Goal: Task Accomplishment & Management: Manage account settings

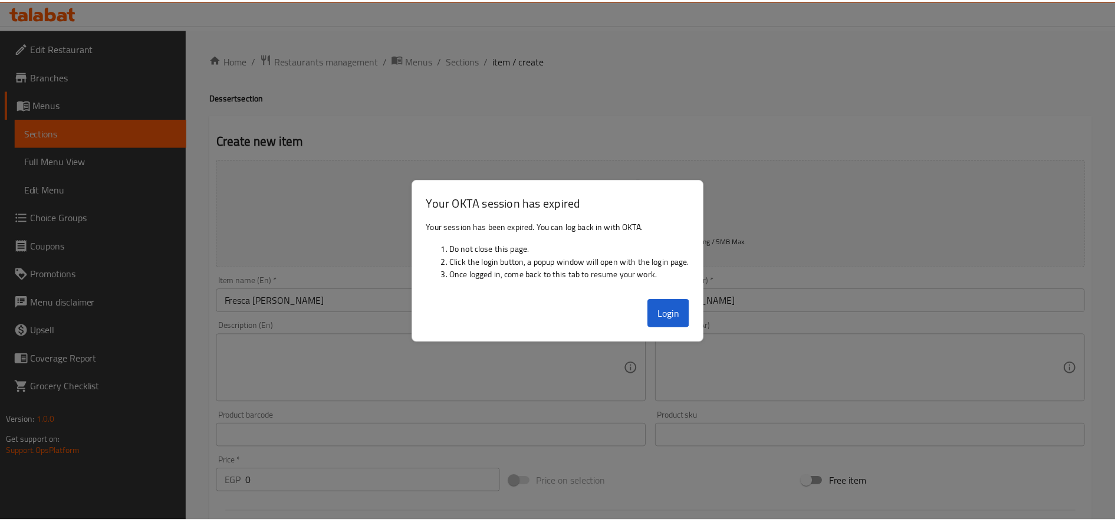
scroll to position [864, 0]
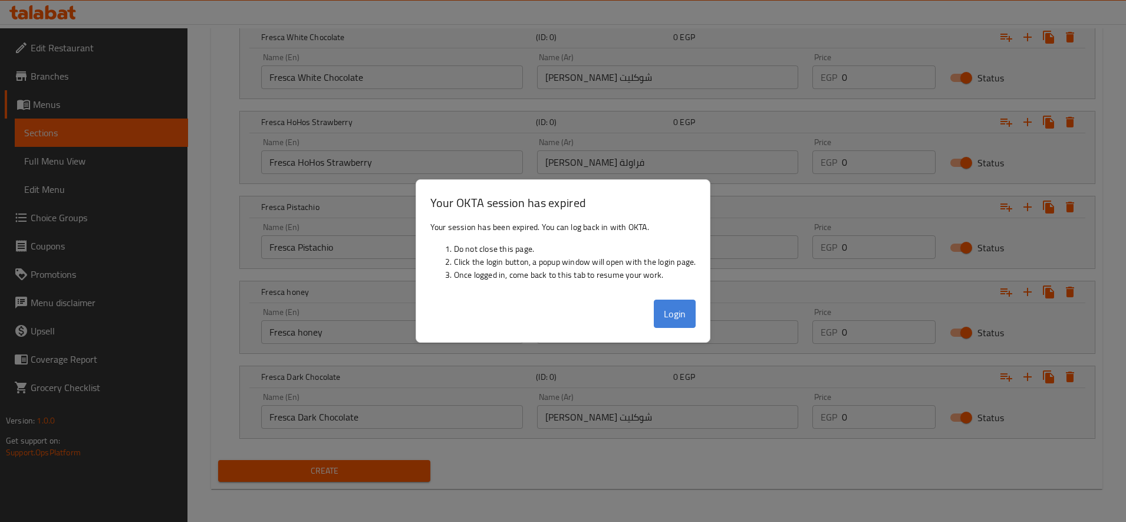
click at [663, 309] on button "Login" at bounding box center [675, 313] width 42 height 28
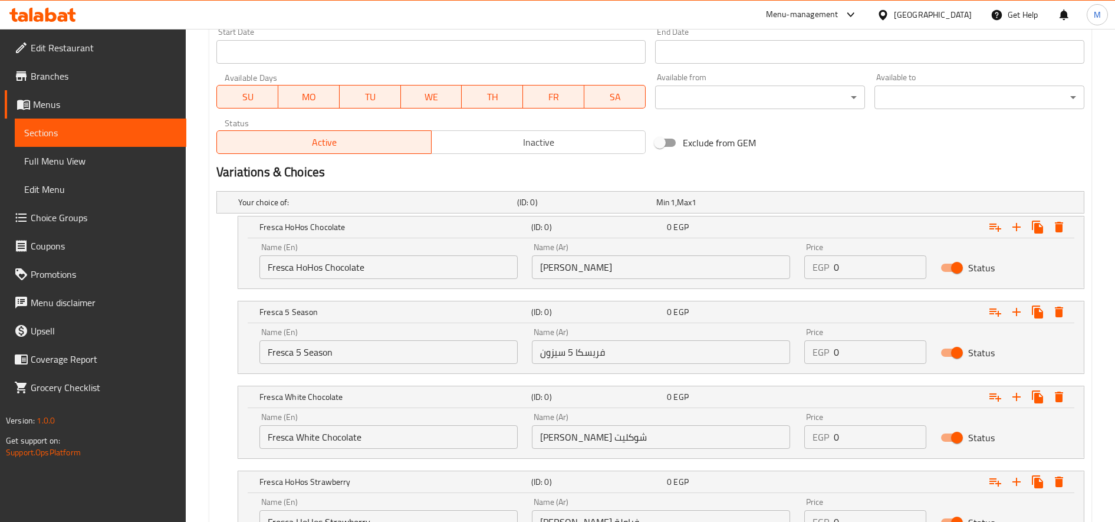
scroll to position [589, 0]
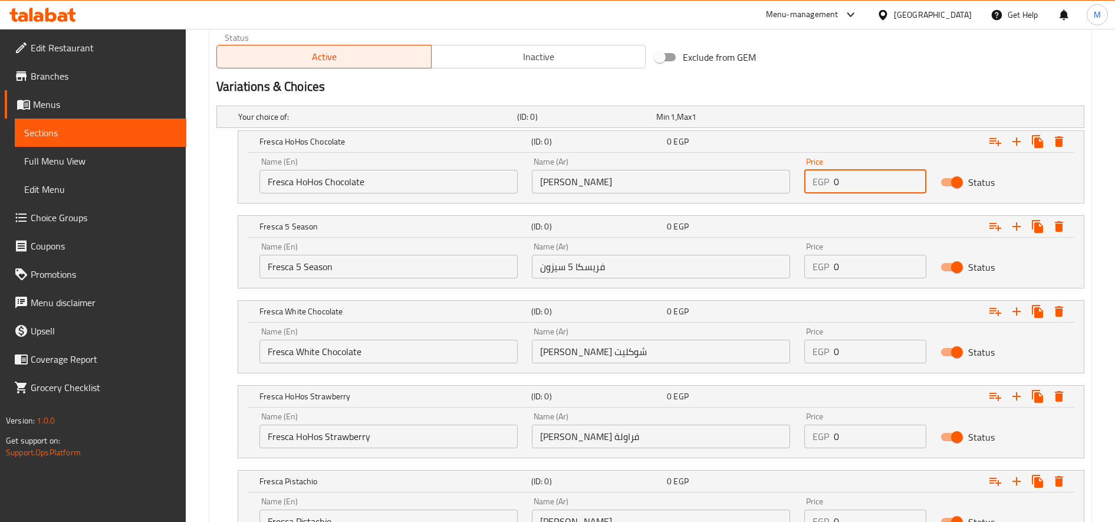
click at [871, 179] on input "0" at bounding box center [880, 182] width 93 height 24
paste input "40.0"
type input "40.00"
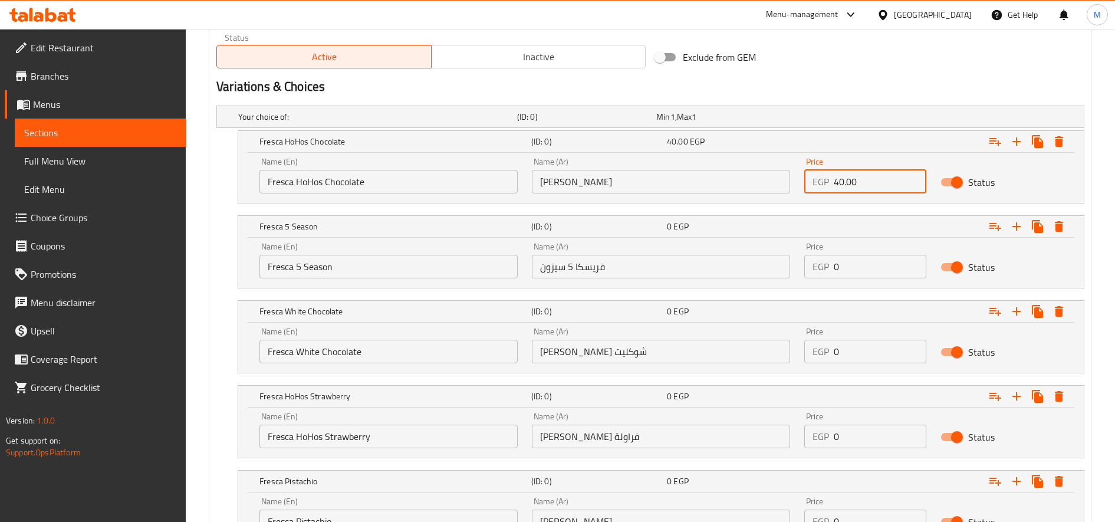
click at [857, 261] on input "0" at bounding box center [880, 267] width 93 height 24
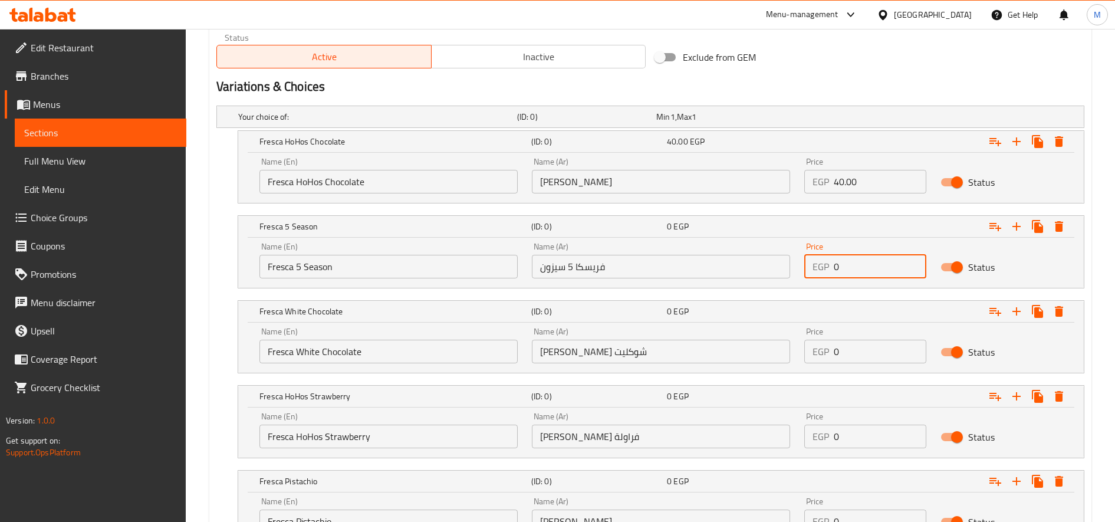
click at [857, 261] on input "0" at bounding box center [880, 267] width 93 height 24
paste input "65.0"
type input "65.00"
click at [855, 348] on input "0" at bounding box center [880, 352] width 93 height 24
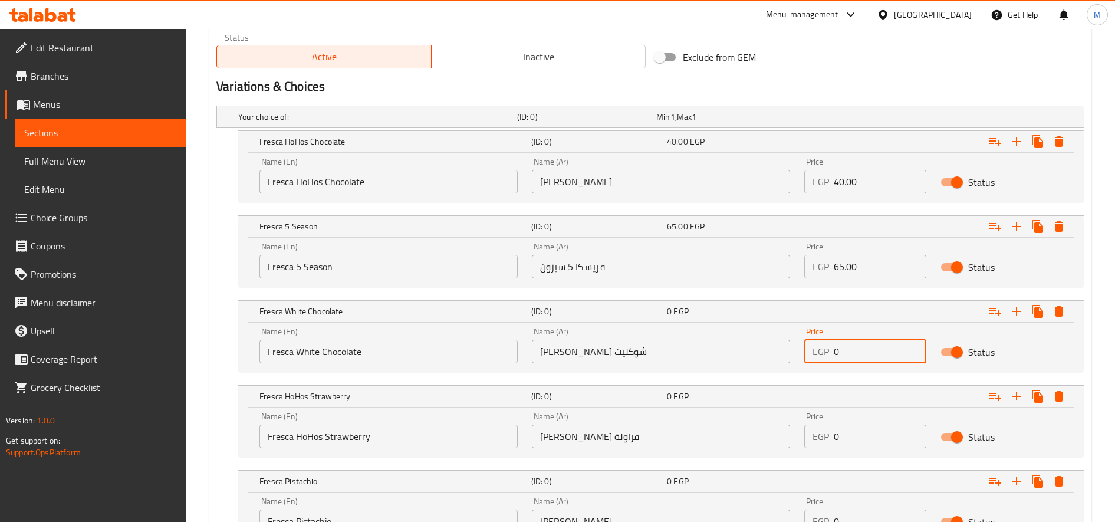
click at [855, 348] on input "0" at bounding box center [880, 352] width 93 height 24
paste input "40.0"
type input "40.00"
click at [862, 436] on input "0" at bounding box center [880, 436] width 93 height 24
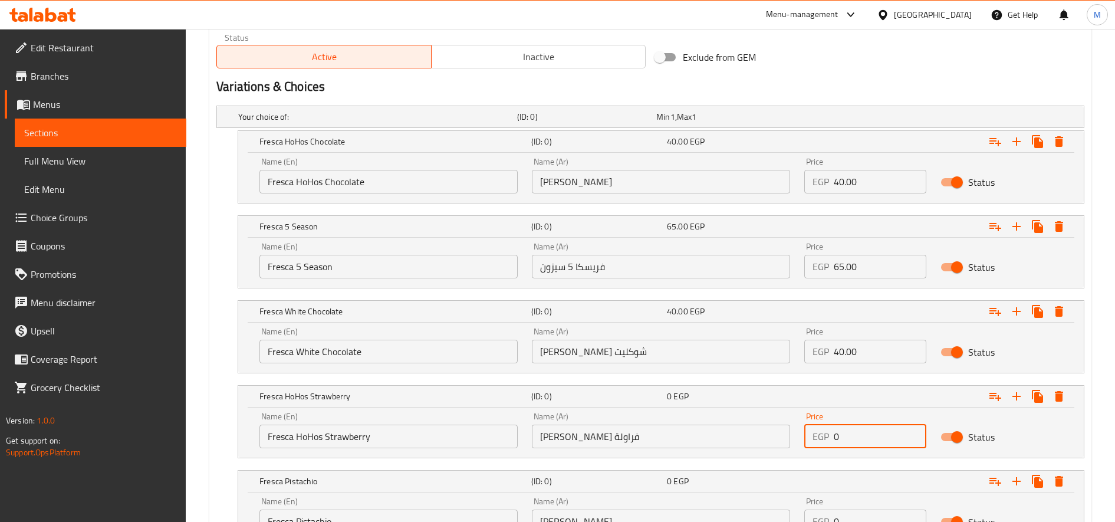
click at [862, 436] on input "0" at bounding box center [880, 436] width 93 height 24
paste input "40.0"
type input "40.00"
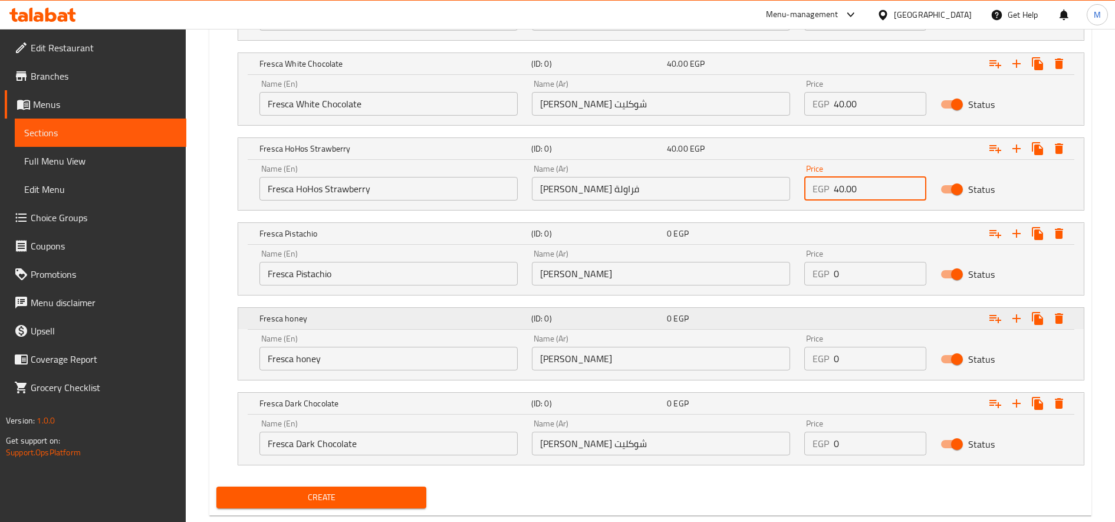
scroll to position [864, 0]
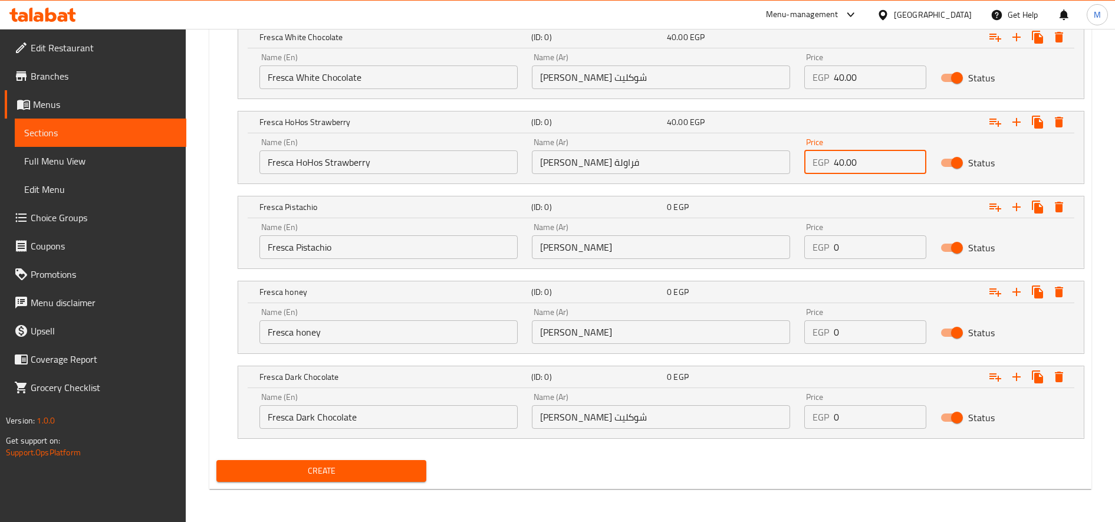
click at [891, 258] on input "0" at bounding box center [880, 247] width 93 height 24
click at [891, 257] on input "0" at bounding box center [880, 247] width 93 height 24
paste input "55.0"
type input "55.00"
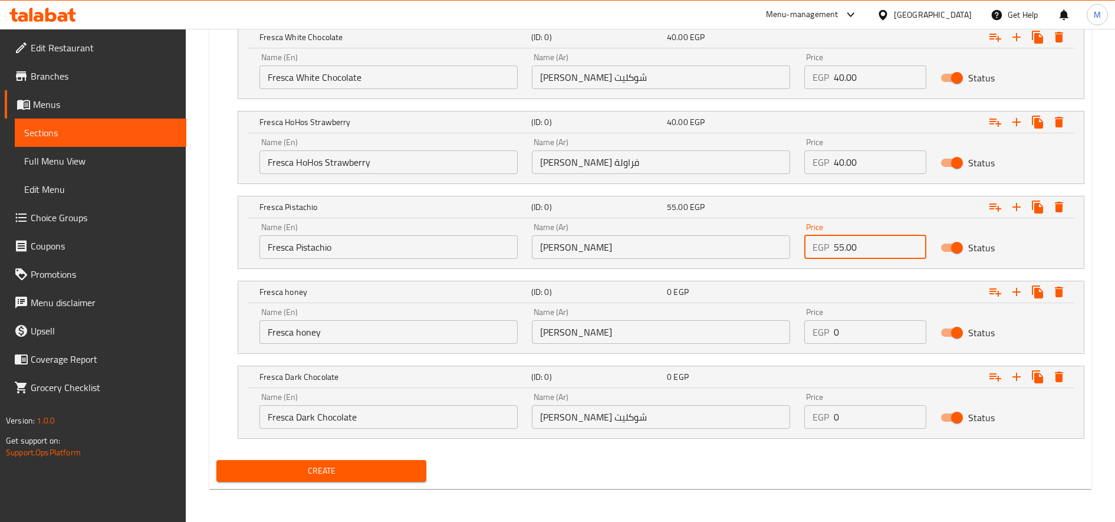
click at [871, 327] on input "0" at bounding box center [880, 332] width 93 height 24
paste input "40.0"
type input "40.00"
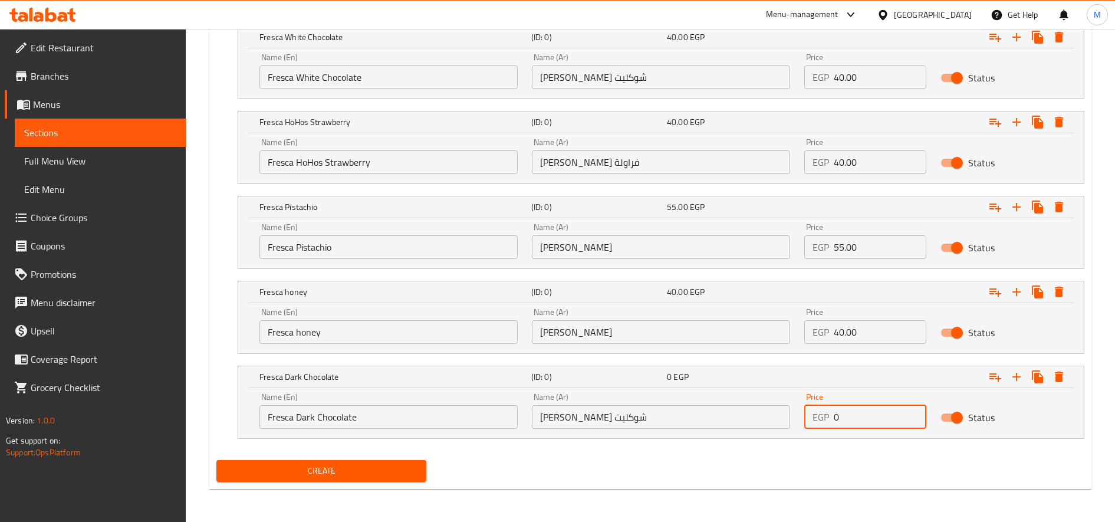
click at [894, 413] on input "0" at bounding box center [880, 417] width 93 height 24
click at [893, 413] on input "0" at bounding box center [880, 417] width 93 height 24
paste input "40.0"
type input "40.00"
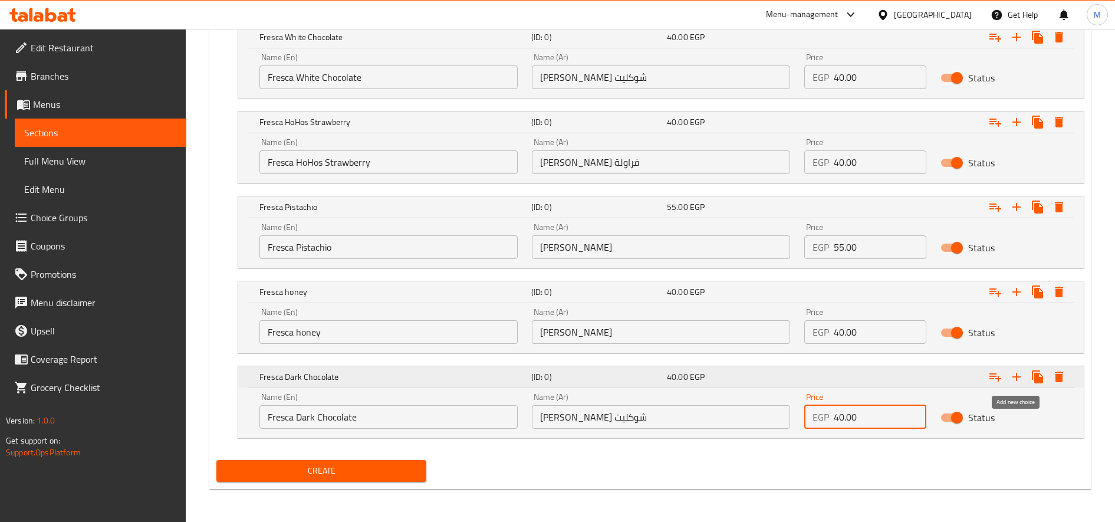
click at [1010, 375] on icon "Expand" at bounding box center [1016, 377] width 14 height 14
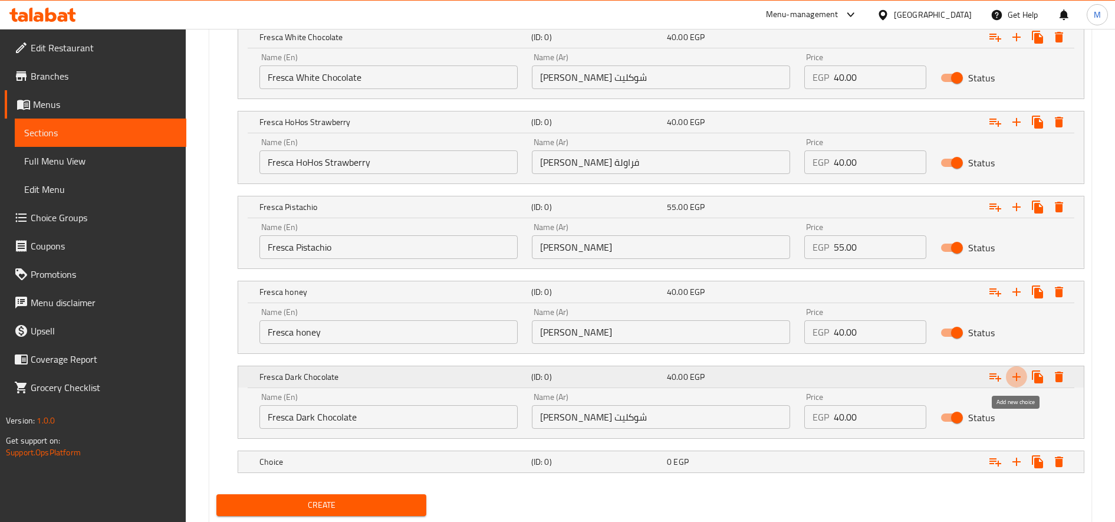
click at [1013, 375] on icon "Expand" at bounding box center [1016, 377] width 14 height 14
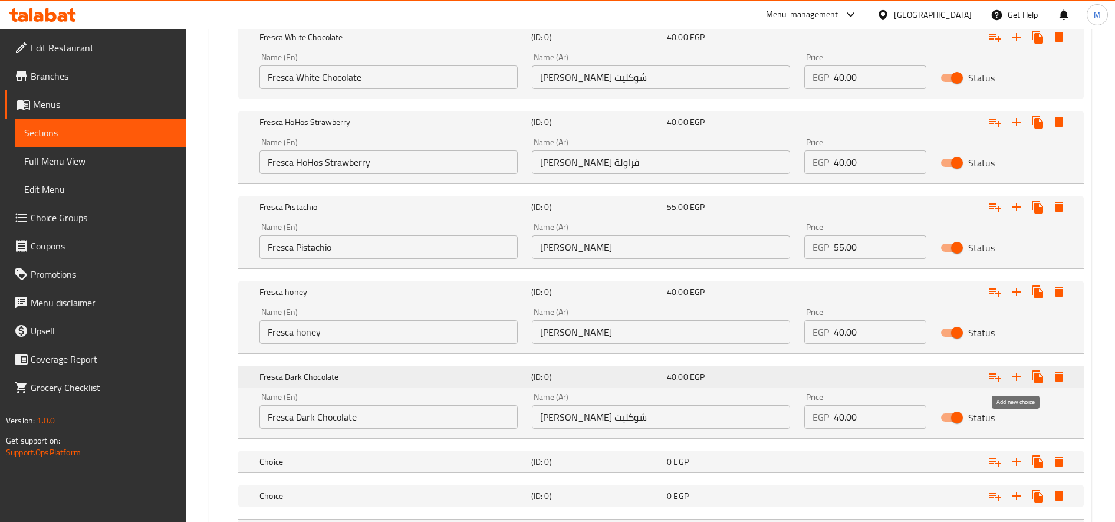
click at [1013, 375] on icon "Expand" at bounding box center [1016, 377] width 14 height 14
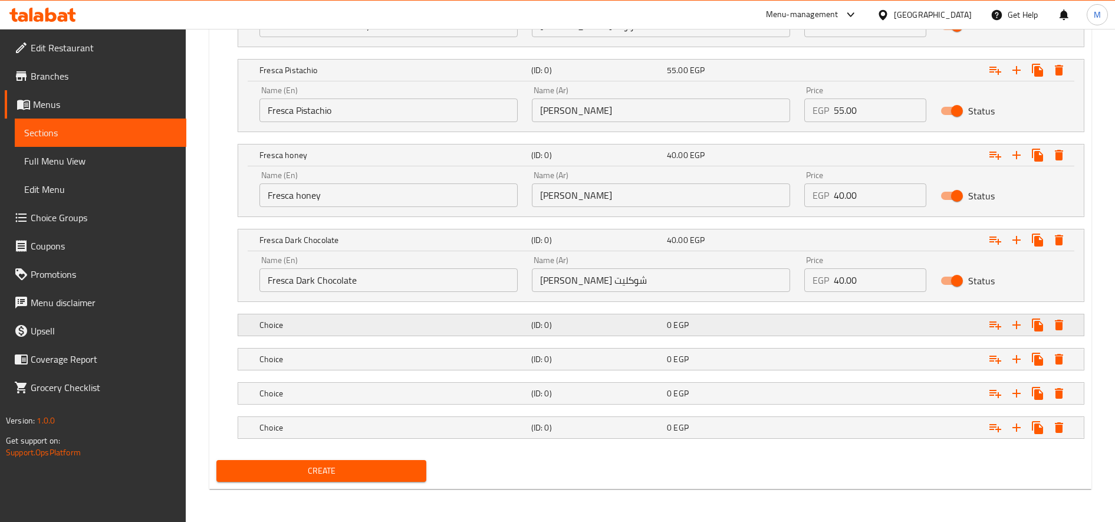
click at [390, 312] on div "Choice (ID: 0) 0 EGP" at bounding box center [664, 325] width 815 height 26
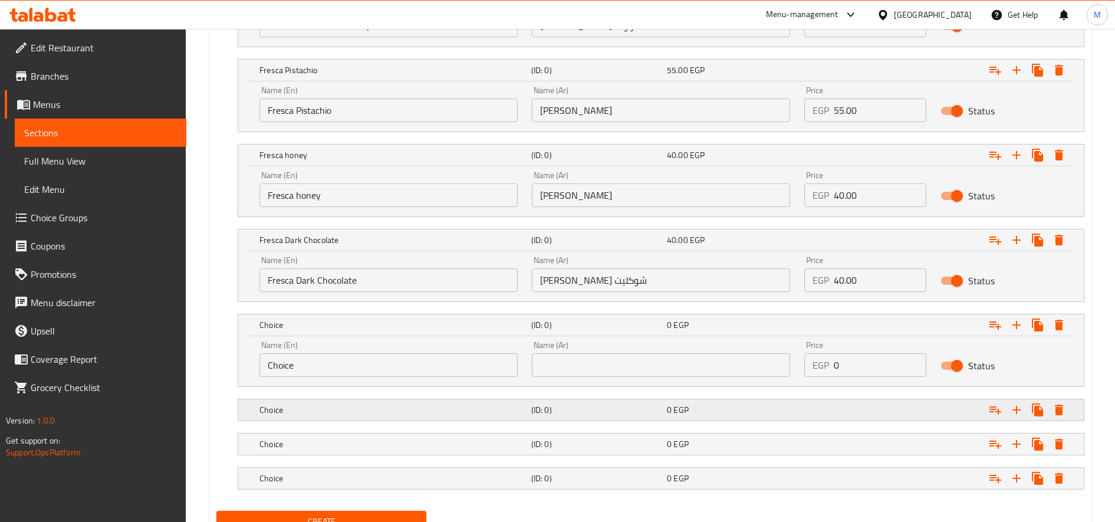
click at [403, 397] on div "Choice (ID: 0) 0 EGP" at bounding box center [664, 410] width 815 height 26
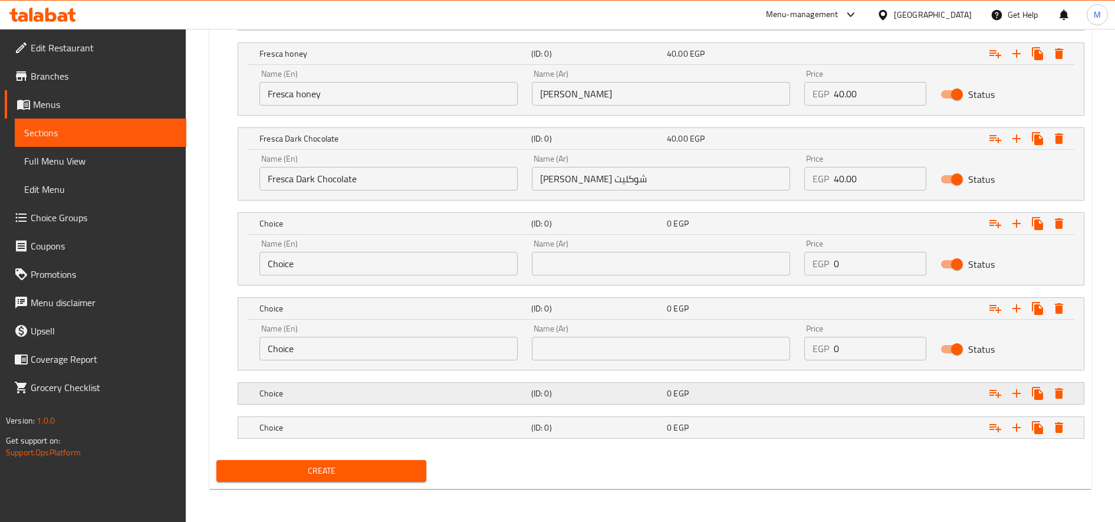
click at [413, 385] on div "Choice" at bounding box center [393, 393] width 272 height 17
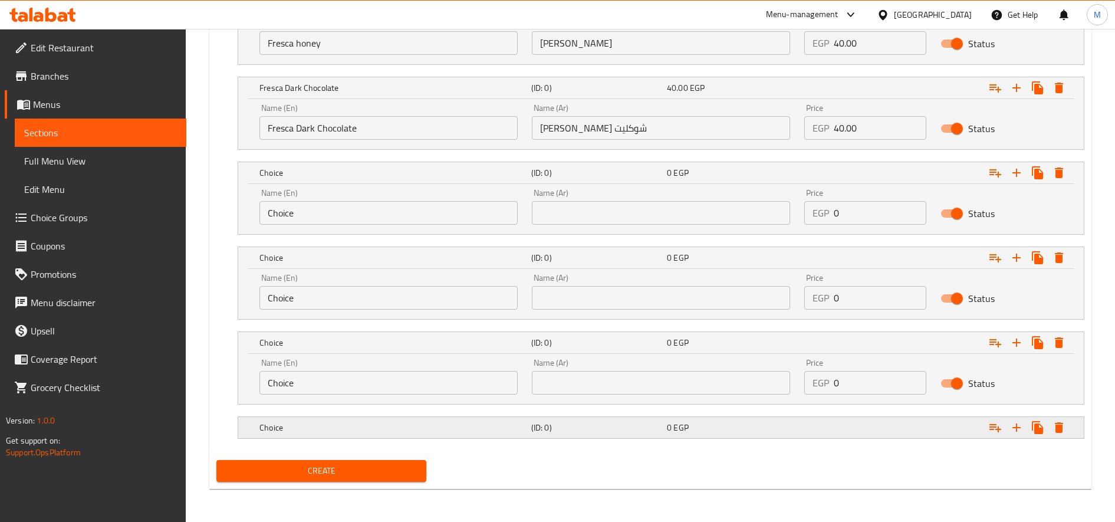
click at [414, 424] on h5 "Choice" at bounding box center [392, 427] width 267 height 12
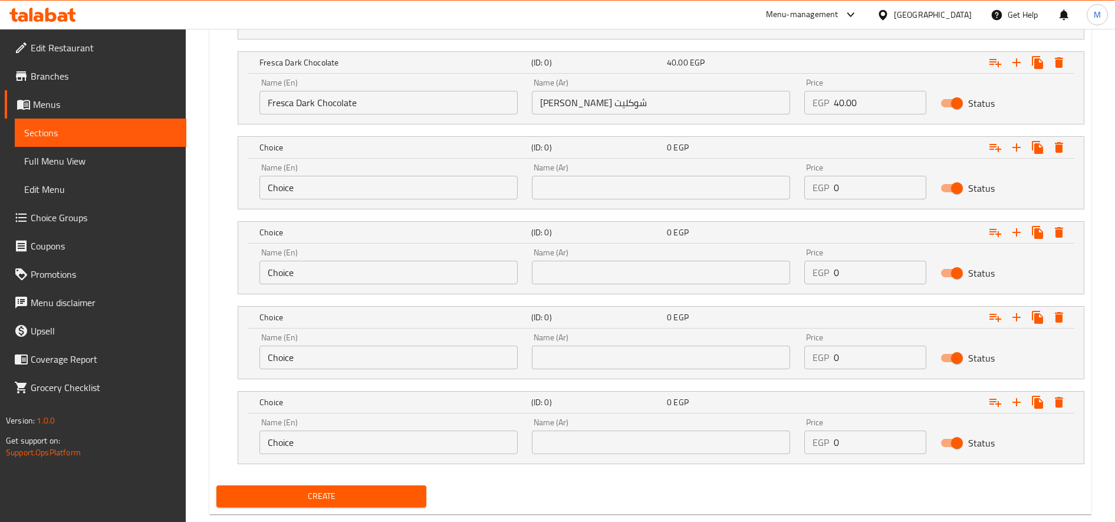
scroll to position [1203, 0]
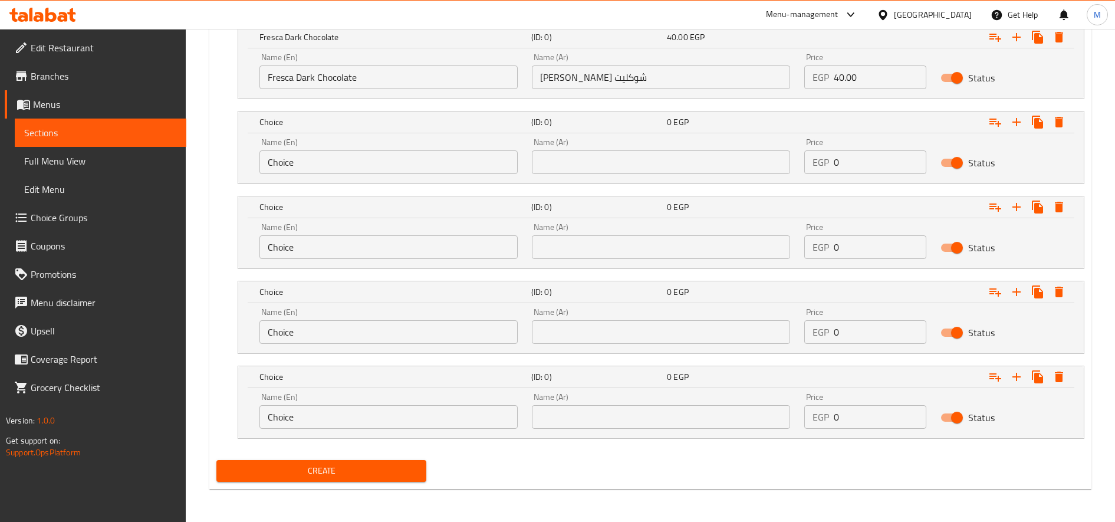
click at [372, 325] on input "Choice" at bounding box center [388, 332] width 258 height 24
click at [359, 159] on input "Choice" at bounding box center [388, 162] width 258 height 24
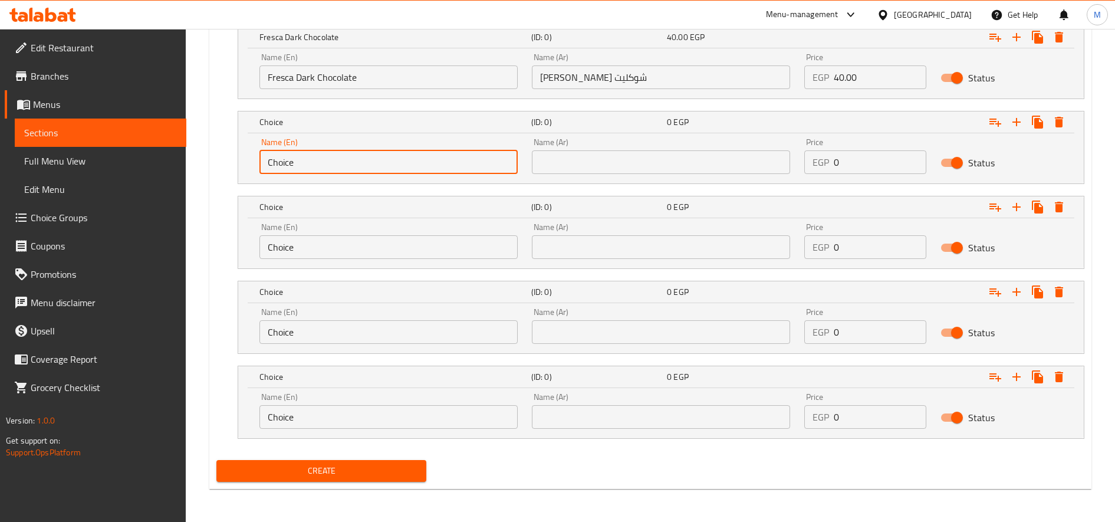
click at [359, 159] on input "Choice" at bounding box center [388, 162] width 258 height 24
paste input "Fresca Dubai"
type input "Fresca Dubai"
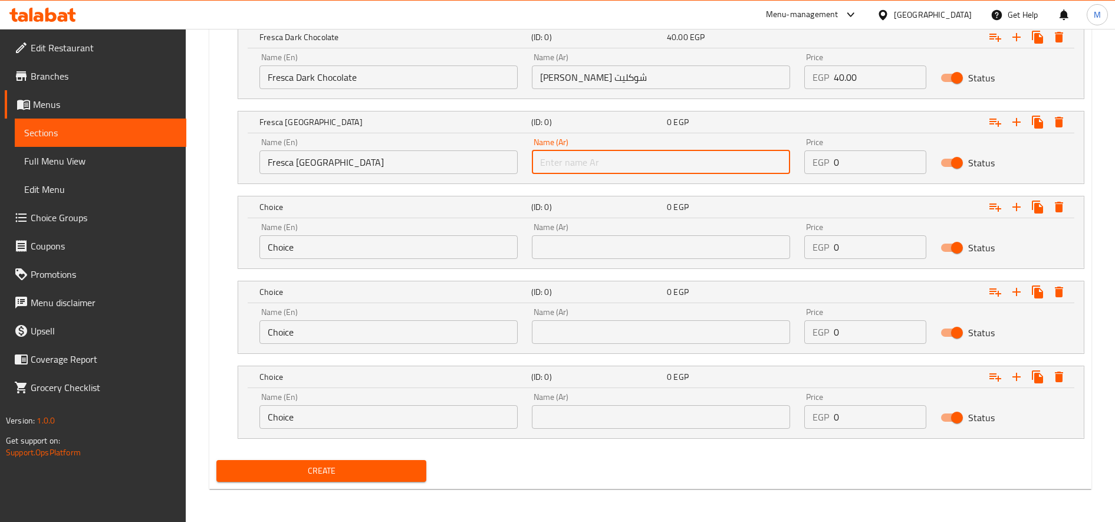
paste input "فريسكا دبي"
type input "فريسكا دبي"
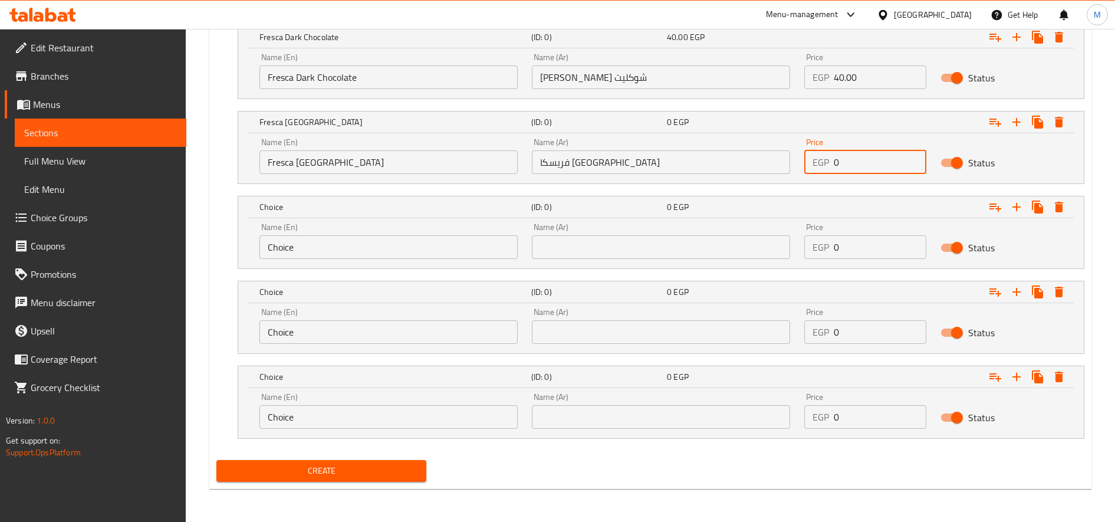
click at [411, 245] on input "Choice" at bounding box center [388, 247] width 258 height 24
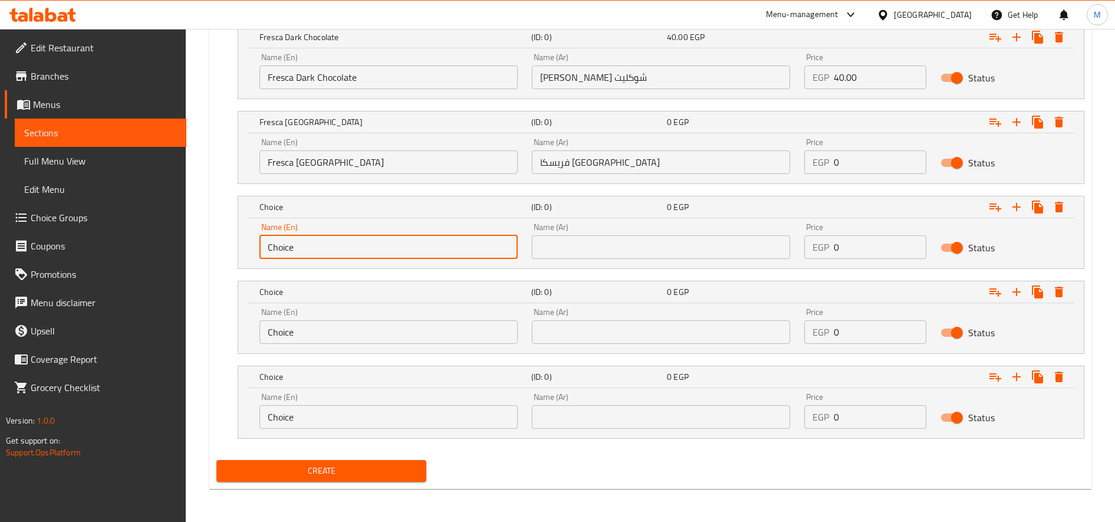
click at [411, 245] on input "Choice" at bounding box center [388, 247] width 258 height 24
paste input "Egyptian Oreo Fresca"
type input "Egyptian Oreo Fresca"
click at [852, 240] on input "0" at bounding box center [880, 247] width 93 height 24
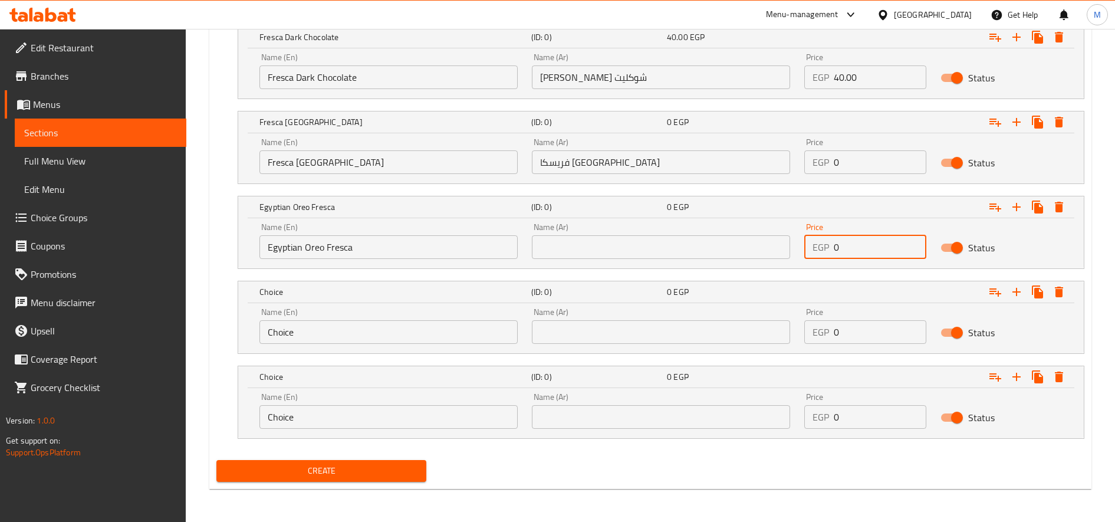
click at [852, 240] on input "0" at bounding box center [880, 247] width 93 height 24
paste input "50.0"
type input "50.00"
click at [845, 76] on input "40.00" at bounding box center [880, 77] width 93 height 24
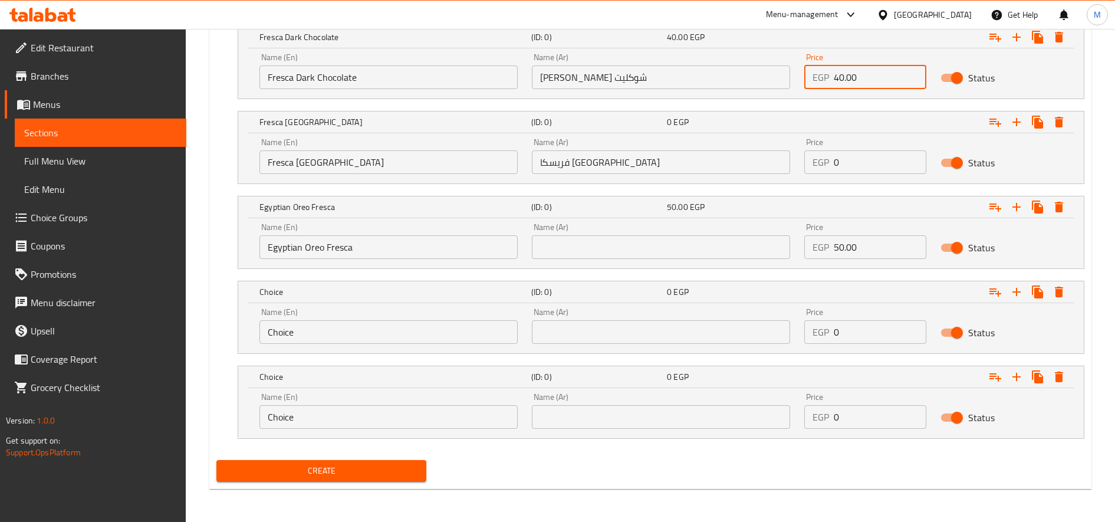
click at [858, 157] on input "0" at bounding box center [880, 162] width 93 height 24
paste input "65.0"
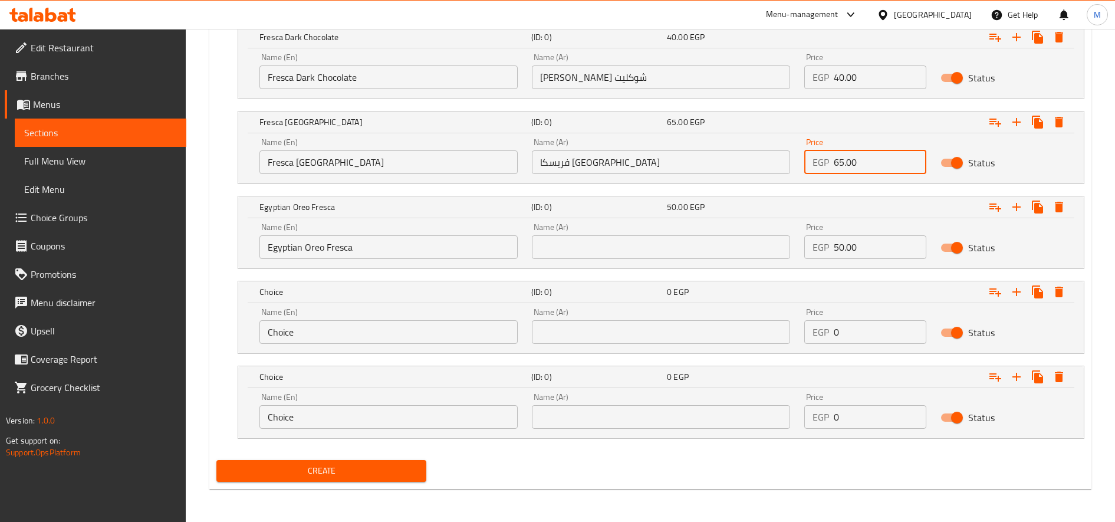
type input "65.00"
click at [352, 323] on input "Choice" at bounding box center [388, 332] width 258 height 24
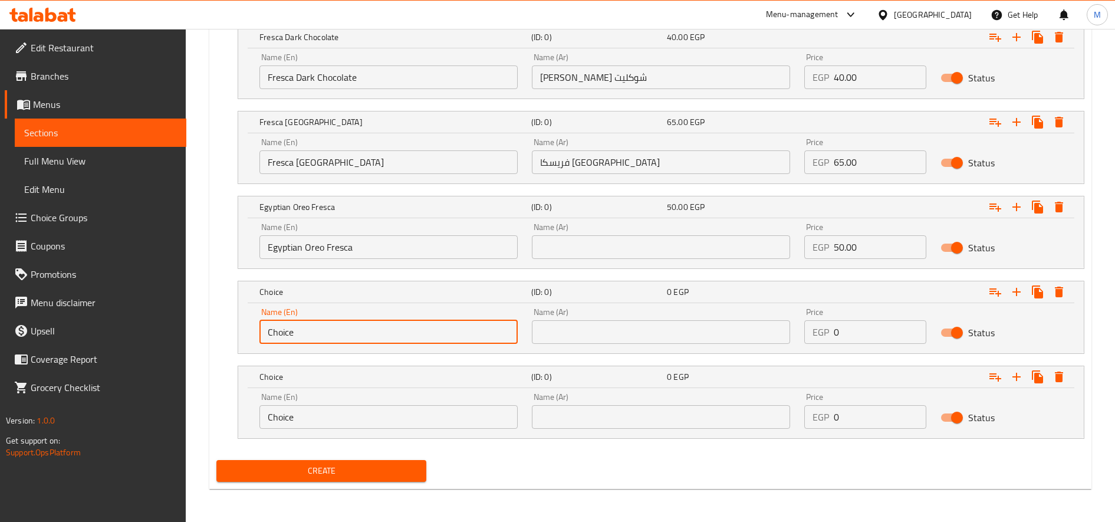
click at [353, 323] on input "Choice" at bounding box center [388, 332] width 258 height 24
paste input "Fresca Lotus"
type input "Fresca Lotus"
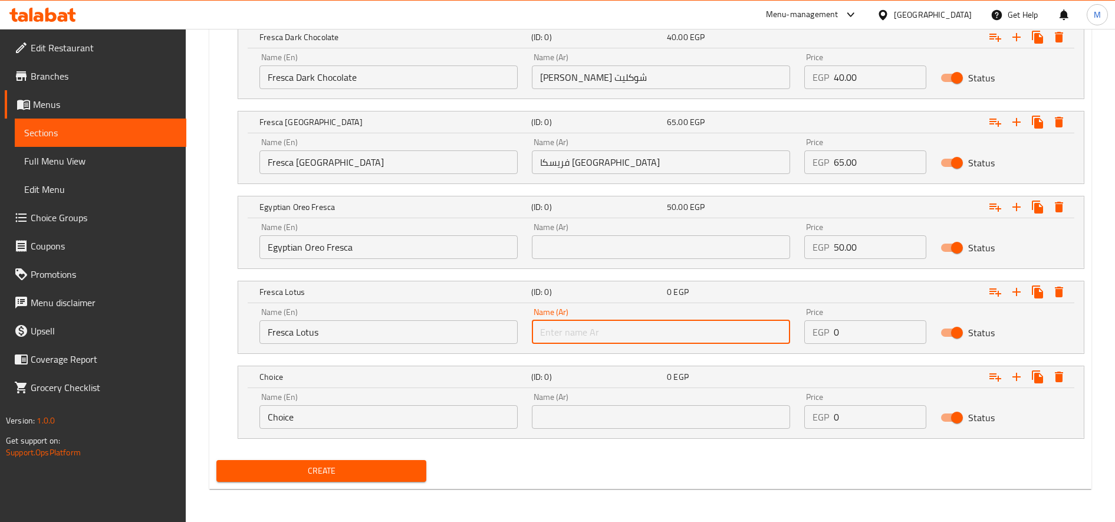
paste input "فريسكا لوتس"
type input "فريسكا لوتس"
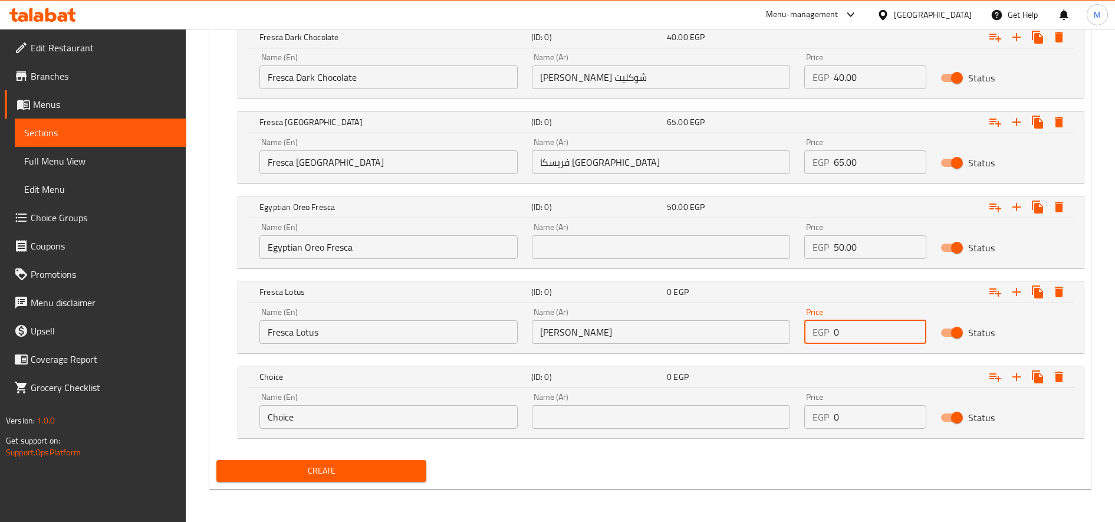
paste input "50.0"
type input "50.00"
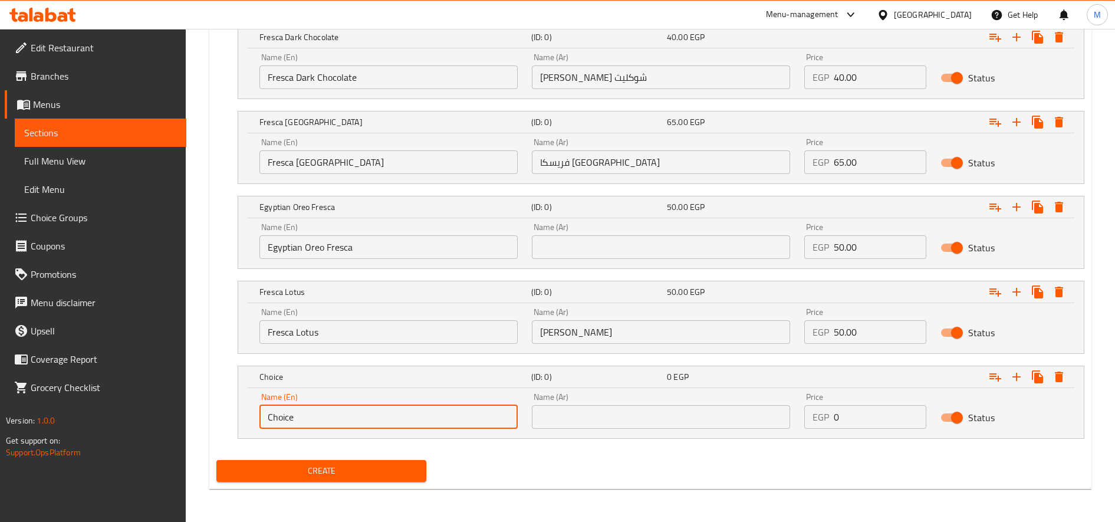
click at [348, 411] on input "Choice" at bounding box center [388, 417] width 258 height 24
paste input "Fresca Banana and Honey"
type input "Fresca Banana and Honey"
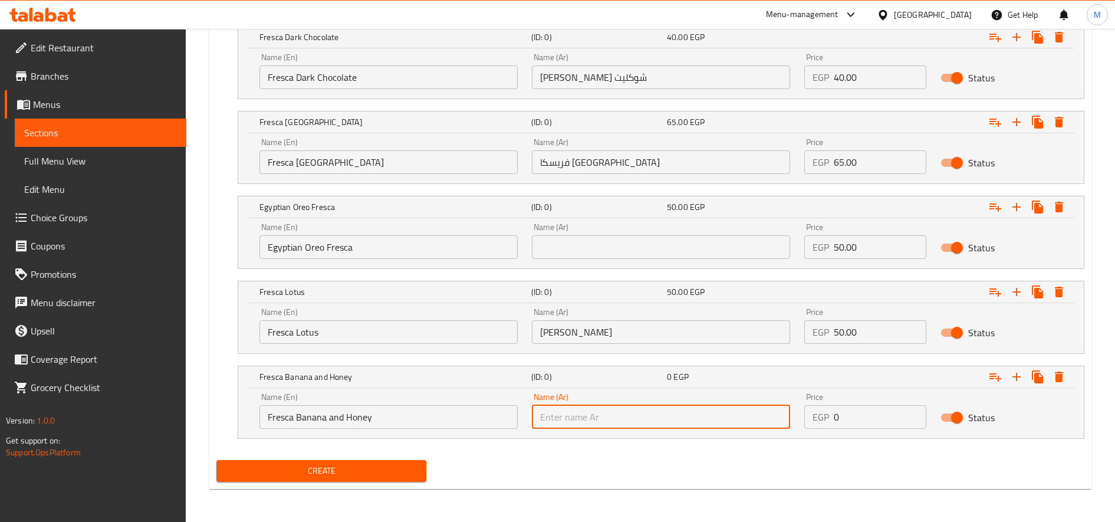
paste input "فريسكا موز وعسل"
type input "فريسكا موز وعسل"
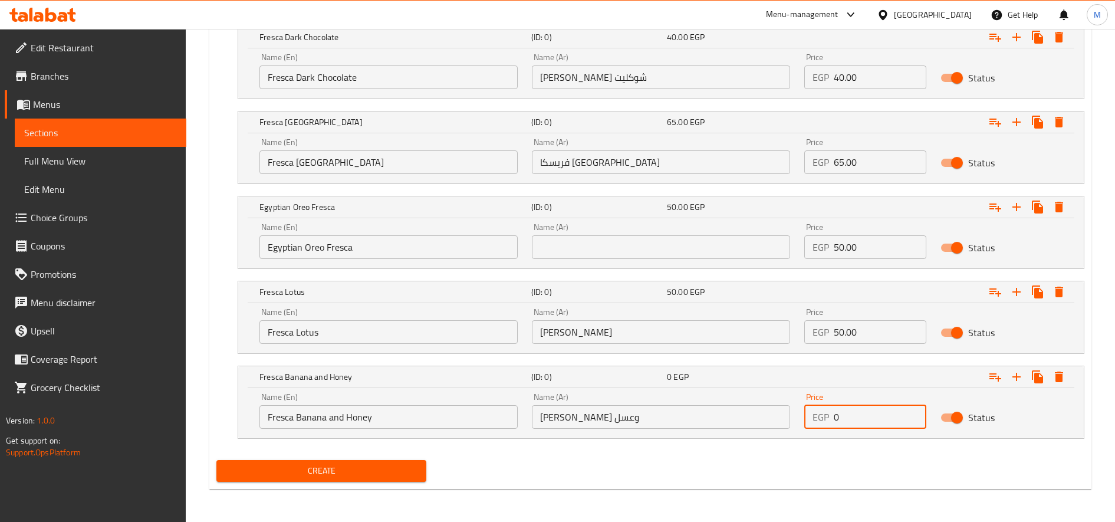
paste input "50.0"
type input "50.00"
click at [1012, 367] on button "Expand" at bounding box center [1016, 376] width 21 height 21
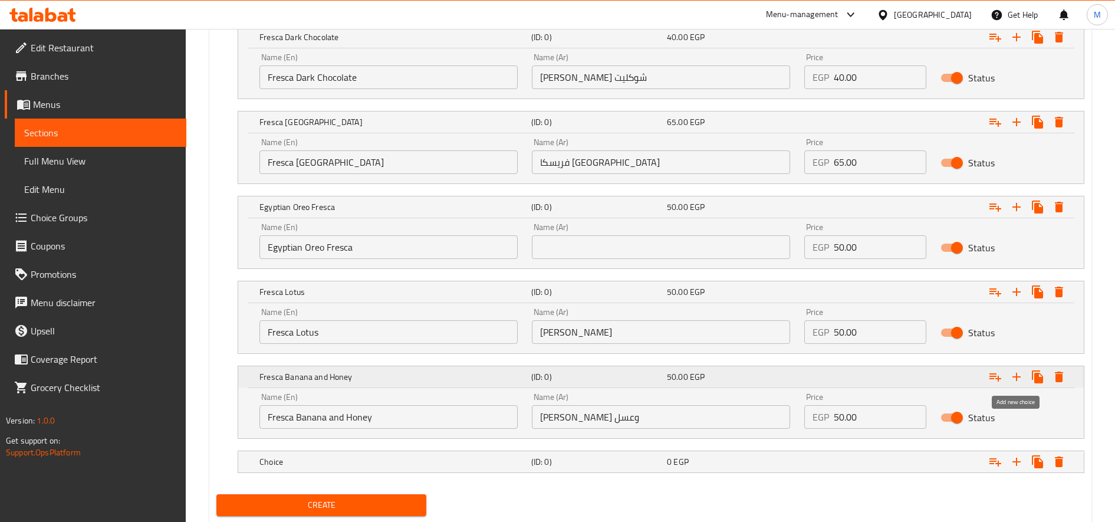
click at [1012, 367] on button "Expand" at bounding box center [1016, 376] width 21 height 21
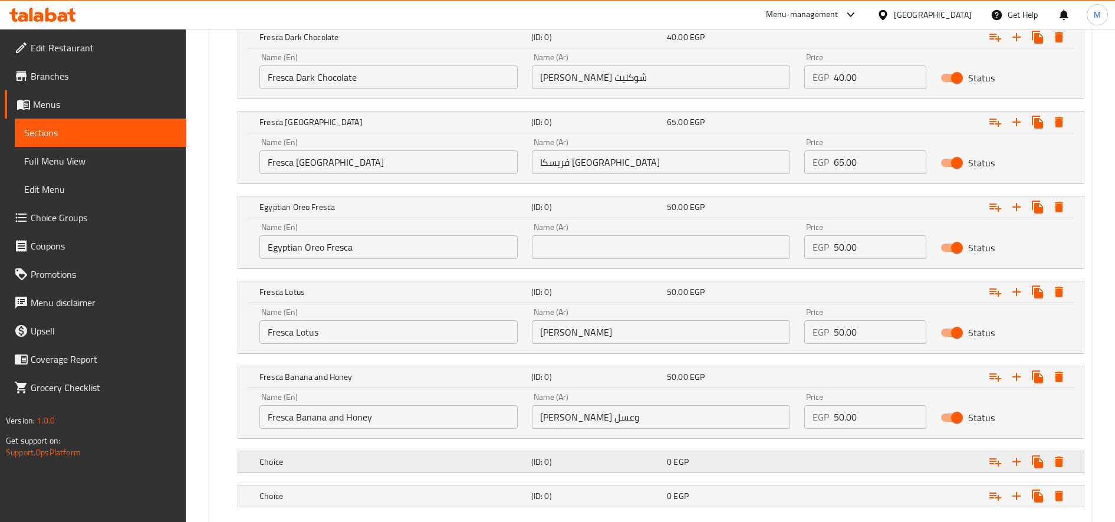
click at [442, 463] on h5 "Choice" at bounding box center [392, 462] width 267 height 12
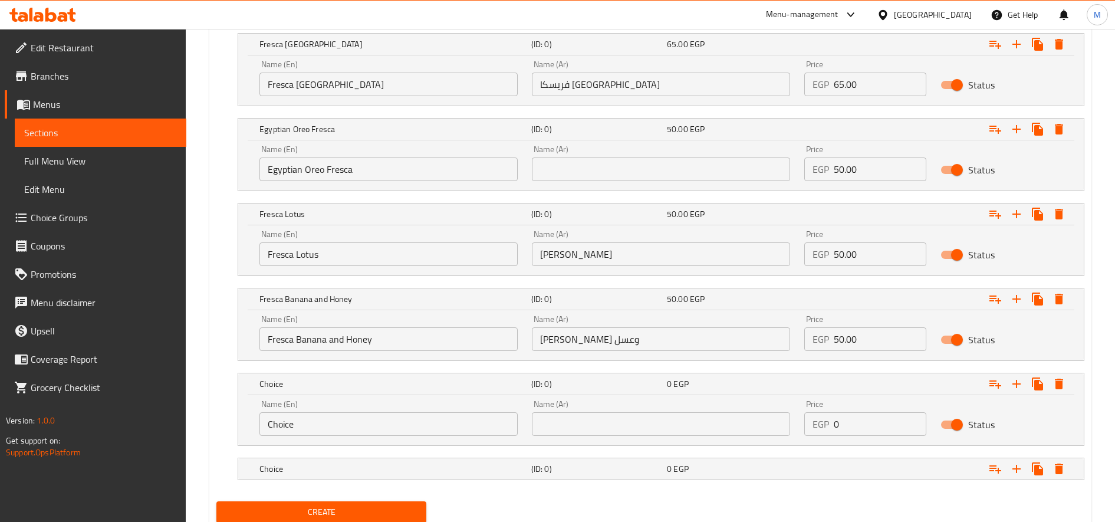
scroll to position [1322, 0]
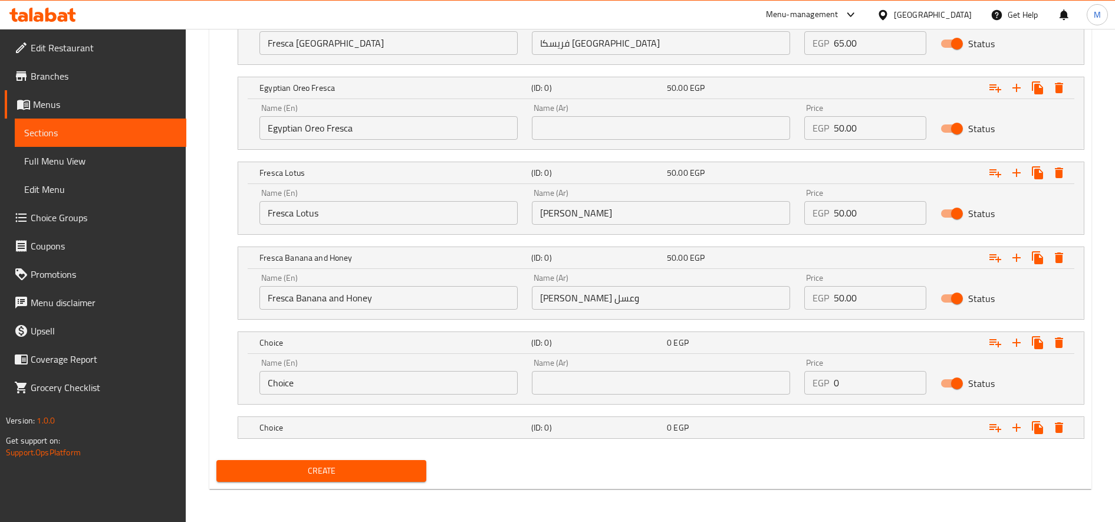
click at [354, 377] on input "Choice" at bounding box center [388, 383] width 258 height 24
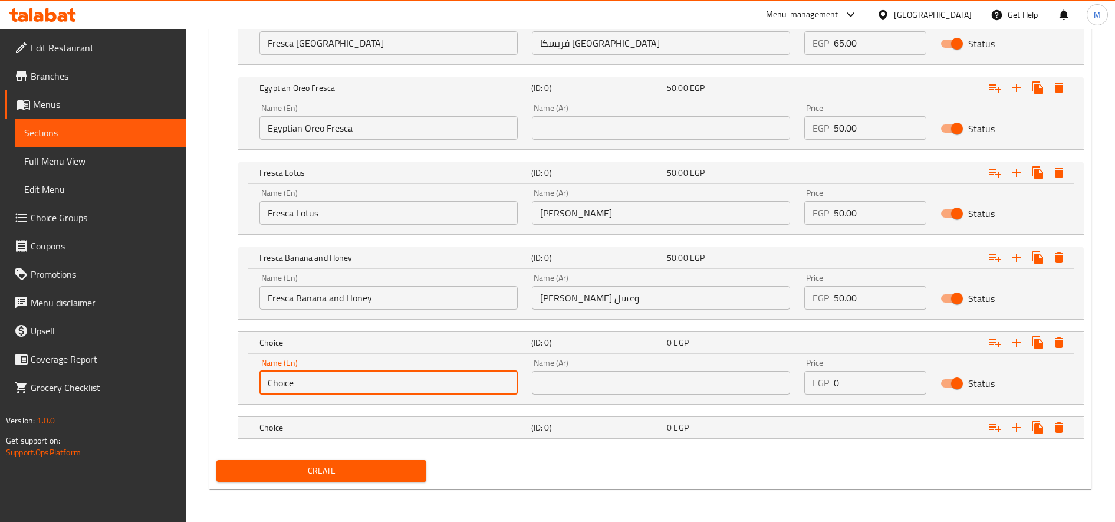
click at [354, 377] on input "Choice" at bounding box center [388, 383] width 258 height 24
paste input "Fresca I"
type input "Fresca Ice"
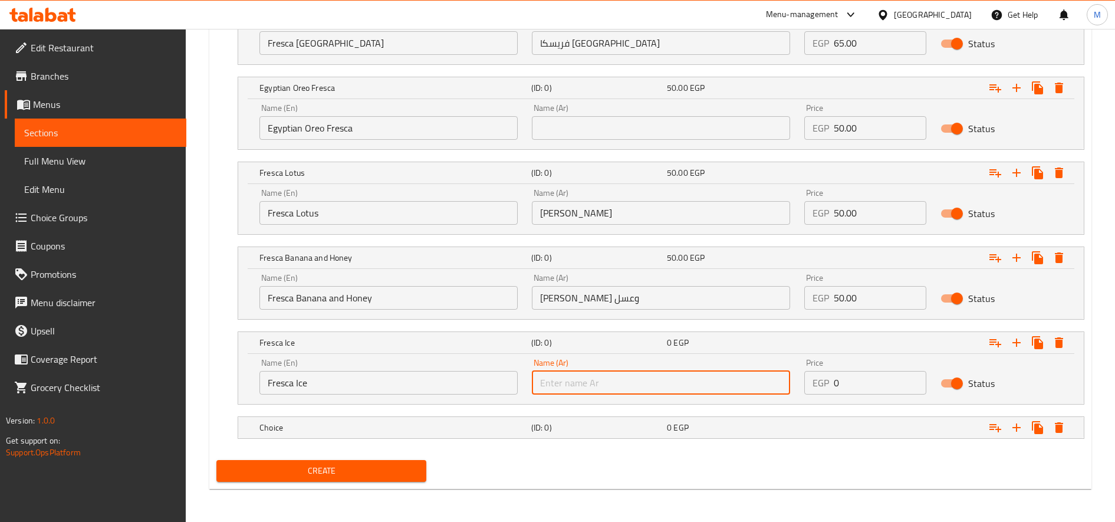
paste input "فريسكا ايس"
type input "فريسكا ايس"
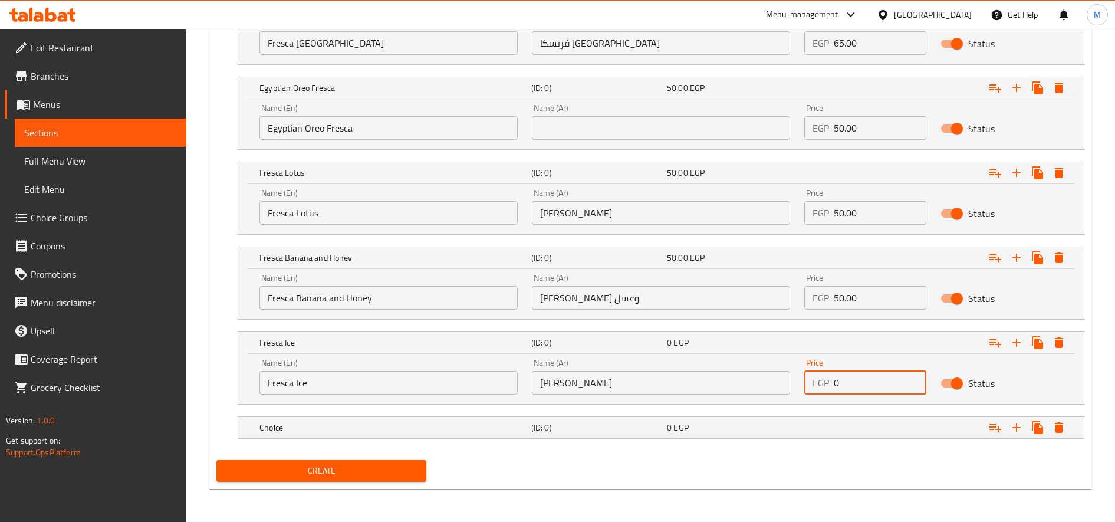
paste input "50.0"
type input "50.00"
click at [538, 418] on div "Choice (ID: 0) 0 EGP" at bounding box center [664, 427] width 815 height 26
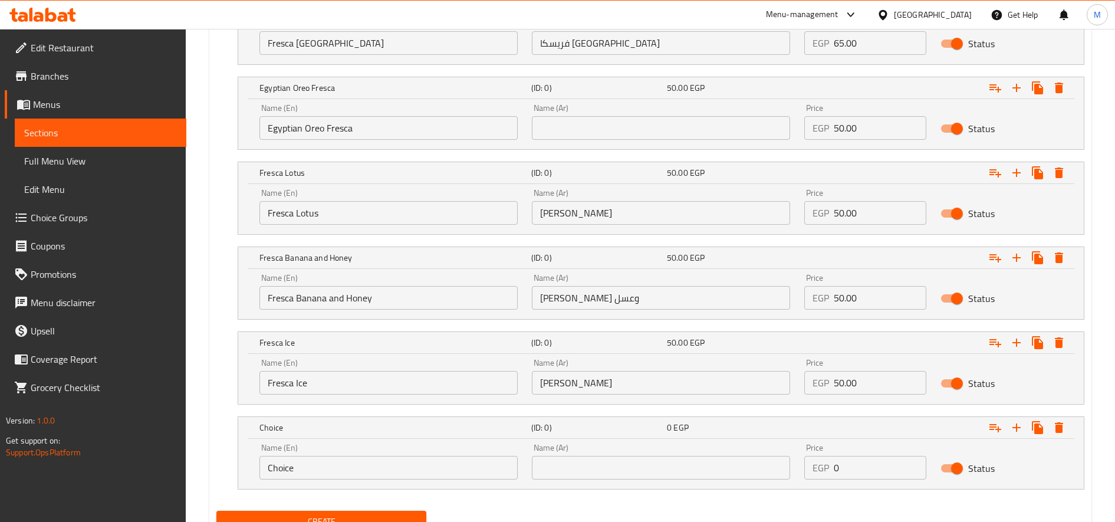
click at [327, 482] on div "Name (En) Choice Name (En)" at bounding box center [388, 461] width 272 height 50
click at [335, 471] on input "Choice" at bounding box center [388, 468] width 258 height 24
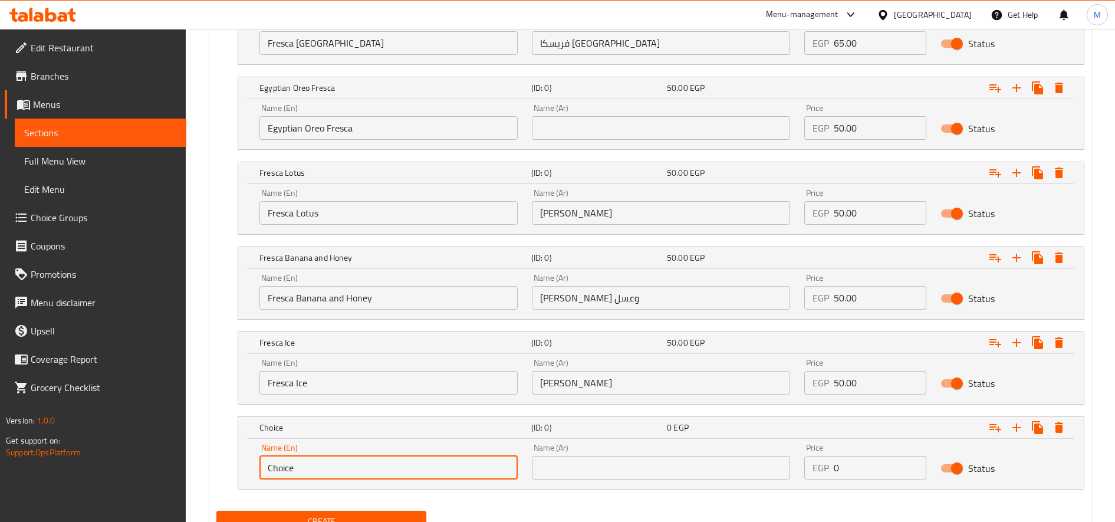
click at [335, 471] on input "Choice" at bounding box center [388, 468] width 258 height 24
paste input "Fresca Ferrero Rocher"
type input "Fresca Ferrero Rocher"
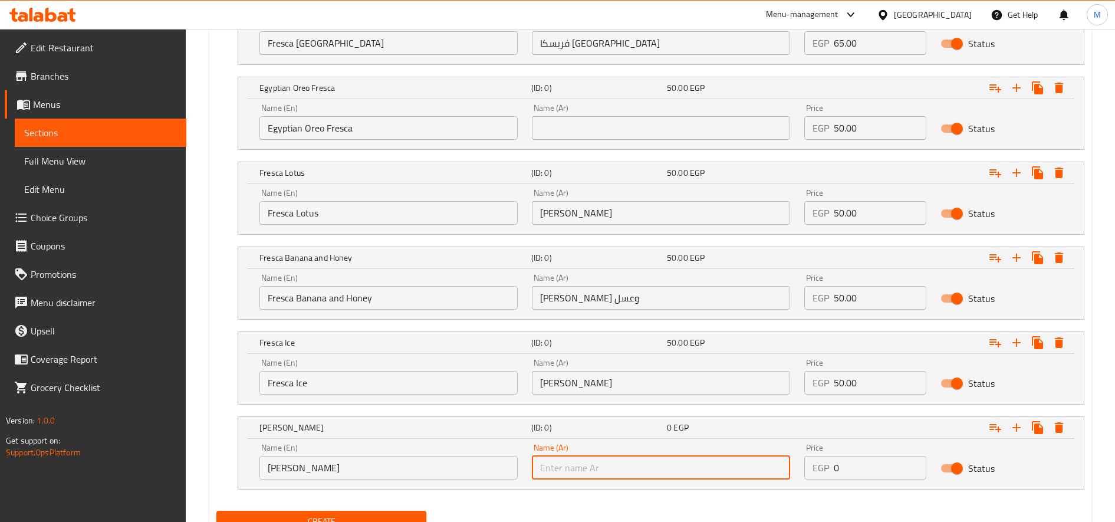
paste input "فريسكا فيريرو روشيه"
type input "فريسكا فيريرو روشيه"
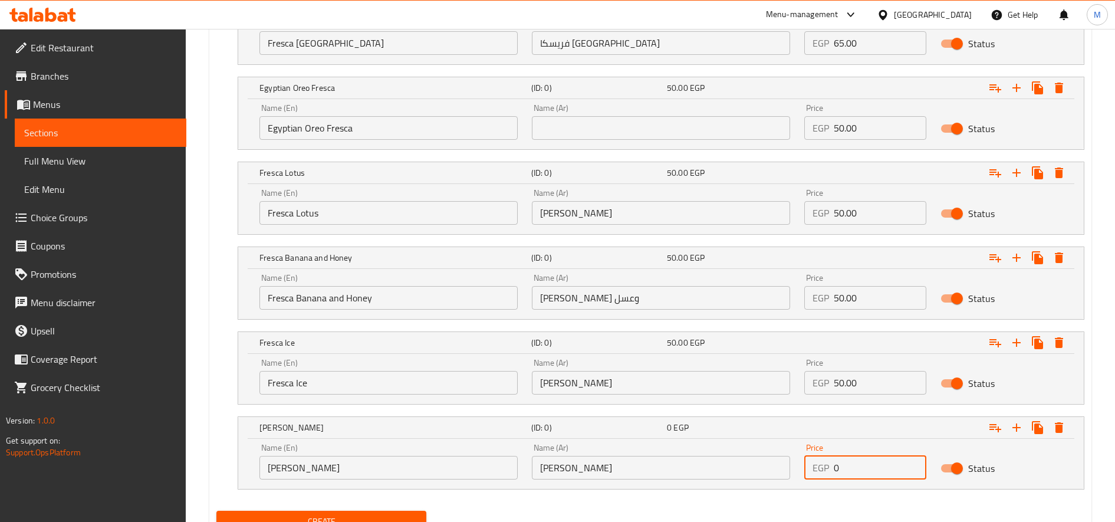
paste input "55.0"
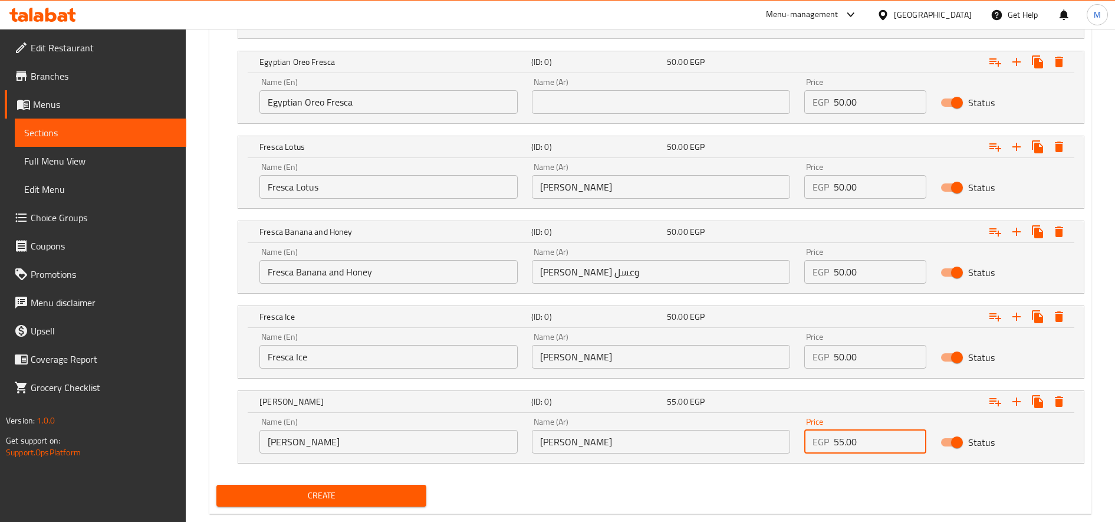
scroll to position [1373, 0]
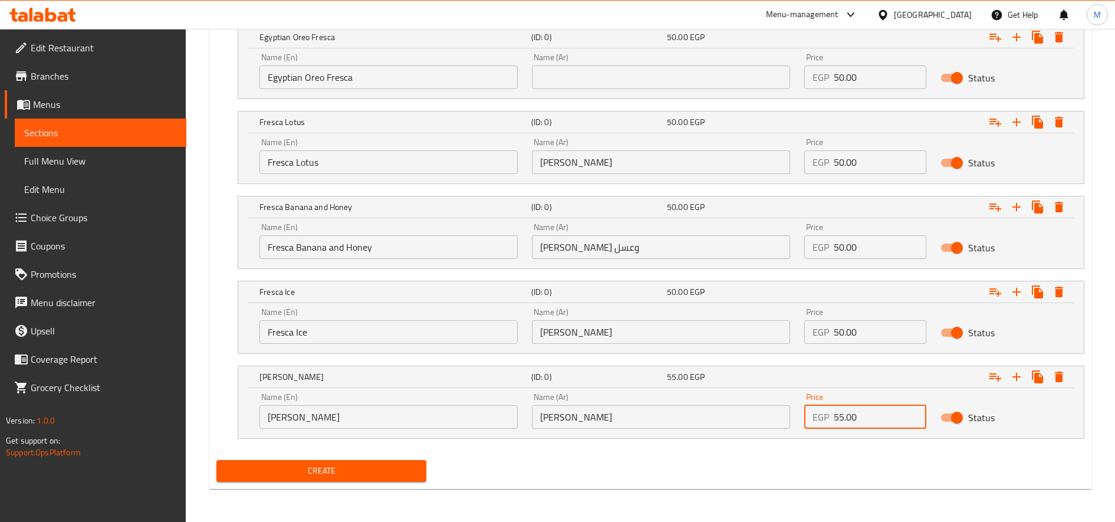
type input "55.00"
click at [1018, 382] on icon "Expand" at bounding box center [1016, 377] width 14 height 14
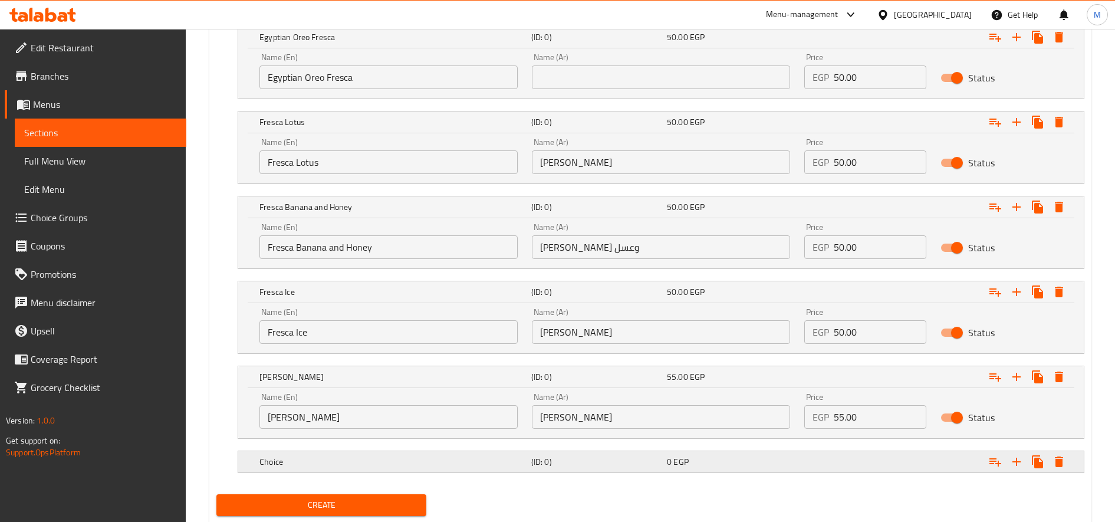
click at [462, 473] on div "Choice (ID: 0) 0 EGP" at bounding box center [664, 462] width 815 height 26
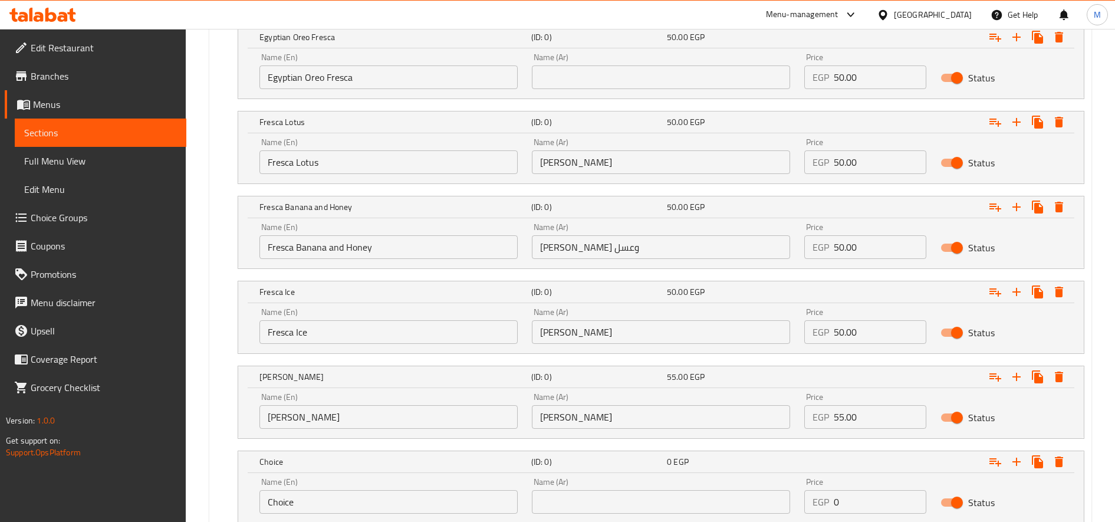
click at [324, 509] on input "Choice" at bounding box center [388, 502] width 258 height 24
paste input "Fresca Katakito"
type input "Fresca Katakito"
paste input "فريسكا كتاكيتو"
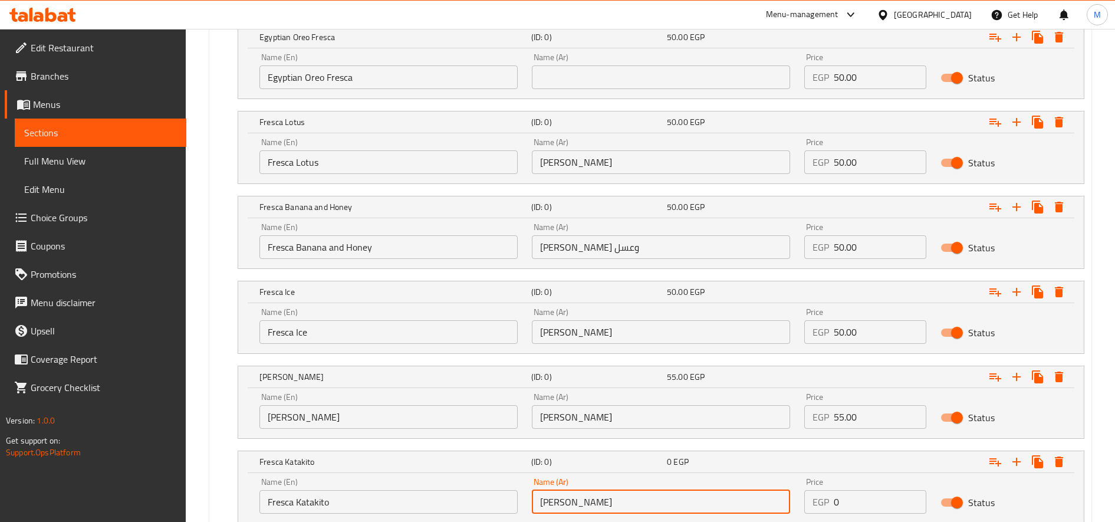
type input "فريسكا كتاكيتو"
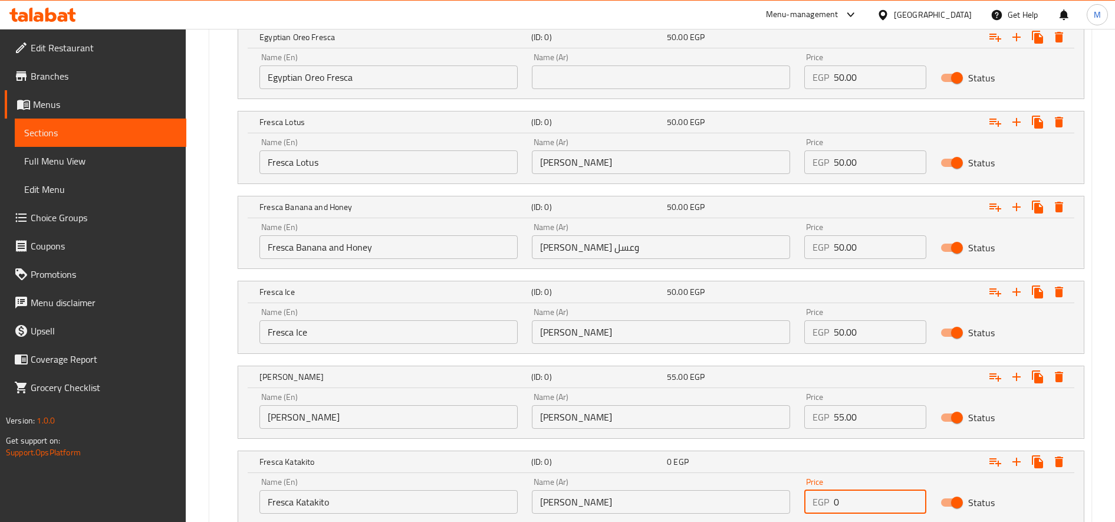
paste input "65.0"
type input "65.00"
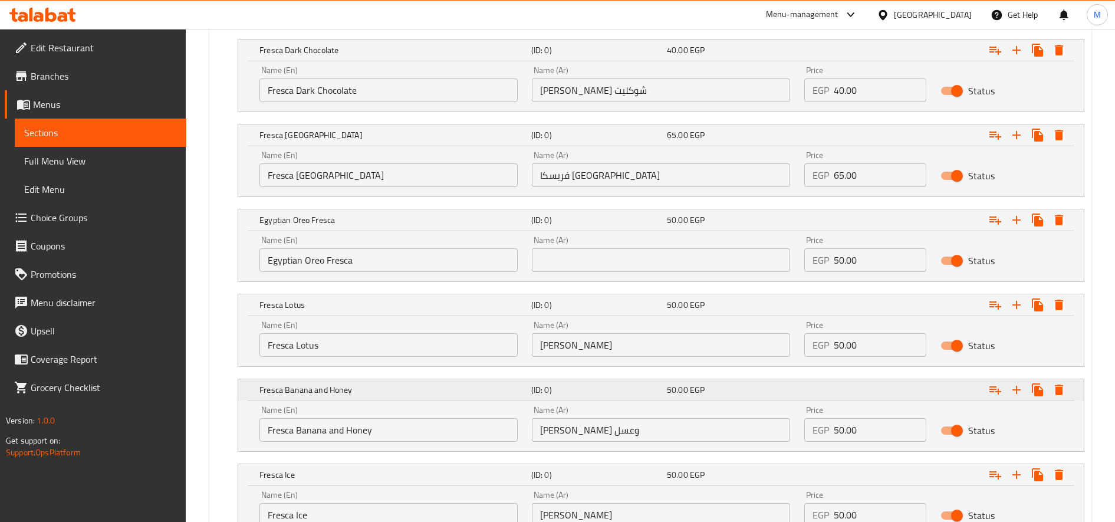
scroll to position [1065, 0]
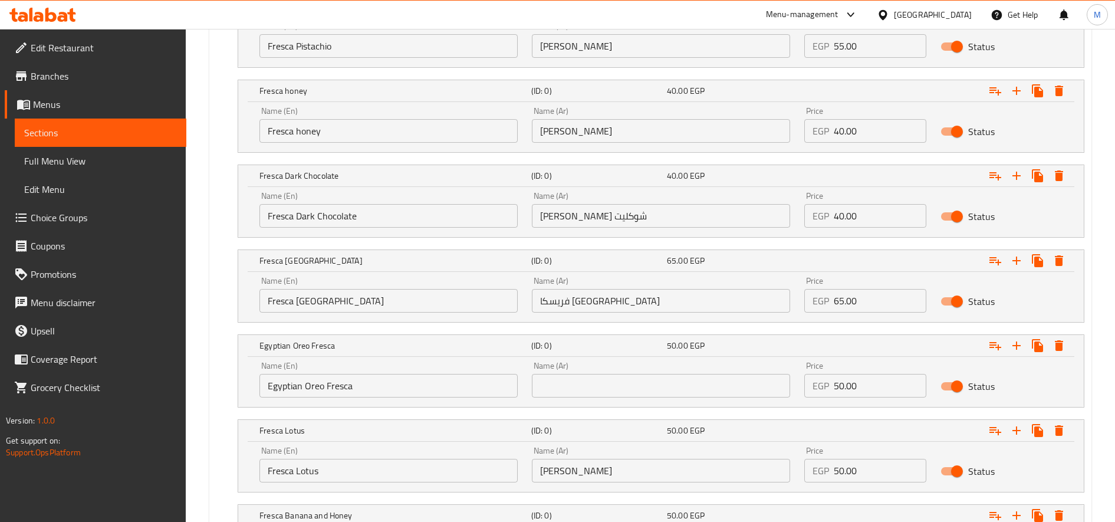
click at [316, 378] on input "Egyptian Oreo Fresca" at bounding box center [388, 386] width 258 height 24
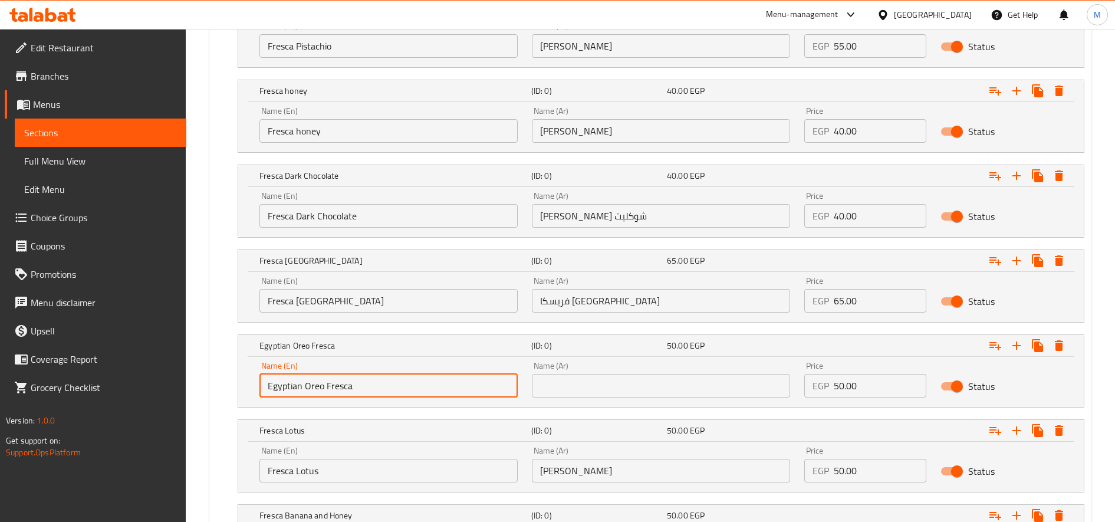
click at [316, 378] on input "Egyptian Oreo Fresca" at bounding box center [388, 386] width 258 height 24
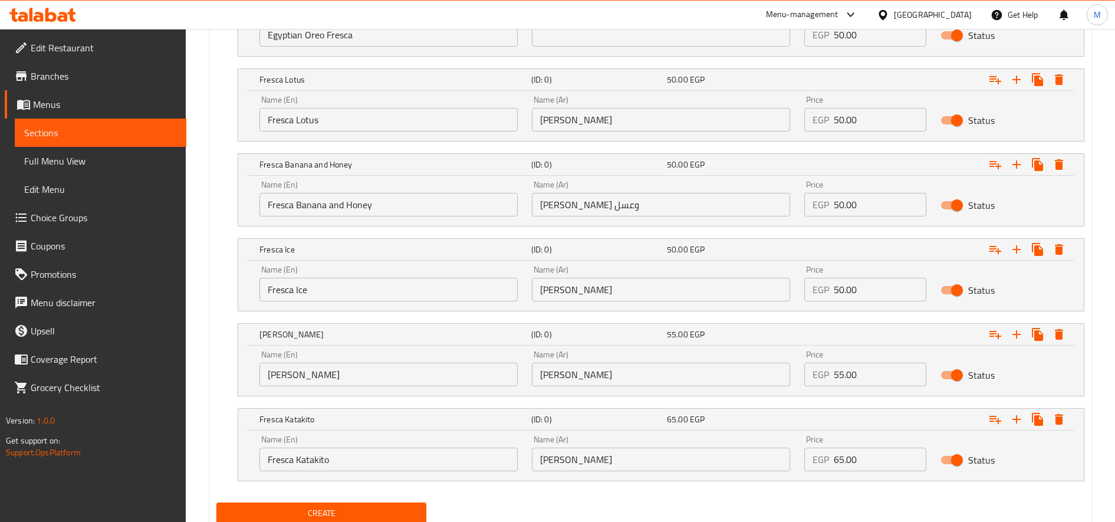
scroll to position [1458, 0]
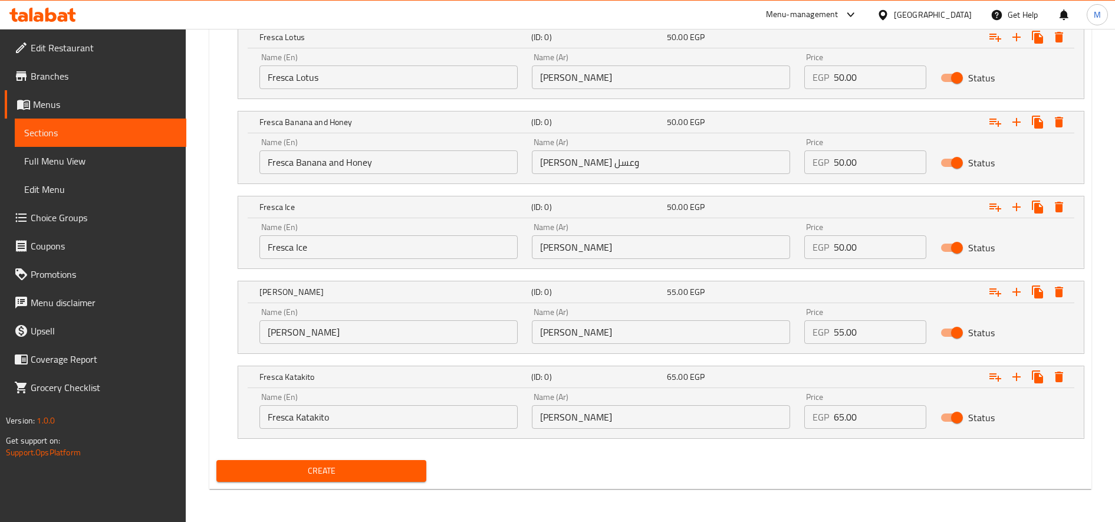
click at [355, 462] on button "Create" at bounding box center [321, 471] width 210 height 22
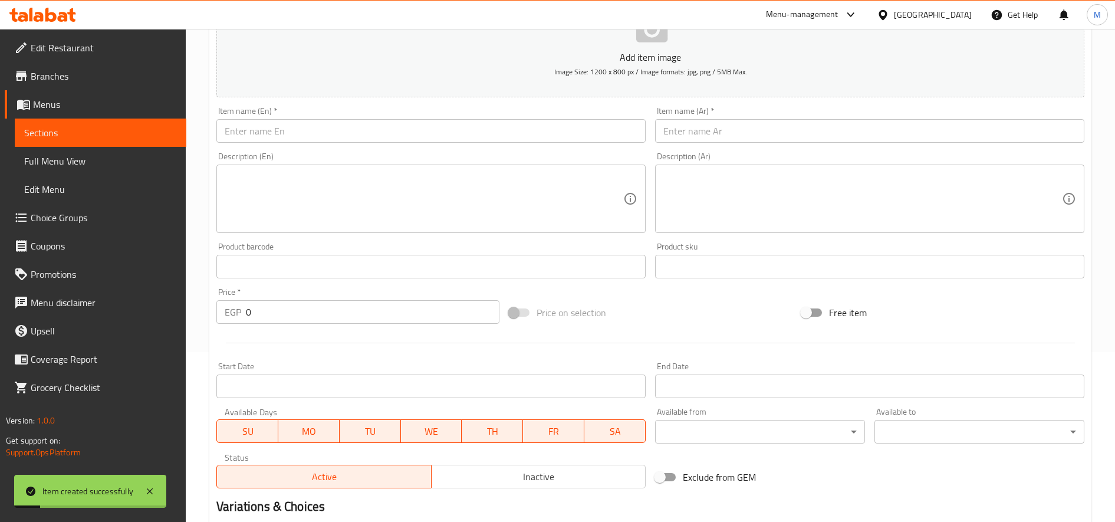
scroll to position [0, 0]
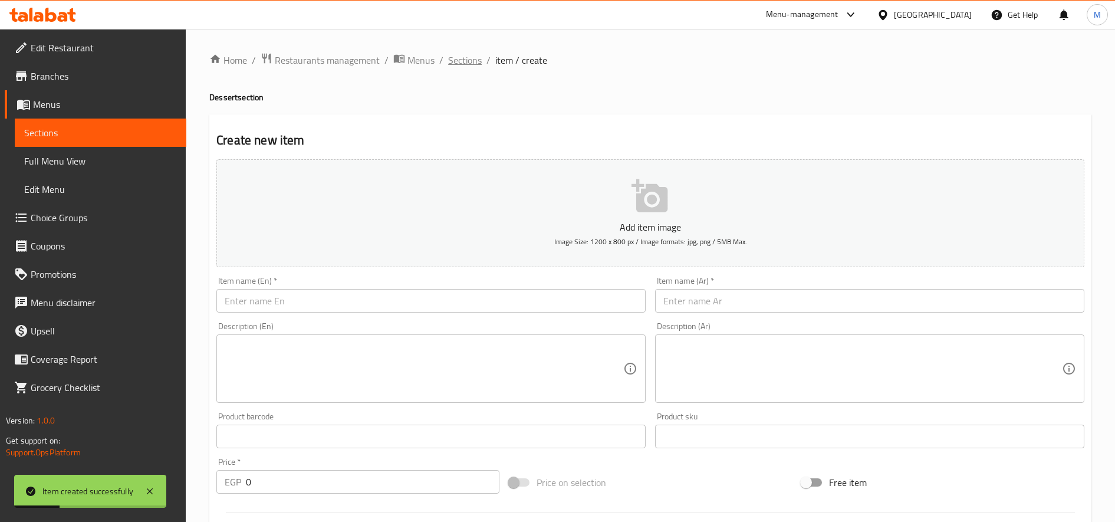
click at [466, 67] on span "Sections" at bounding box center [465, 60] width 34 height 14
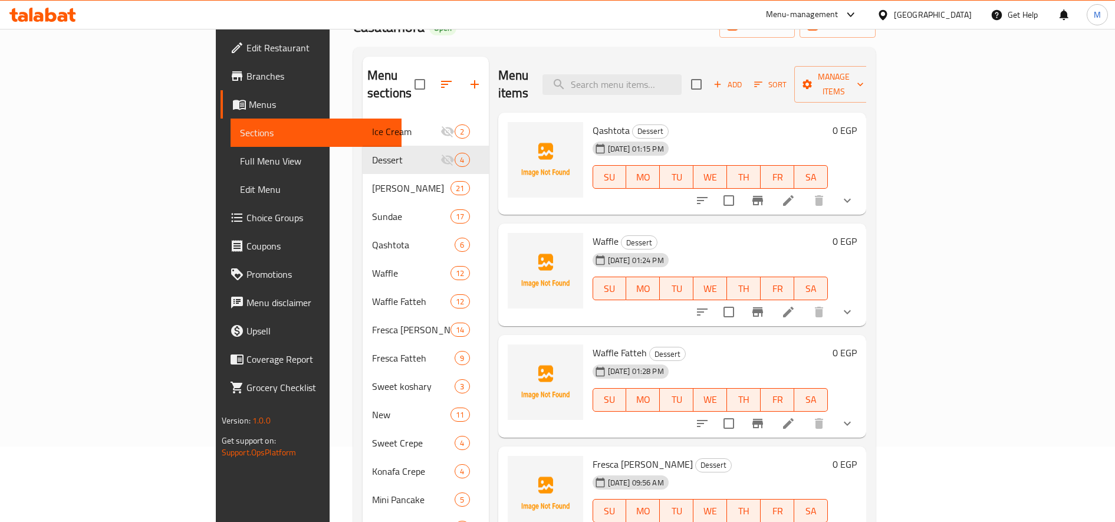
scroll to position [174, 0]
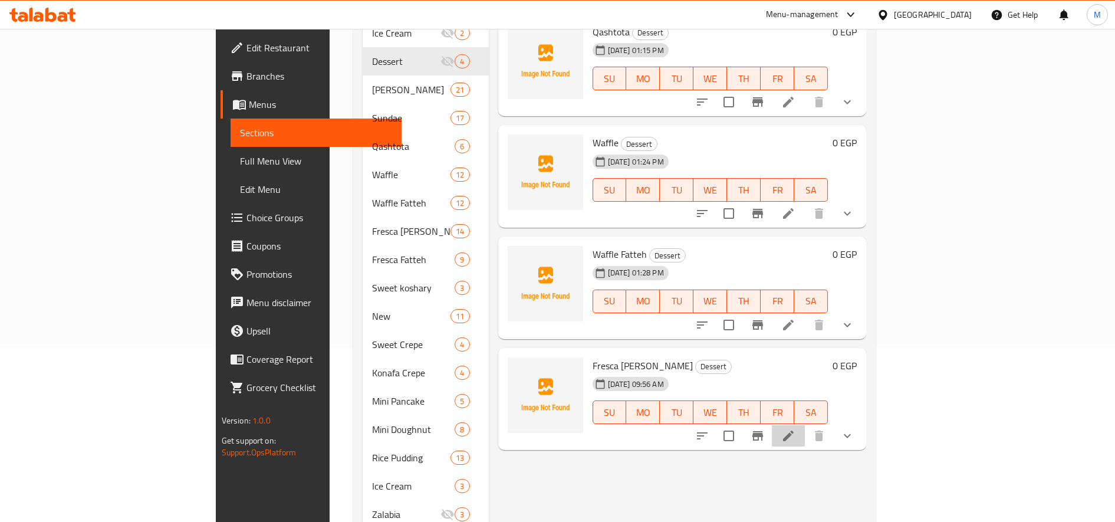
click at [805, 427] on li at bounding box center [788, 435] width 33 height 21
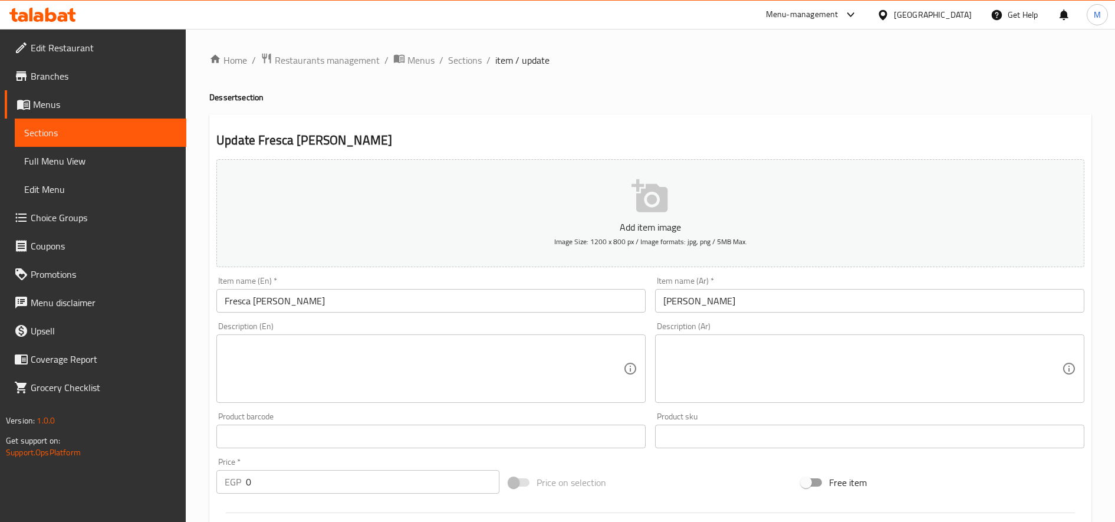
click at [327, 299] on input "Fresca Mora" at bounding box center [430, 301] width 429 height 24
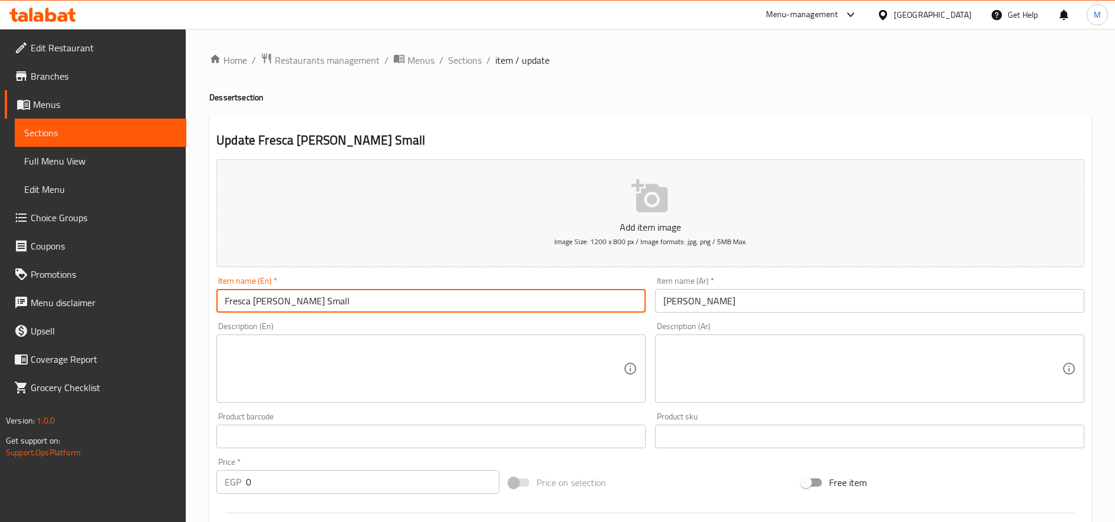
type input "Fresca Mora Small"
click at [840, 310] on input "فريسكا مورا" at bounding box center [869, 301] width 429 height 24
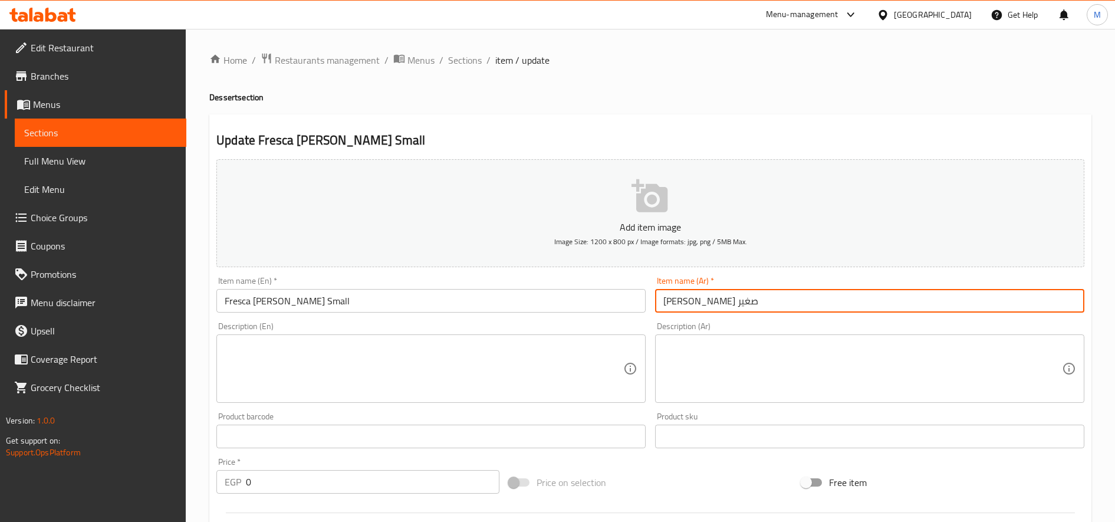
type input "فريسكا مورا صغير"
click at [467, 55] on span "Sections" at bounding box center [465, 60] width 34 height 14
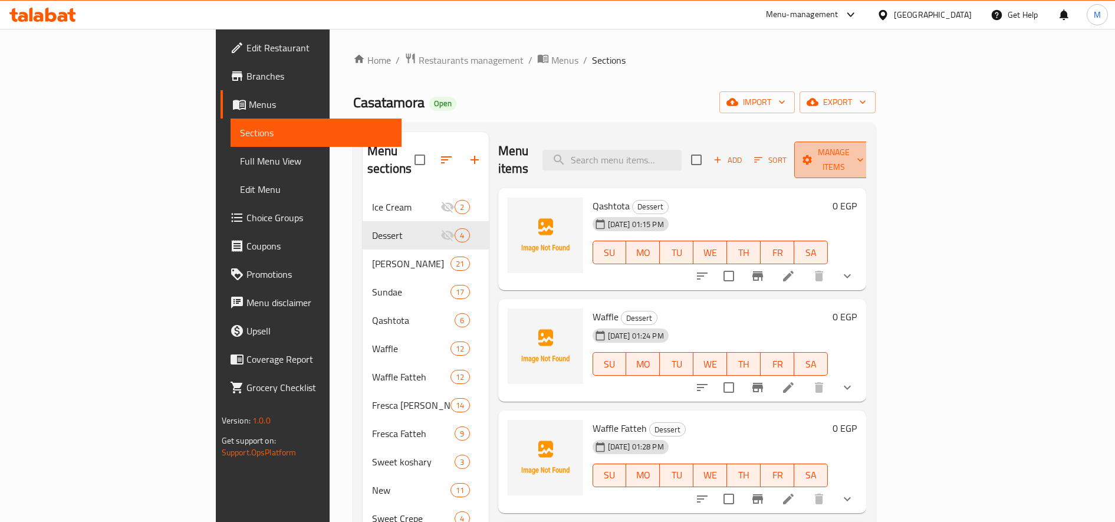
click at [864, 158] on span "Manage items" at bounding box center [833, 159] width 60 height 29
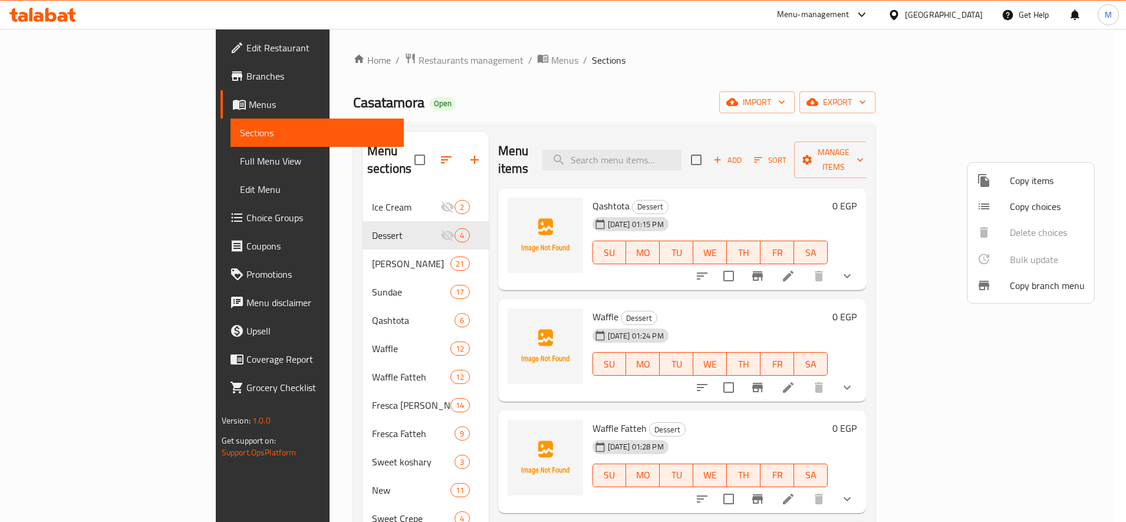
click at [1052, 186] on span "Copy items" at bounding box center [1047, 180] width 75 height 14
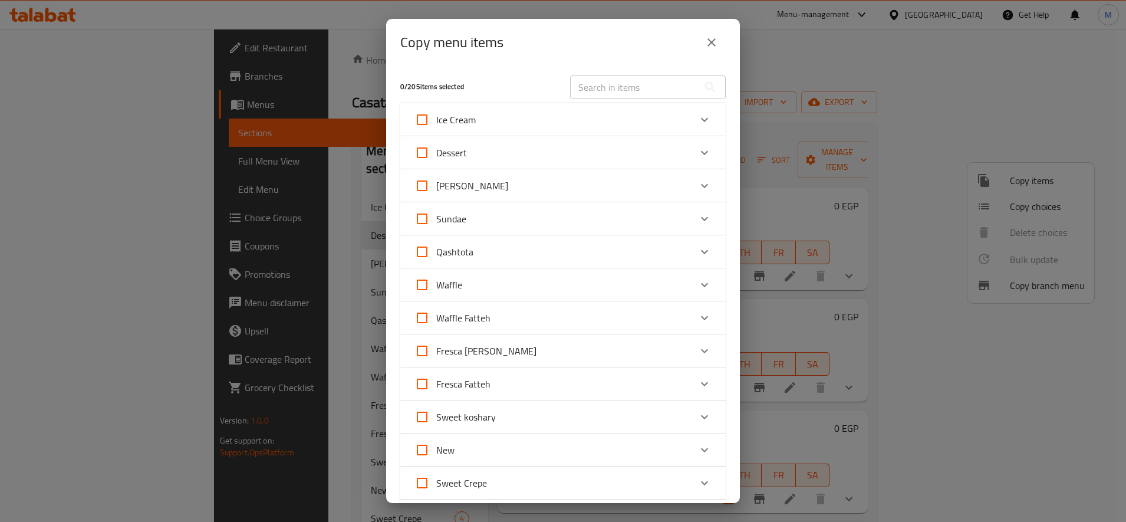
click at [690, 155] on div "Expand" at bounding box center [704, 153] width 28 height 28
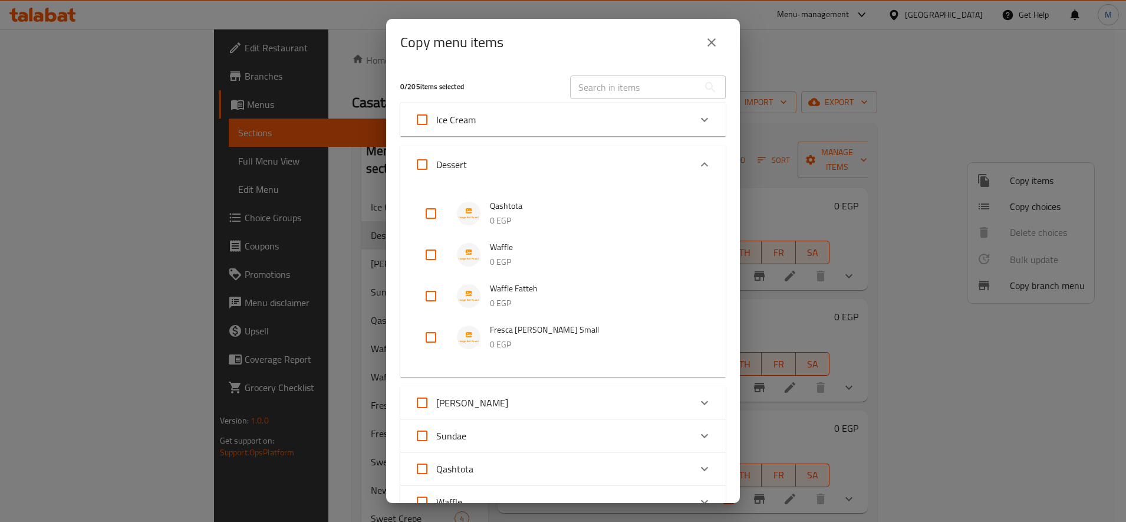
drag, startPoint x: 429, startPoint y: 340, endPoint x: 466, endPoint y: 334, distance: 37.7
click at [430, 340] on input "checkbox" at bounding box center [431, 337] width 28 height 28
checkbox input "true"
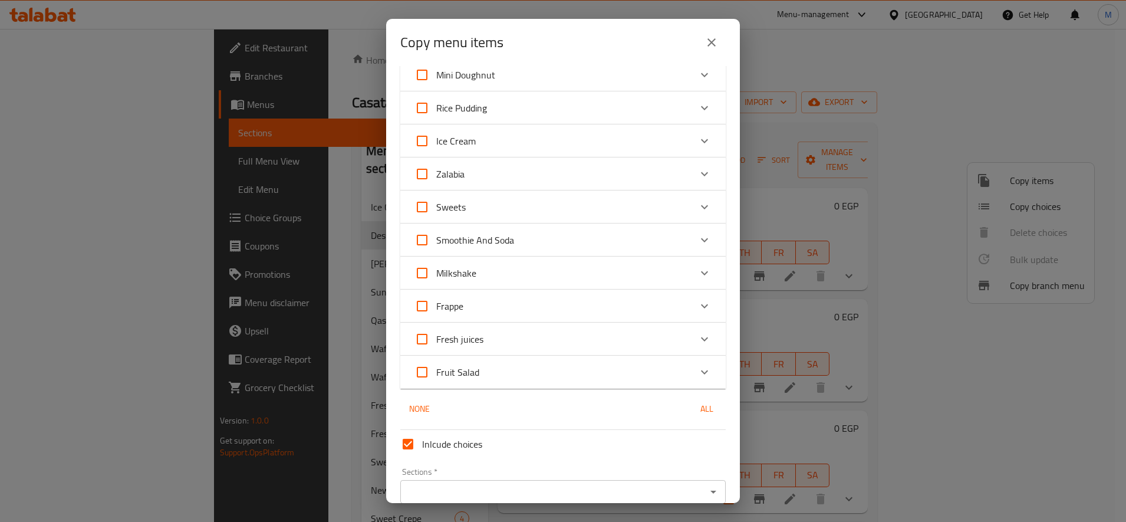
scroll to position [779, 0]
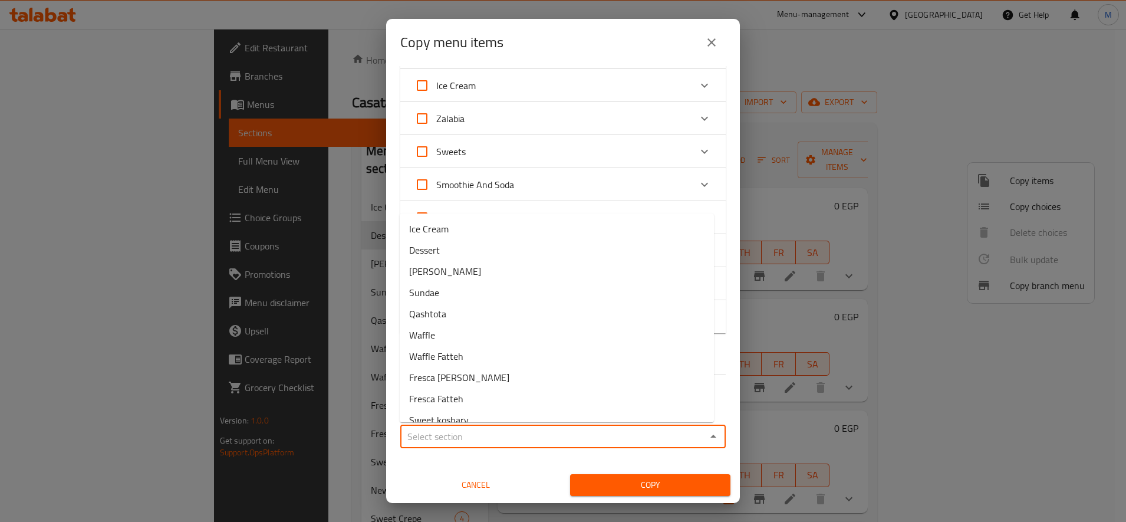
click at [519, 433] on input "Sections   *" at bounding box center [553, 436] width 299 height 17
click at [536, 253] on li "Dessert" at bounding box center [557, 249] width 314 height 21
type input "Dessert"
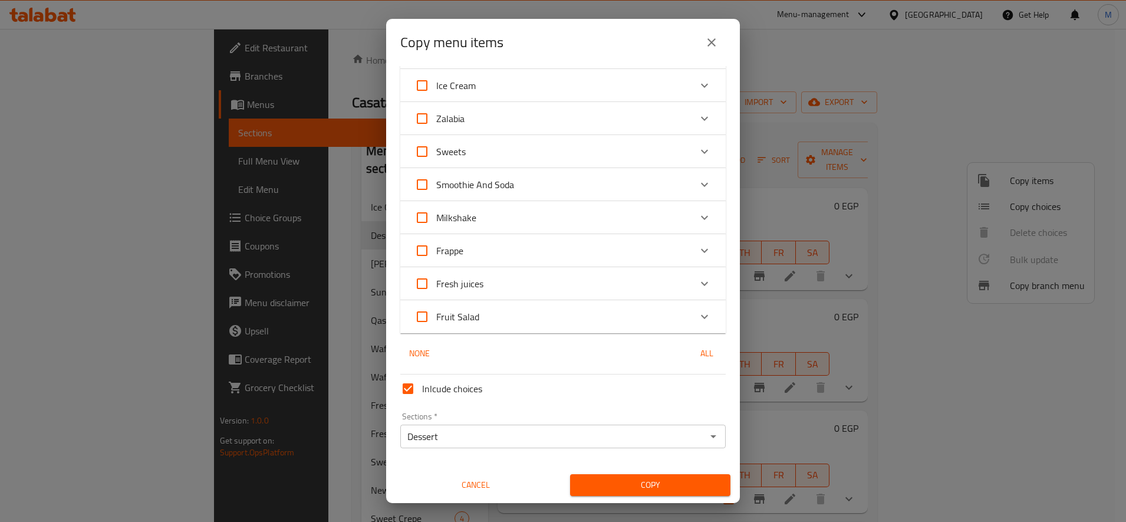
click at [610, 473] on div "Copy" at bounding box center [650, 485] width 174 height 36
click at [611, 483] on span "Copy" at bounding box center [649, 484] width 141 height 15
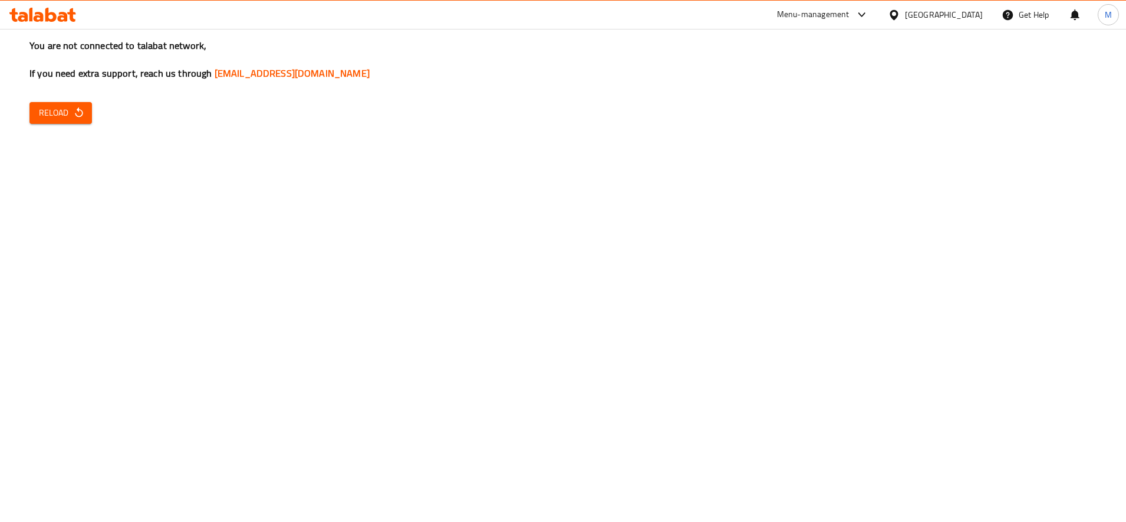
click at [65, 123] on div "You are not connected to talabat network, If you need extra support, reach us t…" at bounding box center [563, 261] width 1126 height 522
click at [66, 121] on button "Reload" at bounding box center [60, 113] width 62 height 22
drag, startPoint x: 136, startPoint y: 114, endPoint x: 81, endPoint y: 111, distance: 55.5
click at [133, 114] on div "You are not connected to talabat network, If you need extra support, reach us t…" at bounding box center [563, 261] width 1126 height 522
click at [81, 111] on icon "button" at bounding box center [79, 112] width 8 height 10
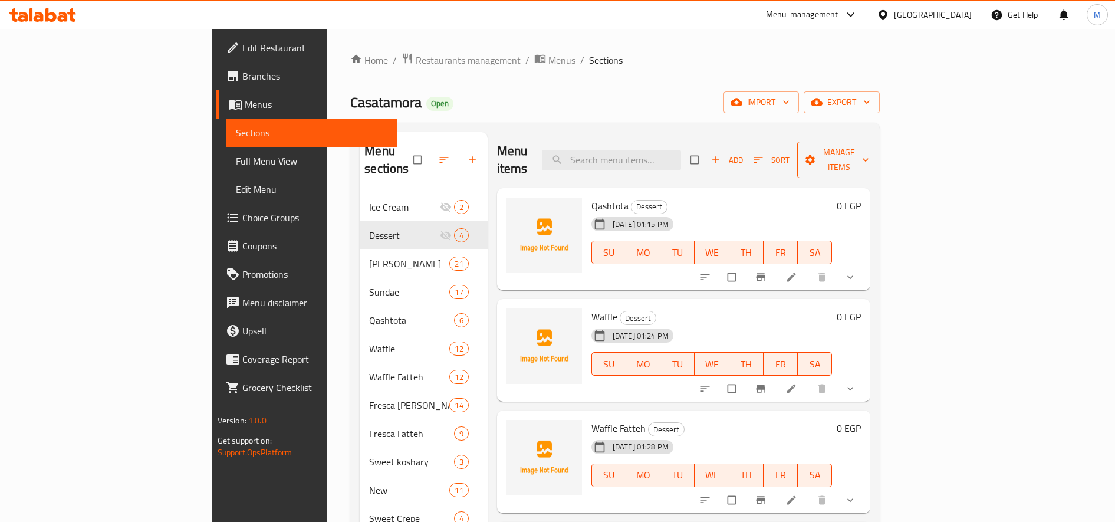
click at [871, 152] on span "Manage items" at bounding box center [838, 159] width 65 height 29
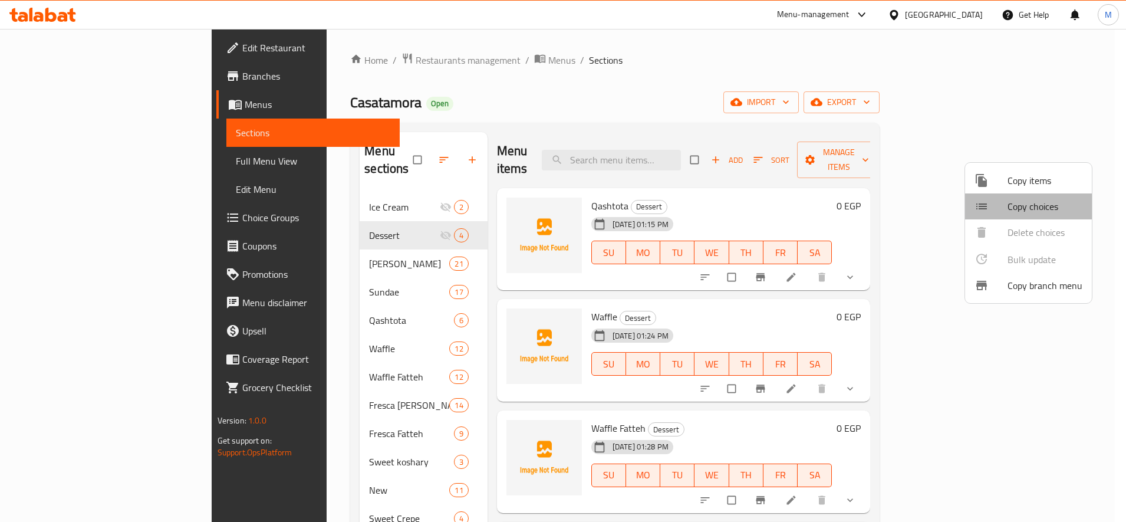
click at [1029, 209] on span "Copy choices" at bounding box center [1044, 206] width 75 height 14
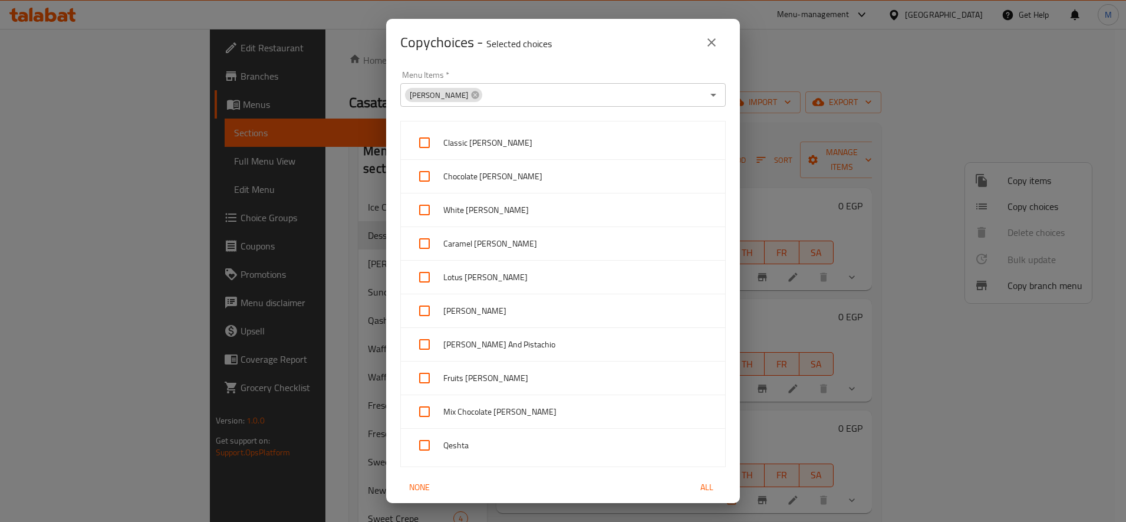
click at [1029, 209] on div "Copy choices - Selected choices 0 Menu Items   * Cassata Menu Items * Classic C…" at bounding box center [563, 261] width 1126 height 522
click at [716, 39] on icon "close" at bounding box center [711, 42] width 14 height 14
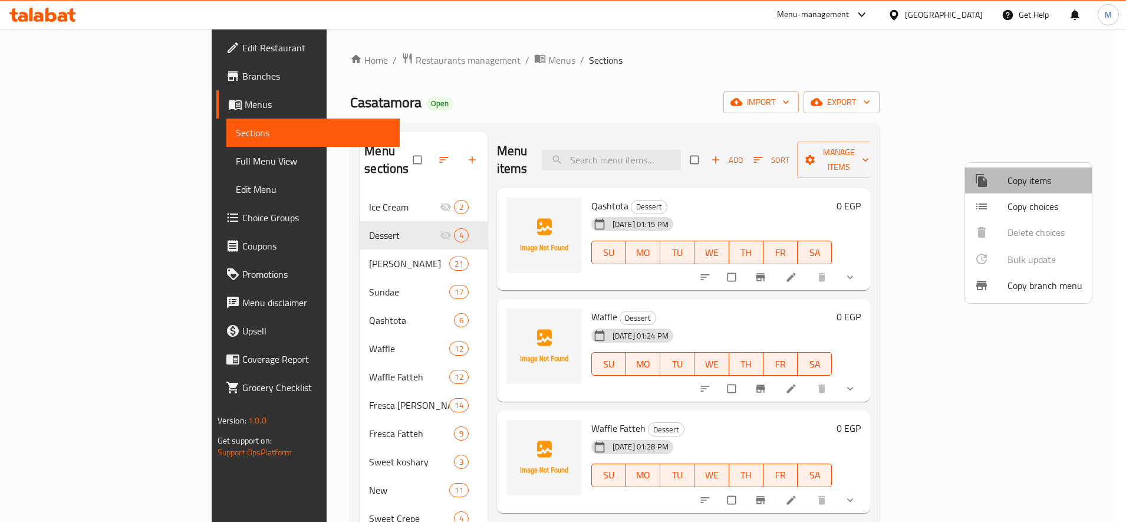
click at [1049, 184] on span "Copy items" at bounding box center [1044, 180] width 75 height 14
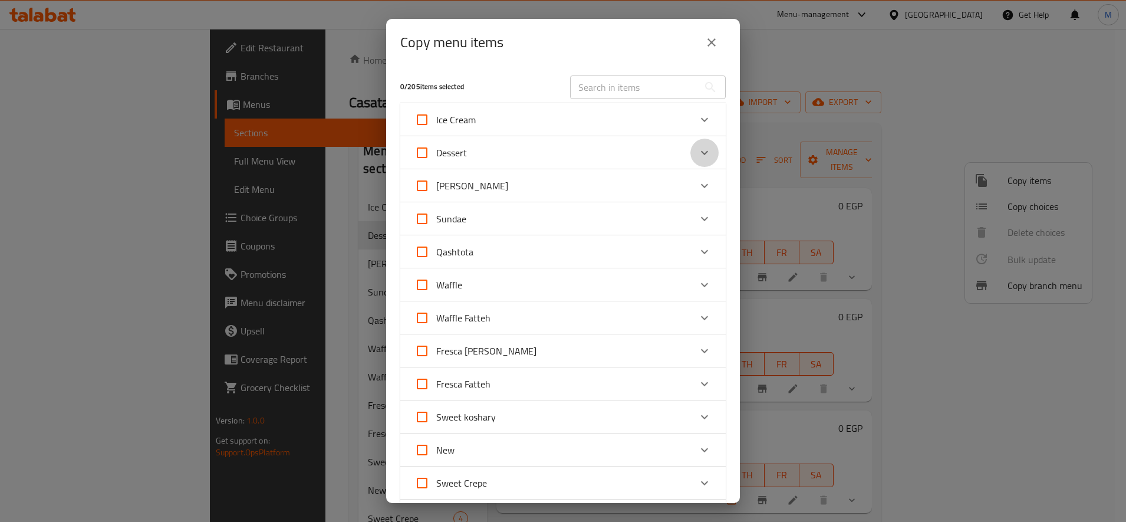
click at [690, 151] on div "Expand" at bounding box center [704, 153] width 28 height 28
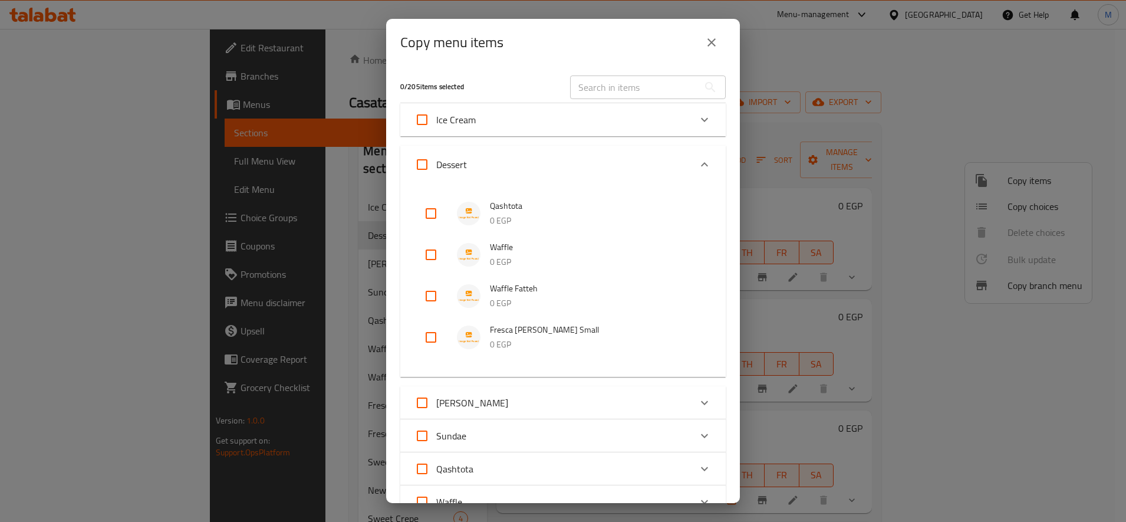
drag, startPoint x: 434, startPoint y: 341, endPoint x: 452, endPoint y: 336, distance: 18.5
click at [434, 341] on input "checkbox" at bounding box center [431, 337] width 28 height 28
checkbox input "true"
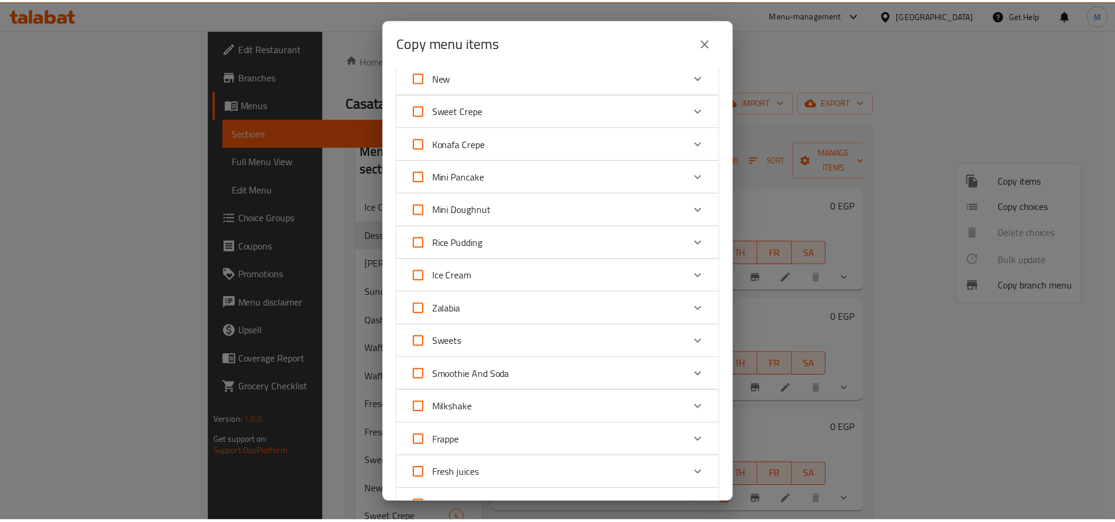
scroll to position [779, 0]
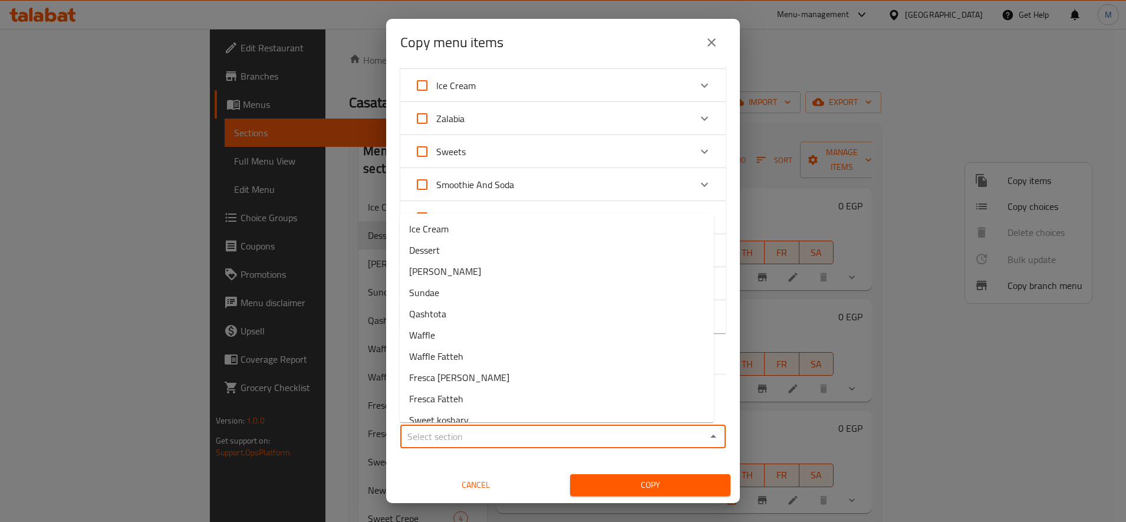
click at [591, 437] on input "Sections   *" at bounding box center [553, 436] width 299 height 17
click at [547, 258] on li "Dessert" at bounding box center [557, 249] width 314 height 21
type input "Dessert"
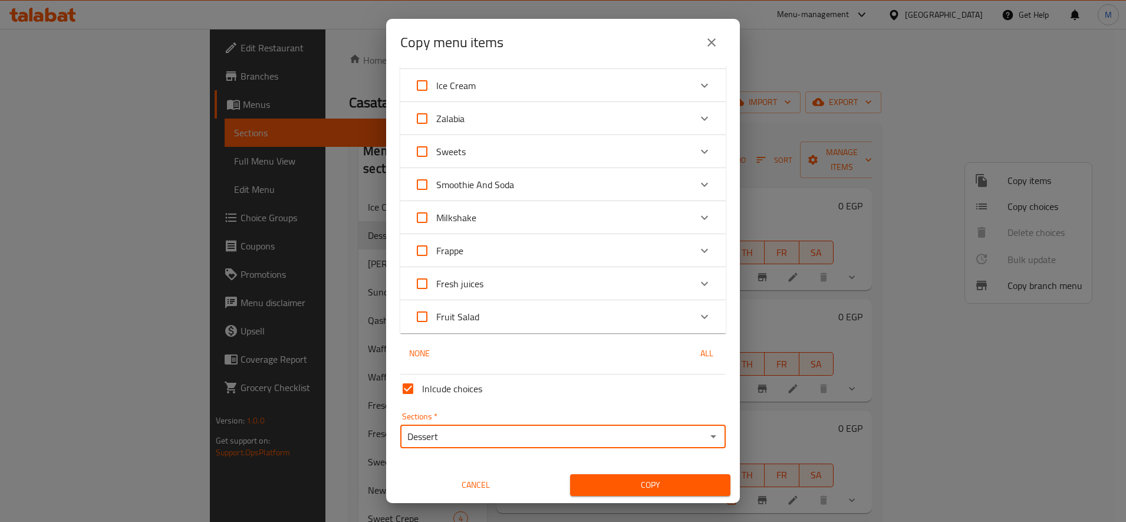
click at [629, 477] on button "Copy" at bounding box center [650, 485] width 160 height 22
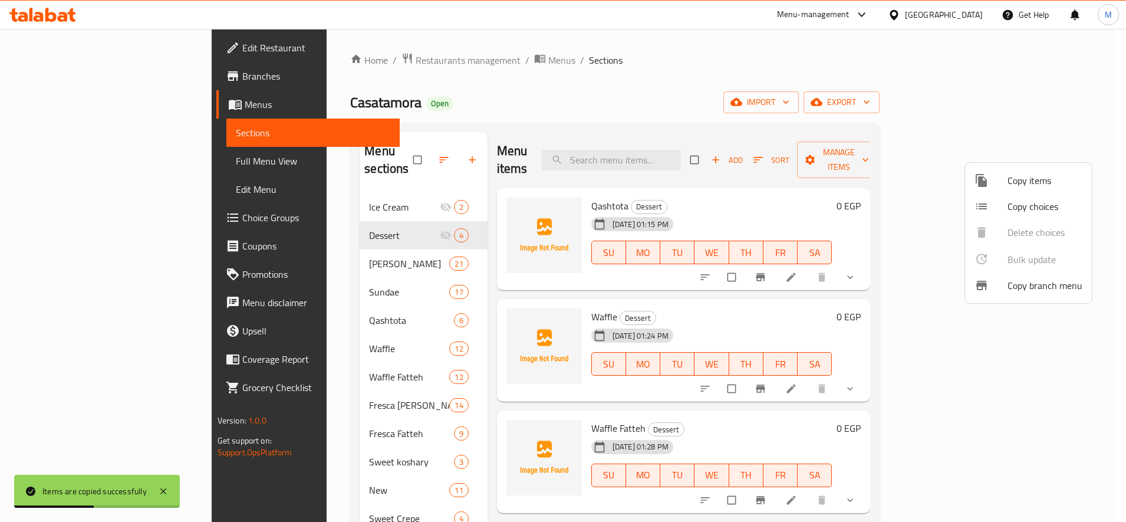
click at [815, 295] on div at bounding box center [563, 261] width 1126 height 522
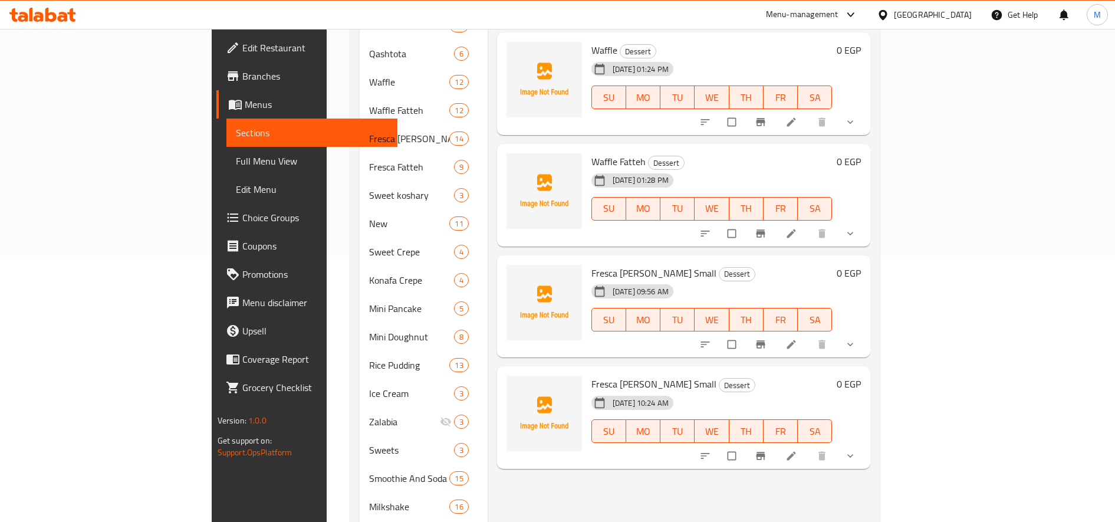
scroll to position [295, 0]
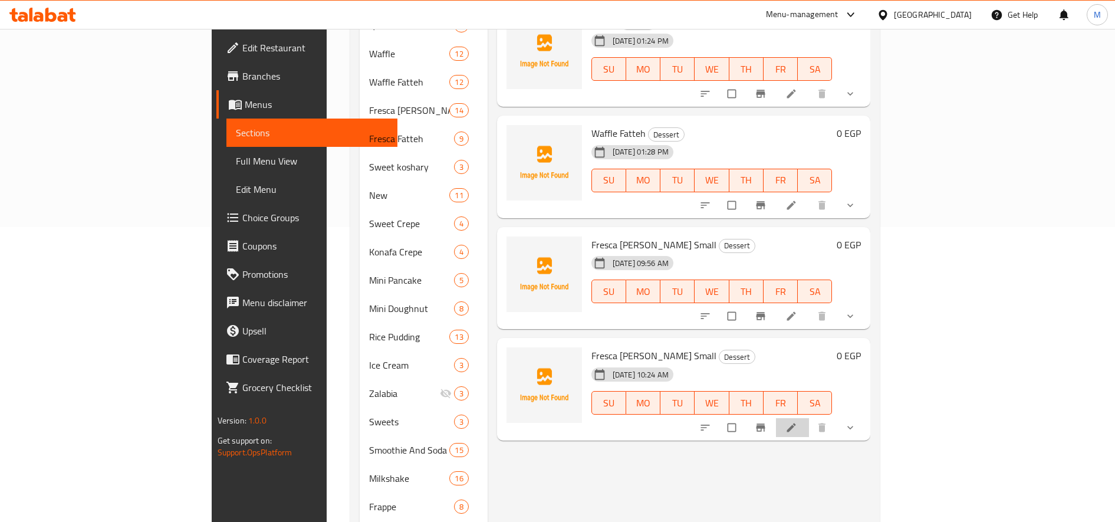
click at [809, 418] on li at bounding box center [792, 427] width 33 height 19
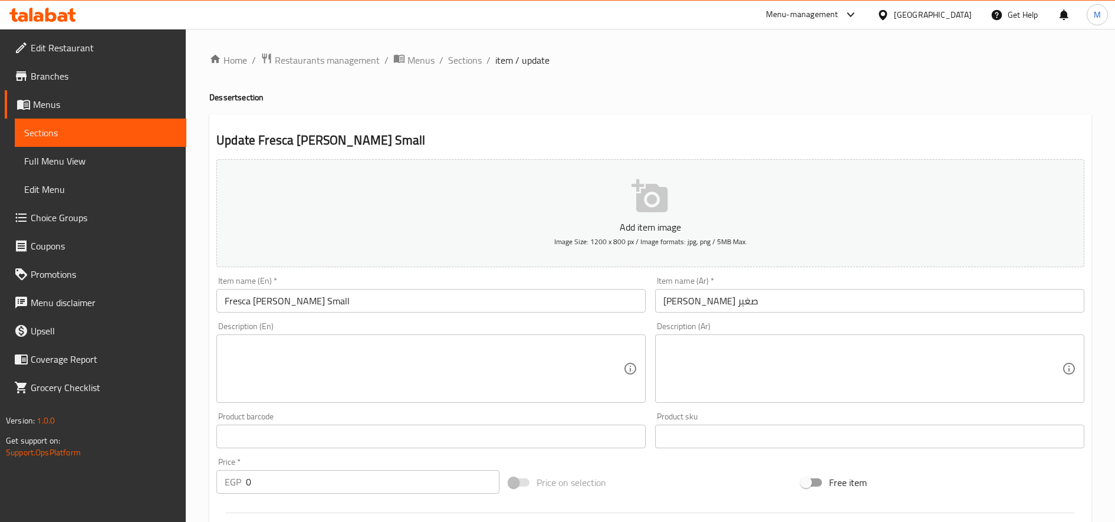
click at [292, 298] on input "Fresca Mora Small" at bounding box center [430, 301] width 429 height 24
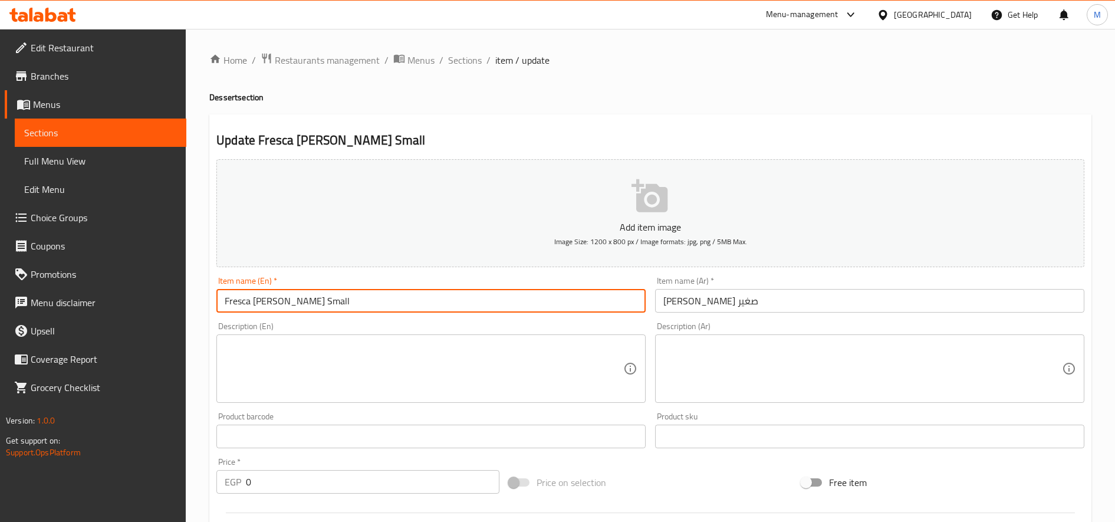
click at [292, 298] on input "Fresca Mora Small" at bounding box center [430, 301] width 429 height 24
type input "Fresca Mora Larg"
click at [674, 301] on input "فريسكا مورا صغير" at bounding box center [869, 301] width 429 height 24
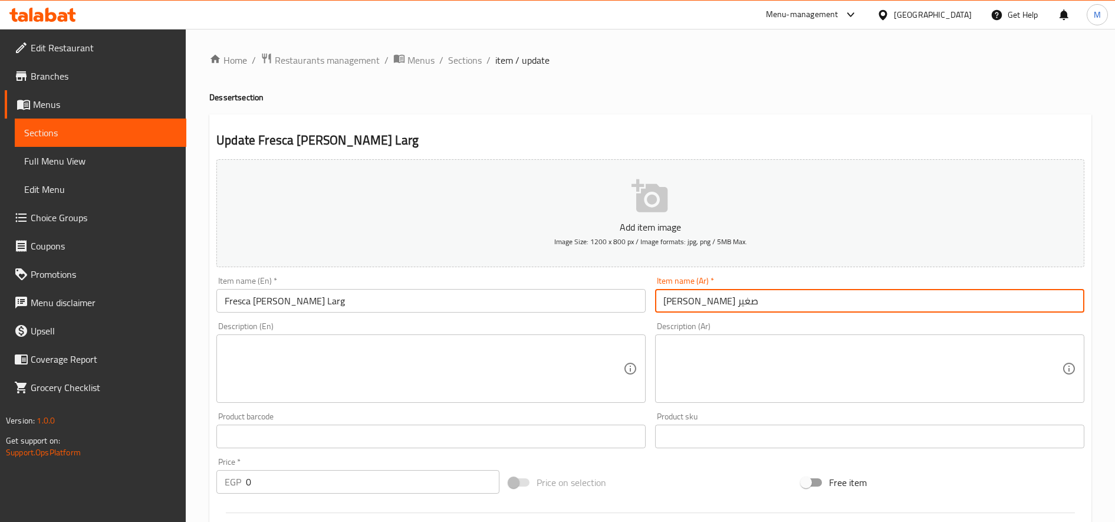
click at [674, 301] on input "فريسكا مورا صغير" at bounding box center [869, 301] width 429 height 24
type input "فريسكا مورا كبير"
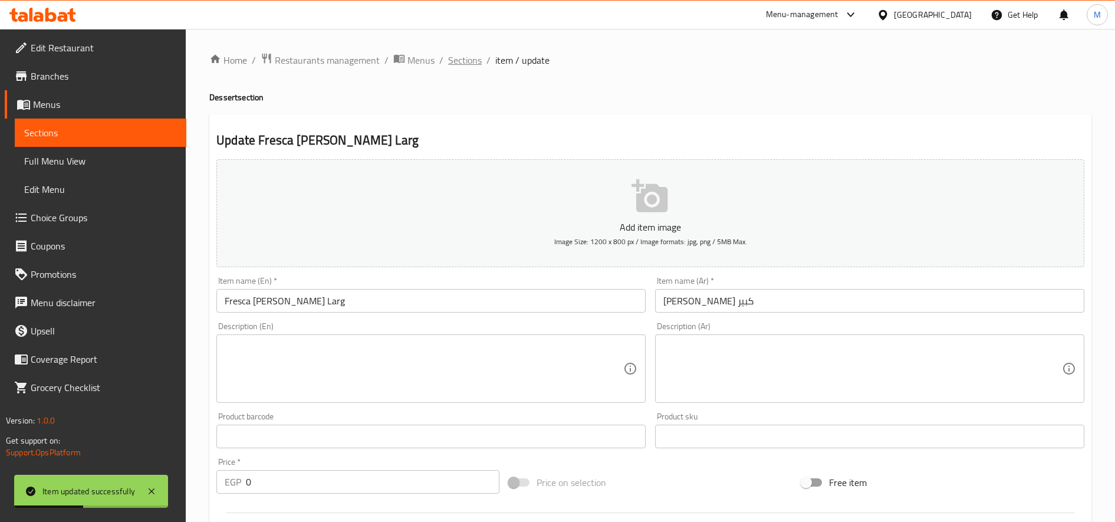
click at [469, 58] on span "Sections" at bounding box center [465, 60] width 34 height 14
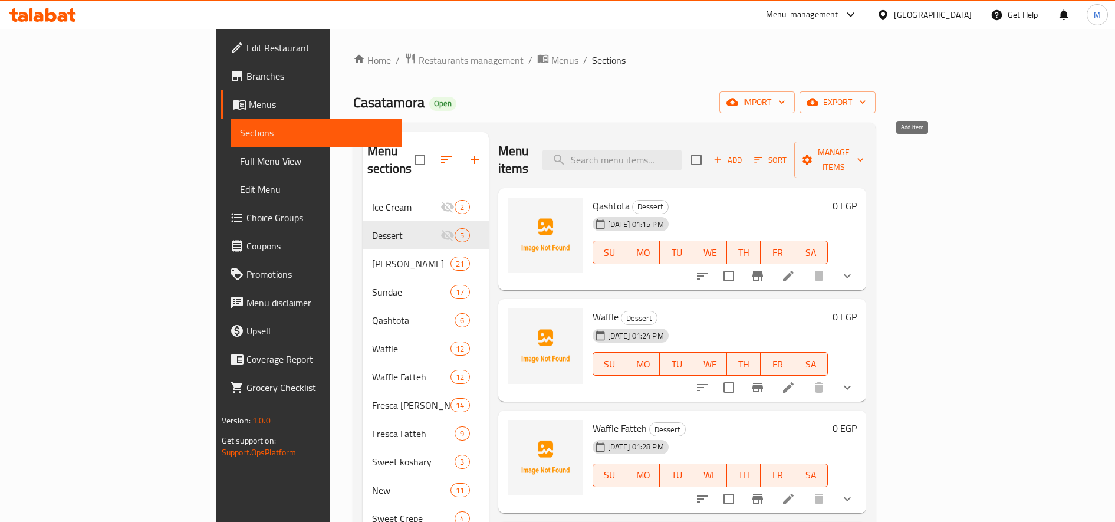
click at [743, 157] on span "Add" at bounding box center [728, 160] width 32 height 14
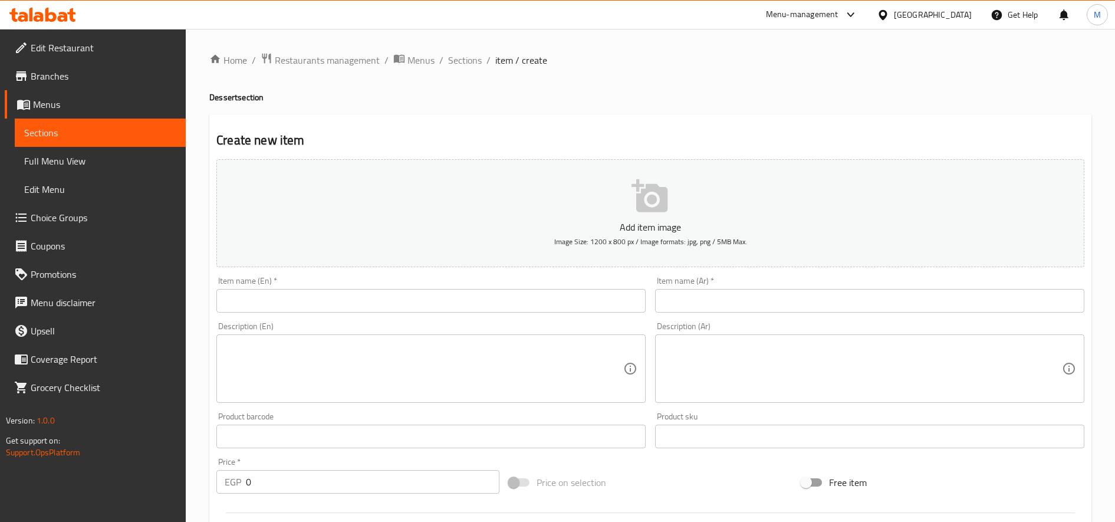
click at [463, 298] on input "text" at bounding box center [430, 301] width 429 height 24
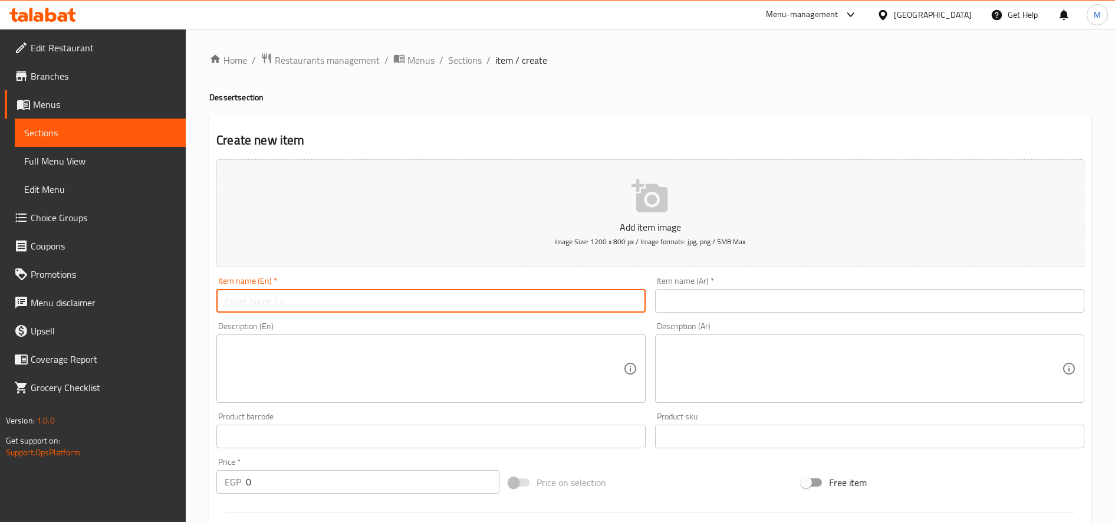
paste input "Fresca Fatteh"
type input "Fresca Fatteh"
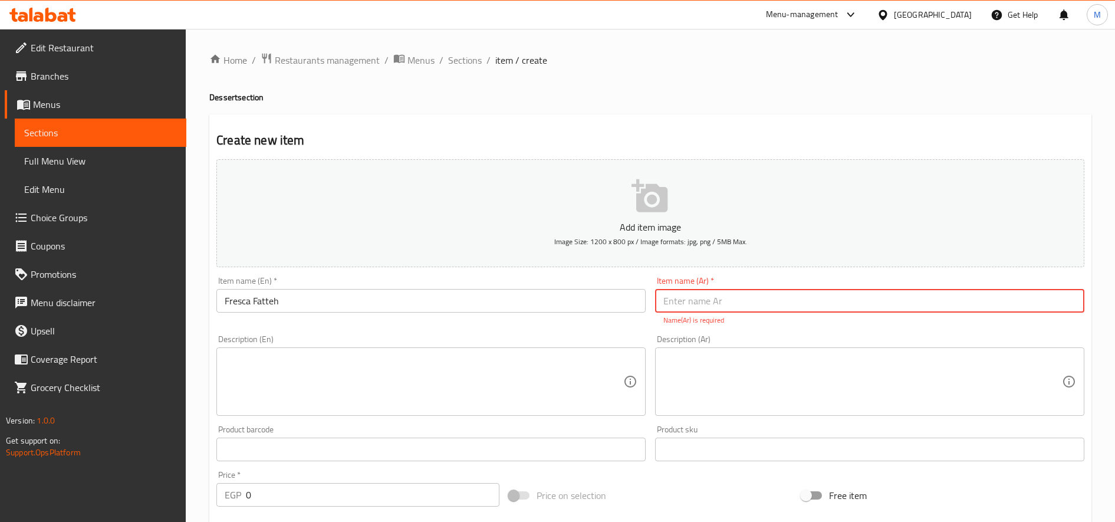
paste input "فتة فريسكا شوكليت"
click at [683, 300] on input "فتة فريسكا شوكليت" at bounding box center [869, 301] width 429 height 24
click at [683, 301] on input "فتة فريسكا شوكليت" at bounding box center [869, 301] width 429 height 24
click at [684, 301] on input "فتة فريسكا شوكليت" at bounding box center [869, 301] width 429 height 24
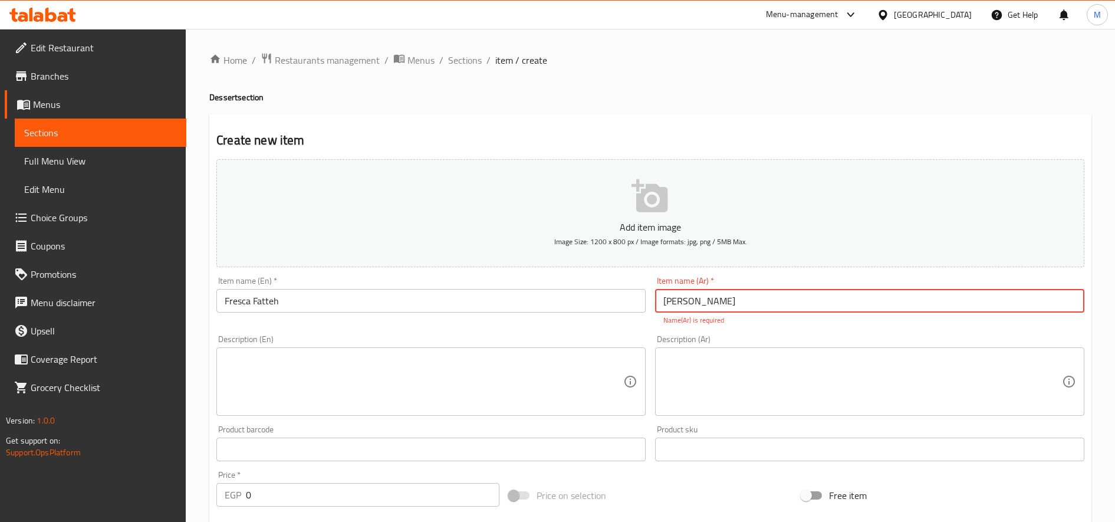
type input "فتة فريسكا"
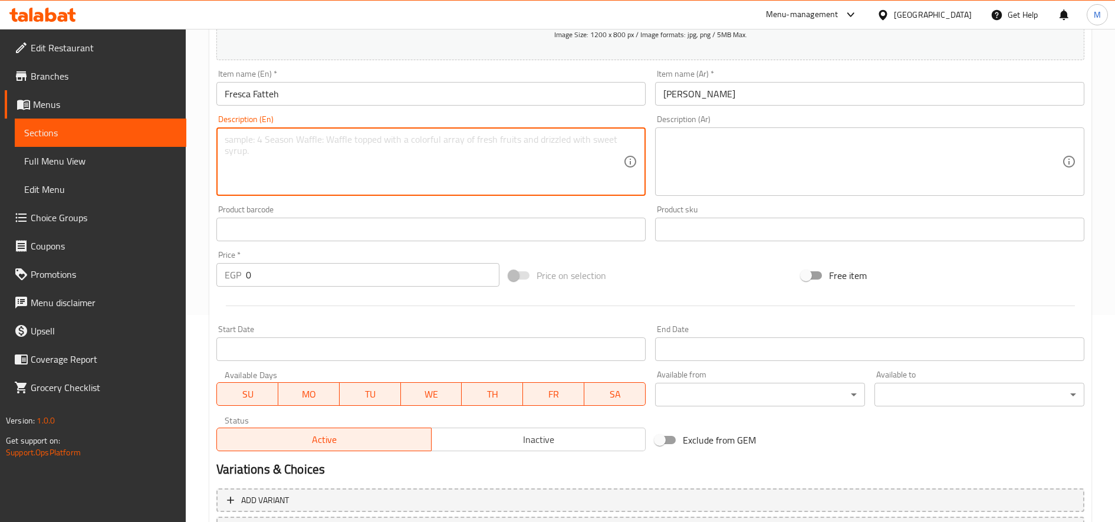
scroll to position [311, 0]
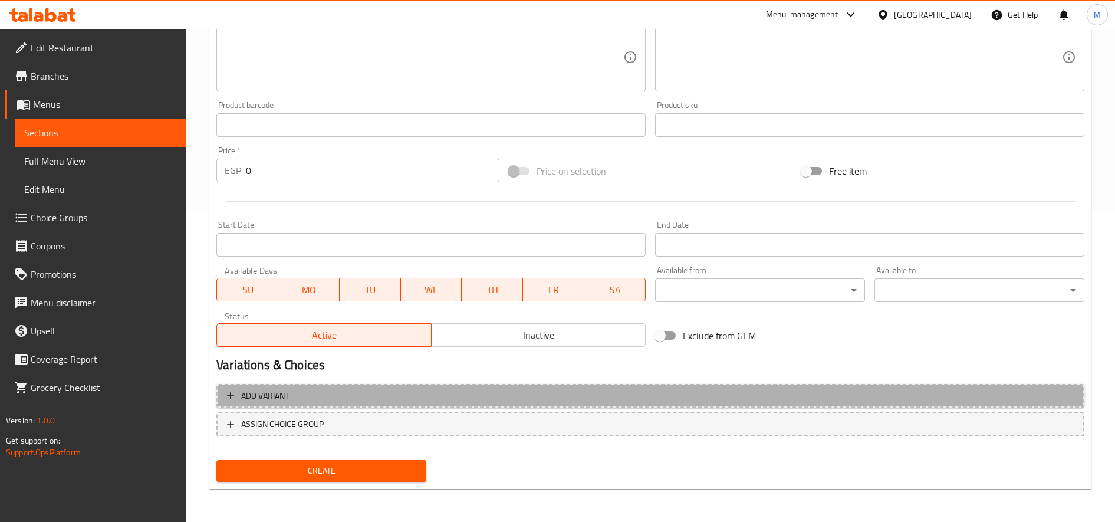
click at [607, 396] on span "Add variant" at bounding box center [650, 395] width 847 height 15
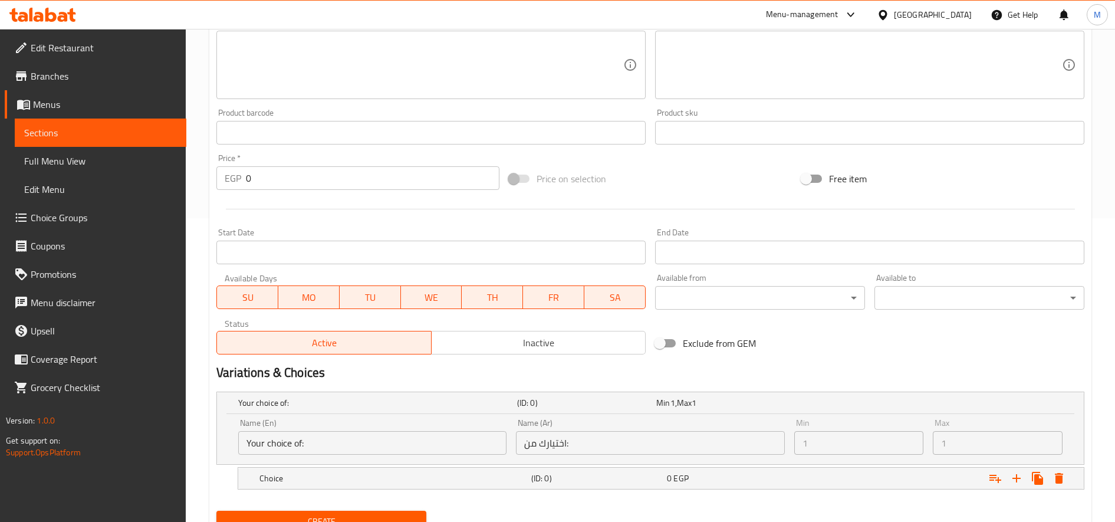
click at [607, 397] on h5 "(ID: 0)" at bounding box center [584, 403] width 134 height 12
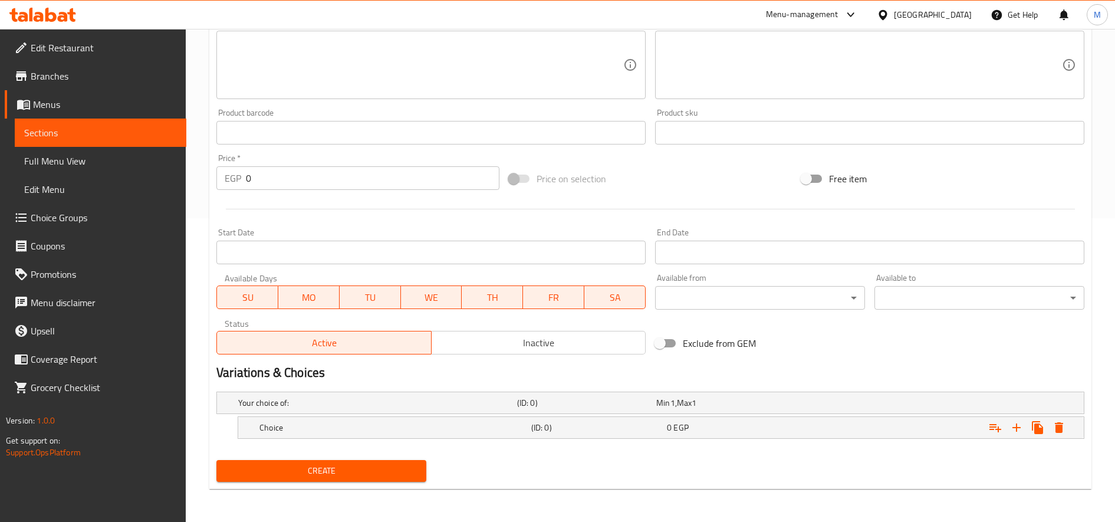
click at [607, 397] on h5 "(ID: 0)" at bounding box center [584, 403] width 134 height 12
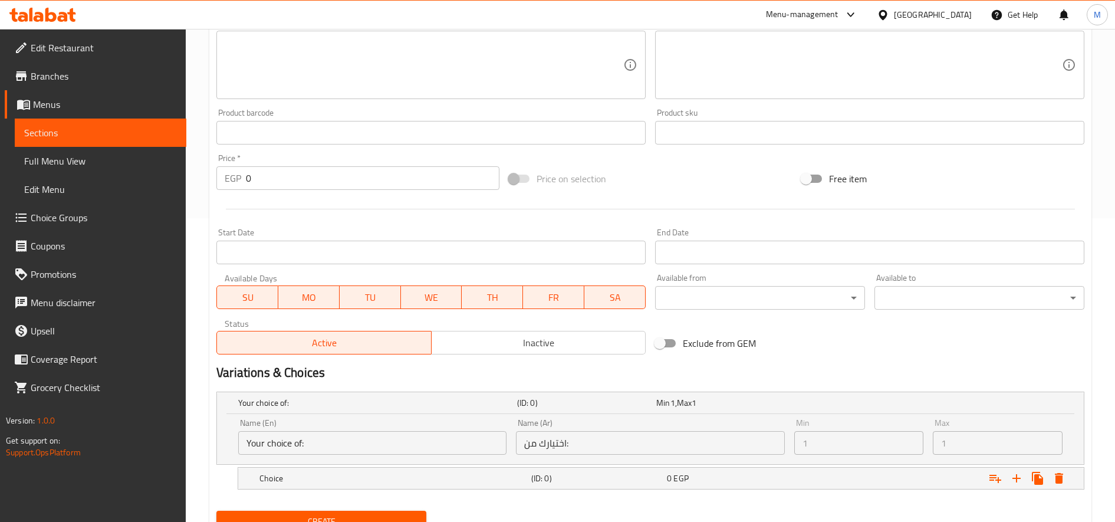
click at [607, 397] on h5 "(ID: 0)" at bounding box center [584, 403] width 134 height 12
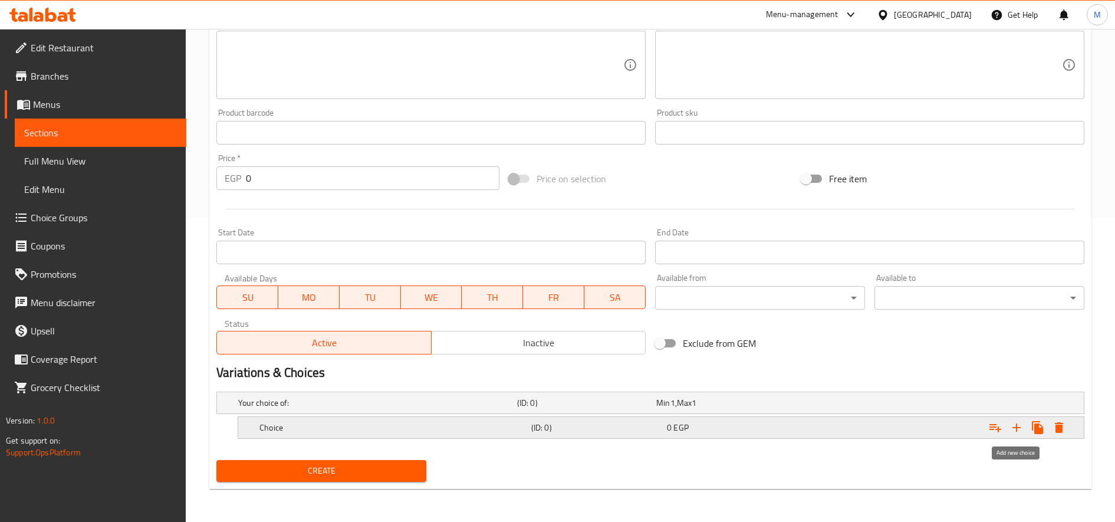
click at [1017, 426] on icon "Expand" at bounding box center [1016, 427] width 14 height 14
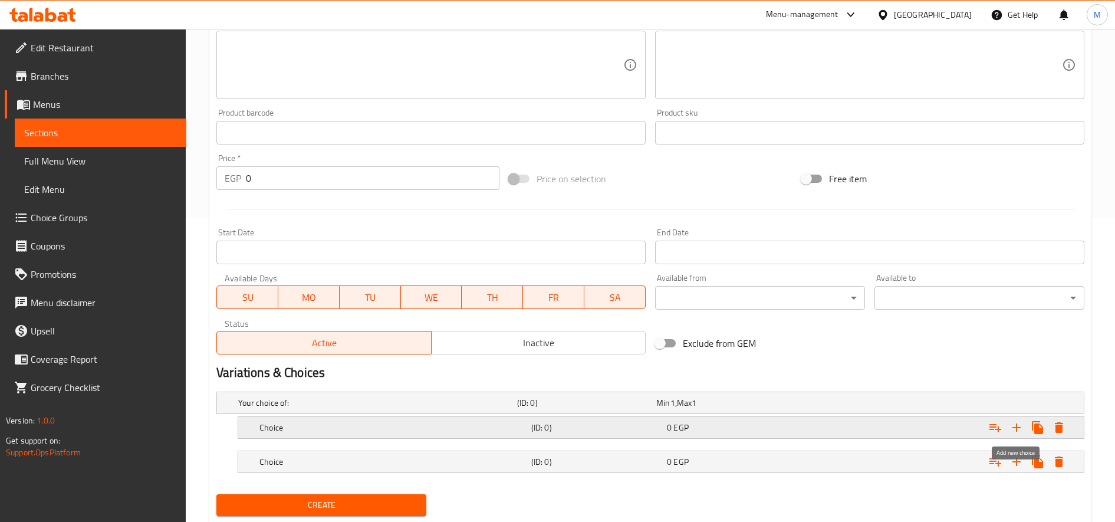
click at [1017, 426] on icon "Expand" at bounding box center [1016, 427] width 14 height 14
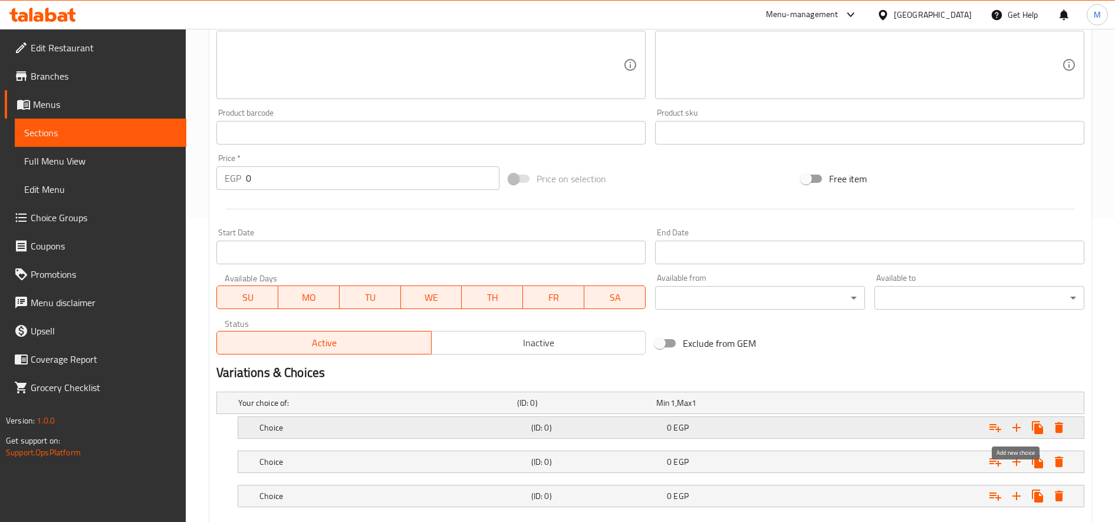
click at [1017, 426] on icon "Expand" at bounding box center [1016, 427] width 14 height 14
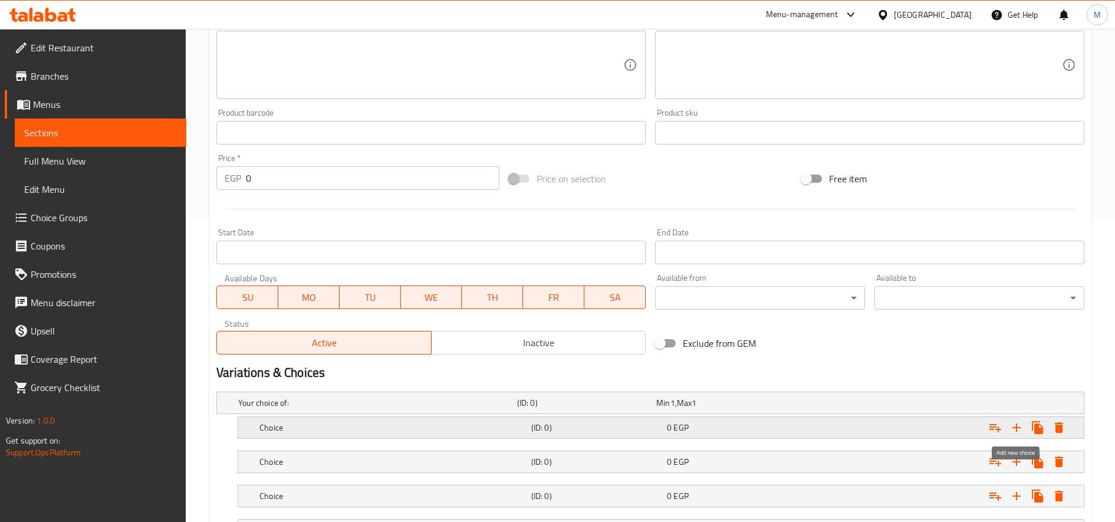
click at [1017, 426] on icon "Expand" at bounding box center [1016, 427] width 14 height 14
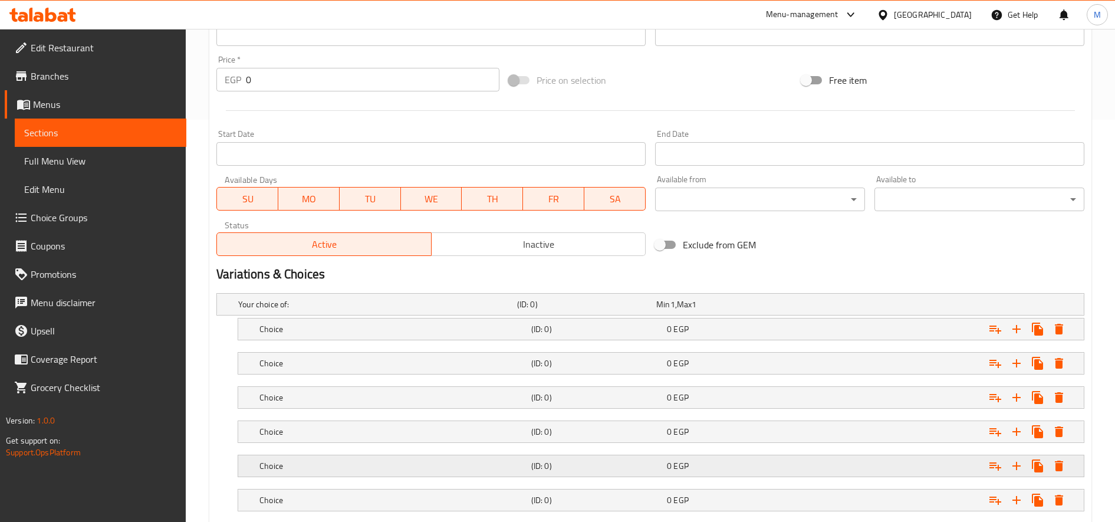
scroll to position [611, 0]
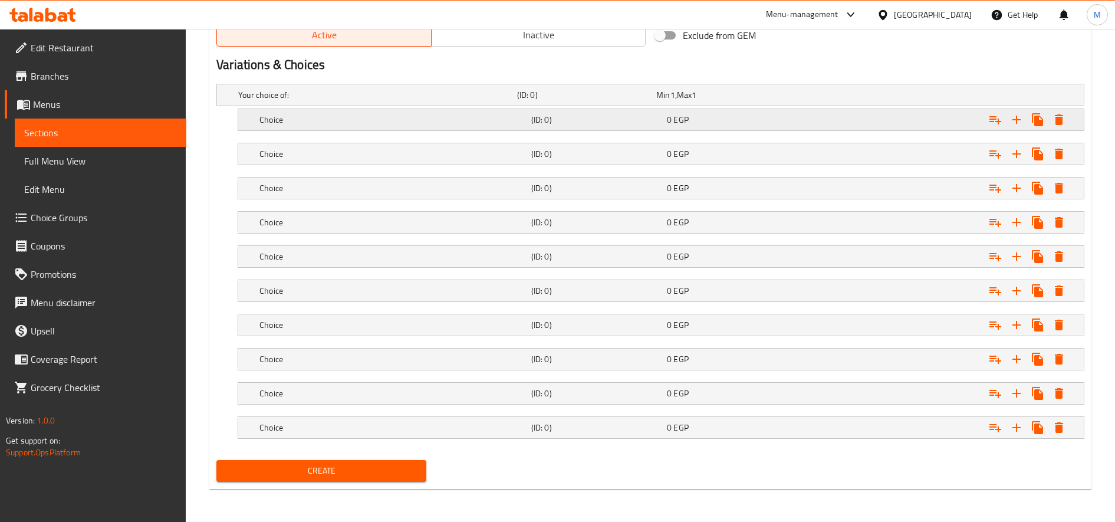
click at [493, 130] on div "Choice (ID: 0) 0 EGP" at bounding box center [664, 120] width 815 height 26
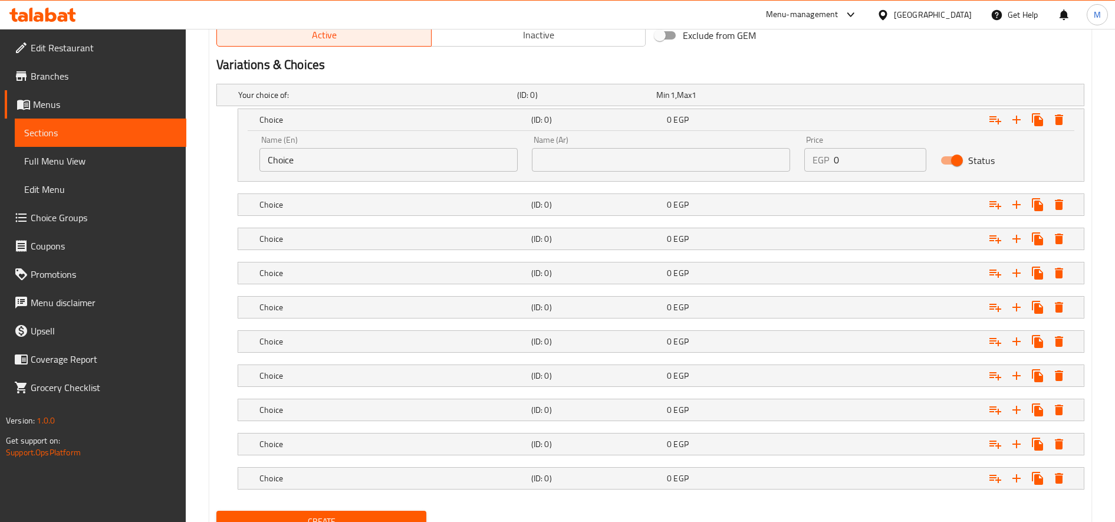
click at [360, 166] on input "Choice" at bounding box center [388, 160] width 258 height 24
paste input "Fresca Chocolate Fatteh"
type input "Fresca Chocolate Fatteh"
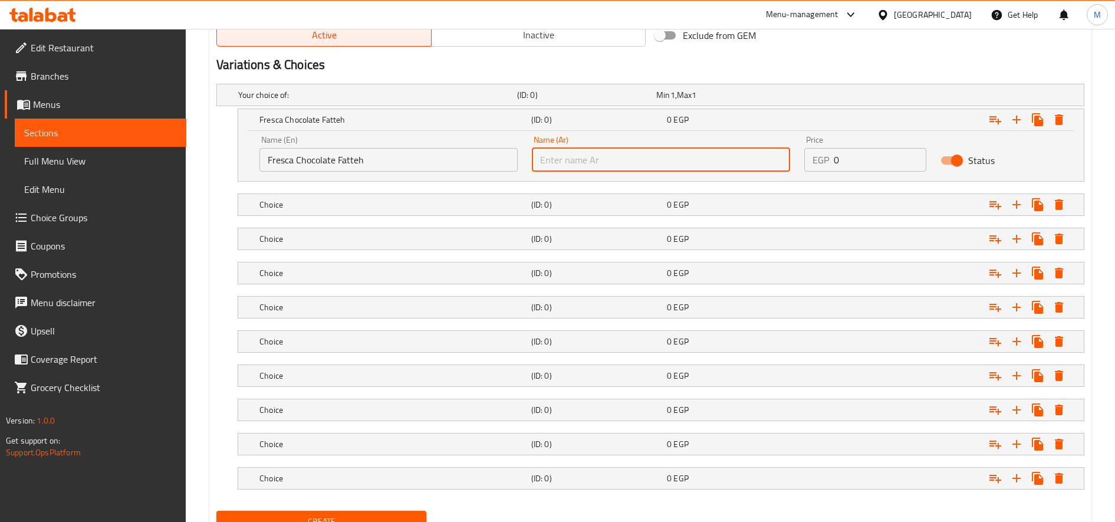
paste input "فتة فريسكا شوكليت"
type input "فتة فريسكا شوكليت"
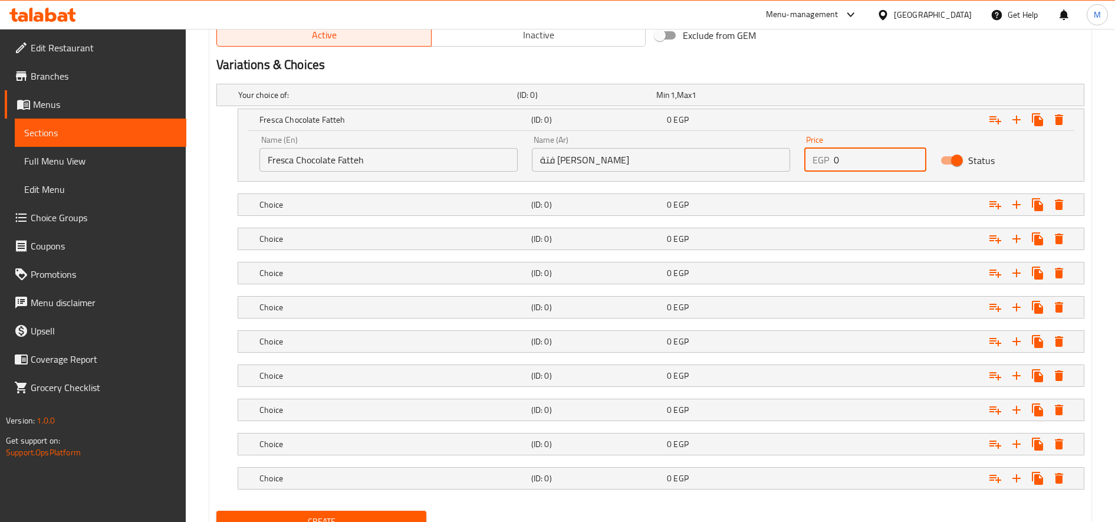
paste input "55.0"
type input "55.00"
click at [325, 196] on div "Choice" at bounding box center [393, 204] width 272 height 17
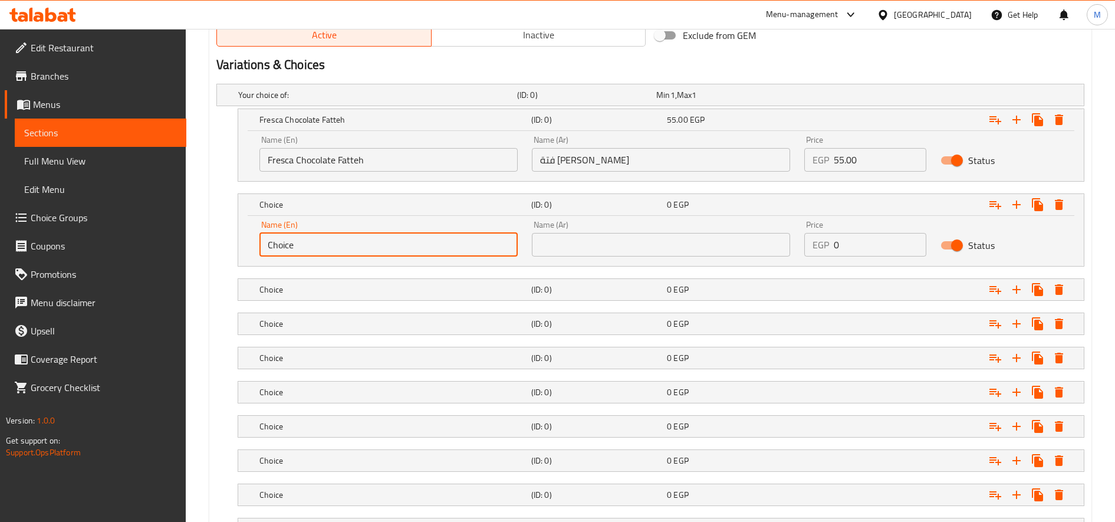
click at [339, 242] on input "Choice" at bounding box center [388, 245] width 258 height 24
paste input "Fresca White Fatteh"
type input "Fresca White Fatteh"
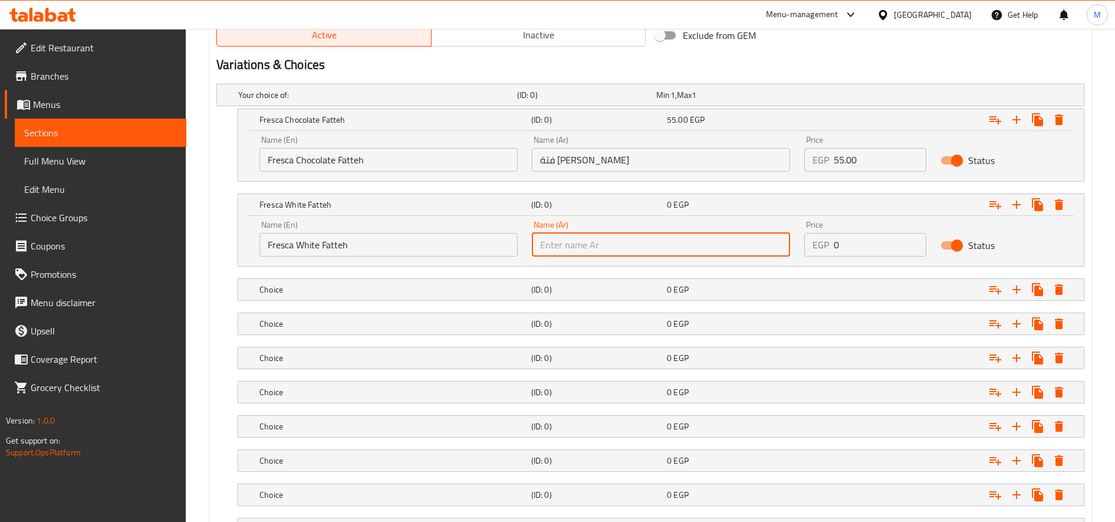
paste input "فتة فريسكا وايت"
type input "فتة فريسكا وايت"
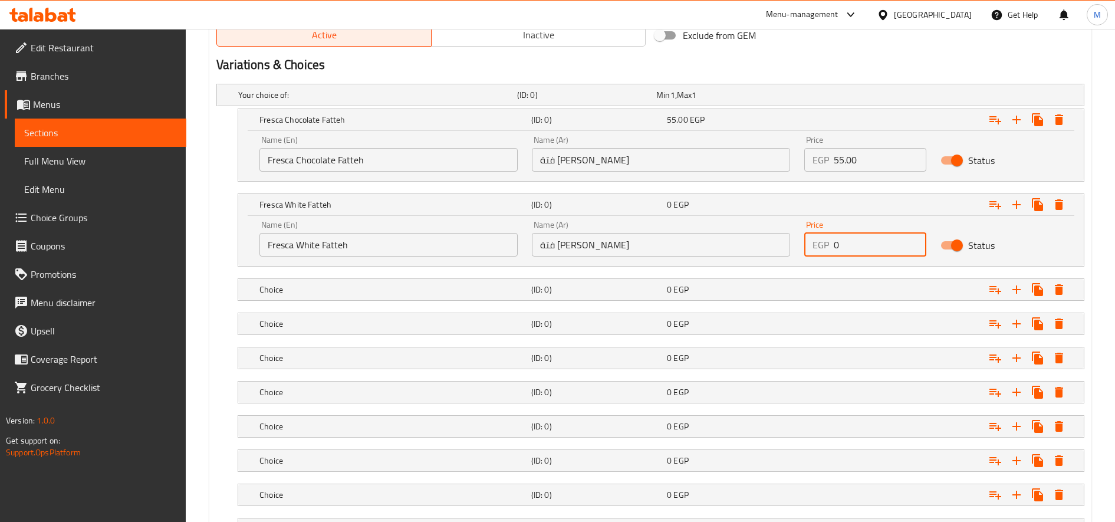
paste input "55.0"
type input "55.00"
click at [328, 297] on div "Choice" at bounding box center [393, 289] width 272 height 17
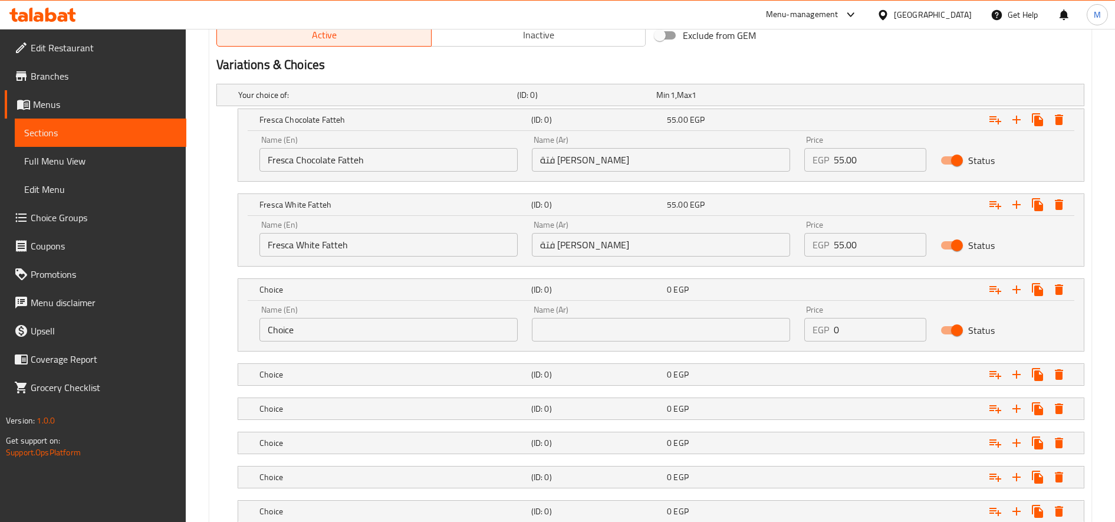
click at [322, 328] on input "Choice" at bounding box center [388, 330] width 258 height 24
paste input "Fresca Caramel Fatteh"
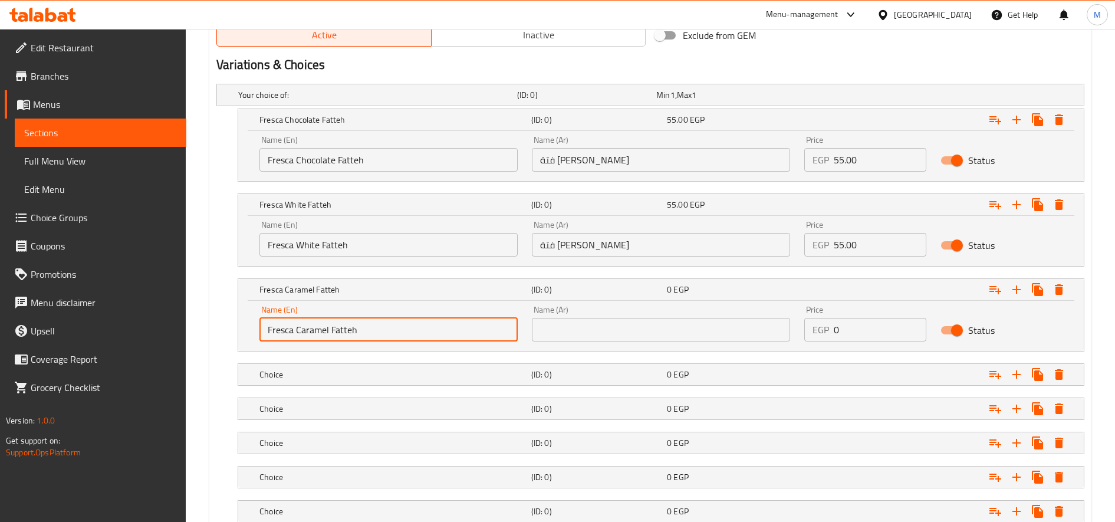
type input "Fresca Caramel Fatteh"
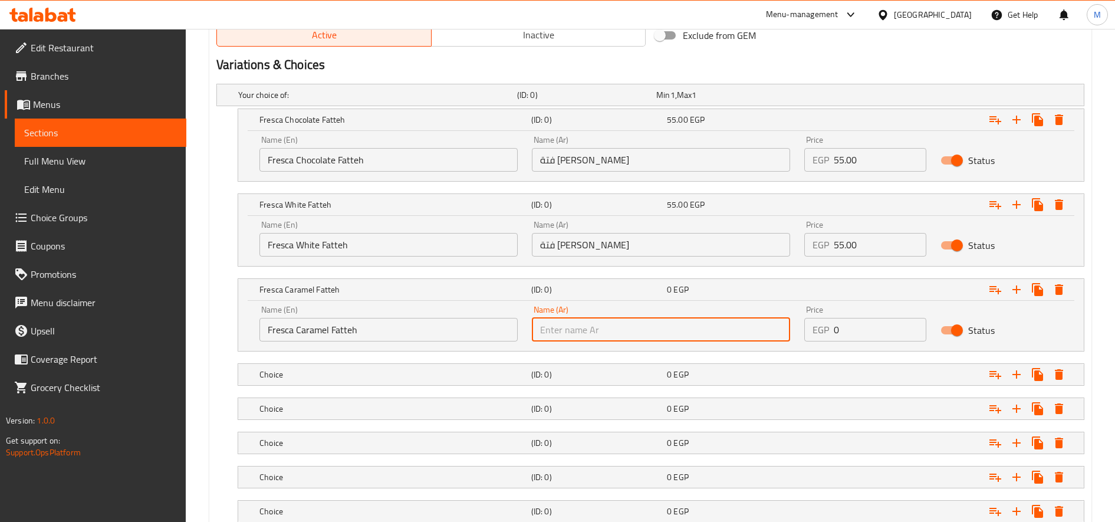
paste input "فتة فريسكا كراميل"
type input "فتة فريسكا كراميل"
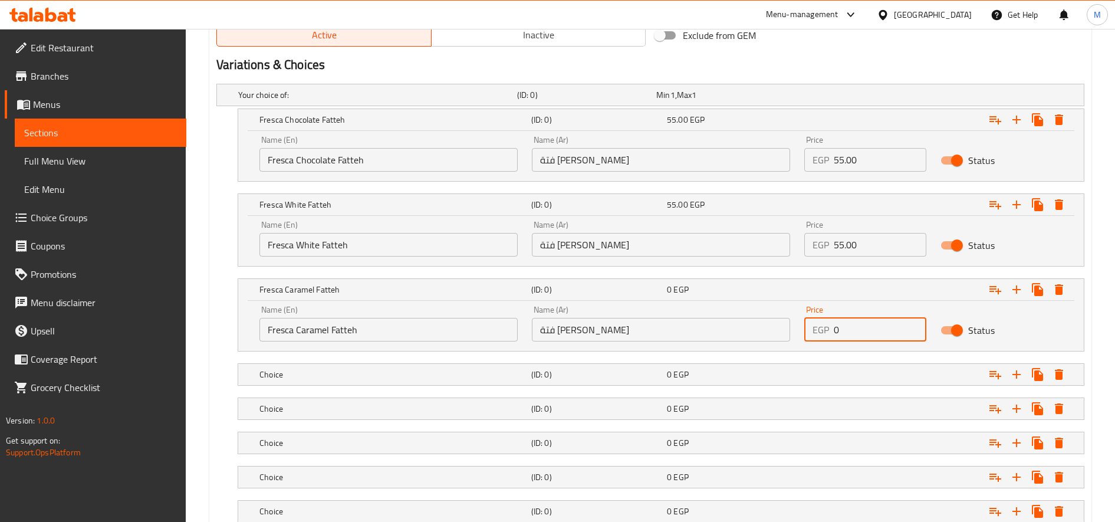
paste input "60.0"
type input "60.00"
click at [456, 377] on h5 "Choice" at bounding box center [392, 374] width 267 height 12
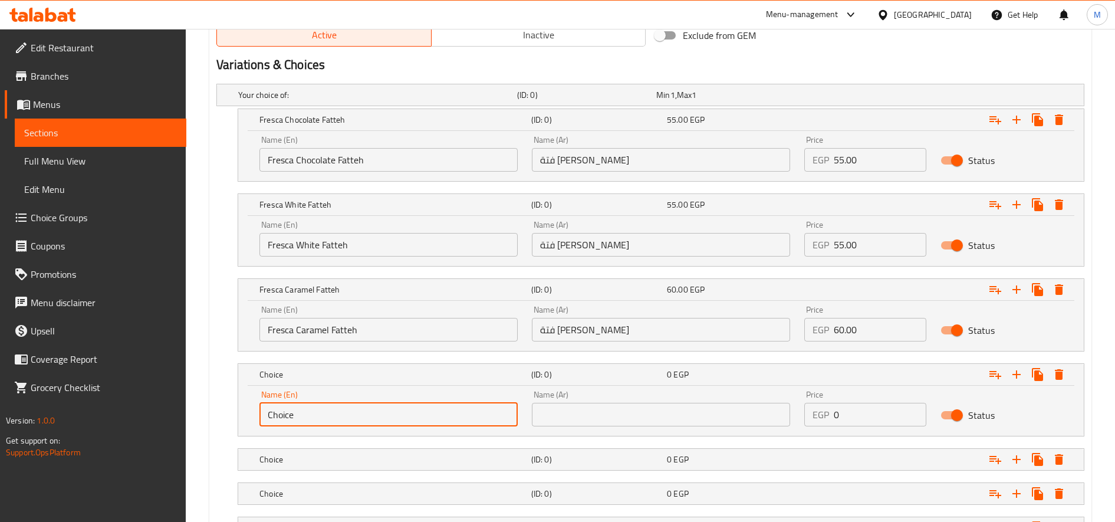
click at [370, 409] on input "Choice" at bounding box center [388, 415] width 258 height 24
paste input "Oreo Fresca Fatteh"
type input "Oreo Fresca Fatteh"
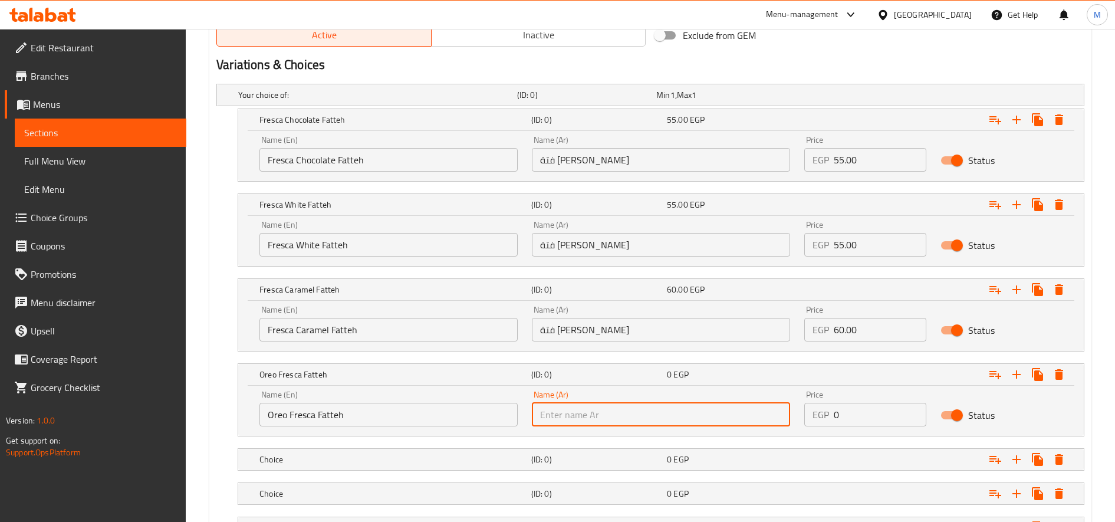
paste input "فتة فريسكا اوريو"
type input "فتة فريسكا اوريو"
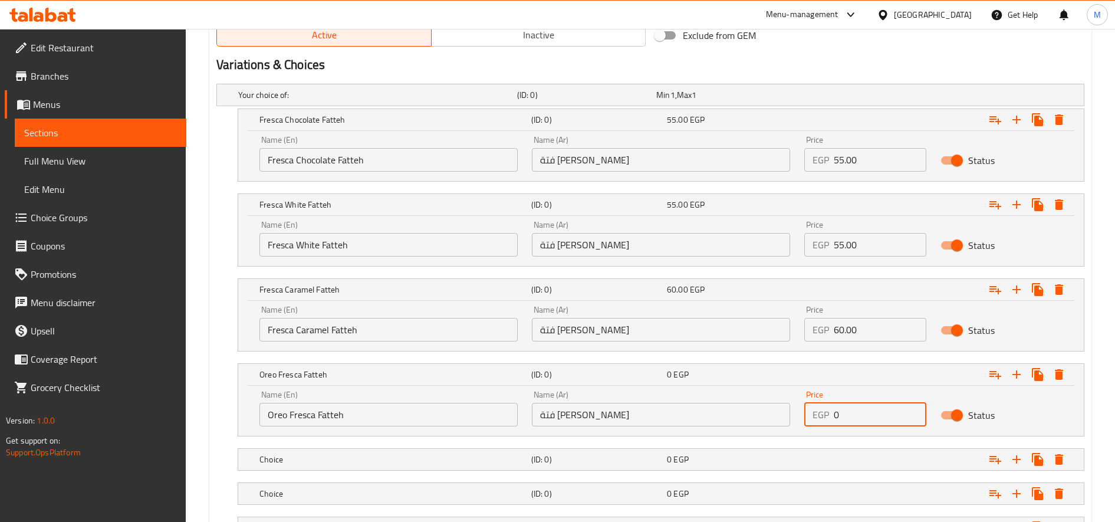
paste input "65.0"
type input "65.00"
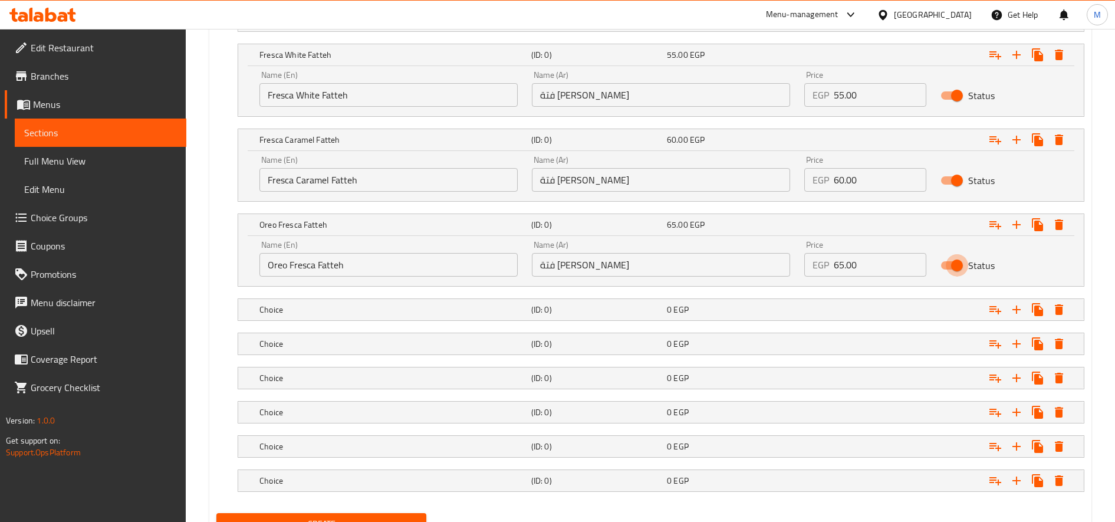
scroll to position [808, 0]
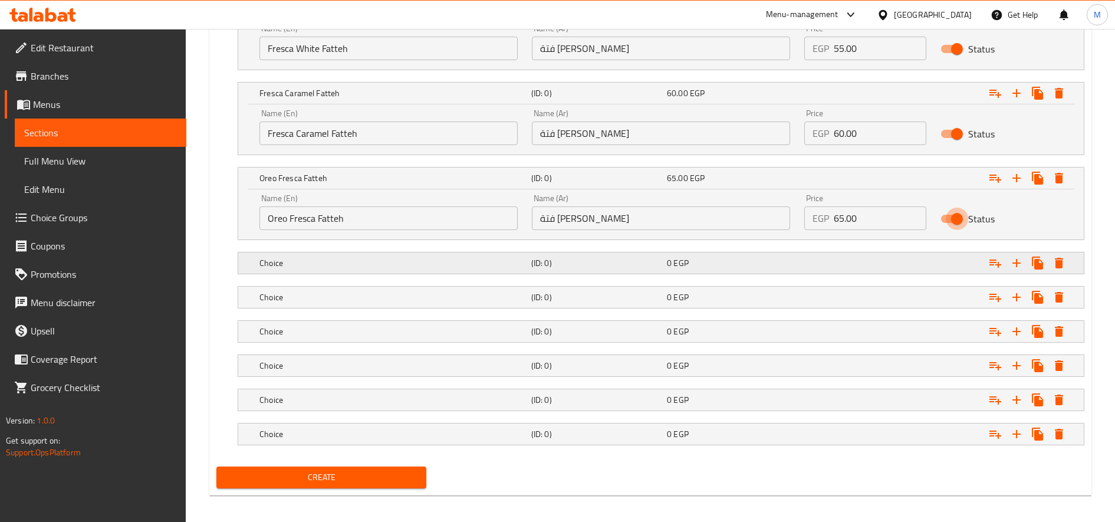
click at [335, 259] on h5 "Choice" at bounding box center [392, 263] width 267 height 12
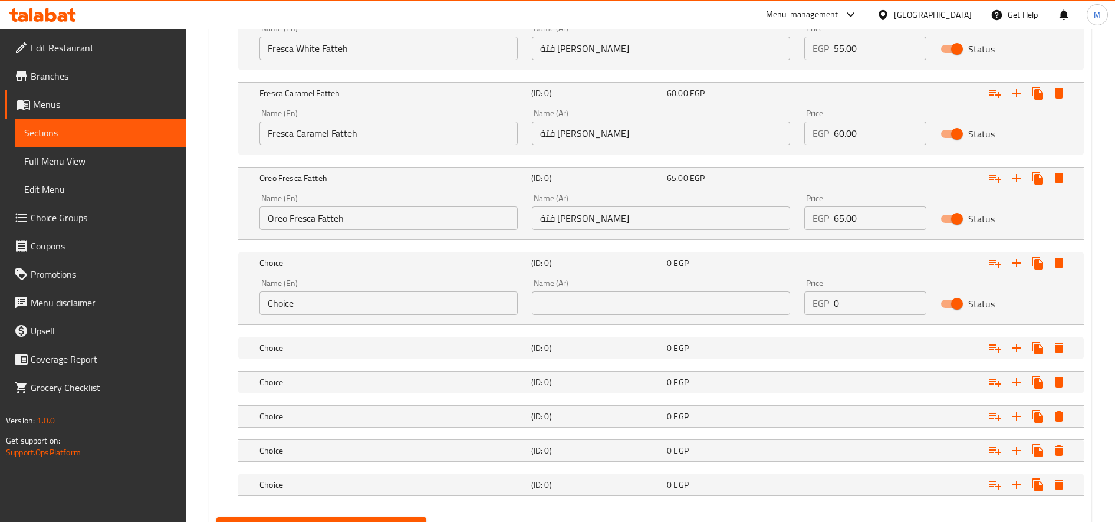
click at [345, 297] on input "Choice" at bounding box center [388, 303] width 258 height 24
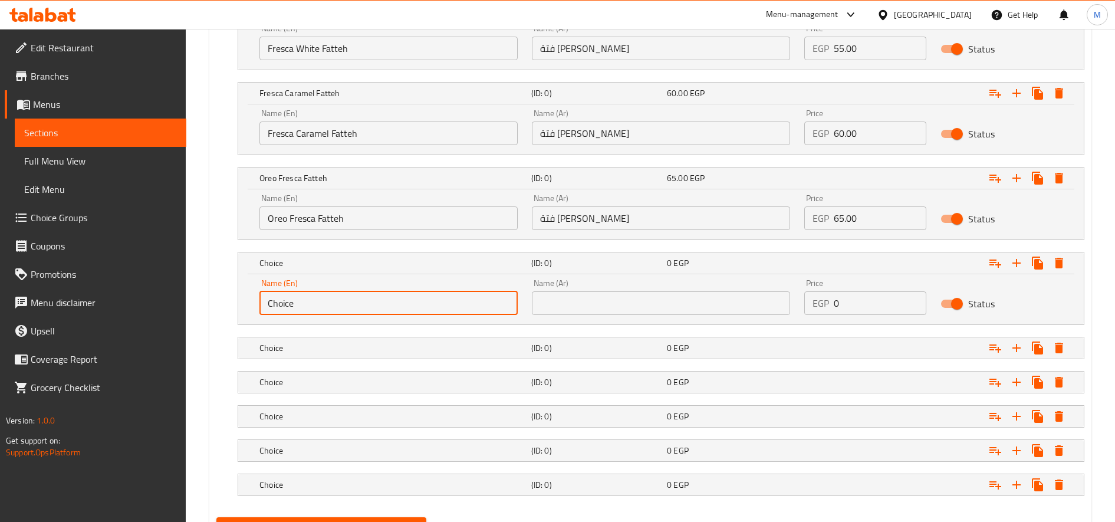
click at [345, 297] on input "Choice" at bounding box center [388, 303] width 258 height 24
paste input "Lotus Fresca Fatteh"
type input "Lotus Fresca Fatteh"
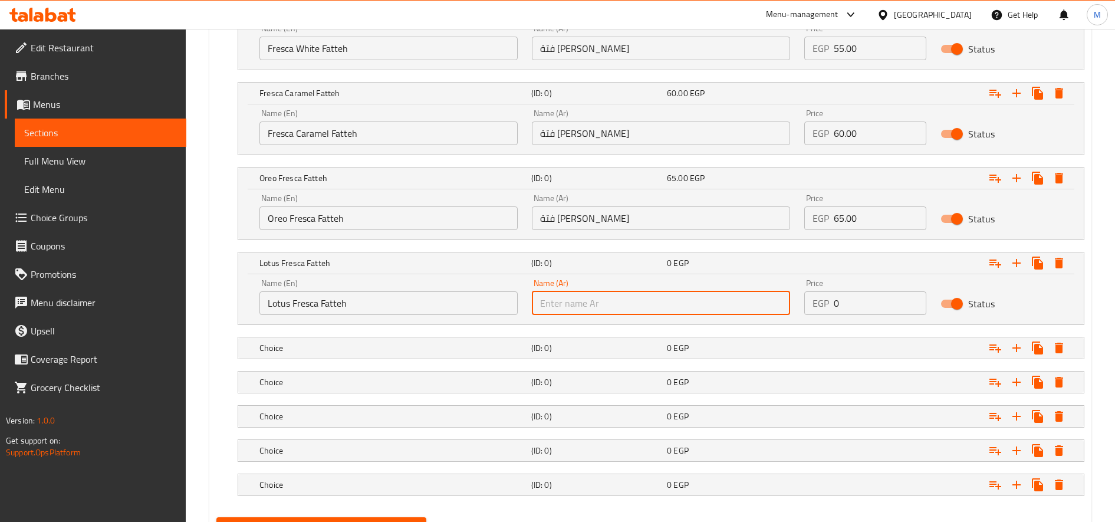
paste input "فتة فريسكا لوتس"
type input "فتة فريسكا لوتس"
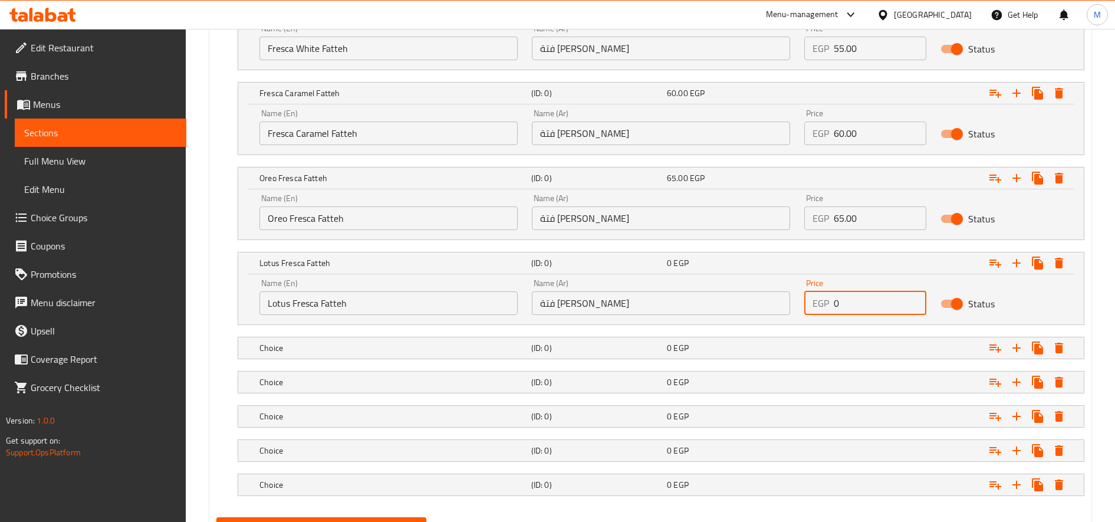
paste input "65.0"
type input "65.00"
click at [531, 338] on div "Choice (ID: 0) 0 EGP" at bounding box center [664, 348] width 815 height 26
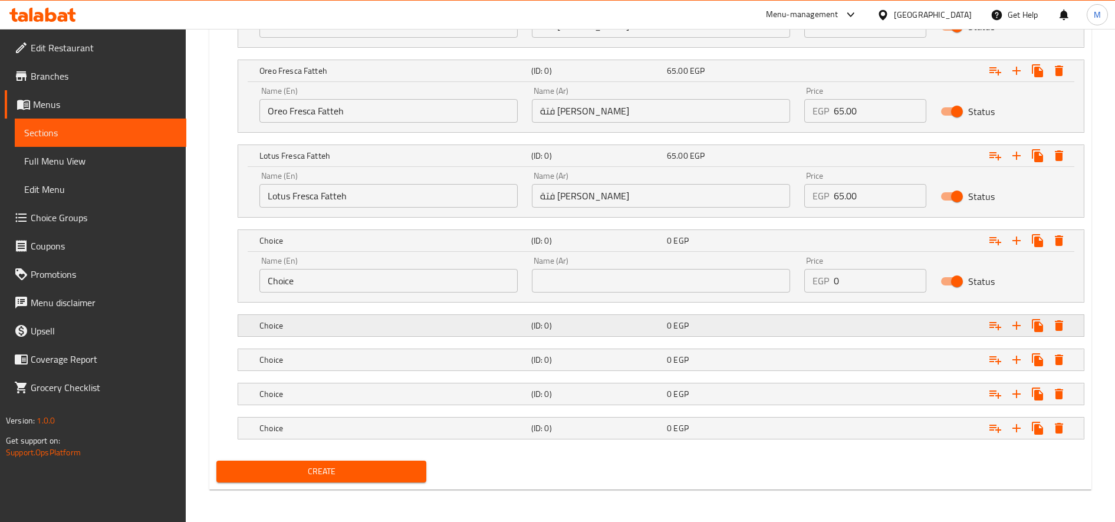
scroll to position [915, 0]
click at [334, 287] on input "Choice" at bounding box center [388, 280] width 258 height 24
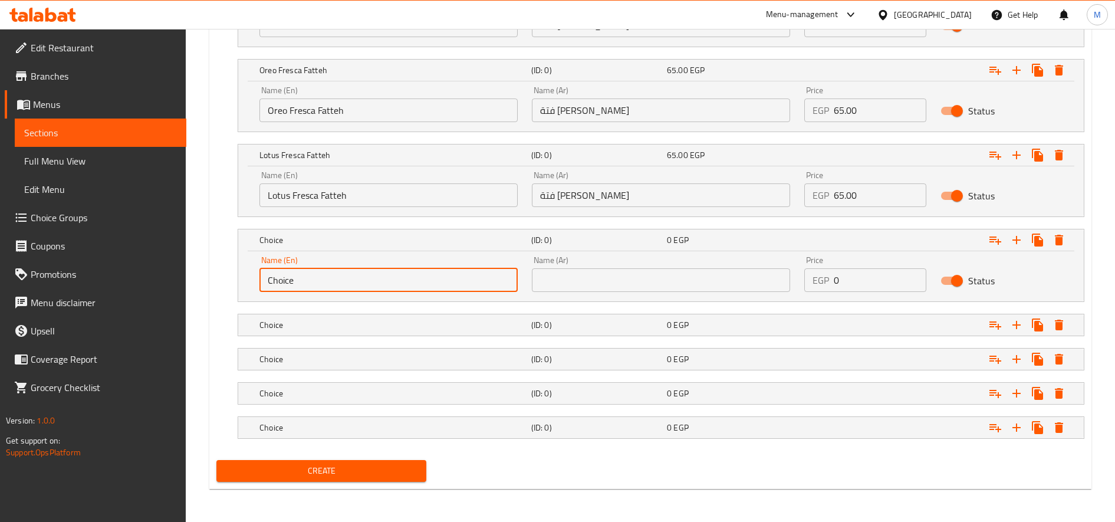
click at [334, 287] on input "Choice" at bounding box center [388, 280] width 258 height 24
paste input "Fresca Hohos Fatteh"
type input "Fresca Hohos Fatteh"
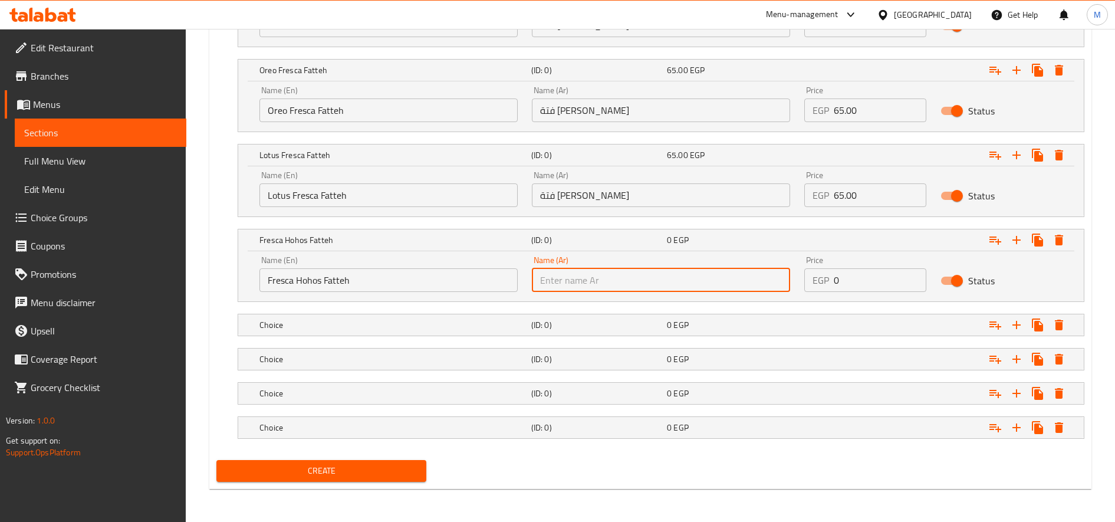
paste input "فتة فريسكا هوهوز"
type input "فتة فريسكا هوهوز"
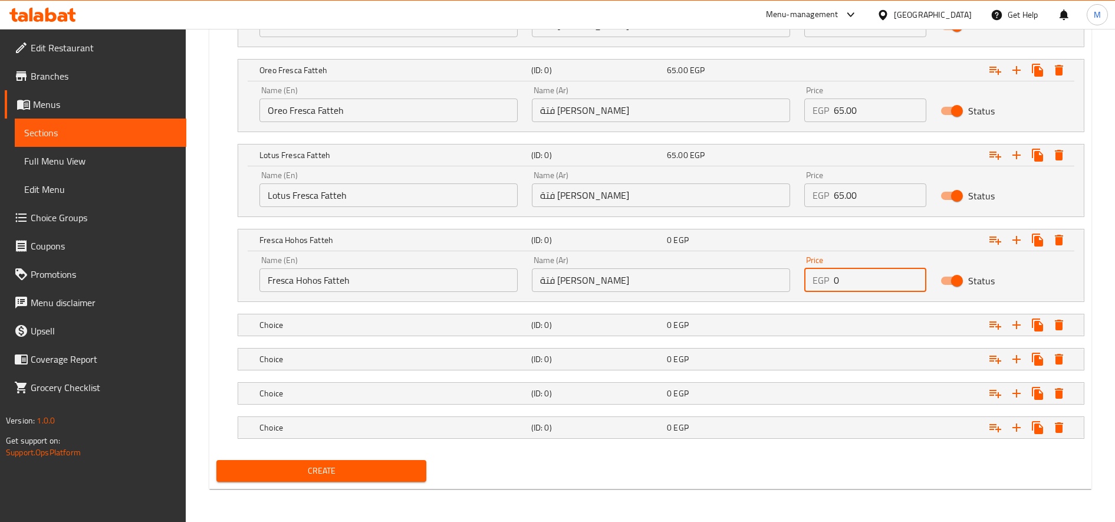
paste input "65.0"
type input "65.00"
click at [558, 323] on h5 "(ID: 0)" at bounding box center [596, 325] width 131 height 12
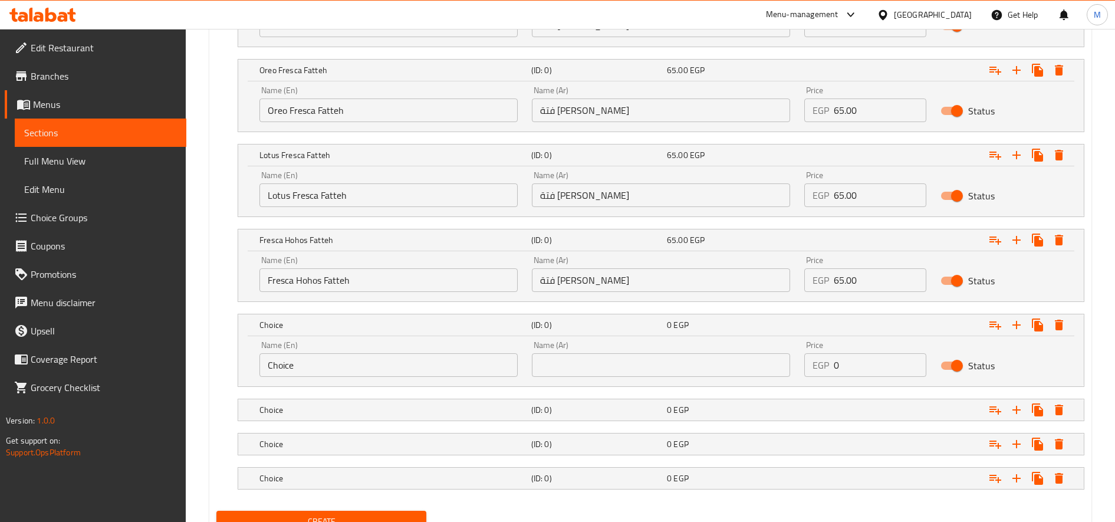
click at [390, 356] on input "Choice" at bounding box center [388, 365] width 258 height 24
paste input "Katakito Fresca Fatteh"
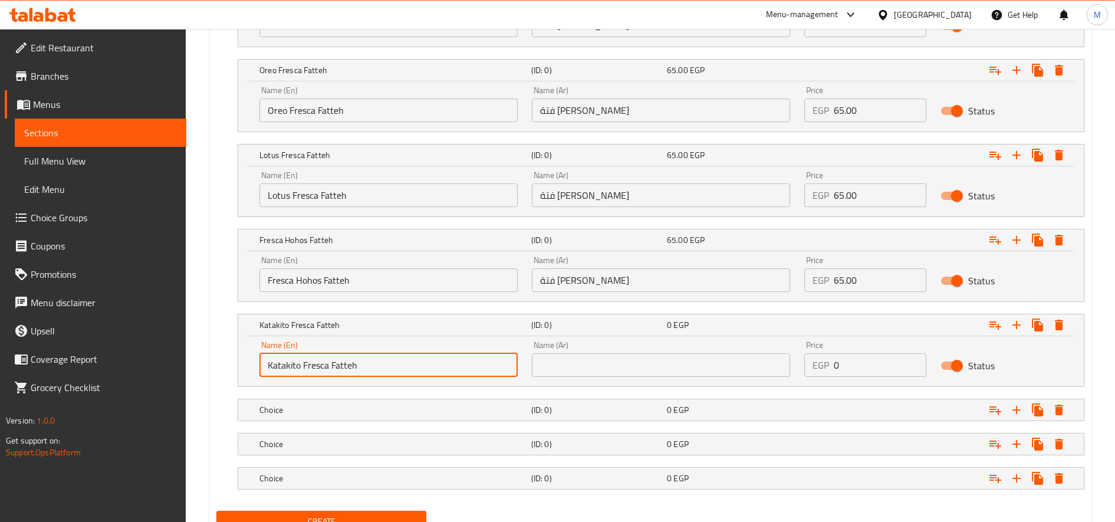
type input "Katakito Fresca Fatteh"
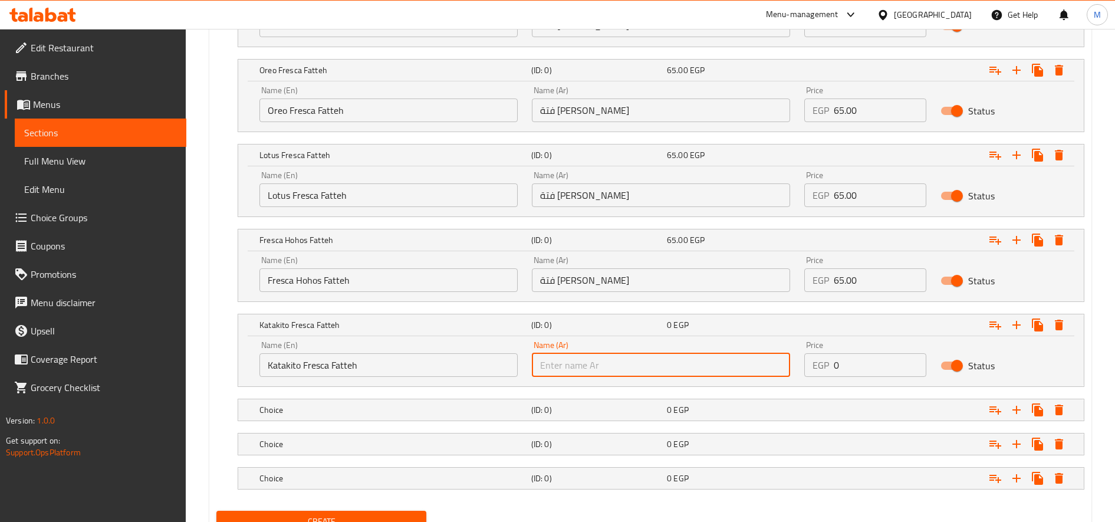
paste input "فتة فريسكا كتاكيتو"
type input "فتة فريسكا كتاكيتو"
click at [278, 407] on h5 "Choice" at bounding box center [392, 410] width 267 height 12
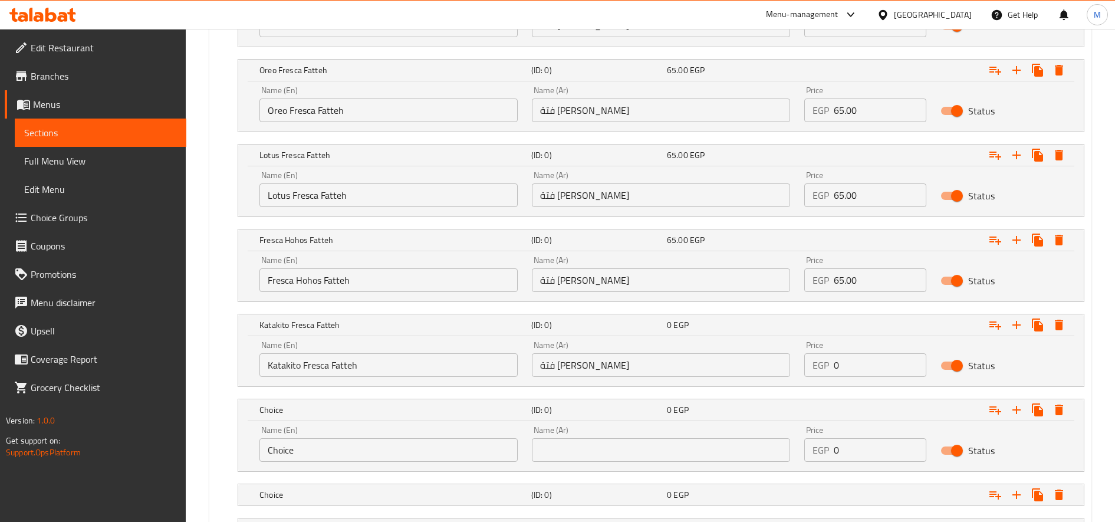
click at [355, 462] on div "Name (En) Choice Name (En)" at bounding box center [388, 444] width 272 height 50
click at [357, 459] on input "Choice" at bounding box center [388, 450] width 258 height 24
click at [383, 452] on input "Choice" at bounding box center [388, 450] width 258 height 24
click at [383, 451] on input "Choice" at bounding box center [388, 450] width 258 height 24
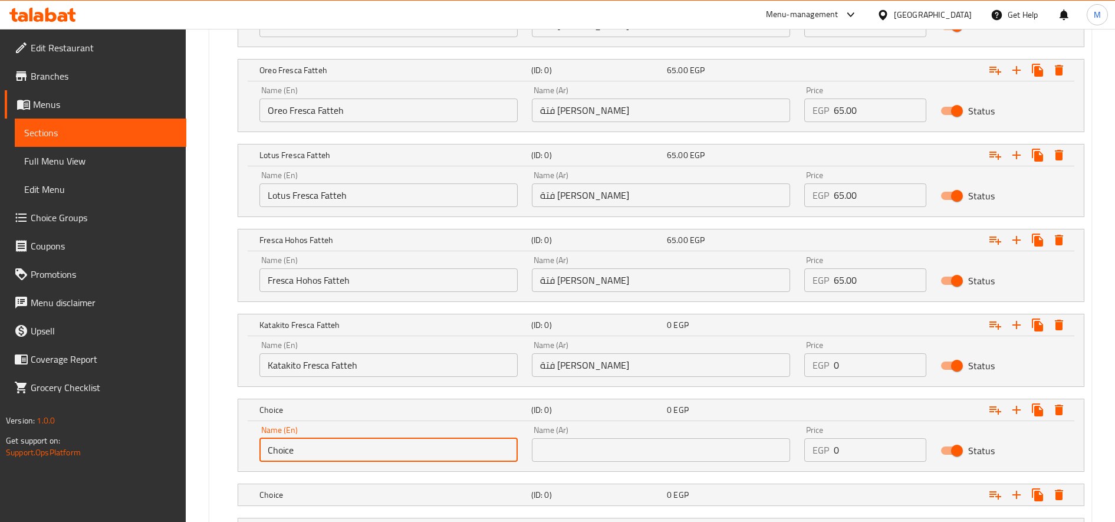
paste input "Ferrero Fresca Fatta"
type input "Ferrero Fresca Fatta"
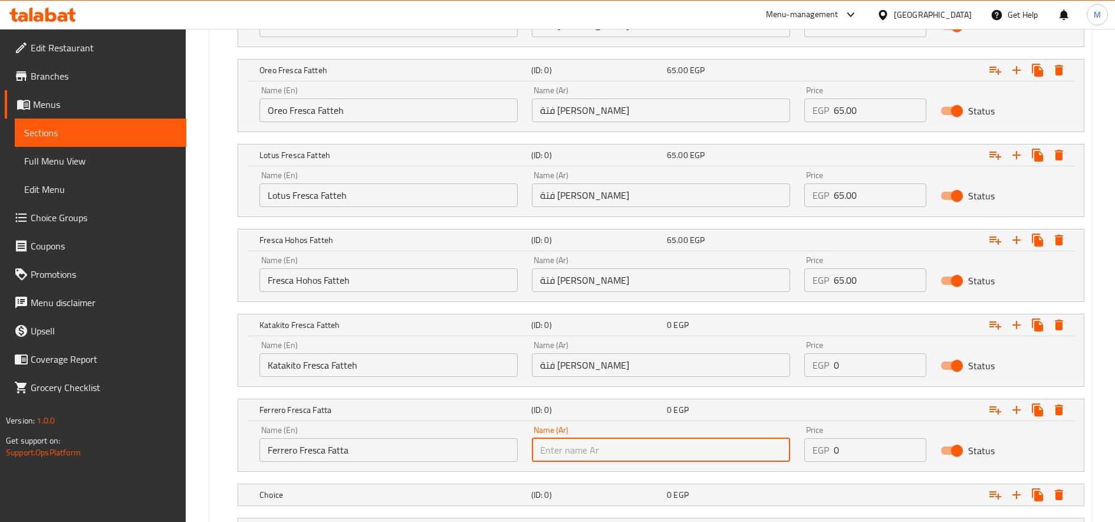
paste input "فتة فريسكا فيريرو"
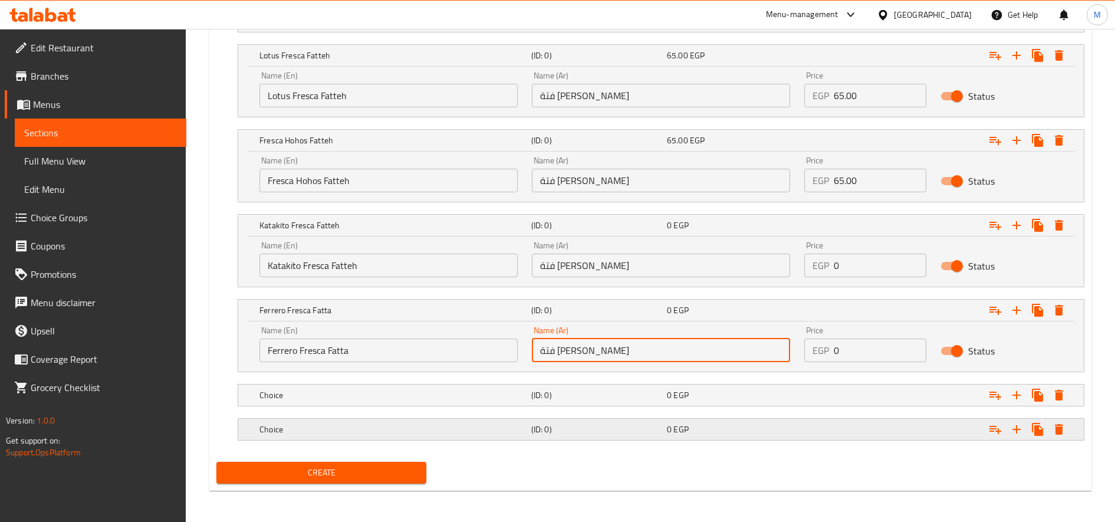
scroll to position [1017, 0]
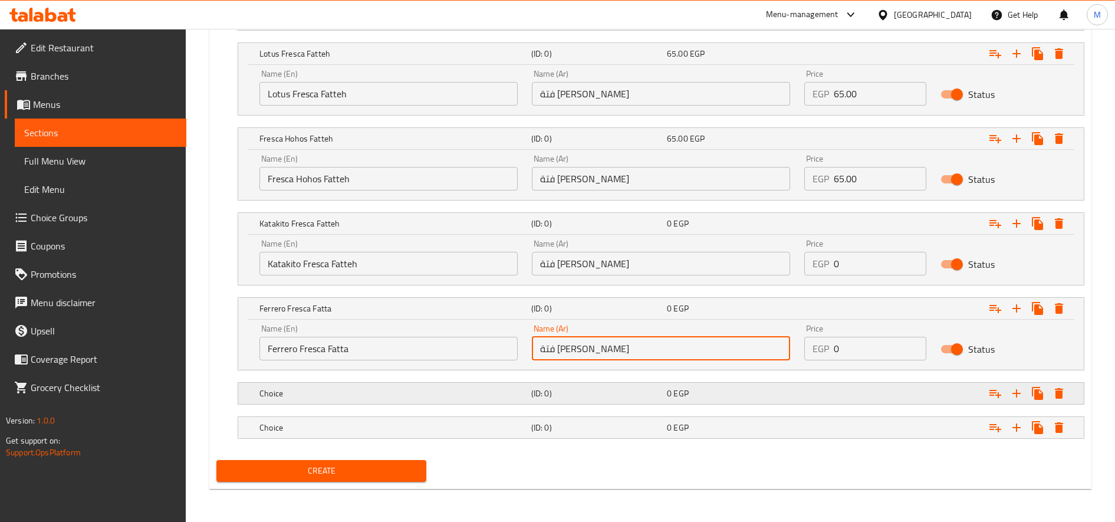
type input "فتة فريسكا فيريرو"
click at [401, 398] on h5 "Choice" at bounding box center [392, 393] width 267 height 12
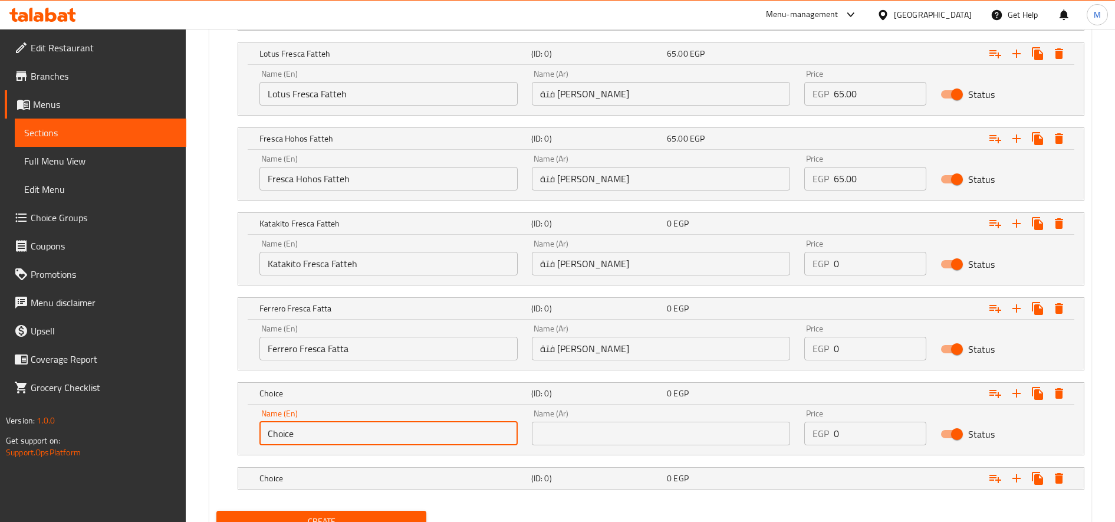
click at [368, 431] on input "Choice" at bounding box center [388, 433] width 258 height 24
paste input "Pistachio Fresca Fatteh"
type input "Pistachio Fresca Fatteh"
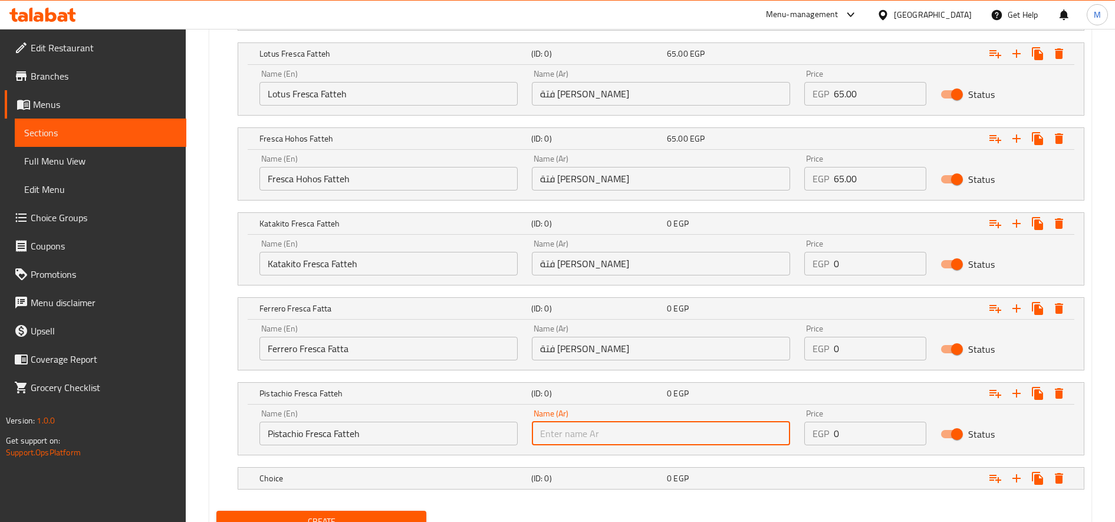
paste input "فتة فريسكا فستق"
type input "فتة فريسكا فستق"
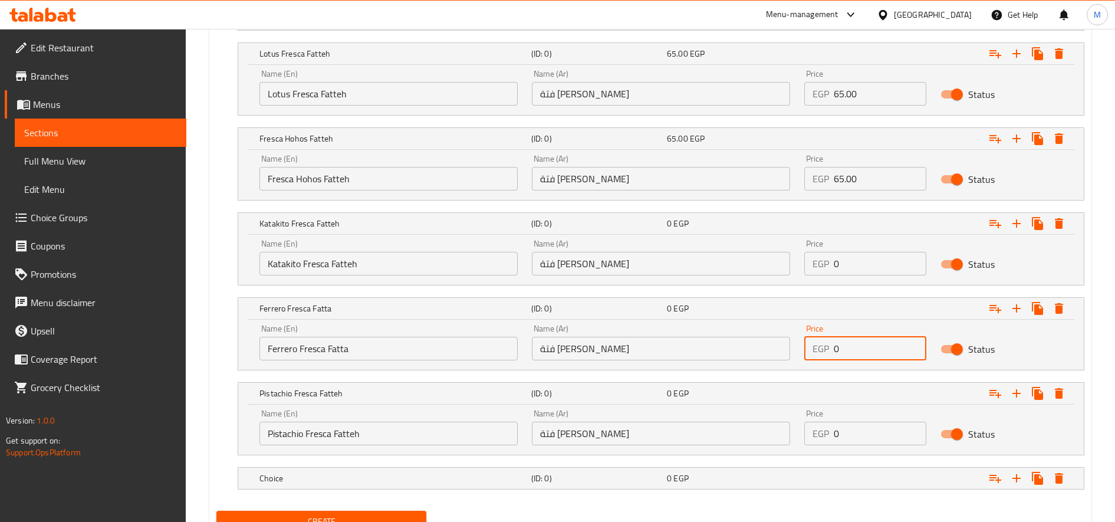
click at [841, 344] on input "0" at bounding box center [880, 349] width 93 height 24
paste input "70.0"
type input "70.00"
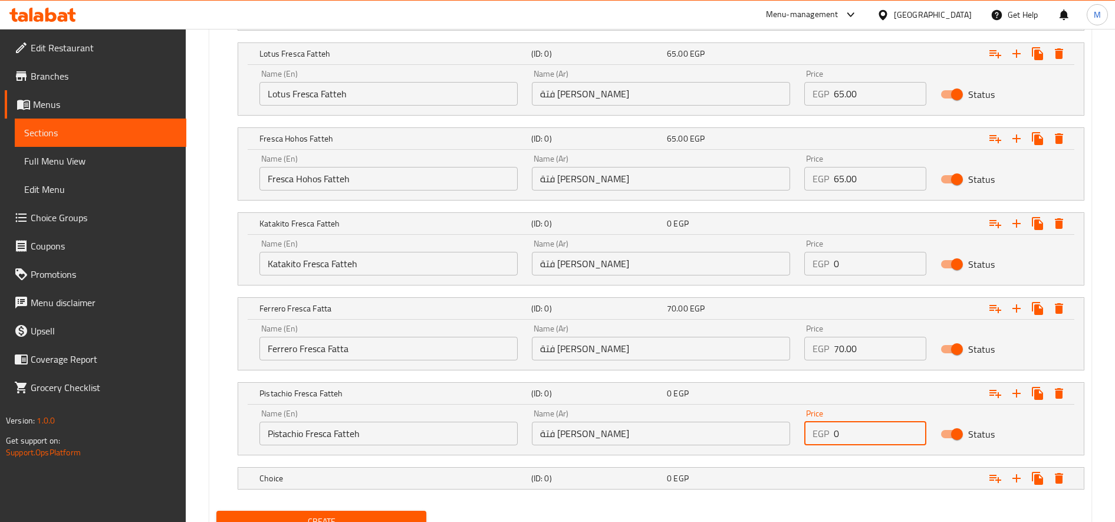
click at [855, 432] on input "0" at bounding box center [880, 433] width 93 height 24
paste input "80.0"
type input "80.00"
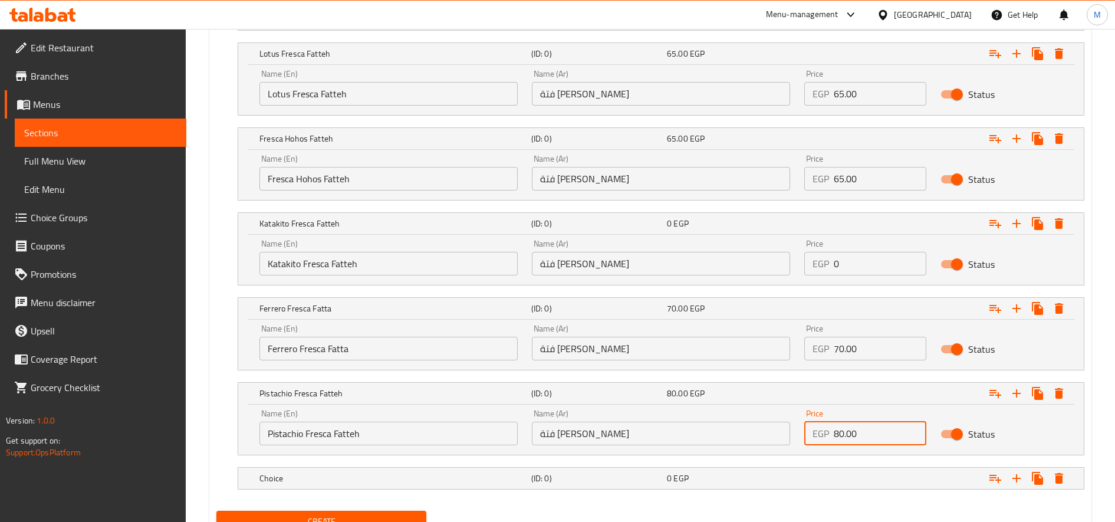
click at [869, 264] on input "0" at bounding box center [880, 264] width 93 height 24
paste input "70.0"
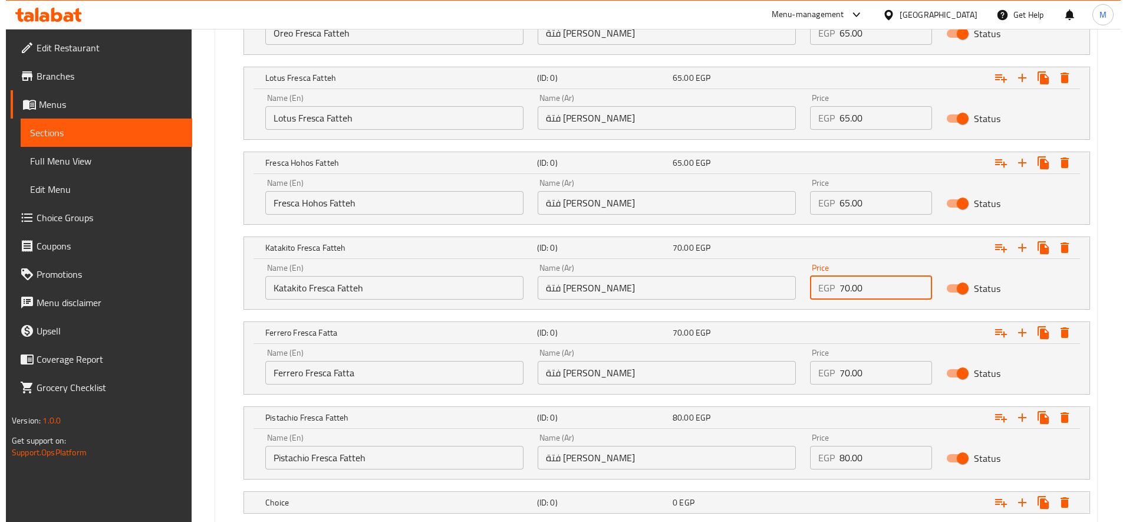
scroll to position [1068, 0]
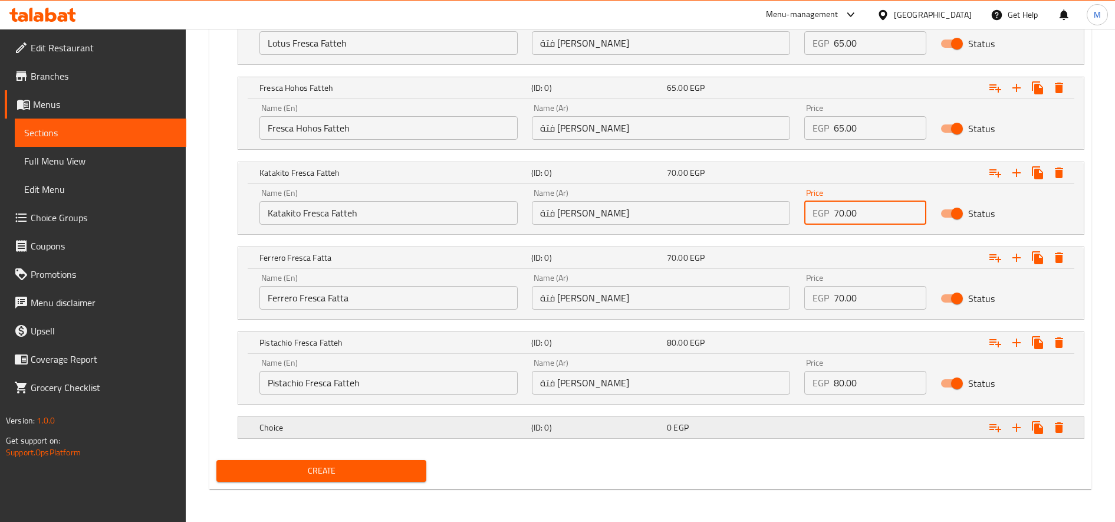
type input "70.00"
click at [1061, 424] on icon "Expand" at bounding box center [1059, 427] width 8 height 11
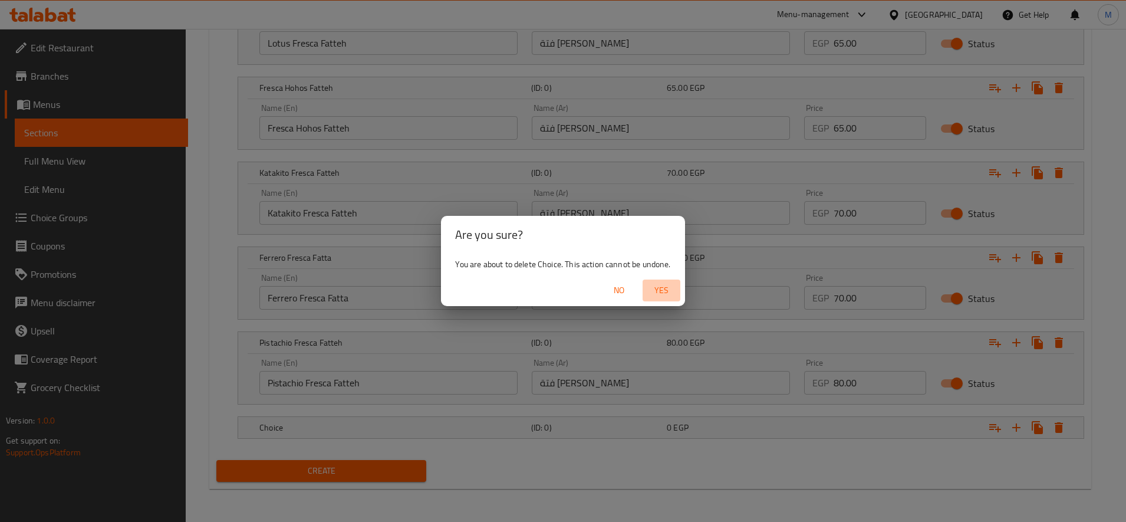
click at [660, 289] on span "Yes" at bounding box center [661, 290] width 28 height 15
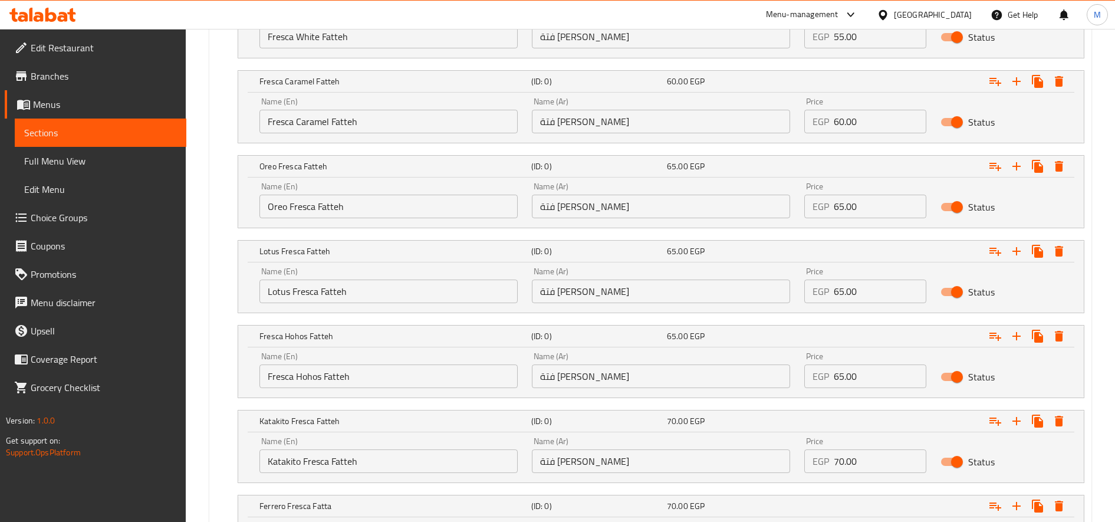
scroll to position [1033, 0]
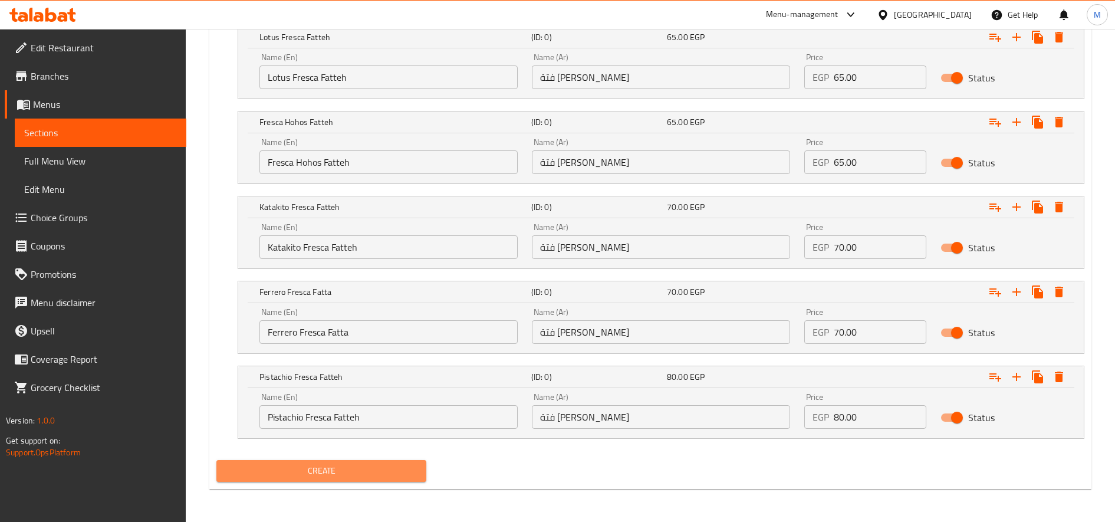
click at [397, 476] on span "Create" at bounding box center [321, 470] width 191 height 15
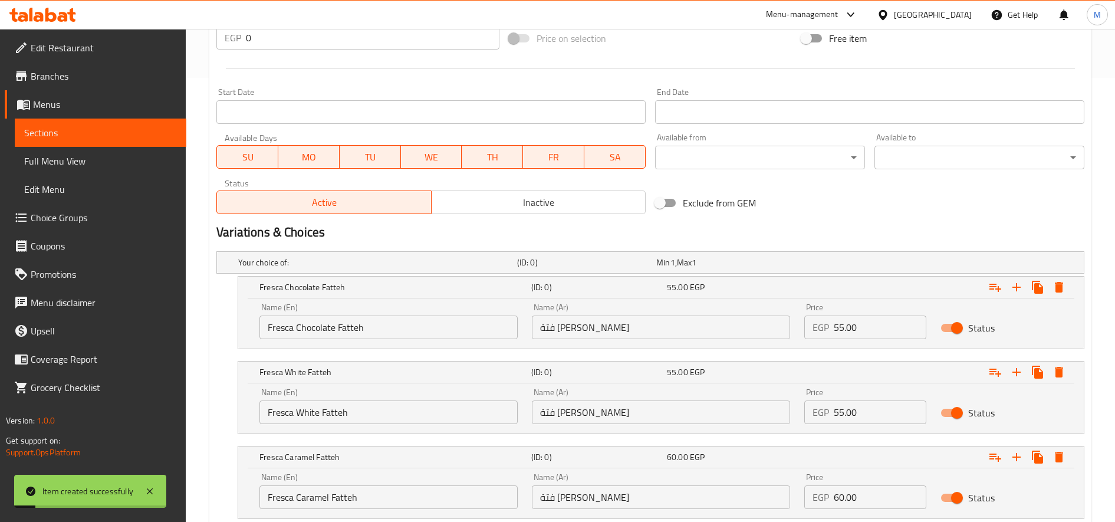
scroll to position [0, 0]
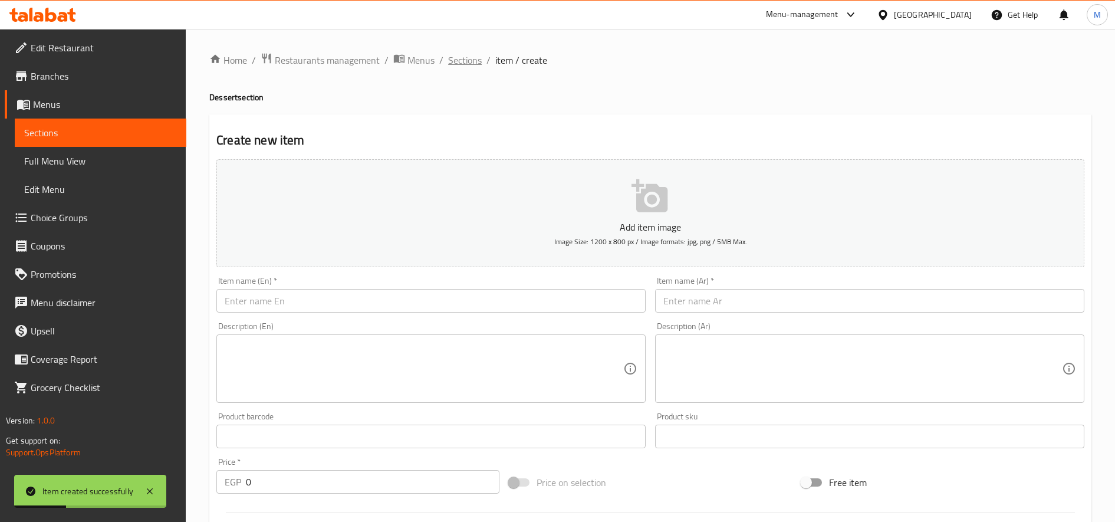
click at [460, 64] on span "Sections" at bounding box center [465, 60] width 34 height 14
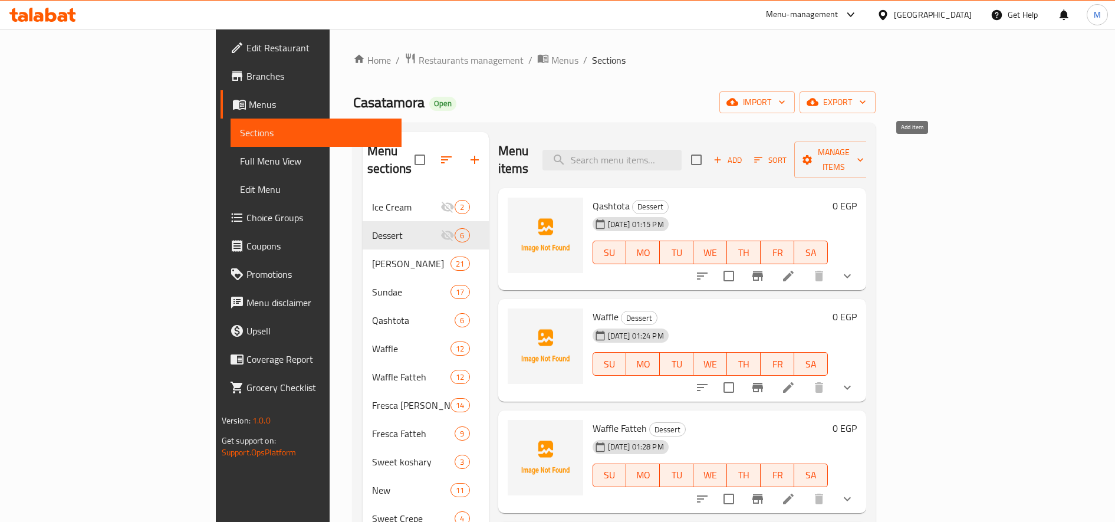
click at [743, 155] on span "Add" at bounding box center [728, 160] width 32 height 14
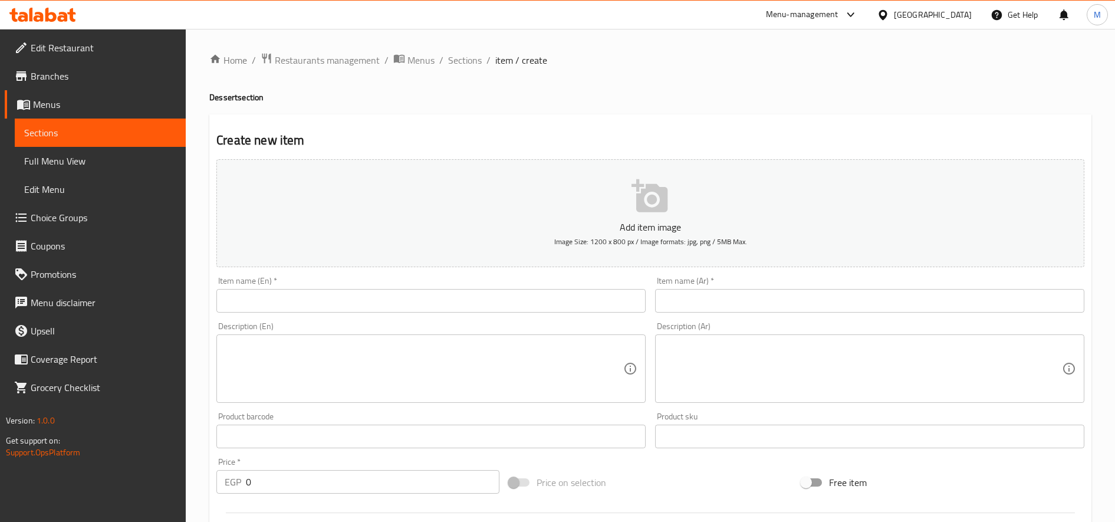
click at [408, 318] on div "Description (En) Description (En)" at bounding box center [431, 362] width 439 height 90
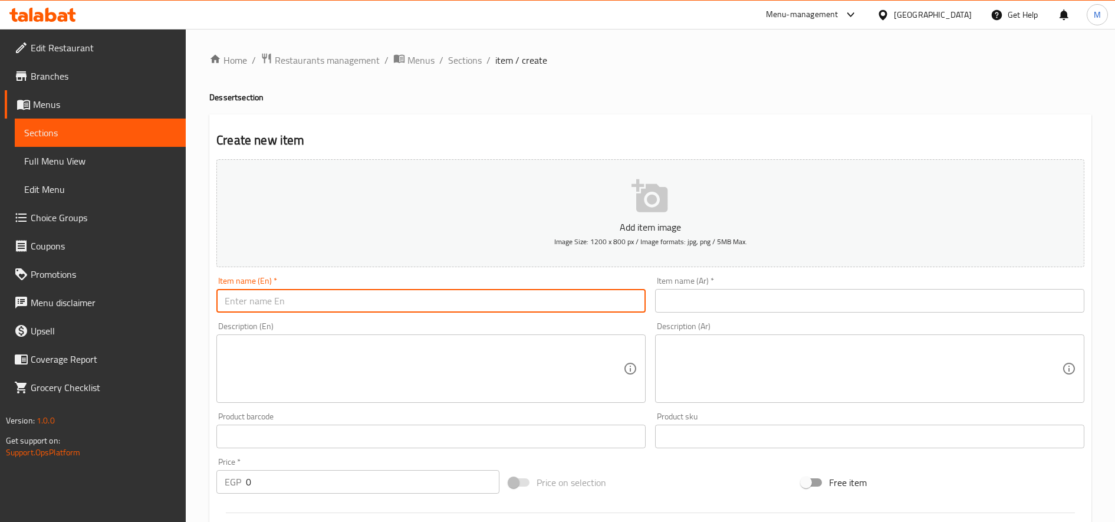
click at [410, 310] on input "text" at bounding box center [430, 301] width 429 height 24
paste input "Sweet koshary"
type input "Sweet koshary"
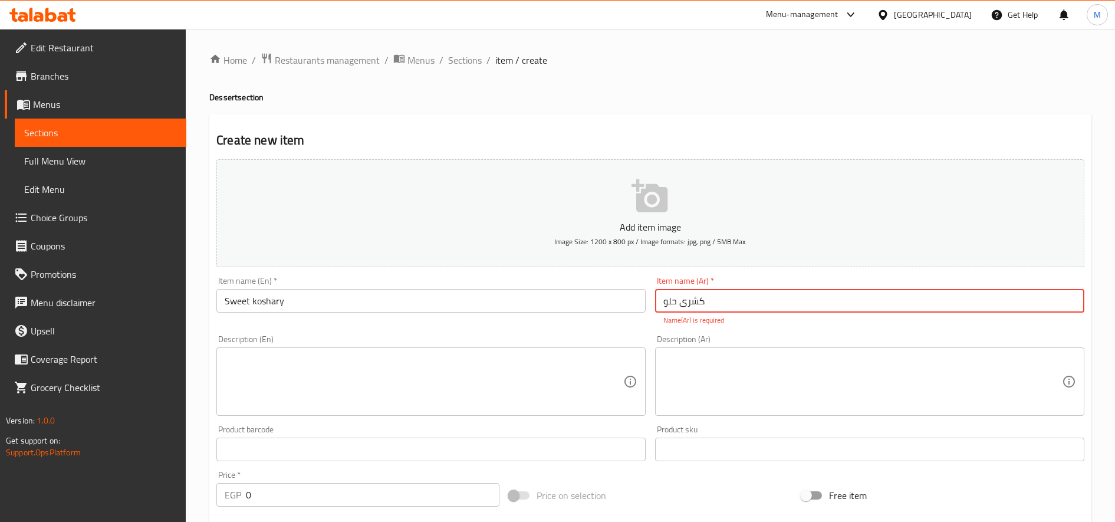
type input "كشرى حلو"
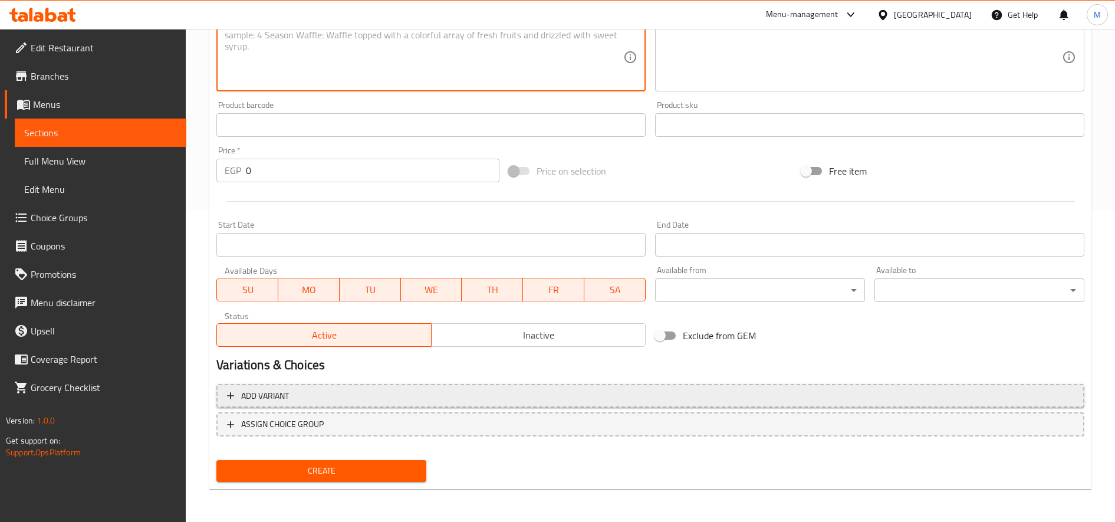
click at [369, 402] on span "Add variant" at bounding box center [650, 395] width 847 height 15
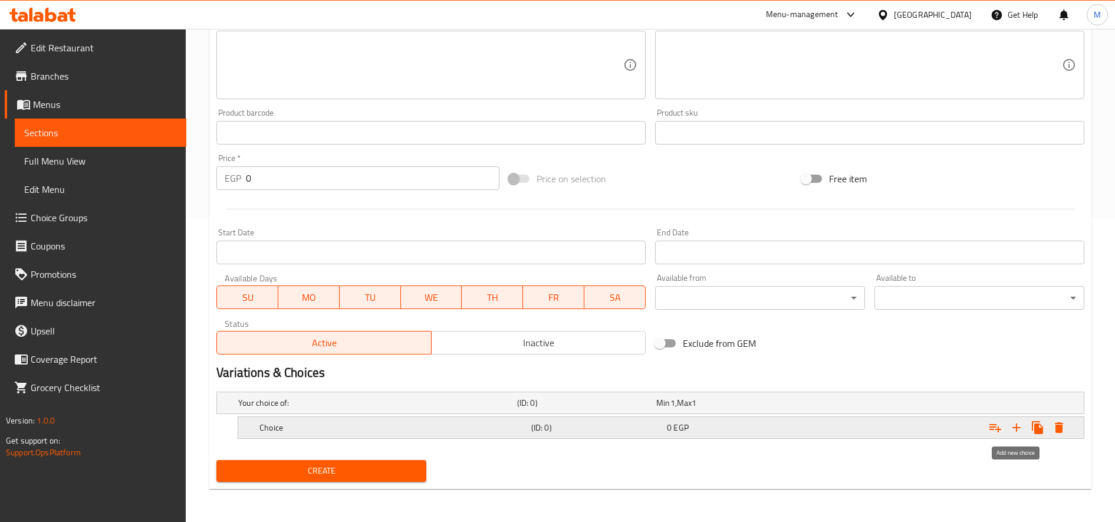
click at [1016, 429] on icon "Expand" at bounding box center [1016, 427] width 8 height 8
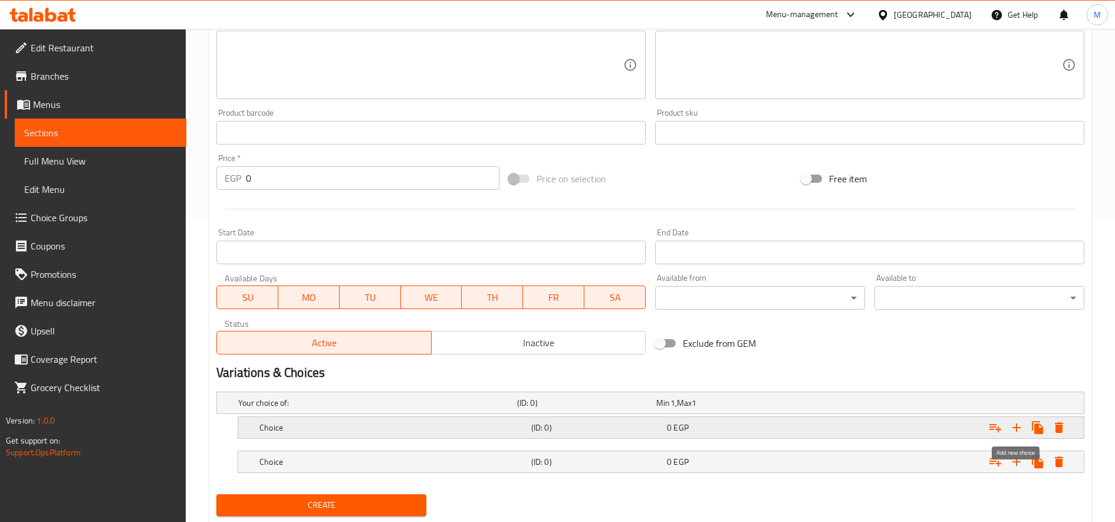
click at [1016, 429] on icon "Expand" at bounding box center [1016, 427] width 8 height 8
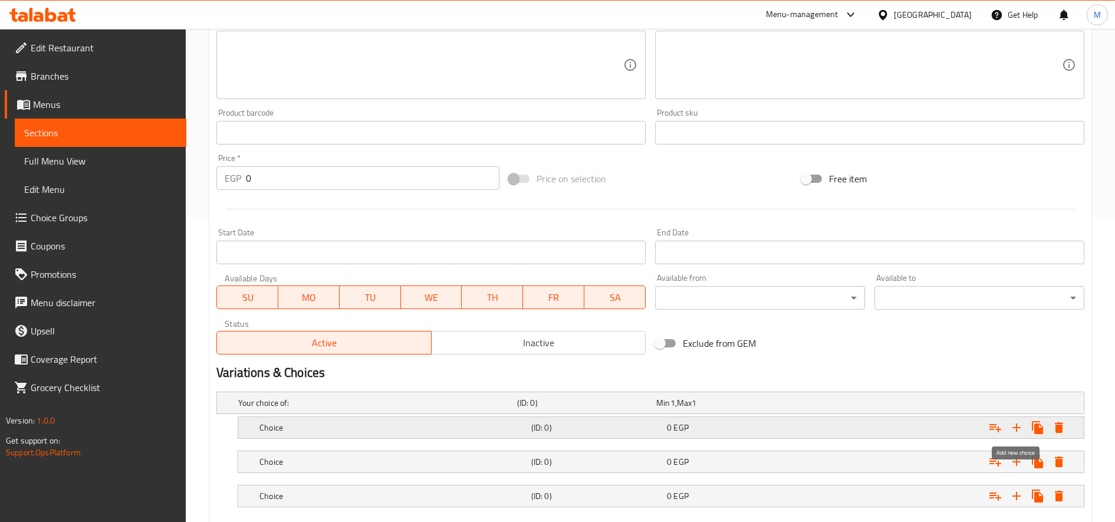
click at [1016, 429] on icon "Expand" at bounding box center [1016, 427] width 8 height 8
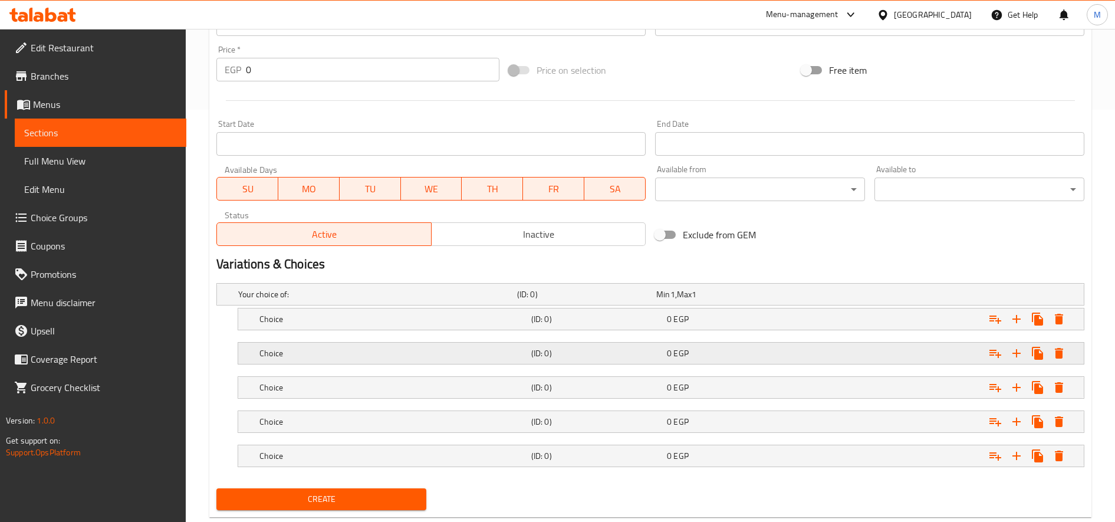
scroll to position [440, 0]
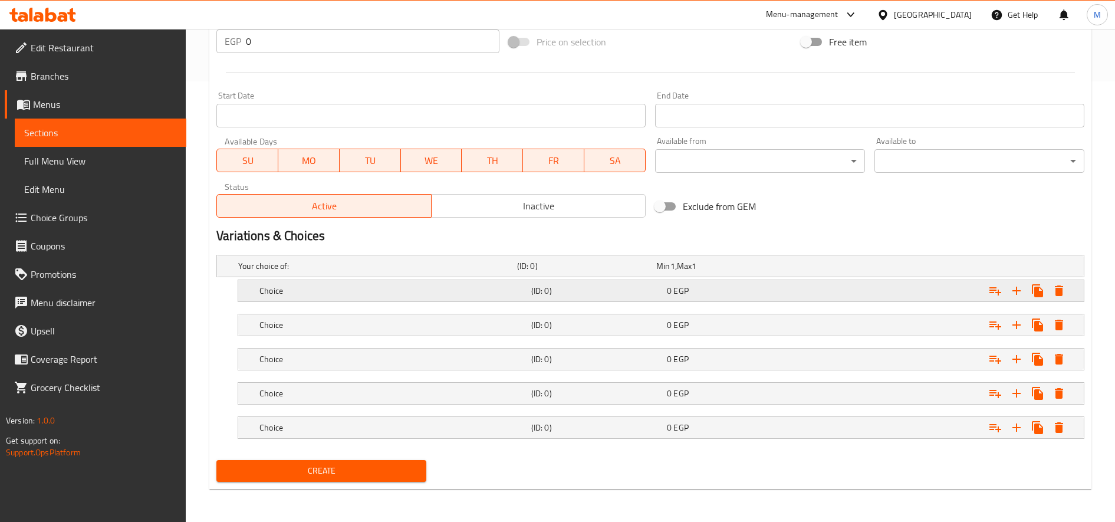
click at [604, 286] on h5 "(ID: 0)" at bounding box center [596, 291] width 131 height 12
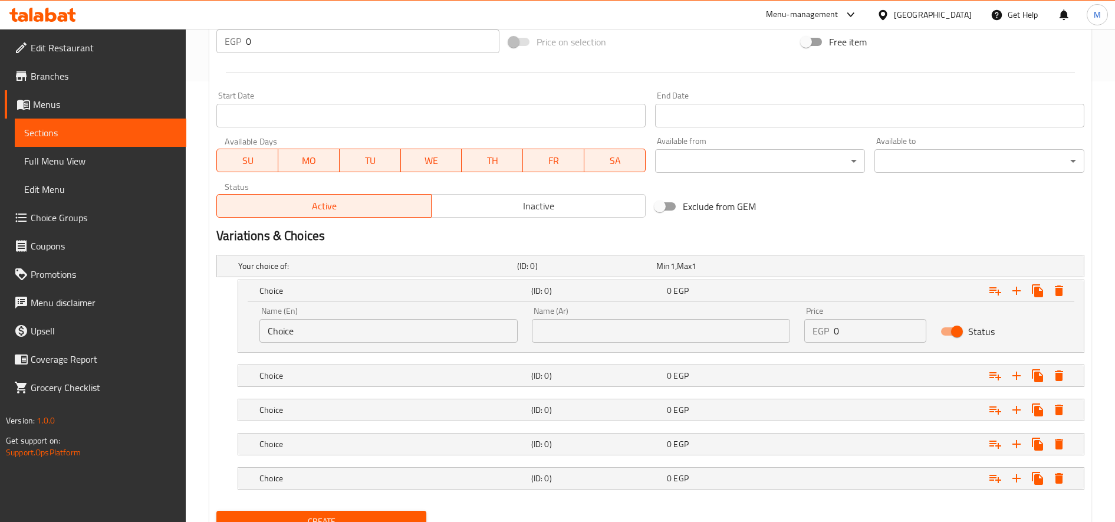
click at [334, 330] on input "Choice" at bounding box center [388, 331] width 258 height 24
paste input "White Chocolate Koshary Mix"
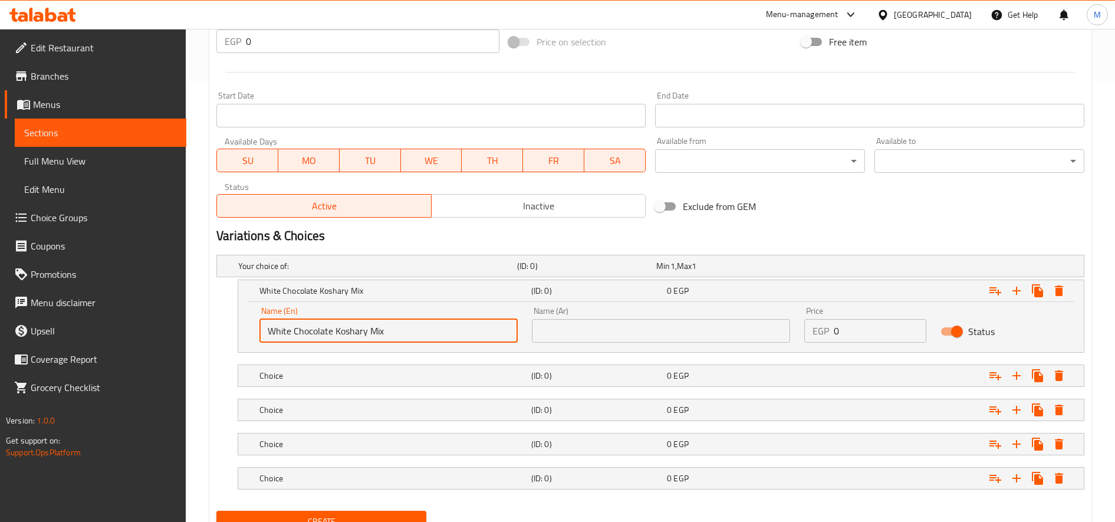
type input "White Chocolate Koshary Mix"
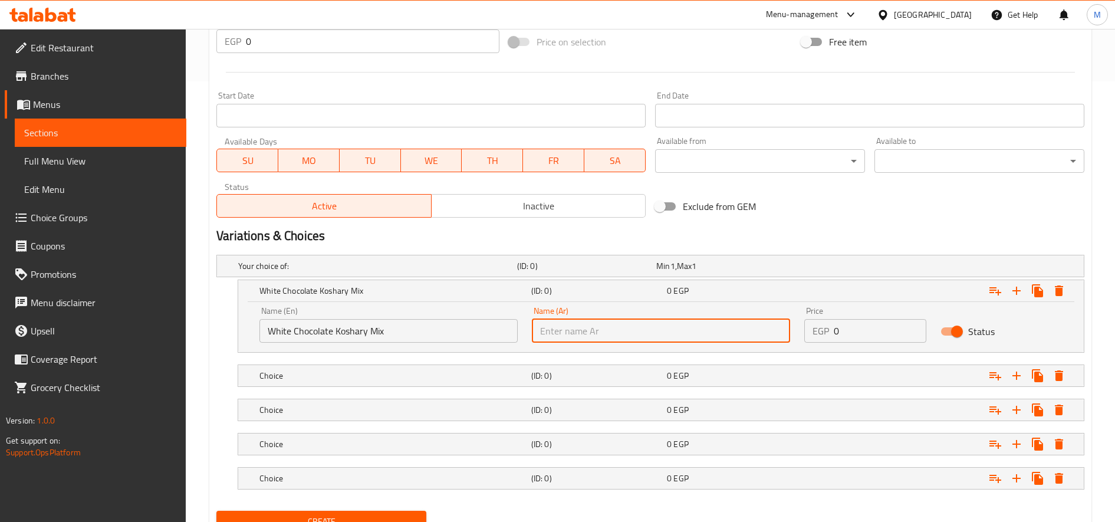
paste input "كشري شوكليت وايت مكس"
type input "كشري شوكليت وايت مكس"
click at [360, 368] on div "Choice" at bounding box center [393, 375] width 272 height 17
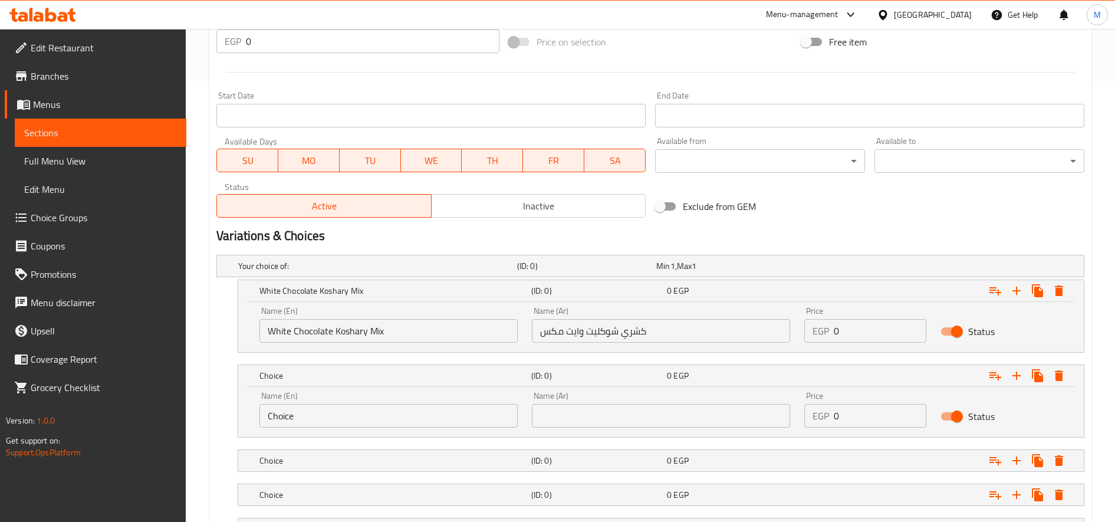
click at [368, 413] on input "Choice" at bounding box center [388, 416] width 258 height 24
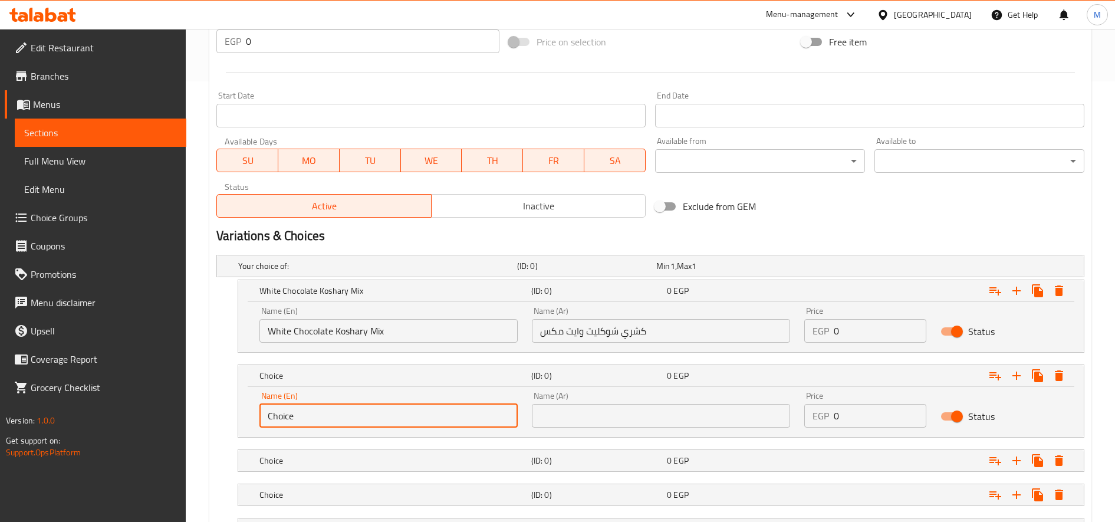
click at [368, 413] on input "Choice" at bounding box center [388, 416] width 258 height 24
paste input "Lotus Koshary Oreo Caramel Mix"
type input "Lotus Koshary Oreo Caramel Mix"
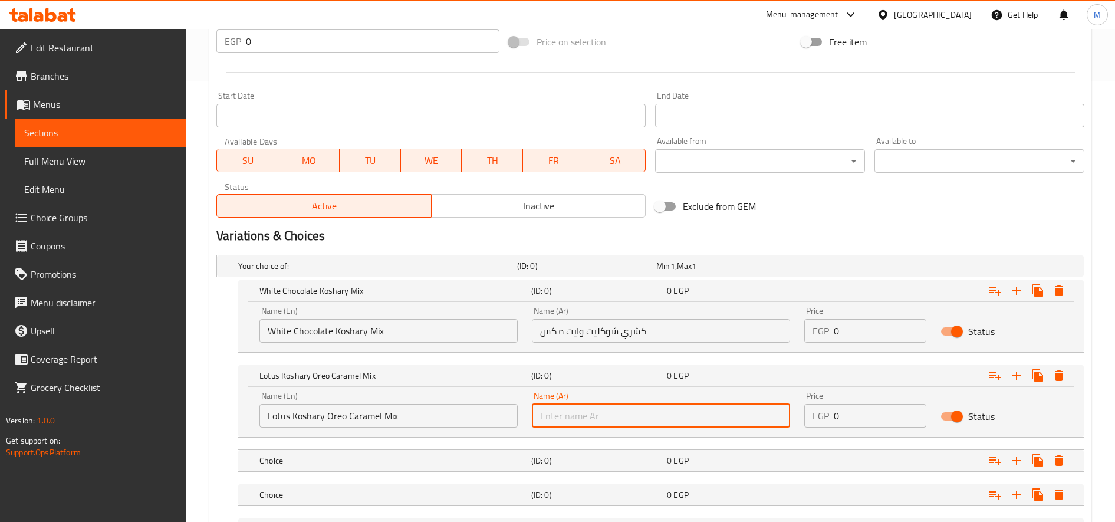
paste input "كشري لوتس اوريو كراميل ميكس"
type input "كشري لوتس اوريو كراميل ميكس"
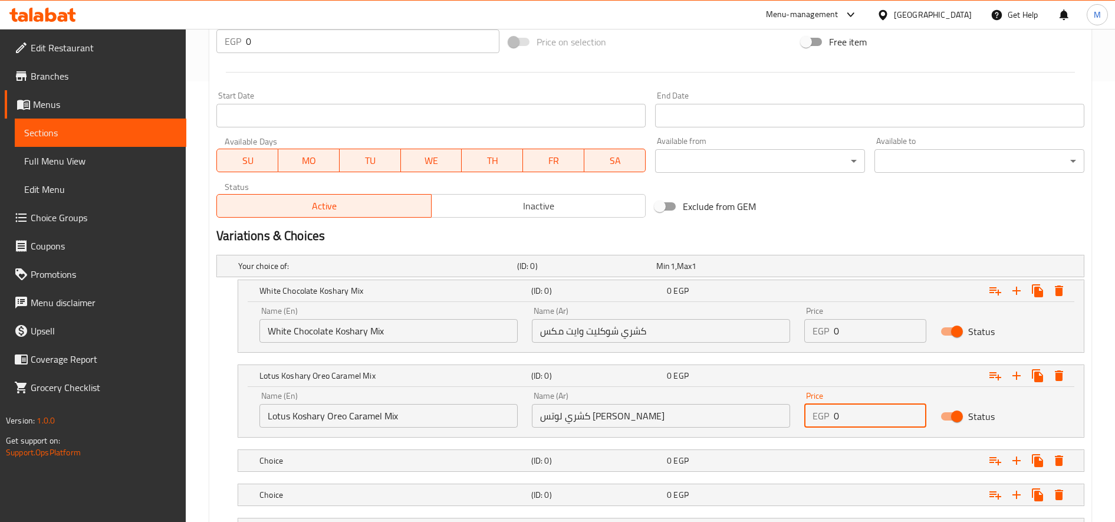
paste input "70.0"
type input "70.00"
click at [861, 330] on input "0" at bounding box center [880, 331] width 93 height 24
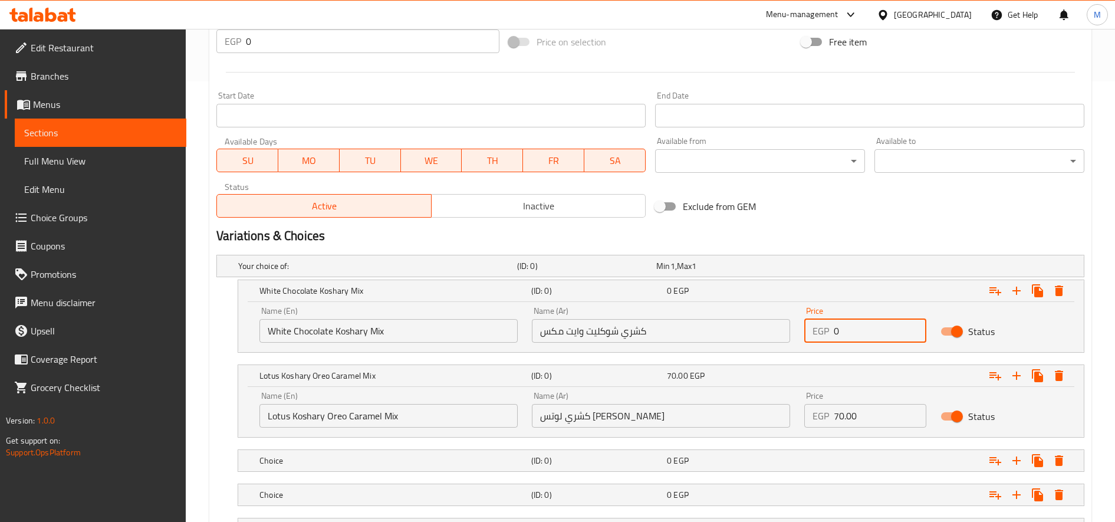
paste input "75.0"
type input "75.00"
click at [867, 407] on input "70.00" at bounding box center [880, 416] width 93 height 24
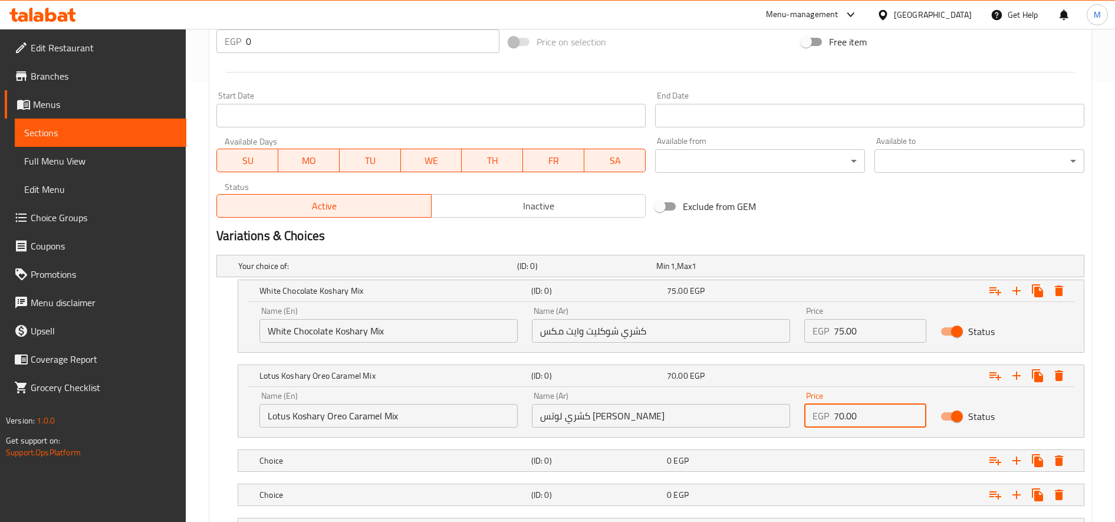
paste input "85"
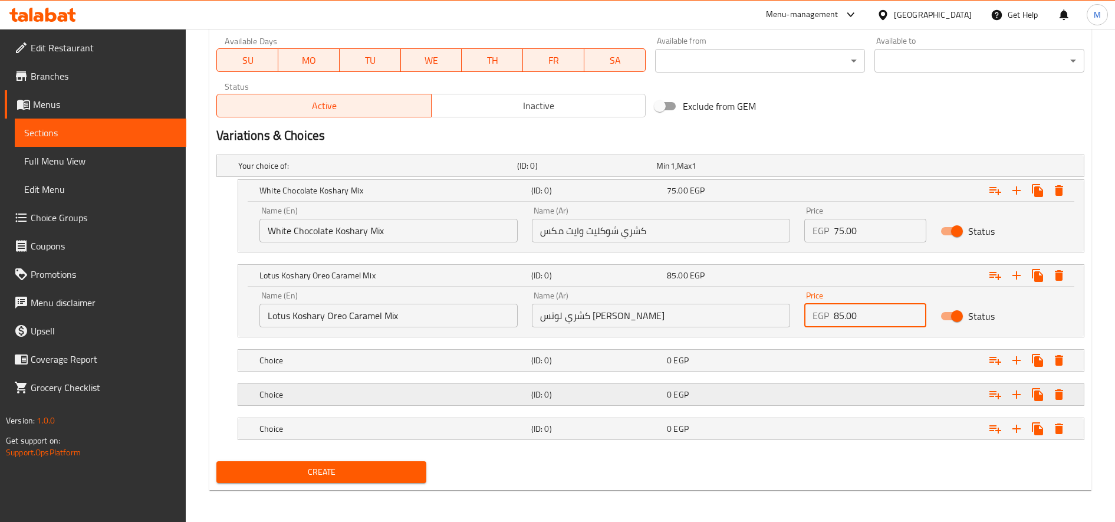
scroll to position [542, 0]
type input "85.00"
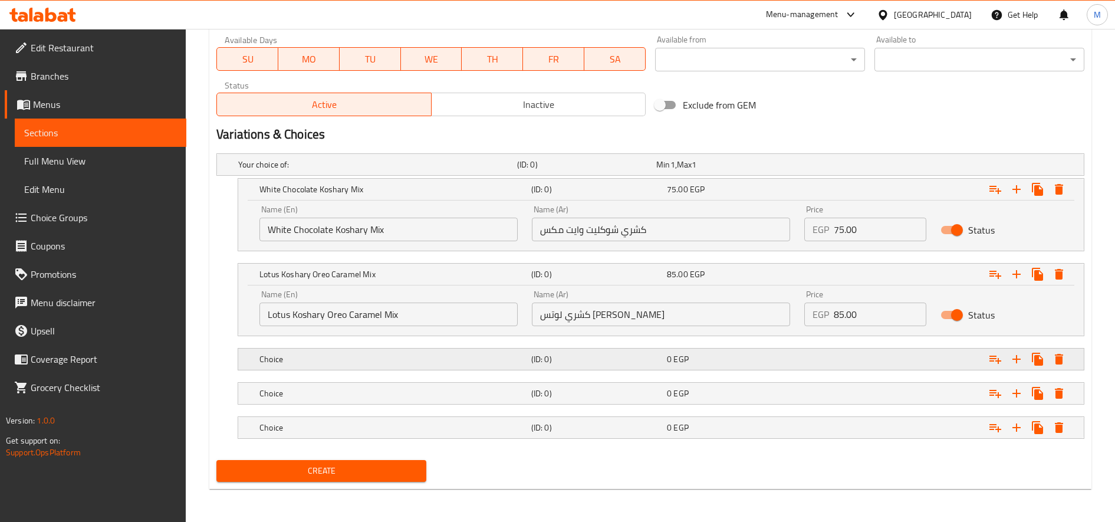
click at [410, 361] on h5 "Choice" at bounding box center [392, 359] width 267 height 12
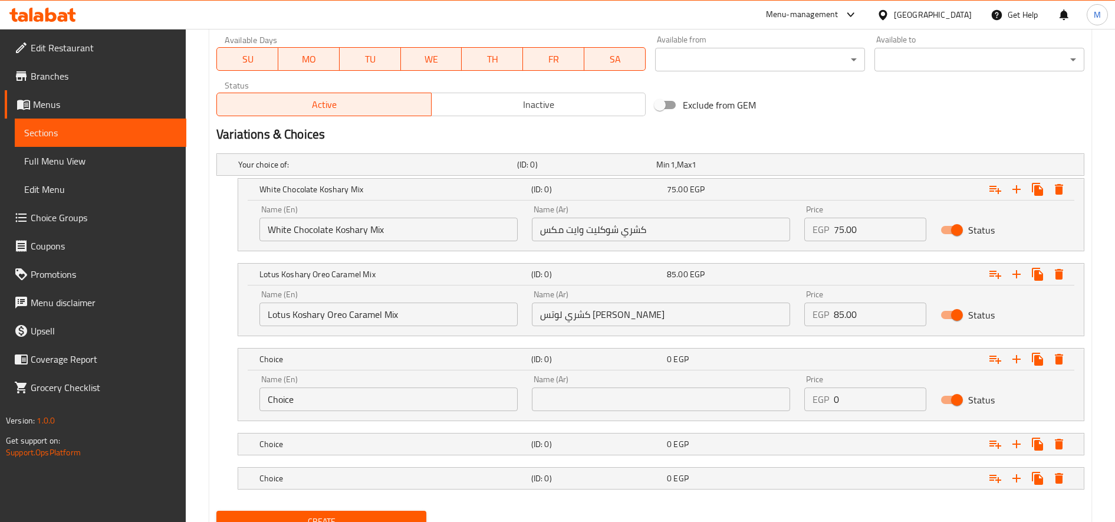
click at [400, 394] on input "Choice" at bounding box center [388, 399] width 258 height 24
paste input "Ferrero Mix Pistachio Koshary"
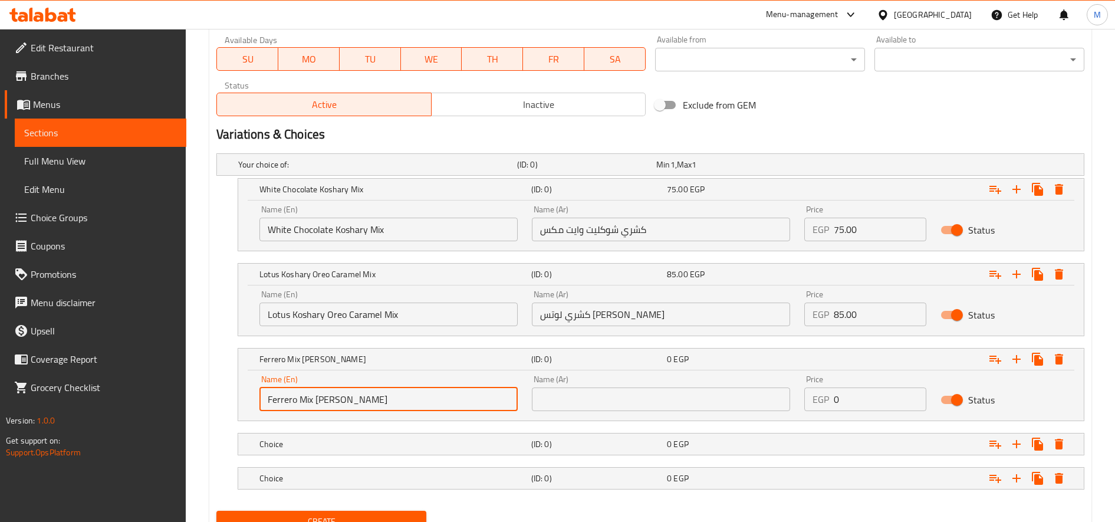
type input "Ferrero Mix Pistachio Koshary"
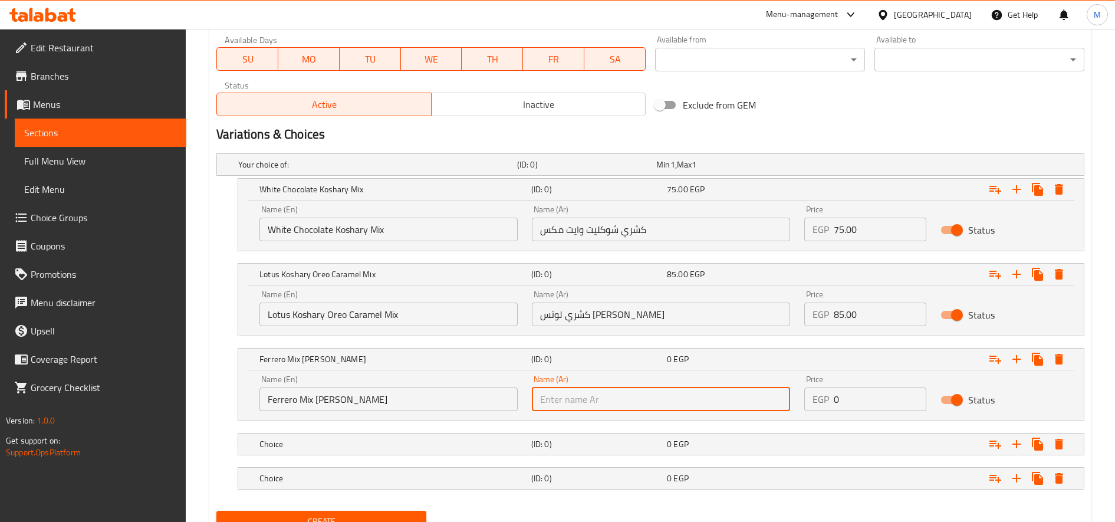
paste input "كشري فستق فريرو ميكس"
type input "كشري فستق فريرو ميكس"
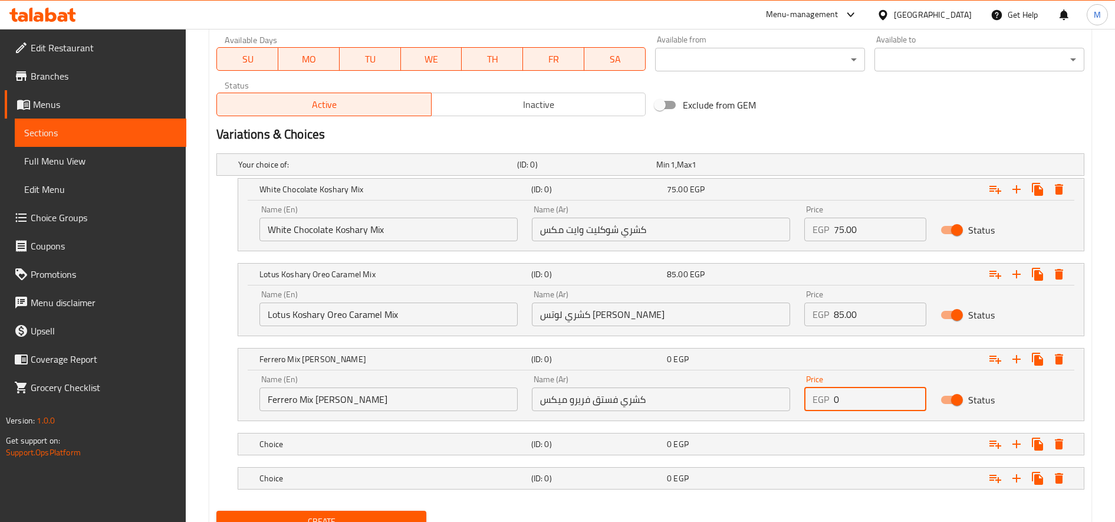
paste input "100.0"
type input "100.00"
click at [489, 440] on h5 "Choice" at bounding box center [392, 444] width 267 height 12
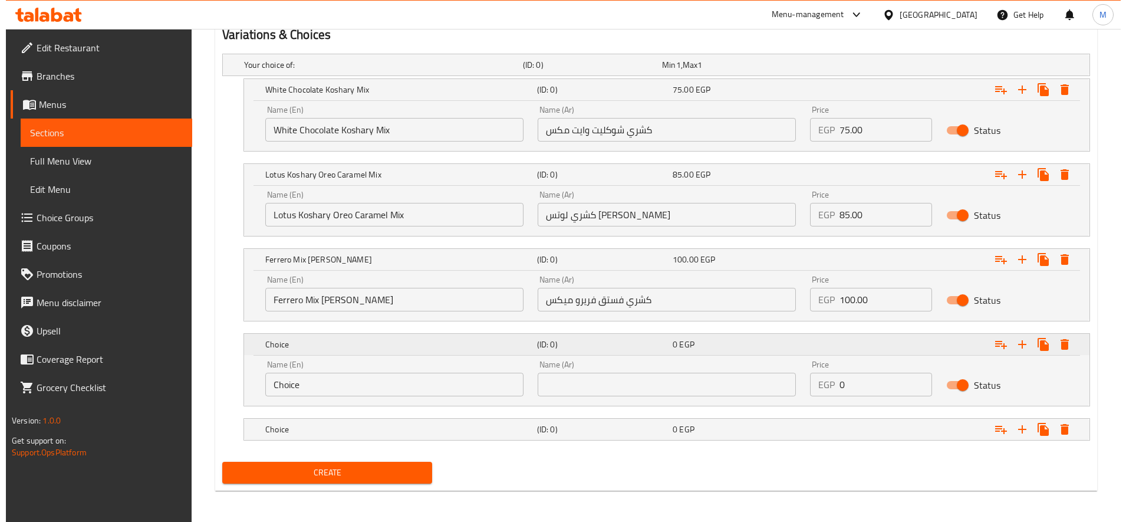
scroll to position [643, 0]
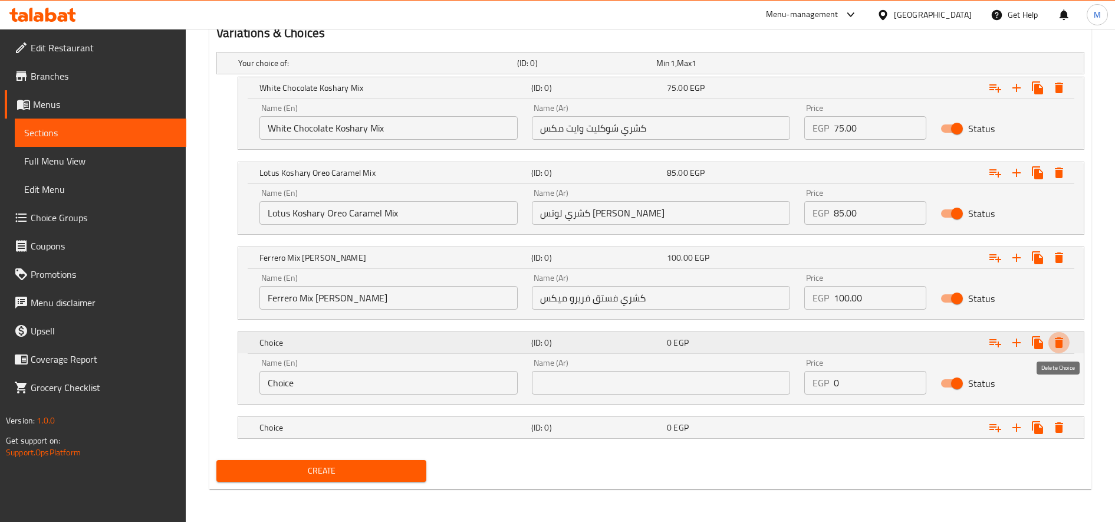
click at [1056, 342] on icon "Expand" at bounding box center [1059, 342] width 8 height 11
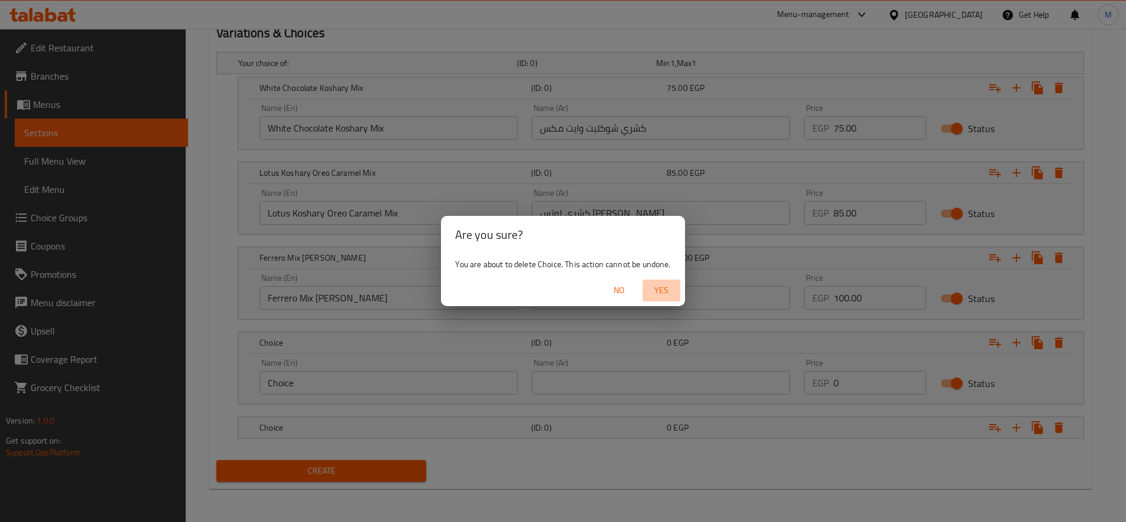
click at [663, 292] on span "Yes" at bounding box center [661, 290] width 28 height 15
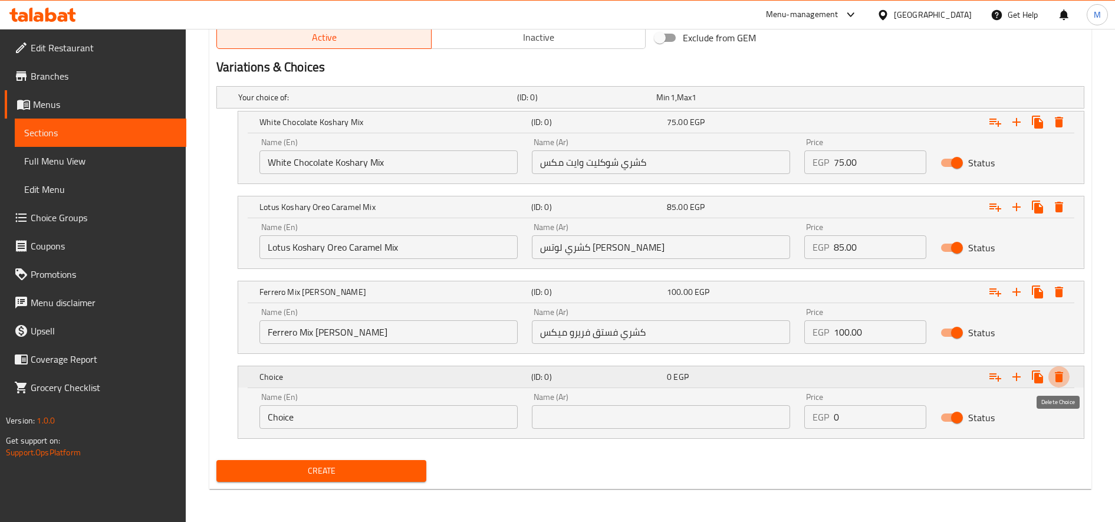
click at [1057, 371] on icon "Expand" at bounding box center [1059, 376] width 8 height 11
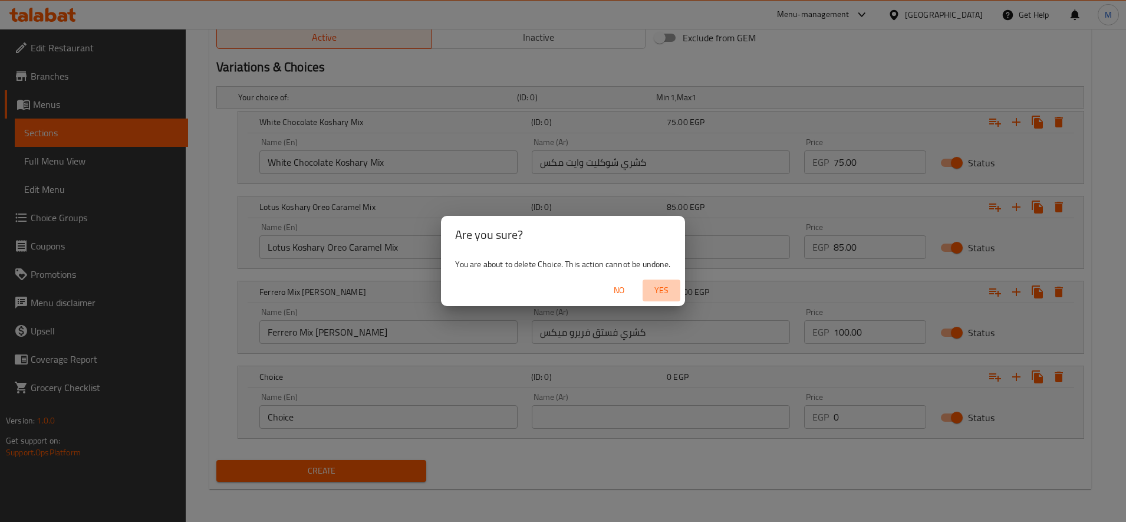
click at [664, 293] on span "Yes" at bounding box center [661, 290] width 28 height 15
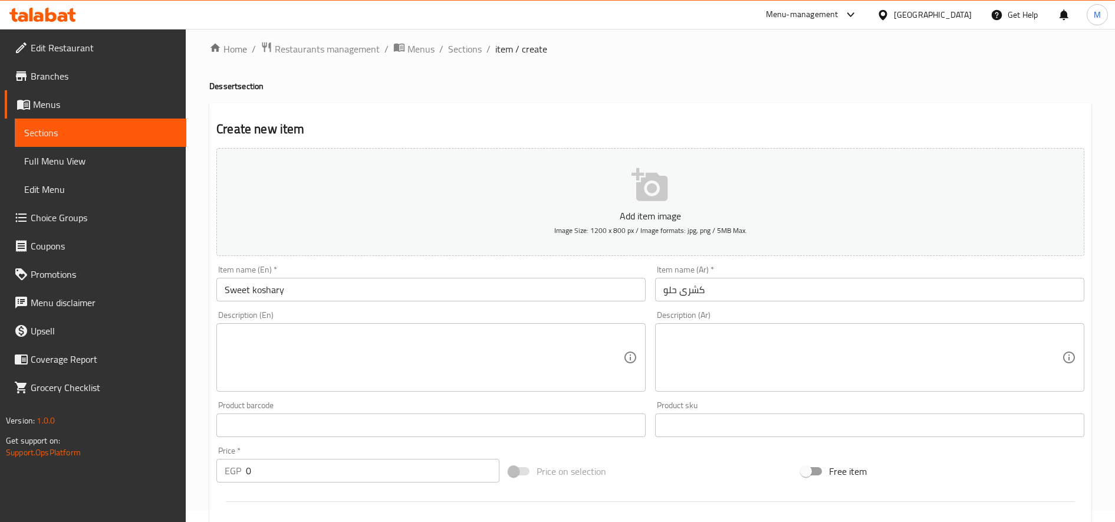
scroll to position [0, 0]
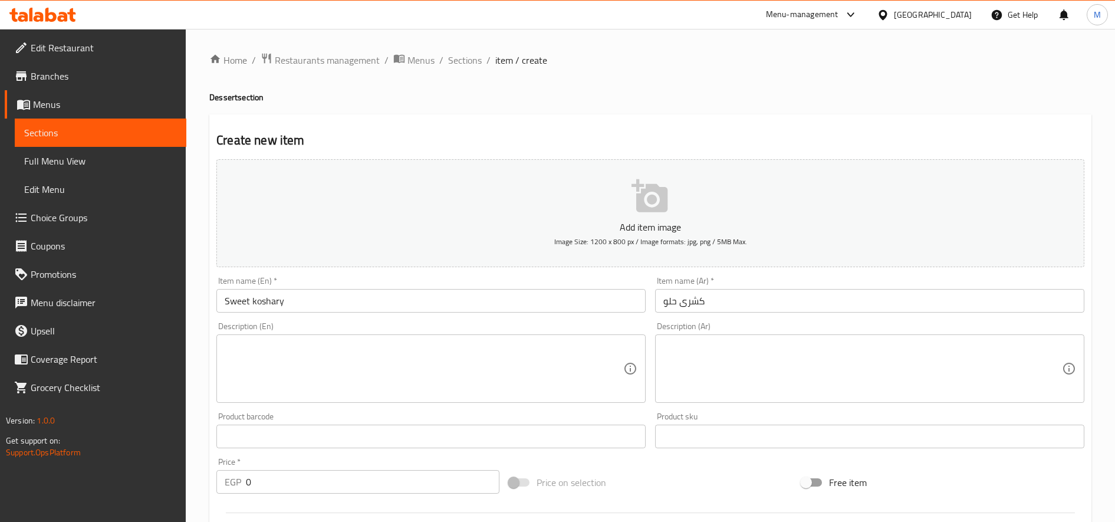
click at [766, 358] on textarea at bounding box center [862, 369] width 398 height 56
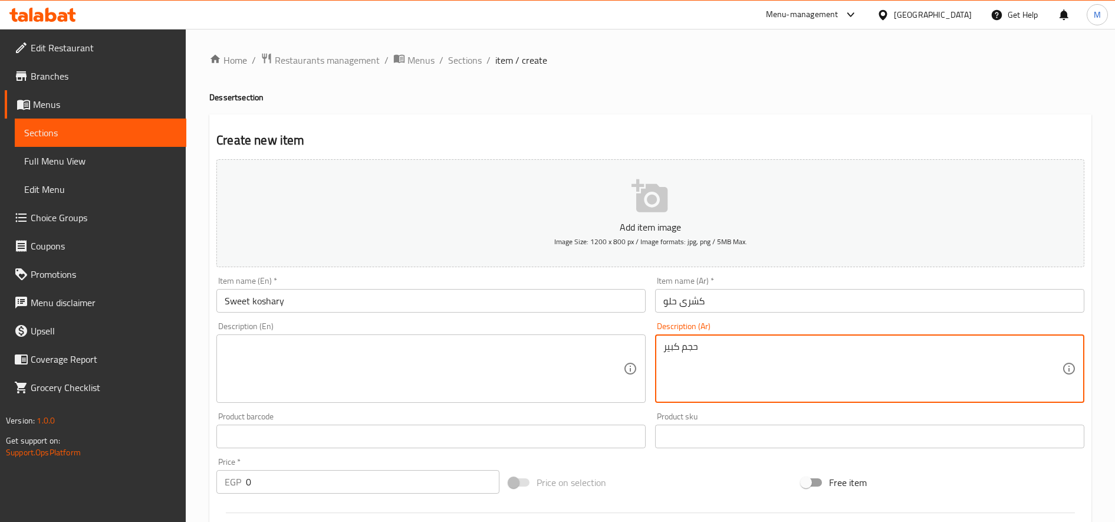
click at [757, 366] on textarea "حجم كبير" at bounding box center [862, 369] width 398 height 56
type textarea "حجم كبير"
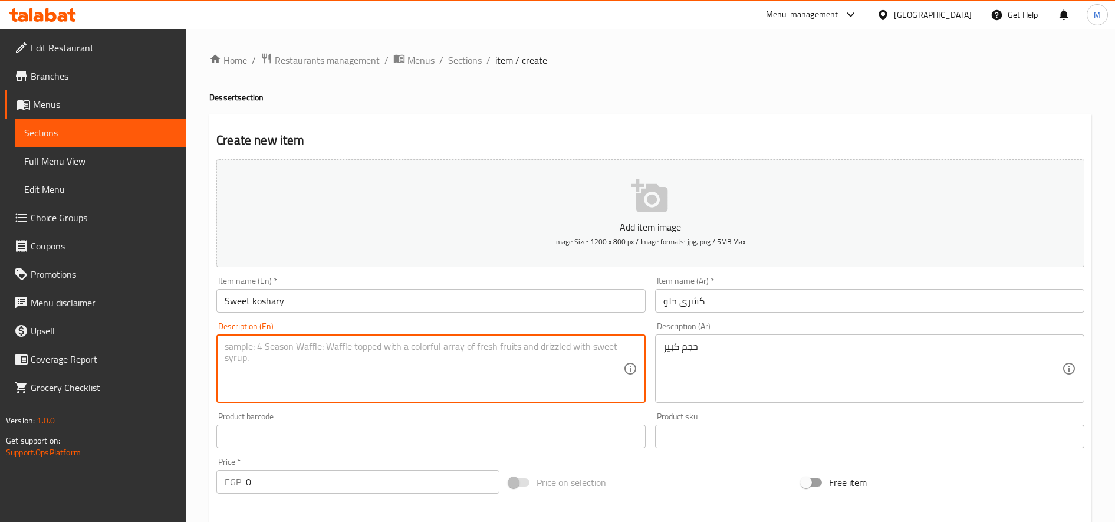
click at [340, 370] on textarea at bounding box center [424, 369] width 398 height 56
paste textarea "Large size"
type textarea "Large size"
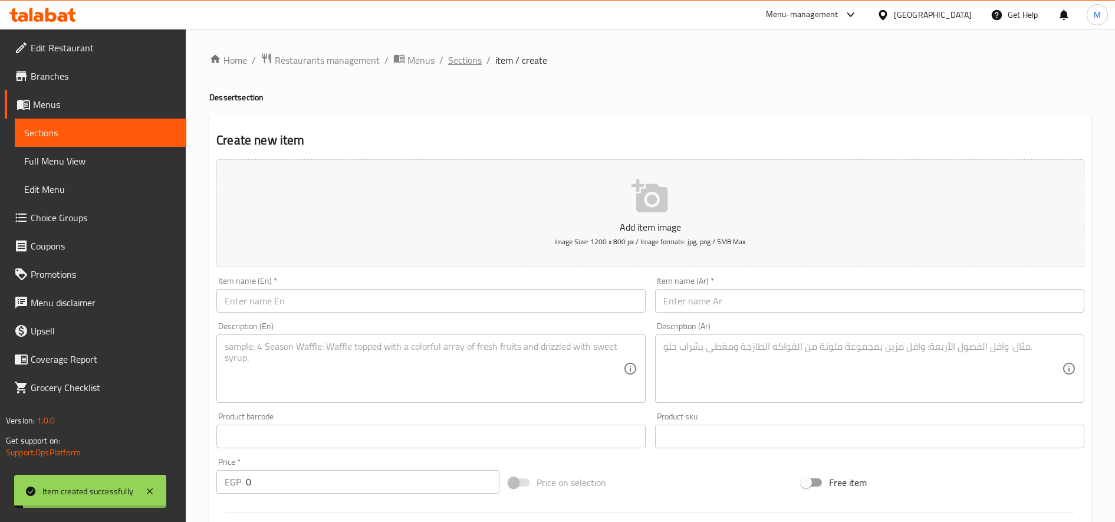
click at [470, 56] on span "Sections" at bounding box center [465, 60] width 34 height 14
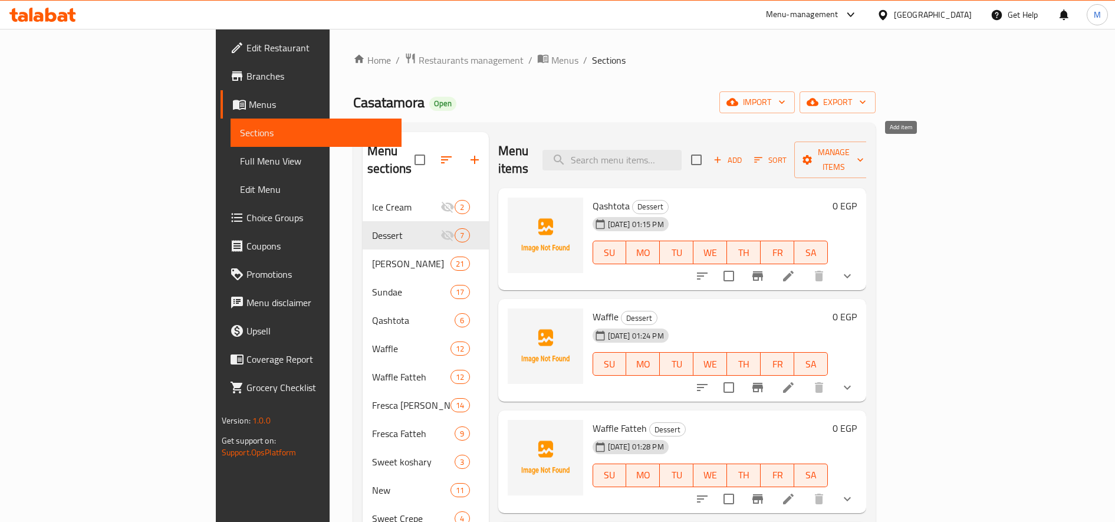
click at [743, 153] on span "Add" at bounding box center [728, 160] width 32 height 14
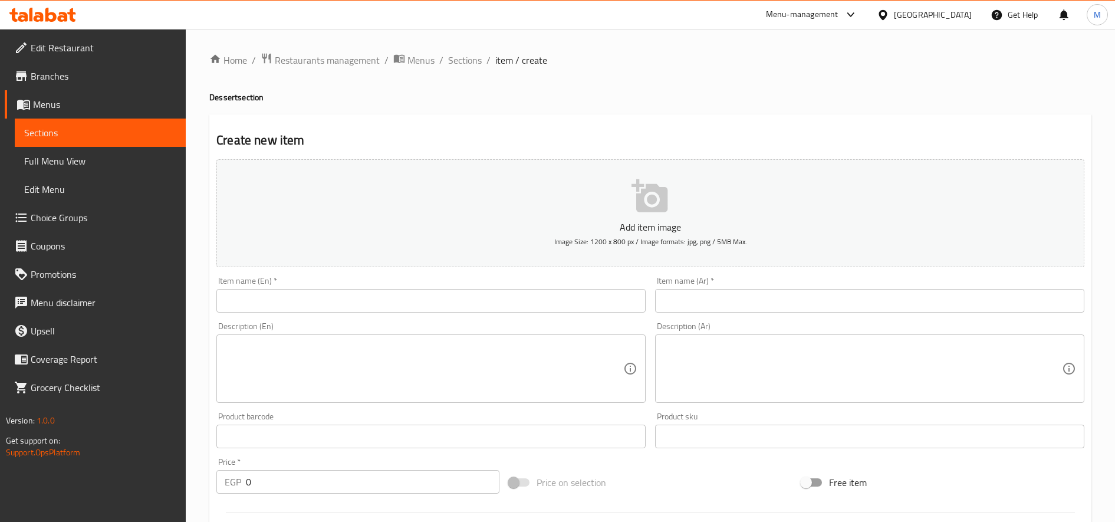
click at [359, 306] on input "text" at bounding box center [430, 301] width 429 height 24
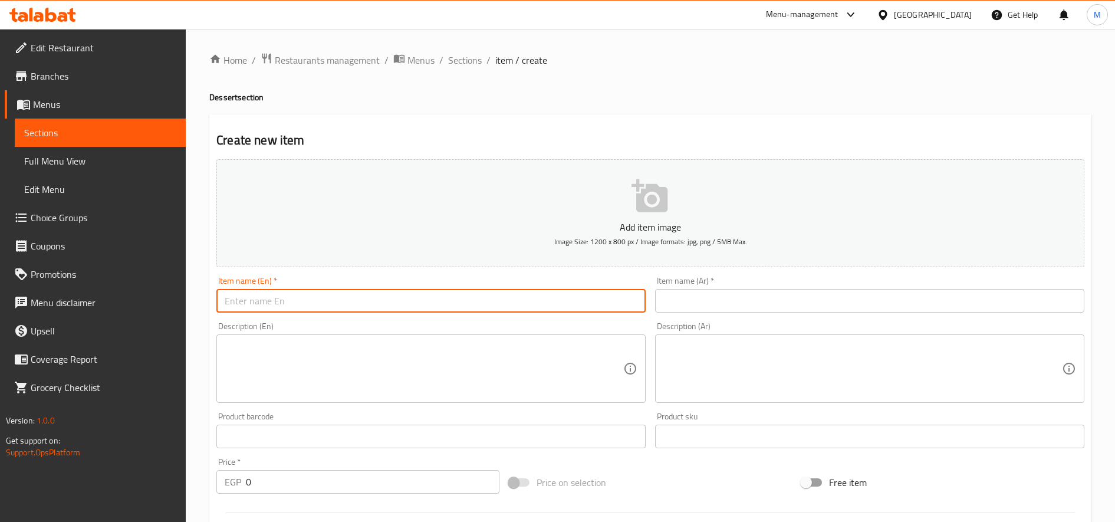
paste input "Mini Qashtota"
type input "Mini Qashtota"
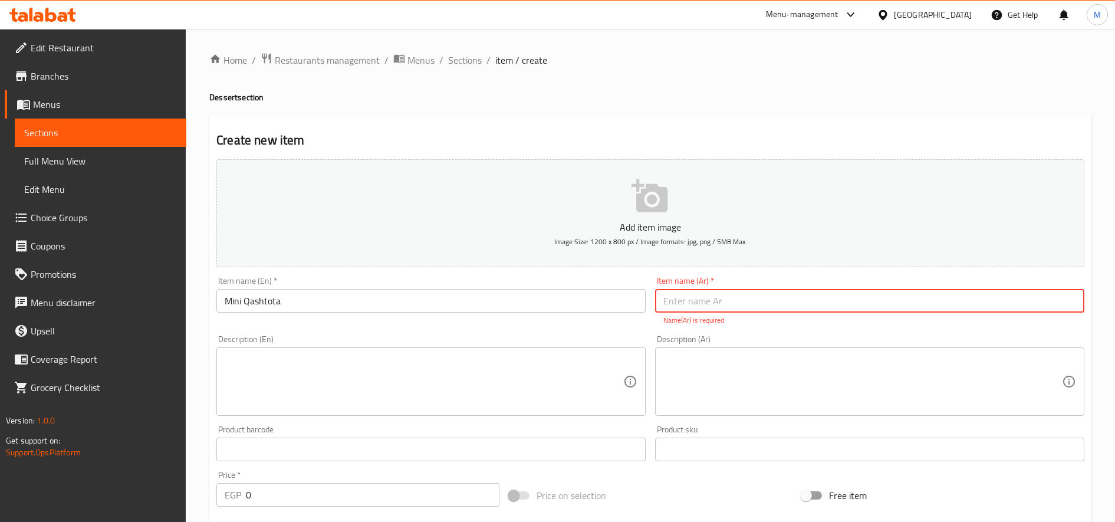
paste input "ميني قشطوطة"
type input "ميني قشطوطة"
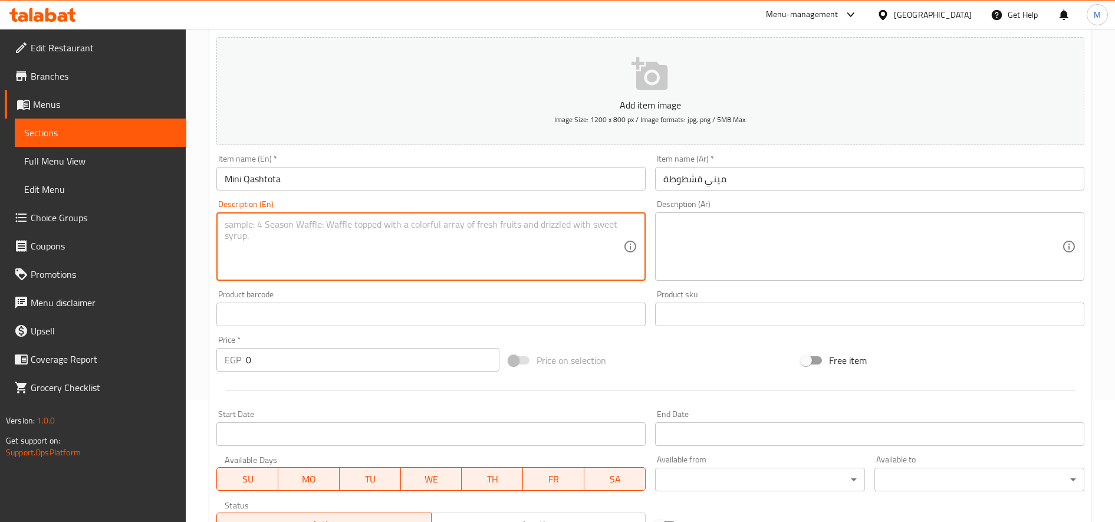
scroll to position [311, 0]
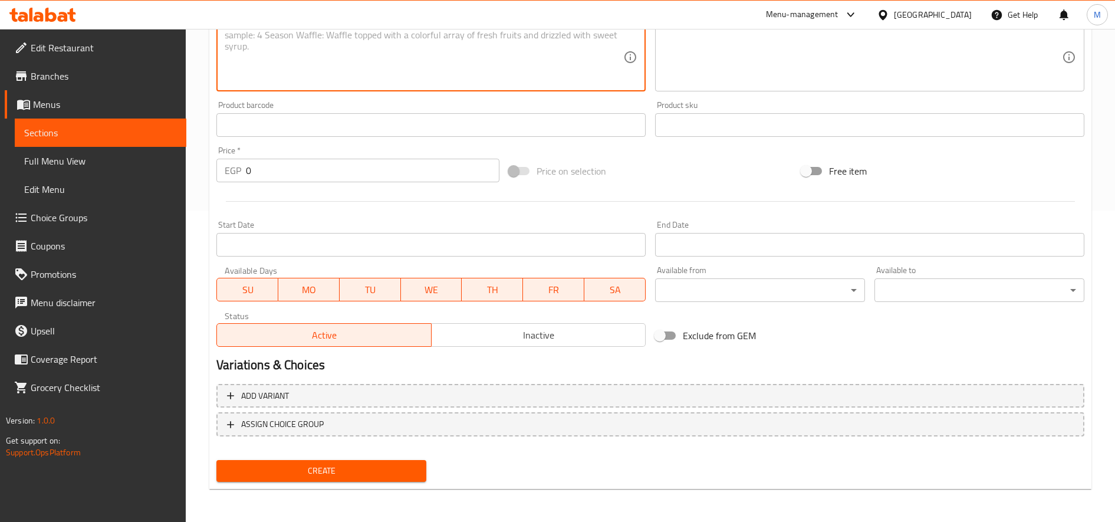
click at [393, 479] on button "Create" at bounding box center [321, 471] width 210 height 22
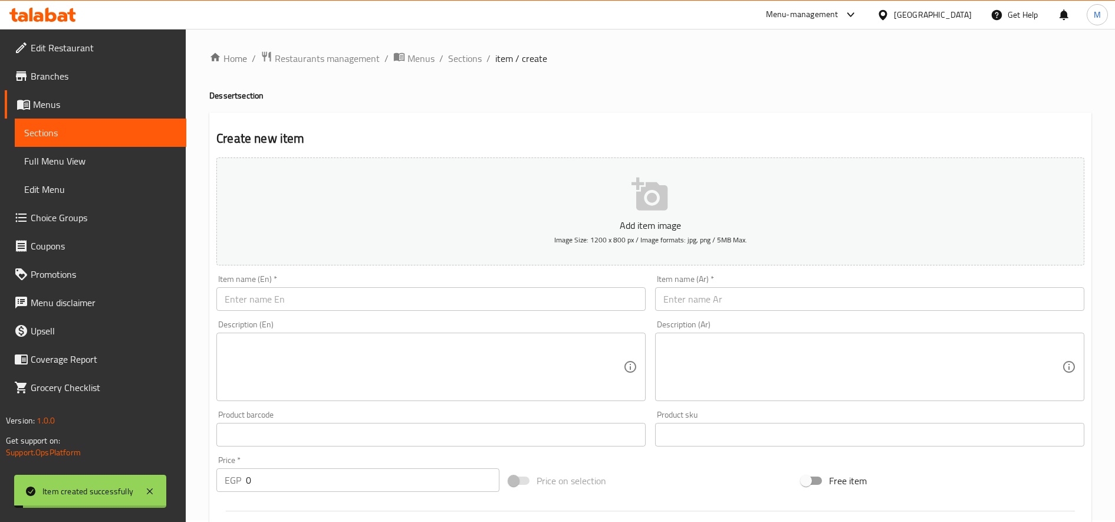
scroll to position [0, 0]
click at [454, 67] on span "Sections" at bounding box center [465, 60] width 34 height 14
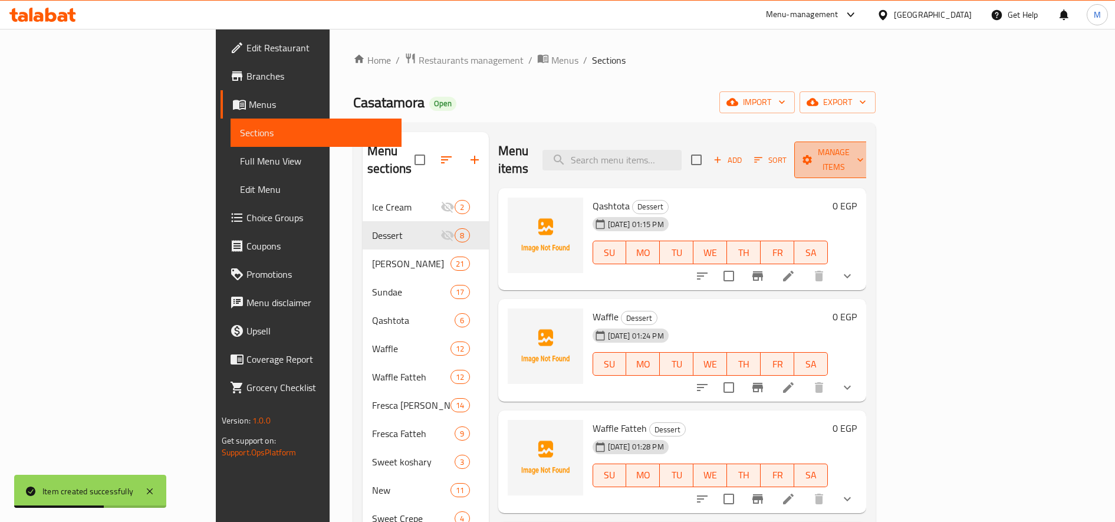
click at [864, 153] on span "Manage items" at bounding box center [833, 159] width 60 height 29
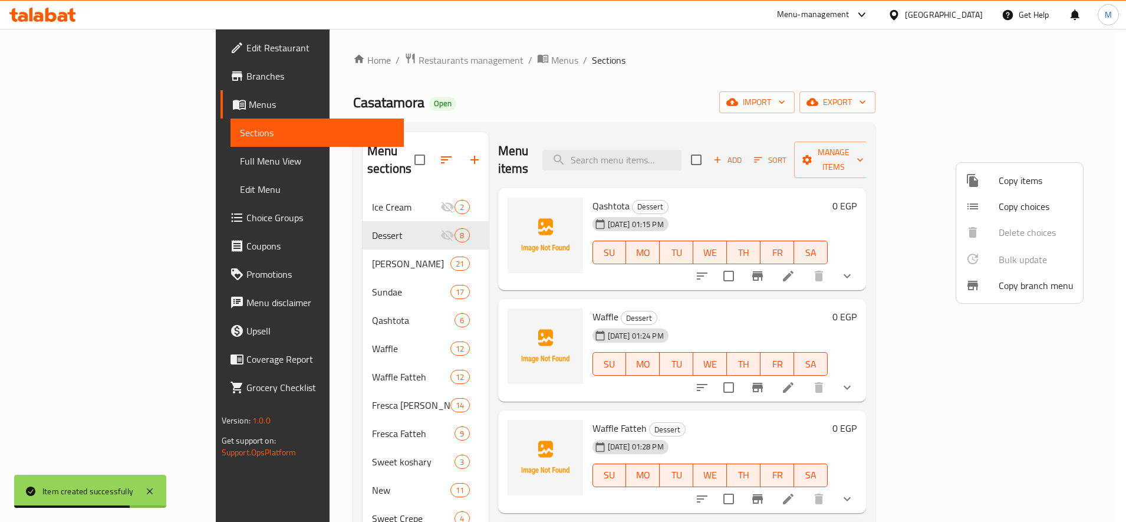
click at [1026, 209] on span "Copy choices" at bounding box center [1036, 206] width 75 height 14
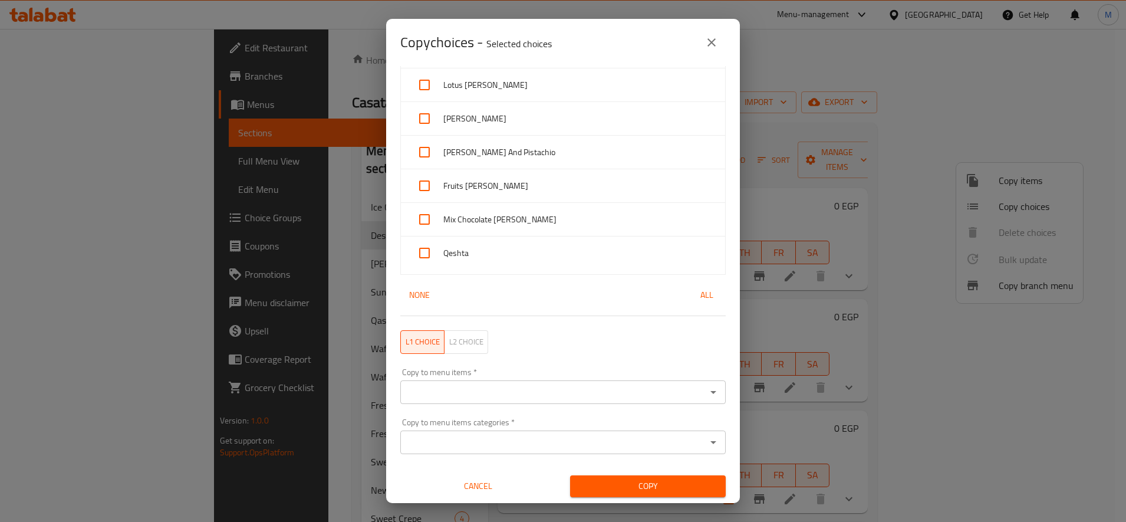
scroll to position [193, 0]
click at [664, 388] on input "Copy to menu items   *" at bounding box center [553, 391] width 299 height 17
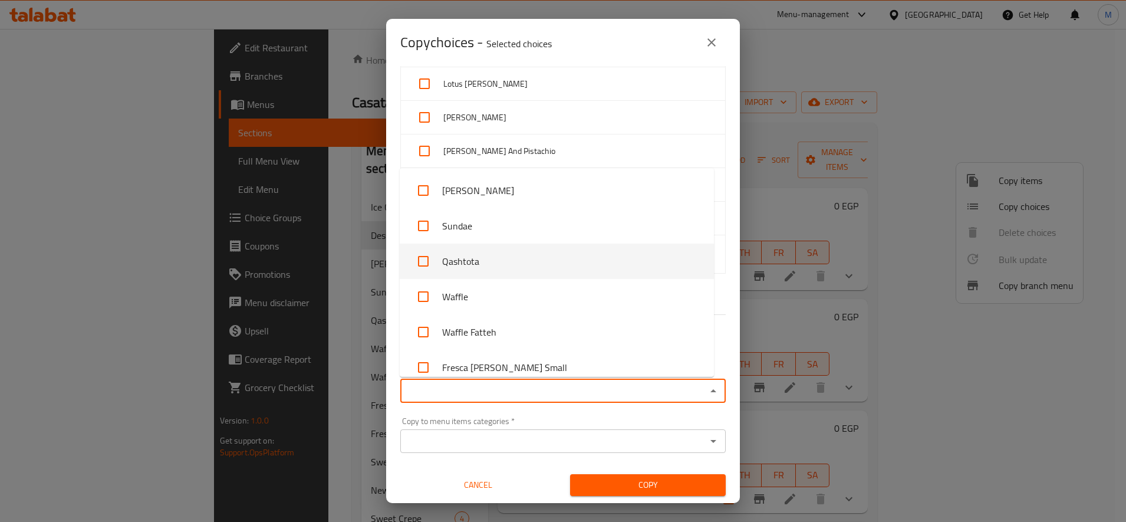
click at [512, 257] on li "Qashtota" at bounding box center [557, 260] width 314 height 35
checkbox input "true"
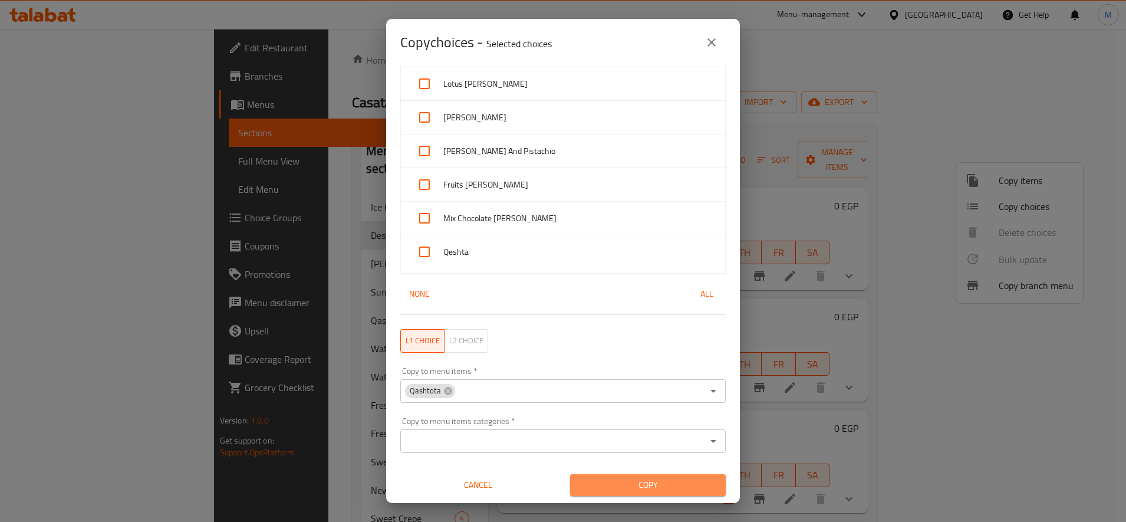
click at [645, 476] on button "Copy" at bounding box center [648, 485] width 156 height 22
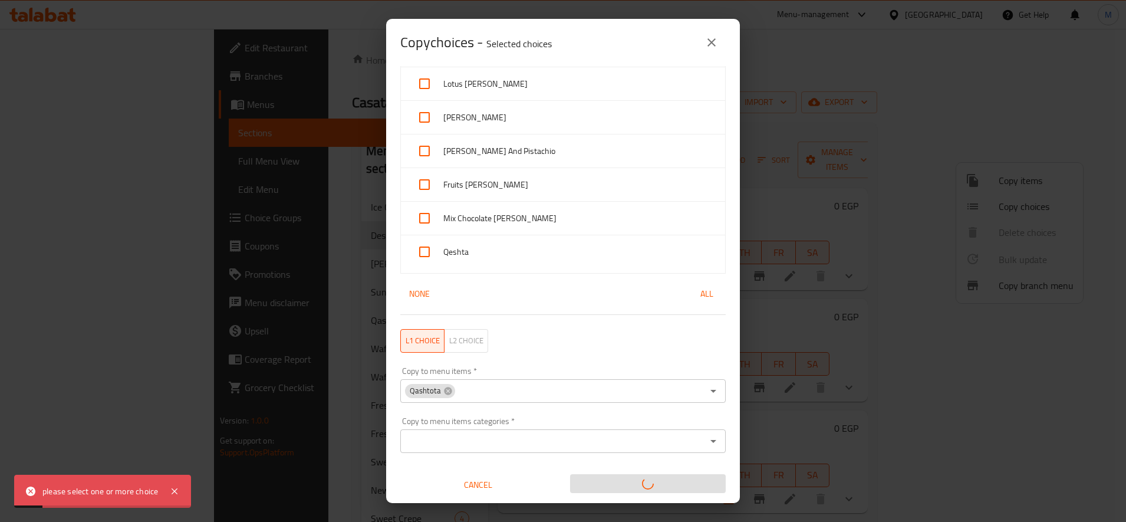
click at [542, 435] on input "Copy to menu items categories   *" at bounding box center [553, 441] width 299 height 17
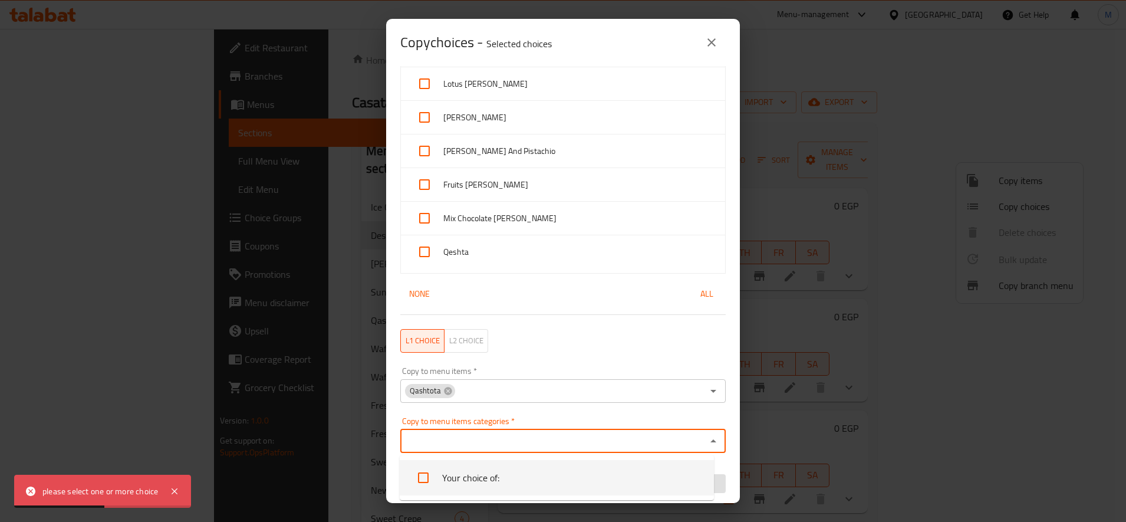
click at [605, 364] on div "Copy to menu items   * Qashtota Copy to menu items *" at bounding box center [563, 385] width 340 height 50
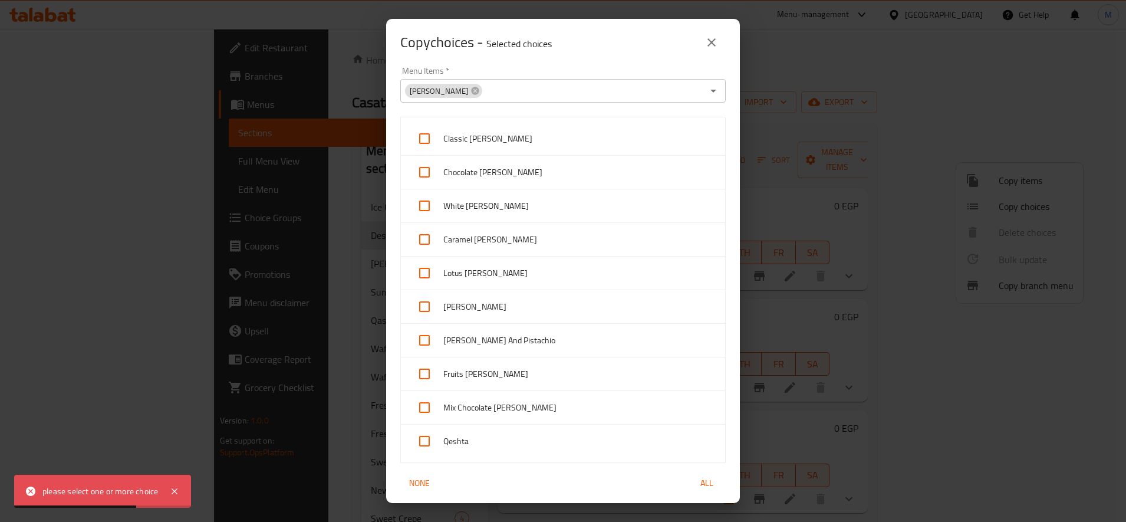
scroll to position [0, 0]
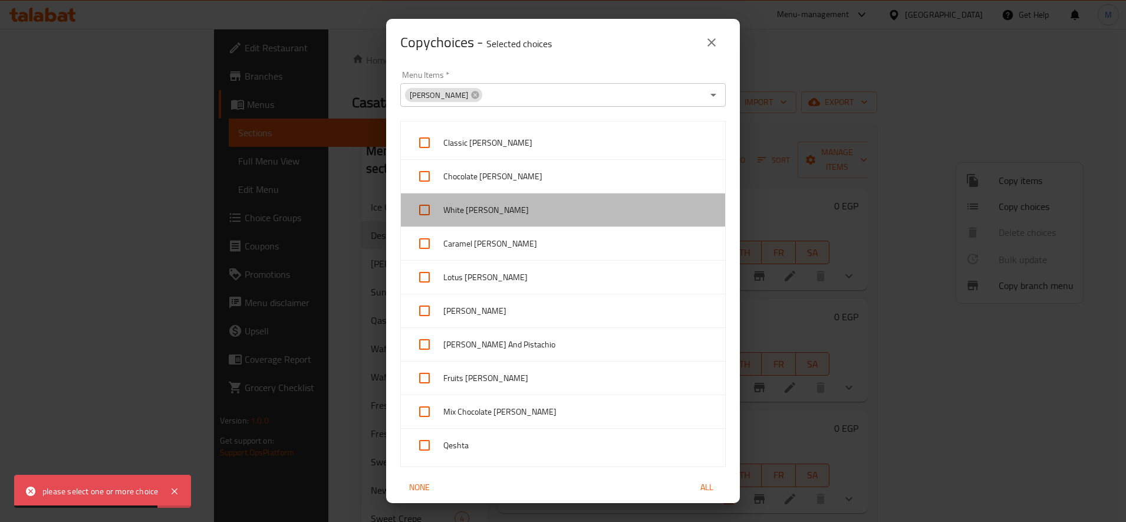
click at [630, 212] on span "White Cassata" at bounding box center [579, 210] width 272 height 15
click at [628, 215] on span "White Cassata" at bounding box center [579, 210] width 272 height 15
checkbox input "false"
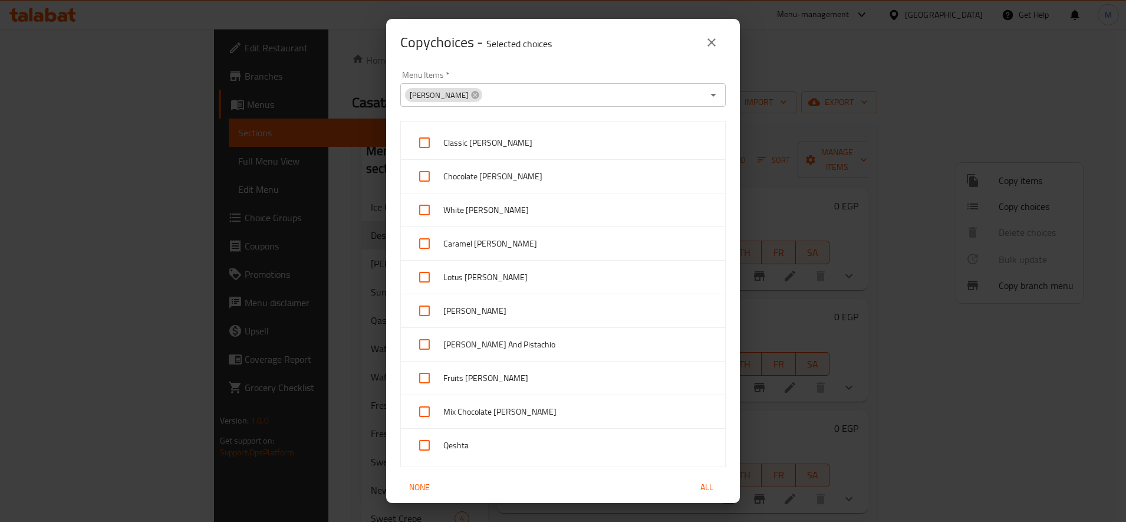
click at [584, 93] on input "Menu Items   *" at bounding box center [592, 95] width 219 height 17
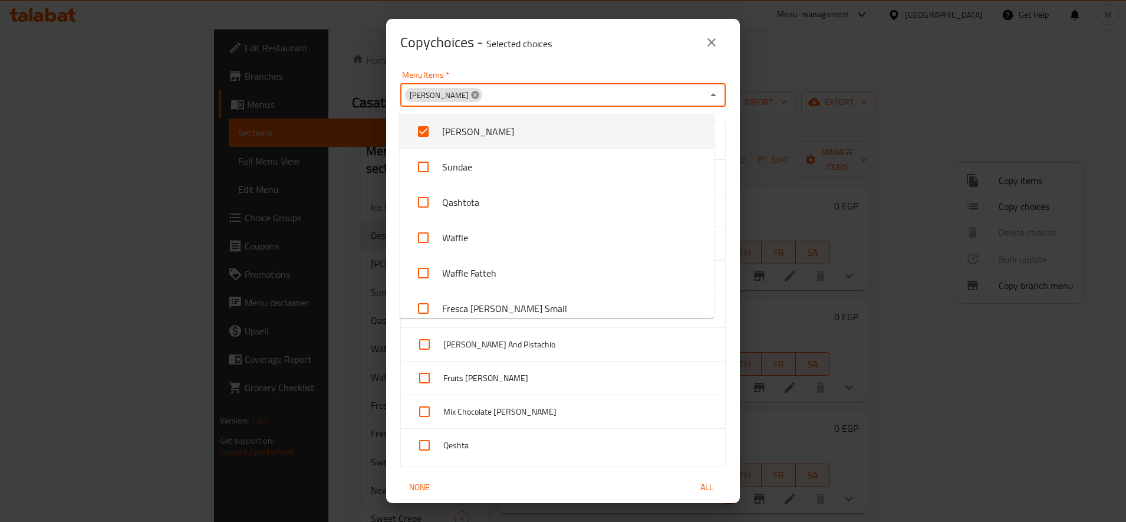
click at [471, 94] on icon at bounding box center [475, 95] width 8 height 8
checkbox input "false"
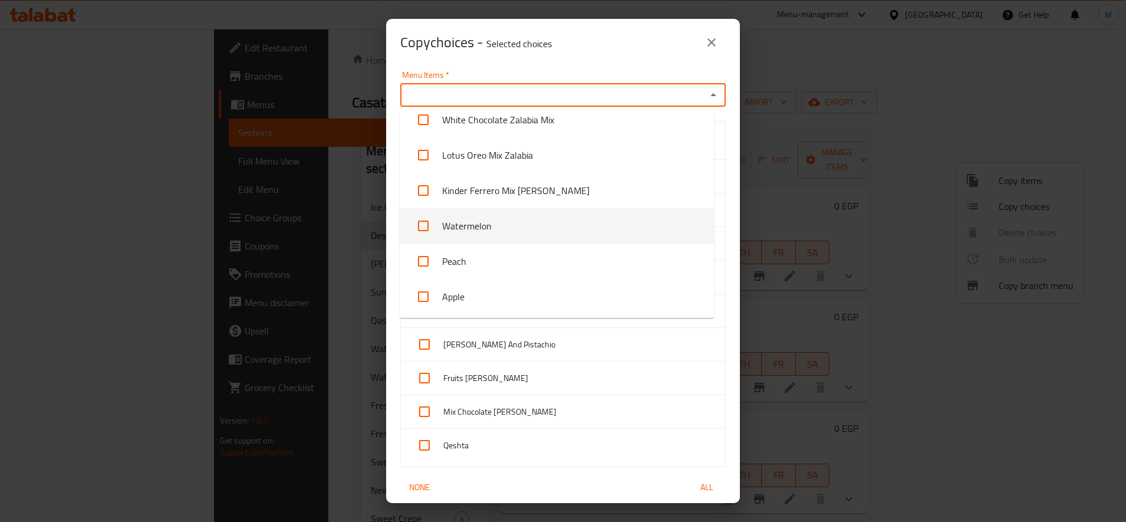
scroll to position [1277, 0]
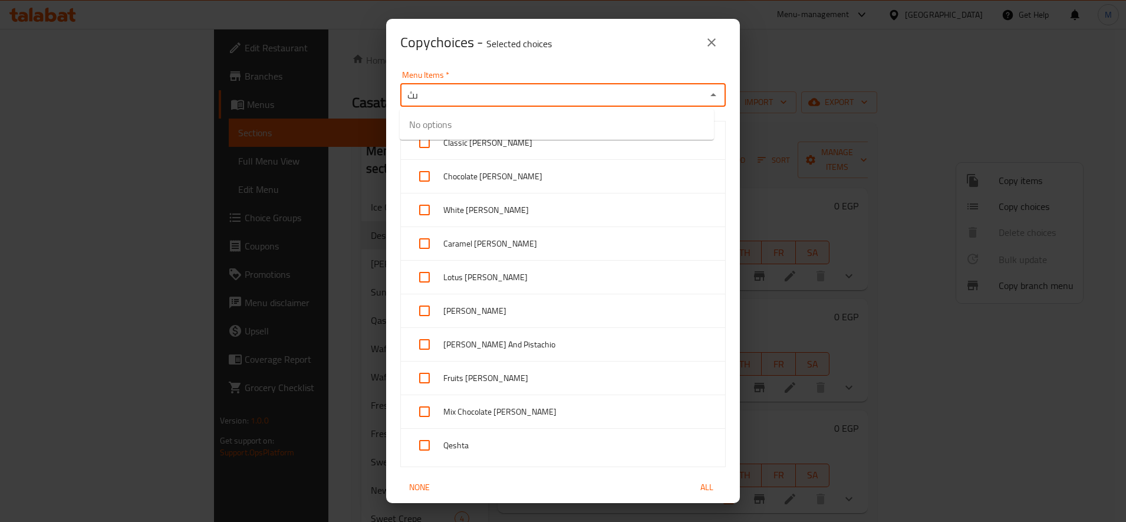
type input "ى"
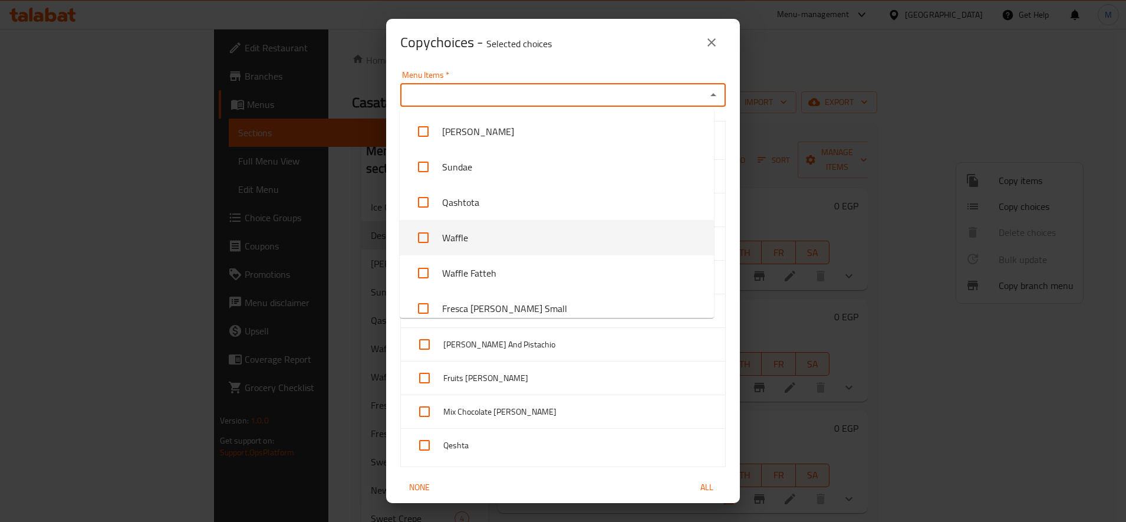
type input "n"
click at [490, 233] on li "Waffle" at bounding box center [557, 237] width 314 height 35
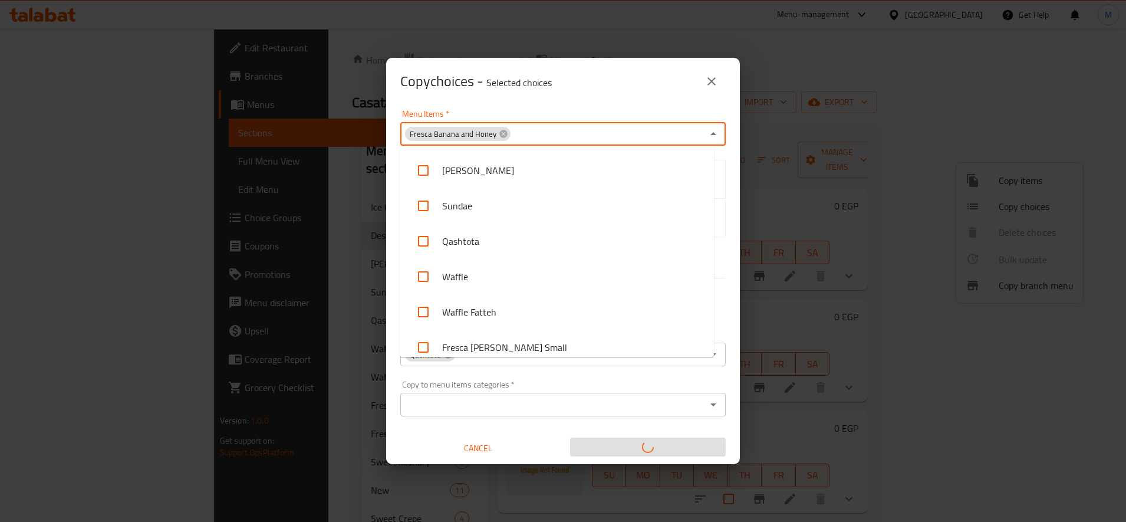
scroll to position [470, 0]
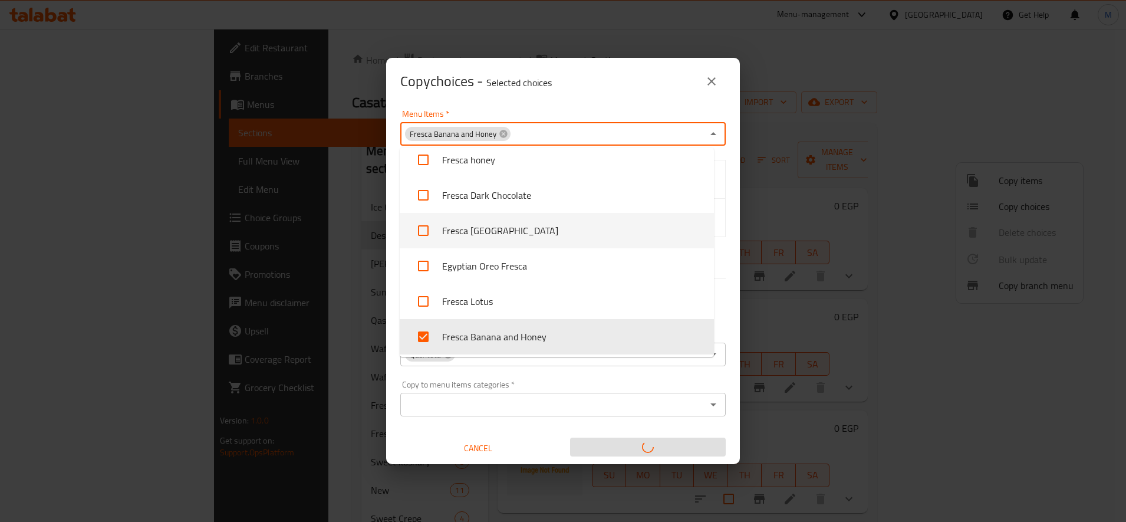
type input "e"
checkbox input "true"
checkbox input "false"
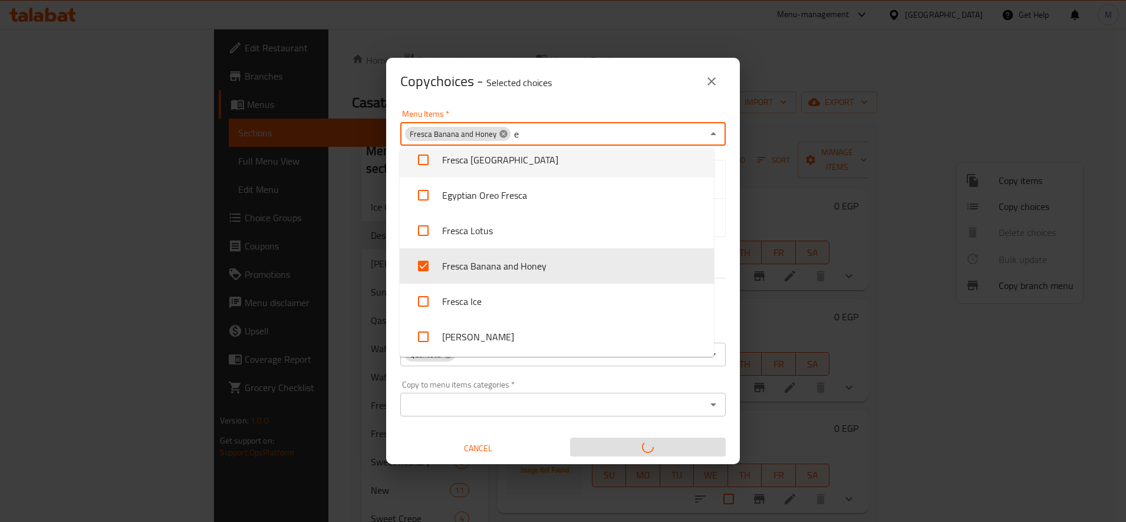
click at [502, 132] on icon at bounding box center [503, 134] width 8 height 8
checkbox input "false"
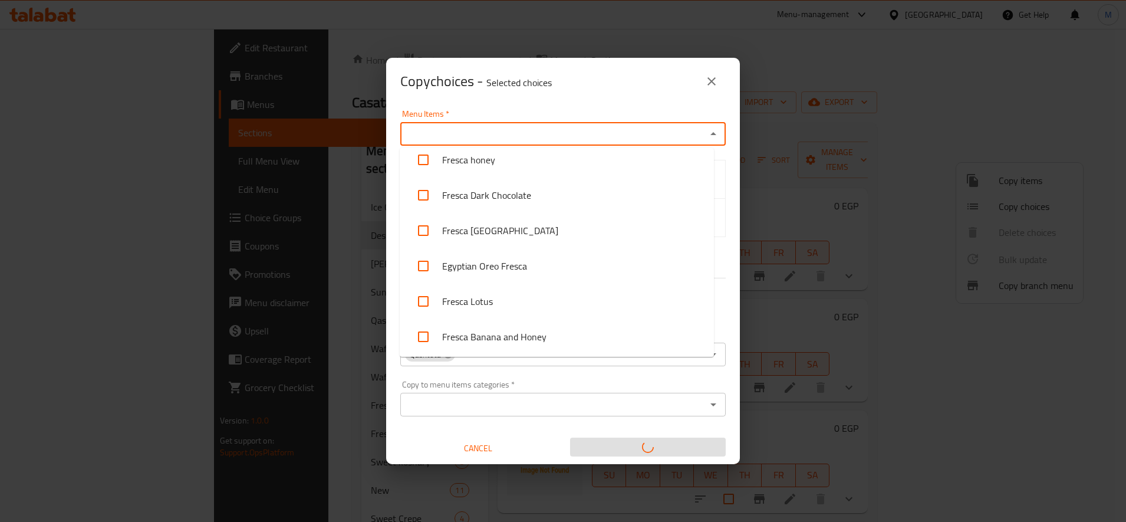
scroll to position [0, 0]
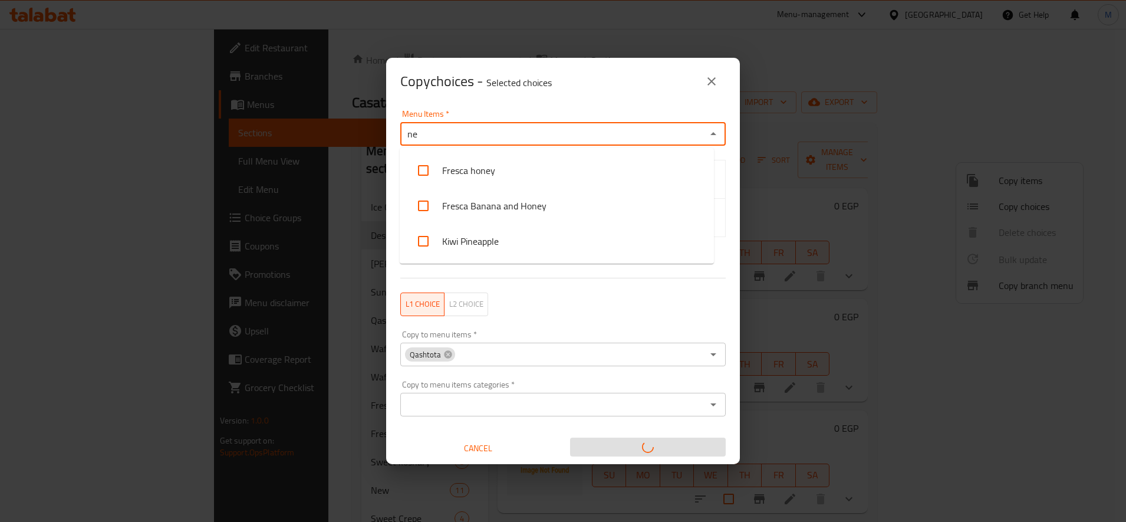
type input "n"
click at [538, 98] on div "Copy choices - Selected choices 0" at bounding box center [563, 81] width 354 height 47
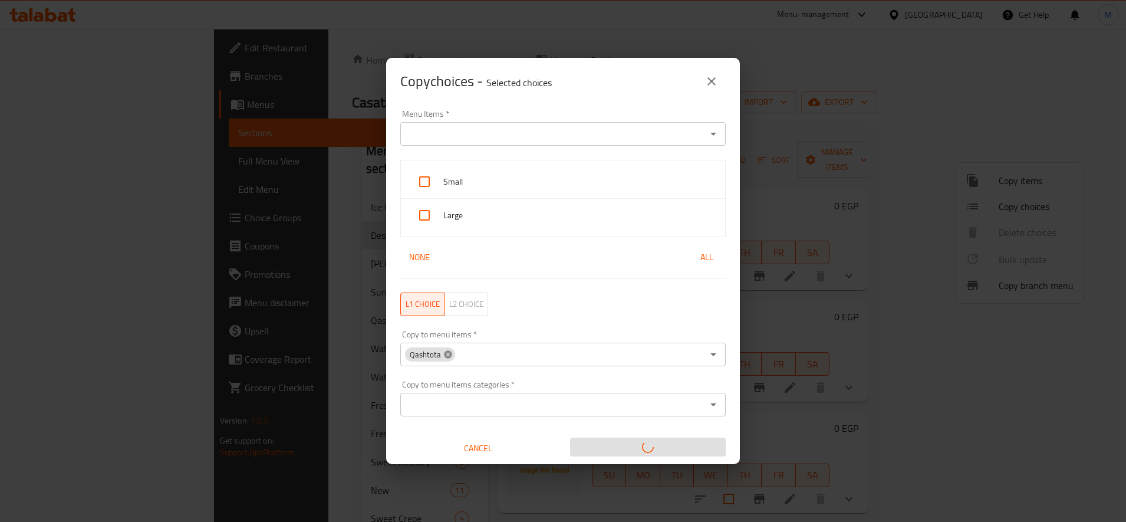
click at [445, 354] on icon at bounding box center [448, 354] width 8 height 8
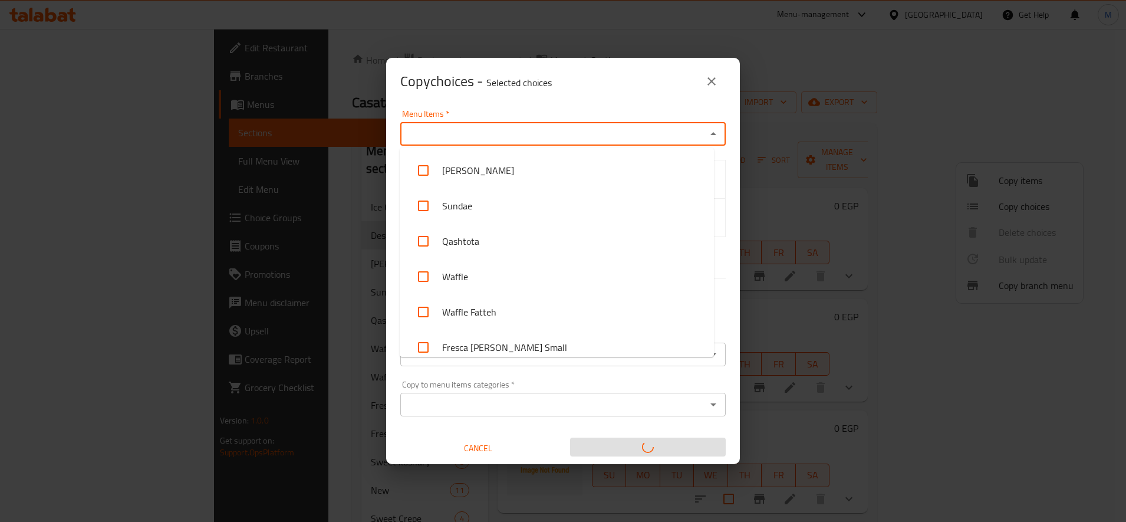
click at [553, 134] on input "Menu Items   *" at bounding box center [553, 134] width 299 height 17
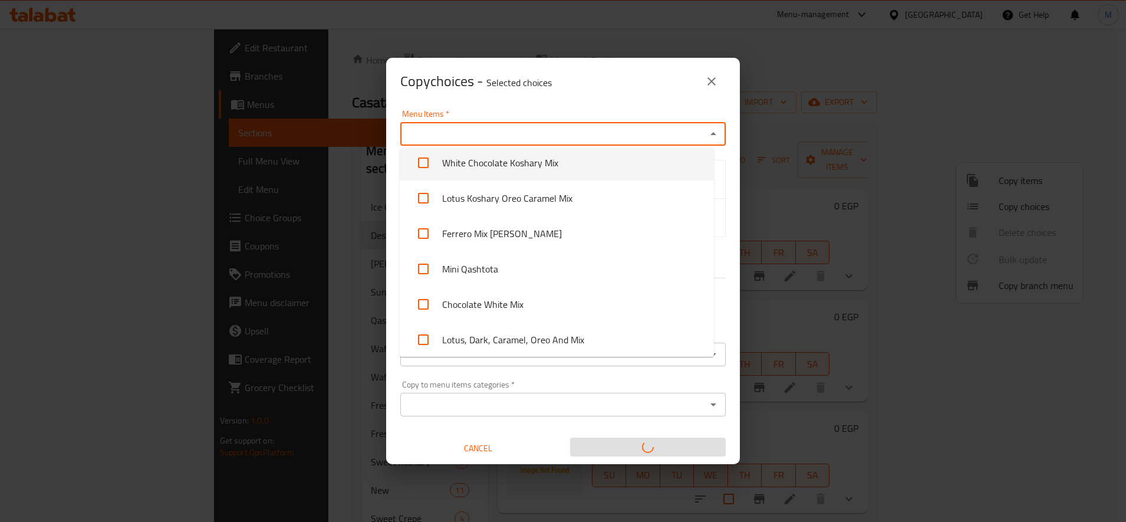
scroll to position [884, 0]
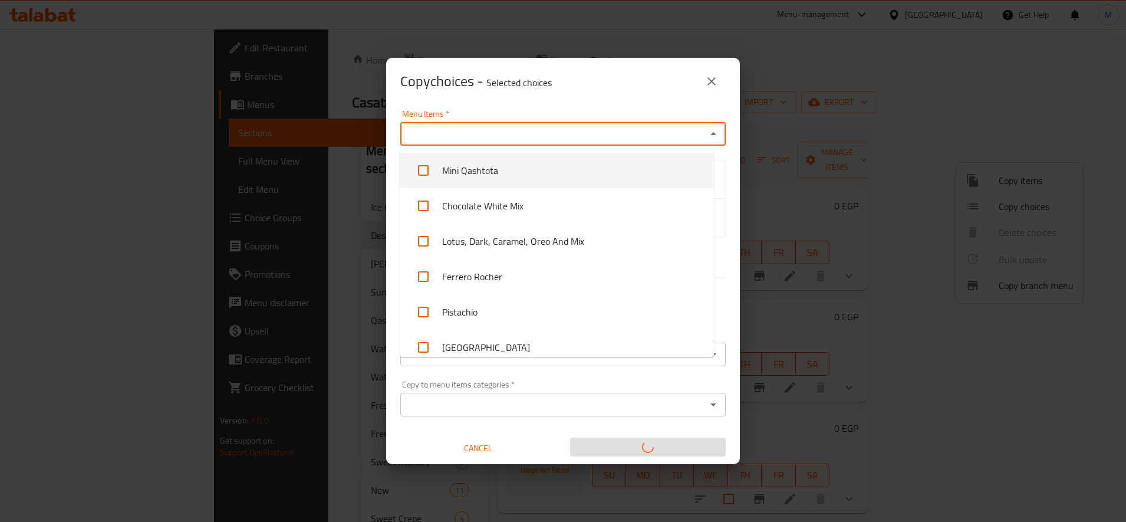
click at [579, 180] on li "Mini Qashtota" at bounding box center [557, 170] width 314 height 35
checkbox input "true"
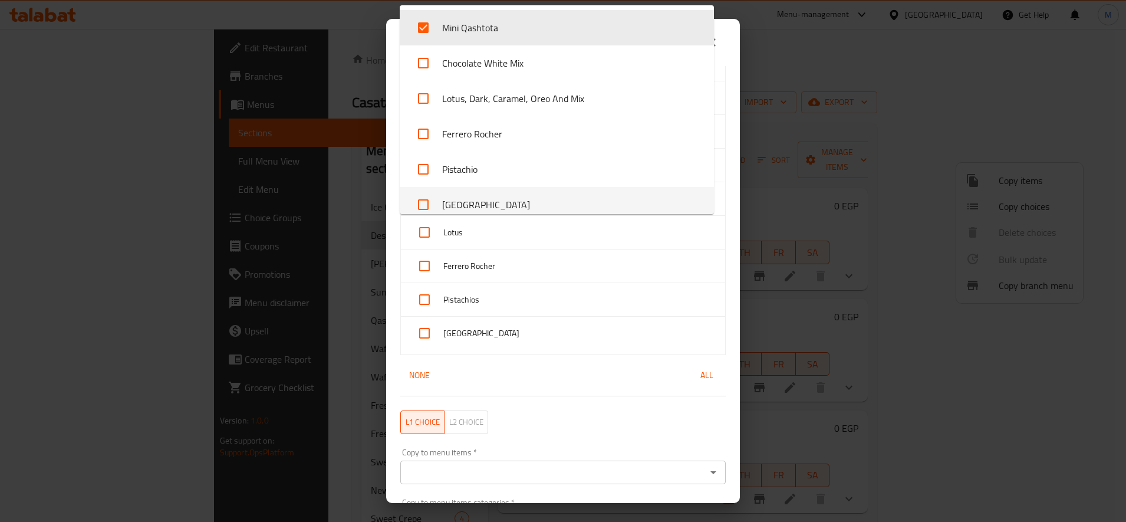
scroll to position [160, 0]
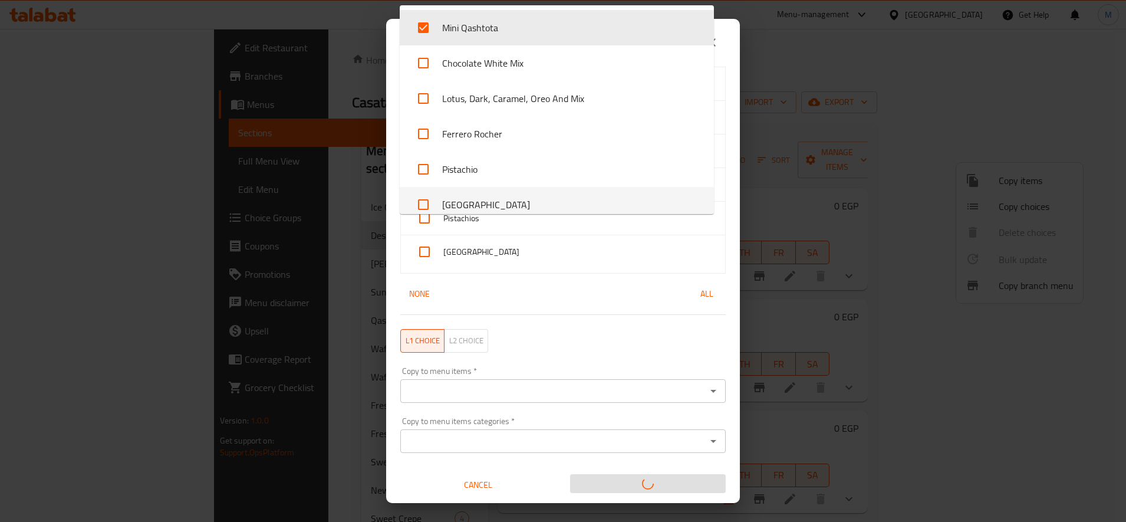
click at [601, 397] on input "Copy to menu items   *" at bounding box center [553, 391] width 299 height 17
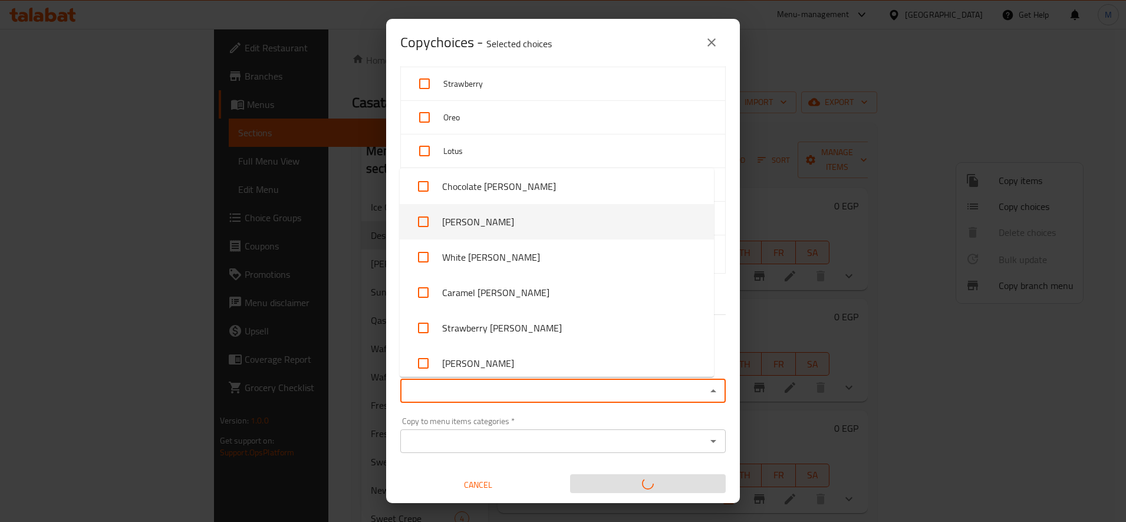
scroll to position [491, 0]
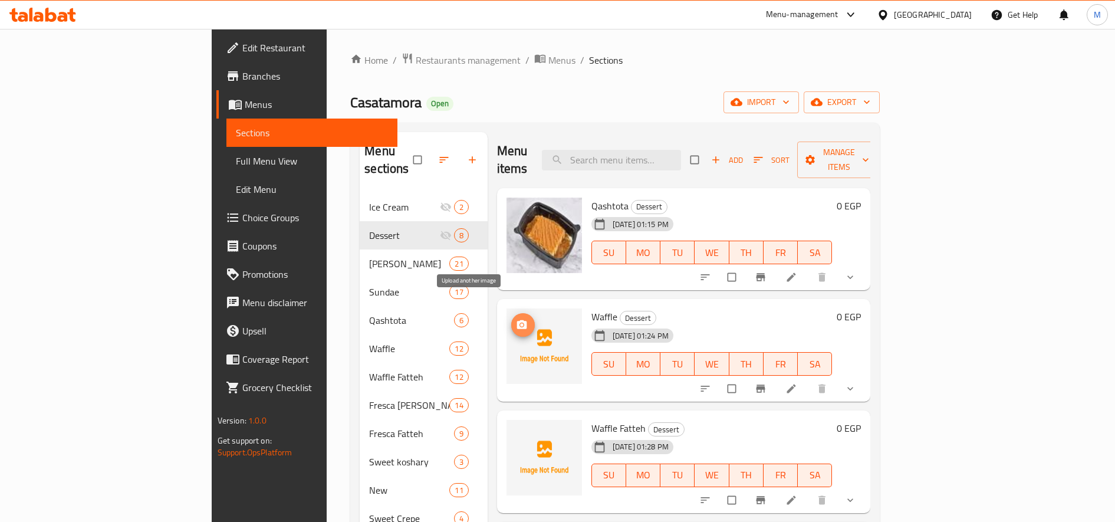
click at [511, 319] on span "upload picture" at bounding box center [523, 325] width 24 height 12
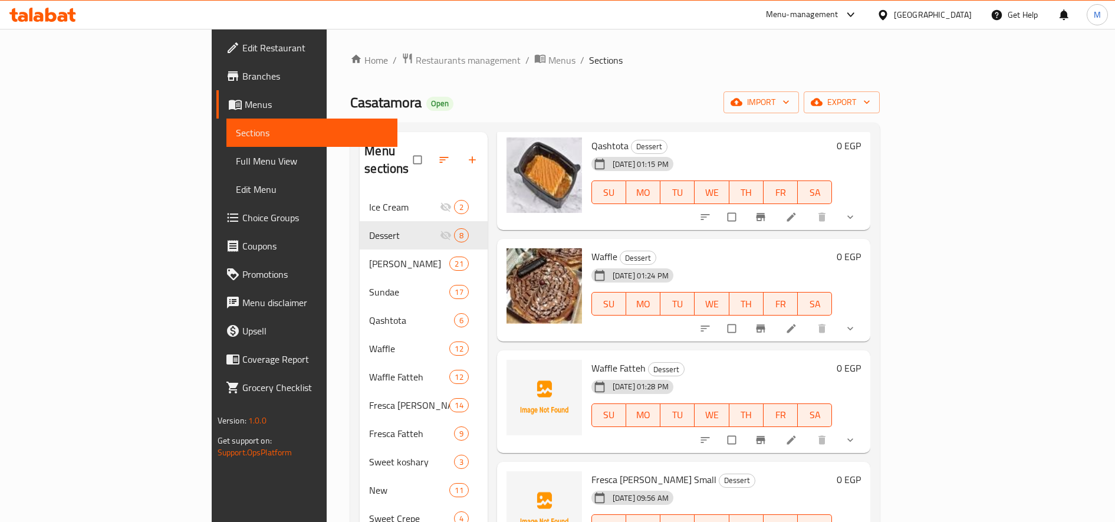
scroll to position [98, 0]
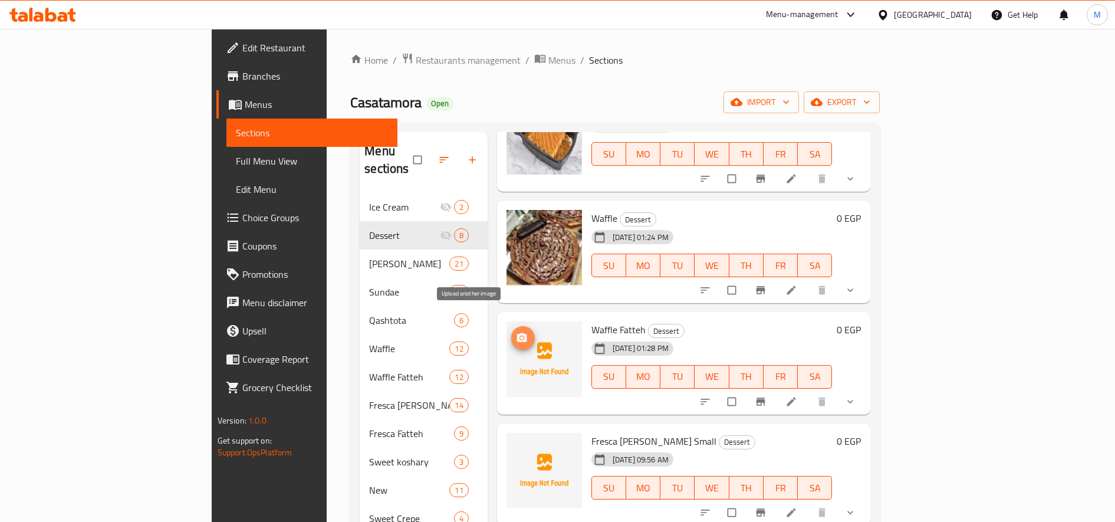
click at [516, 332] on icon "upload picture" at bounding box center [522, 338] width 12 height 12
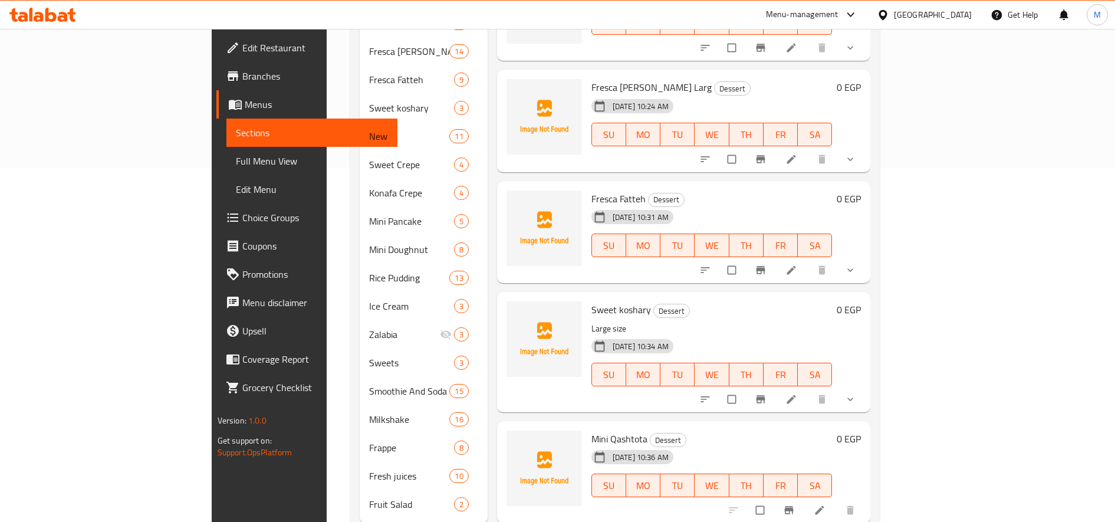
scroll to position [370, 0]
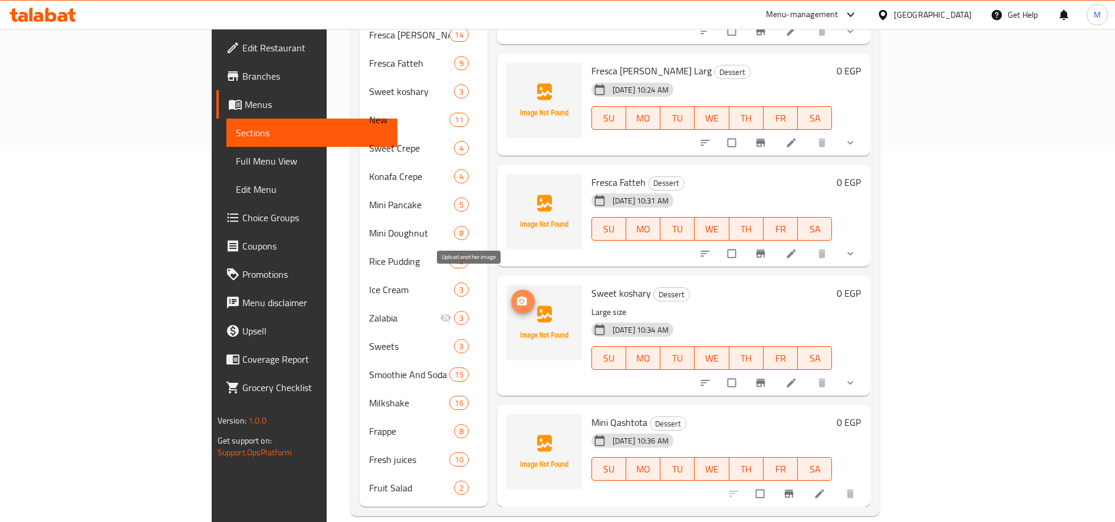
click at [516, 297] on icon "upload picture" at bounding box center [521, 301] width 10 height 9
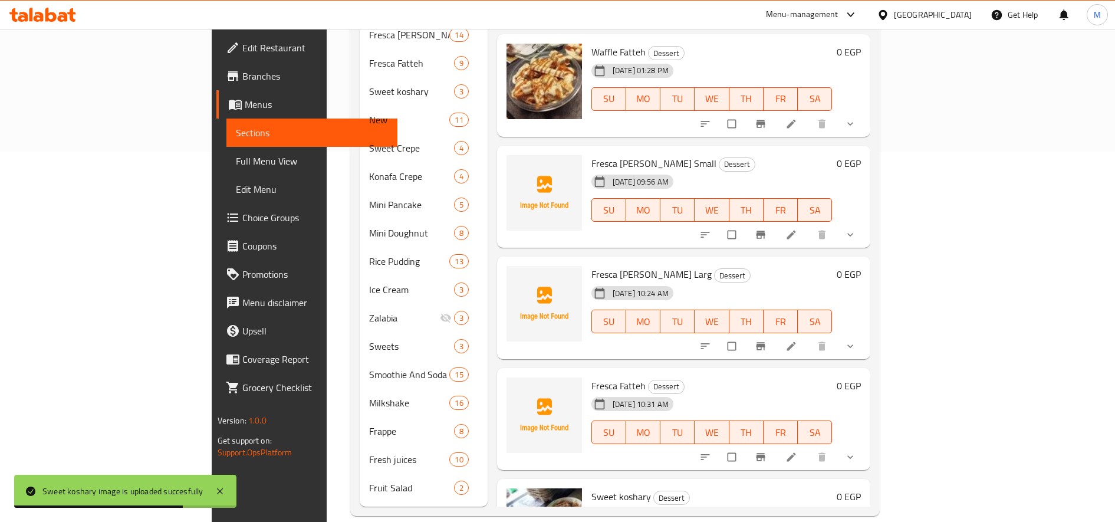
scroll to position [0, 0]
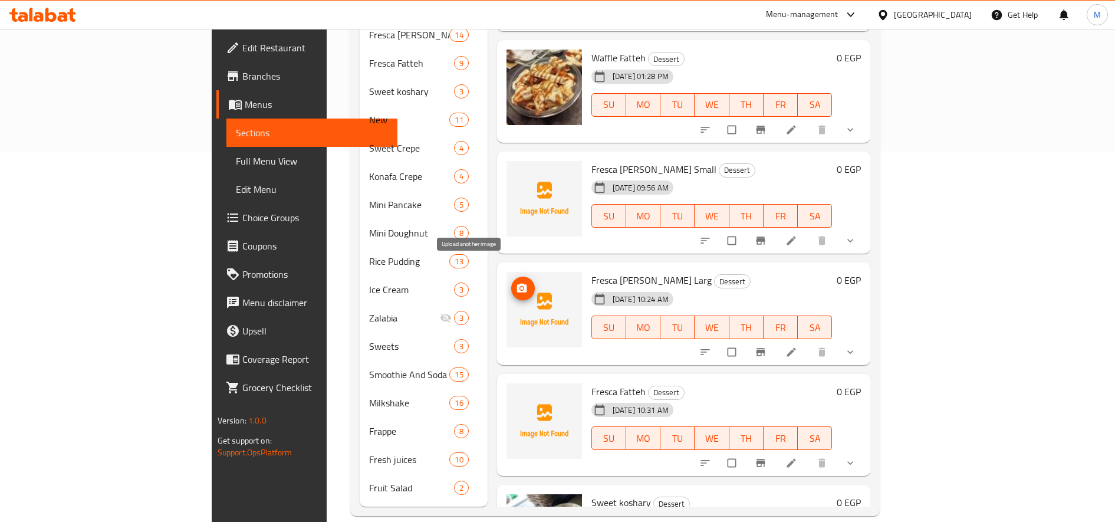
click at [511, 282] on span "upload picture" at bounding box center [523, 288] width 24 height 12
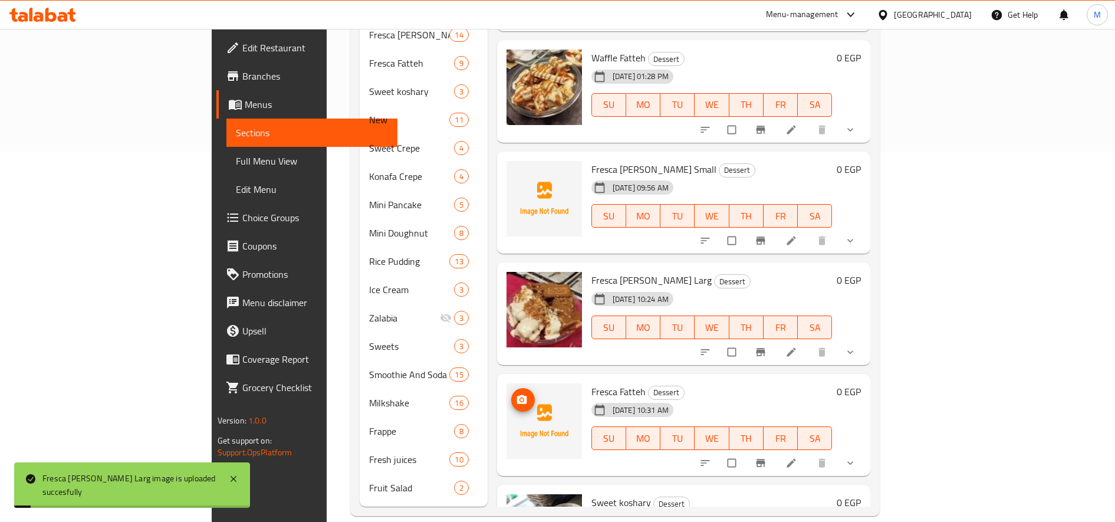
click at [516, 394] on icon "upload picture" at bounding box center [522, 400] width 12 height 12
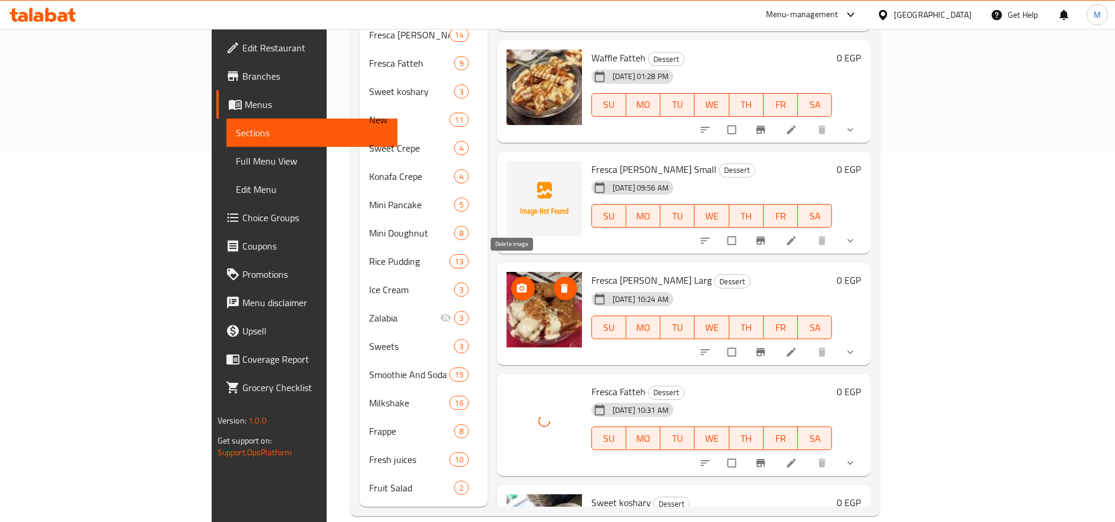
click at [561, 284] on icon "delete image" at bounding box center [564, 288] width 7 height 9
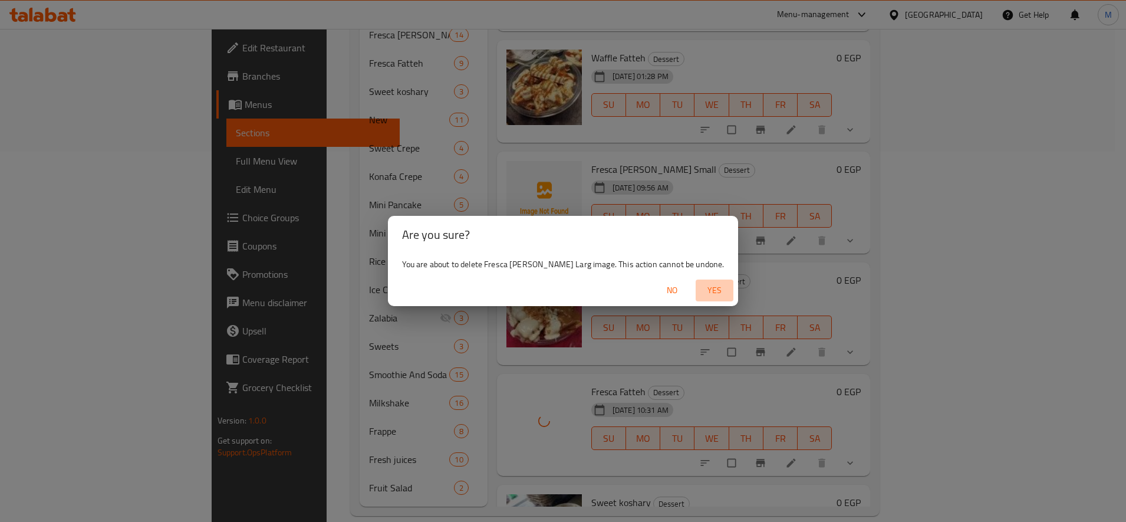
drag, startPoint x: 684, startPoint y: 292, endPoint x: 695, endPoint y: 285, distance: 13.6
click at [700, 292] on span "Yes" at bounding box center [714, 290] width 28 height 15
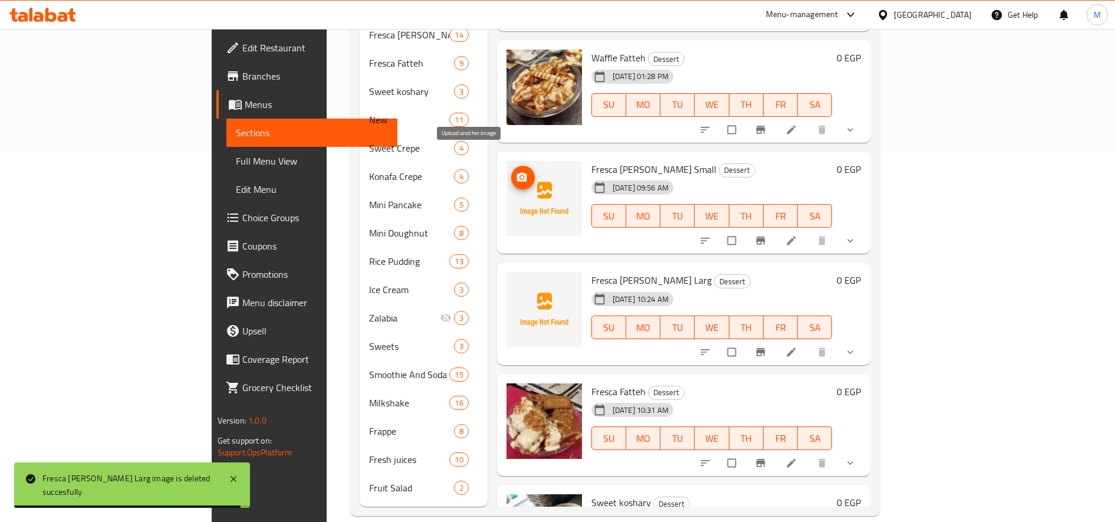
click at [511, 166] on button "upload picture" at bounding box center [523, 178] width 24 height 24
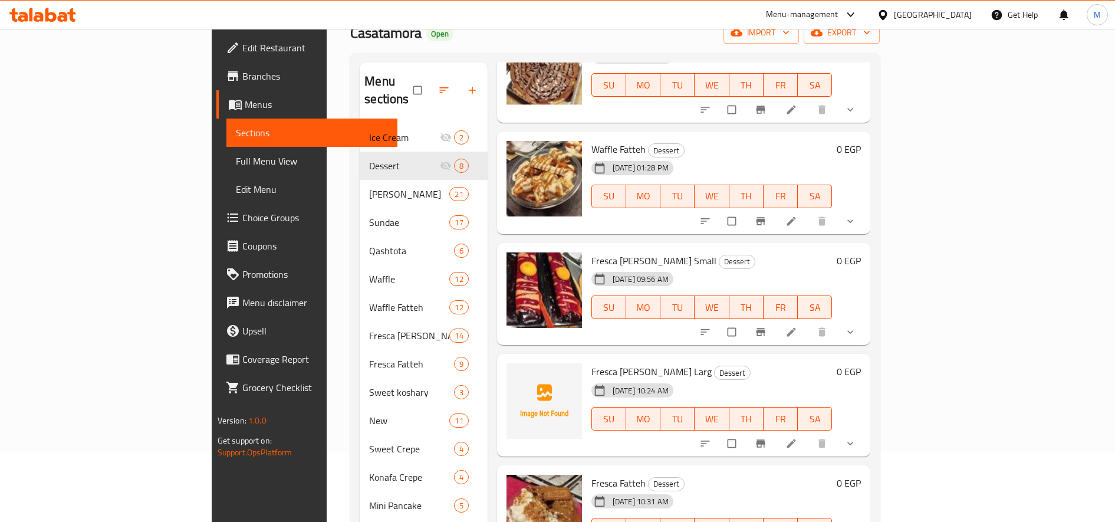
scroll to position [98, 0]
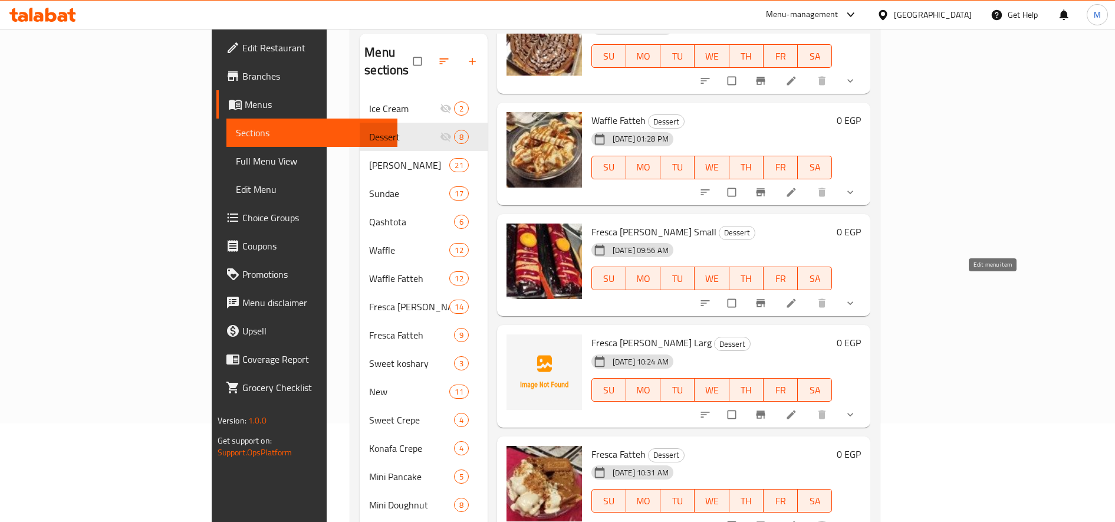
click at [797, 297] on icon at bounding box center [791, 303] width 12 height 12
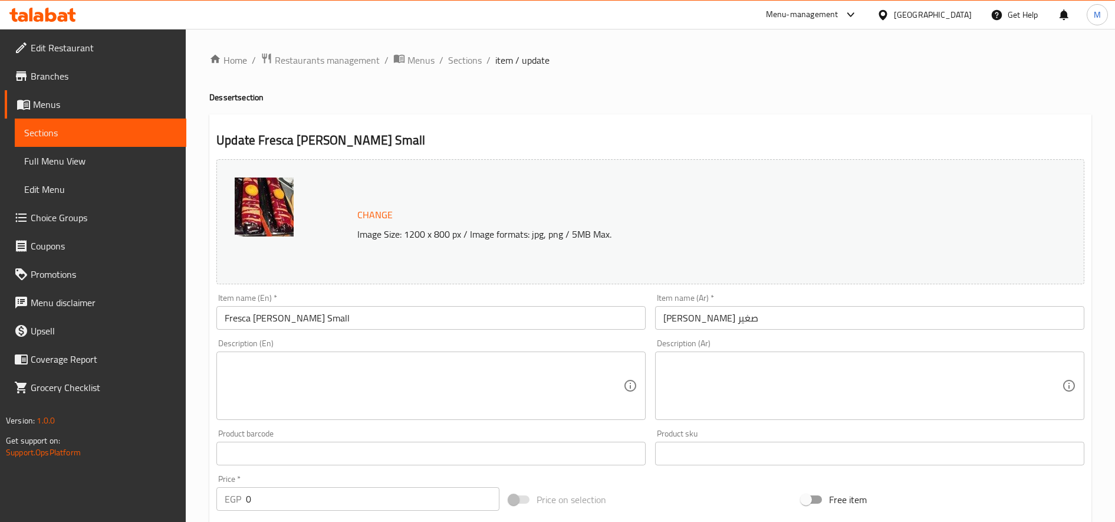
click at [288, 324] on input "Fresca Mora Small" at bounding box center [430, 318] width 429 height 24
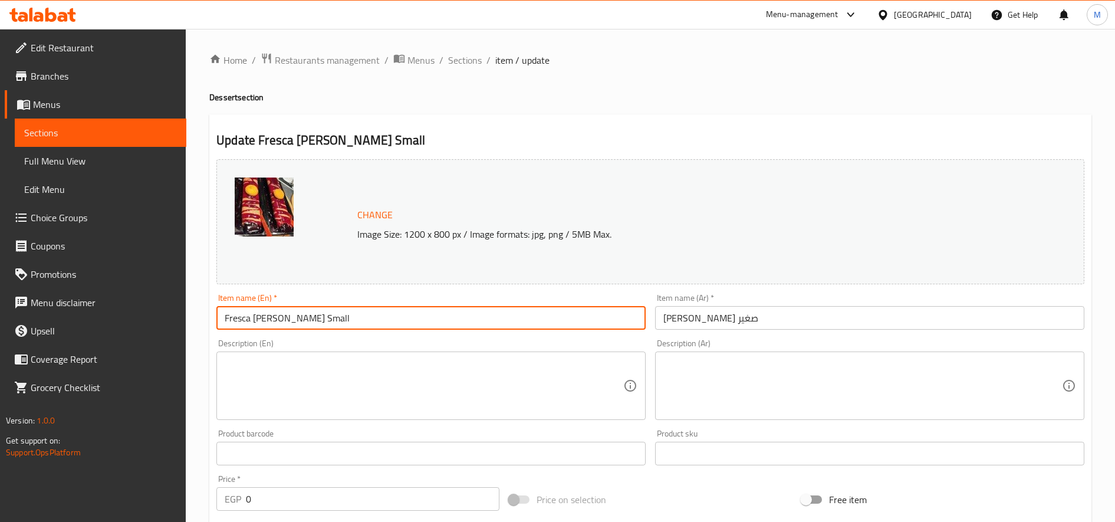
click at [288, 324] on input "Fresca Mora Small" at bounding box center [430, 318] width 429 height 24
type input "Fresca Mora"
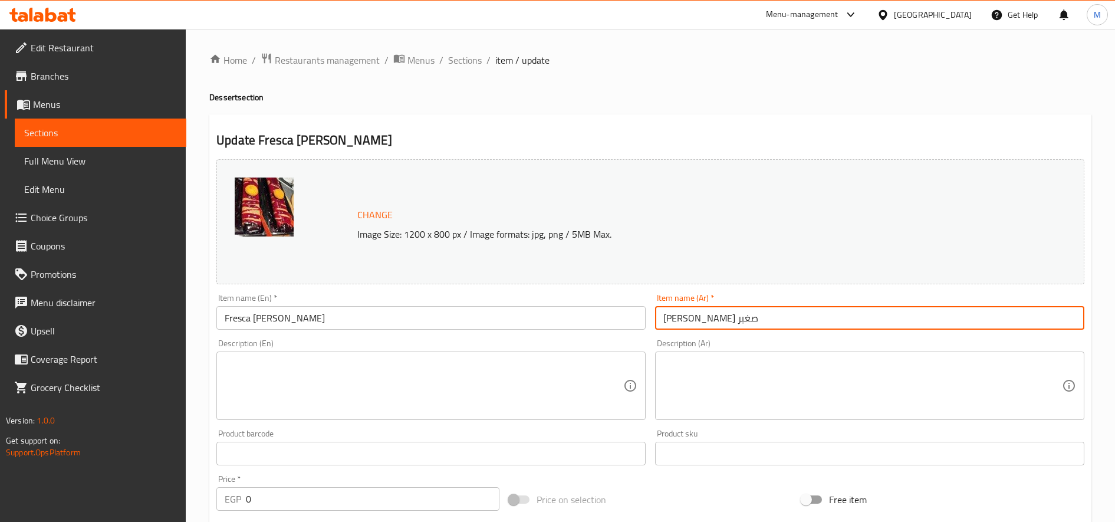
click at [670, 320] on input "فريسكا مورا صغير" at bounding box center [869, 318] width 429 height 24
type input "فريسكا مورا"
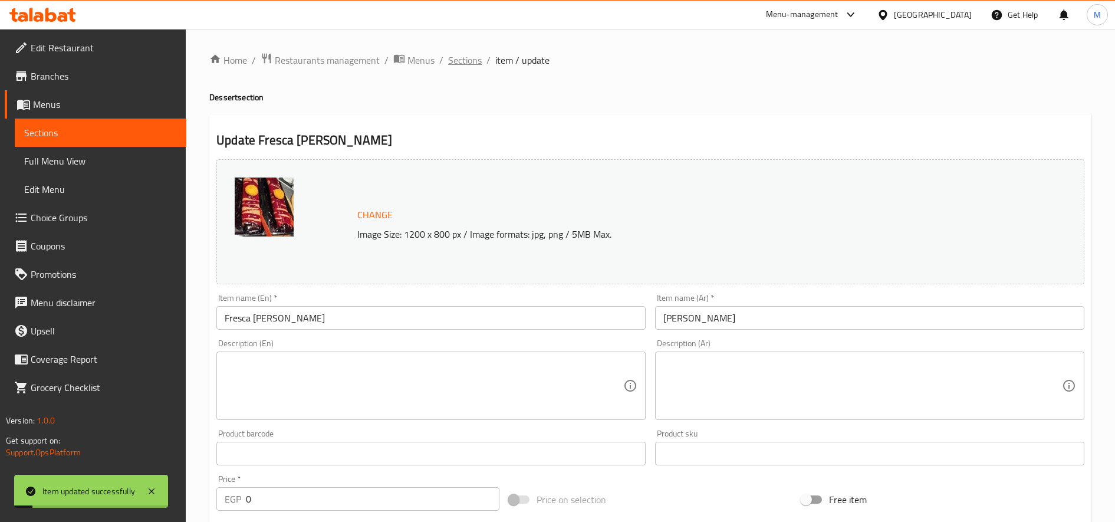
click at [464, 63] on span "Sections" at bounding box center [465, 60] width 34 height 14
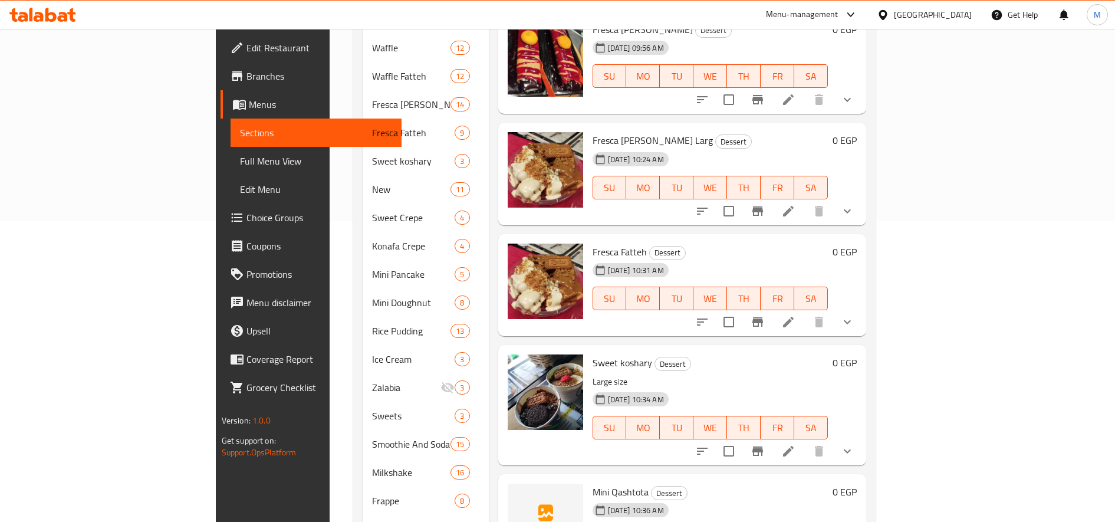
scroll to position [370, 0]
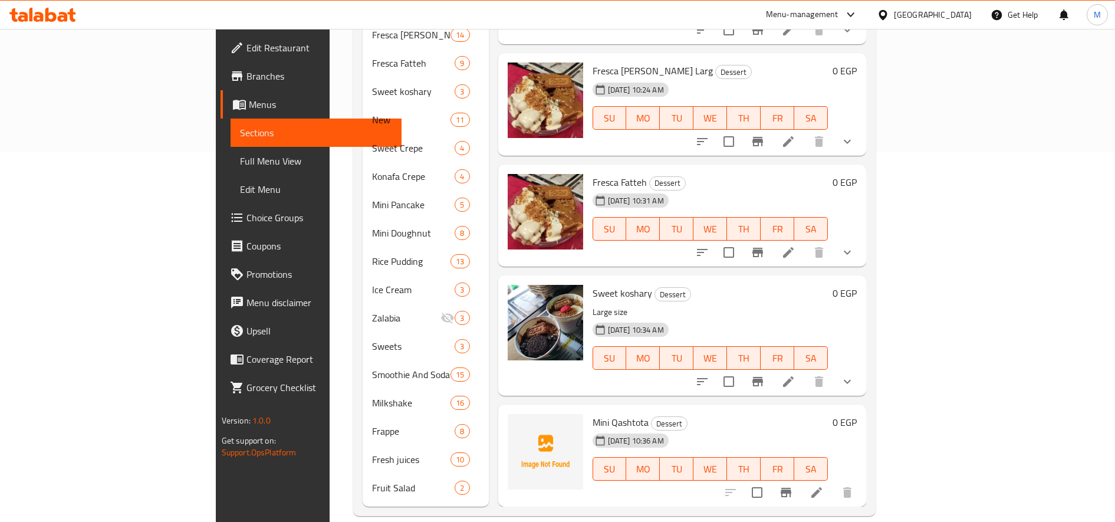
click at [833, 482] on li at bounding box center [816, 492] width 33 height 21
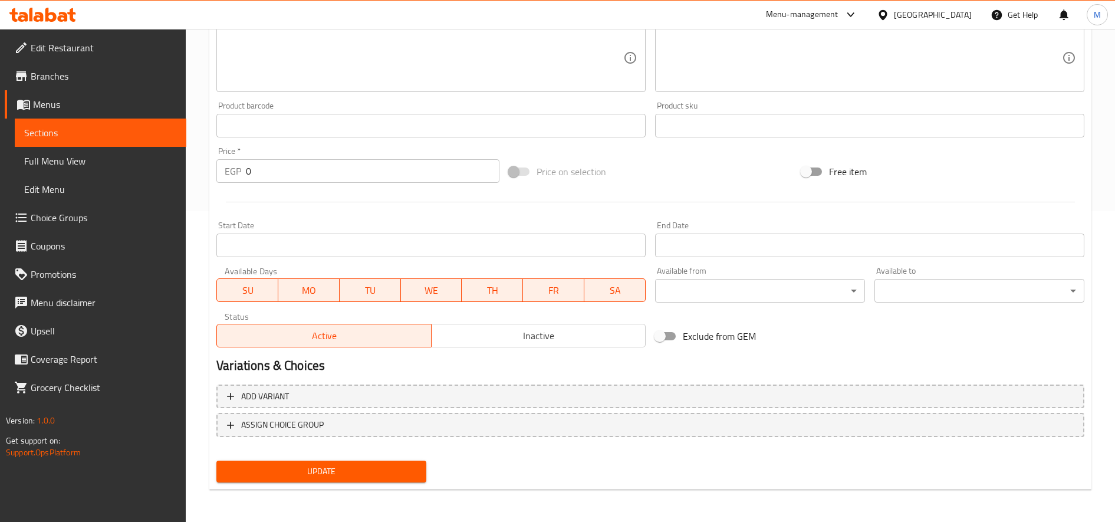
scroll to position [311, 0]
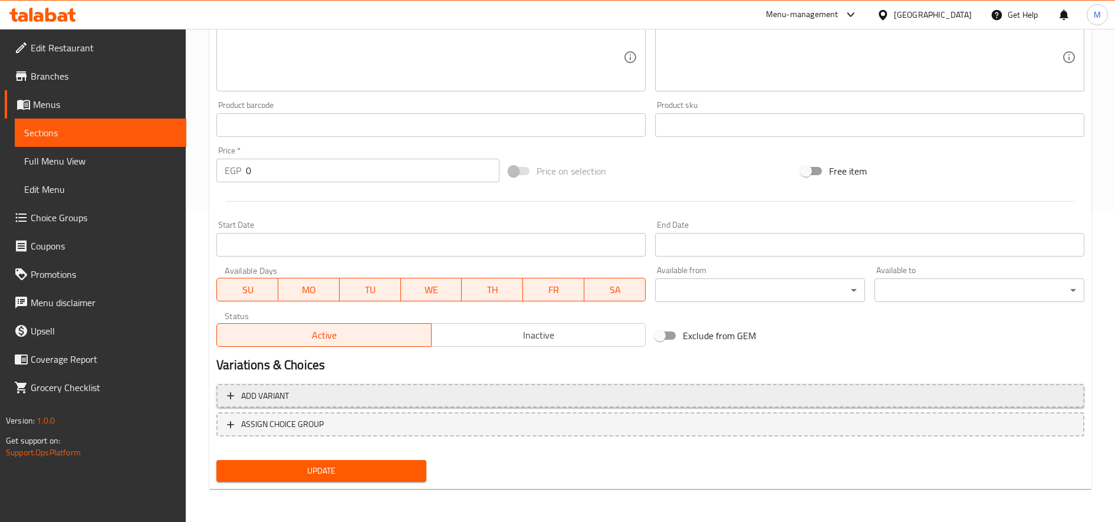
click at [368, 393] on span "Add variant" at bounding box center [650, 395] width 847 height 15
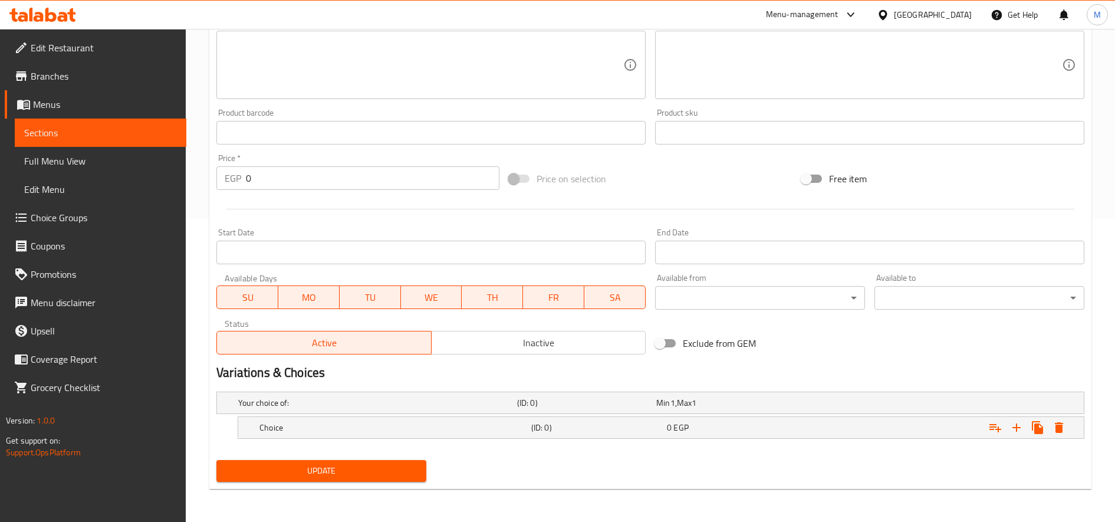
scroll to position [304, 0]
click at [1015, 430] on icon "Expand" at bounding box center [1016, 427] width 14 height 14
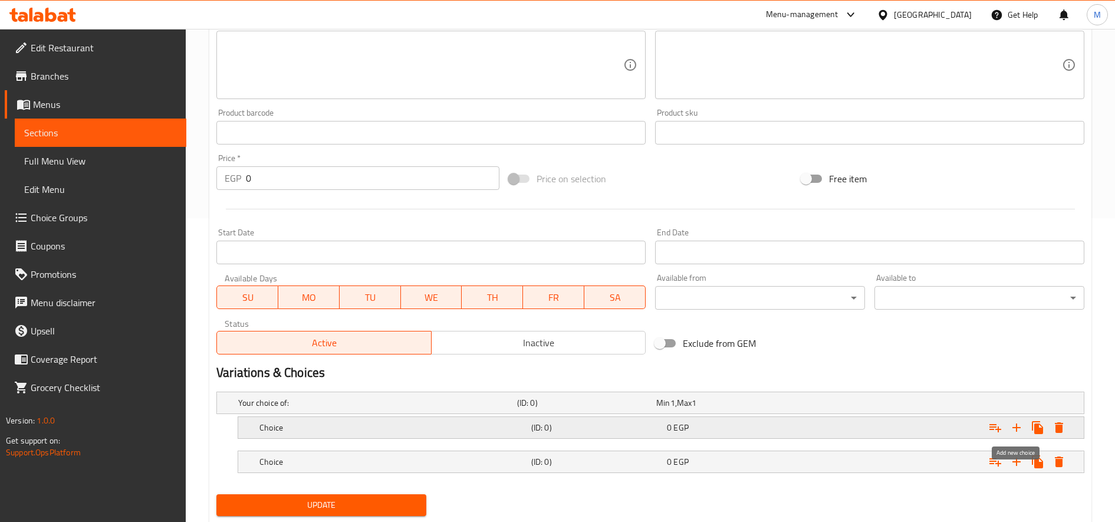
click at [1015, 430] on icon "Expand" at bounding box center [1016, 427] width 14 height 14
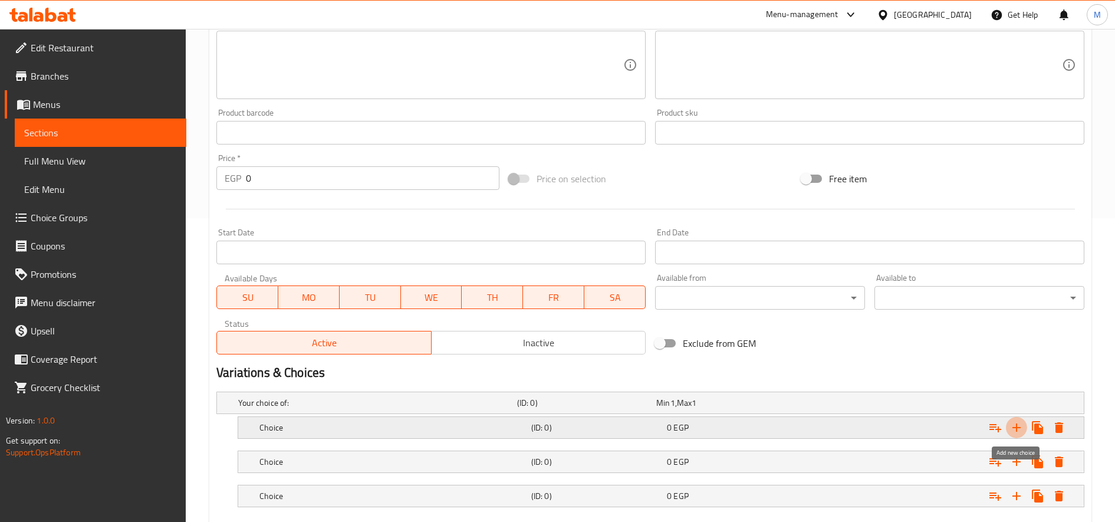
click at [1015, 430] on icon "Expand" at bounding box center [1016, 427] width 14 height 14
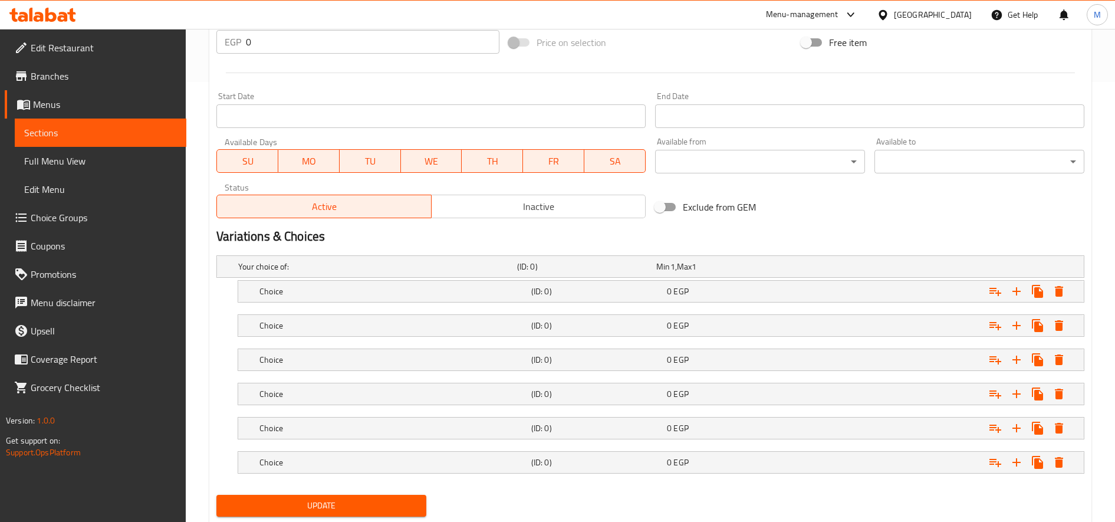
scroll to position [475, 0]
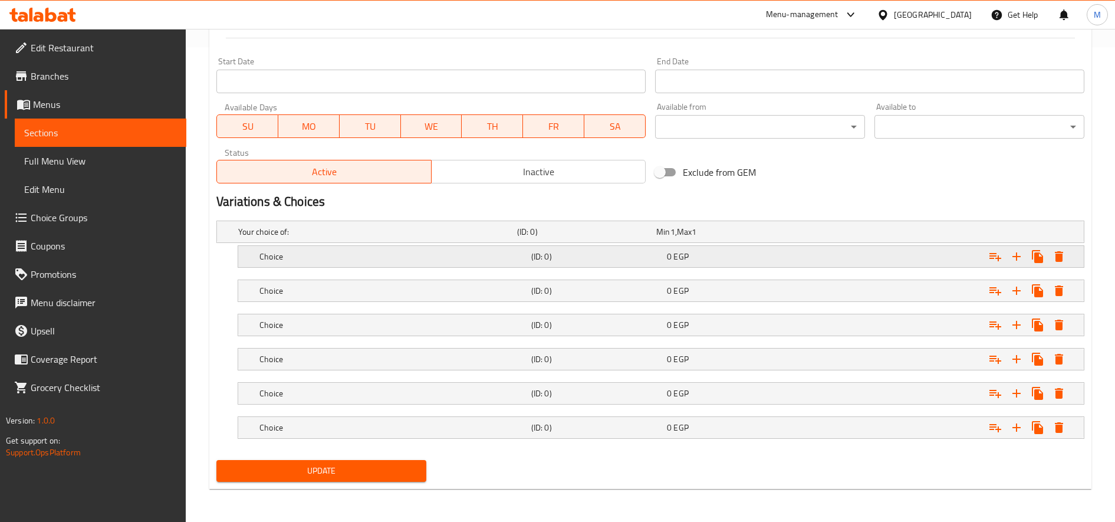
click at [302, 262] on h5 "Choice" at bounding box center [392, 257] width 267 height 12
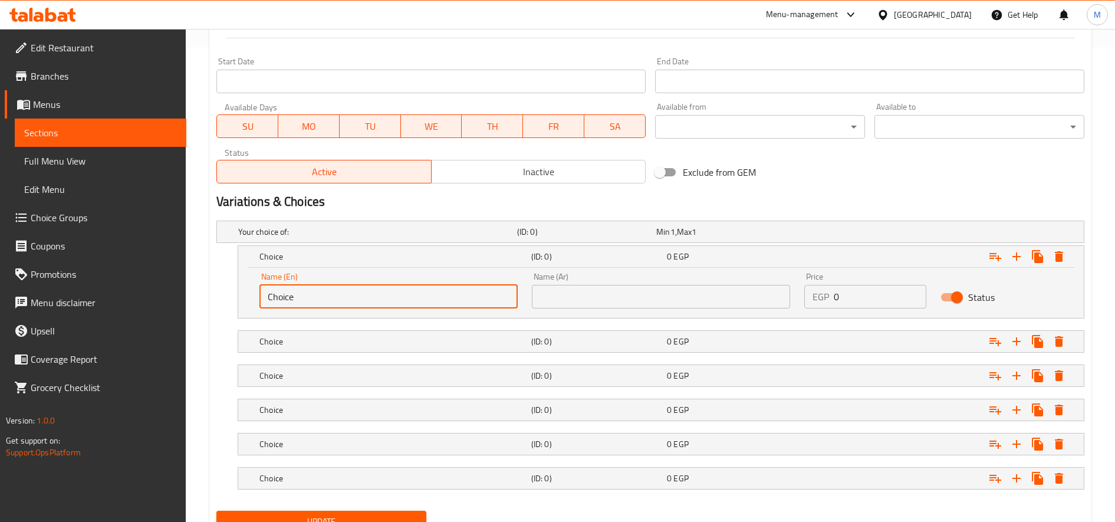
click at [303, 303] on input "Choice" at bounding box center [388, 297] width 258 height 24
click at [302, 304] on input "Choice" at bounding box center [388, 297] width 258 height 24
paste input "colat"
type input "Chocolate"
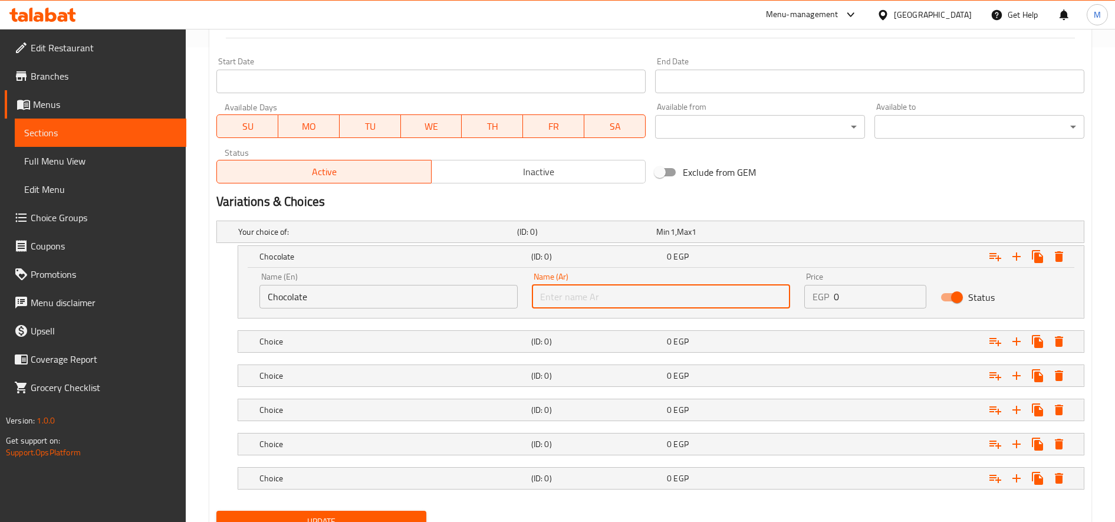
paste input "شوكلت"
type input "شوكلت"
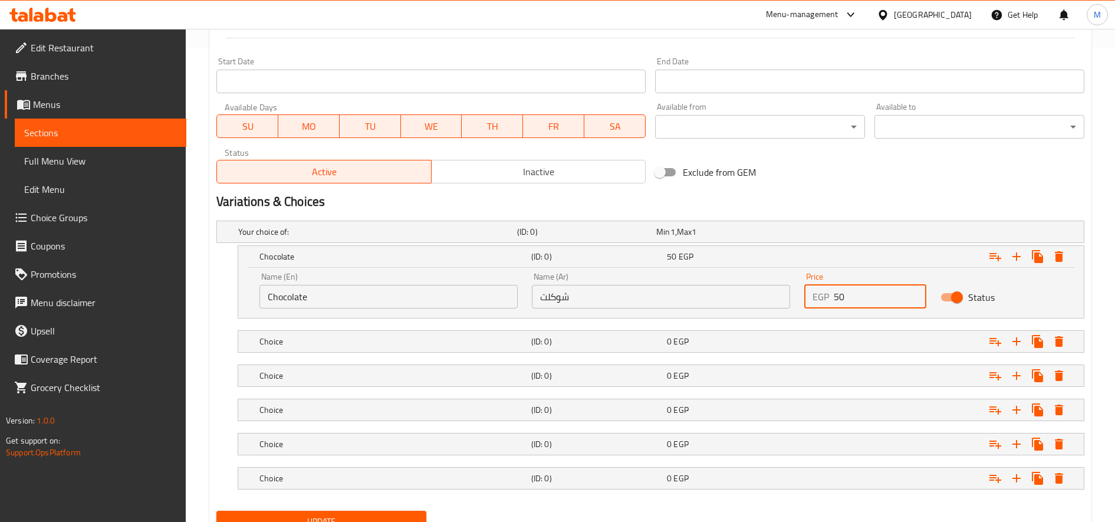
type input "50"
click at [453, 358] on nav at bounding box center [650, 359] width 868 height 9
click at [459, 349] on div "Choice" at bounding box center [393, 341] width 272 height 17
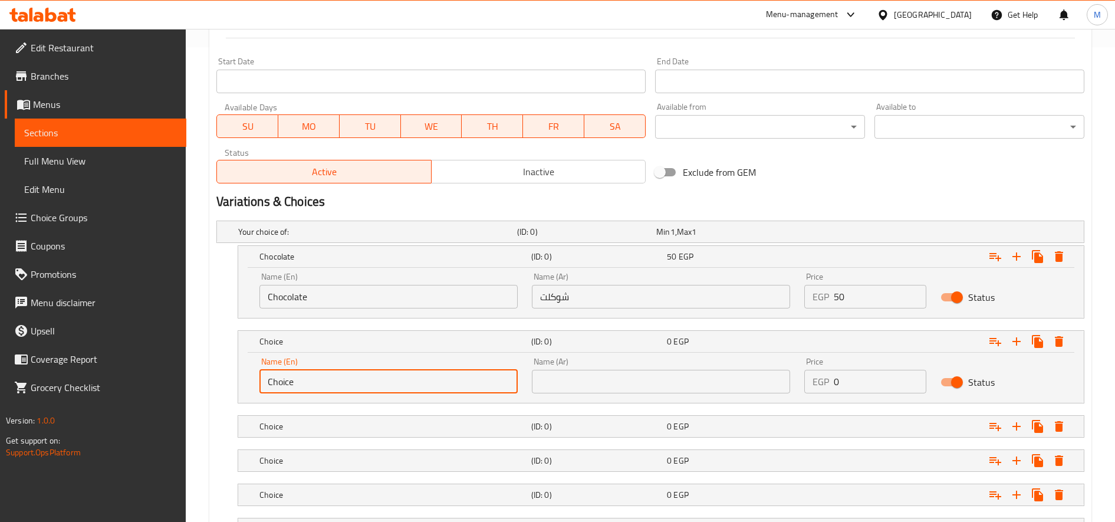
click at [294, 386] on input "Choice" at bounding box center [388, 382] width 258 height 24
paste input "White chocolat"
type input "White chocolate"
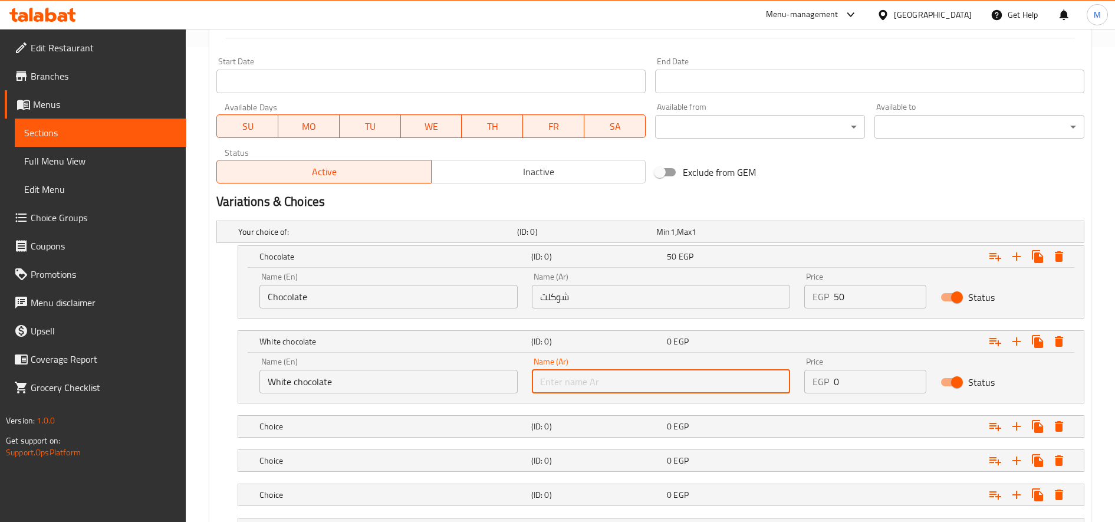
paste input "وايت شوكلت"
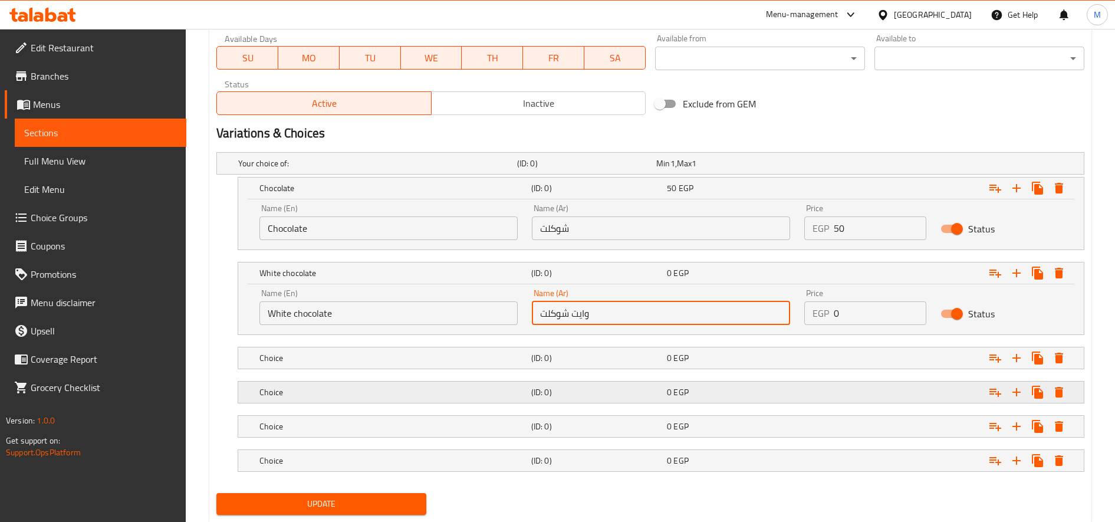
scroll to position [576, 0]
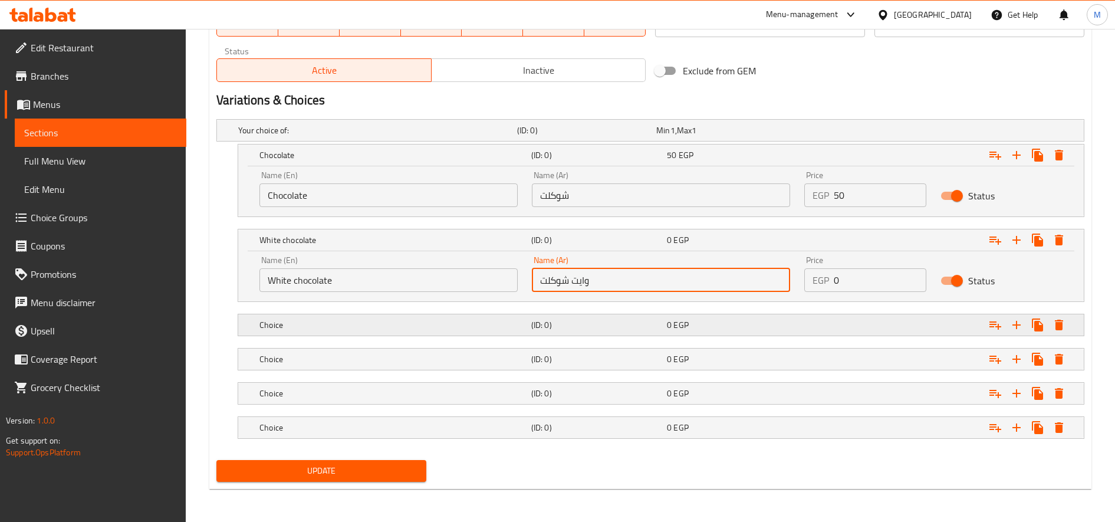
type input "وايت شوكلت"
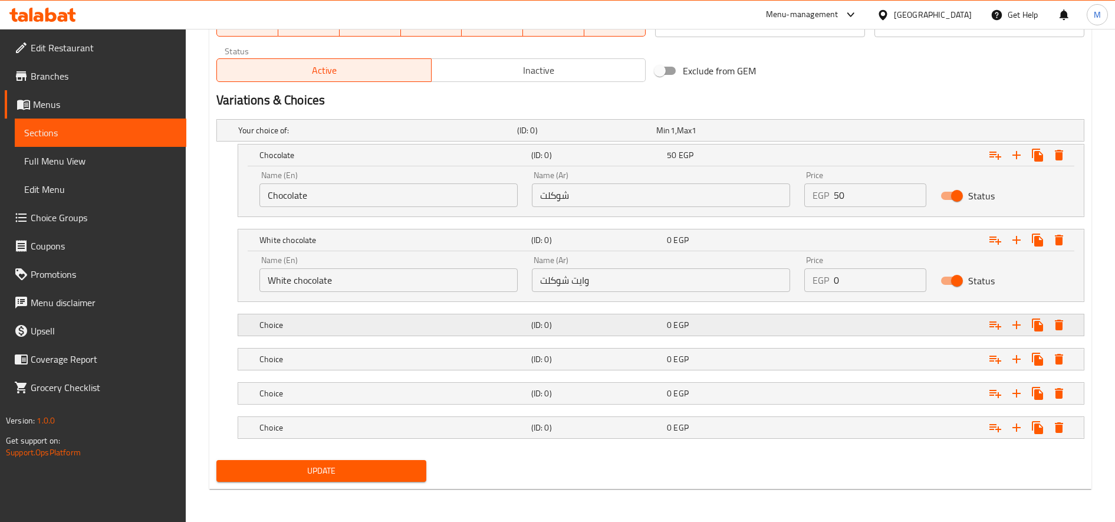
click at [578, 331] on div "(ID: 0)" at bounding box center [597, 325] width 136 height 17
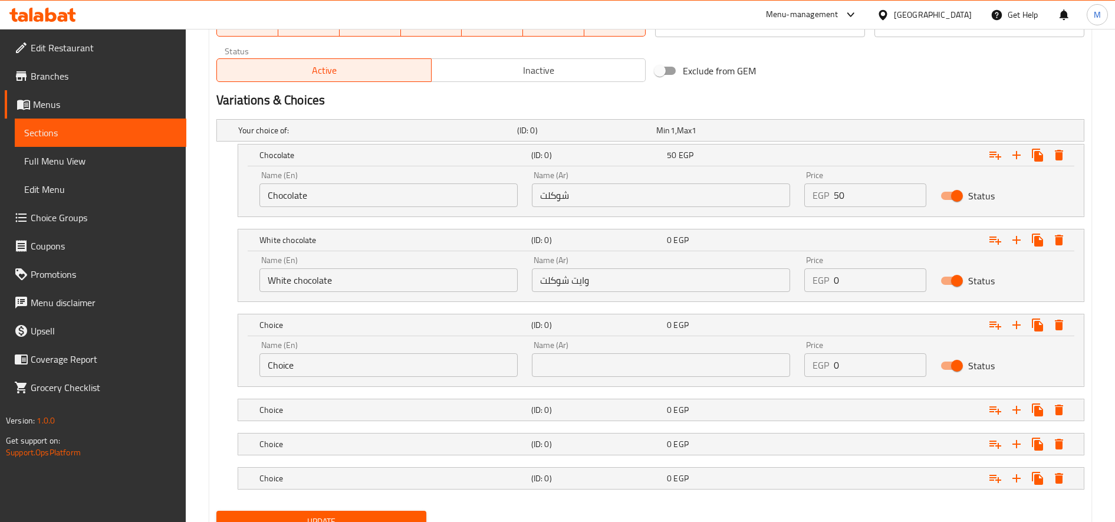
click at [307, 367] on input "Choice" at bounding box center [388, 365] width 258 height 24
paste input "aramel"
type input "Caramel"
paste input "كراميل"
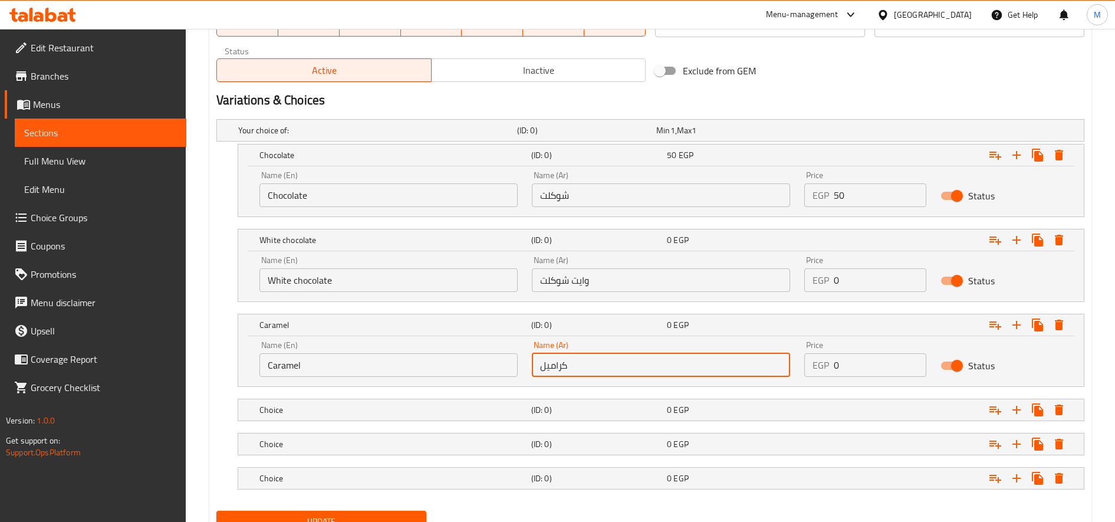
type input "كراميل"
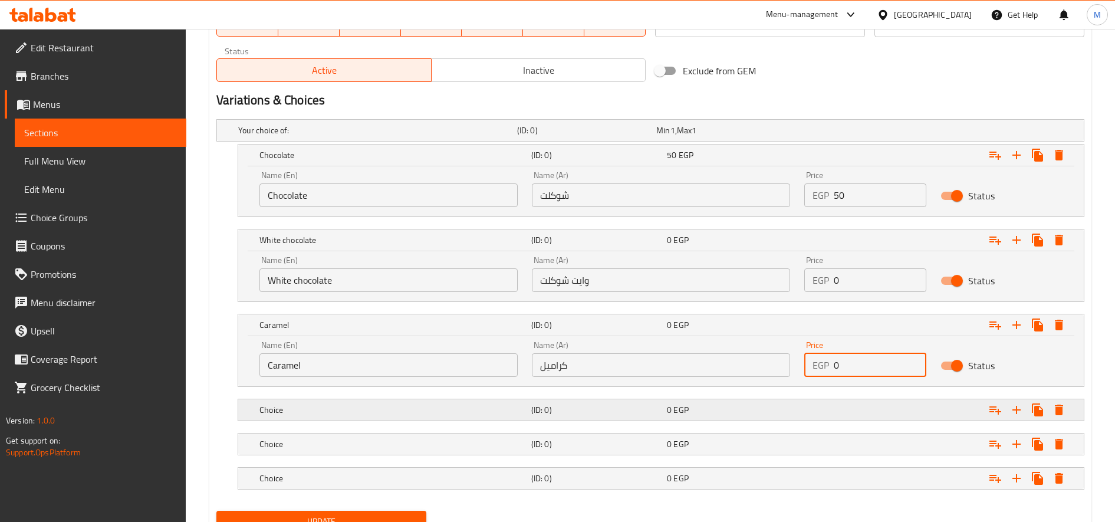
click at [334, 414] on h5 "Choice" at bounding box center [392, 410] width 267 height 12
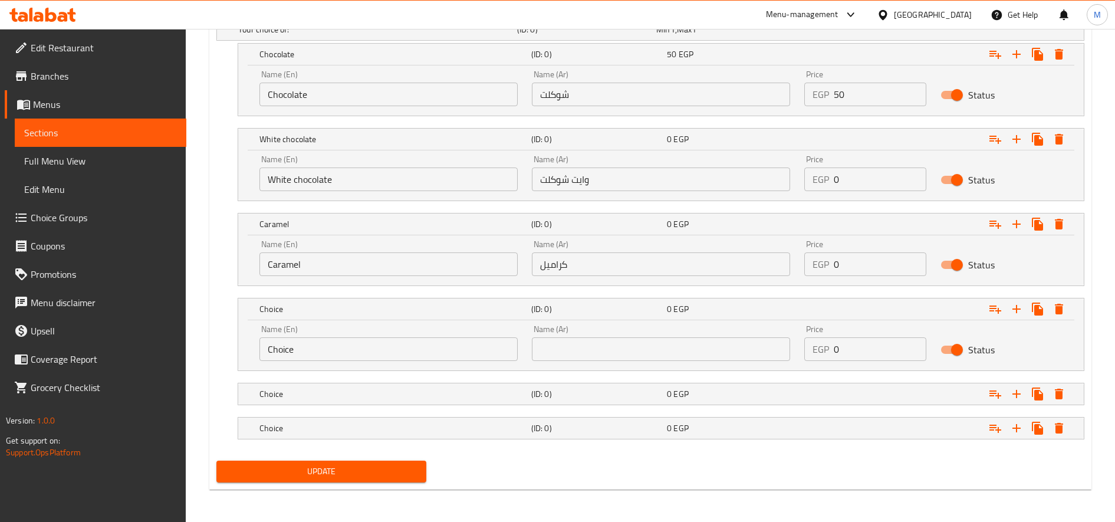
scroll to position [677, 0]
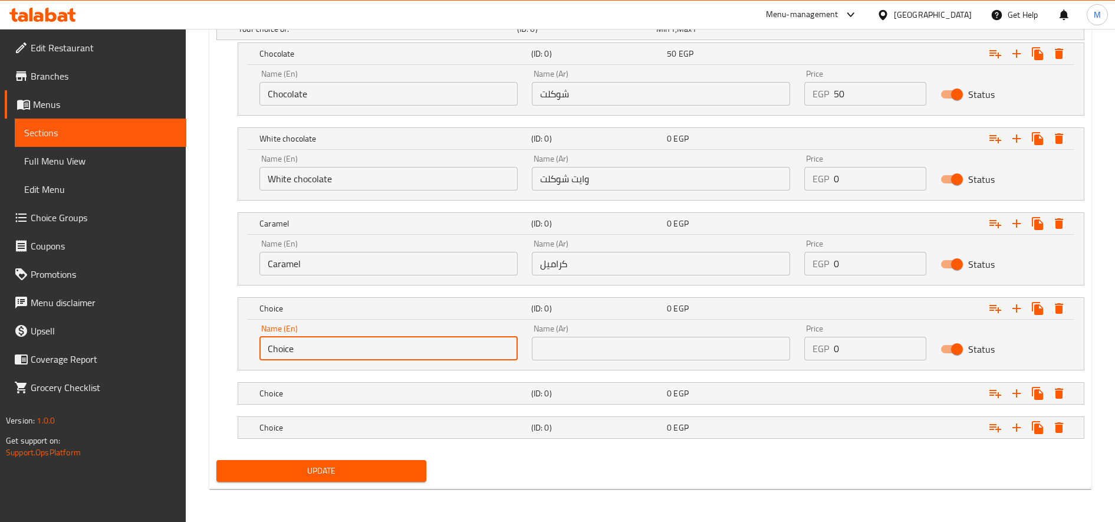
click at [358, 354] on input "Choice" at bounding box center [388, 349] width 258 height 24
paste input "Oreo"
drag, startPoint x: 382, startPoint y: 352, endPoint x: 288, endPoint y: 357, distance: 94.4
click at [288, 357] on input "Oreo Fresca Fatteh" at bounding box center [388, 349] width 258 height 24
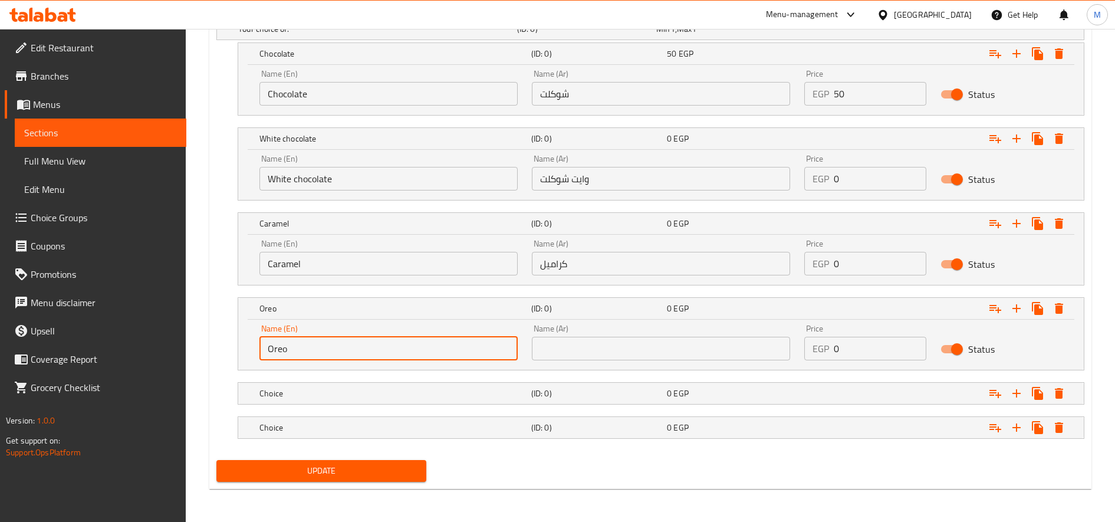
type input "Oreo"
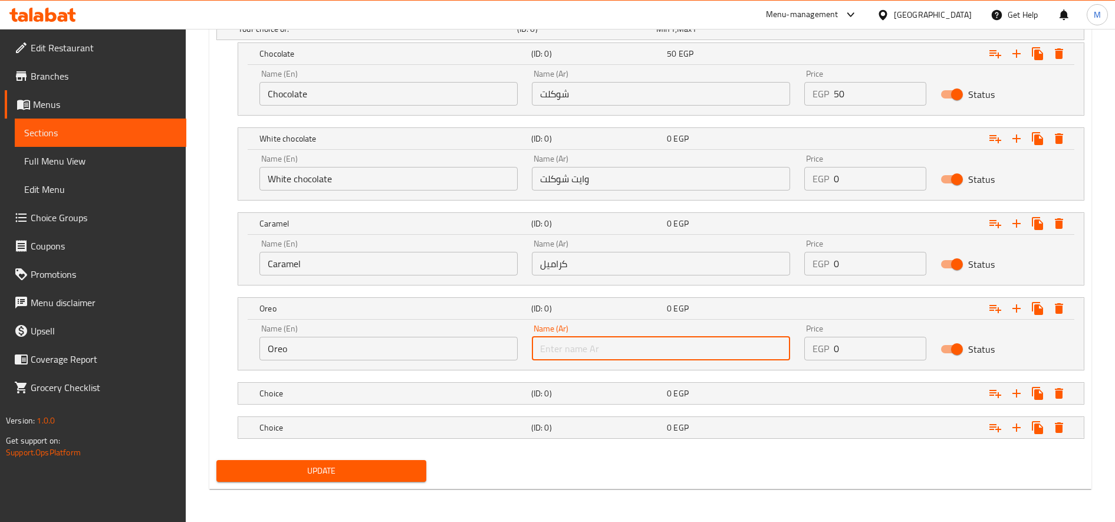
paste input "اوريو"
type input "اوريو"
click at [579, 398] on h5 "(ID: 0)" at bounding box center [596, 393] width 131 height 12
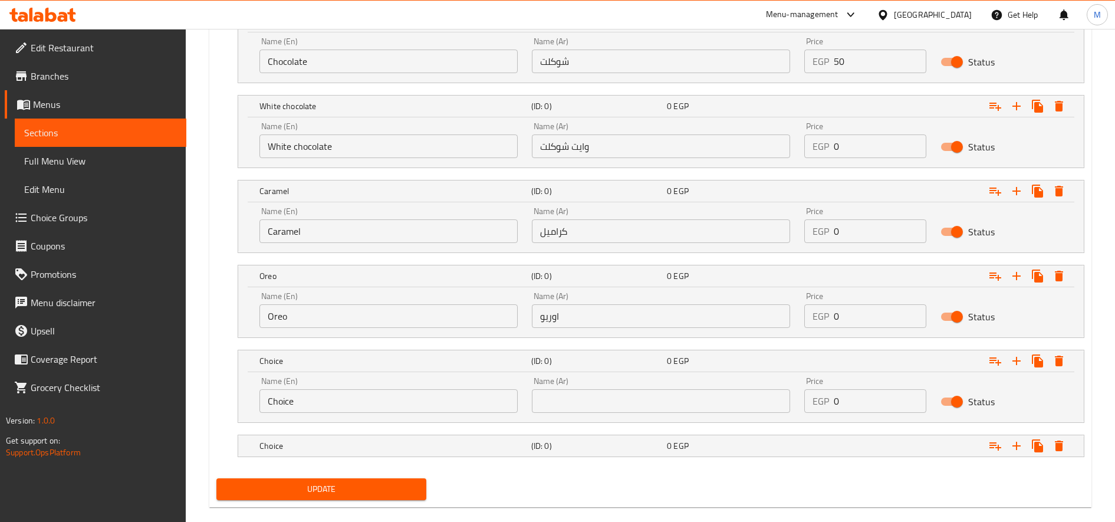
scroll to position [728, 0]
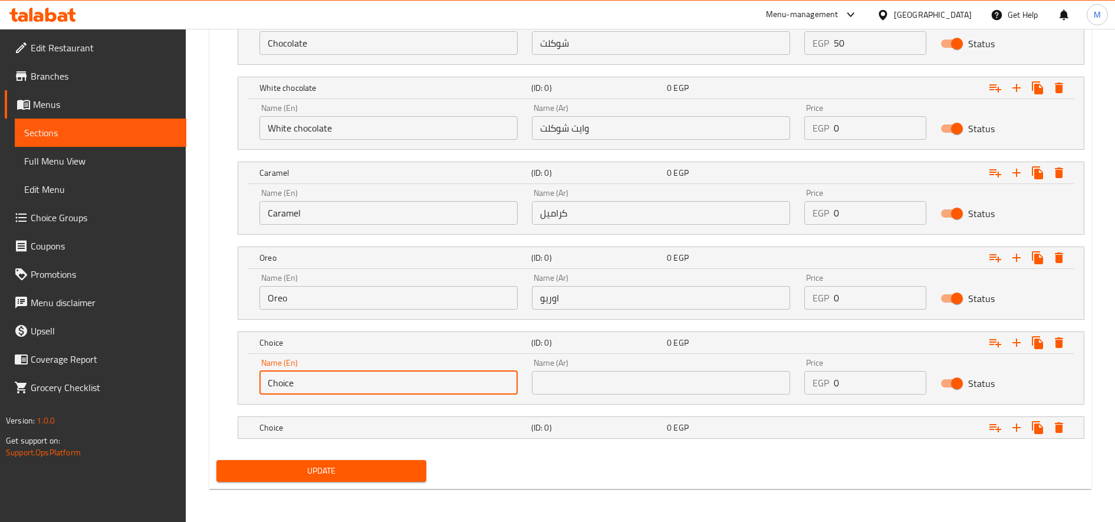
click at [312, 386] on input "Choice" at bounding box center [388, 383] width 258 height 24
paste input "Lotus"
type input "Lotus"
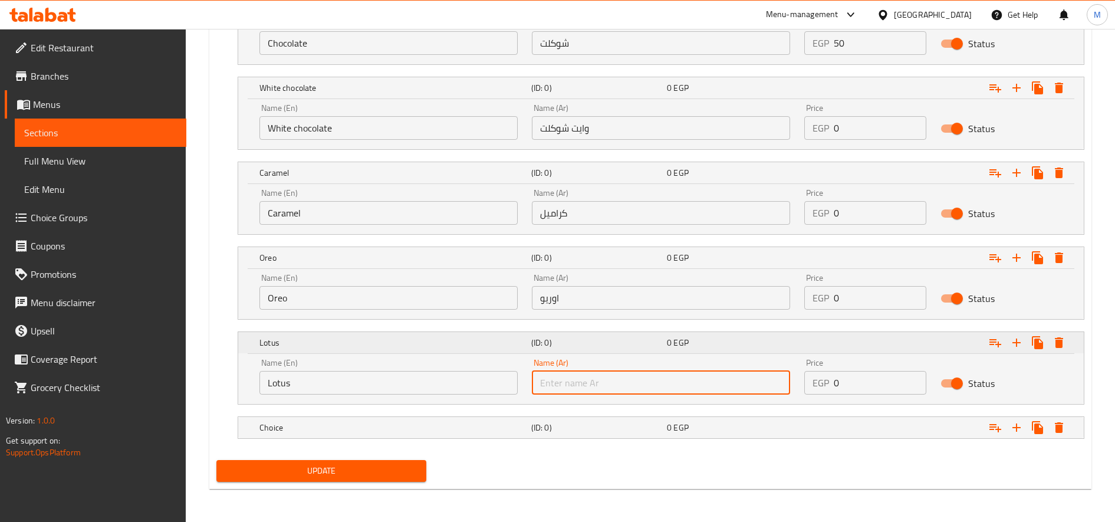
paste input "لوتس"
type input "لوتس"
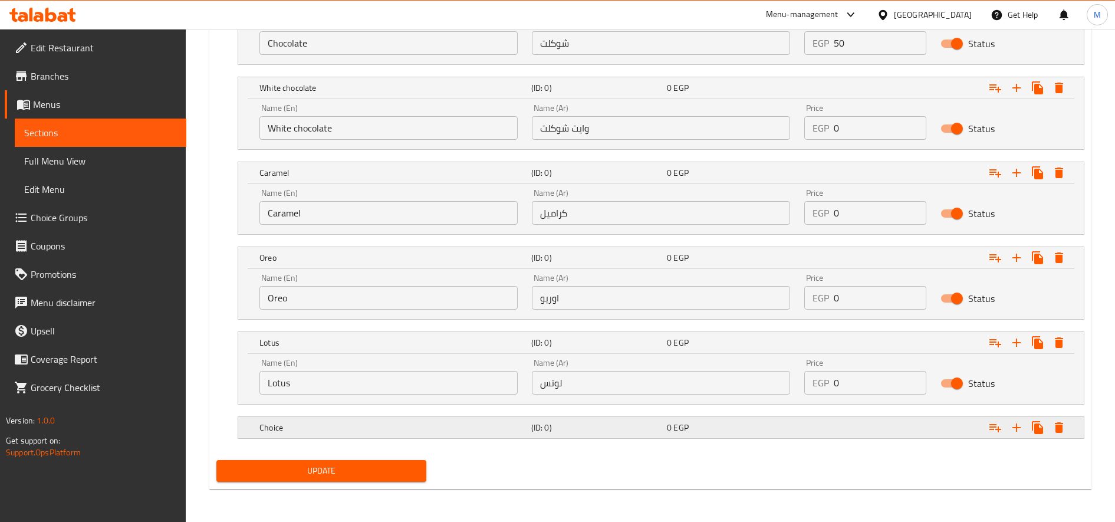
click at [378, 430] on h5 "Choice" at bounding box center [392, 427] width 267 height 12
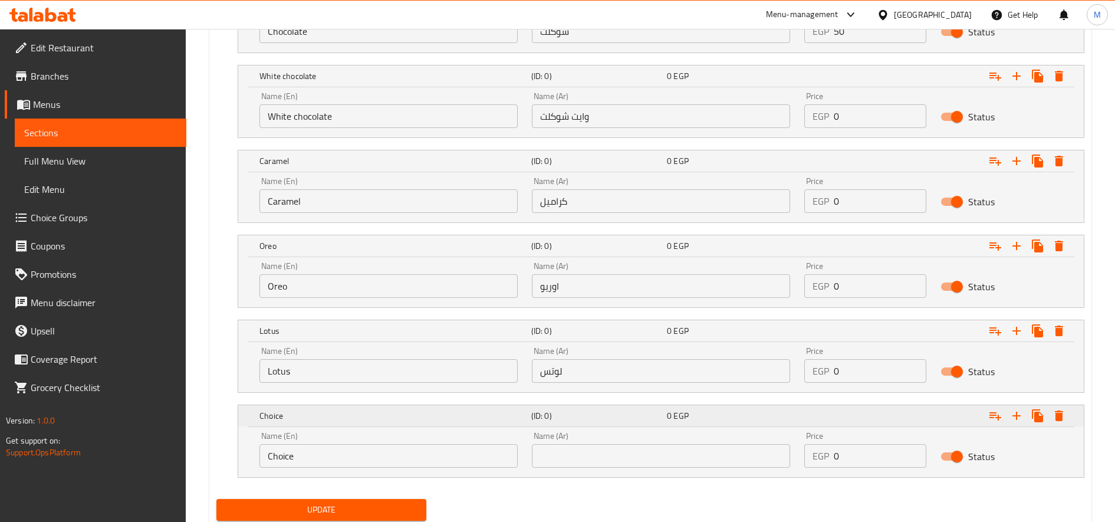
scroll to position [779, 0]
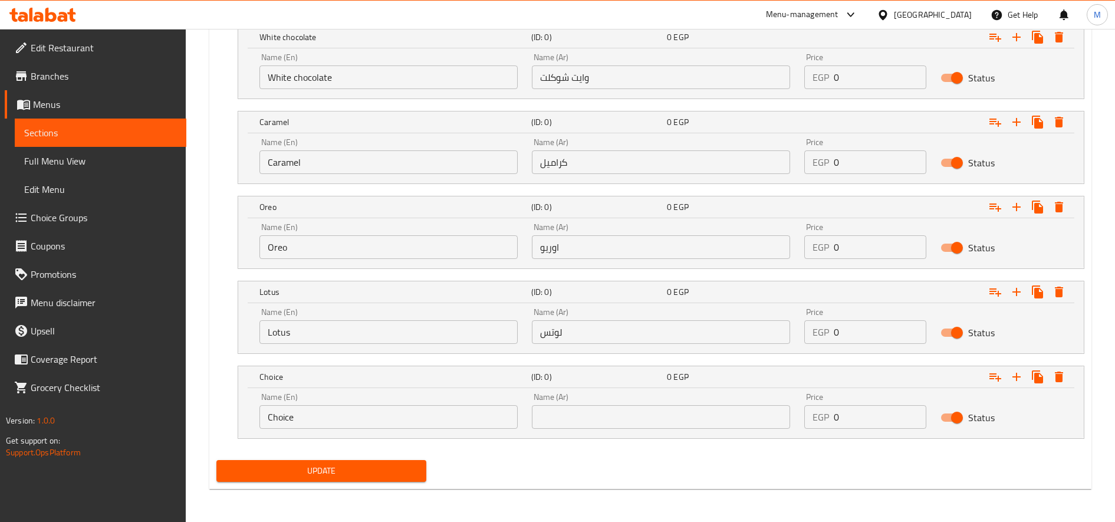
click at [482, 419] on input "Choice" at bounding box center [388, 417] width 258 height 24
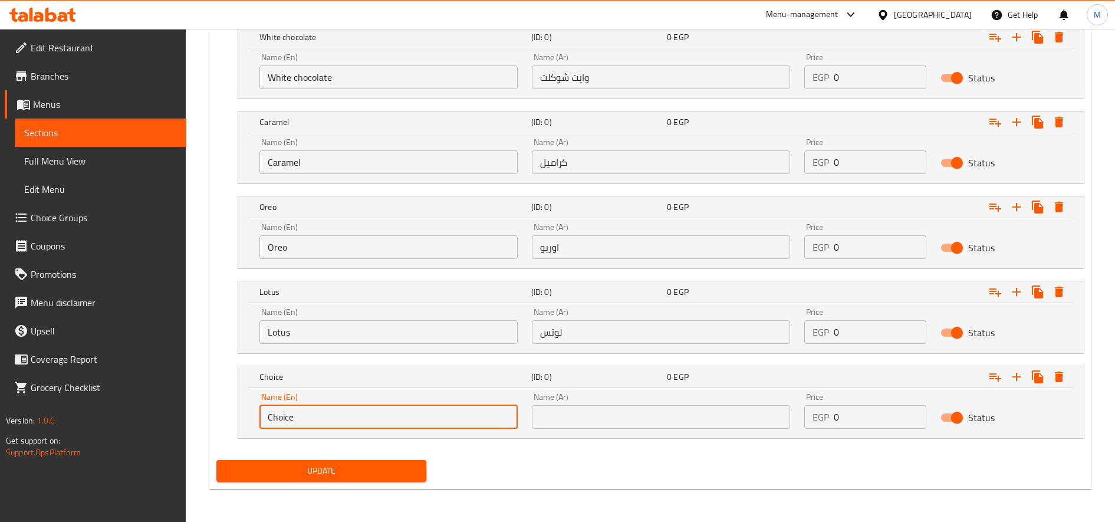
click at [482, 419] on input "Choice" at bounding box center [388, 417] width 258 height 24
paste input "Ferrero Rocher"
type input "Ferrero Rocher"
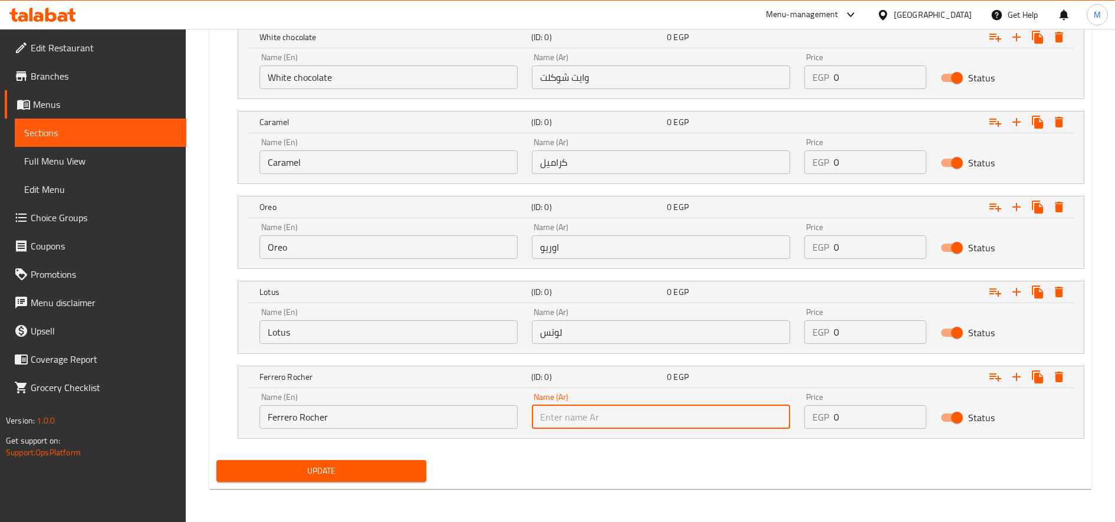
click at [696, 419] on input "text" at bounding box center [661, 417] width 258 height 24
paste input "فريروروشيه"
type input "فريروروشيه"
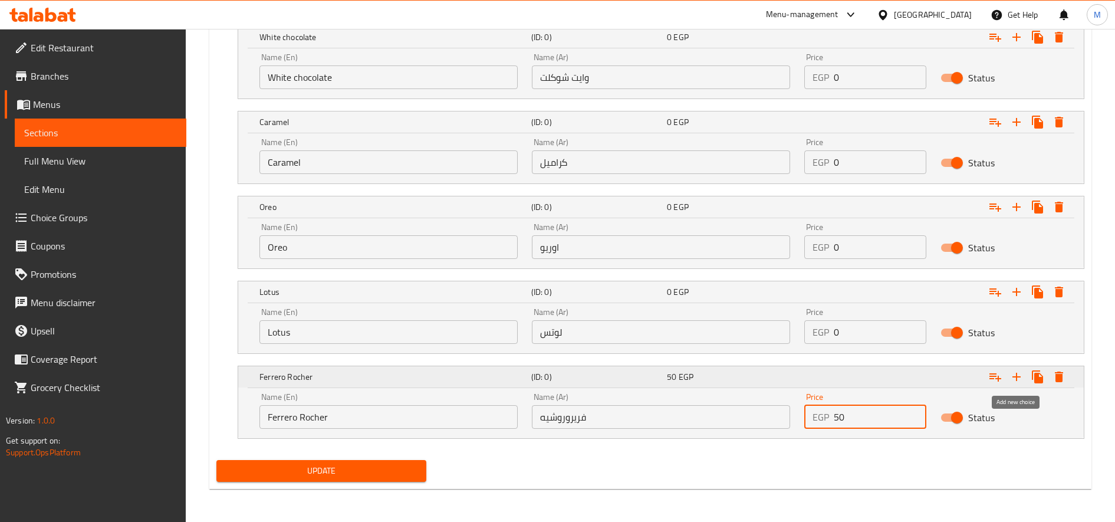
type input "50"
click at [1019, 378] on icon "Expand" at bounding box center [1016, 377] width 14 height 14
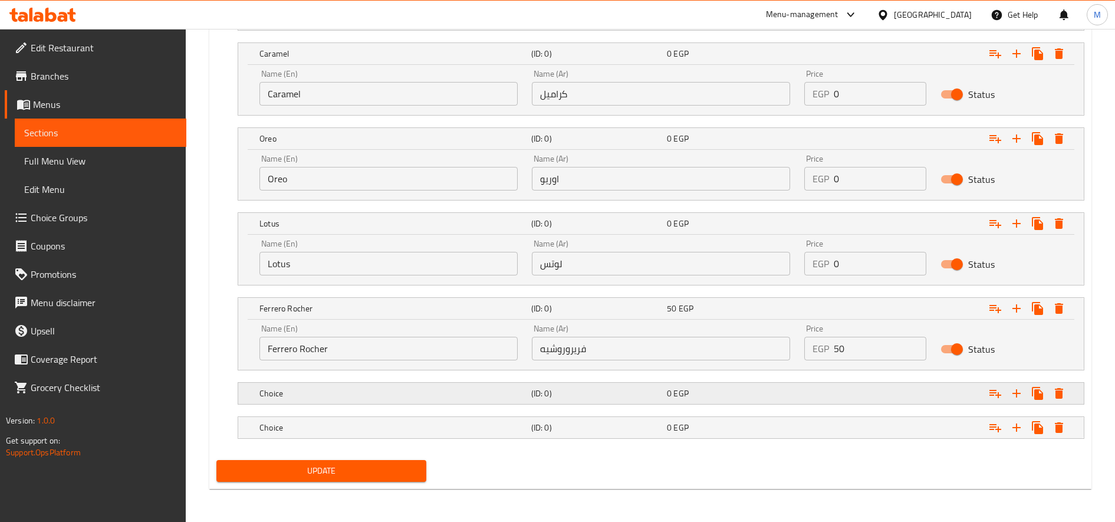
click at [460, 400] on div "Choice" at bounding box center [393, 393] width 272 height 17
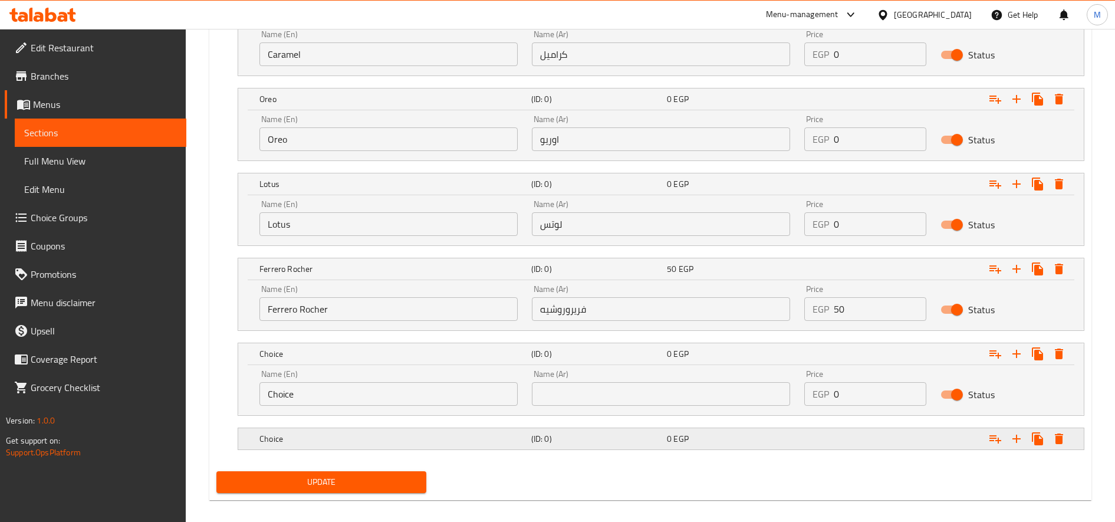
scroll to position [898, 0]
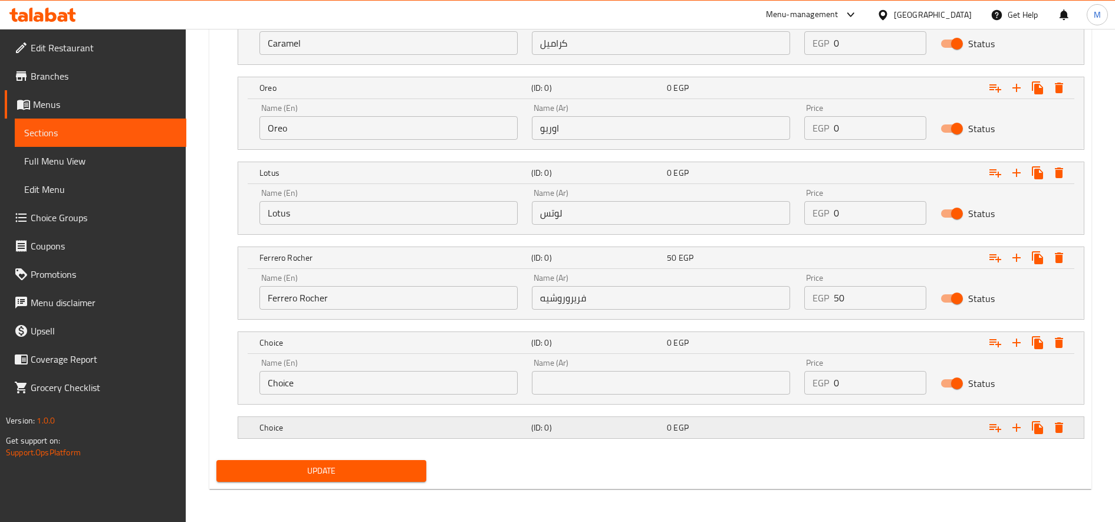
click at [462, 433] on div "Choice" at bounding box center [393, 427] width 272 height 17
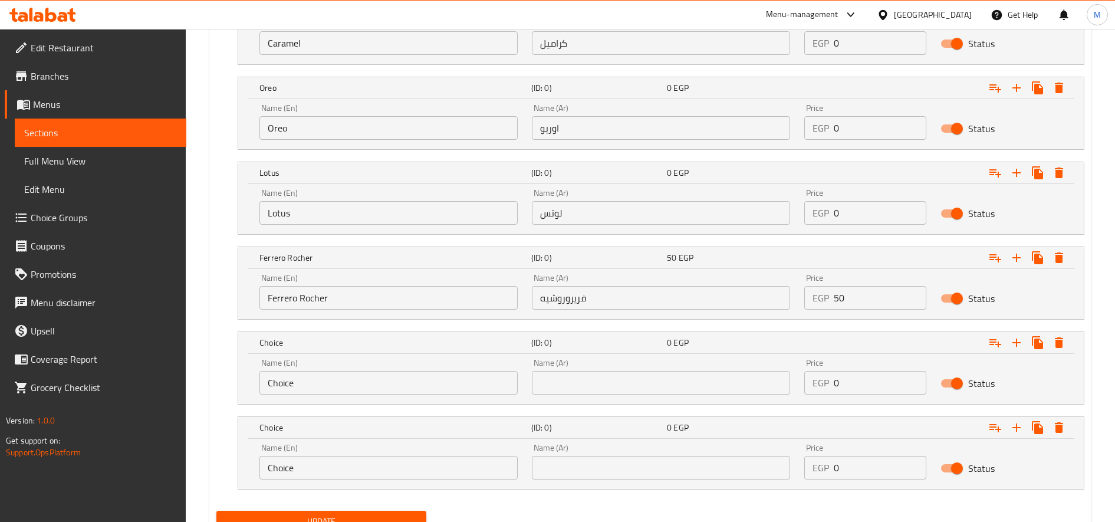
click at [342, 394] on div "Name (En) Choice Name (En)" at bounding box center [388, 376] width 272 height 50
click at [353, 384] on input "Choice" at bounding box center [388, 383] width 258 height 24
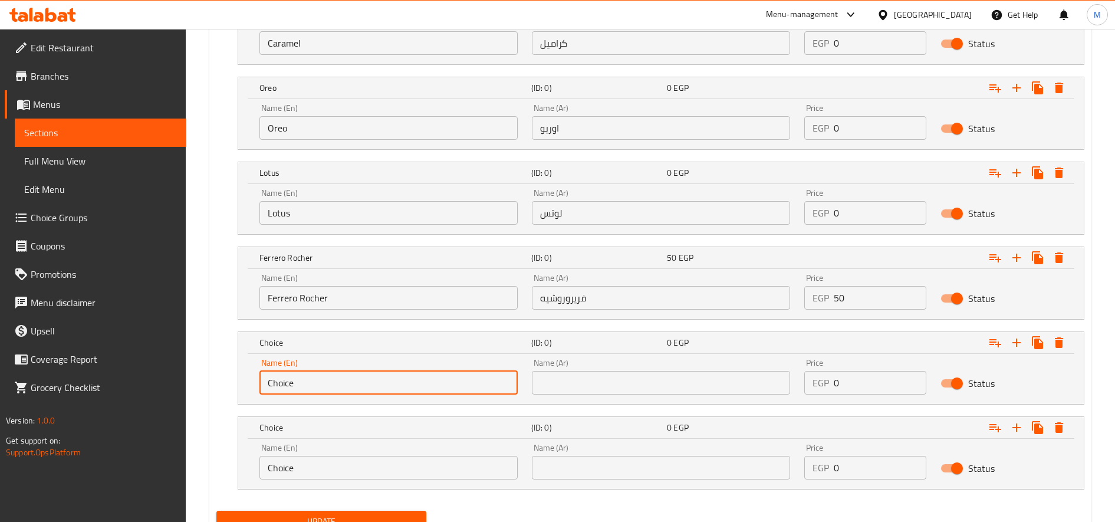
click at [353, 384] on input "Choice" at bounding box center [388, 383] width 258 height 24
paste input "Pistachios"
type input "Pistachios"
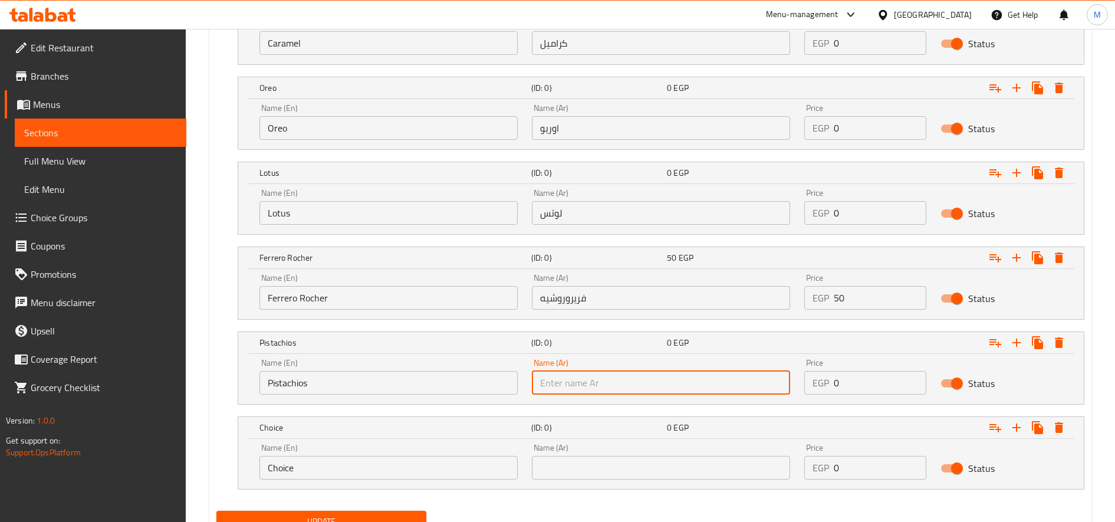
click at [677, 383] on input "text" at bounding box center [661, 383] width 258 height 24
paste input "فستق"
type input "فستق"
click at [334, 465] on input "Choice" at bounding box center [388, 468] width 258 height 24
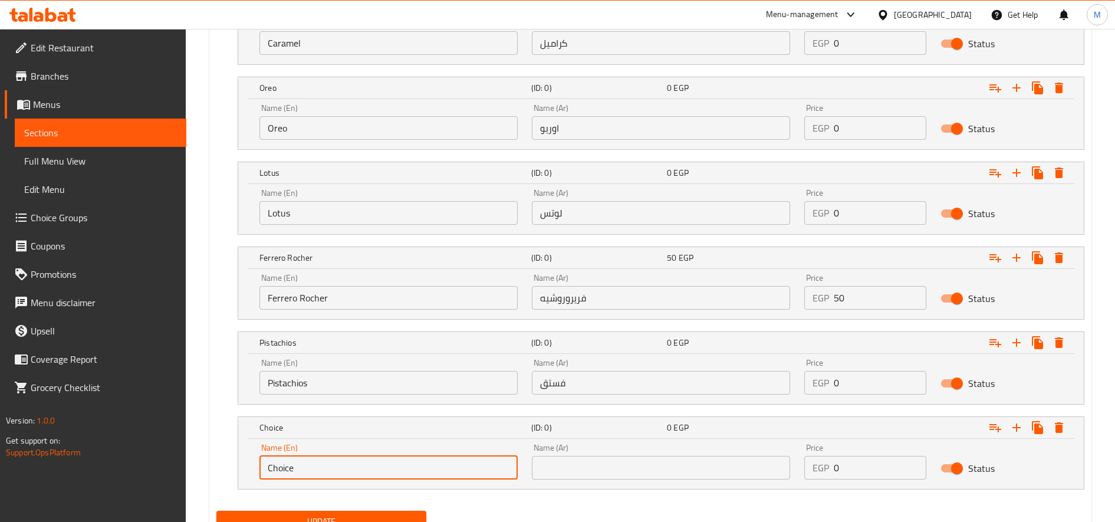
click at [334, 465] on input "Choice" at bounding box center [388, 468] width 258 height 24
paste input "Dubai"
type input "Dubai"
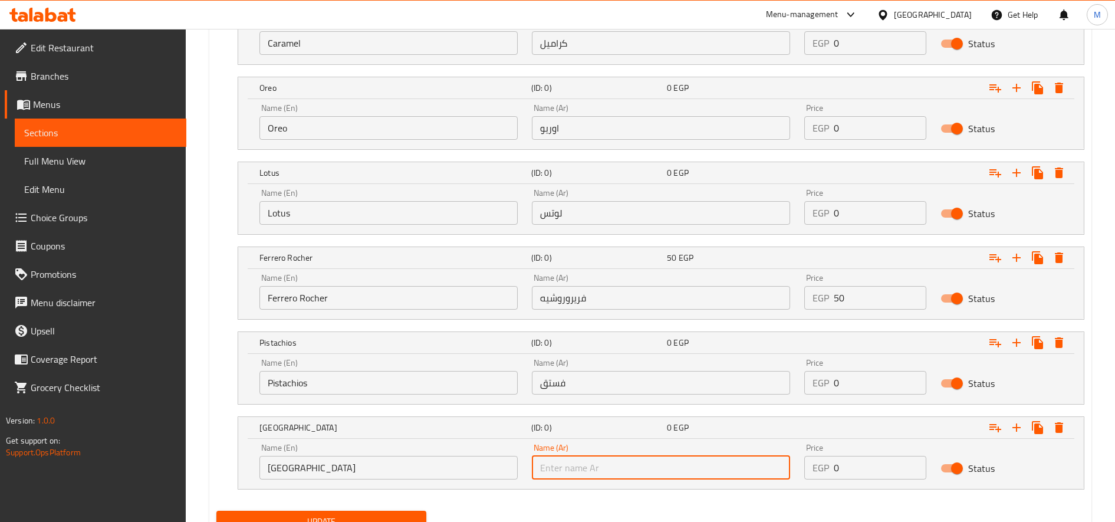
paste input "دبى"
type input "دبى"
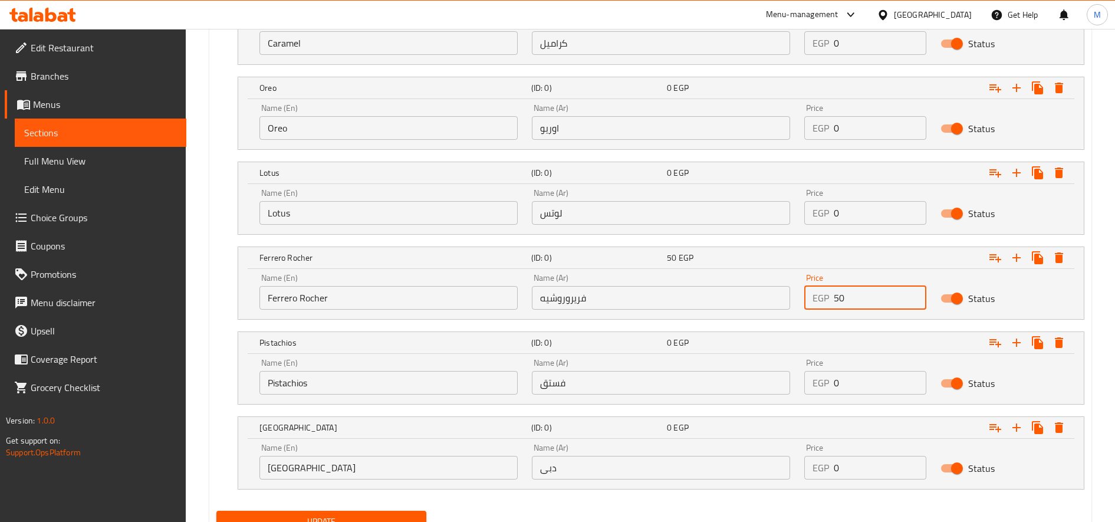
click at [839, 296] on input "50" at bounding box center [880, 298] width 93 height 24
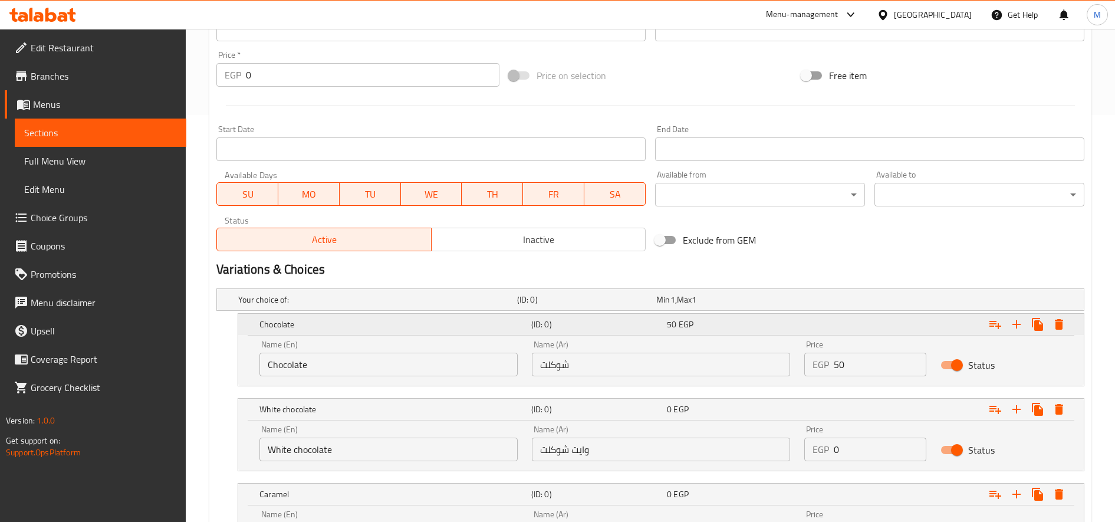
scroll to position [603, 0]
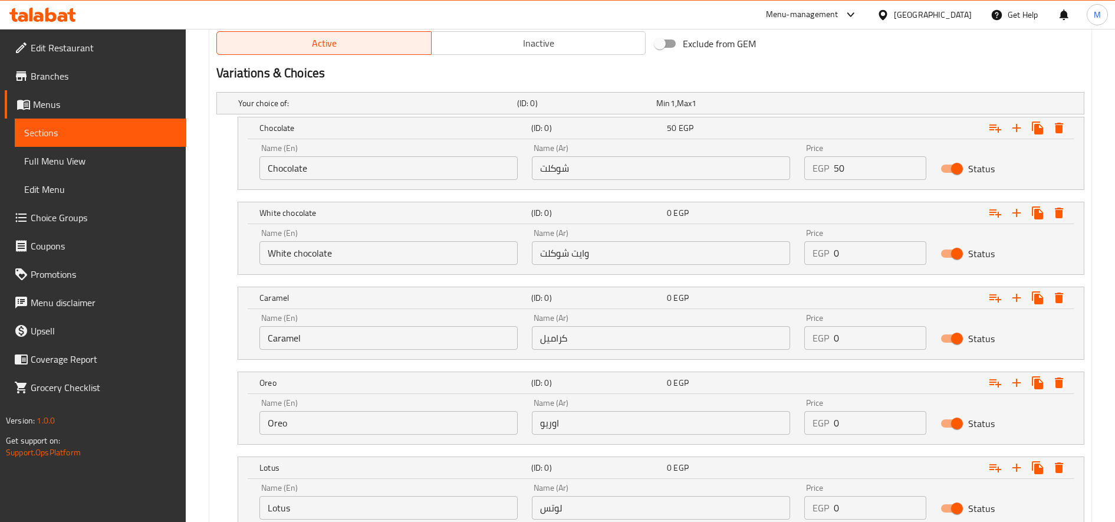
click at [849, 256] on input "0" at bounding box center [880, 253] width 93 height 24
paste input "5"
type input "50"
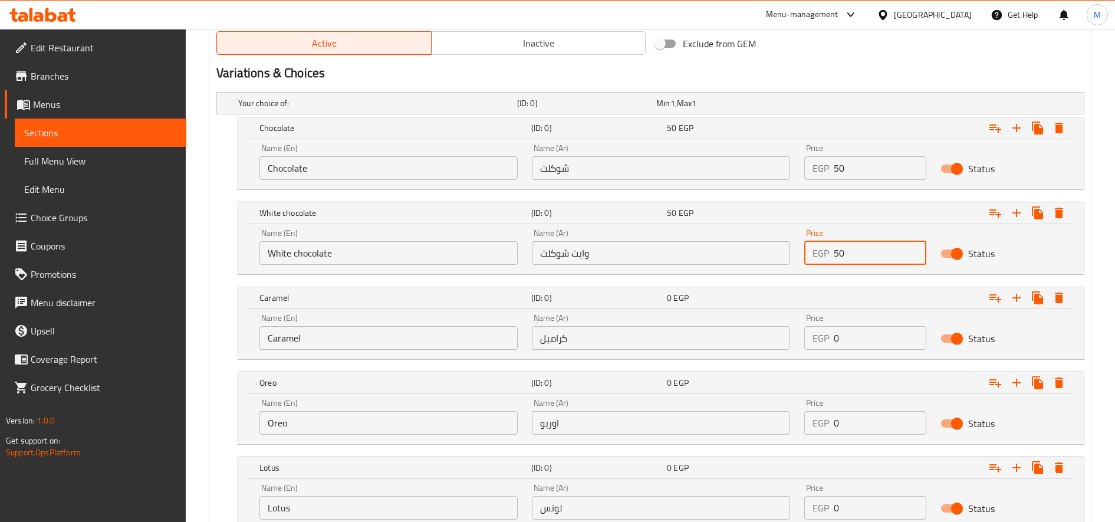
click at [860, 341] on input "0" at bounding box center [880, 338] width 93 height 24
paste input "5"
type input "50"
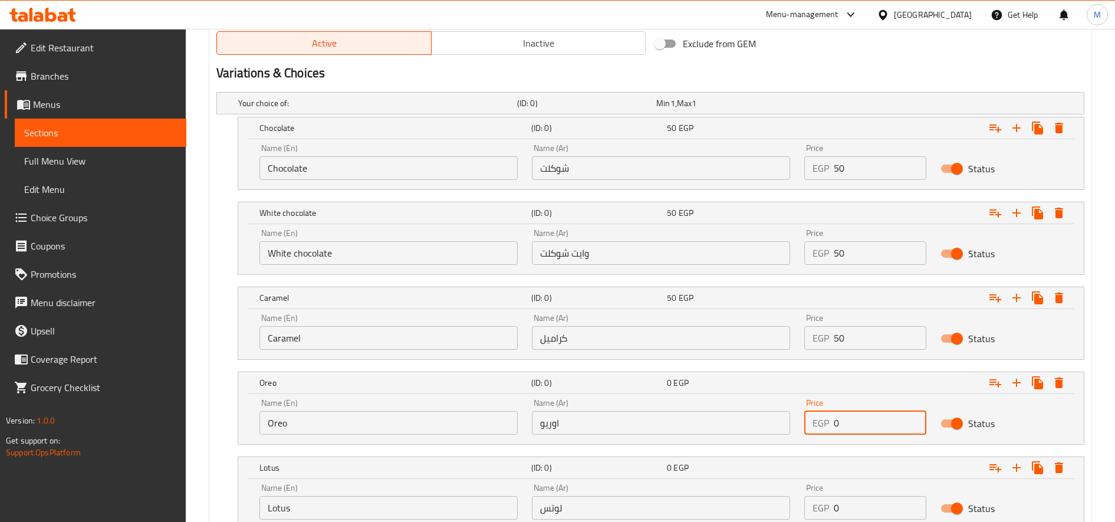
click at [857, 417] on input "0" at bounding box center [880, 423] width 93 height 24
paste input "5"
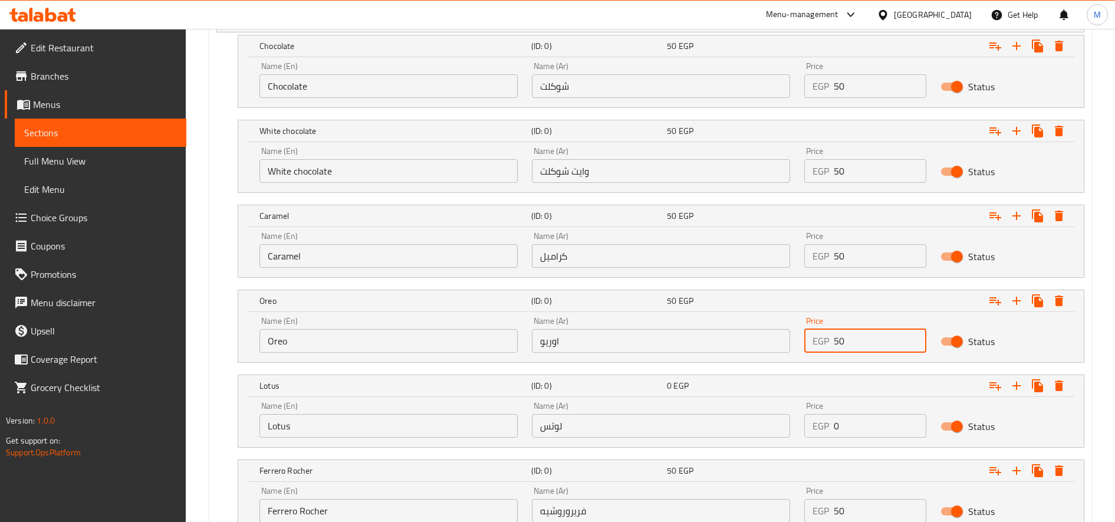
scroll to position [701, 0]
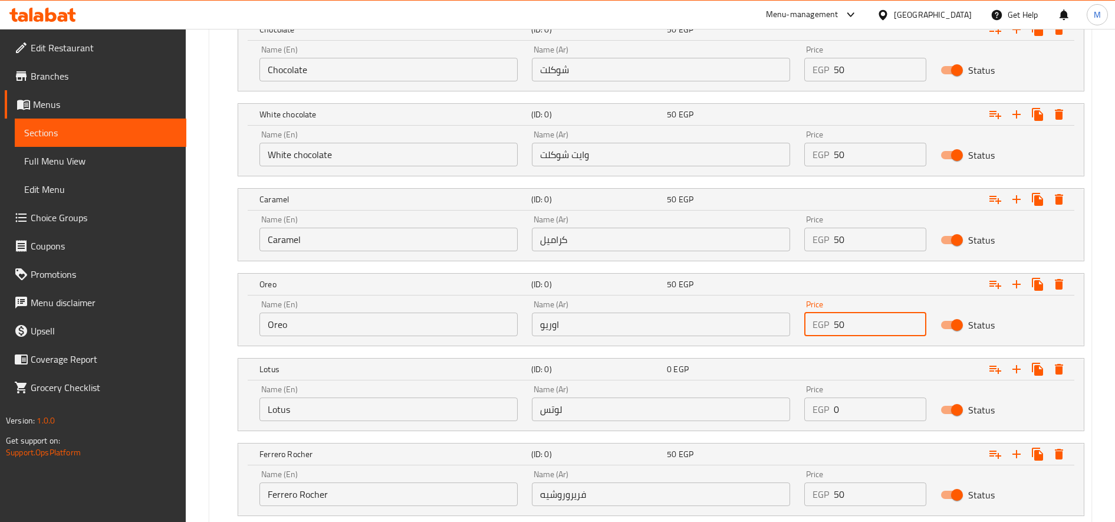
type input "50"
click at [858, 417] on input "0" at bounding box center [880, 409] width 93 height 24
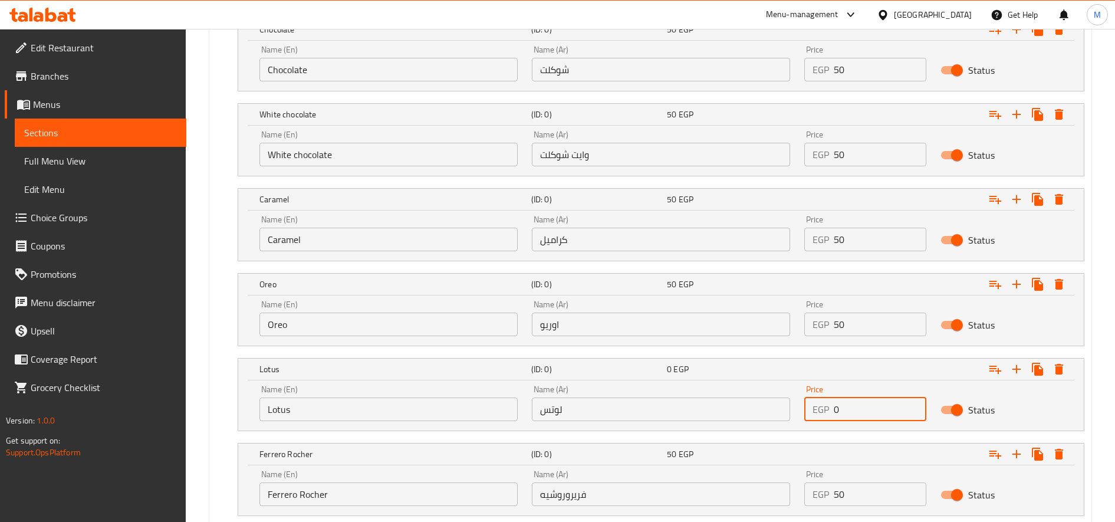
click at [858, 417] on input "0" at bounding box center [880, 409] width 93 height 24
paste input "5"
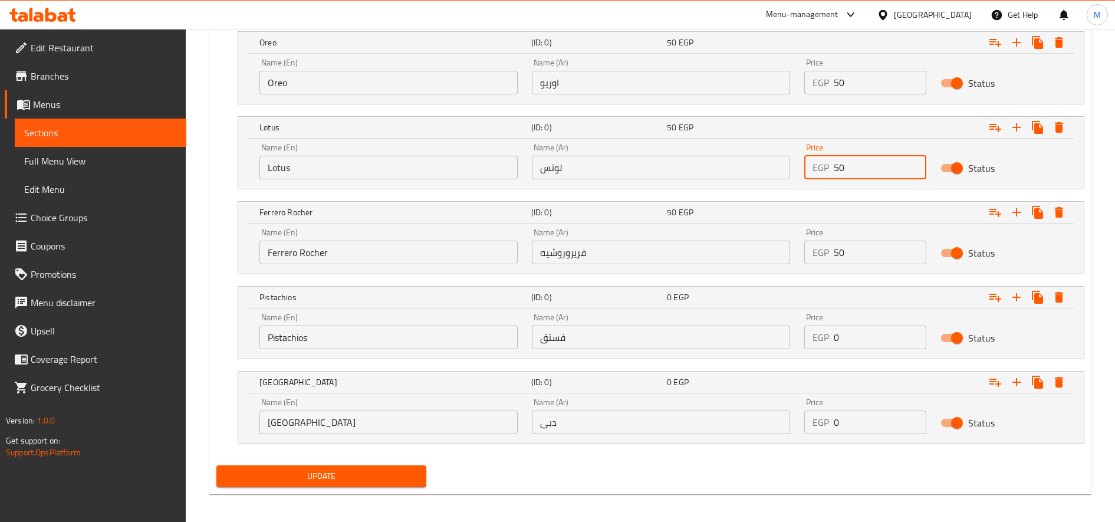
scroll to position [948, 0]
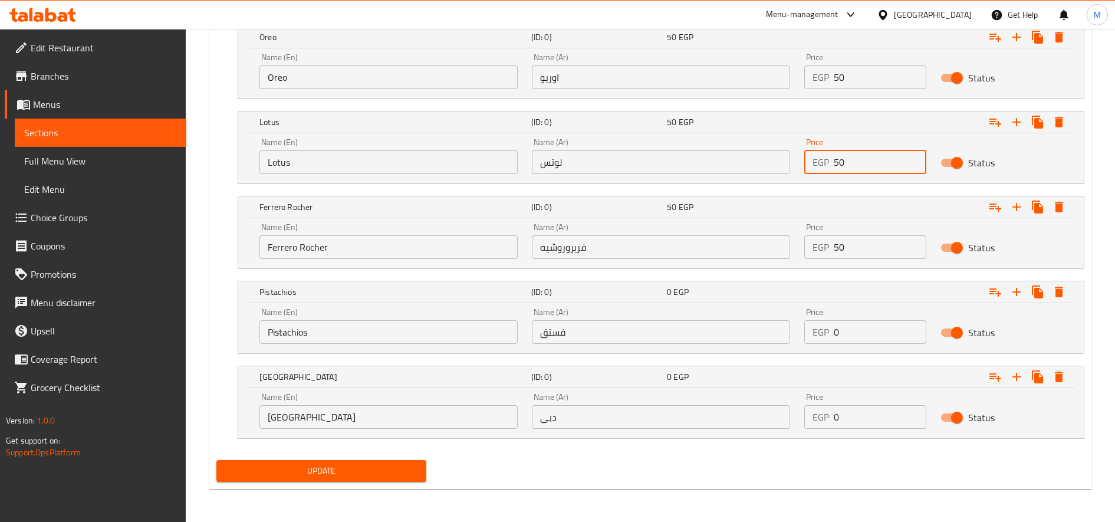
type input "50"
click at [844, 82] on input "50" at bounding box center [880, 77] width 93 height 24
paste input "5"
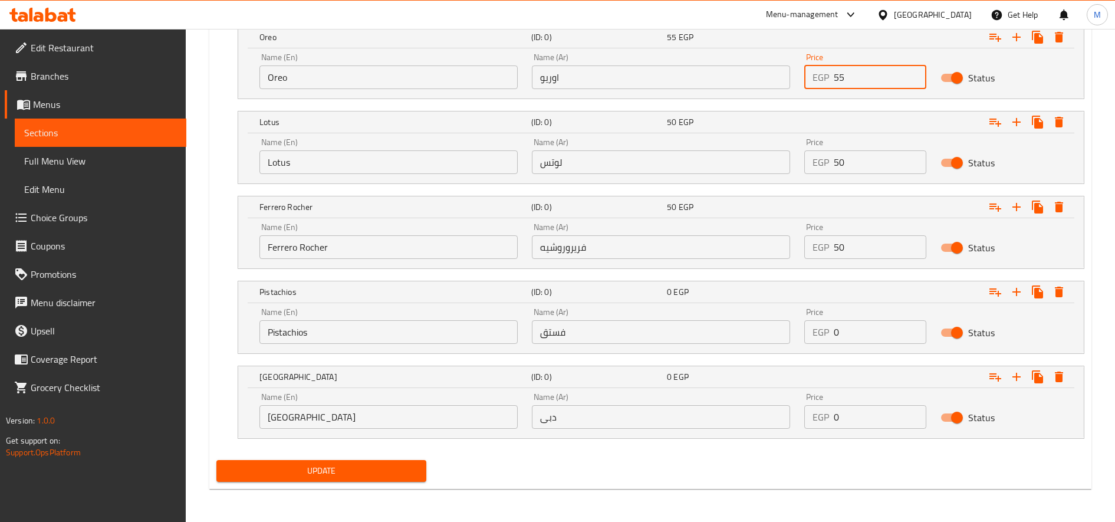
type input "55"
click at [865, 163] on input "50" at bounding box center [880, 162] width 93 height 24
paste input "5"
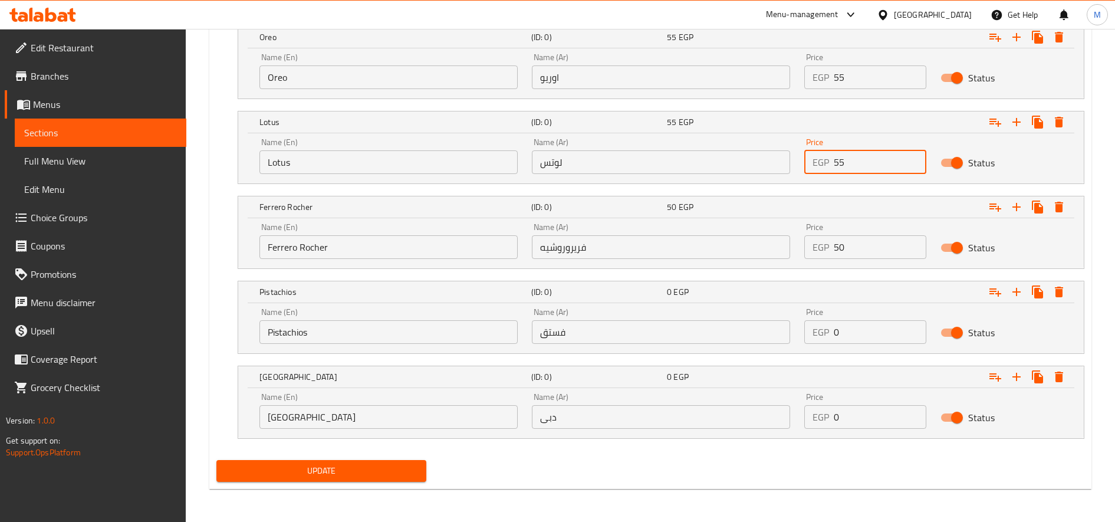
type input "55"
click at [870, 240] on input "50" at bounding box center [880, 247] width 93 height 24
paste input "6"
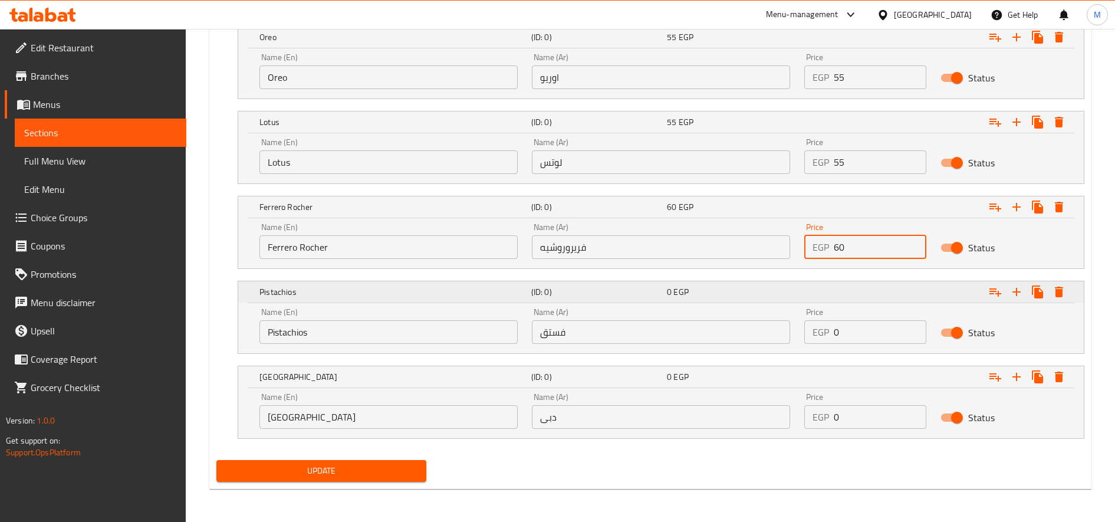
type input "60"
click at [852, 331] on input "0" at bounding box center [880, 332] width 93 height 24
paste input "65"
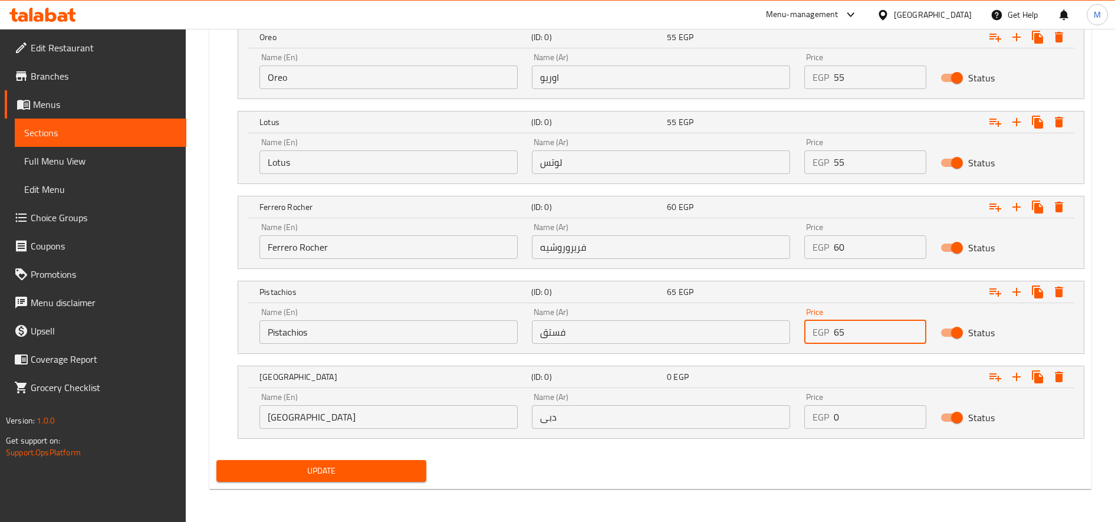
type input "65"
click at [859, 411] on input "0" at bounding box center [880, 417] width 93 height 24
paste input "7"
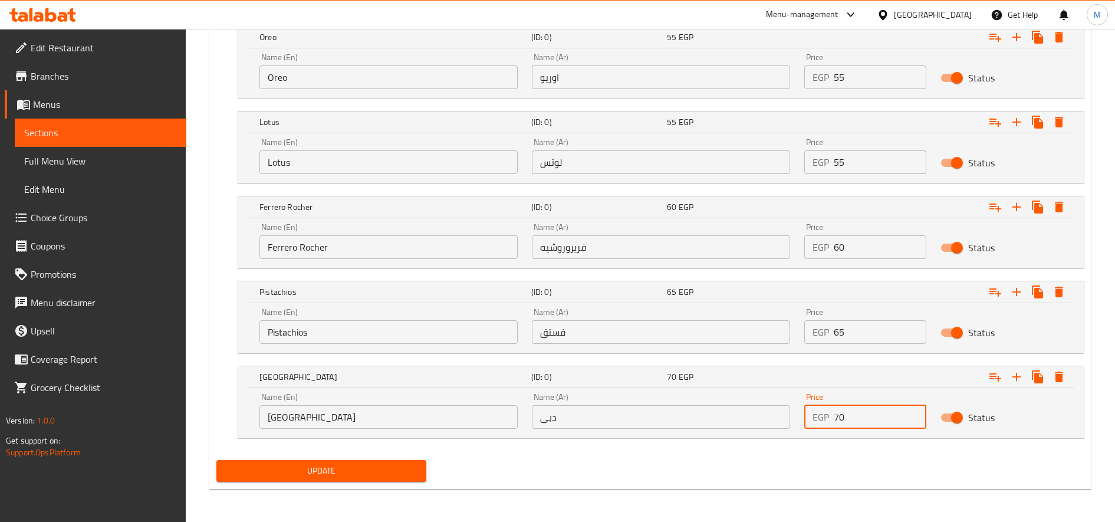
type input "70"
click at [409, 474] on span "Update" at bounding box center [321, 470] width 191 height 15
click at [409, 469] on span "Update" at bounding box center [321, 470] width 191 height 15
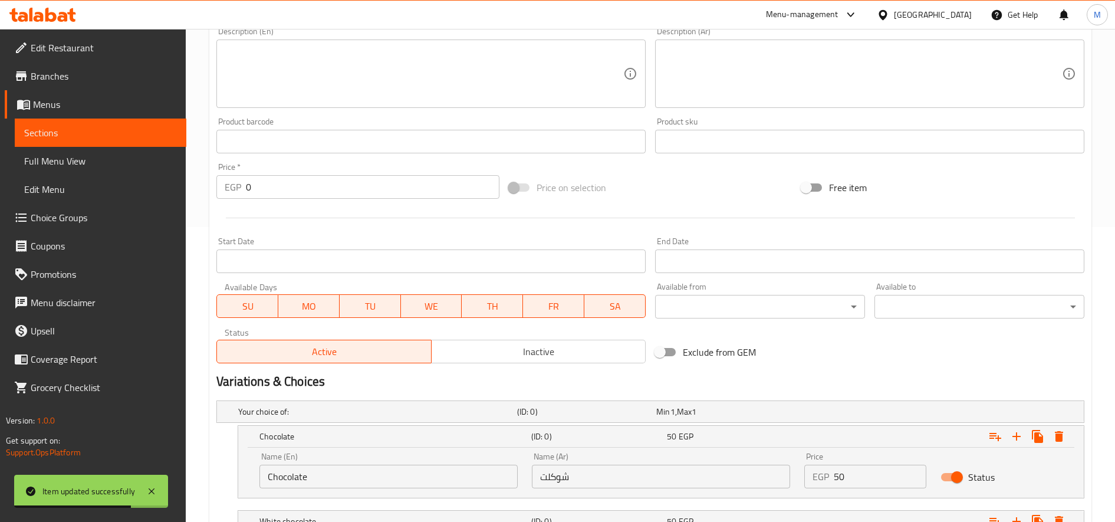
scroll to position [0, 0]
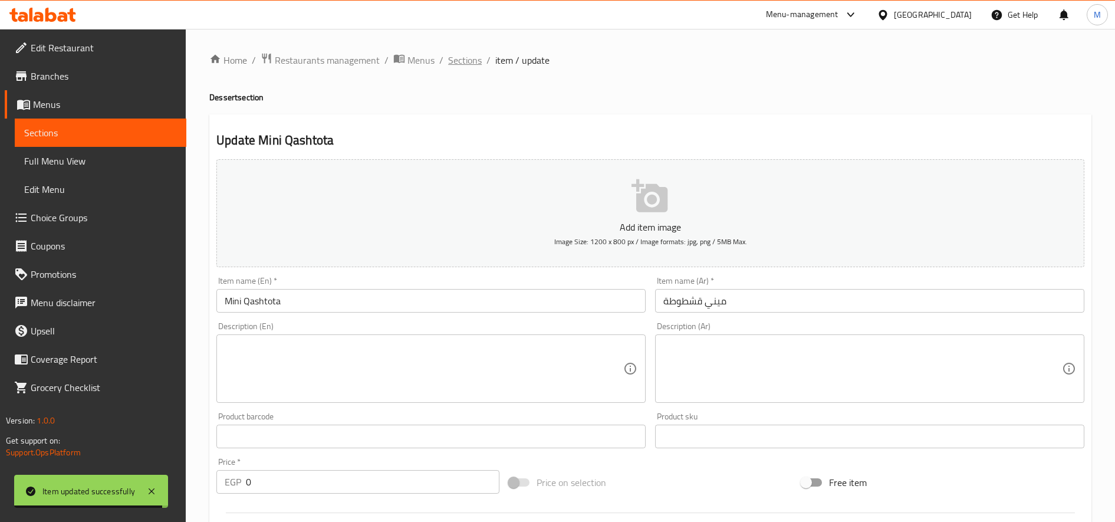
click at [477, 64] on span "Sections" at bounding box center [465, 60] width 34 height 14
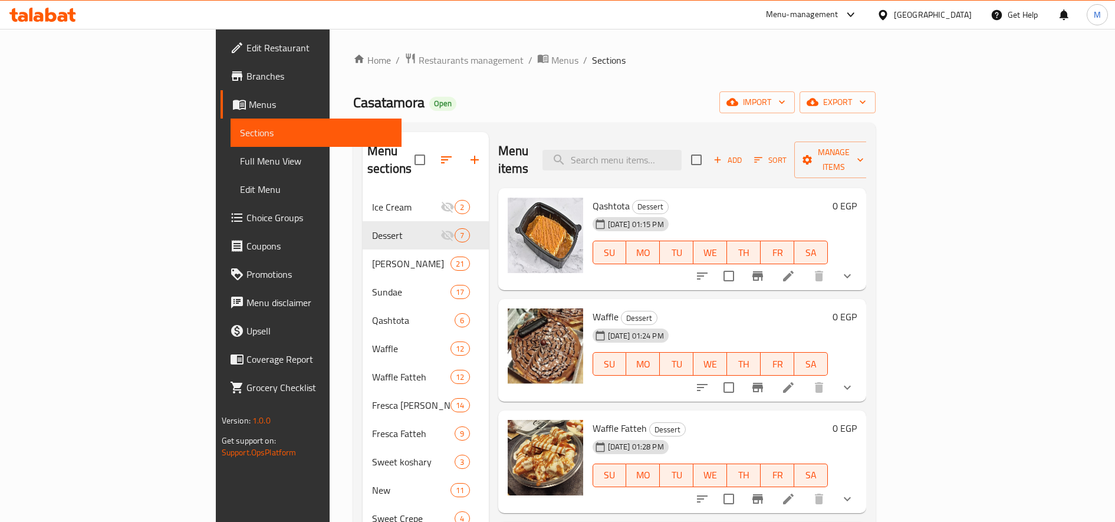
click at [838, 151] on div "Menu items Add Sort Manage items" at bounding box center [682, 160] width 368 height 56
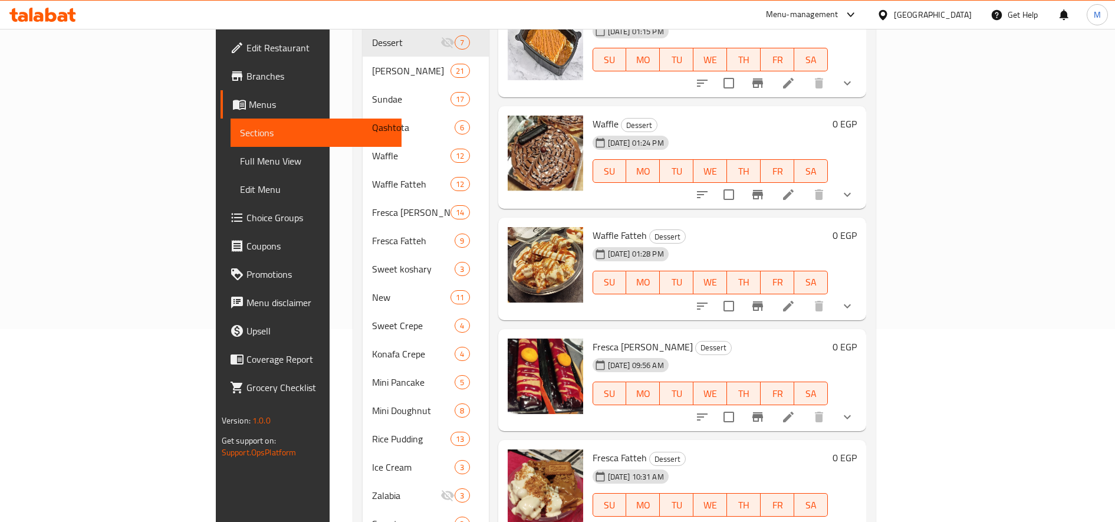
scroll to position [75, 0]
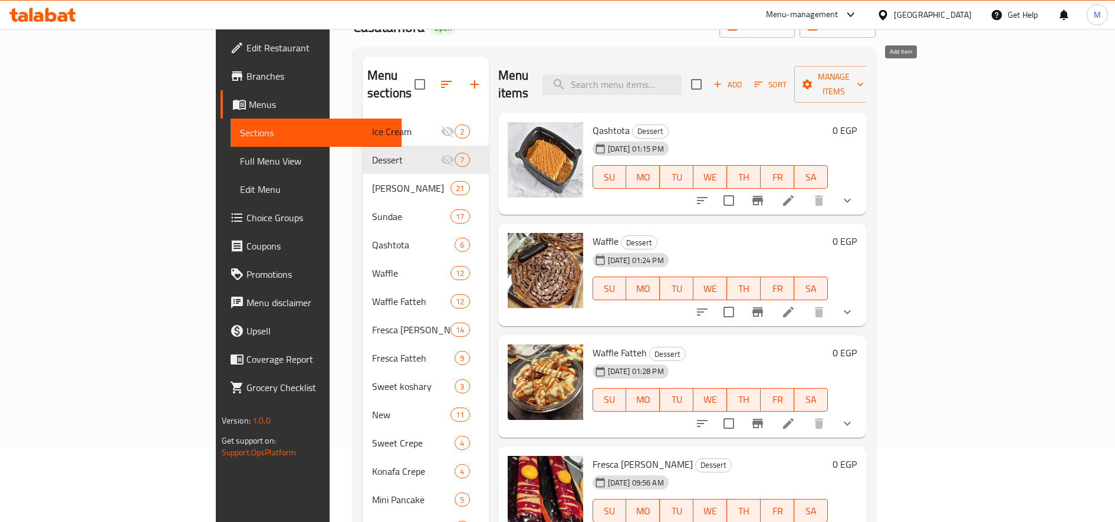
click at [743, 78] on span "Add" at bounding box center [728, 85] width 32 height 14
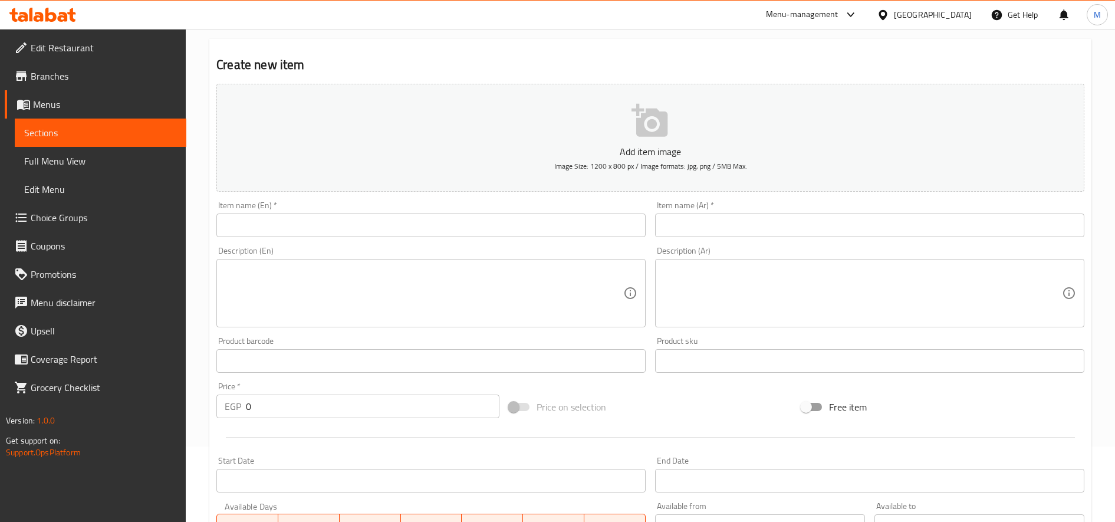
click at [378, 228] on input "text" at bounding box center [430, 225] width 429 height 24
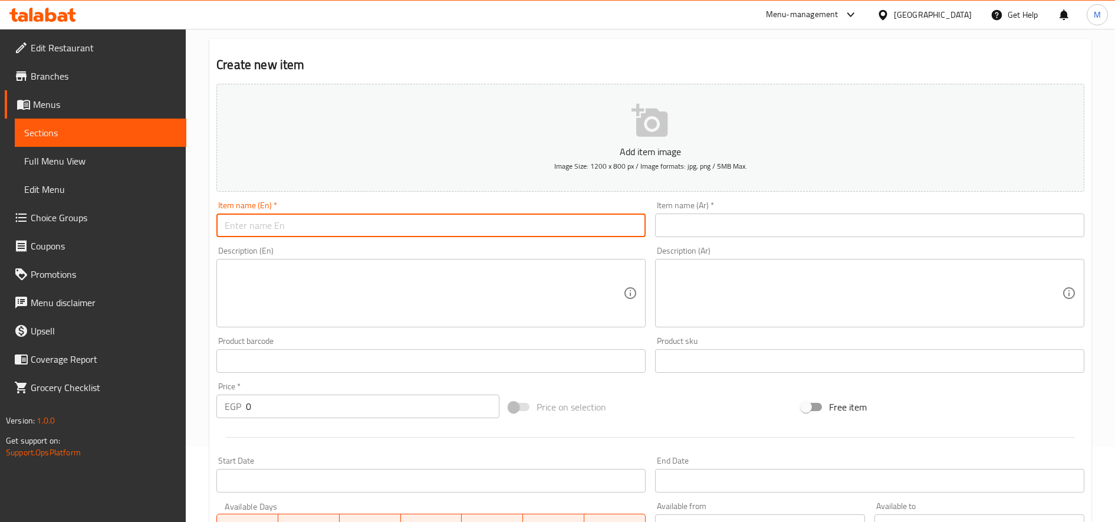
paste input "Mini El Haba Cake"
type input "Mini El Haba Cake"
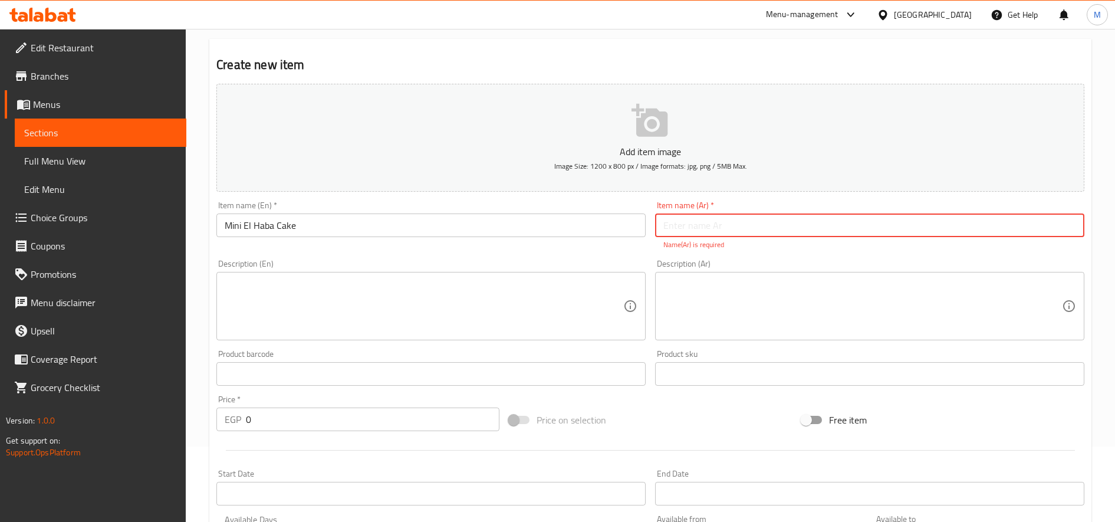
paste input "كيكة الهبة ميني"
type input "كيكة الهبة ميني"
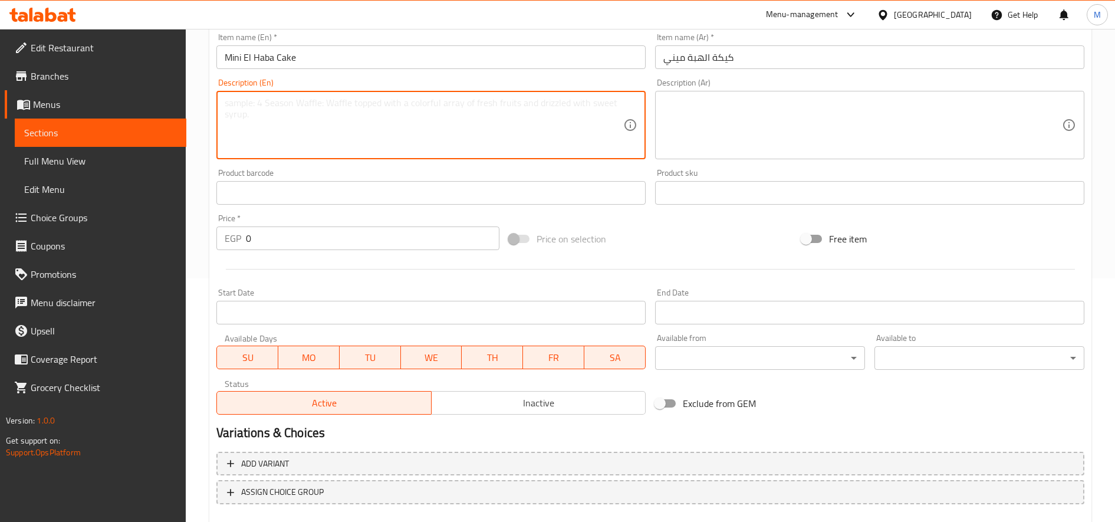
scroll to position [272, 0]
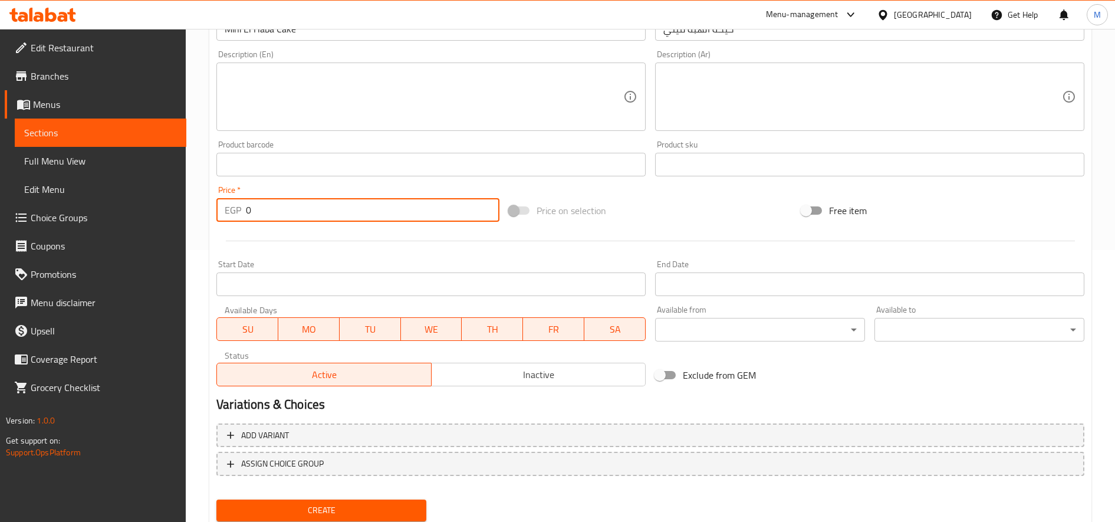
click at [346, 213] on input "0" at bounding box center [372, 210] width 253 height 24
paste input "55.0"
type input "55.00"
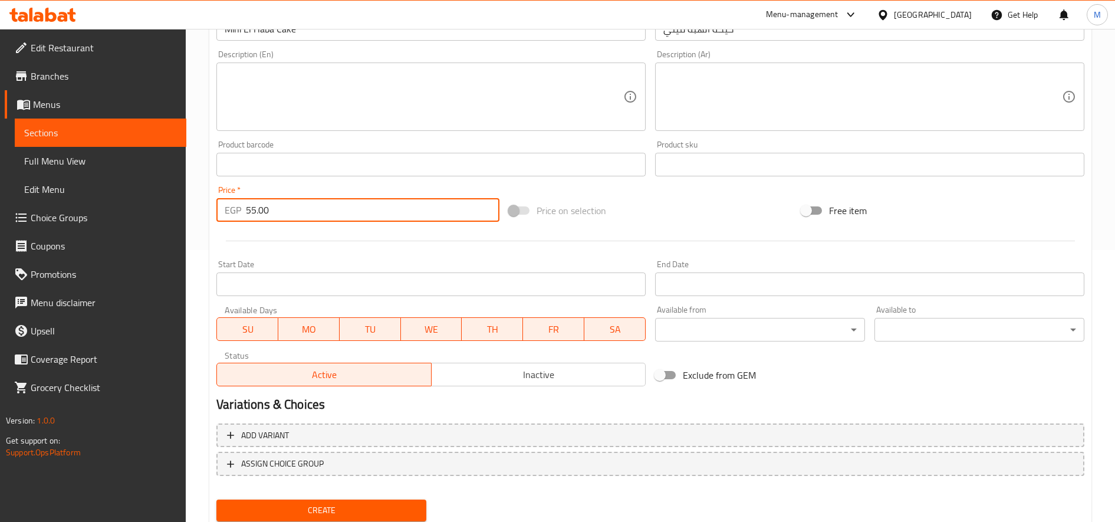
click at [216, 499] on button "Create" at bounding box center [321, 510] width 210 height 22
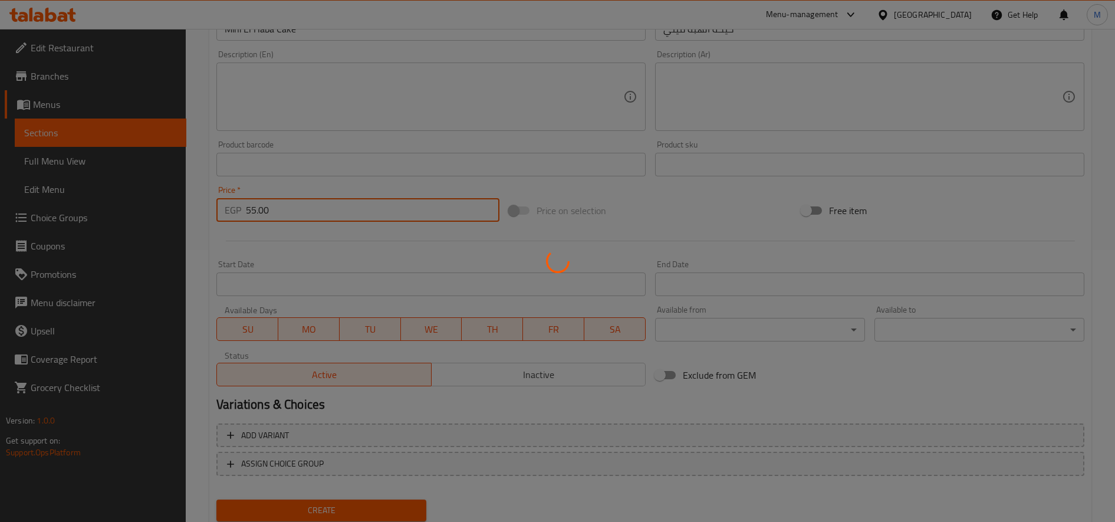
type input "0"
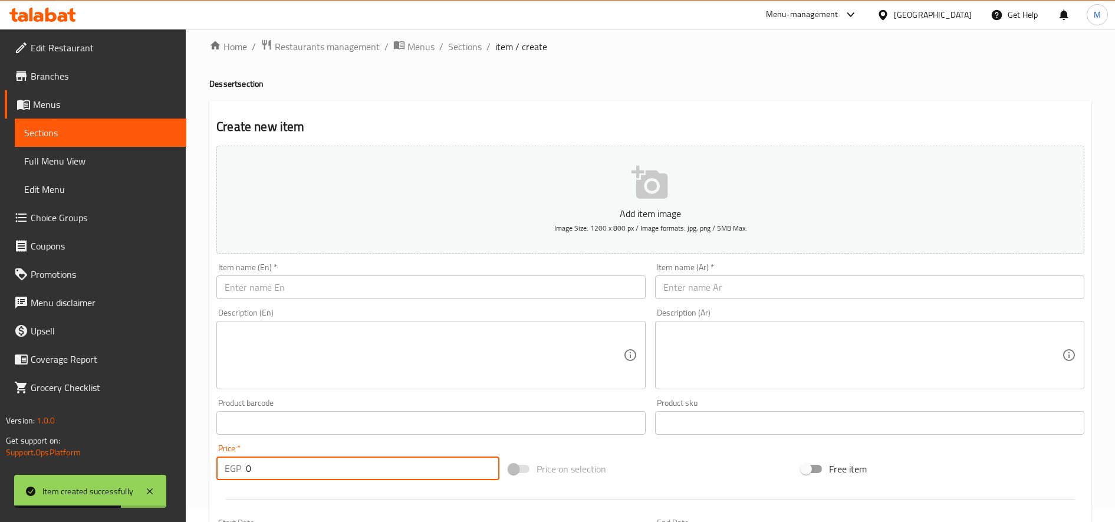
scroll to position [0, 0]
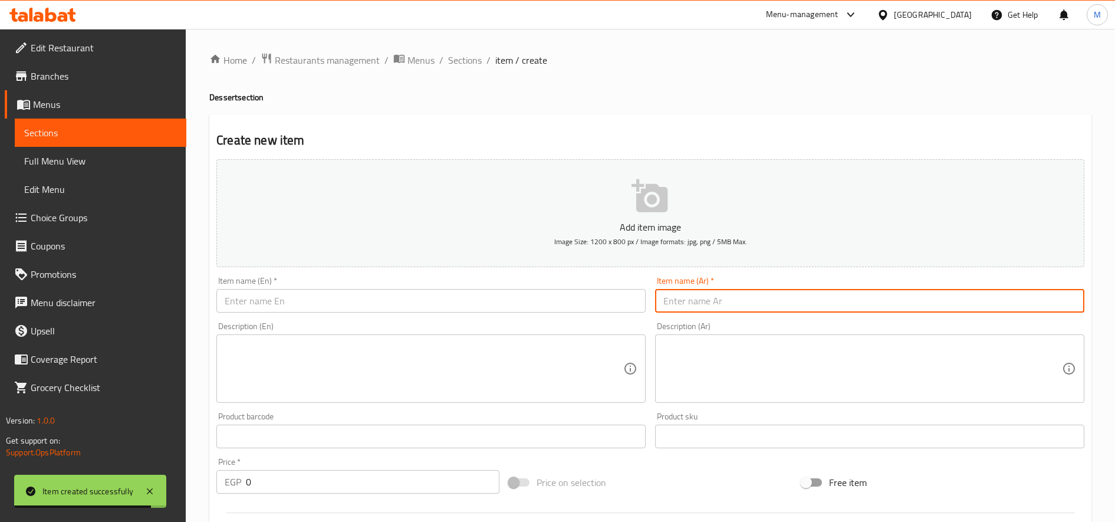
click at [794, 309] on input "text" at bounding box center [869, 301] width 429 height 24
paste input "Sweet Crepe"
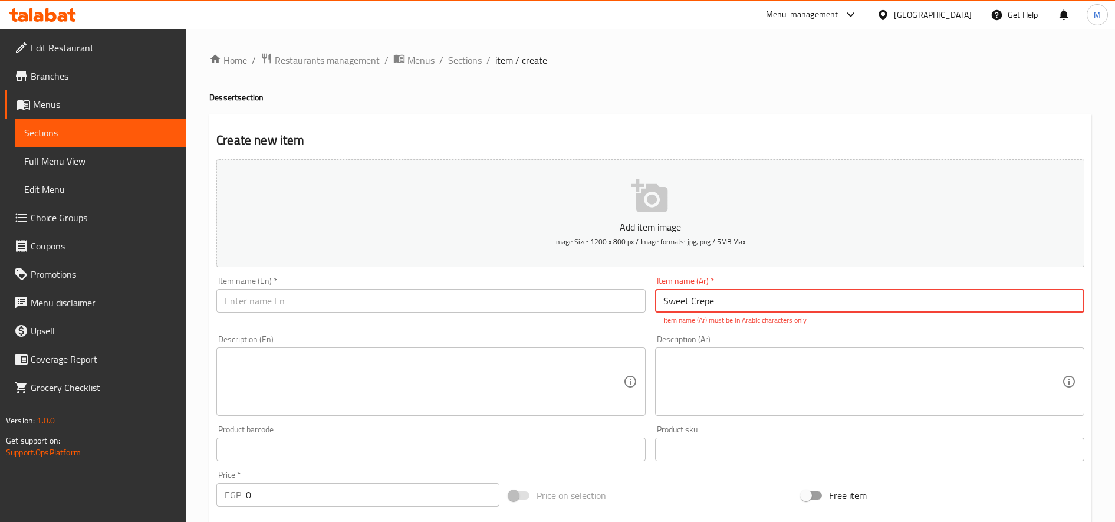
type input "Sweet Crepe"
click at [497, 311] on input "text" at bounding box center [430, 301] width 429 height 24
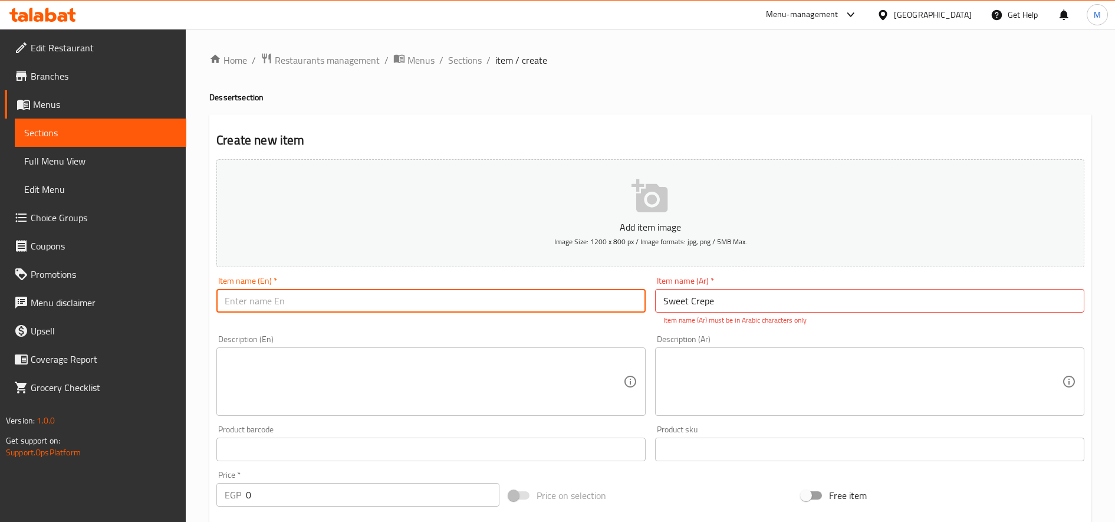
paste input "Sweet Crepe"
type input "Sweet Crepe"
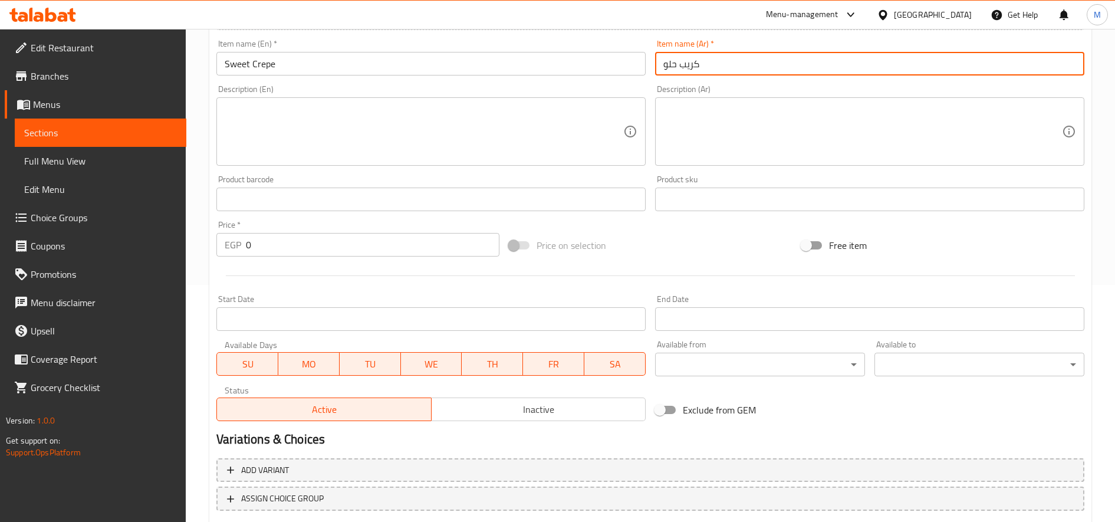
scroll to position [295, 0]
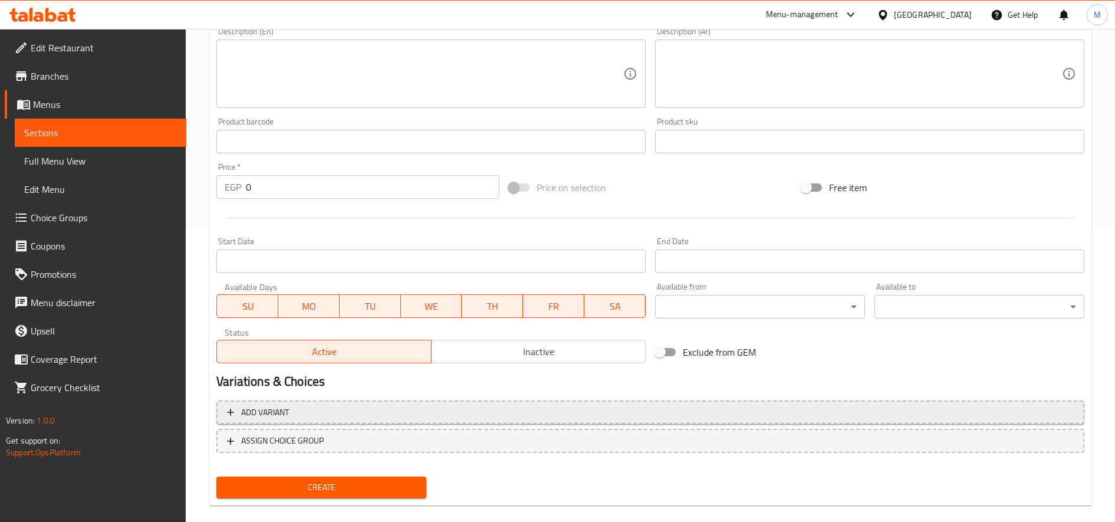
type input "كريب حلو"
click at [323, 415] on span "Add variant" at bounding box center [650, 412] width 847 height 15
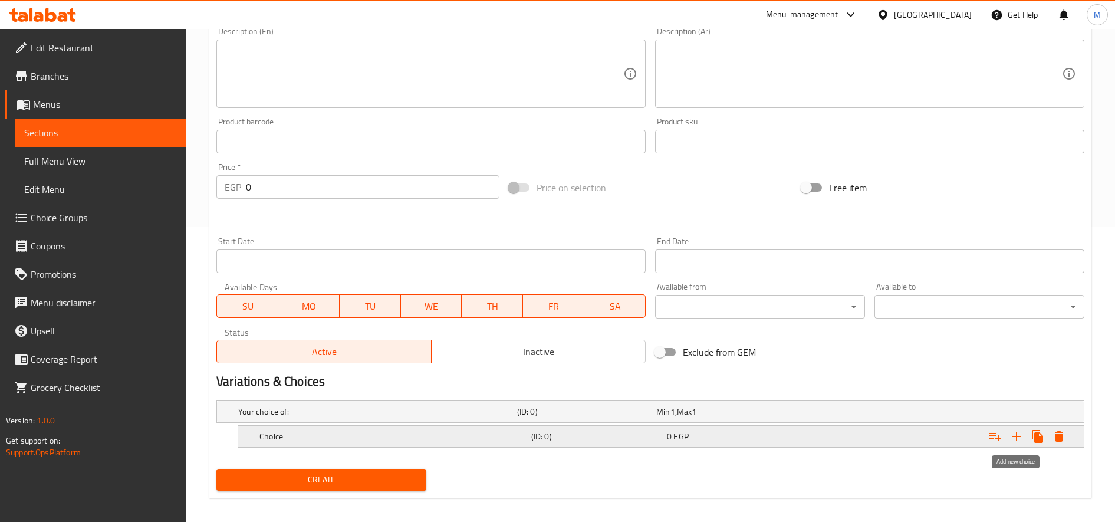
click at [1025, 442] on button "Expand" at bounding box center [1016, 436] width 21 height 21
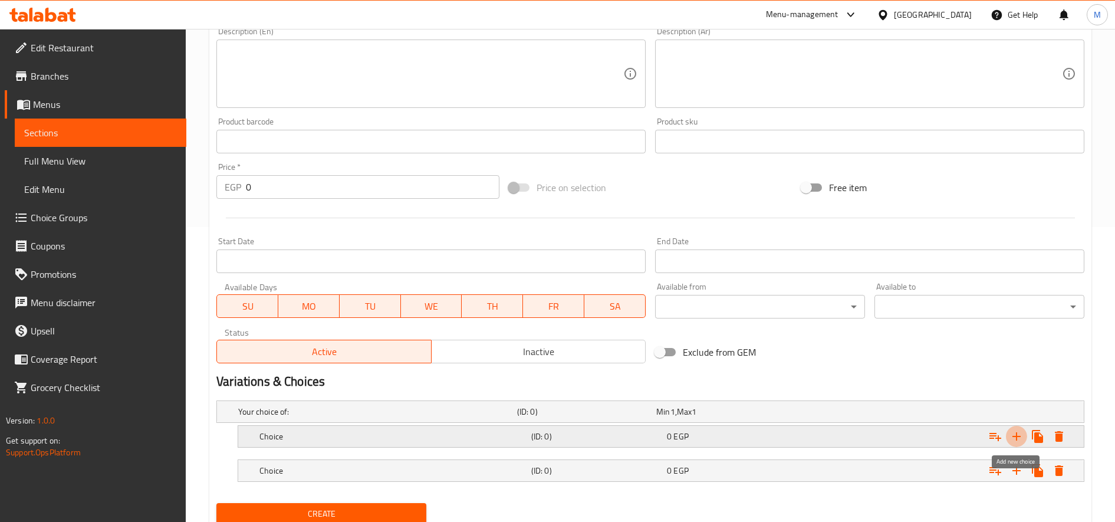
click at [1023, 442] on button "Expand" at bounding box center [1016, 436] width 21 height 21
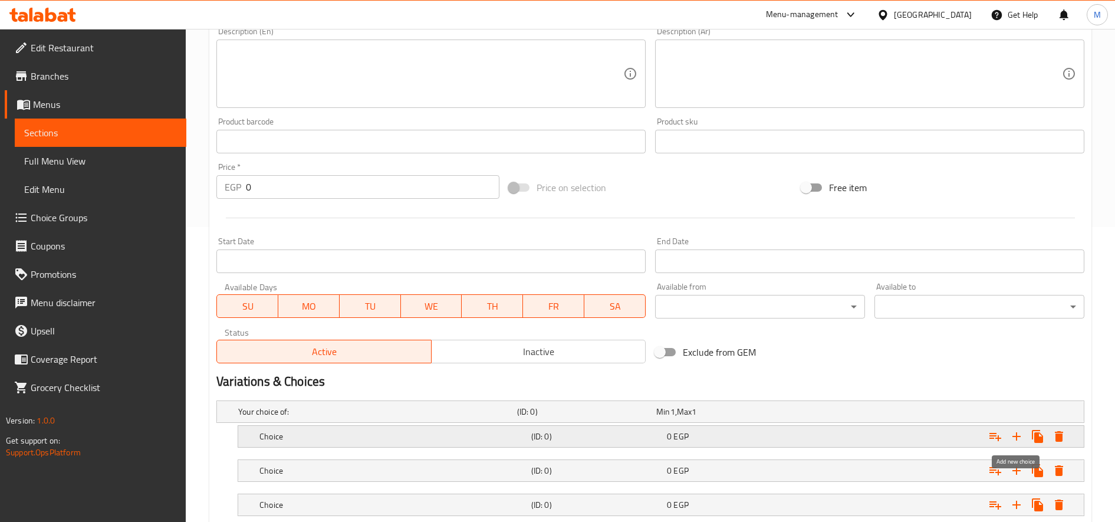
click at [1023, 442] on button "Expand" at bounding box center [1016, 436] width 21 height 21
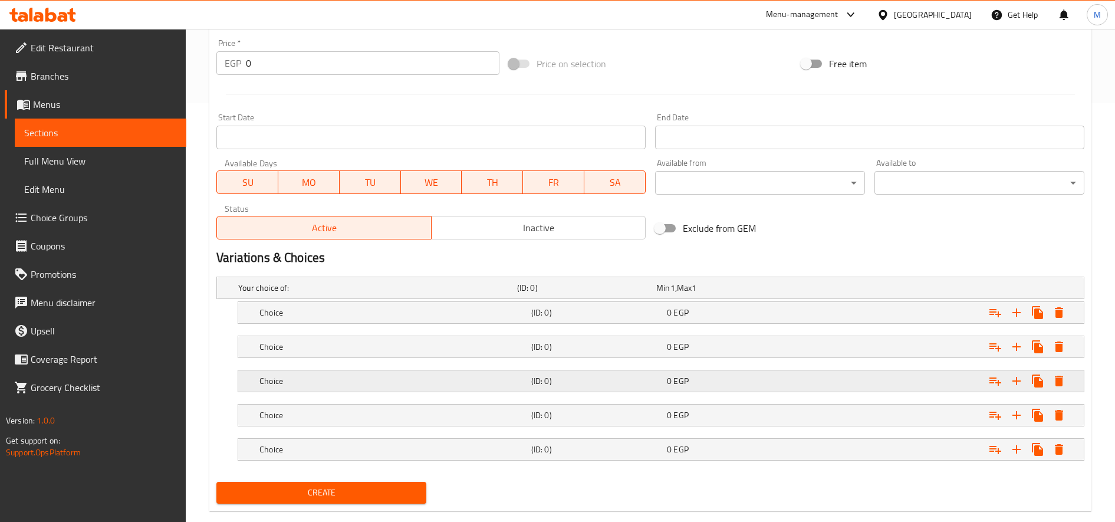
scroll to position [440, 0]
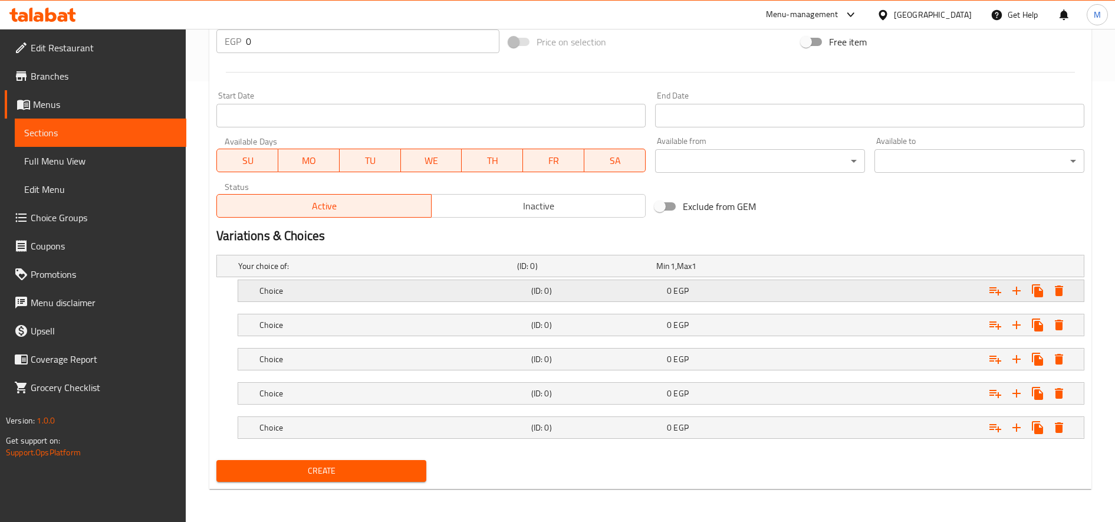
click at [487, 296] on h5 "Choice" at bounding box center [392, 291] width 267 height 12
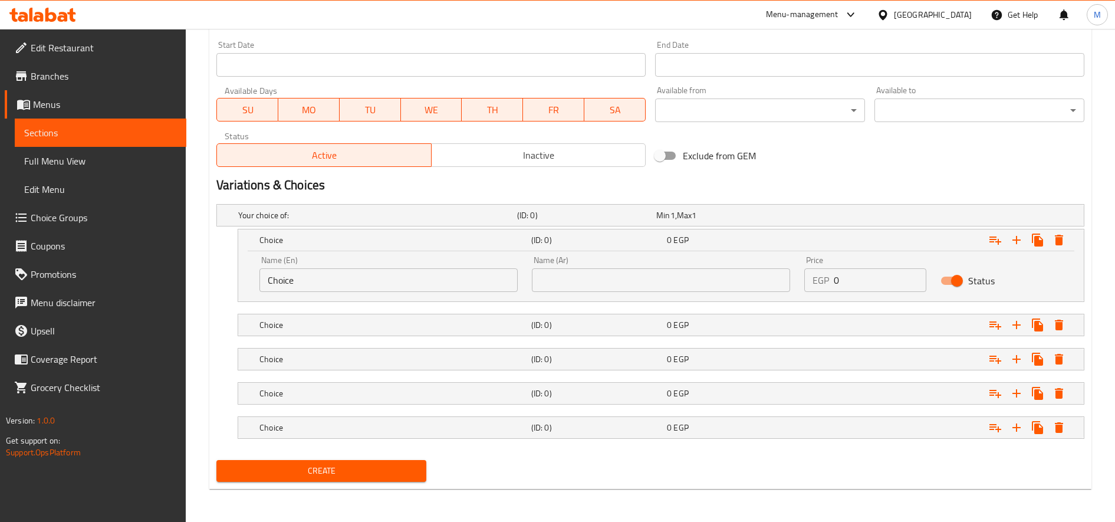
click at [378, 327] on h5 "Choice" at bounding box center [392, 325] width 267 height 12
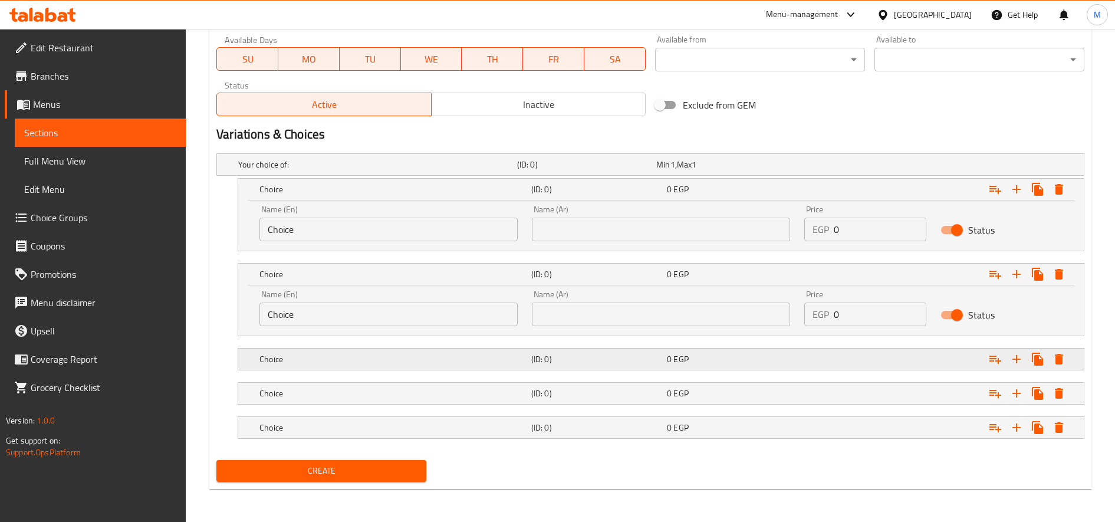
click at [373, 360] on h5 "Choice" at bounding box center [392, 359] width 267 height 12
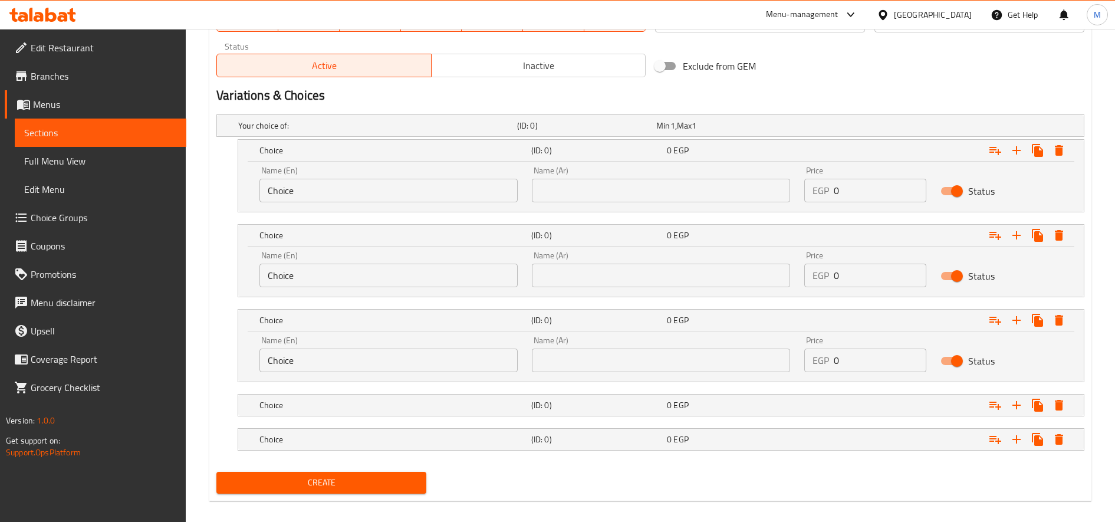
scroll to position [592, 0]
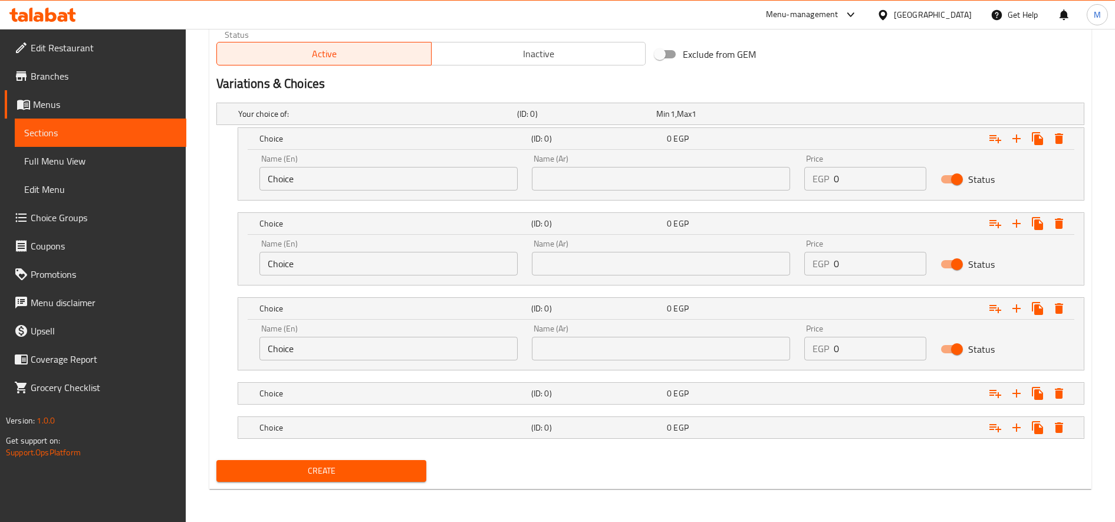
click at [371, 385] on div "Choice" at bounding box center [393, 393] width 272 height 17
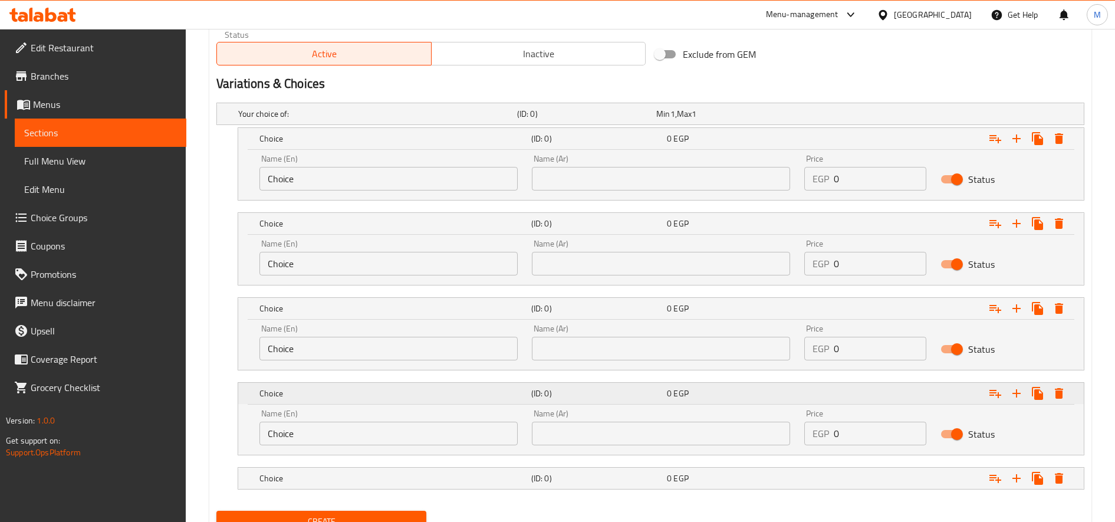
click at [370, 400] on div "Choice" at bounding box center [393, 393] width 272 height 17
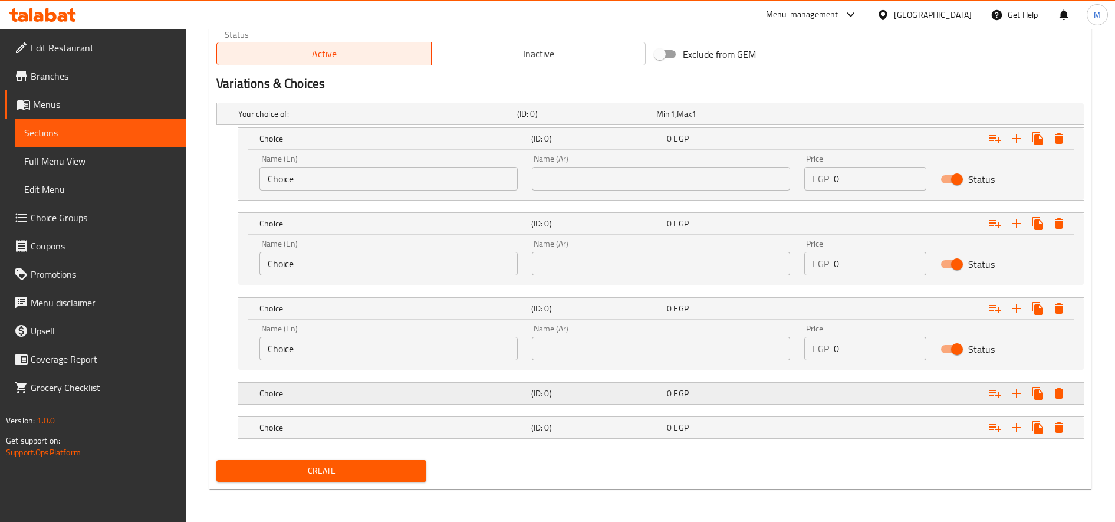
click at [376, 399] on div "Choice" at bounding box center [393, 393] width 272 height 17
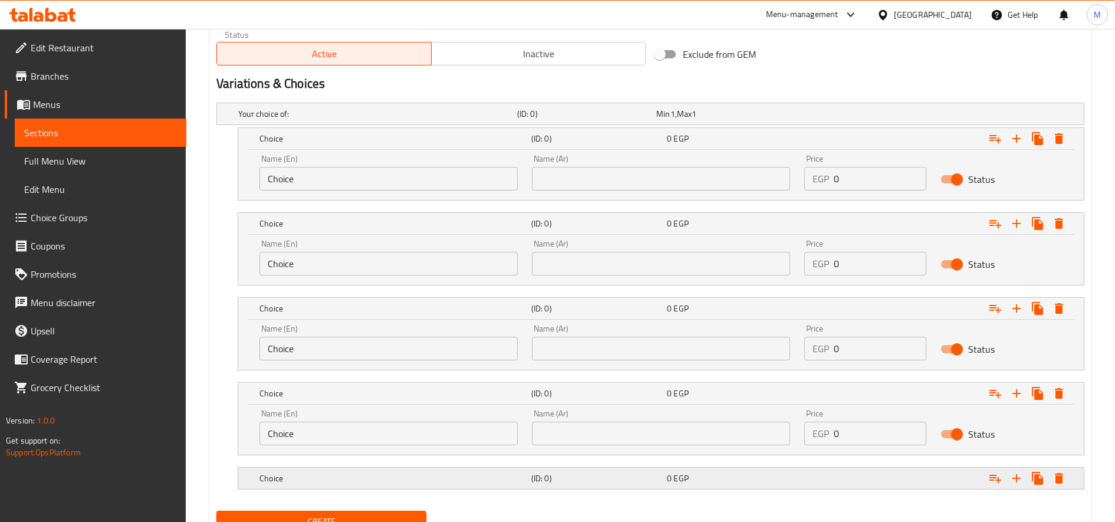
click at [374, 479] on h5 "Choice" at bounding box center [392, 478] width 267 height 12
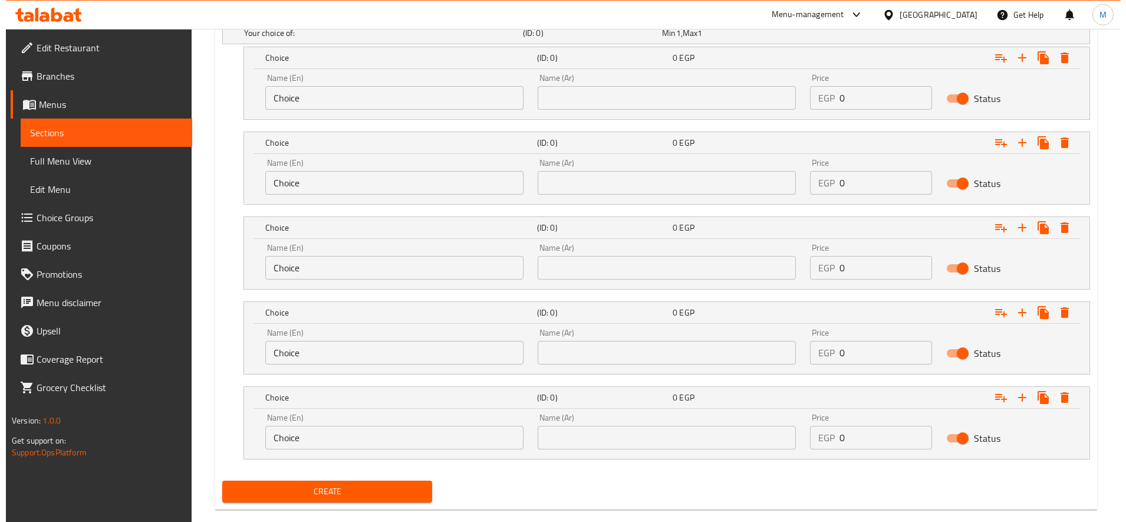
scroll to position [694, 0]
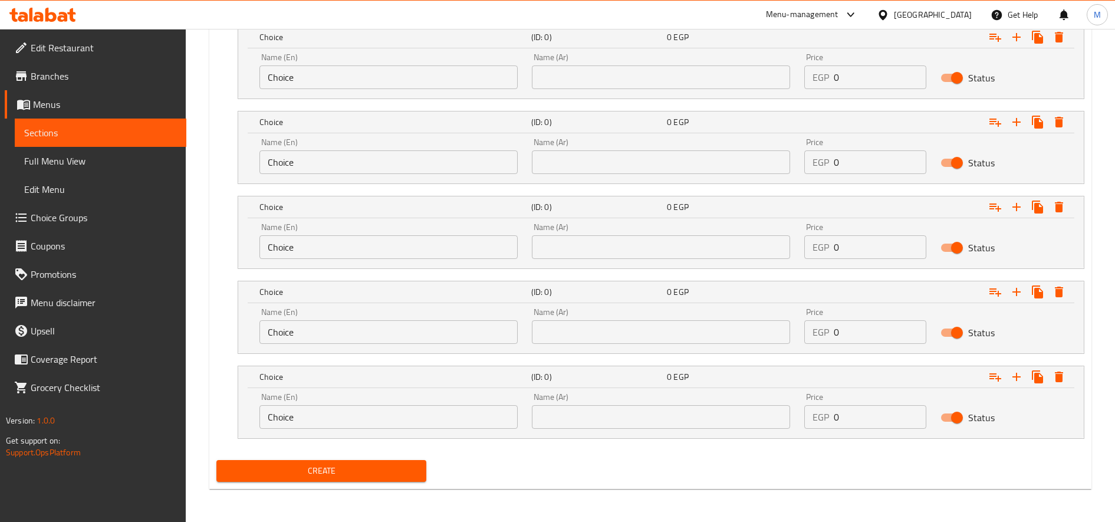
click at [406, 67] on input "Choice" at bounding box center [388, 77] width 258 height 24
paste input "colate And White Crep"
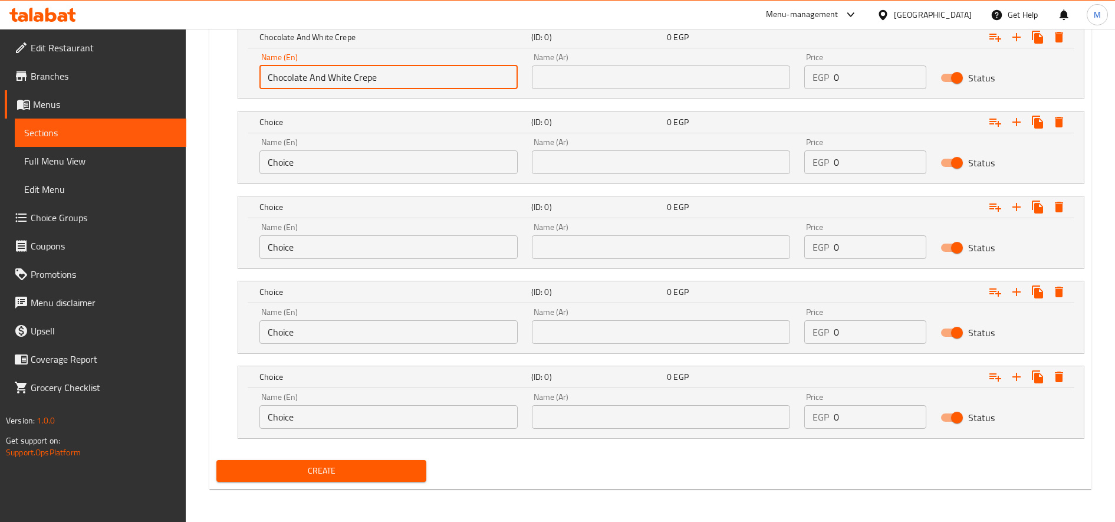
type input "Chocolate And White Crepe"
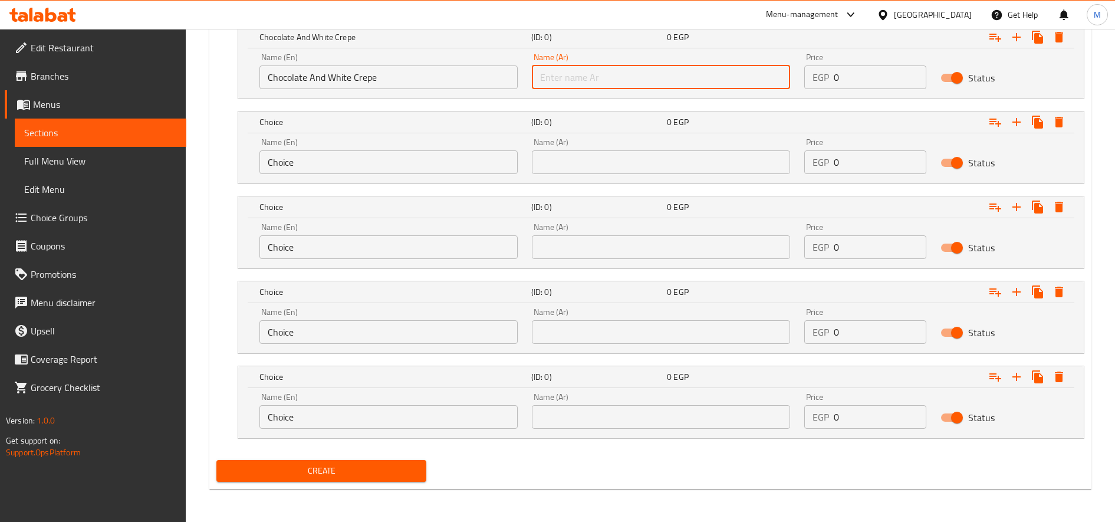
paste input "كريب شوكليت و وايت"
type input "كريب شوكليت و وايت"
click at [400, 169] on input "Choice" at bounding box center [388, 162] width 258 height 24
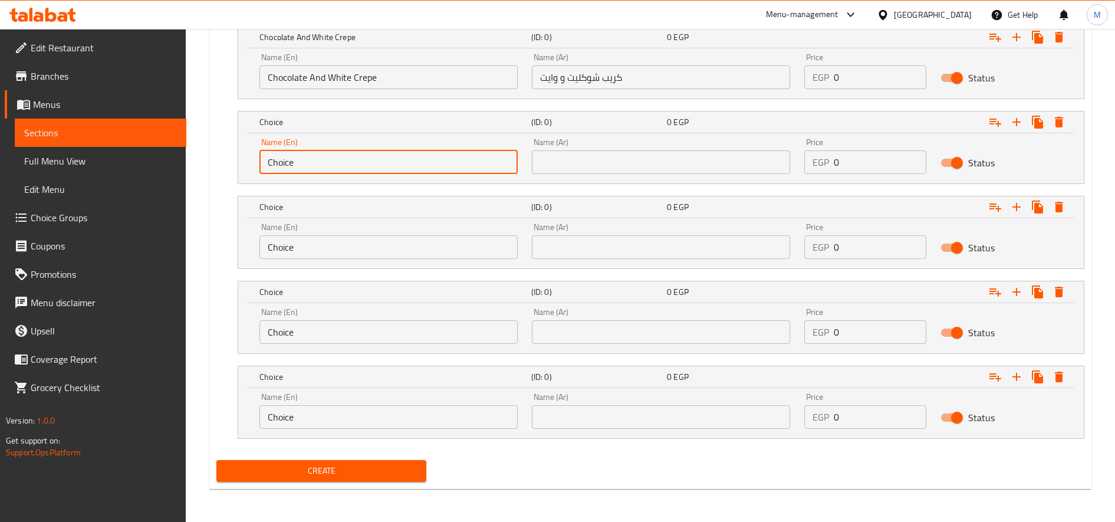
click at [400, 169] on input "Choice" at bounding box center [388, 162] width 258 height 24
paste input "Lotus And Oreo Crep"
type input "Lotus And Oreo Crepe"
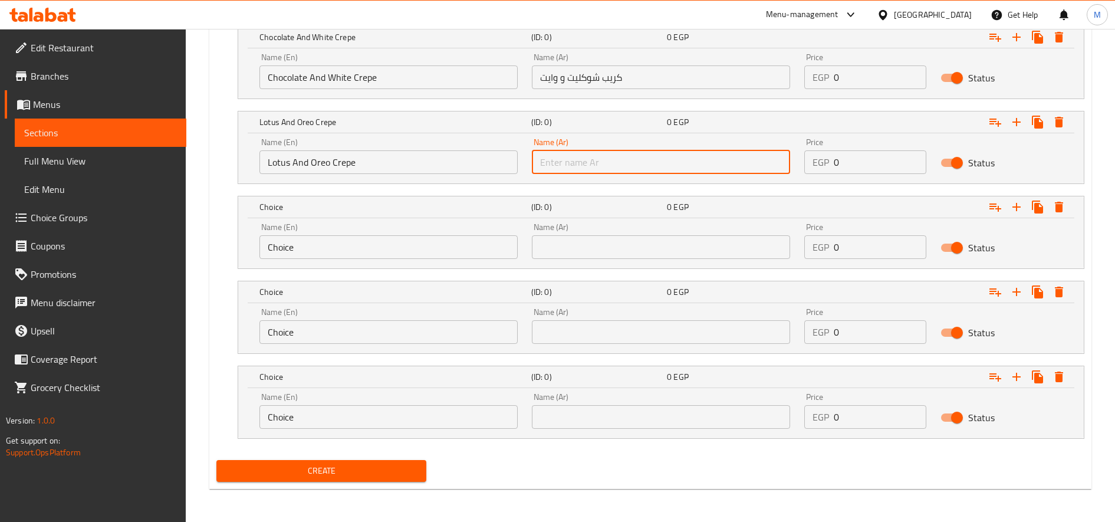
paste input "كريب لوتس وأوريو"
type input "كريب لوتس وأوريو"
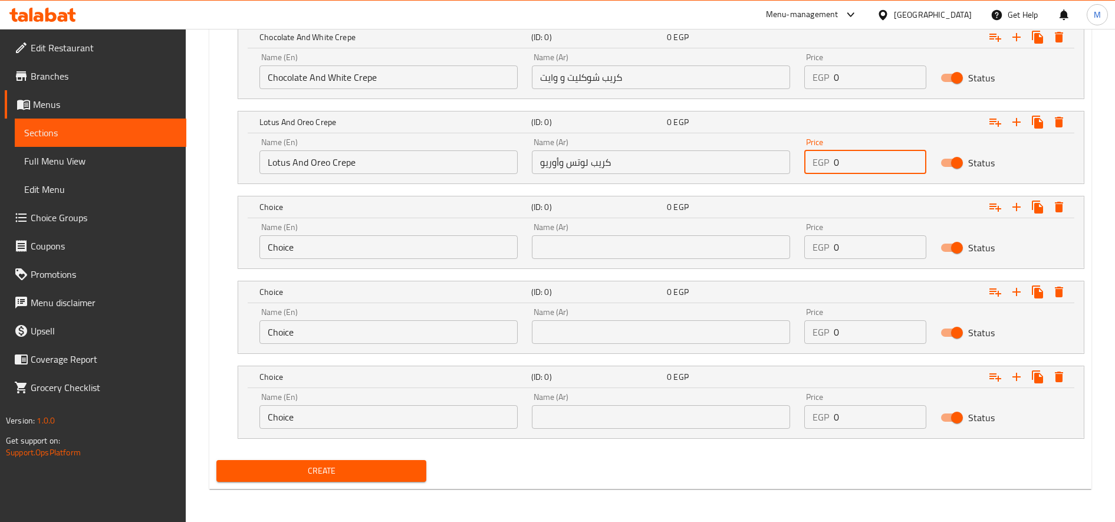
paste input "70.0"
type input "70.00"
click at [857, 81] on input "0" at bounding box center [880, 77] width 93 height 24
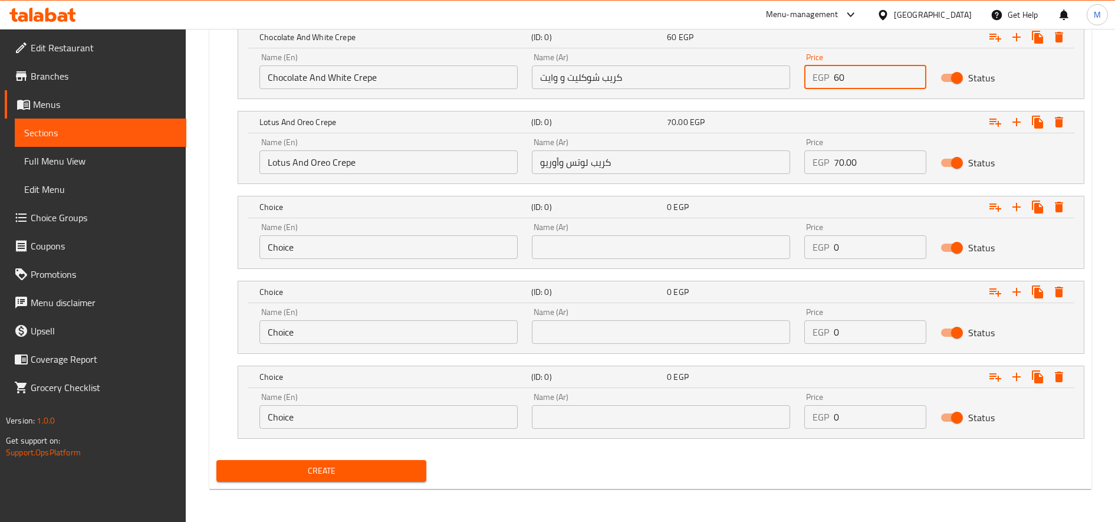
type input "60"
click at [361, 236] on input "Choice" at bounding box center [388, 247] width 258 height 24
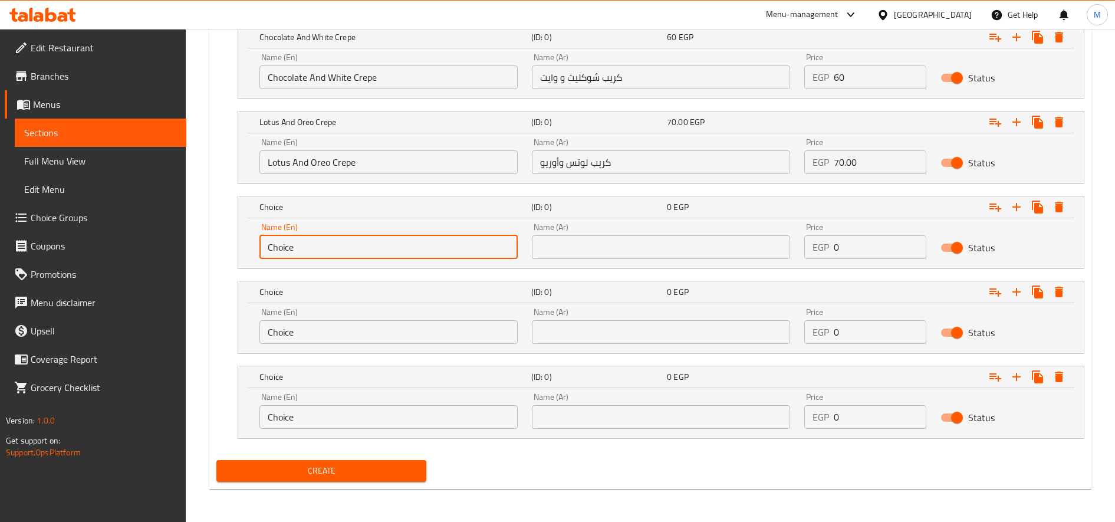
click at [362, 236] on input "Choice" at bounding box center [388, 247] width 258 height 24
paste input "Ferrero Rocher Crep"
type input "Ferrero Rocher Crepe"
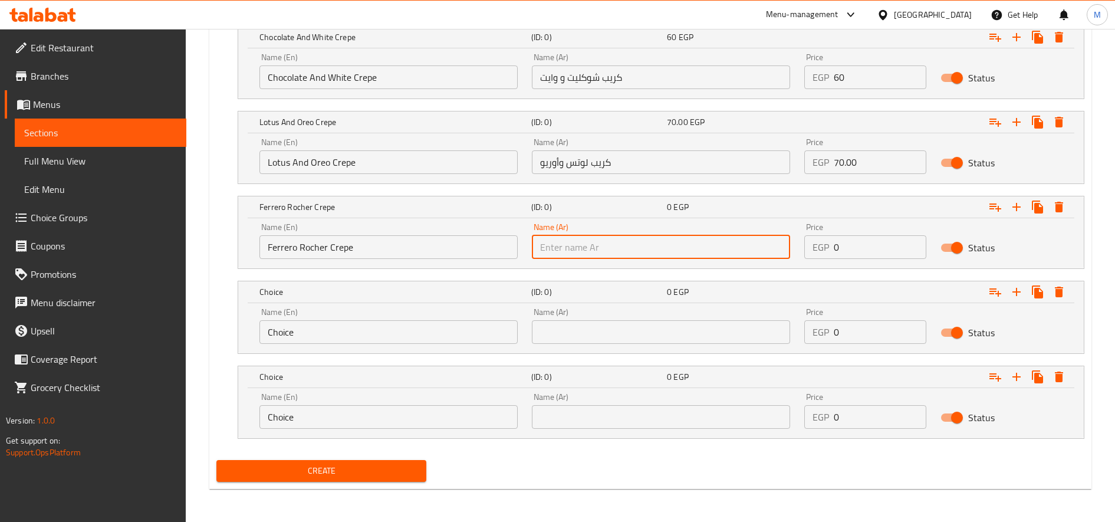
paste input "كريب فريرو روشية"
type input "كريب فريرو روشية"
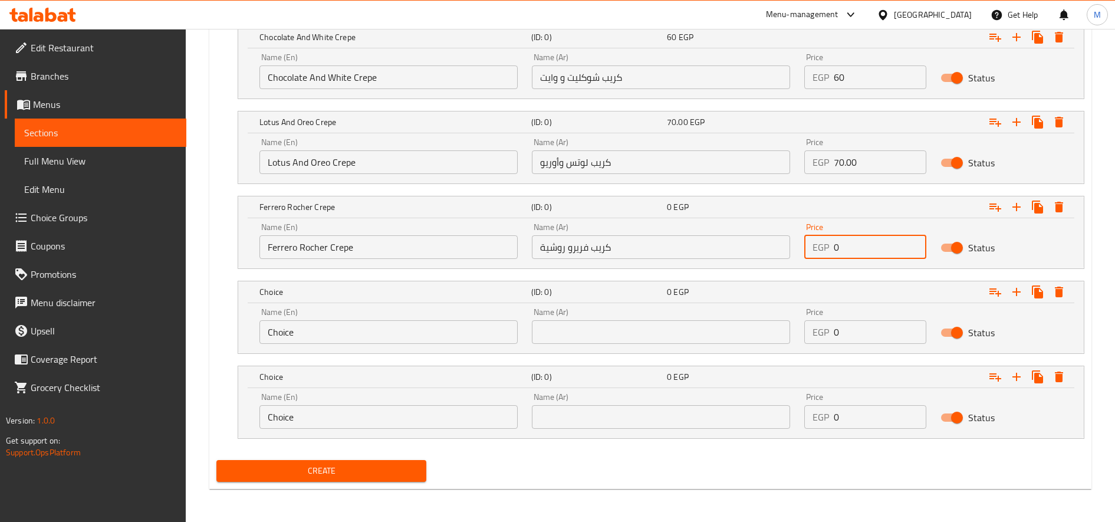
paste input "85.0"
type input "85.00"
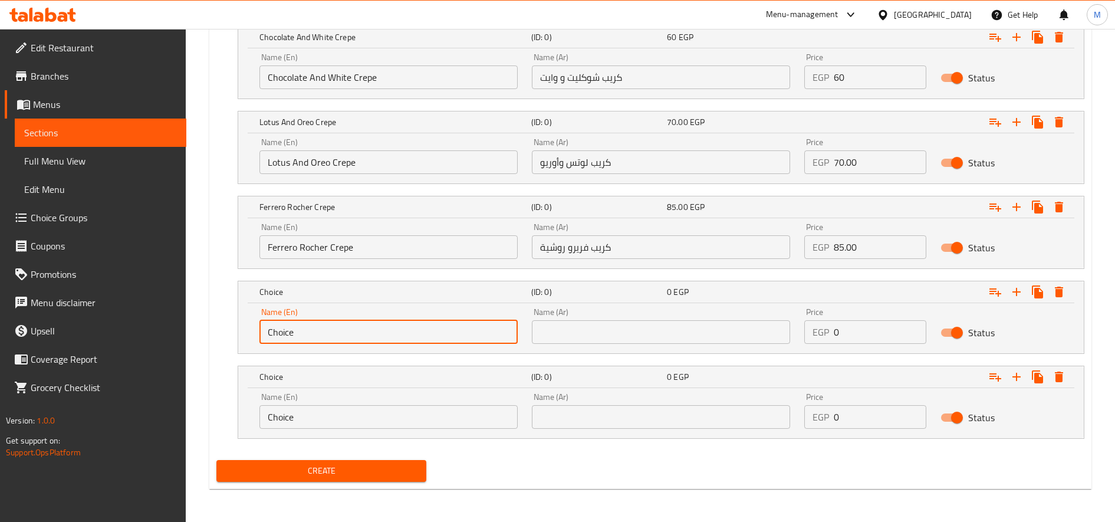
click at [351, 331] on input "Choice" at bounding box center [388, 332] width 258 height 24
paste input "Pistachio Crep"
type input "Pistachio Crepe"
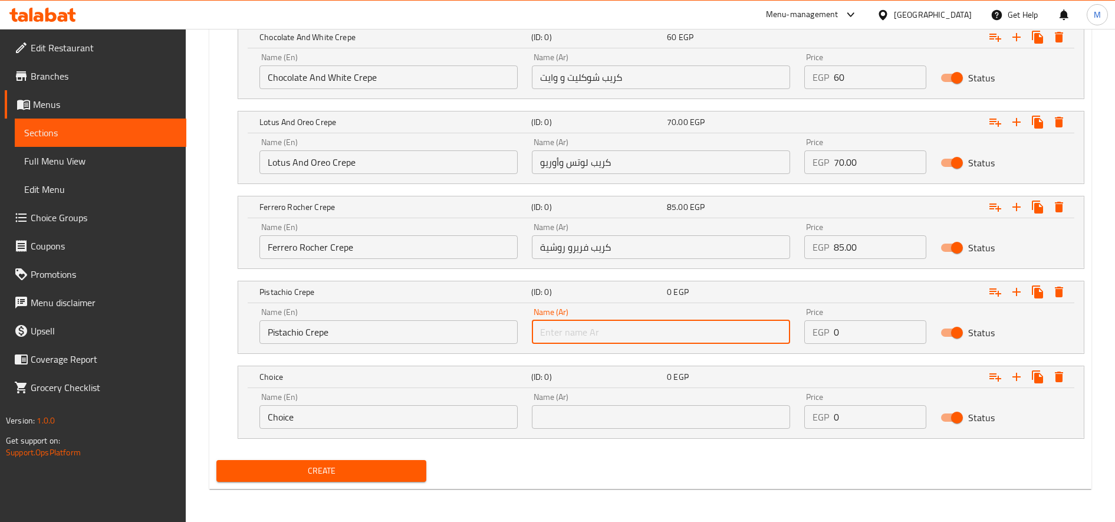
paste input "كريب فسدق"
type input "كريب فسدق"
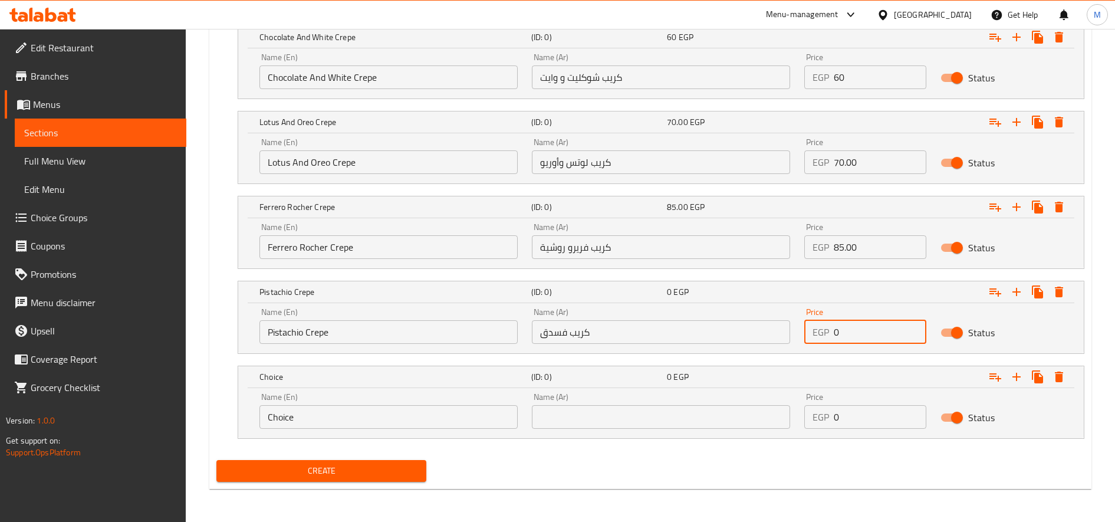
paste input "85.0"
type input "85.00"
click at [1066, 380] on button "Expand" at bounding box center [1058, 376] width 21 height 21
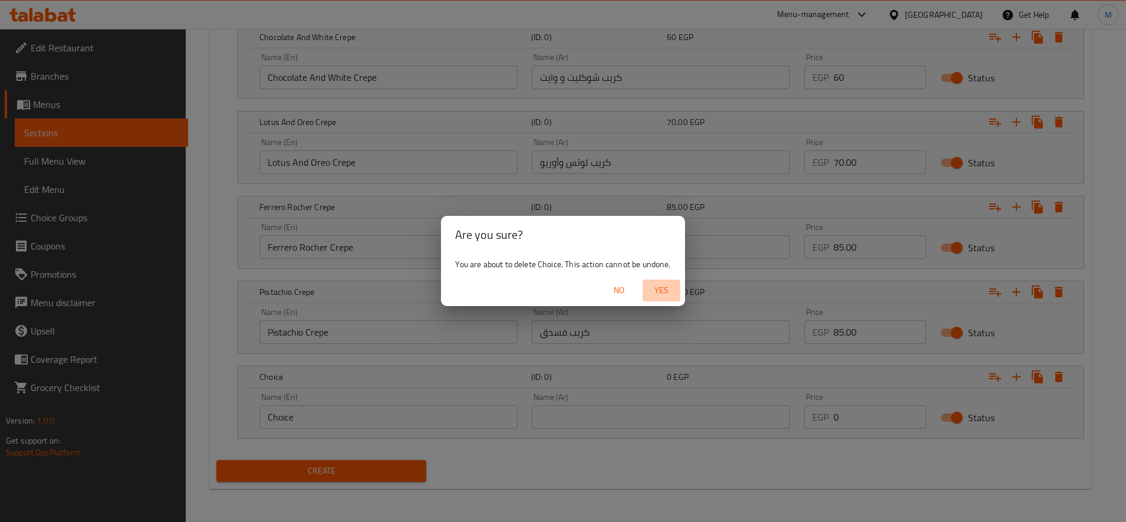
click at [658, 290] on span "Yes" at bounding box center [661, 290] width 28 height 15
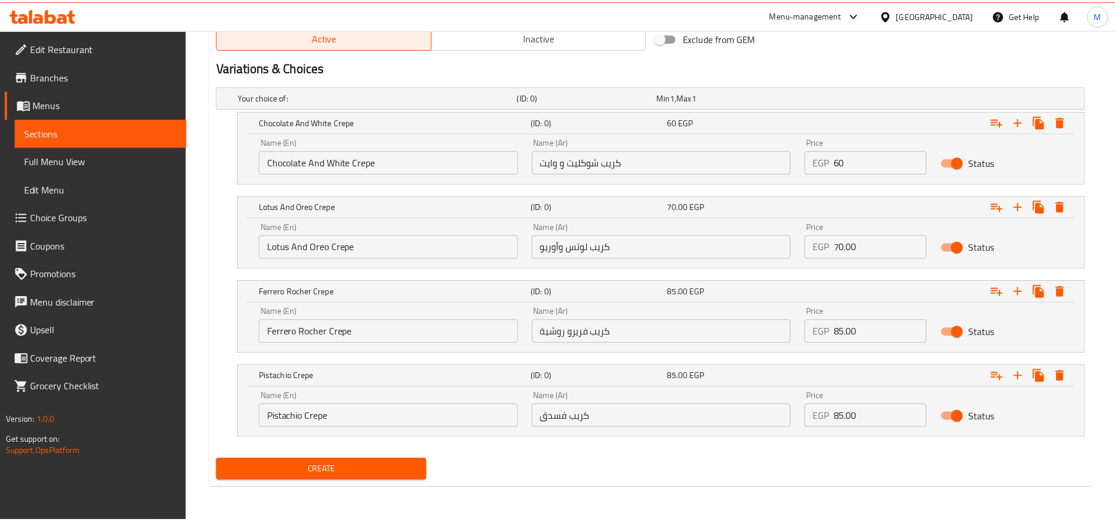
scroll to position [609, 0]
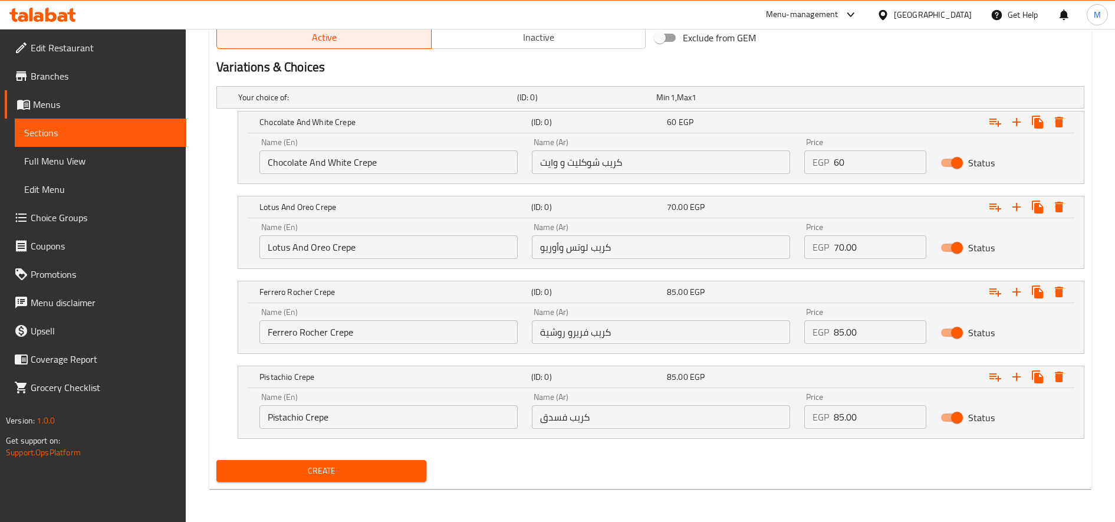
click at [352, 467] on span "Create" at bounding box center [321, 470] width 191 height 15
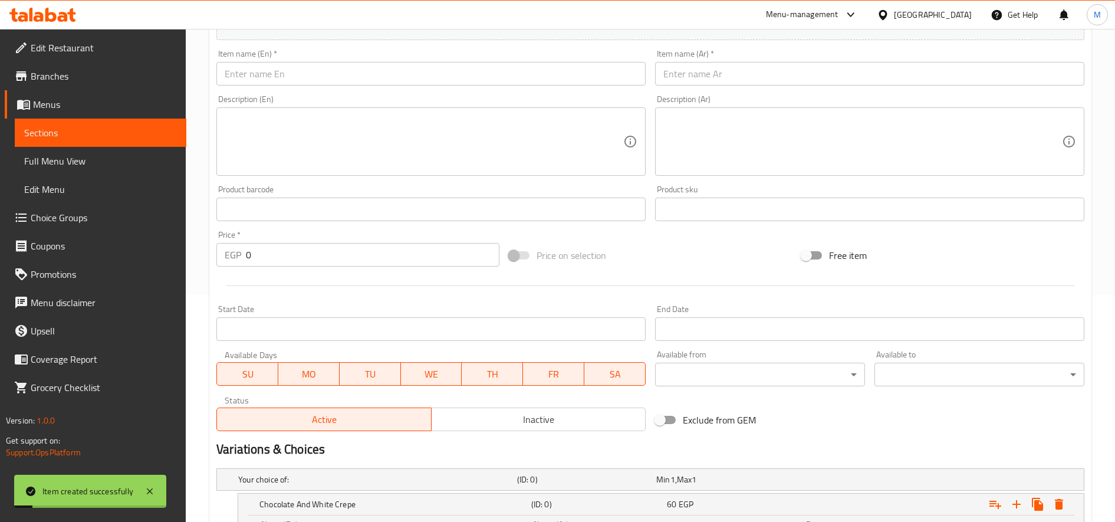
scroll to position [118, 0]
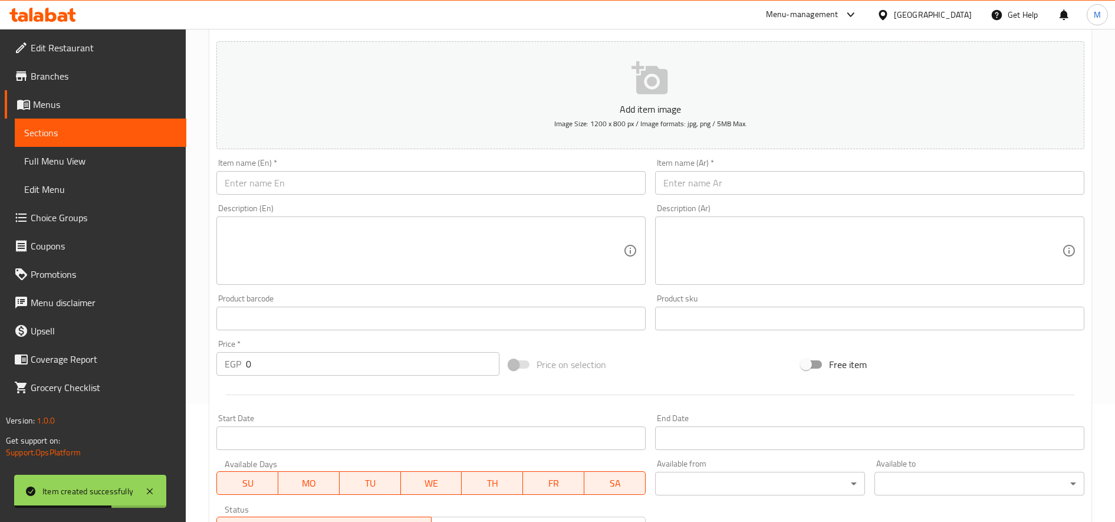
click at [264, 187] on input "text" at bounding box center [430, 183] width 429 height 24
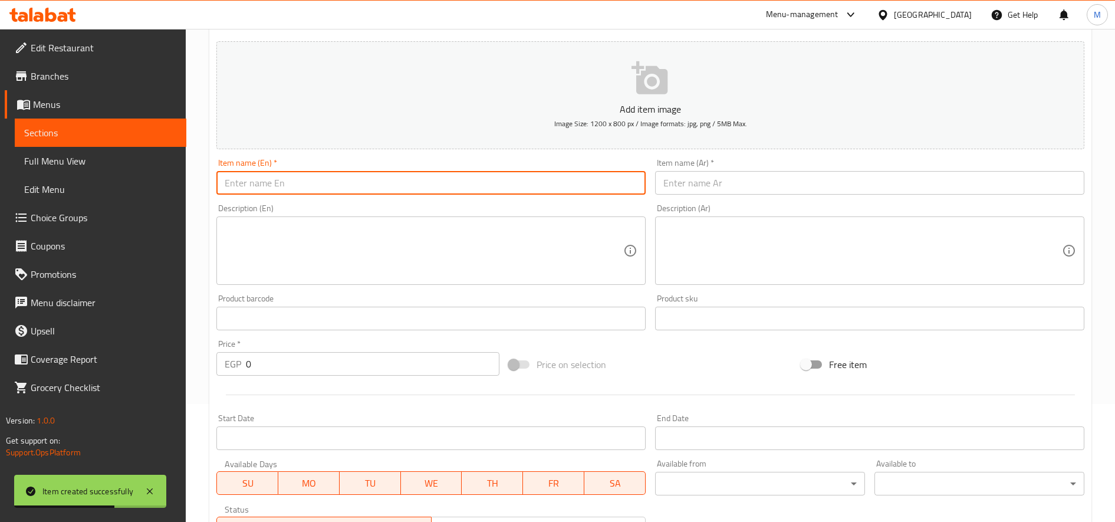
paste input "Mini Pancake"
type input "Mini Pancake"
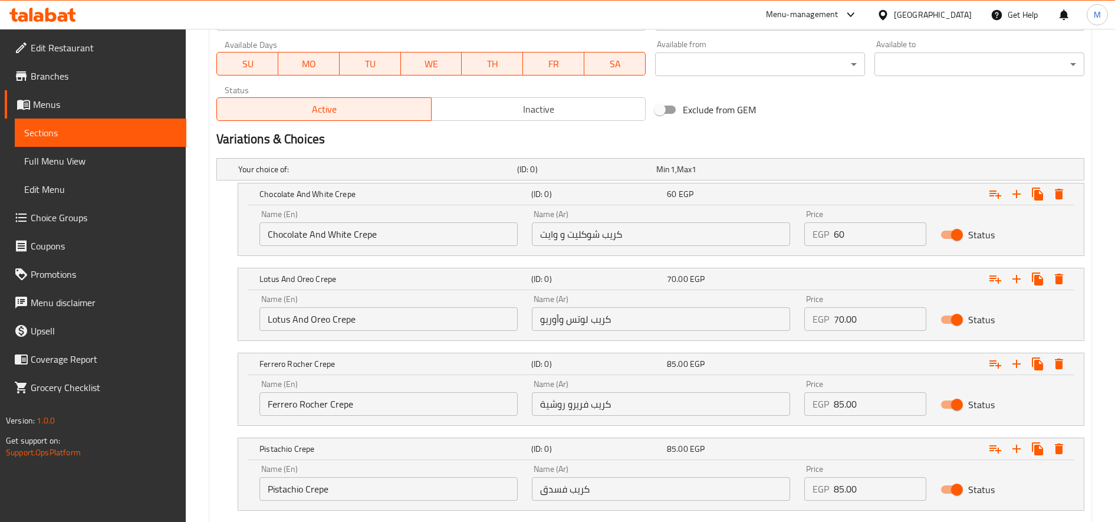
scroll to position [609, 0]
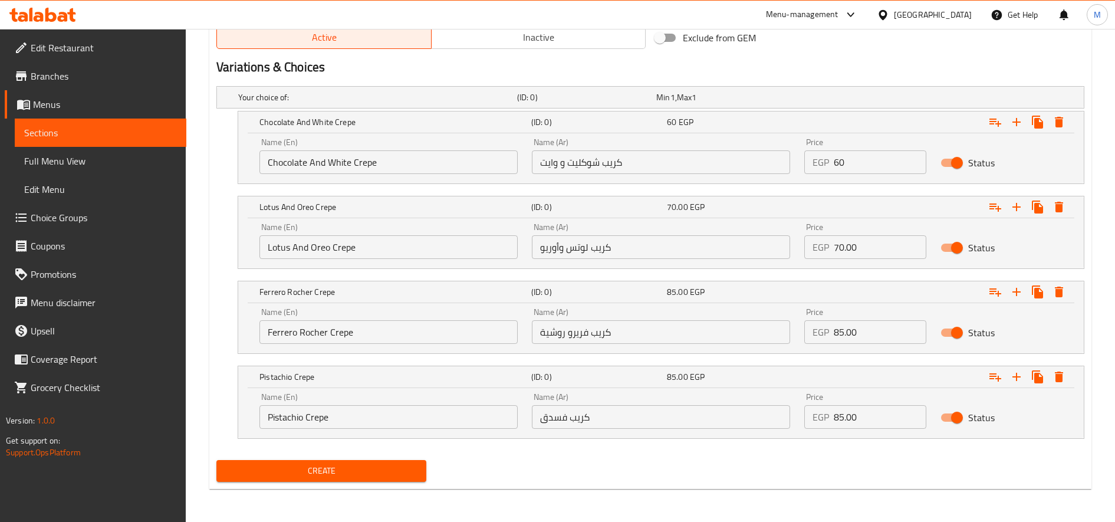
type input "مينى بان كيك"
click at [294, 169] on input "Chocolate And White Crepe" at bounding box center [388, 162] width 258 height 24
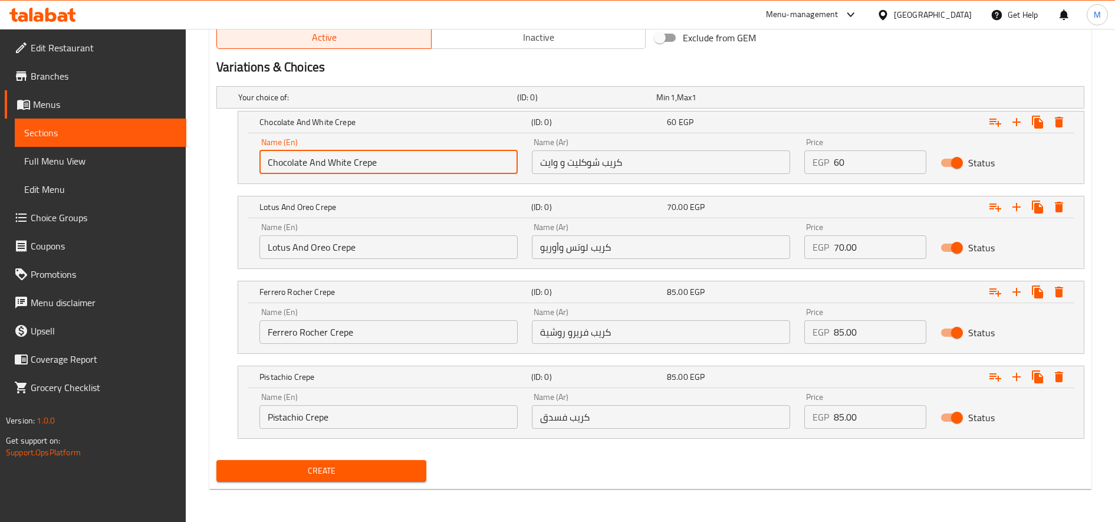
click at [294, 169] on input "Chocolate And White Crepe" at bounding box center [388, 162] width 258 height 24
click at [294, 169] on input "Choice" at bounding box center [388, 162] width 258 height 24
paste input "colate White Mix"
type input "Chocolate White Mix"
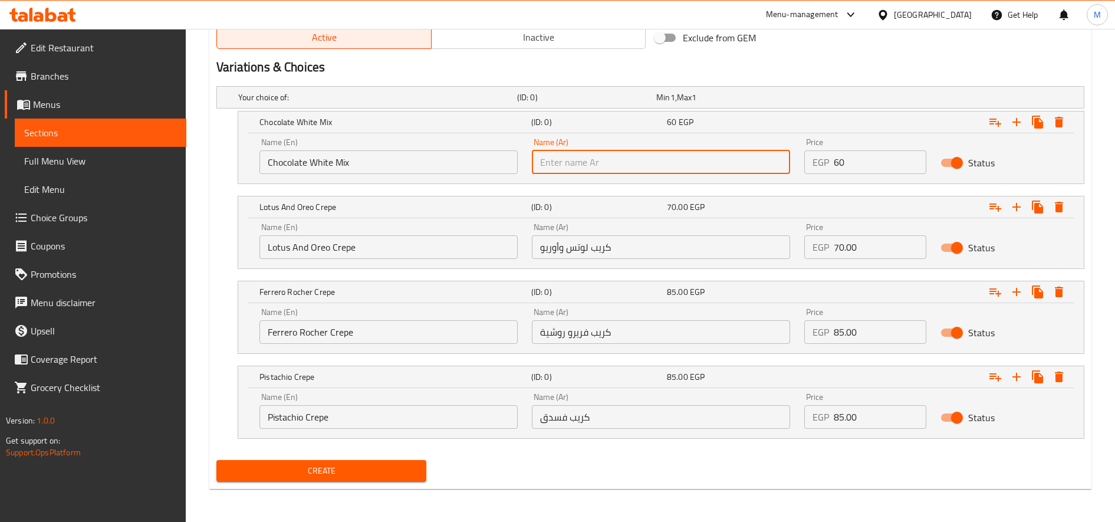
paste input "شوكليت - وايت - ميكس"
type input "شوكليت - وايت - ميكس"
click at [311, 242] on input "Lotus And Oreo Crepe" at bounding box center [388, 247] width 258 height 24
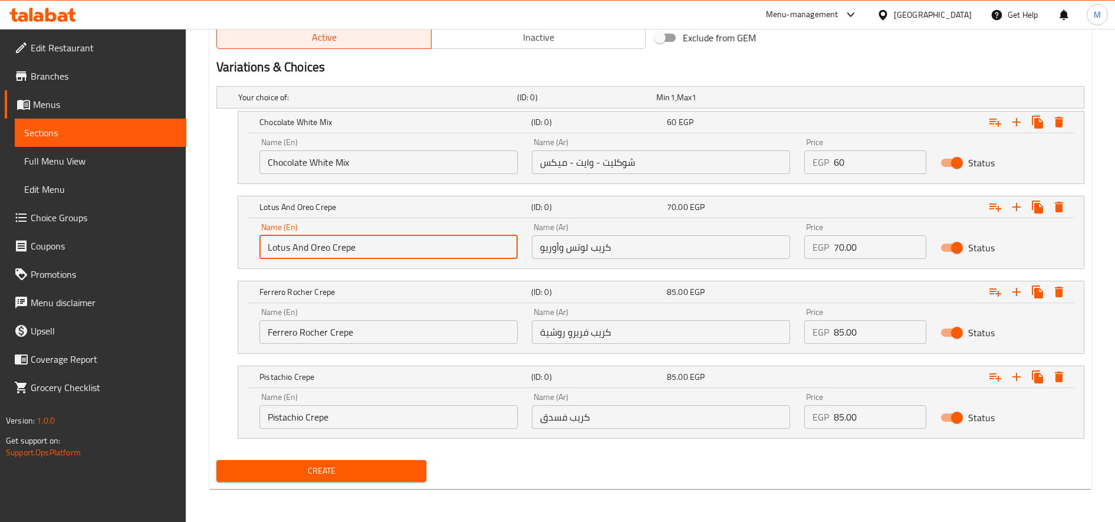
click at [311, 242] on input "Lotus And Oreo Crepe" at bounding box center [388, 247] width 258 height 24
paste input "Lotus, Dark, Caramel, Oreo And Mix"
type input "Lotus, Dark, Caramel, Oreo And Mix"
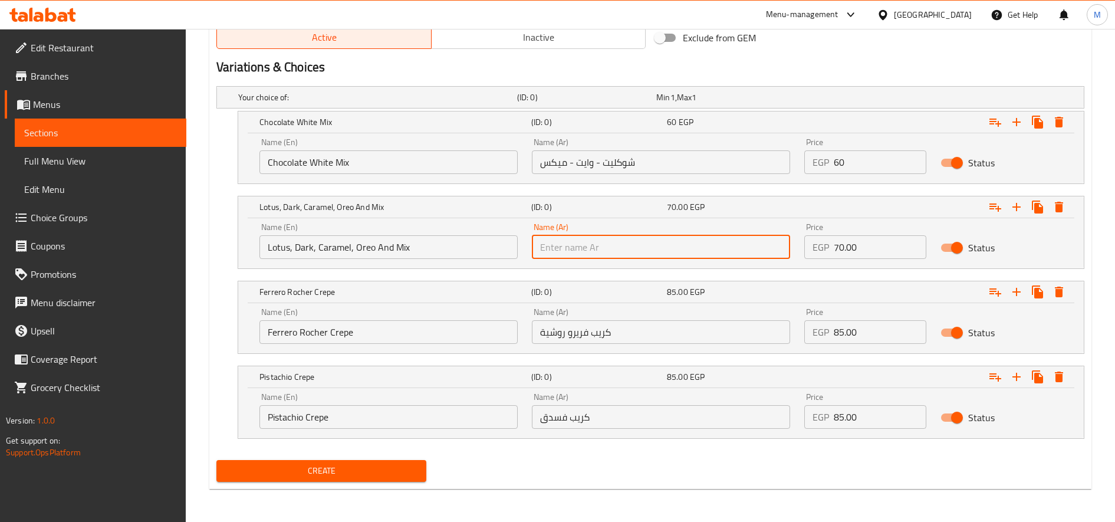
paste input "لوتس - دارك - كراميل - اوريو - ميكس"
type input "لوتس - دارك - كراميل - اوريو - ميكس"
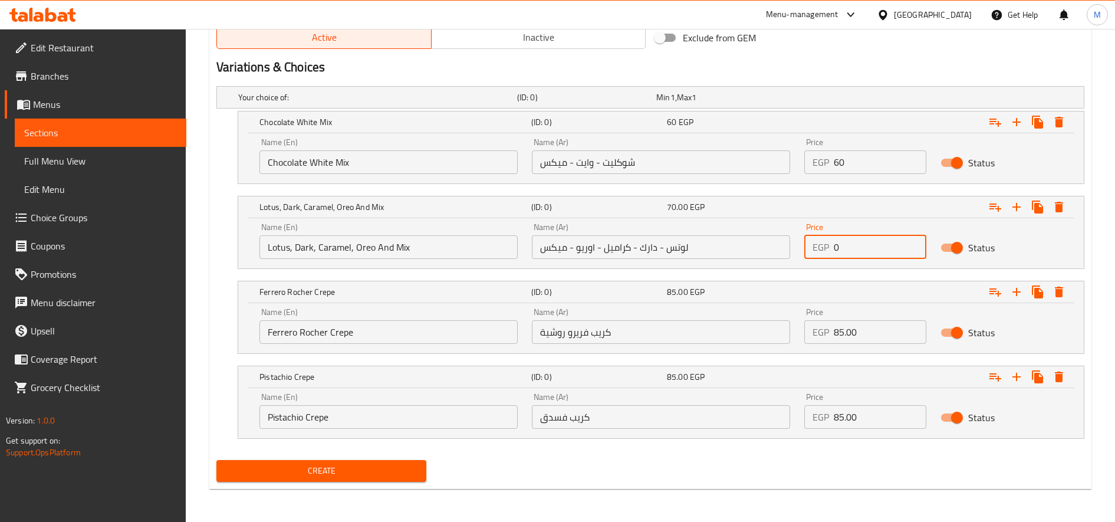
paste input "100.0"
type input "100.00"
click at [852, 166] on input "60" at bounding box center [880, 162] width 93 height 24
click at [852, 167] on input "60" at bounding box center [880, 162] width 93 height 24
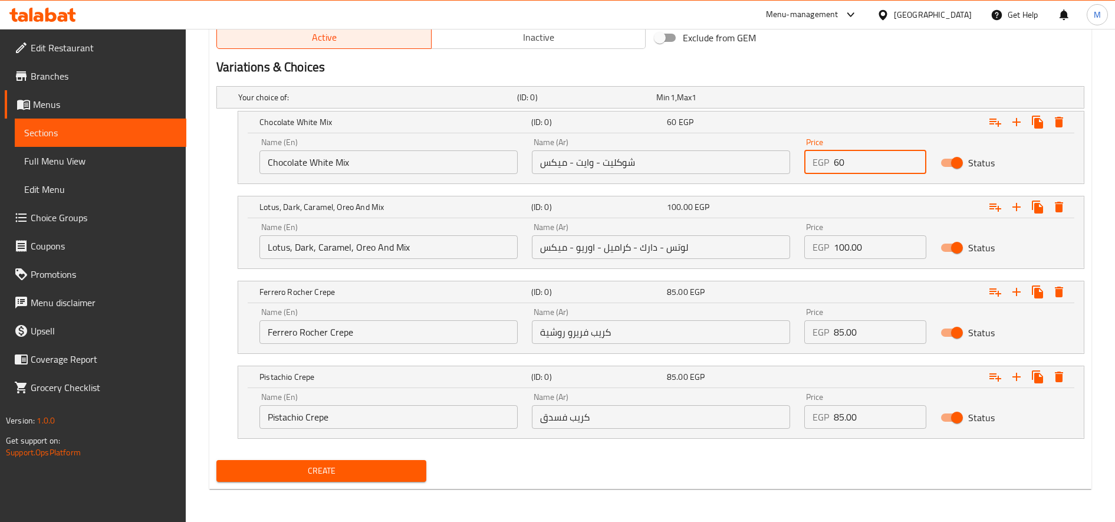
drag, startPoint x: 852, startPoint y: 167, endPoint x: 861, endPoint y: 167, distance: 9.5
click at [853, 167] on input "60" at bounding box center [880, 162] width 93 height 24
paste input "95.0"
type input "95.00"
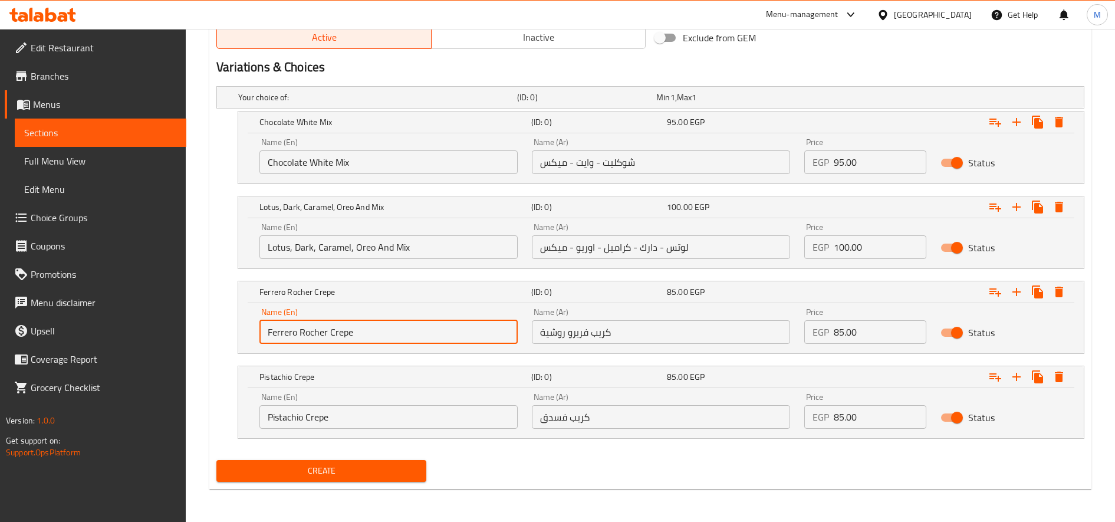
click at [370, 334] on input "Ferrero Rocher Crepe" at bounding box center [388, 332] width 258 height 24
paste input "Ferrero Rocher"
type input "Ferrero Rocher Donut"
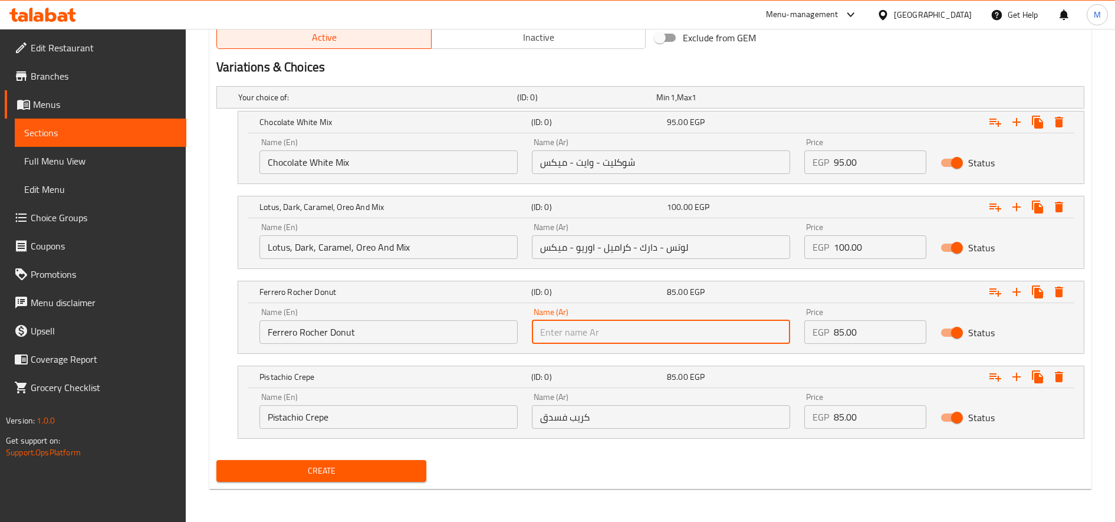
click at [353, 335] on input "Ferrero Rocher Donut" at bounding box center [388, 332] width 258 height 24
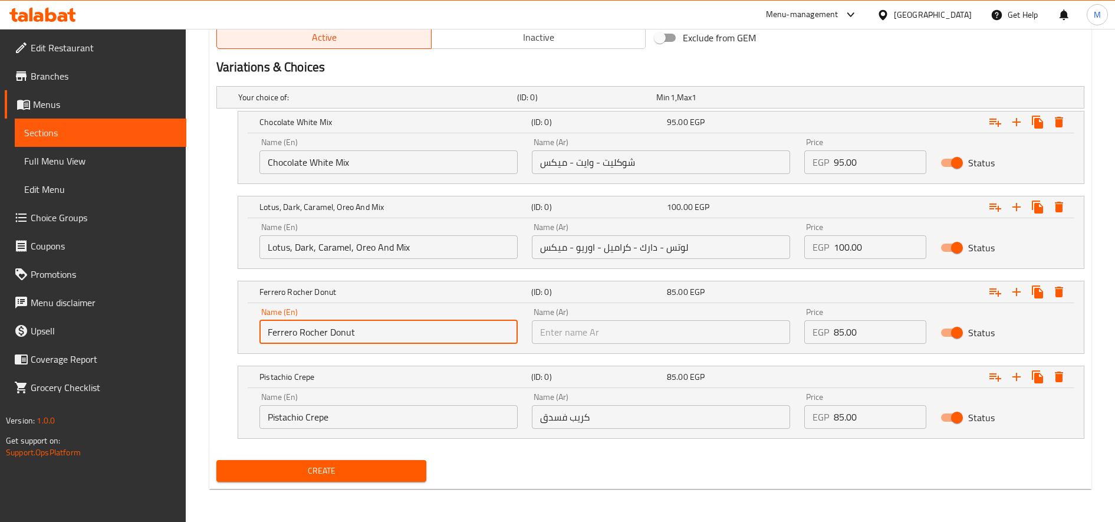
click at [353, 335] on input "Ferrero Rocher Donut" at bounding box center [388, 332] width 258 height 24
type input "Ferrero Rocher"
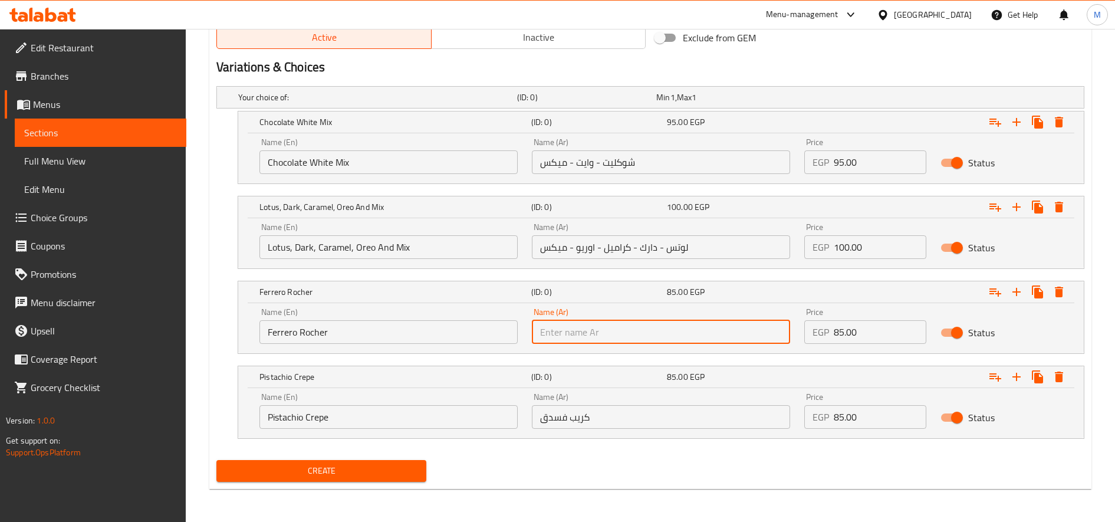
paste input "فريرو روشية"
type input "فريرو روشية"
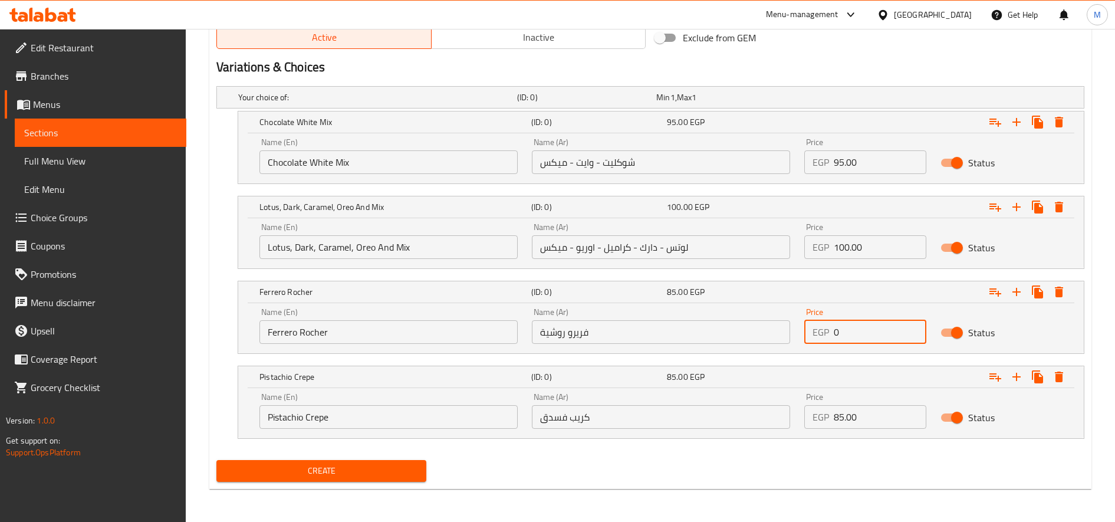
paste input "105.0"
type input "105.00"
click at [308, 410] on input "Pistachio Crepe" at bounding box center [388, 417] width 258 height 24
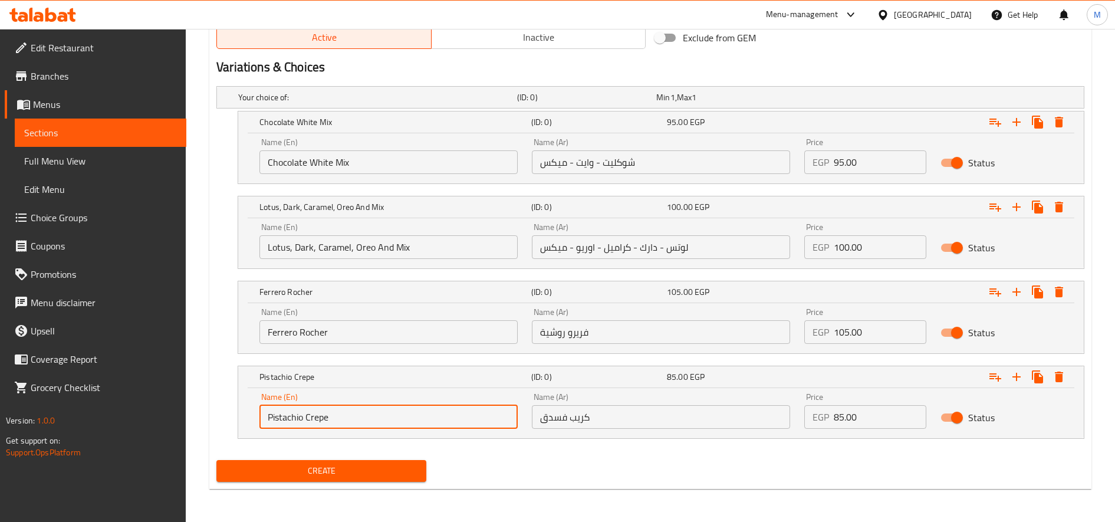
click at [308, 410] on input "Pistachio Crepe" at bounding box center [388, 417] width 258 height 24
paste input "Pistachio"
type input "Pistachio"
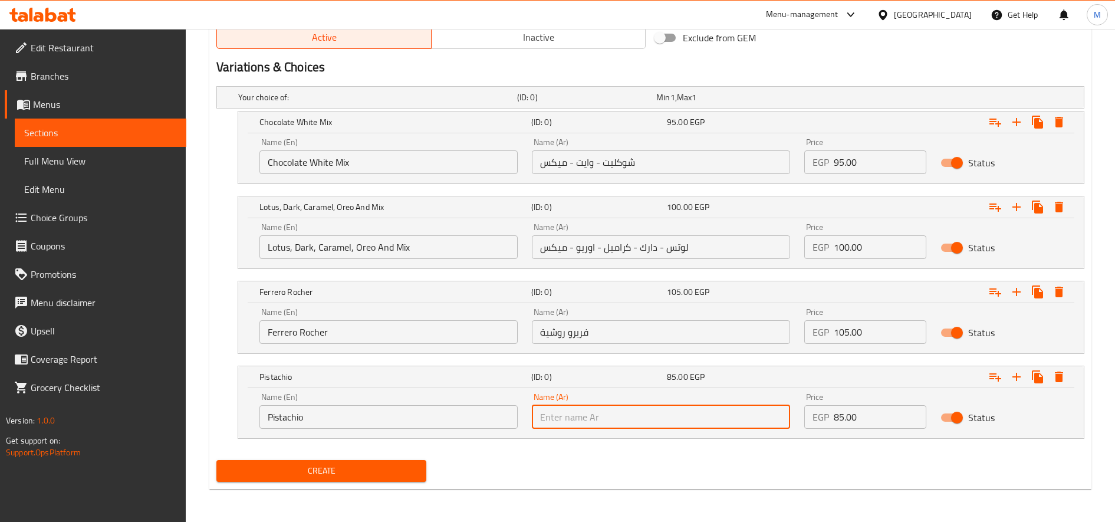
paste input "فسدق"
type input "فسدق"
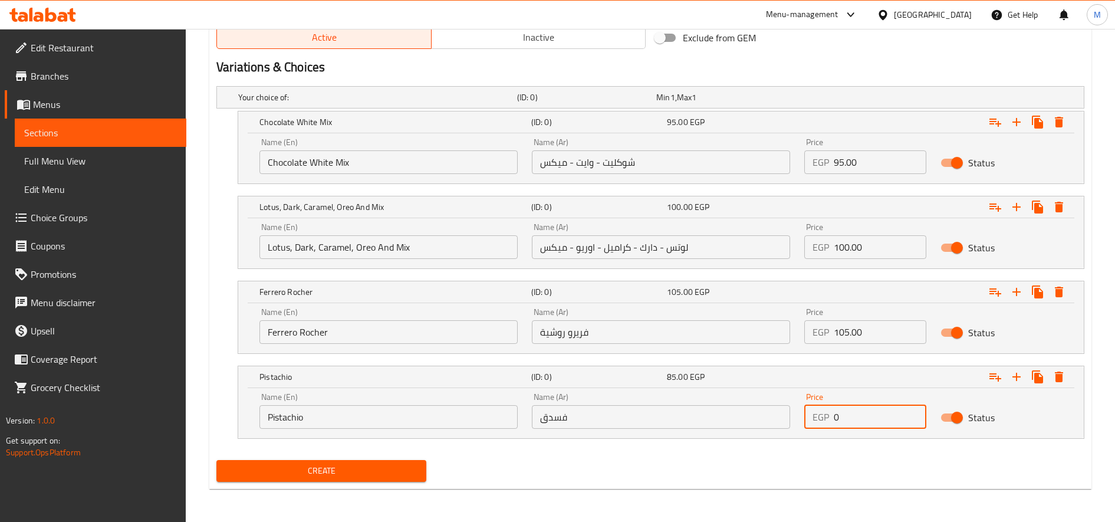
paste input "115.0"
type input "115.00"
click at [364, 466] on span "Create" at bounding box center [321, 470] width 191 height 15
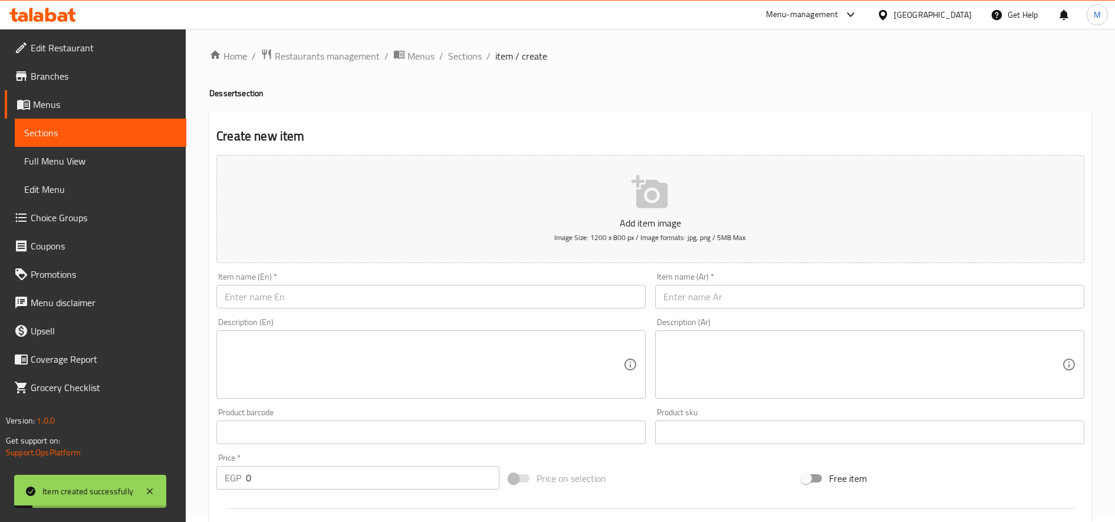
scroll to position [0, 0]
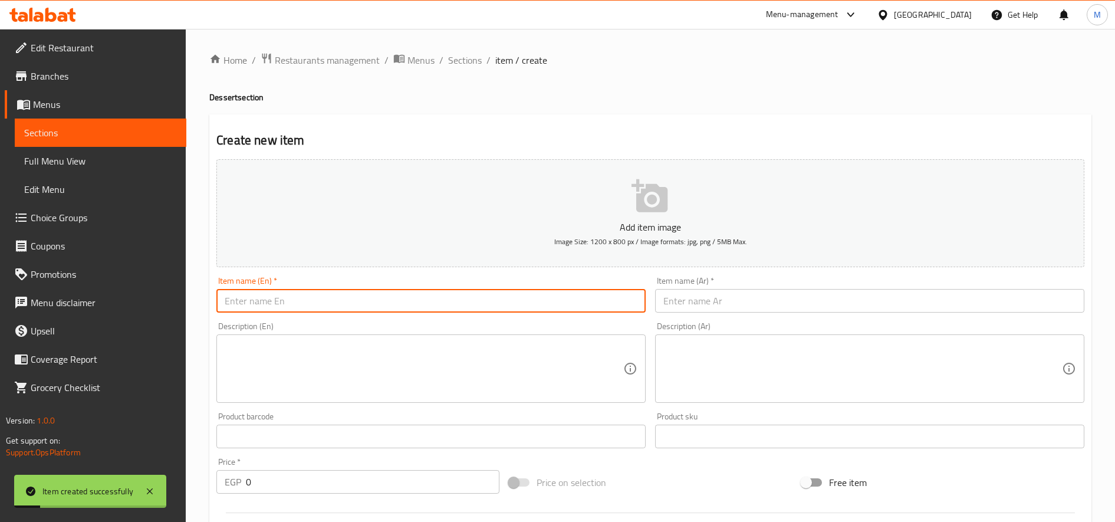
click at [440, 298] on input "text" at bounding box center [430, 301] width 429 height 24
paste input "Rice Pudding"
type input "Rice Pudding"
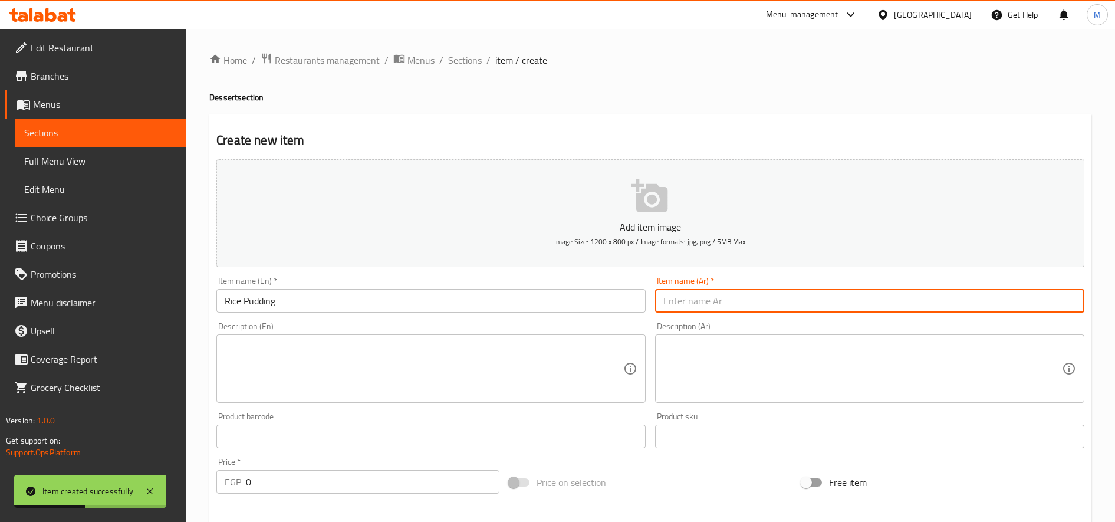
paste input "ارز و لب"
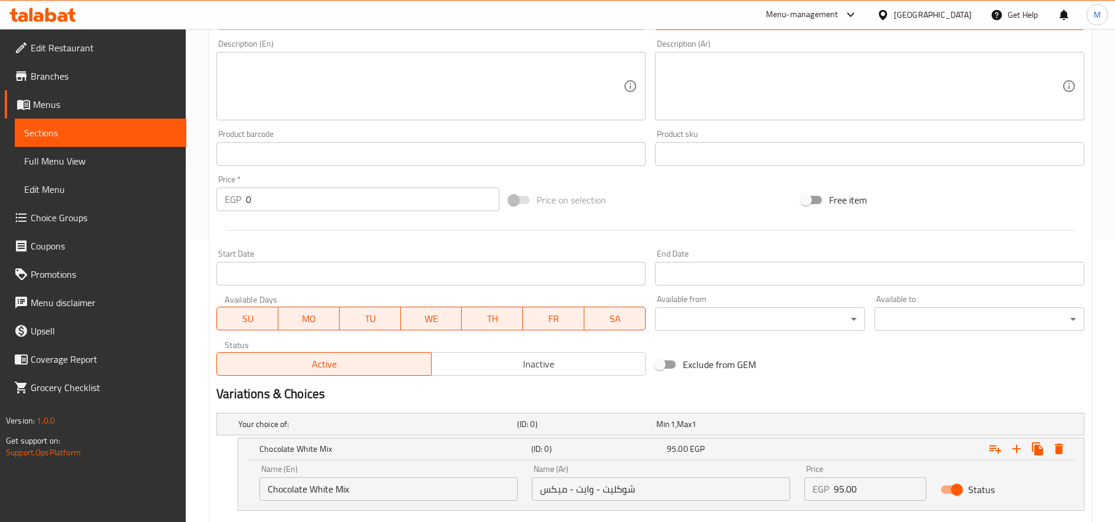
scroll to position [295, 0]
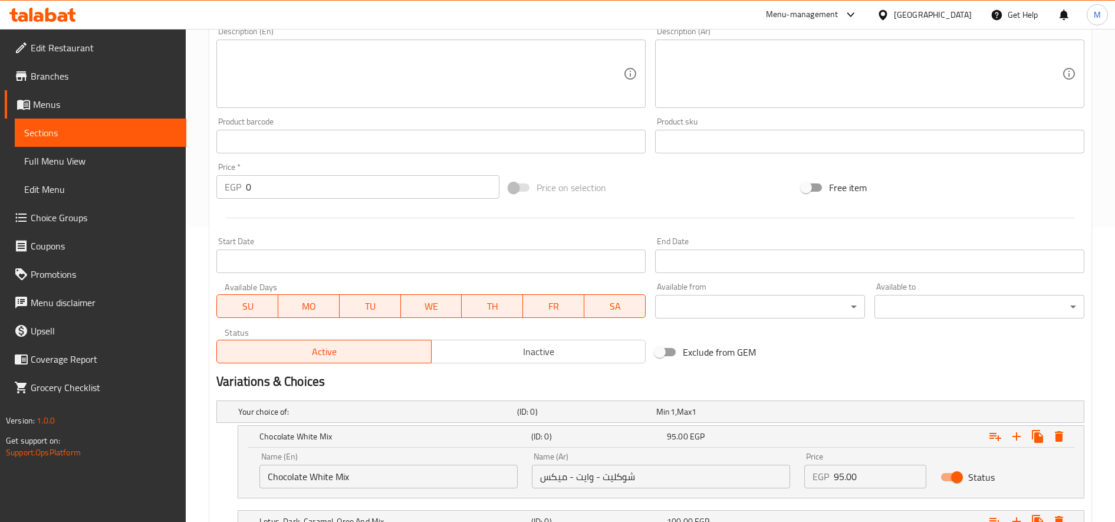
type input "ارز و لبن"
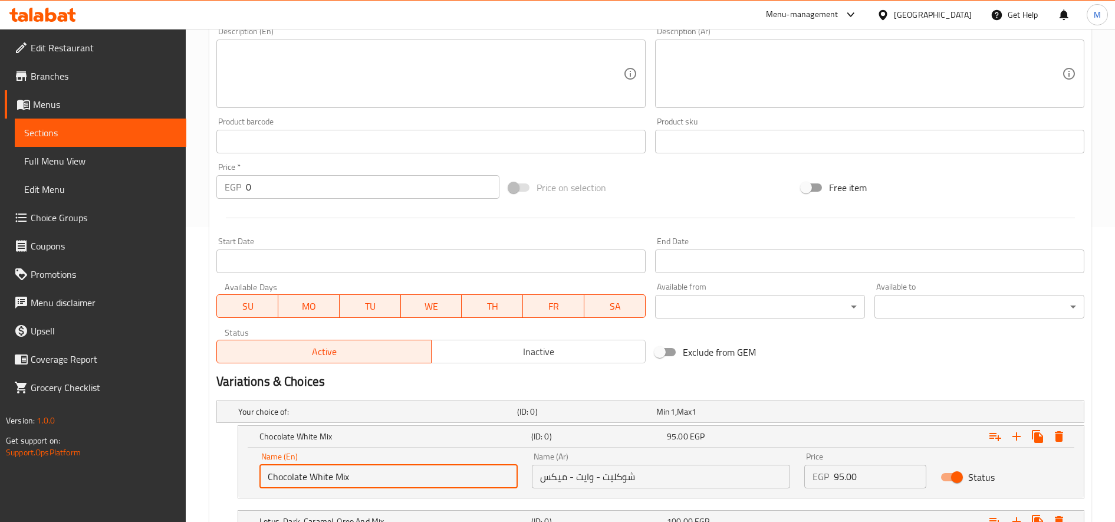
click at [343, 470] on input "Chocolate White Mix" at bounding box center [388, 477] width 258 height 24
paste input "Rice Pudding Chocolate Oreo"
type input "Rice Pudding Chocolate Oreo"
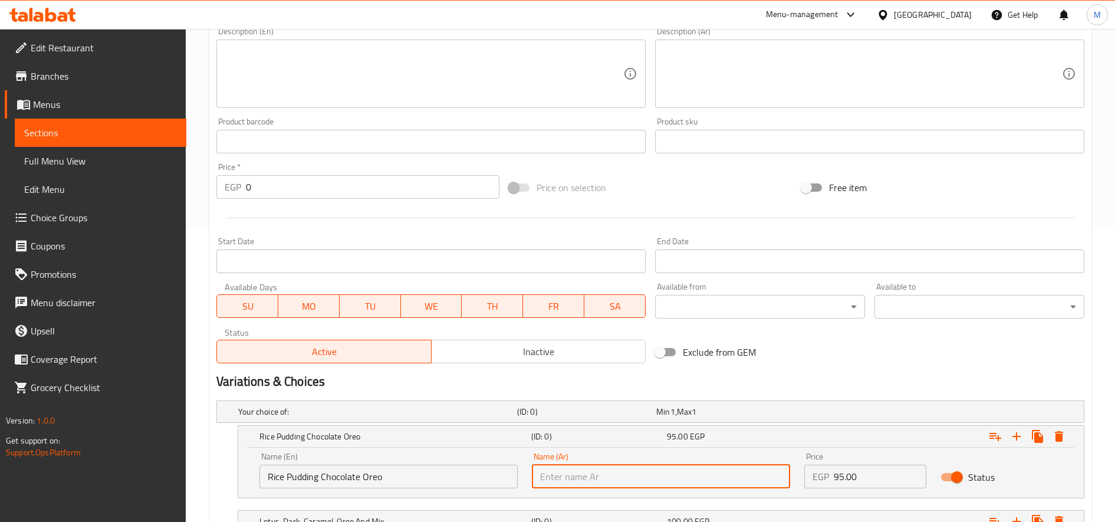
paste input "ارز و لبن شوكليت أوريو"
type input "ارز و لبن شوكليت أوريو"
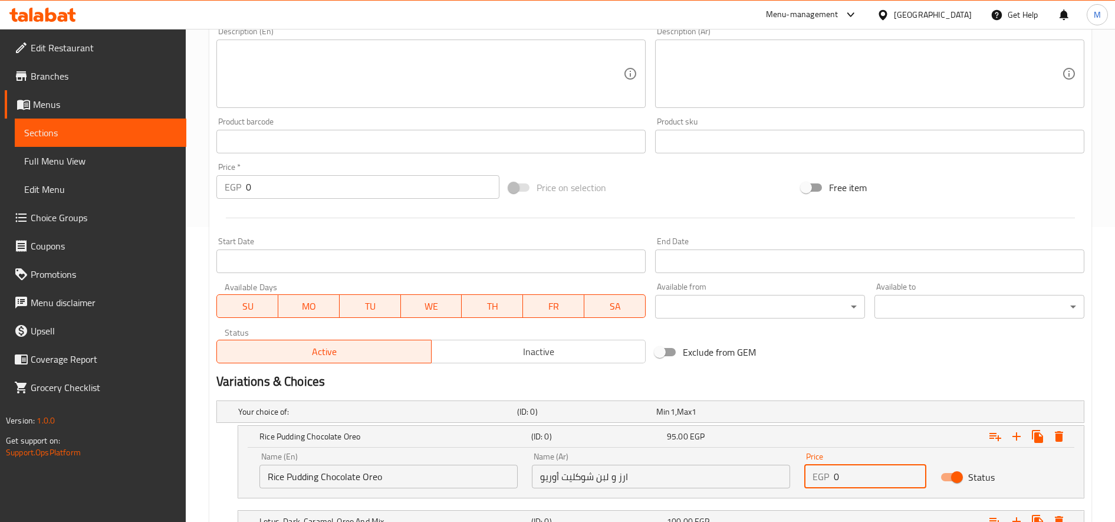
paste input "45.0"
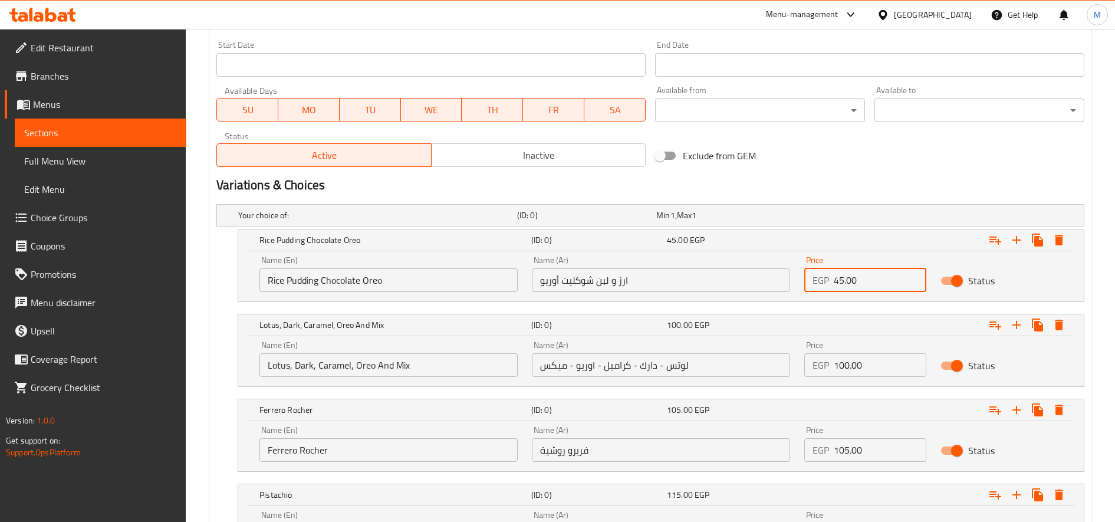
scroll to position [589, 0]
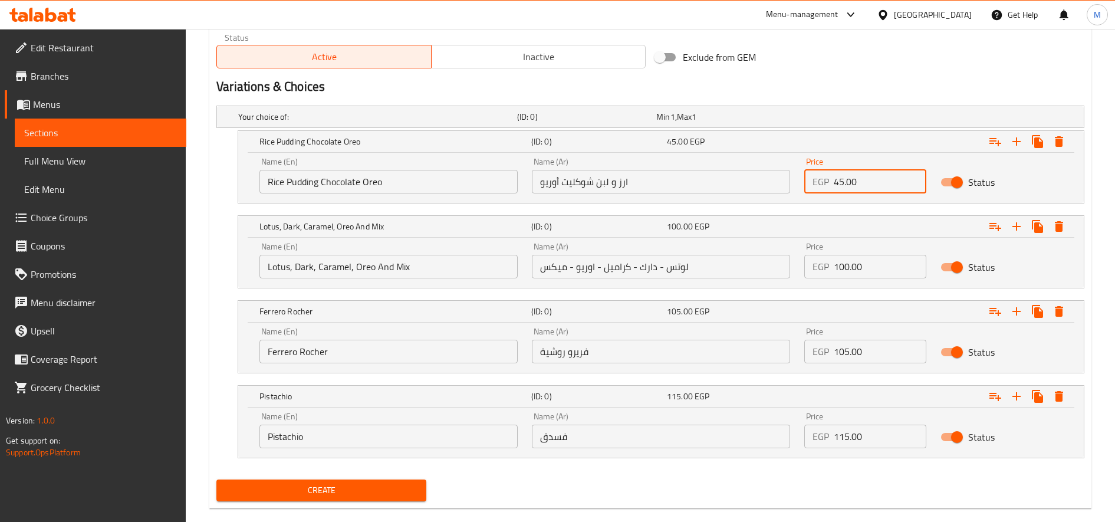
type input "45.00"
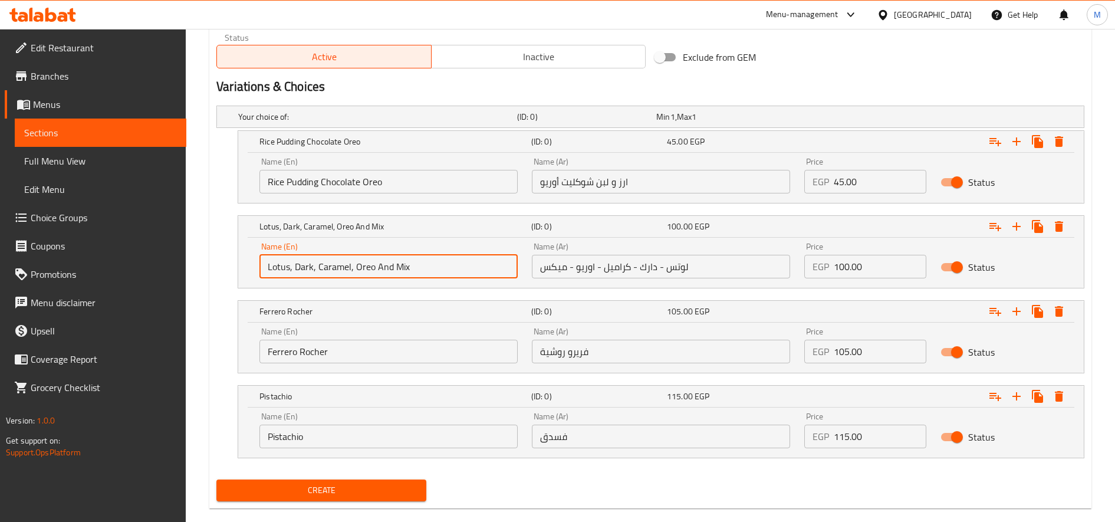
click at [386, 266] on input "Lotus, Dark, Caramel, Oreo And Mix" at bounding box center [388, 267] width 258 height 24
paste input "Rice Pudding Lotus"
type input "Rice Pudding Lotus"
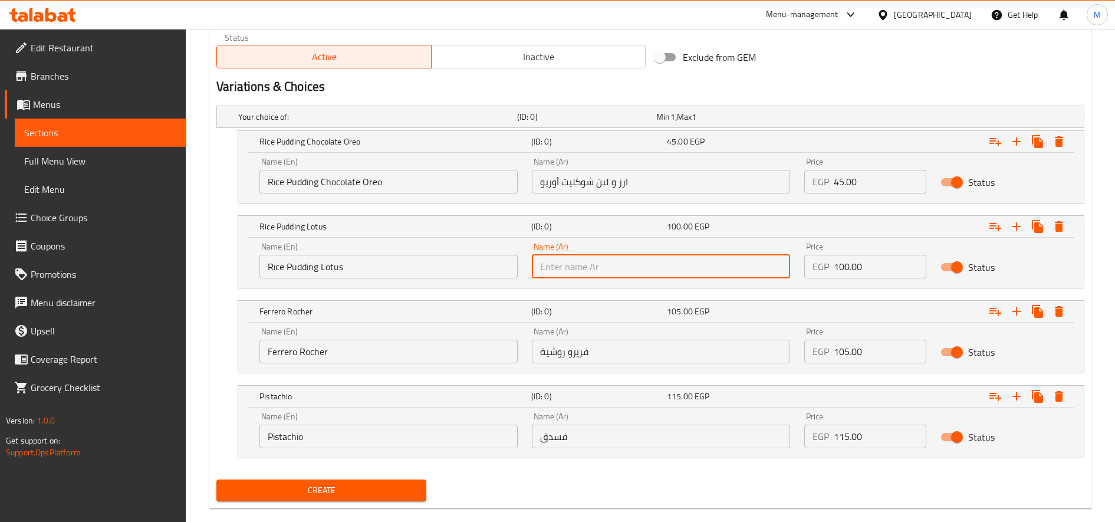
paste input "ارز و لبن لوتس"
type input "ارز و لبن لوتس"
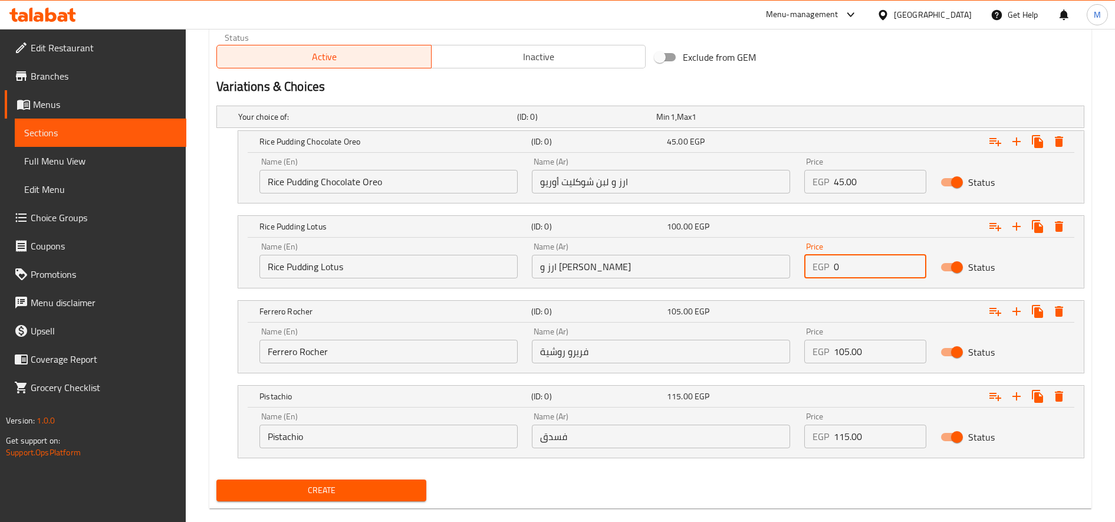
paste input "45.0"
type input "45.00"
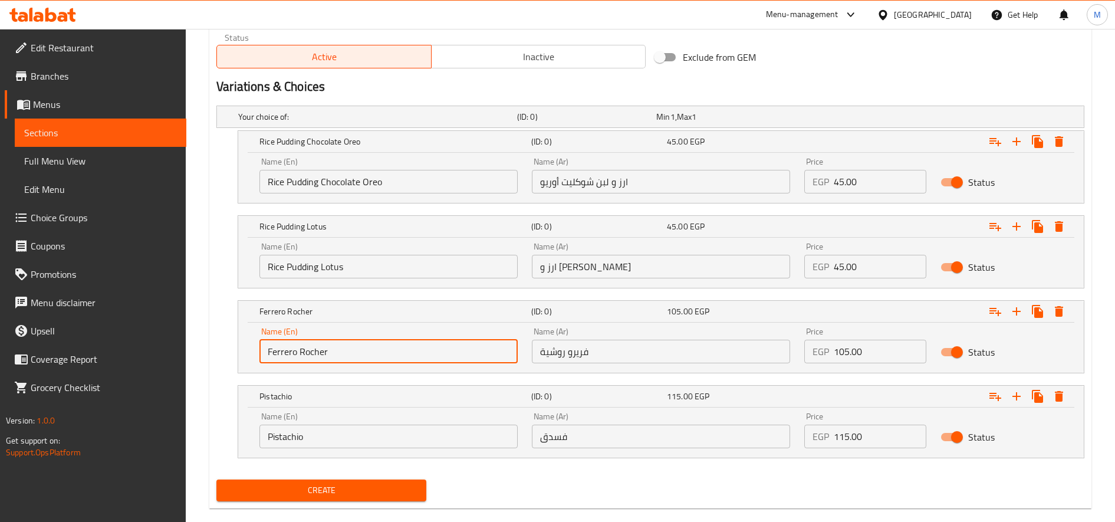
click at [415, 349] on input "Ferrero Rocher" at bounding box center [388, 352] width 258 height 24
click at [414, 349] on input "Ferrero Rocher" at bounding box center [388, 352] width 258 height 24
paste input "Rice Pudding I"
type input "Rice Pudding Ice"
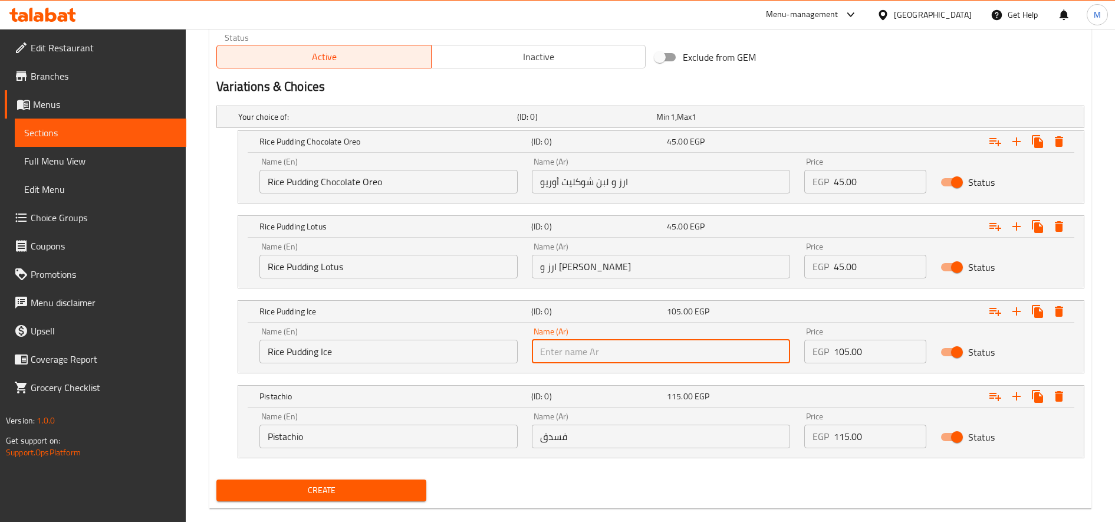
paste input "ارز و لبن آيس"
type input "ارز و لبن آيس"
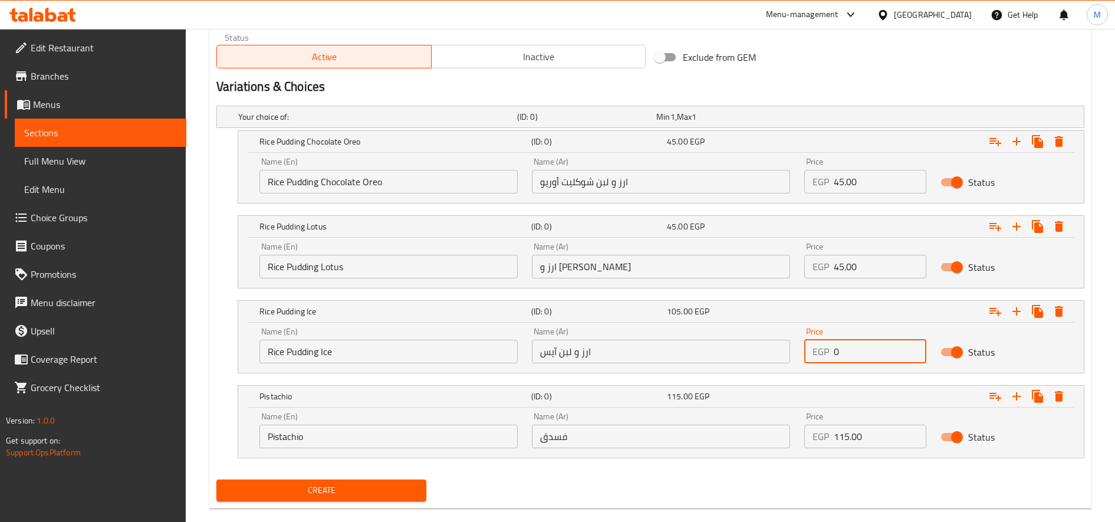
paste input "55.0"
type input "55.00"
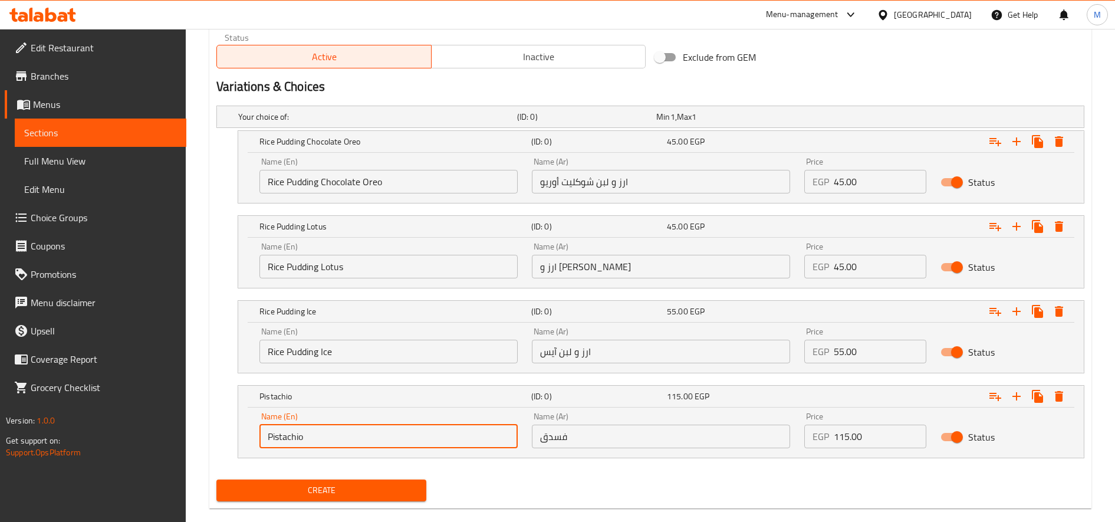
click at [306, 446] on input "Pistachio" at bounding box center [388, 436] width 258 height 24
click at [307, 445] on input "Pistachio" at bounding box center [388, 436] width 258 height 24
paste input "assata Rice Pudding"
type input "Cassata Rice Pudding"
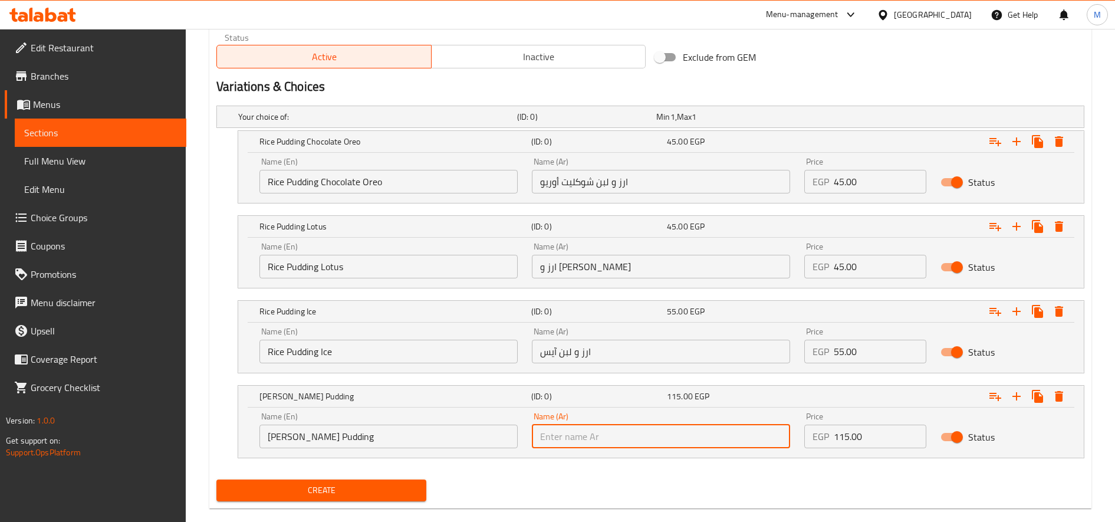
paste input "كاساتا رز باللبن"
type input "كاساتا رز باللبن"
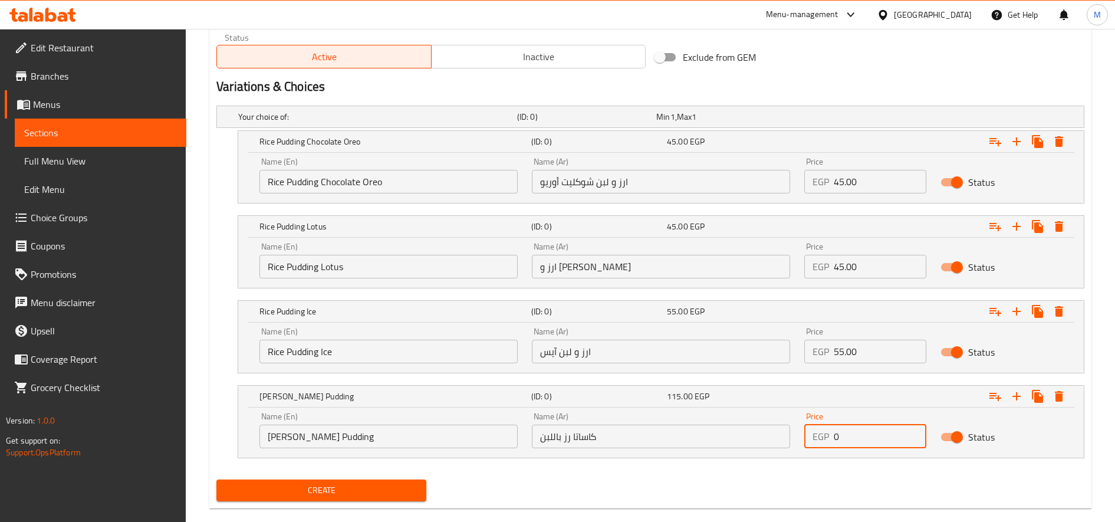
paste input "55.0"
type input "55.00"
click at [1020, 397] on icon "Expand" at bounding box center [1016, 396] width 14 height 14
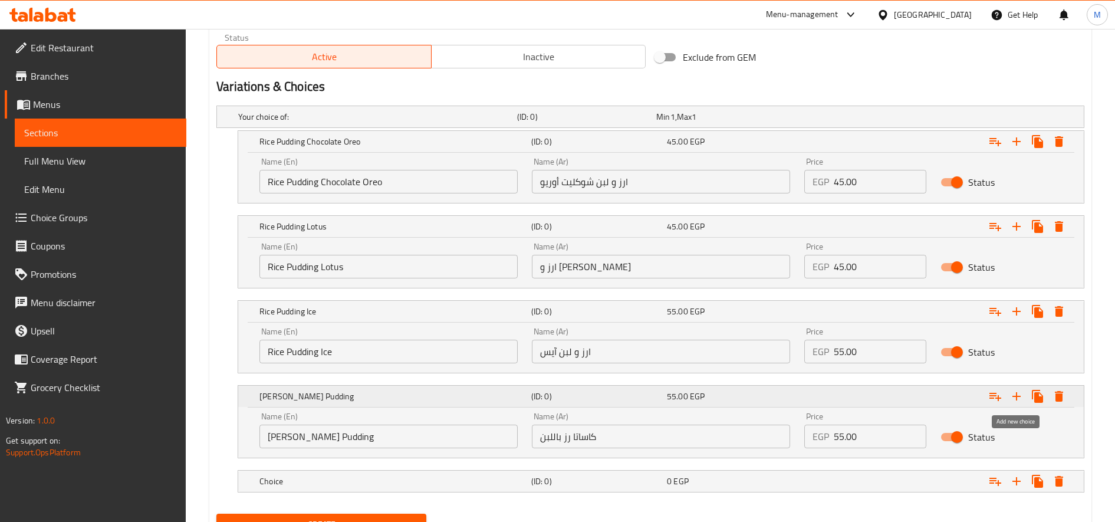
click at [1020, 397] on icon "Expand" at bounding box center [1016, 396] width 14 height 14
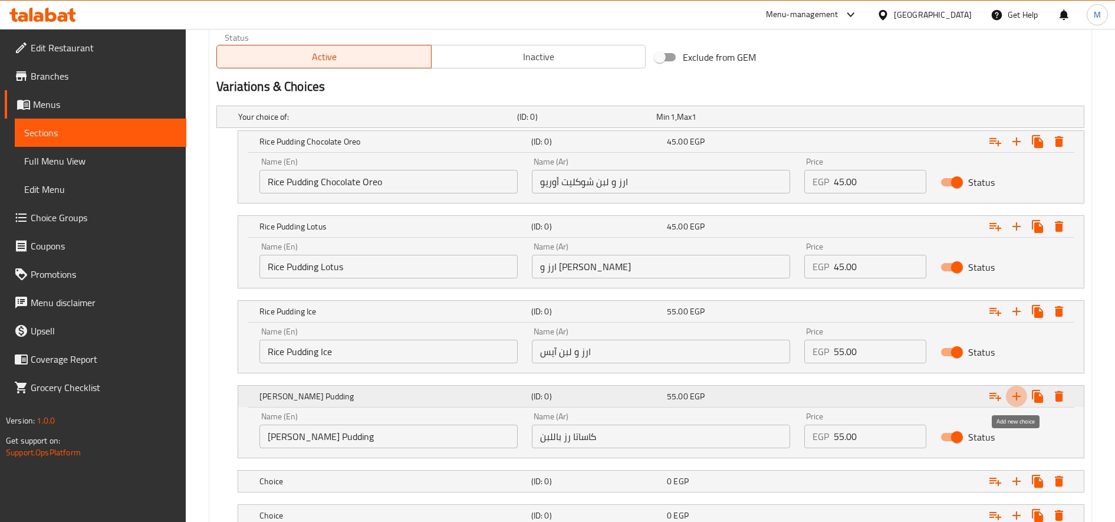
click at [1020, 397] on icon "Expand" at bounding box center [1016, 396] width 14 height 14
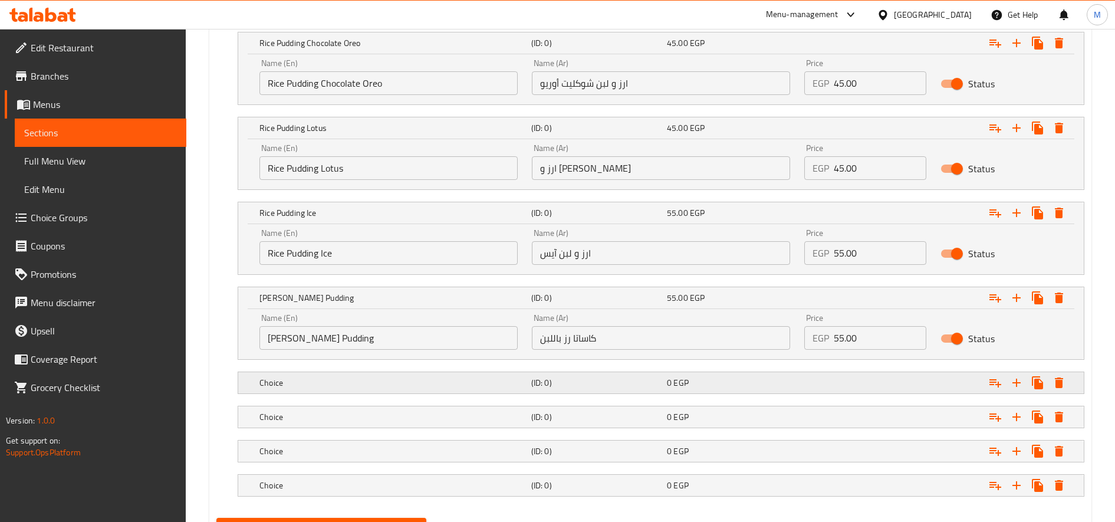
scroll to position [746, 0]
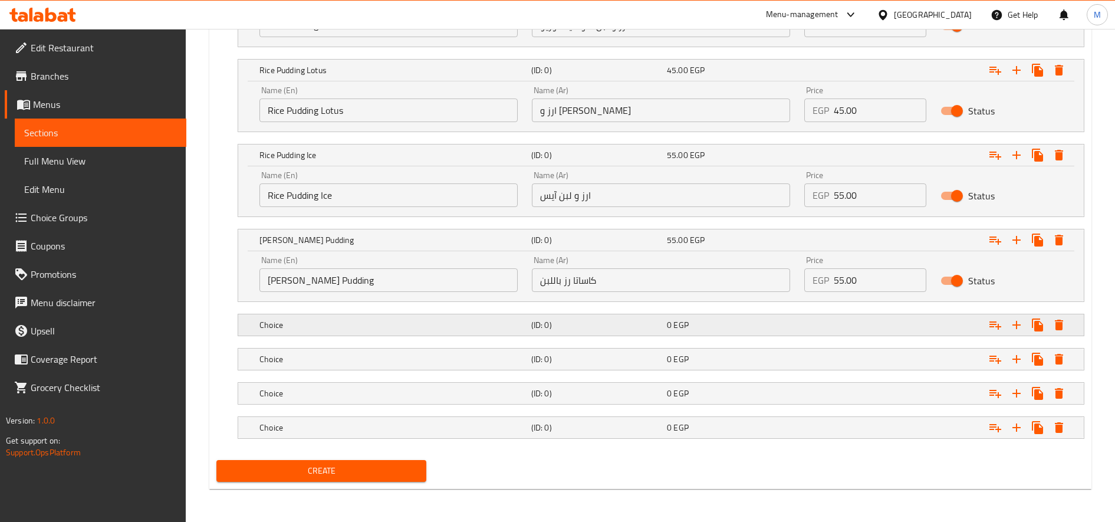
click at [464, 319] on h5 "Choice" at bounding box center [392, 325] width 267 height 12
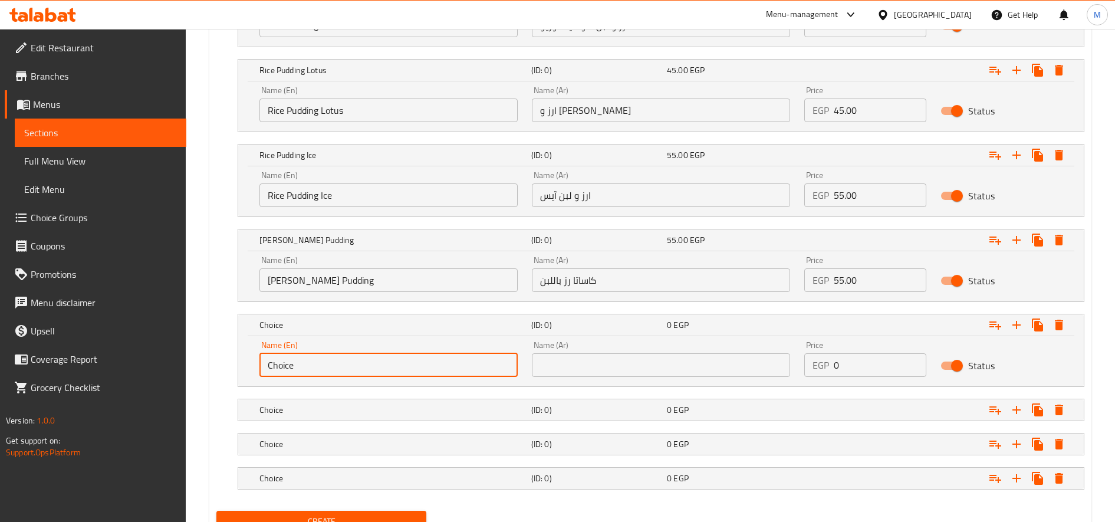
click at [406, 355] on input "Choice" at bounding box center [388, 365] width 258 height 24
paste input "Rice Pudding Qeshta And Nuts"
type input "Rice Pudding Qeshta And Nuts"
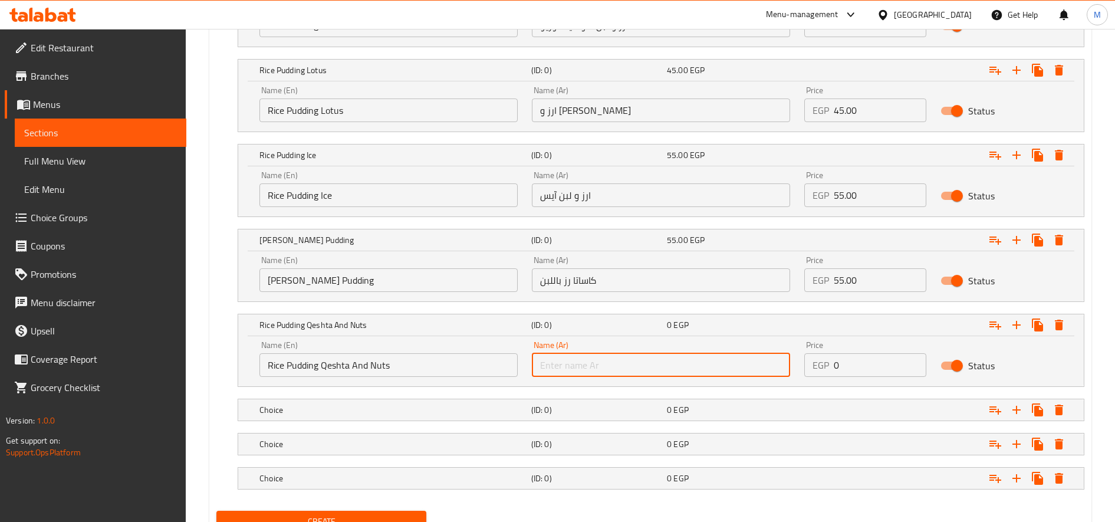
paste input "ارز و لبن قشطة ومكسرات"
type input "ارز و لبن قشطة ومكسرات"
click at [386, 415] on h5 "Choice" at bounding box center [392, 410] width 267 height 12
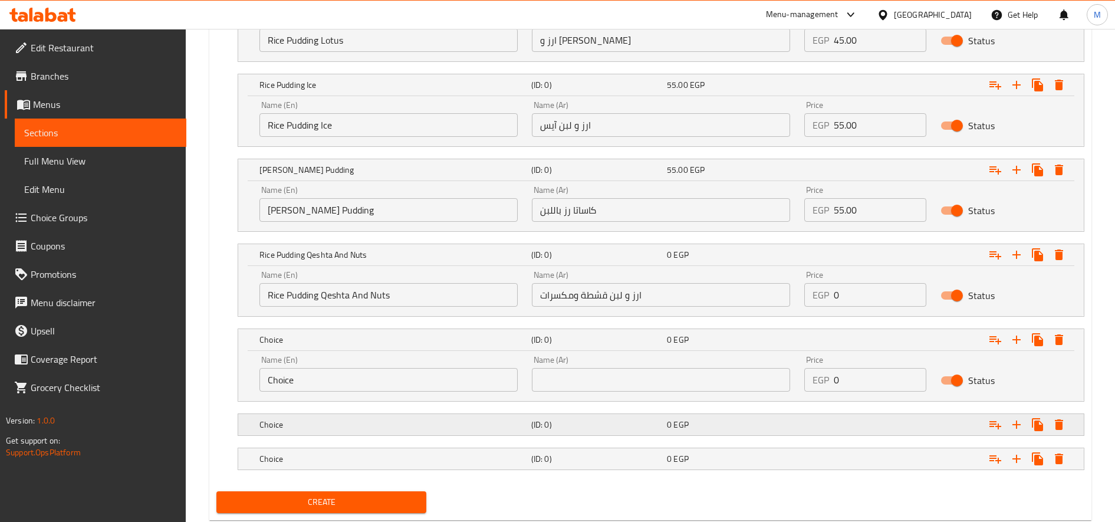
scroll to position [844, 0]
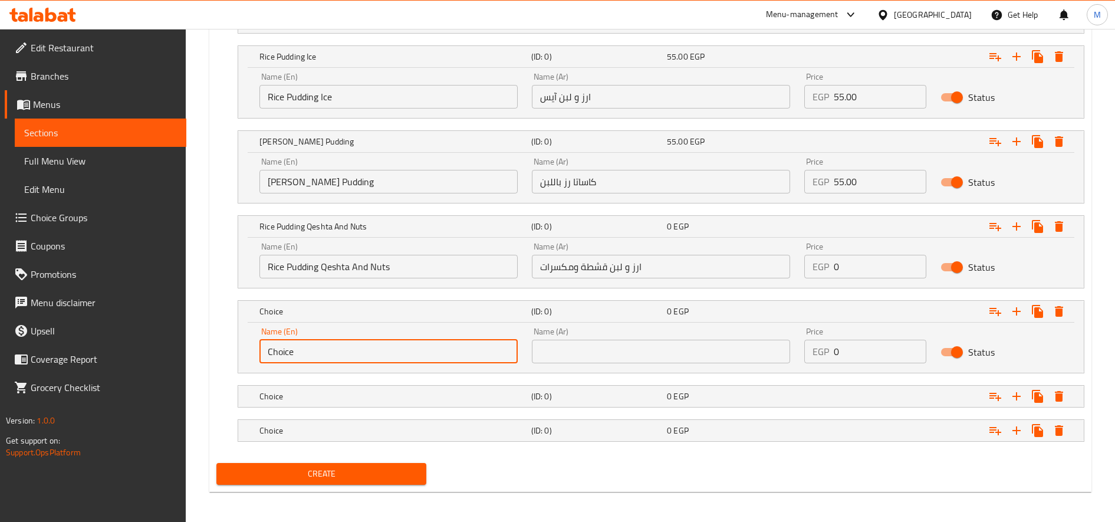
click at [370, 355] on input "Choice" at bounding box center [388, 352] width 258 height 24
paste input "Rice Pudding Cheesecak"
type input "Rice Pudding Cheesecake"
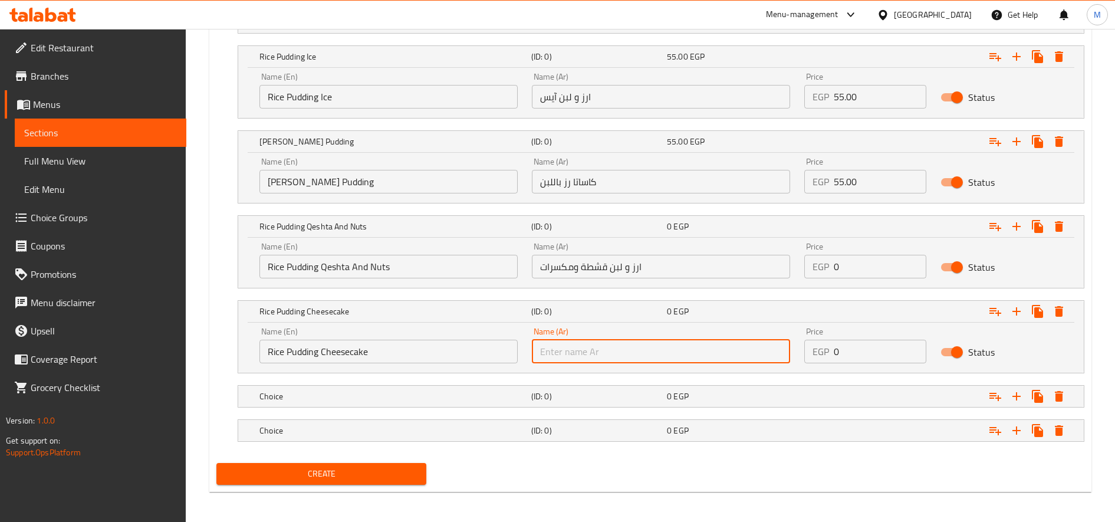
paste input "ارز و لبن تشيز كيك"
type input "ارز و لبن تشيز كيك"
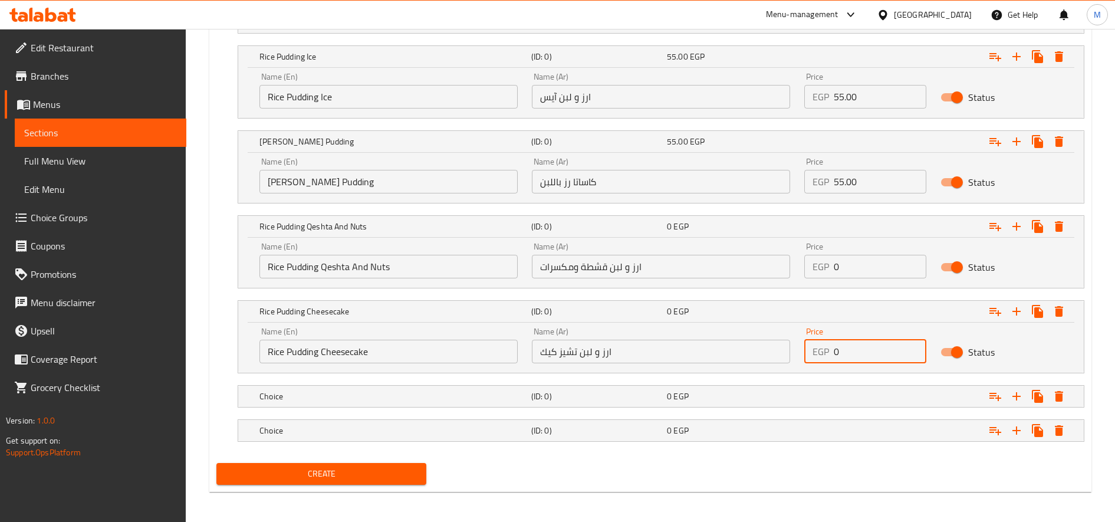
paste input "65.0"
type input "65.00"
click at [886, 276] on input "0" at bounding box center [880, 267] width 93 height 24
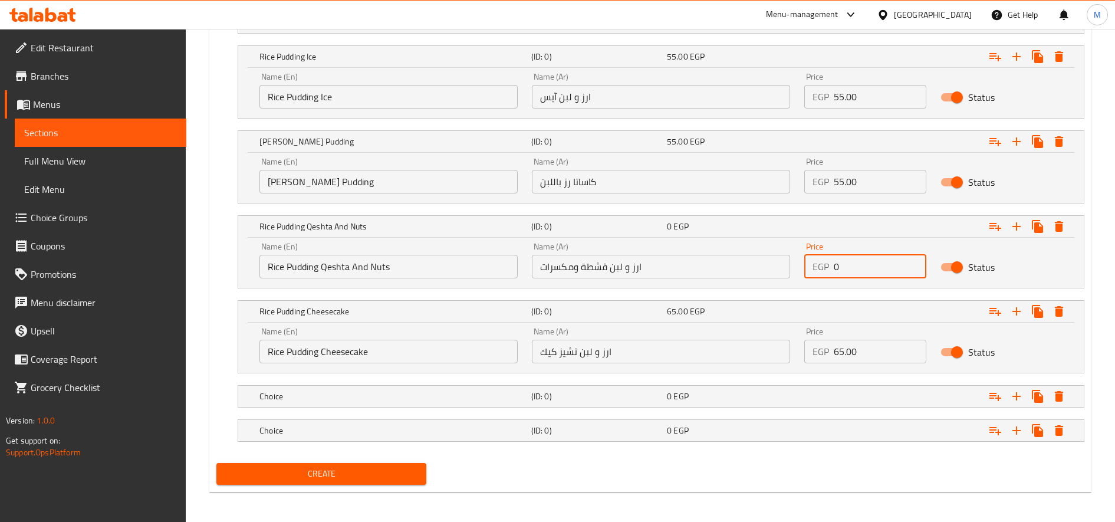
click at [886, 276] on input "0" at bounding box center [880, 267] width 93 height 24
paste input "60.0"
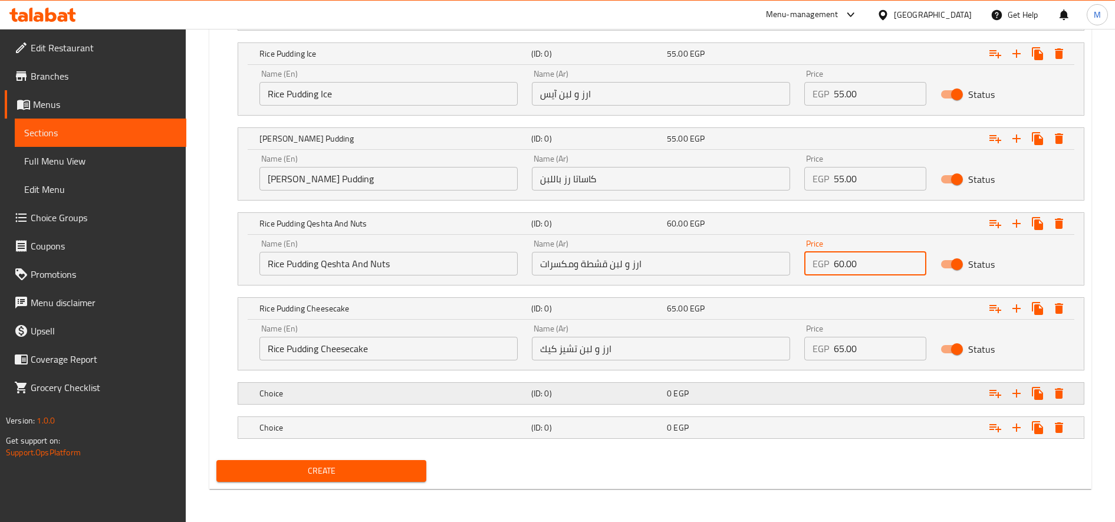
type input "60.00"
click at [444, 392] on h5 "Choice" at bounding box center [392, 393] width 267 height 12
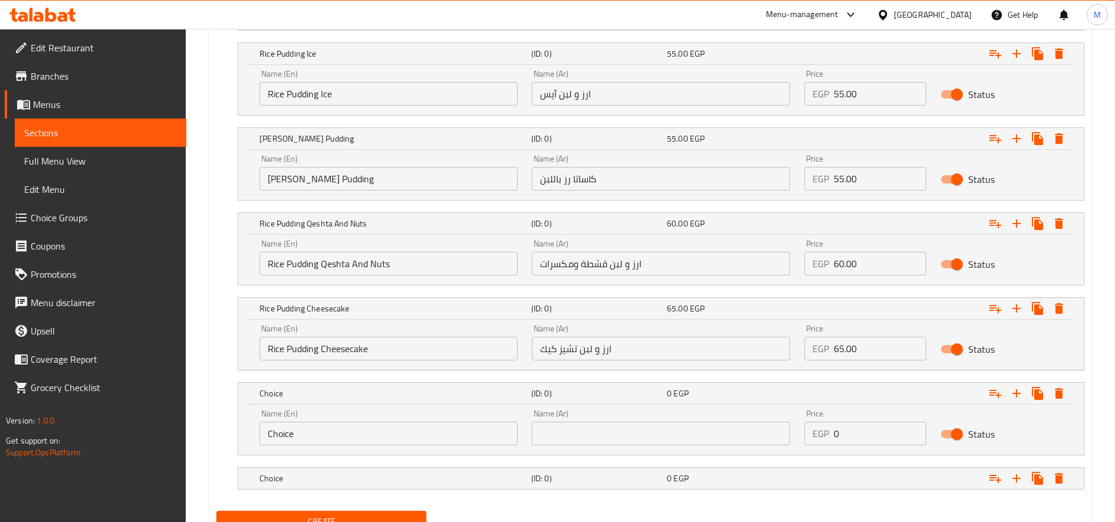
click at [390, 421] on input "Choice" at bounding box center [388, 433] width 258 height 24
paste input "Rice Pudding Ferrero Rocher"
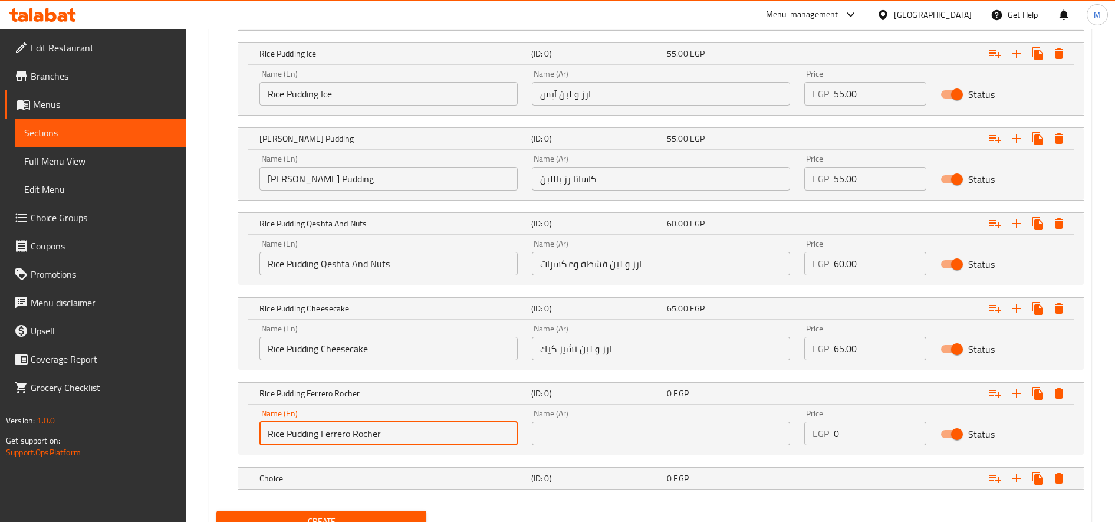
type input "Rice Pudding Ferrero Rocher"
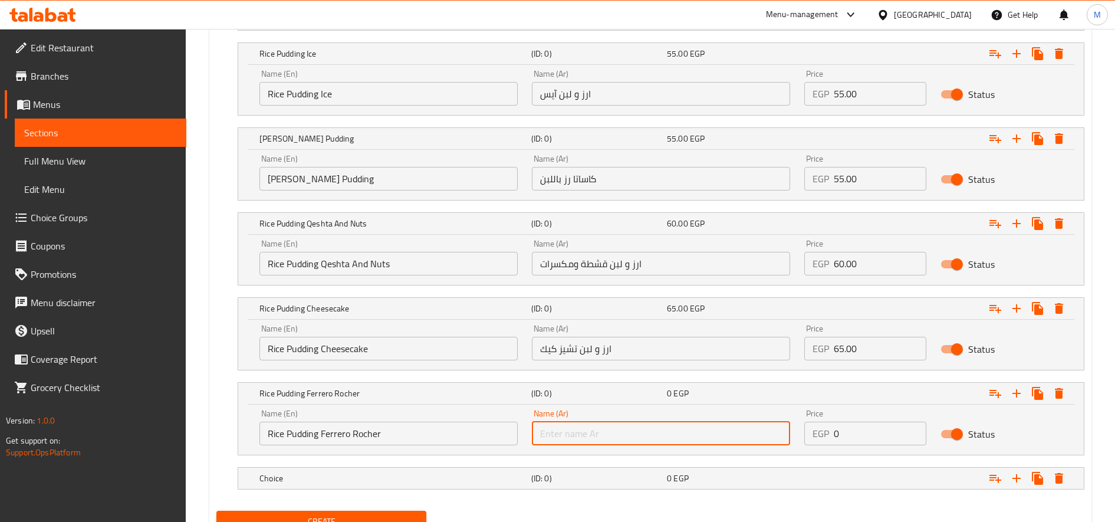
paste input "ارز و لبن فريرو روشية"
type input "ارز و لبن فريرو روشية"
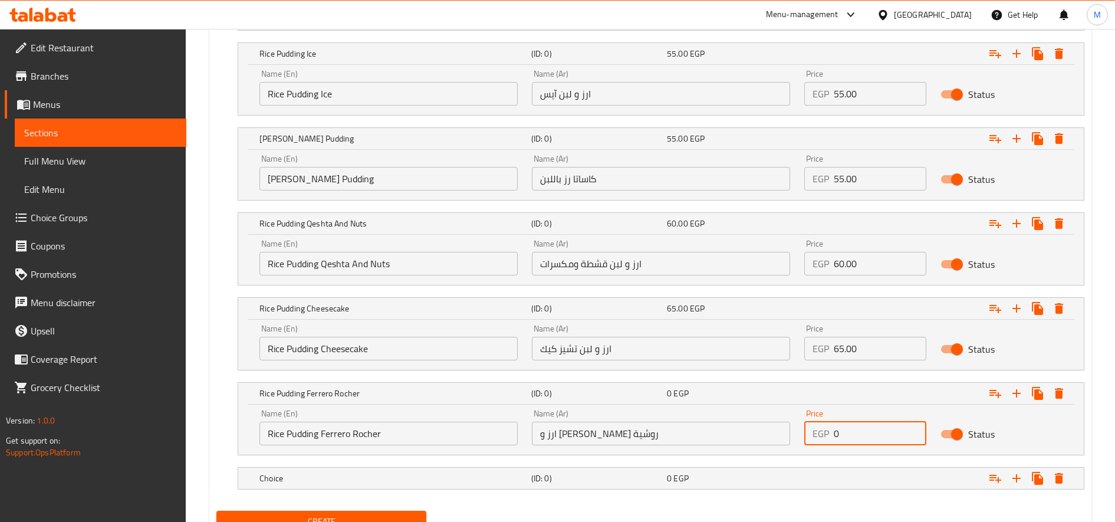
paste input "65.0"
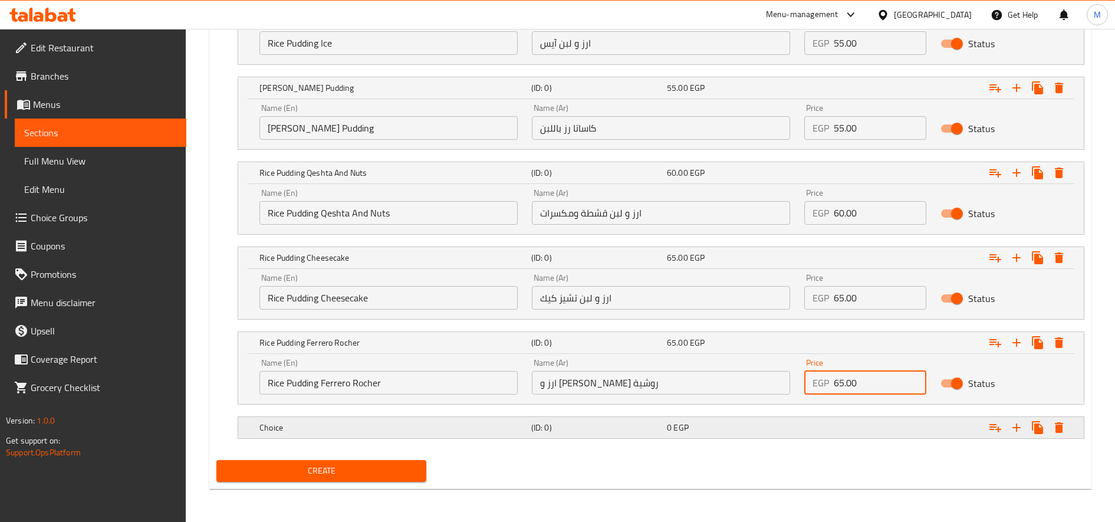
type input "65.00"
click at [382, 430] on h5 "Choice" at bounding box center [392, 427] width 267 height 12
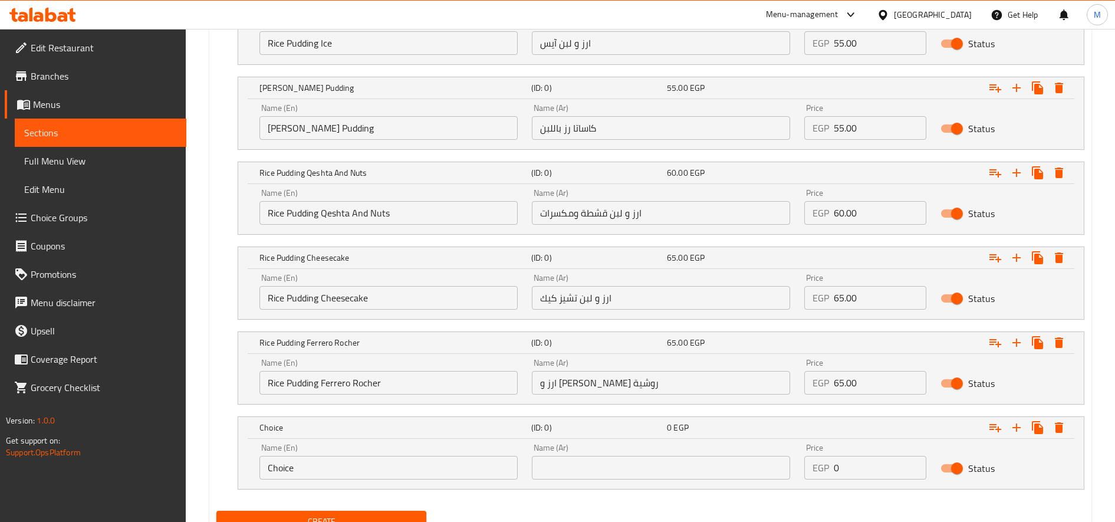
scroll to position [948, 0]
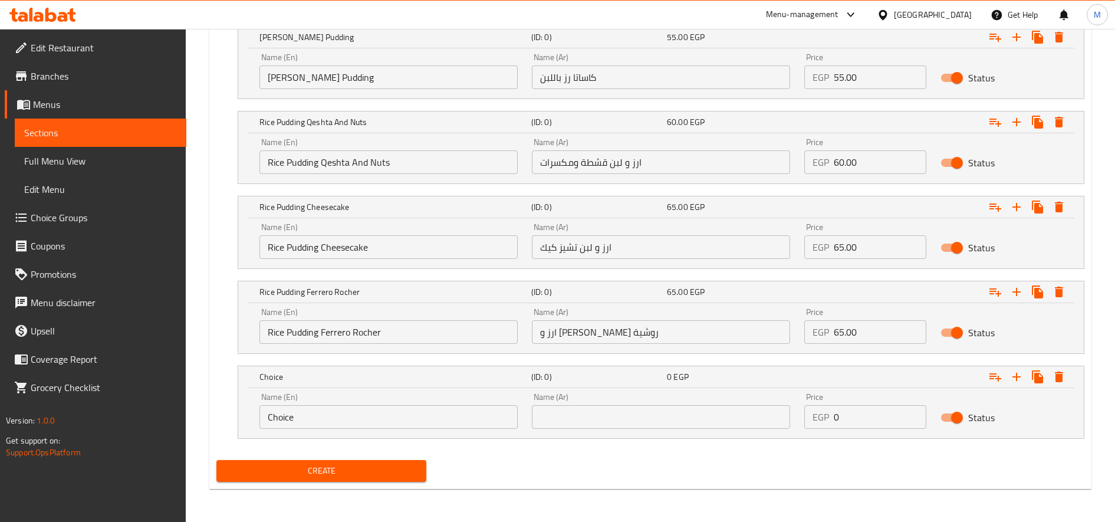
click at [450, 412] on input "Choice" at bounding box center [388, 417] width 258 height 24
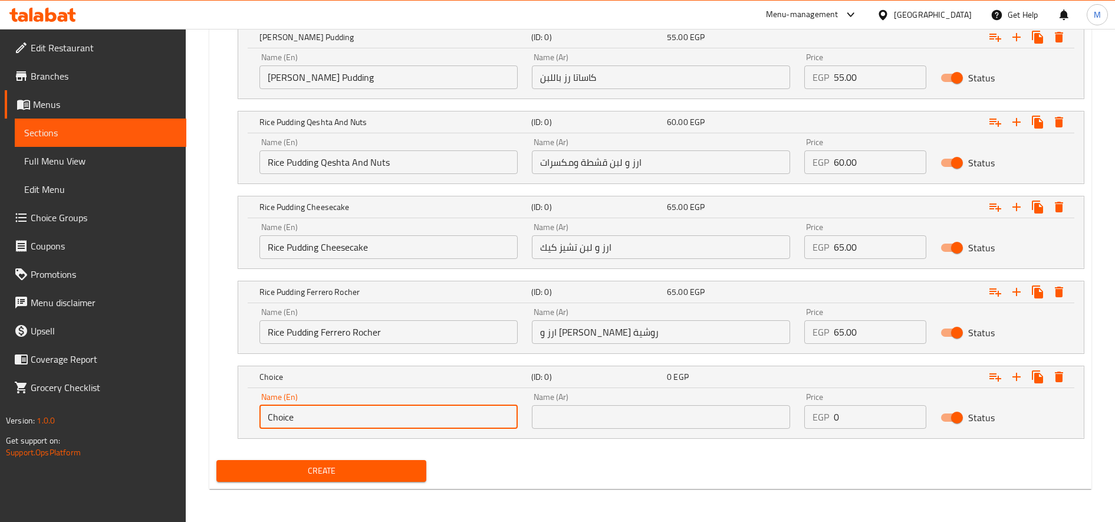
click at [450, 412] on input "Choice" at bounding box center [388, 417] width 258 height 24
paste input "Rice Pudding Dubai"
type input "Rice Pudding Dubai"
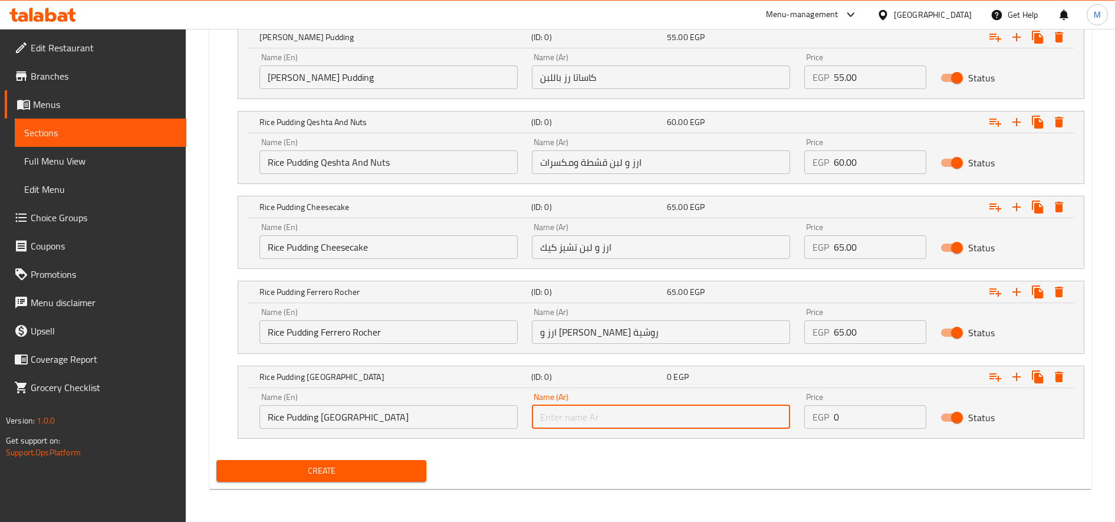
paste input "ارز و لبن دبي"
type input "ارز و لبن دبي"
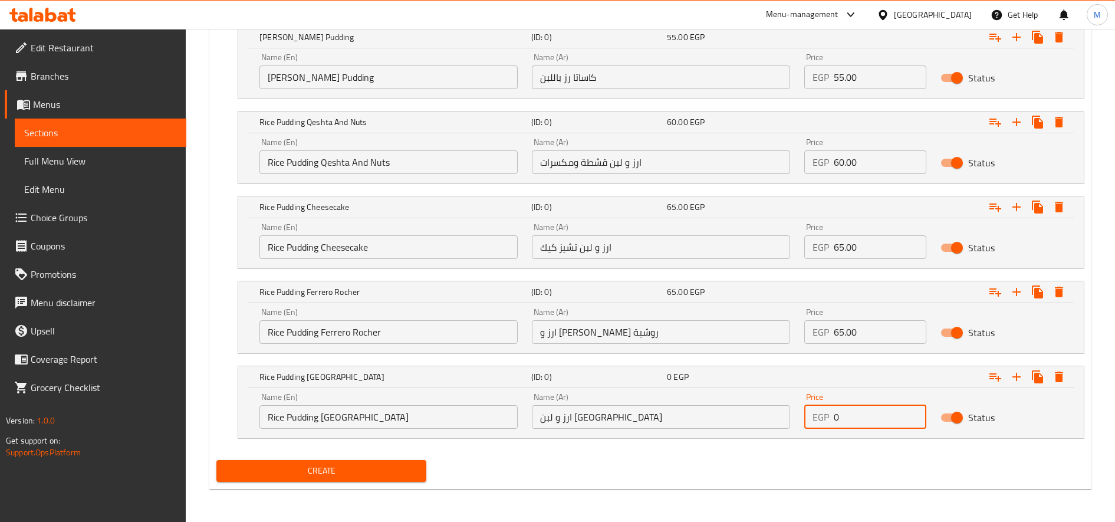
paste input "70.0"
type input "70.00"
click at [1018, 377] on icon "Expand" at bounding box center [1016, 377] width 8 height 8
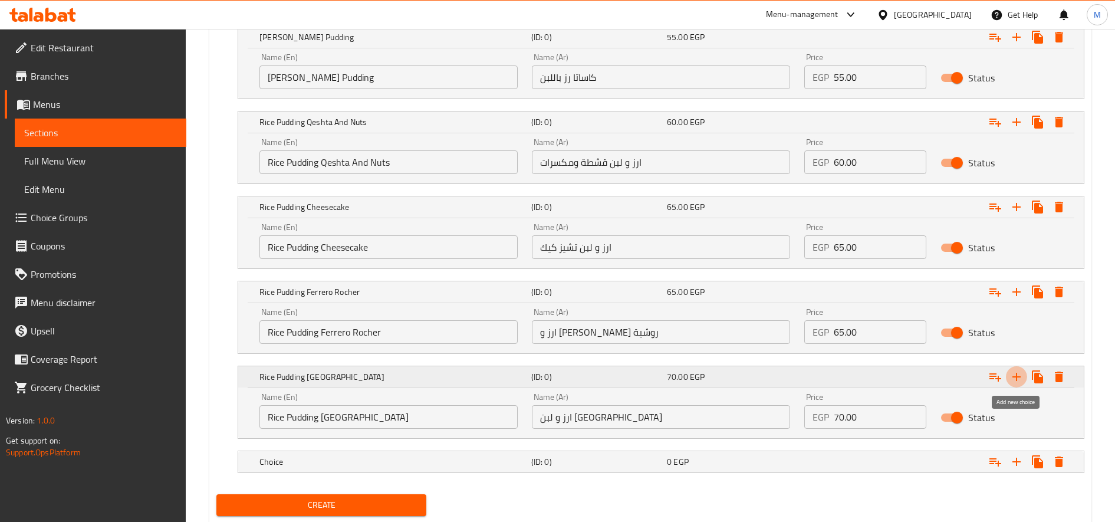
click at [1018, 377] on icon "Expand" at bounding box center [1016, 377] width 8 height 8
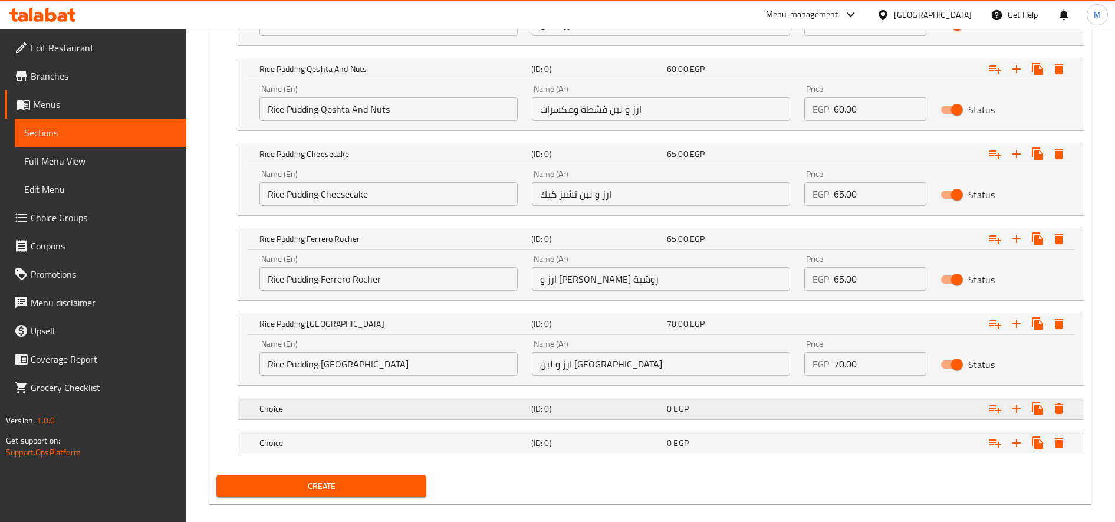
scroll to position [1017, 0]
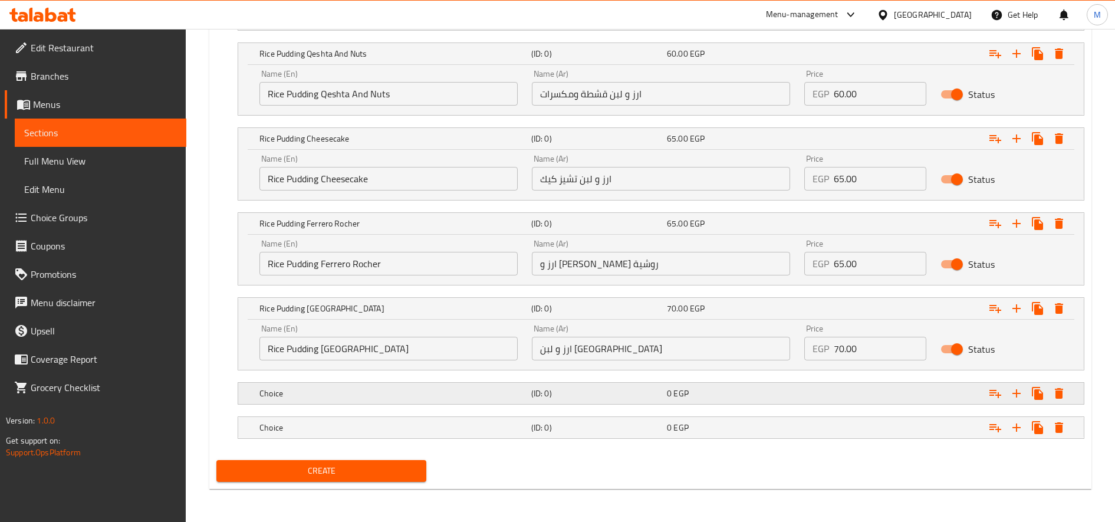
click at [496, 397] on h5 "Choice" at bounding box center [392, 393] width 267 height 12
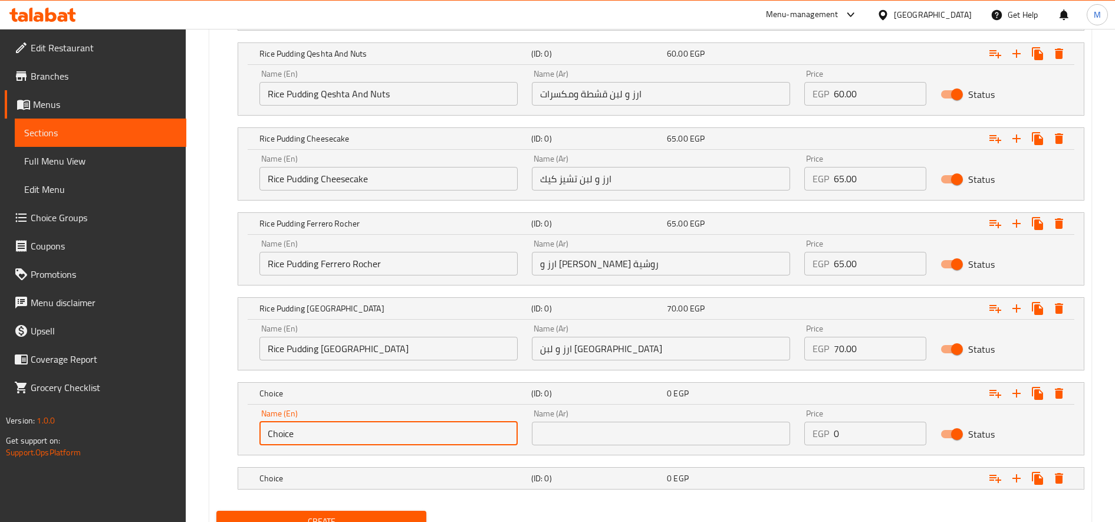
click at [285, 434] on input "Choice" at bounding box center [388, 433] width 258 height 24
paste input "Rice Pudding Pistachio"
type input "Rice Pudding Pistachio"
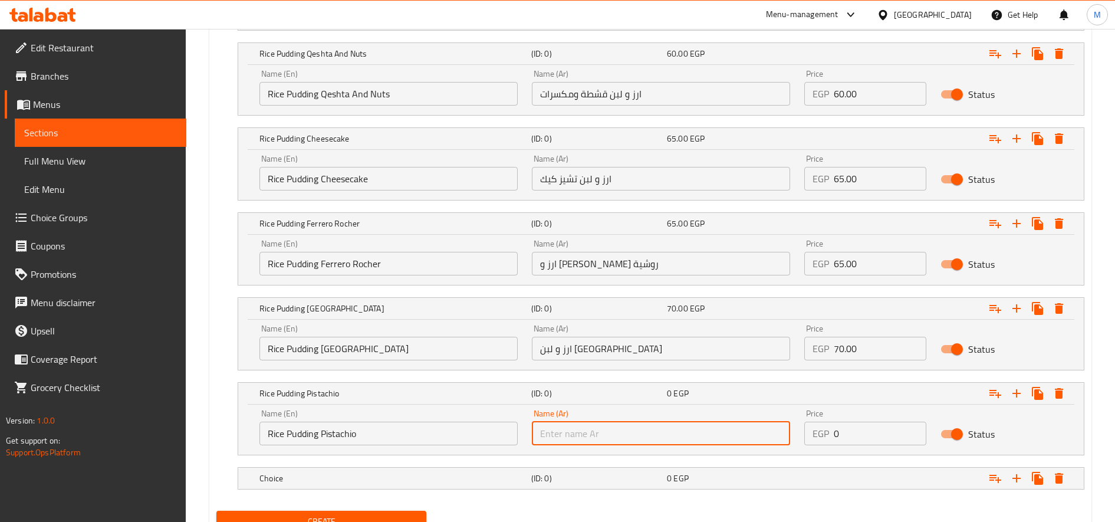
paste input "ارز و لبن فسدق"
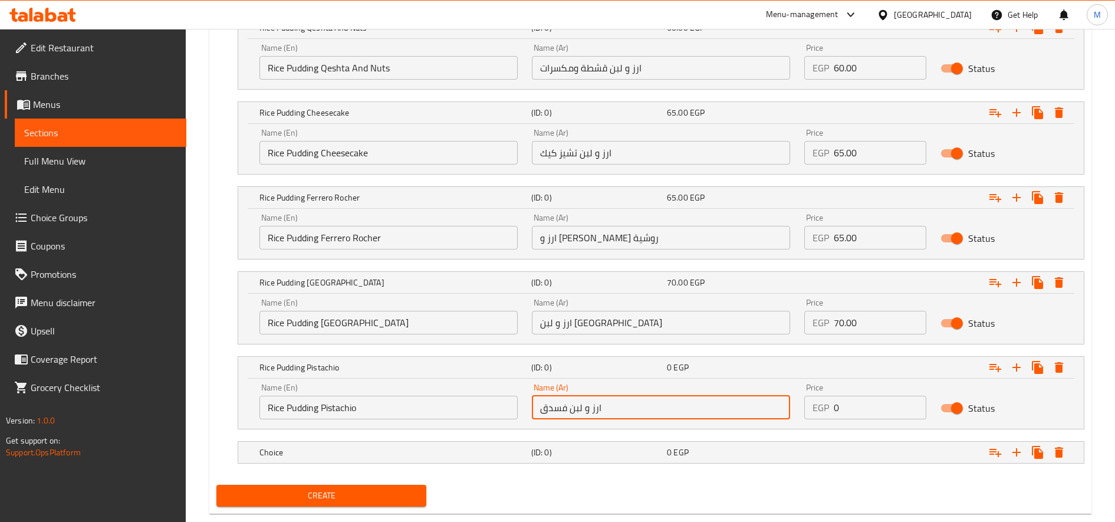
scroll to position [1068, 0]
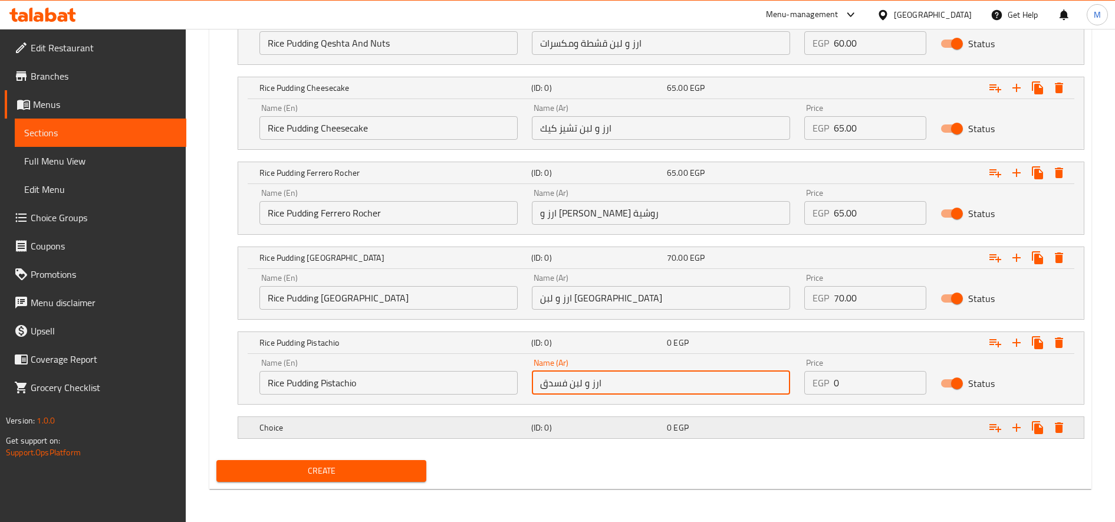
type input "ارز و لبن فسدق"
click at [347, 437] on div "Choice (ID: 0) 0 EGP" at bounding box center [664, 427] width 815 height 26
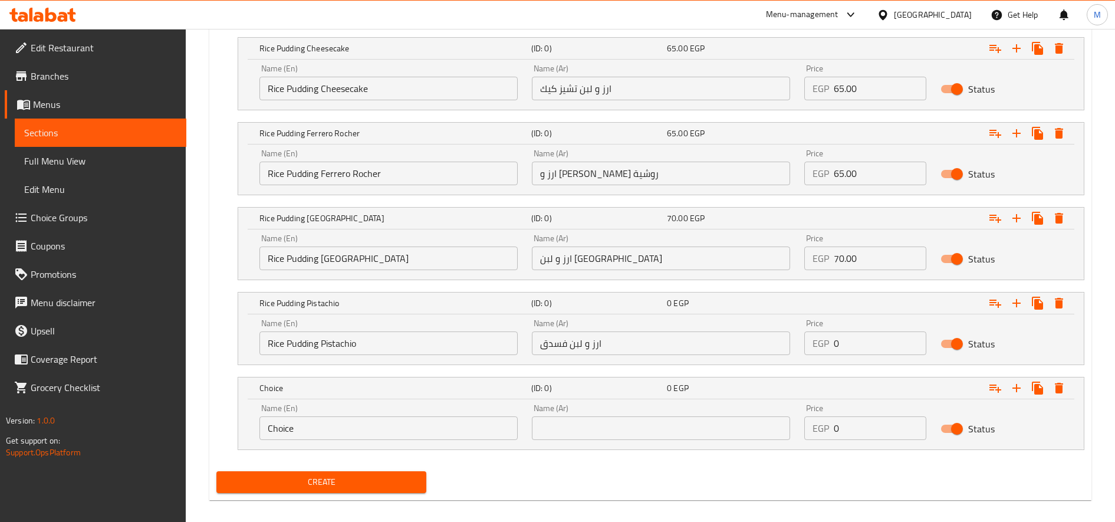
scroll to position [1118, 0]
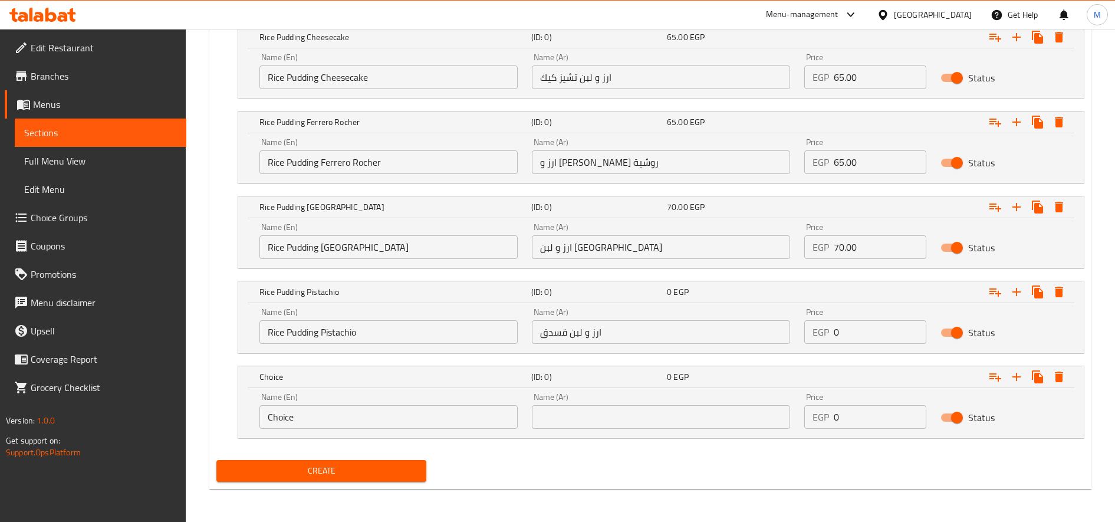
click at [314, 403] on div "Name (En) Choice Name (En)" at bounding box center [388, 411] width 258 height 36
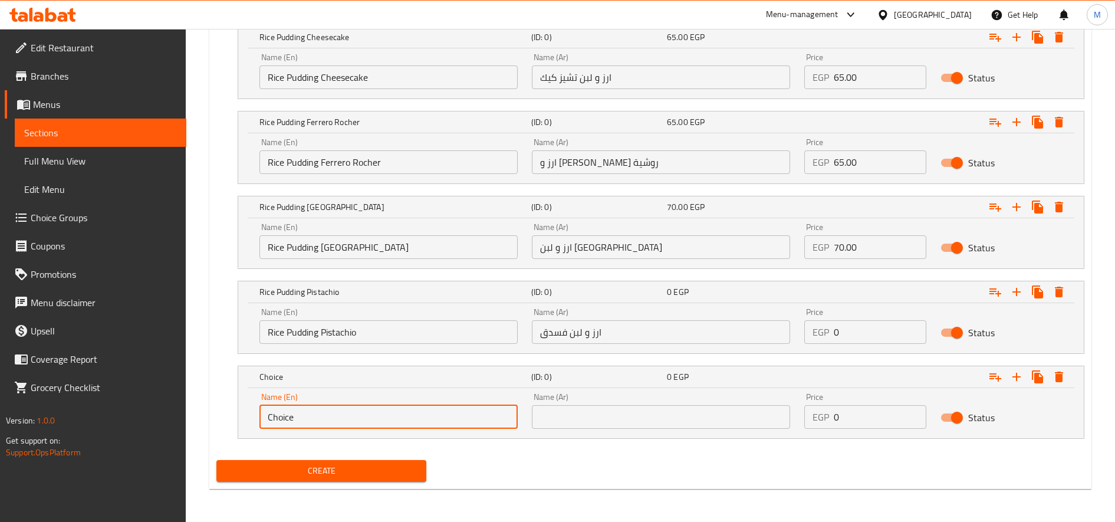
click at [315, 413] on input "Choice" at bounding box center [388, 417] width 258 height 24
paste input "Rice Pudding Mix Chocolat"
type input "Rice Pudding Mix Chocolate"
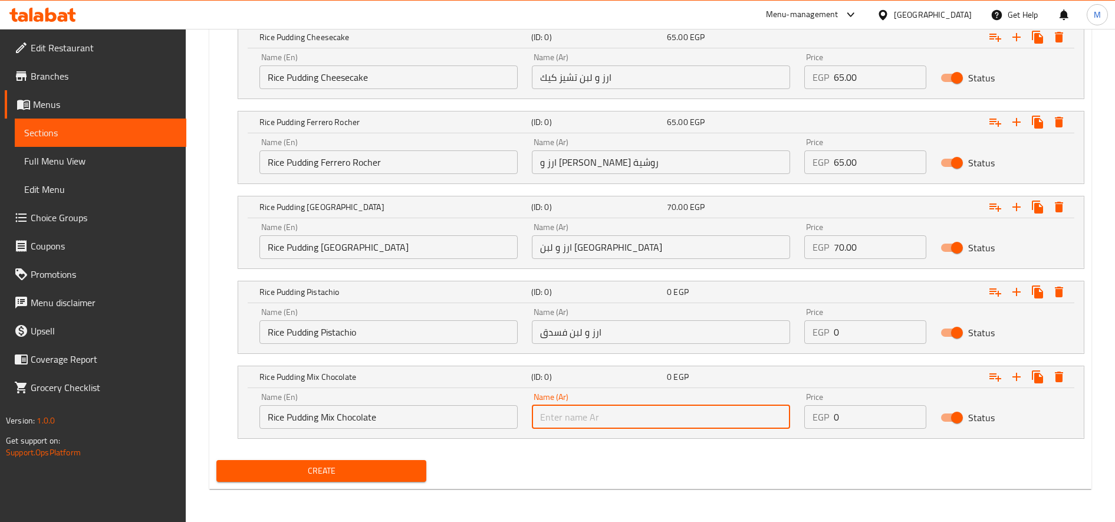
paste input "ارز و لبن ميكس شوكليت"
type input "ارز و لبن ميكس شوكليت"
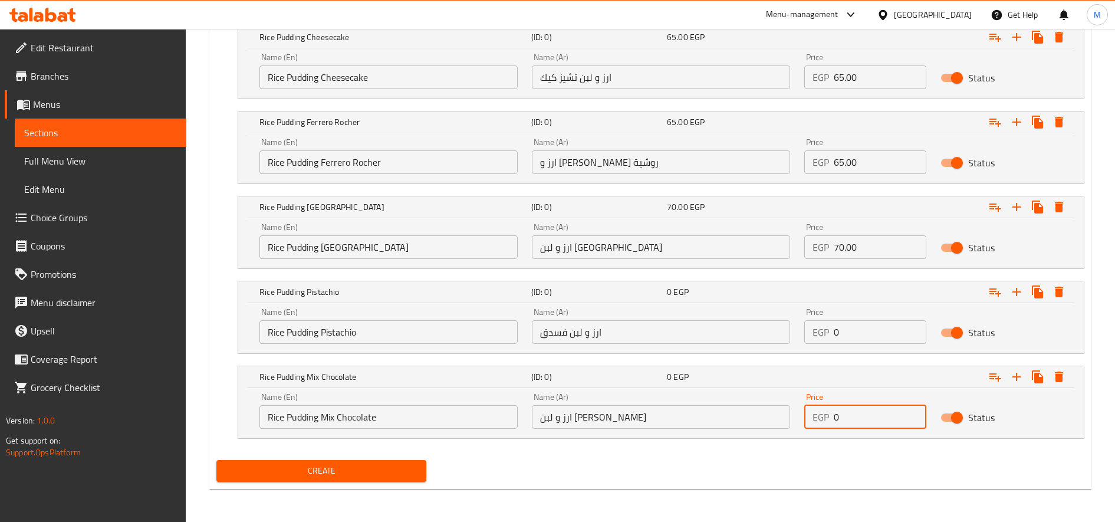
paste input "80.0"
type input "80.00"
click at [894, 340] on input "0" at bounding box center [880, 332] width 93 height 24
click at [892, 340] on input "0" at bounding box center [880, 332] width 93 height 24
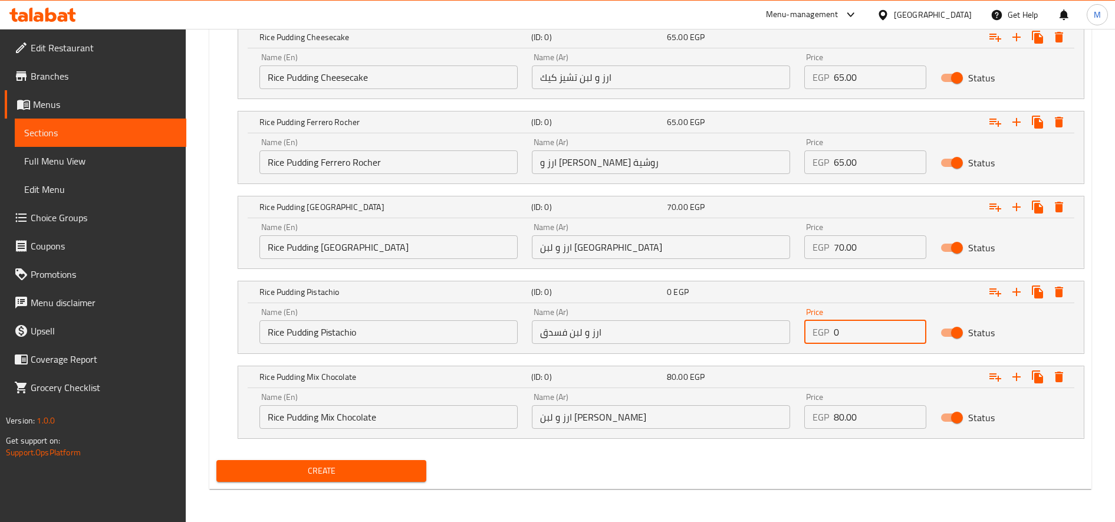
click at [892, 340] on input "0" at bounding box center [880, 332] width 93 height 24
paste input "75.0"
type input "75.00"
click at [1023, 371] on icon "Expand" at bounding box center [1016, 377] width 14 height 14
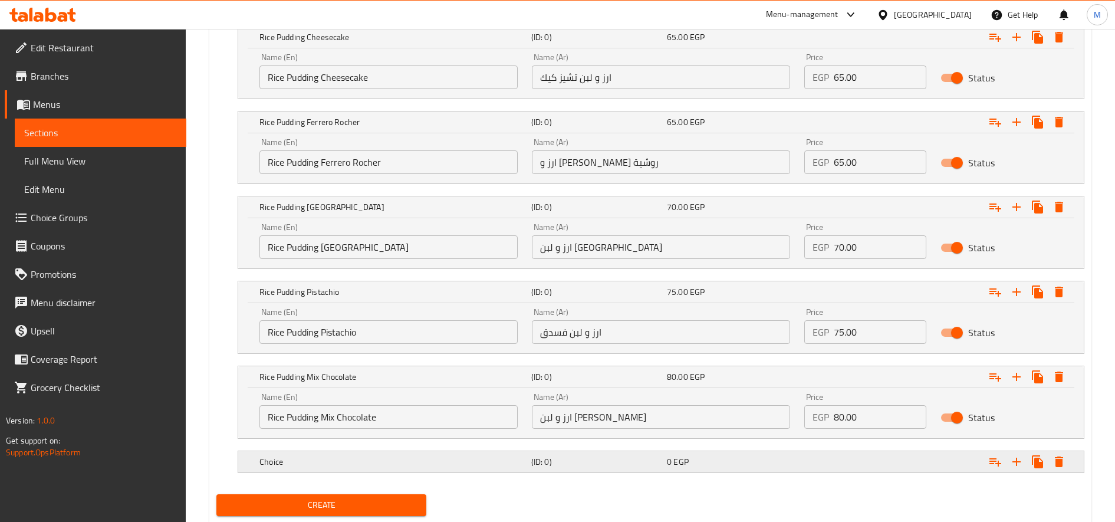
click at [429, 462] on h5 "Choice" at bounding box center [392, 462] width 267 height 12
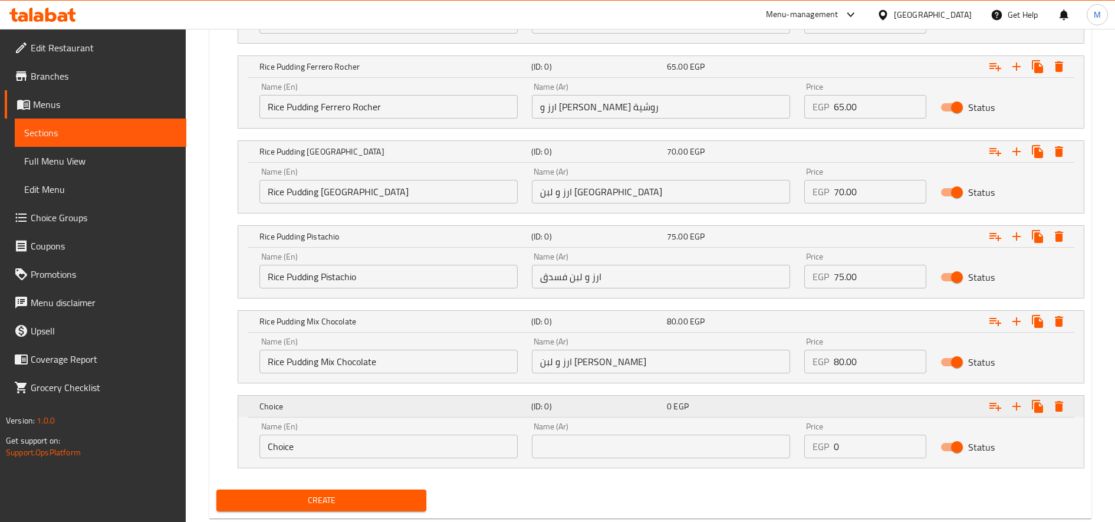
scroll to position [1203, 0]
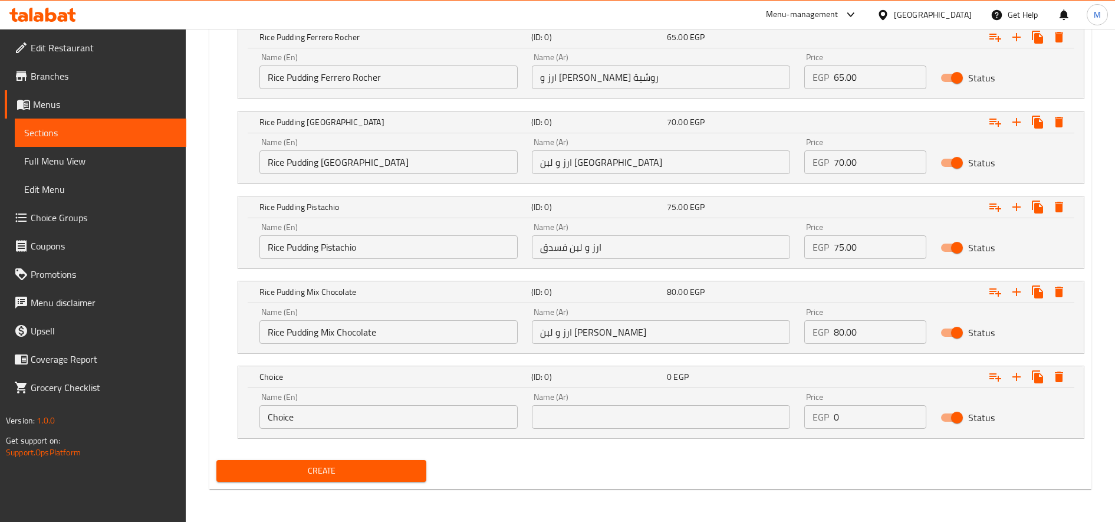
click at [446, 417] on input "Choice" at bounding box center [388, 417] width 258 height 24
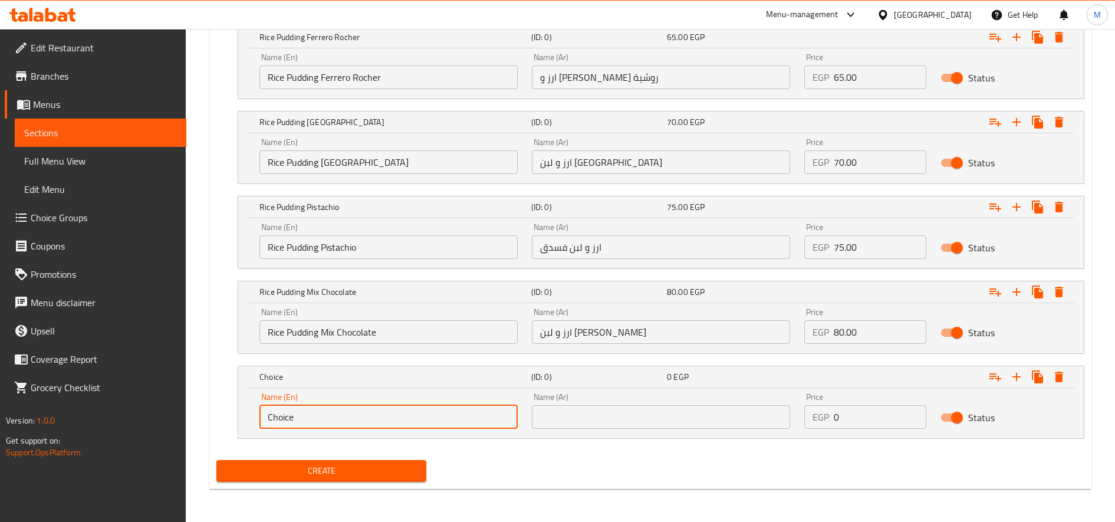
click at [446, 417] on input "Choice" at bounding box center [388, 417] width 258 height 24
paste input "Rice Pudding El Magnon Platter"
type input "Rice Pudding El Magnon Platter"
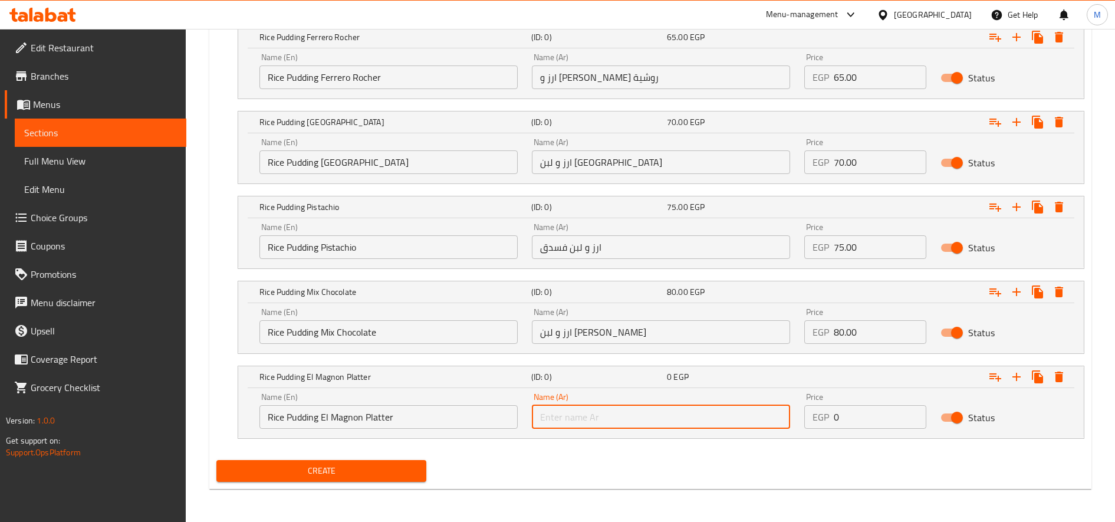
paste input "ارز و لبن الطبق المجنون"
type input "ارز و لبن الطبق المجنون"
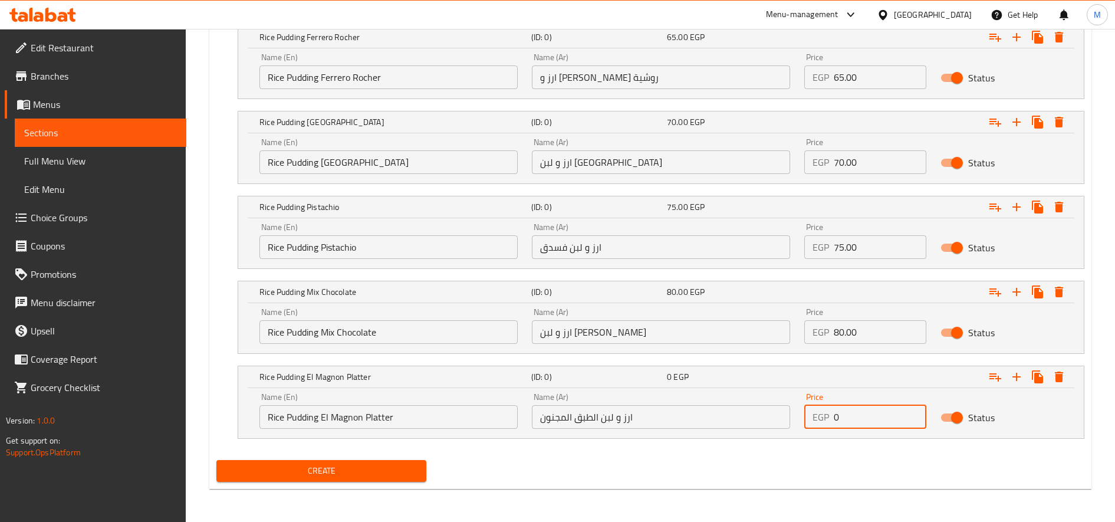
paste input "90.0"
type input "90.00"
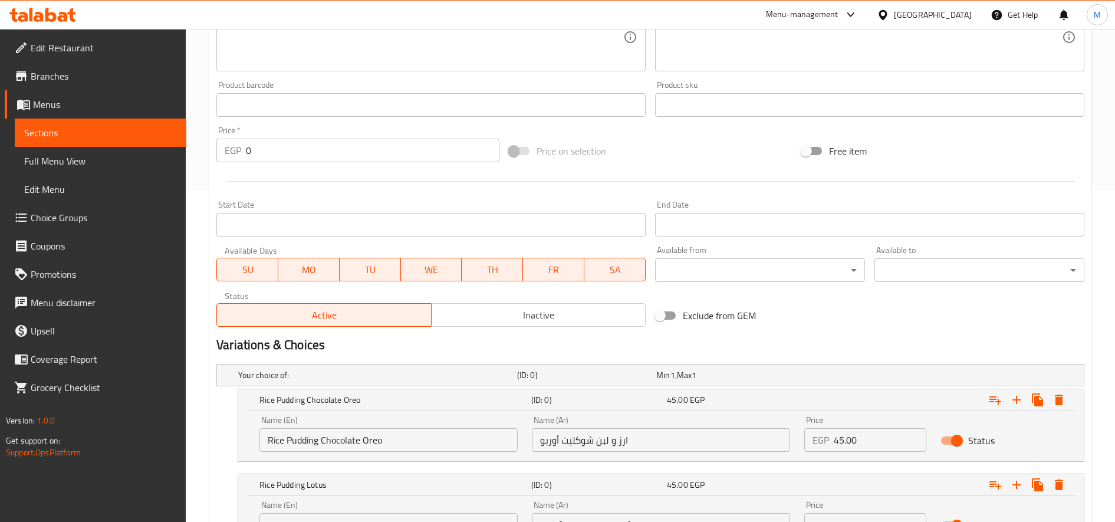
scroll to position [98, 0]
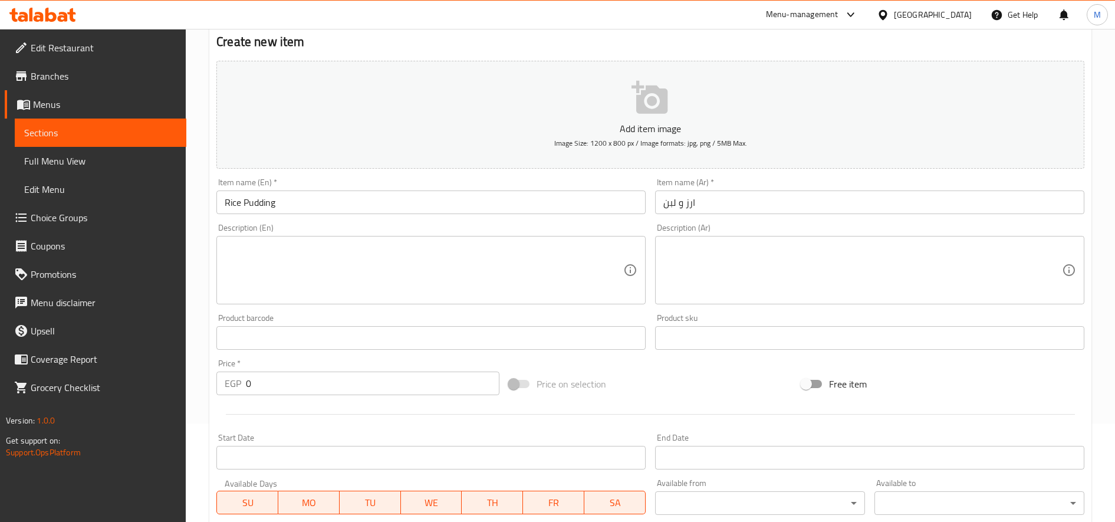
click at [749, 279] on textarea at bounding box center [862, 270] width 398 height 56
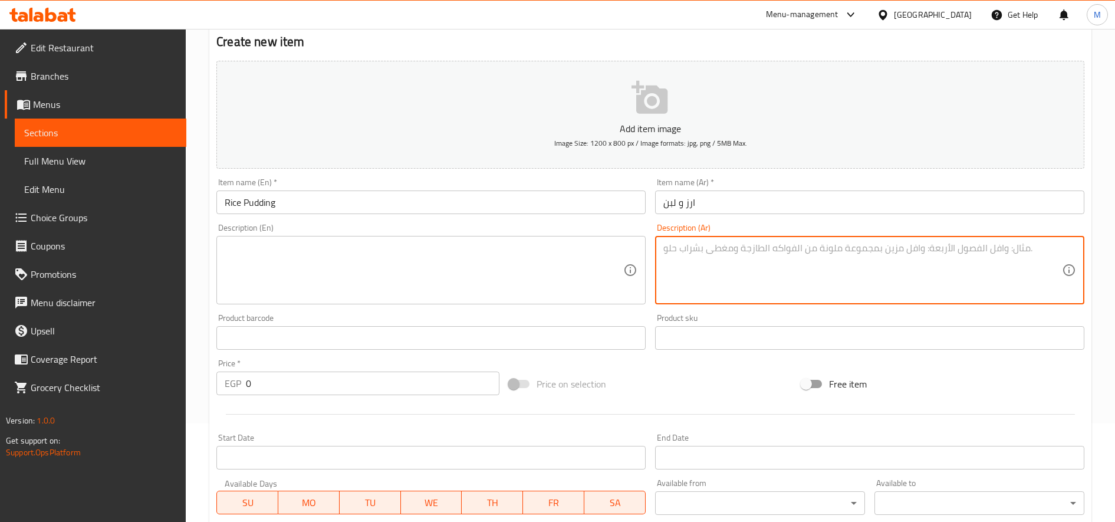
click at [683, 205] on input "ارز و لبن" at bounding box center [869, 202] width 429 height 24
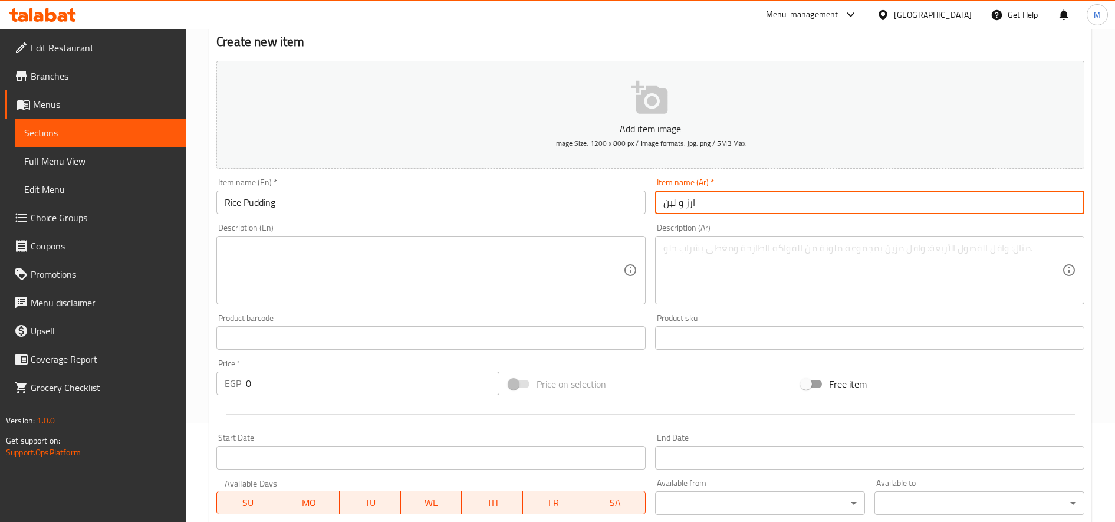
click at [683, 205] on input "ارز و لبن" at bounding box center [869, 202] width 429 height 24
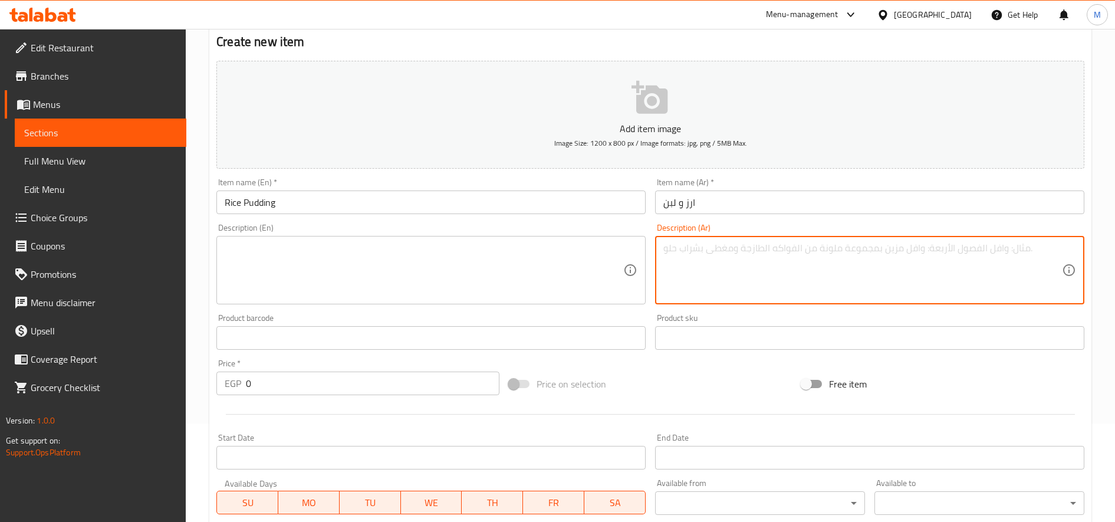
click at [737, 259] on textarea at bounding box center [862, 270] width 398 height 56
paste textarea "ارز و لبن"
click at [728, 248] on textarea "ارز و لبن بنكهات مختلفه" at bounding box center [862, 270] width 398 height 56
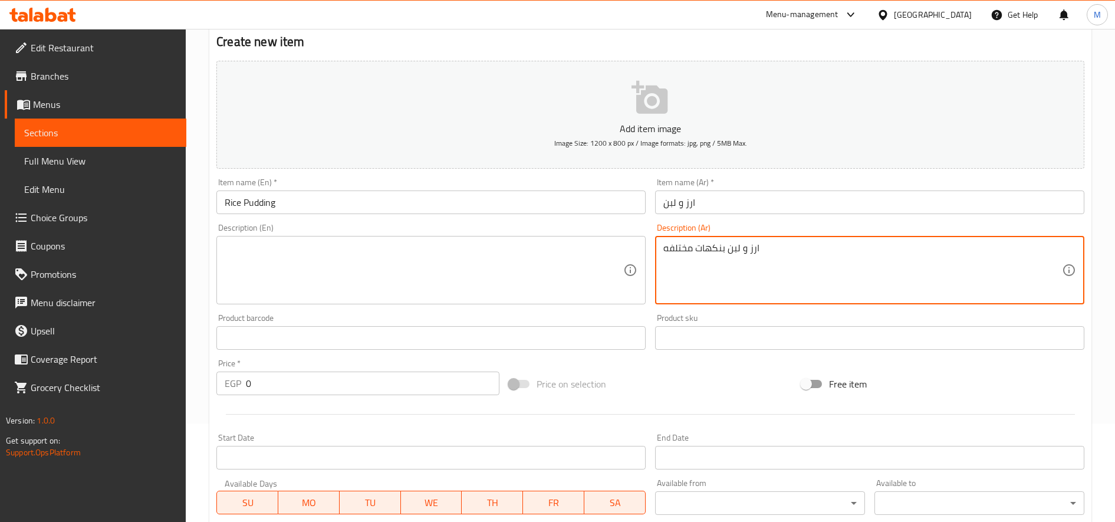
paste textarea "ب"
type textarea "ارز بلبن بنكهات مختلفه"
click at [278, 265] on textarea at bounding box center [424, 270] width 398 height 56
paste textarea "Rice pudding with different flavors"
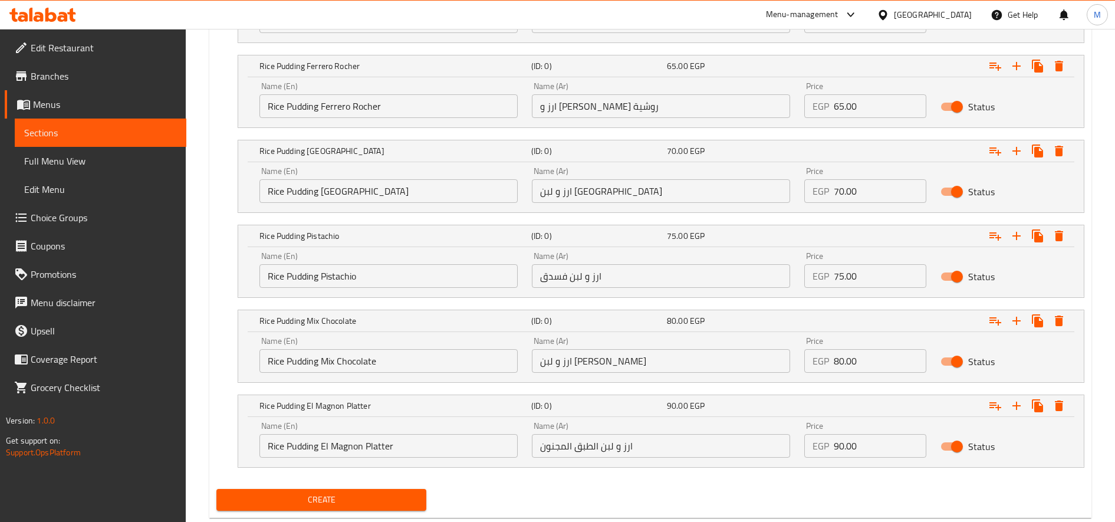
scroll to position [1203, 0]
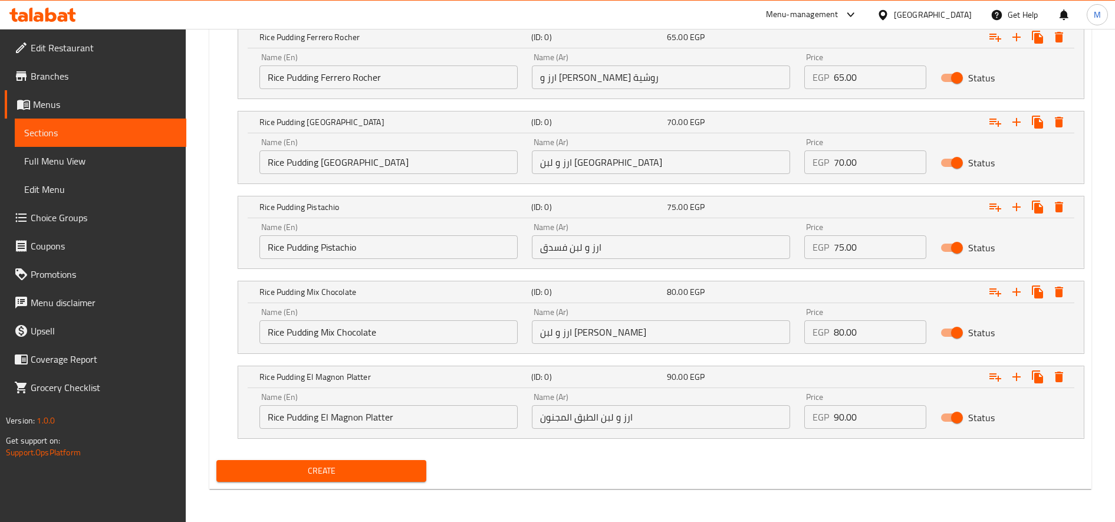
type textarea "Rice pudding with different flavors"
click at [318, 468] on span "Create" at bounding box center [321, 470] width 191 height 15
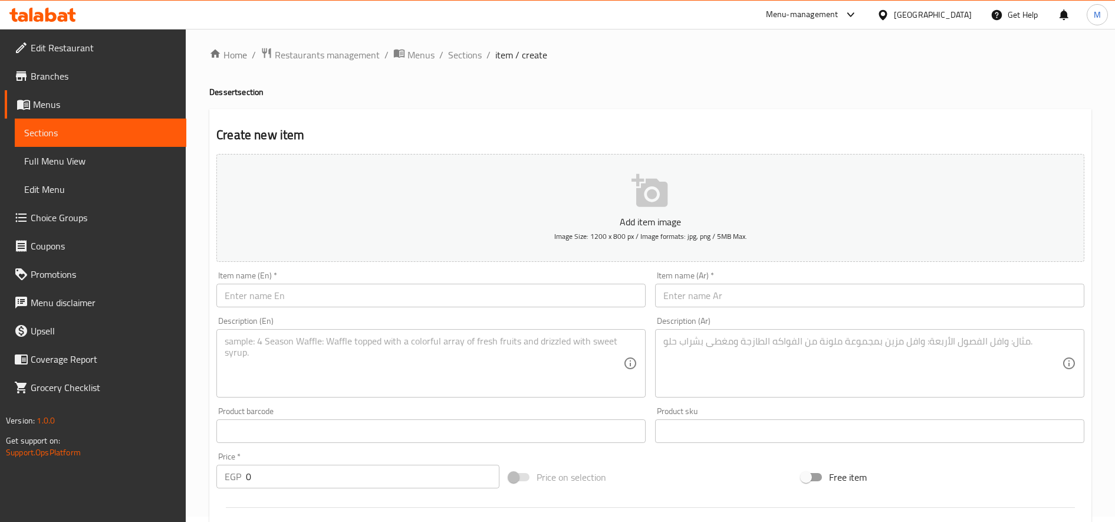
scroll to position [0, 0]
click at [467, 57] on span "Sections" at bounding box center [465, 60] width 34 height 14
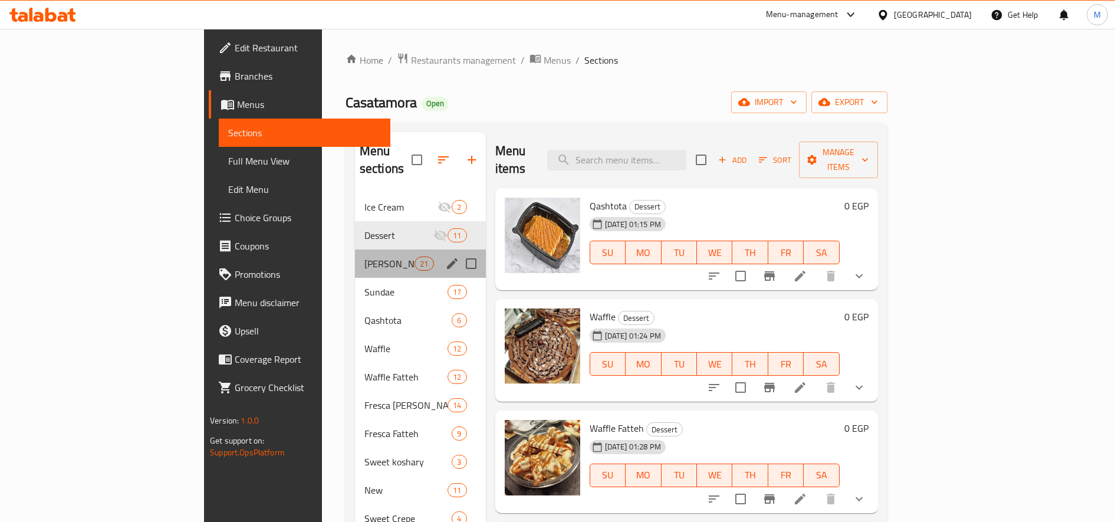
click at [355, 249] on div "Cassata 21" at bounding box center [420, 263] width 131 height 28
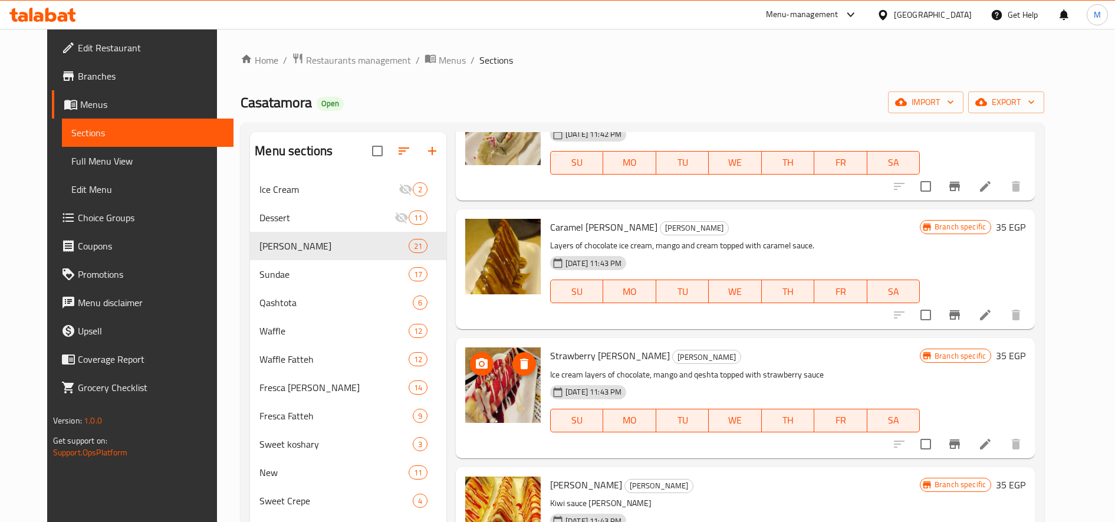
scroll to position [786, 0]
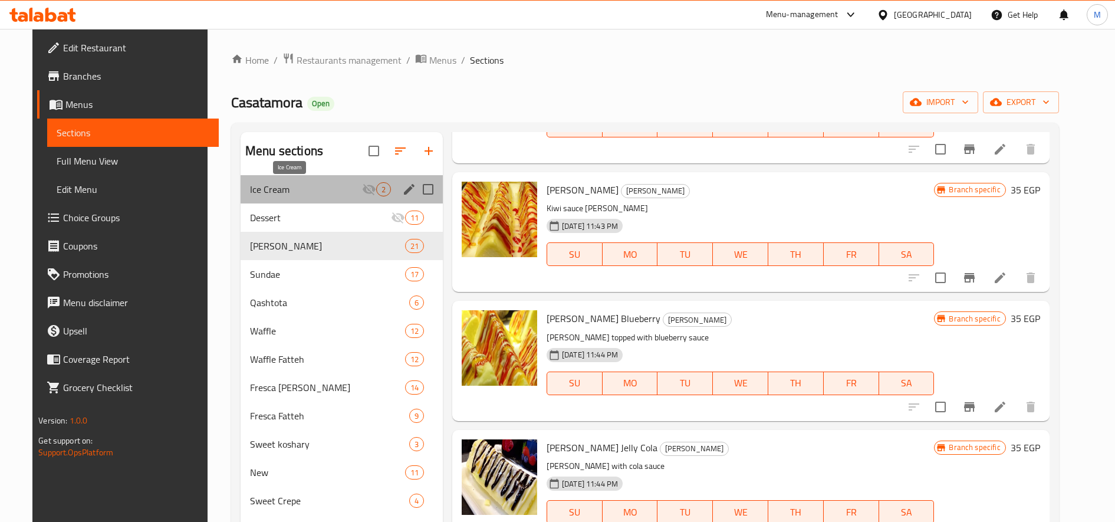
click at [261, 190] on span "Ice Cream" at bounding box center [306, 189] width 112 height 14
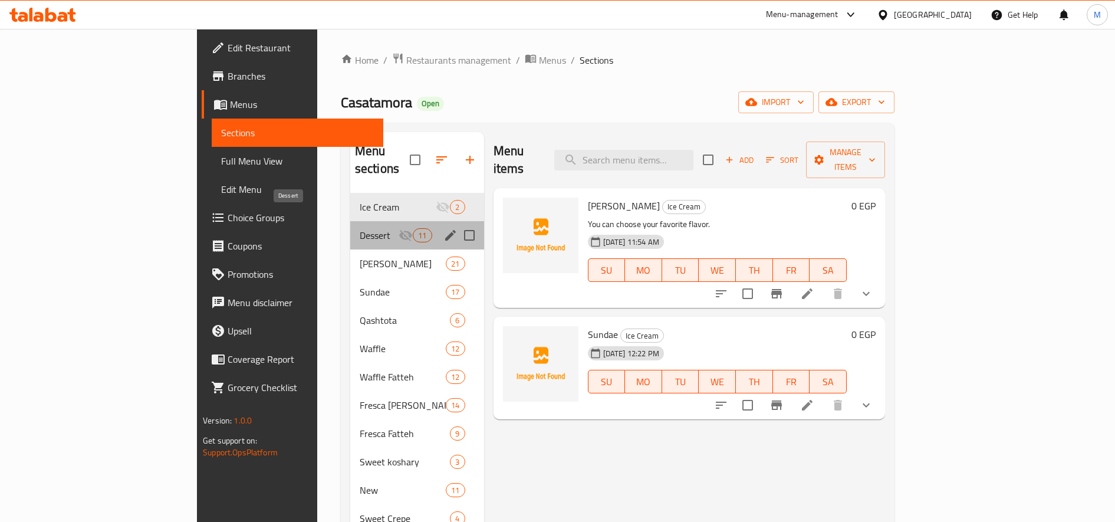
click at [360, 228] on span "Dessert" at bounding box center [379, 235] width 39 height 14
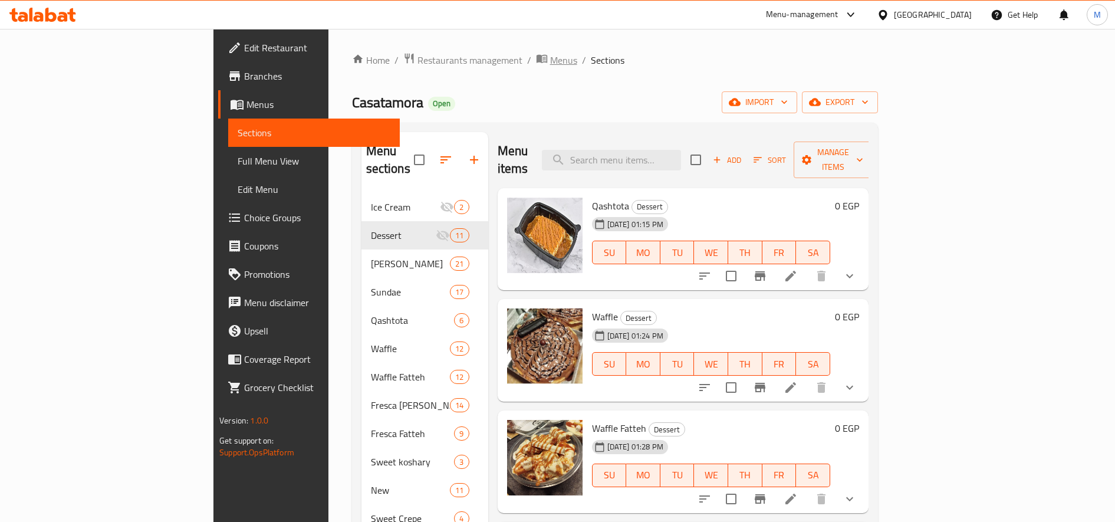
click at [550, 61] on span "Menus" at bounding box center [563, 60] width 27 height 14
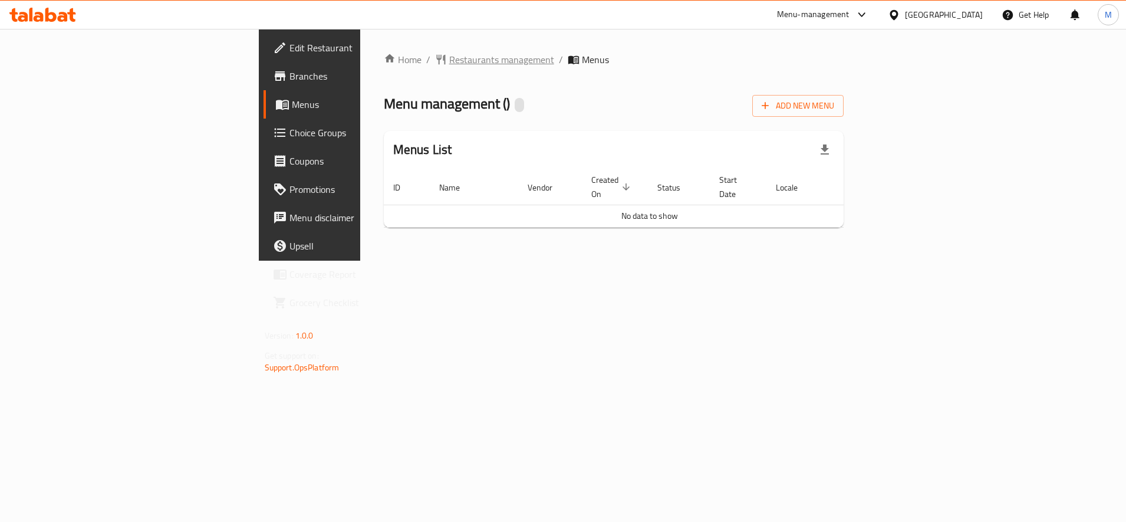
click at [449, 56] on span "Restaurants management" at bounding box center [501, 59] width 105 height 14
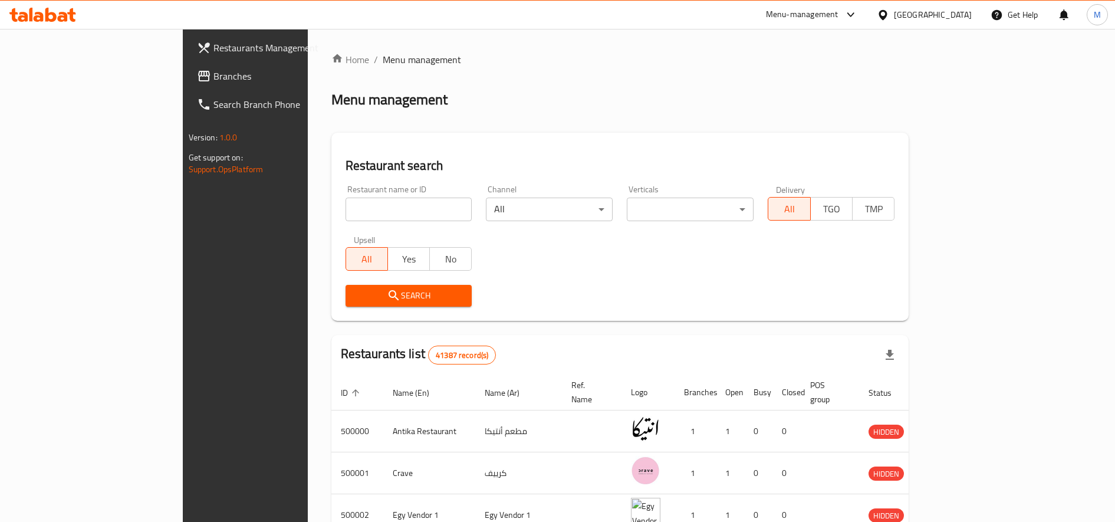
click at [345, 209] on input "search" at bounding box center [408, 209] width 127 height 24
paste input "686041"
type input "686041"
click button "Search" at bounding box center [408, 296] width 127 height 22
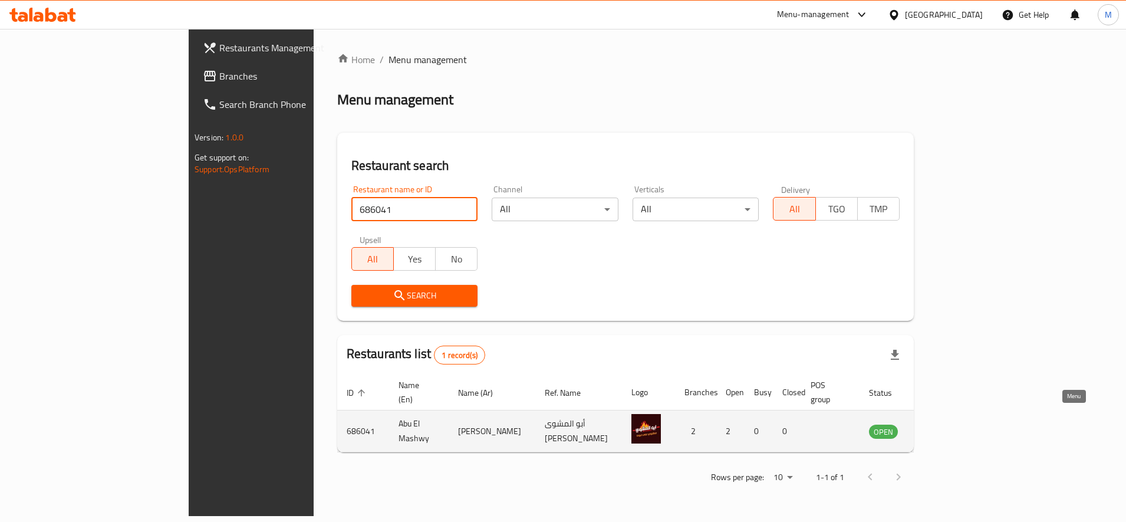
click at [945, 424] on icon "enhanced table" at bounding box center [938, 431] width 14 height 14
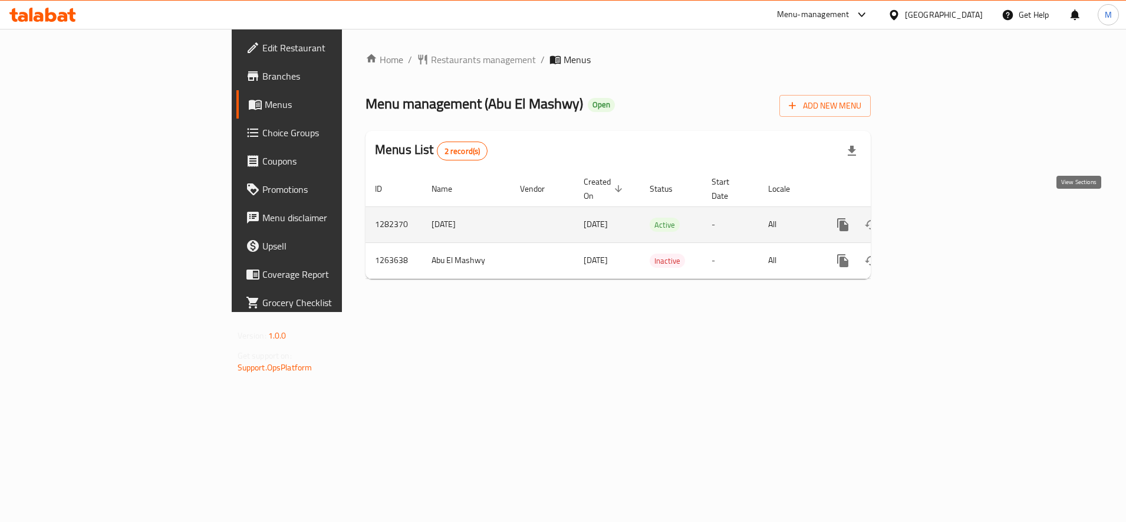
click at [935, 218] on icon "enhanced table" at bounding box center [928, 225] width 14 height 14
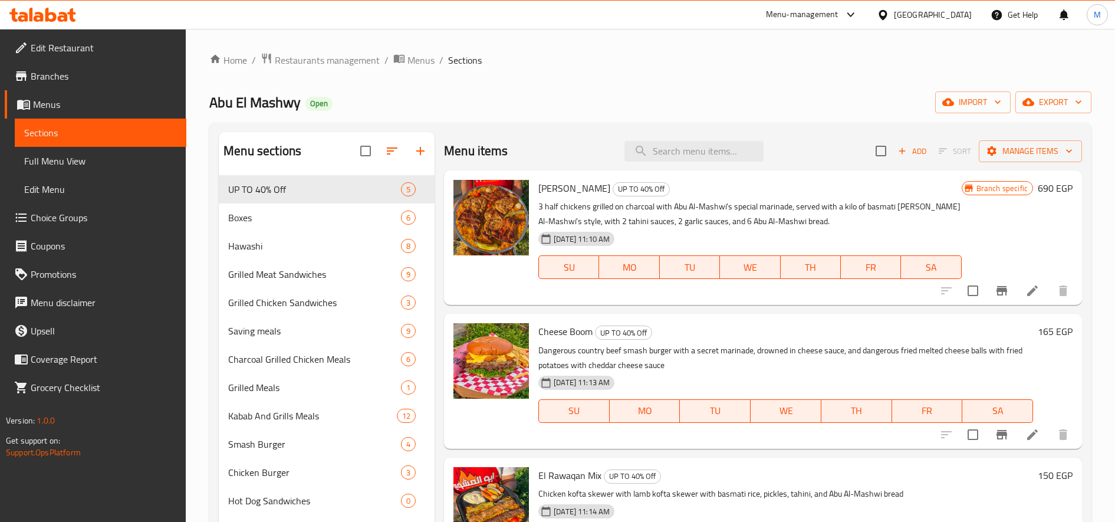
click at [996, 287] on icon "Branch-specific-item" at bounding box center [1001, 290] width 11 height 9
click at [899, 152] on span "Add" at bounding box center [912, 151] width 32 height 14
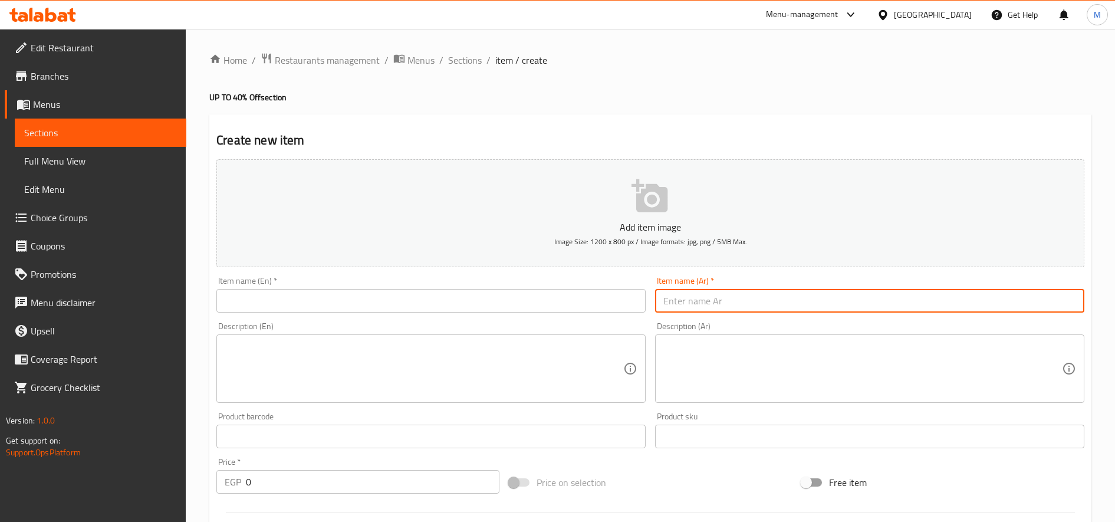
click at [765, 290] on input "text" at bounding box center [869, 301] width 429 height 24
paste input "عرض التوفير"
type input "عرض التوفير"
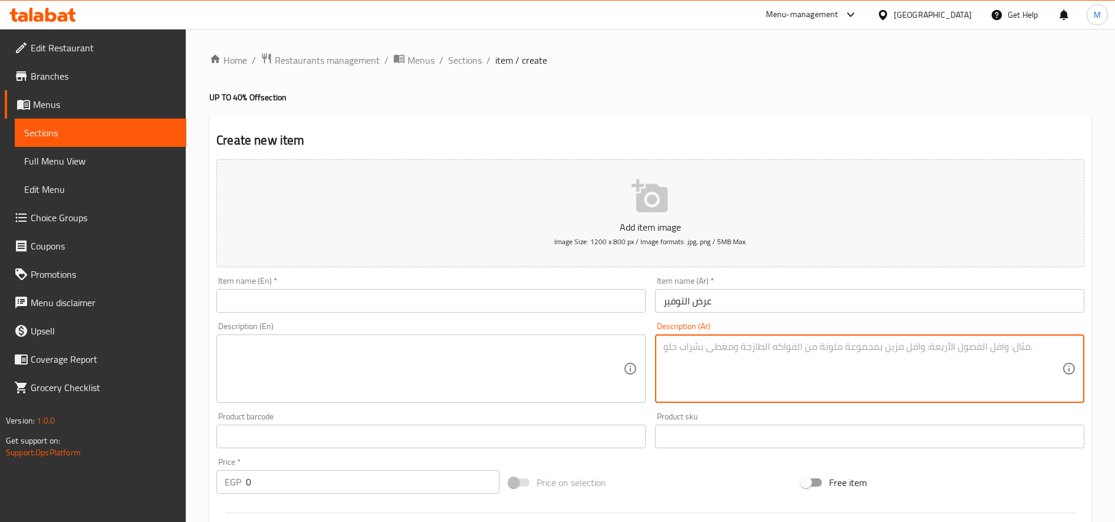
click at [854, 374] on textarea at bounding box center [862, 369] width 398 height 56
paste textarea "عرض التوفير : ٢ ورك شيش مع بطاطس وطحينه و توميه"
type textarea "عرض التوفير : ٢ ورك شيش مع بطاطس وطحينه و توميه"
click at [405, 364] on textarea at bounding box center [424, 369] width 398 height 56
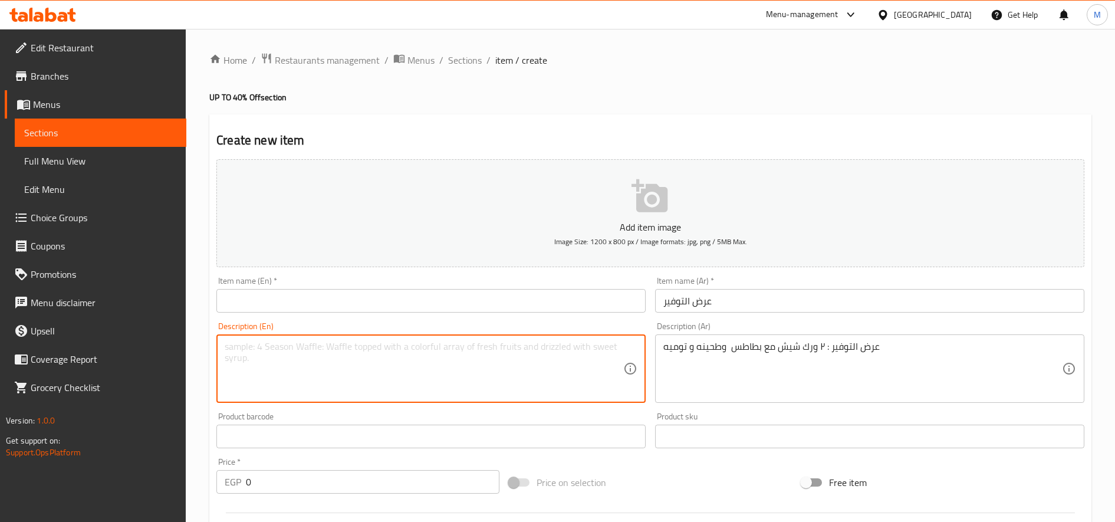
paste textarea "Savings offer: 2 shish kebabs with potatoes, tahini and garlic sauce"
type textarea "Savings offer: 2 shish kebabs with potatoes, tahini and garlic sauce"
click at [736, 293] on input "عرض التوفير" at bounding box center [869, 301] width 429 height 24
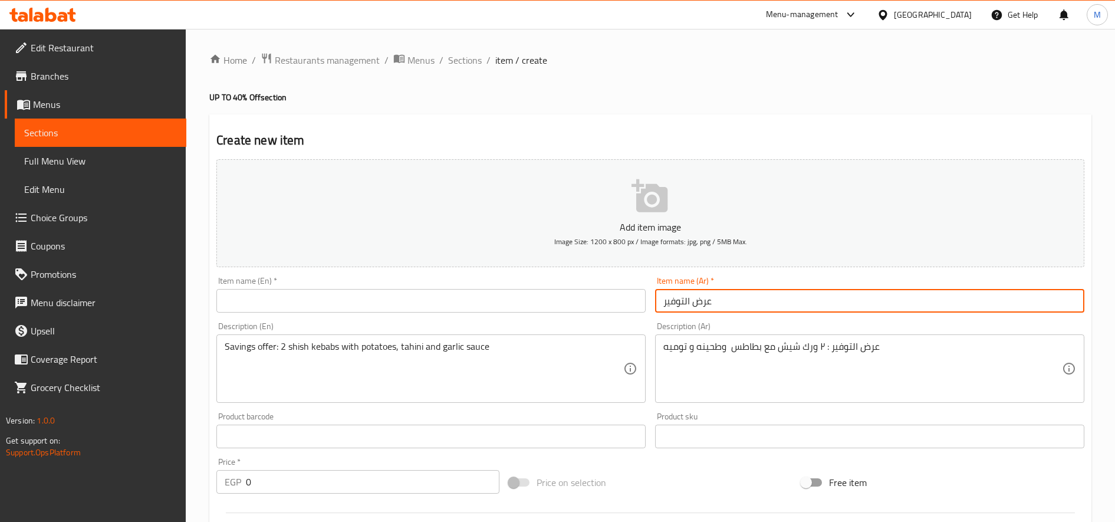
click at [736, 293] on input "عرض التوفير" at bounding box center [869, 301] width 429 height 24
click at [328, 295] on input "text" at bounding box center [430, 301] width 429 height 24
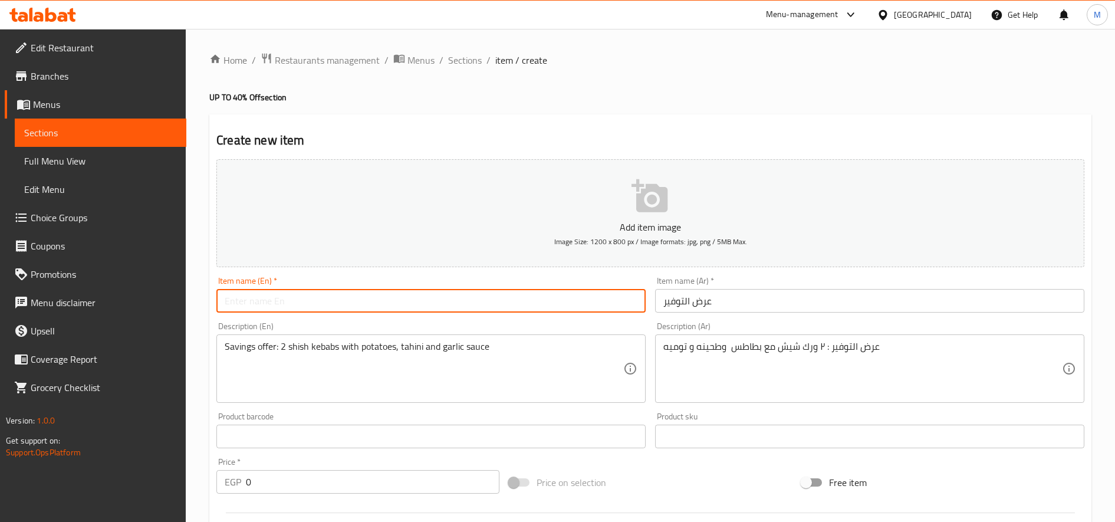
paste input "Savings Offer"
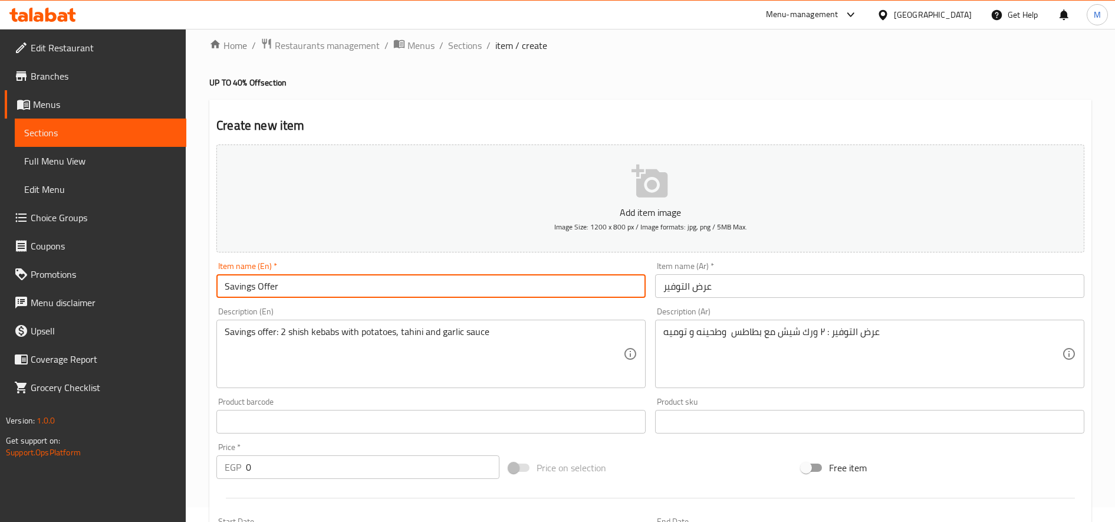
scroll to position [98, 0]
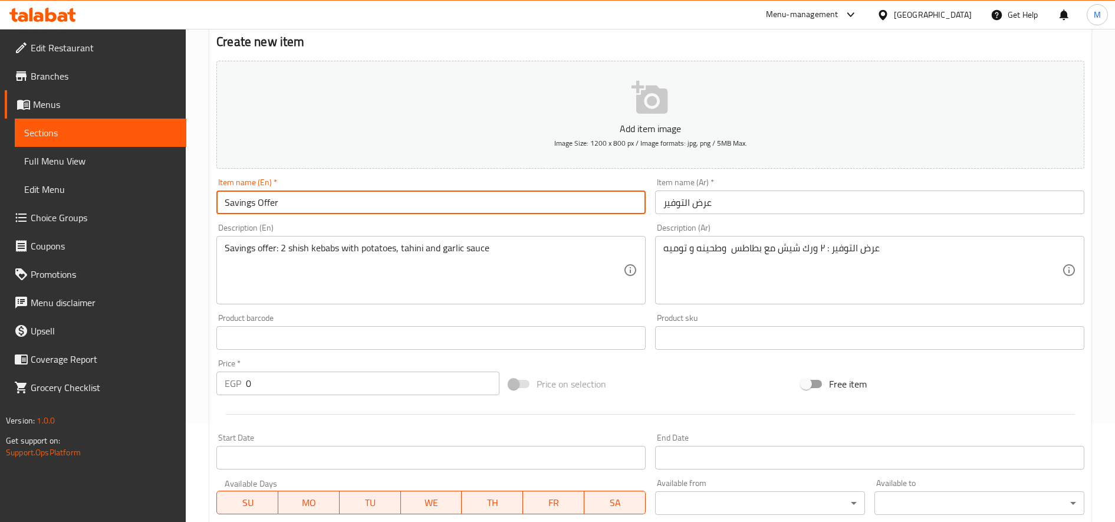
type input "Savings Offer"
click at [313, 385] on input "0" at bounding box center [372, 383] width 253 height 24
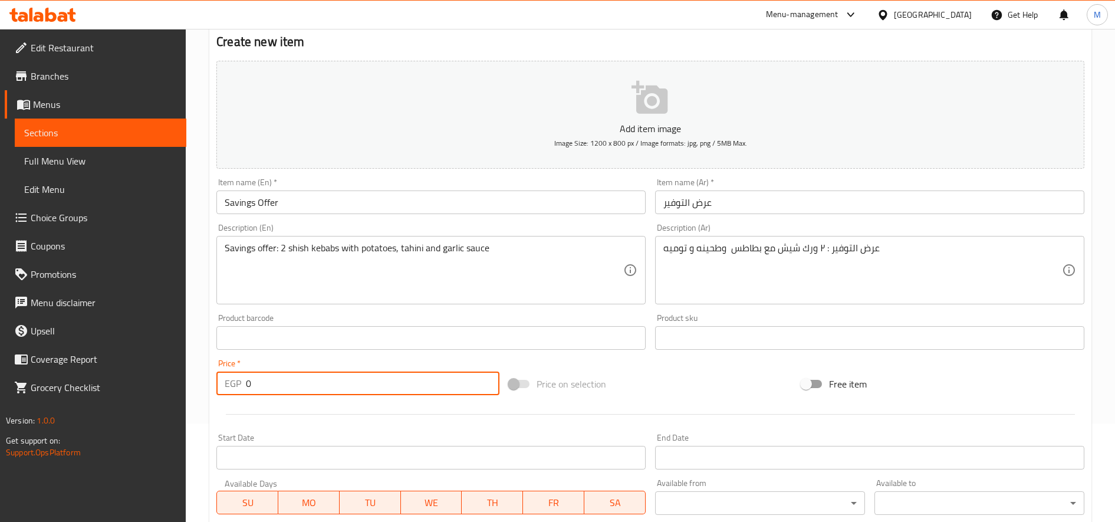
click at [313, 385] on input "0" at bounding box center [372, 383] width 253 height 24
paste input "220.0"
type input "220.00"
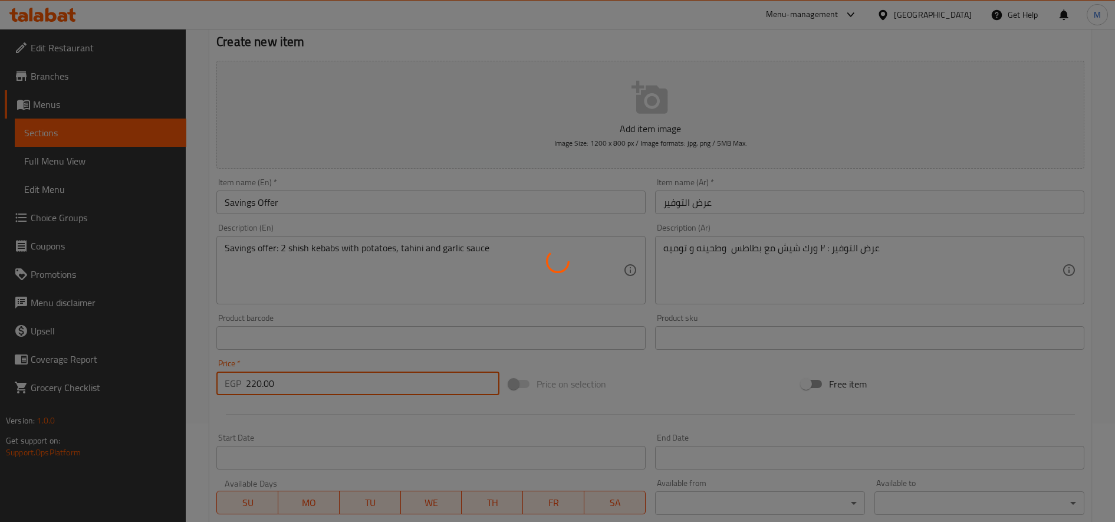
type input "0"
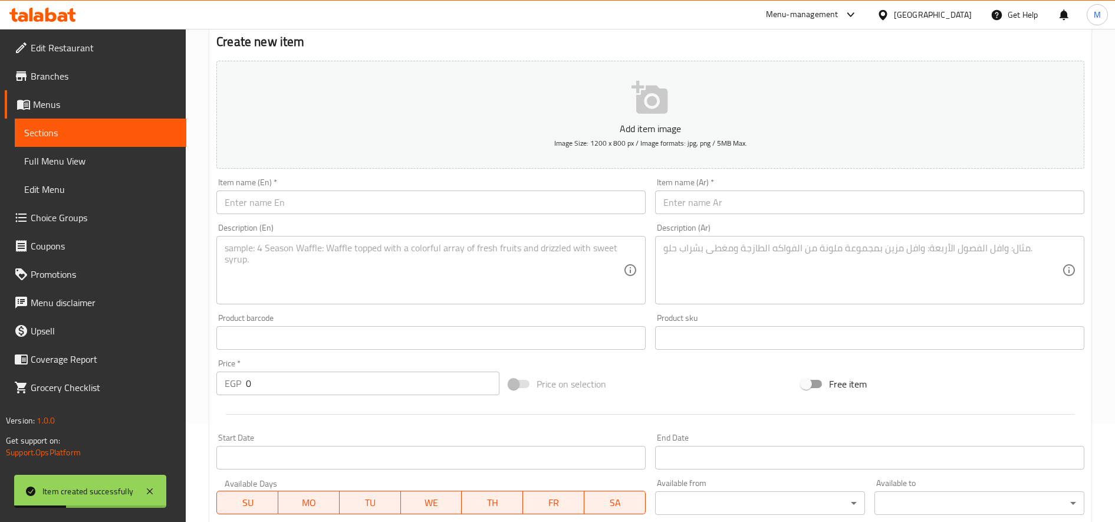
click at [877, 218] on div "Item name (Ar)   * Item name (Ar) *" at bounding box center [869, 195] width 439 height 45
click at [878, 209] on input "text" at bounding box center [869, 202] width 429 height 24
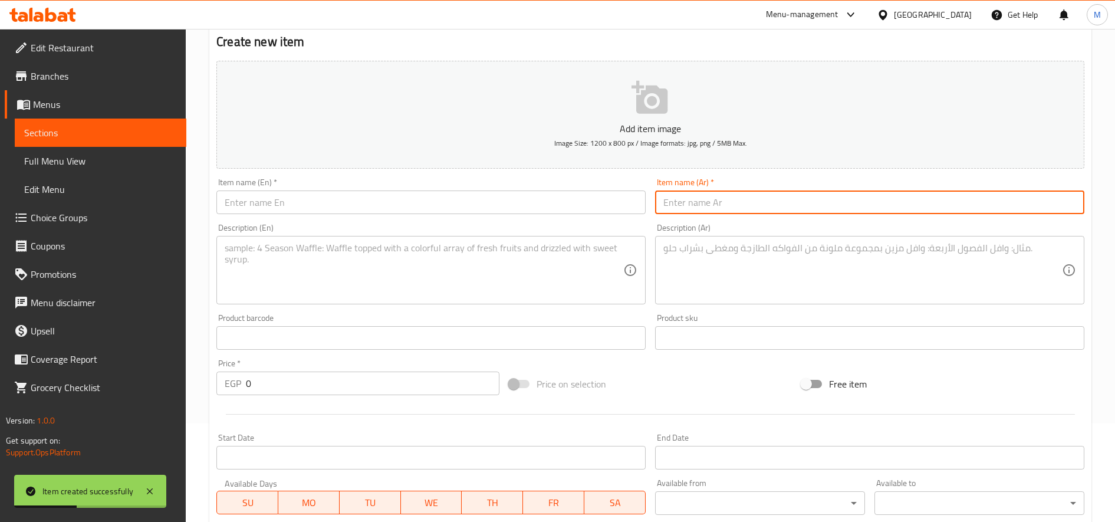
paste input "عرض مراسي"
type input "عرض مراسي"
click at [387, 210] on input "text" at bounding box center [430, 202] width 429 height 24
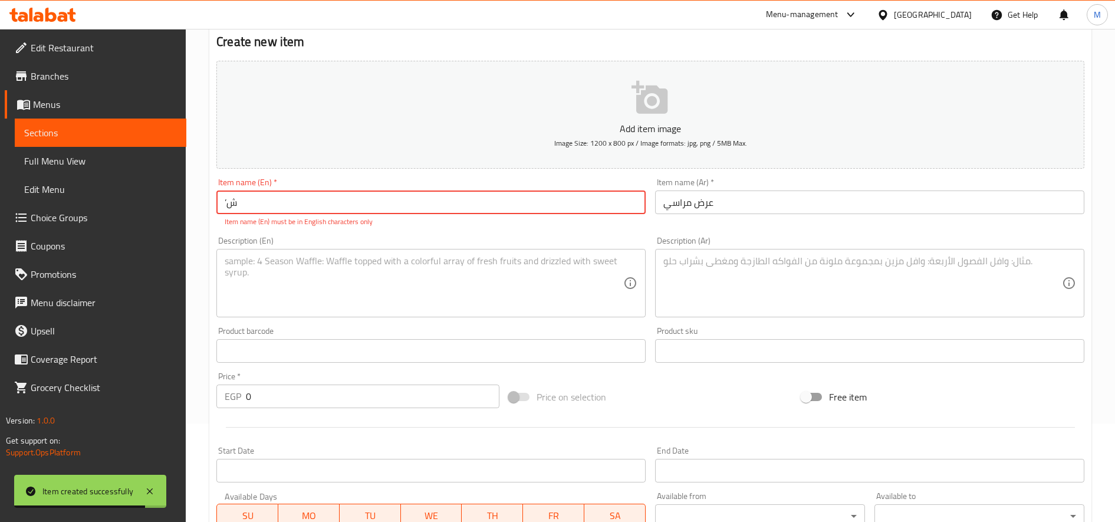
type input "’"
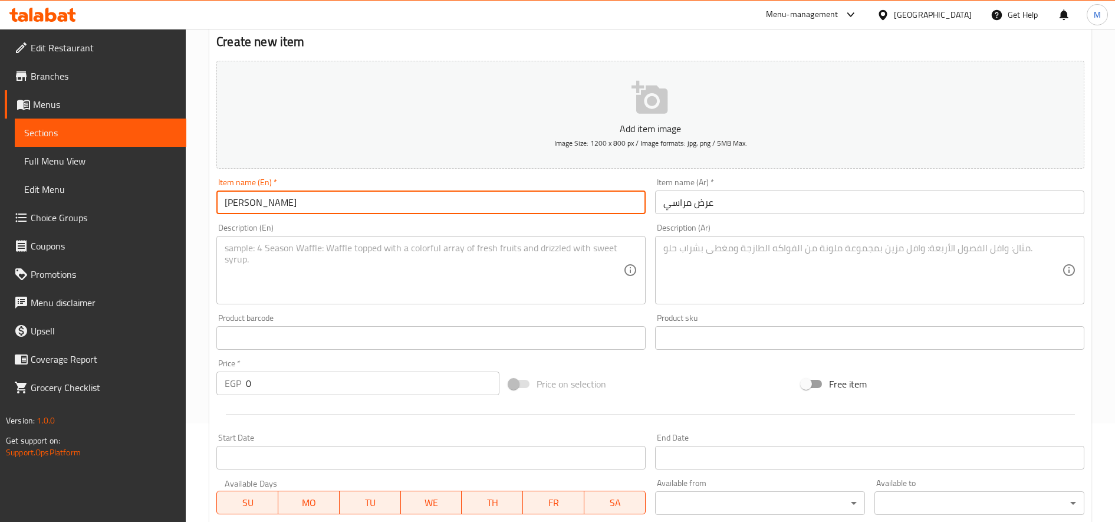
type input "[PERSON_NAME]"
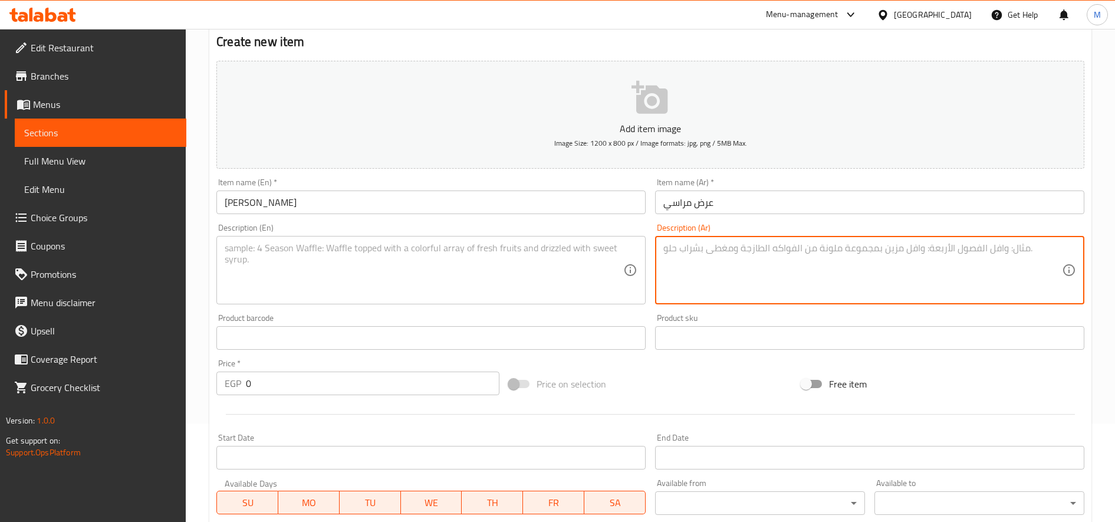
click at [779, 252] on textarea at bounding box center [862, 270] width 398 height 56
paste textarea "٦ قطع [PERSON_NAME] مع بطاطس وتوميه وعيش"
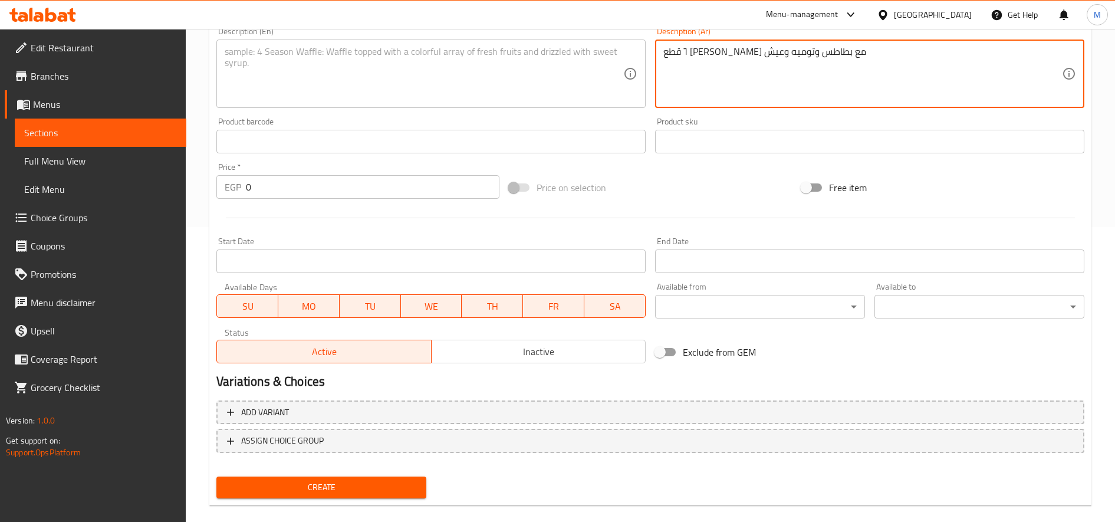
type textarea "٦ قطع [PERSON_NAME] مع بطاطس وتوميه وعيش"
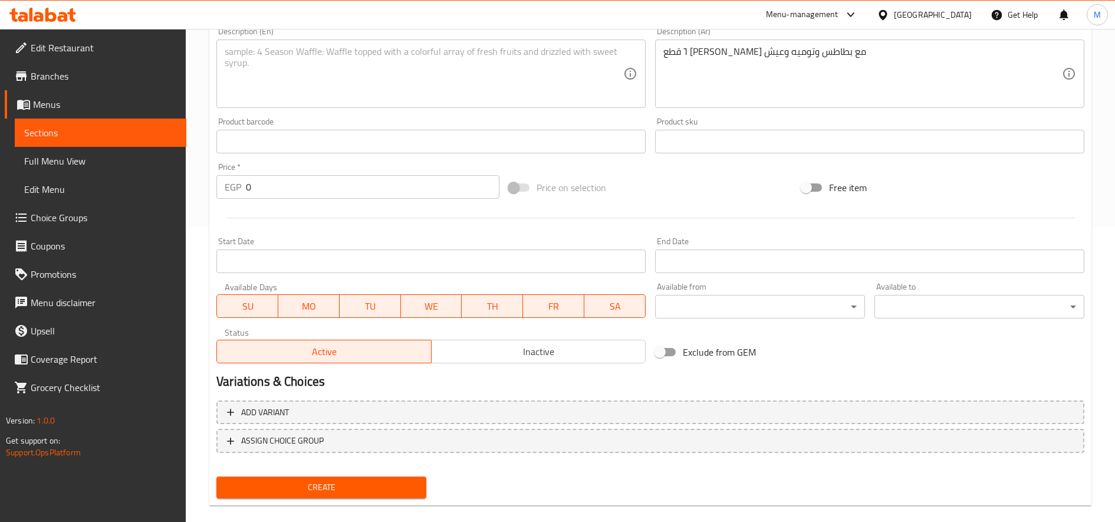
drag, startPoint x: 493, startPoint y: 338, endPoint x: 497, endPoint y: 344, distance: 6.9
click at [497, 343] on div "Active Inactive" at bounding box center [430, 345] width 429 height 35
click at [545, 363] on button "Inactive" at bounding box center [538, 352] width 215 height 24
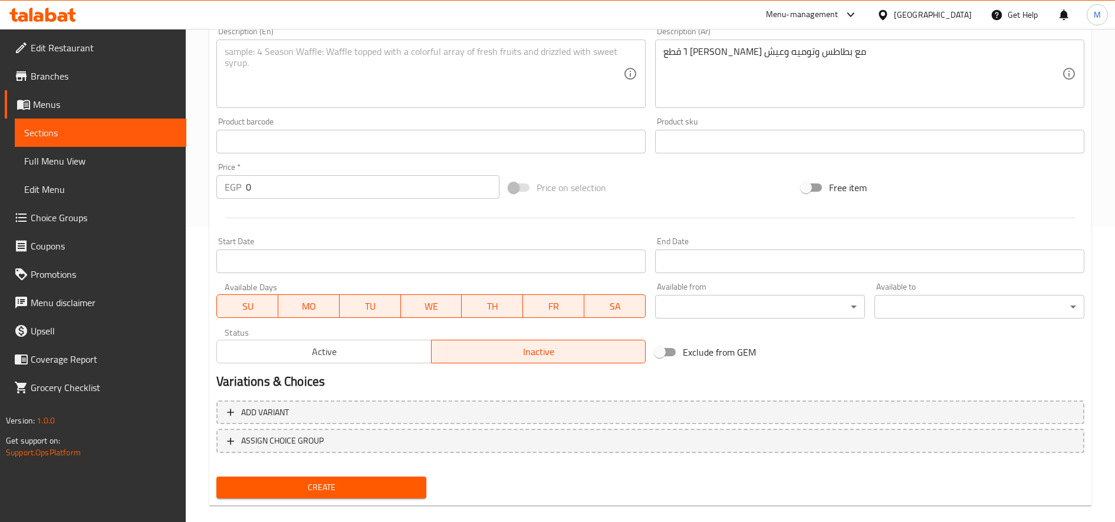
scroll to position [0, 0]
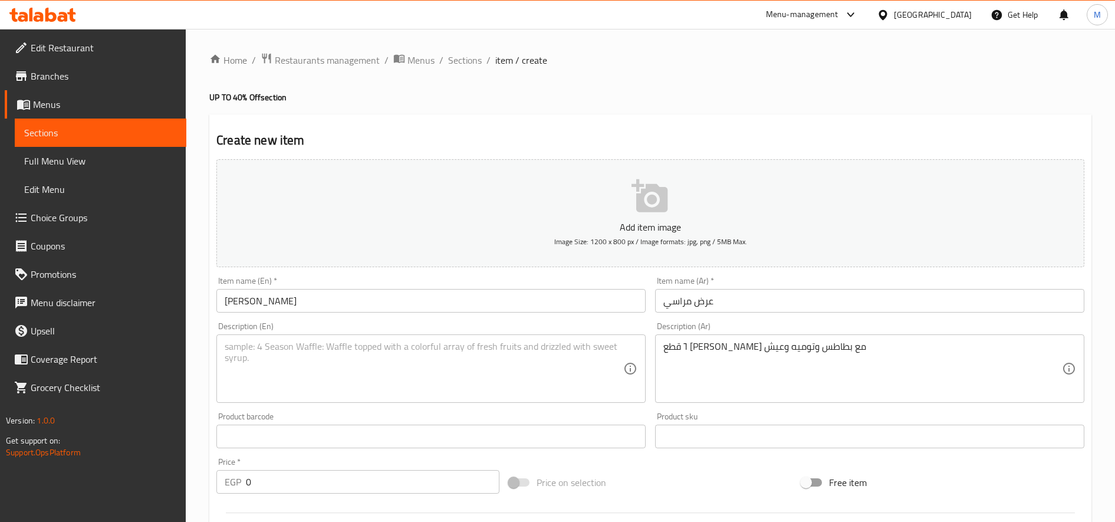
type button "1"
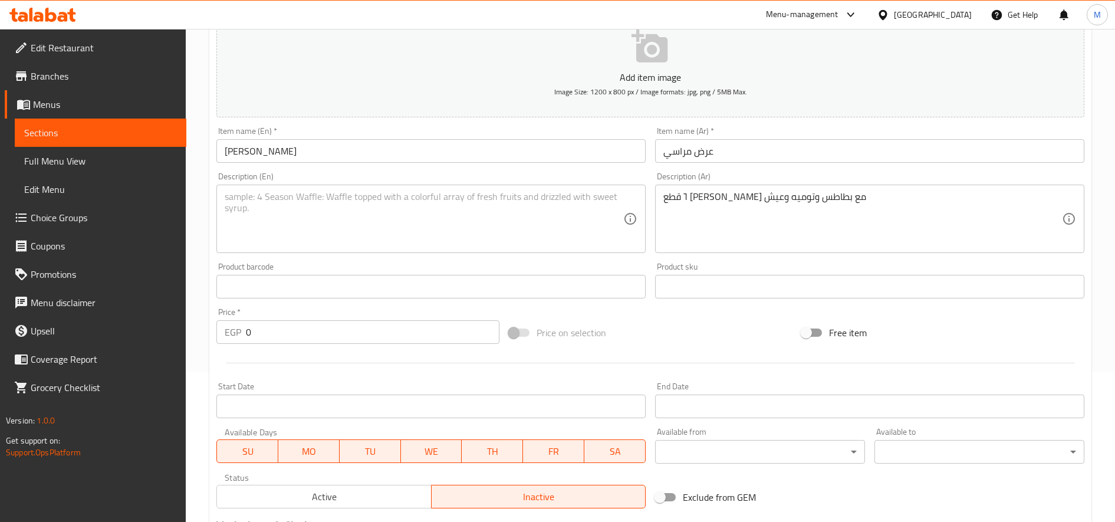
scroll to position [98, 0]
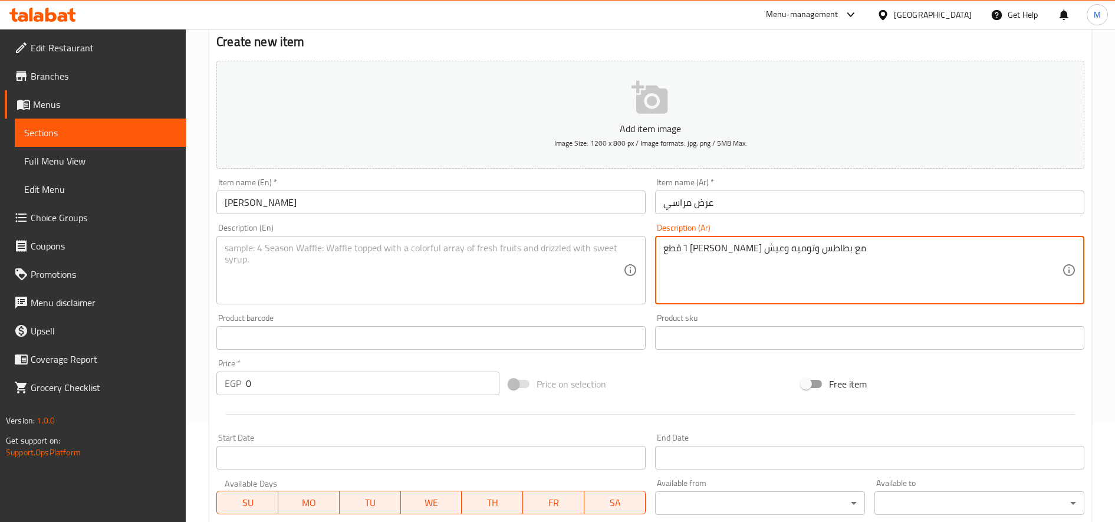
click at [756, 255] on textarea "٦ قطع [PERSON_NAME] مع بطاطس وتوميه وعيش" at bounding box center [862, 270] width 398 height 56
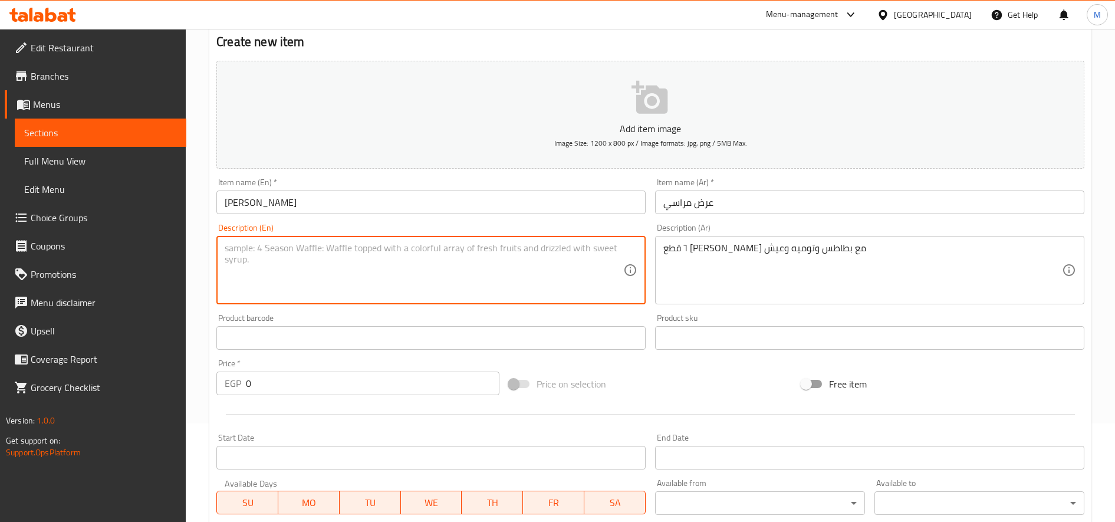
click at [396, 269] on textarea at bounding box center [424, 270] width 398 height 56
paste textarea "6 pieces of fried chicken with potatoes, garlic sauce and bread"
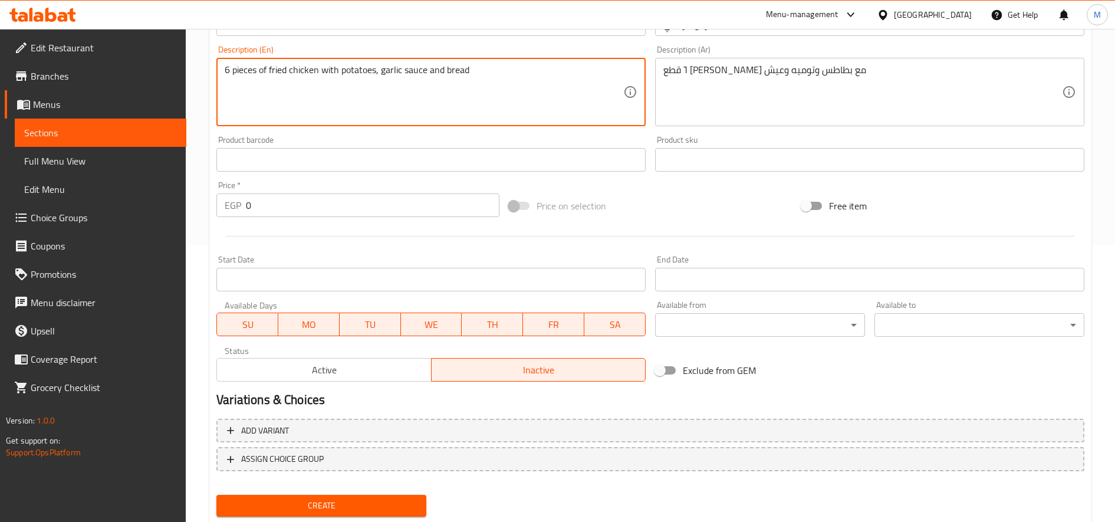
scroll to position [311, 0]
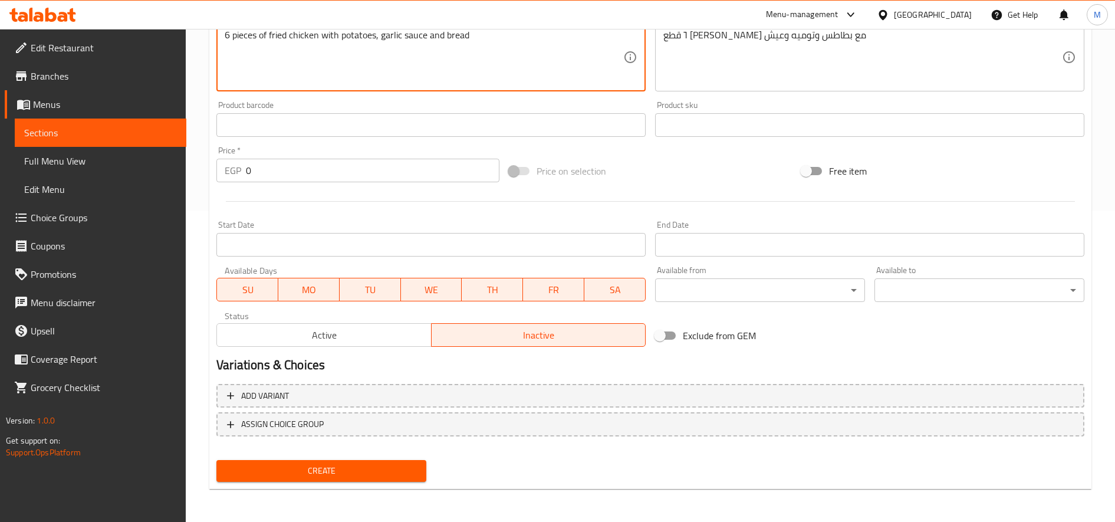
type textarea "6 pieces of fried chicken with potatoes, garlic sauce and bread"
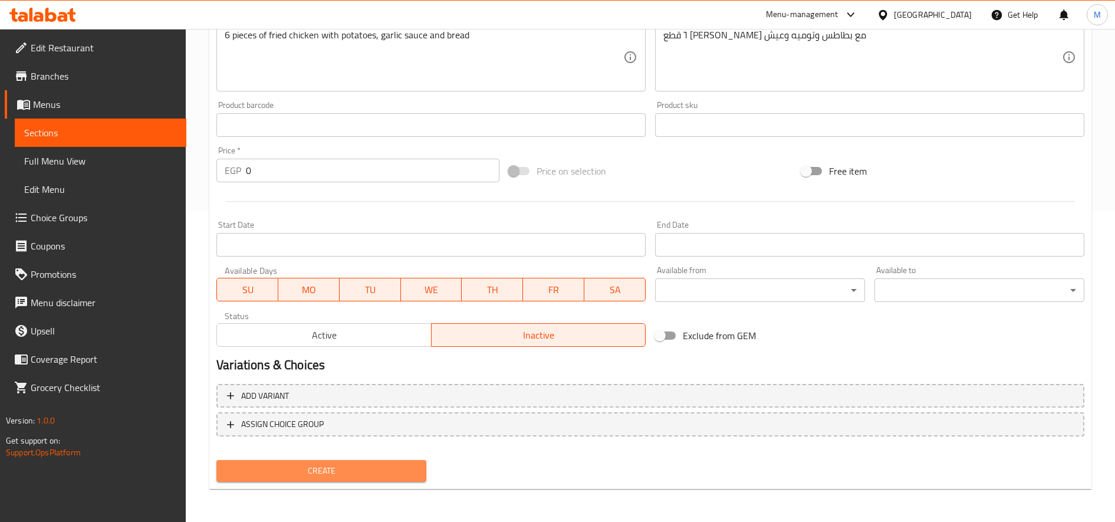
click at [346, 469] on span "Create" at bounding box center [321, 470] width 191 height 15
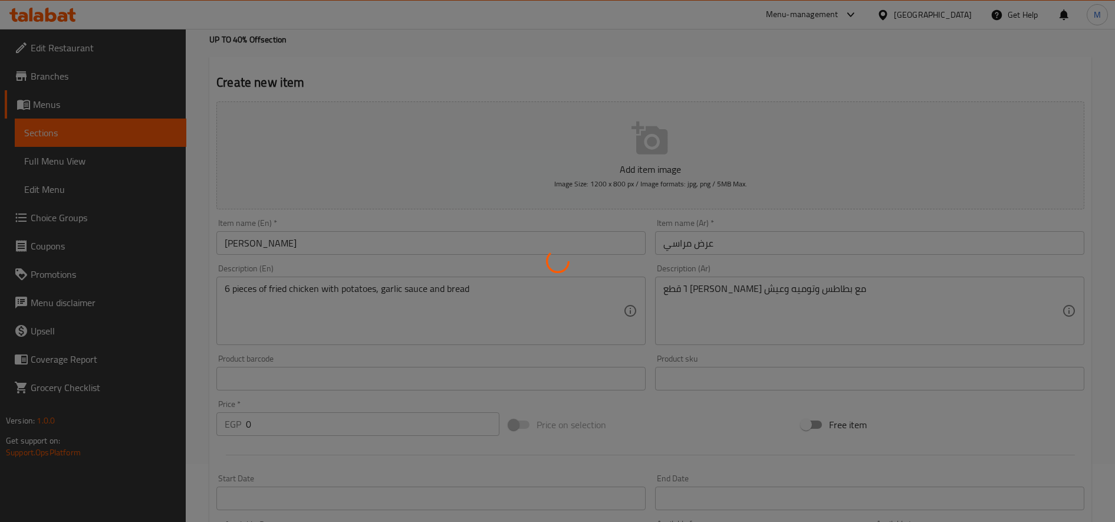
scroll to position [0, 0]
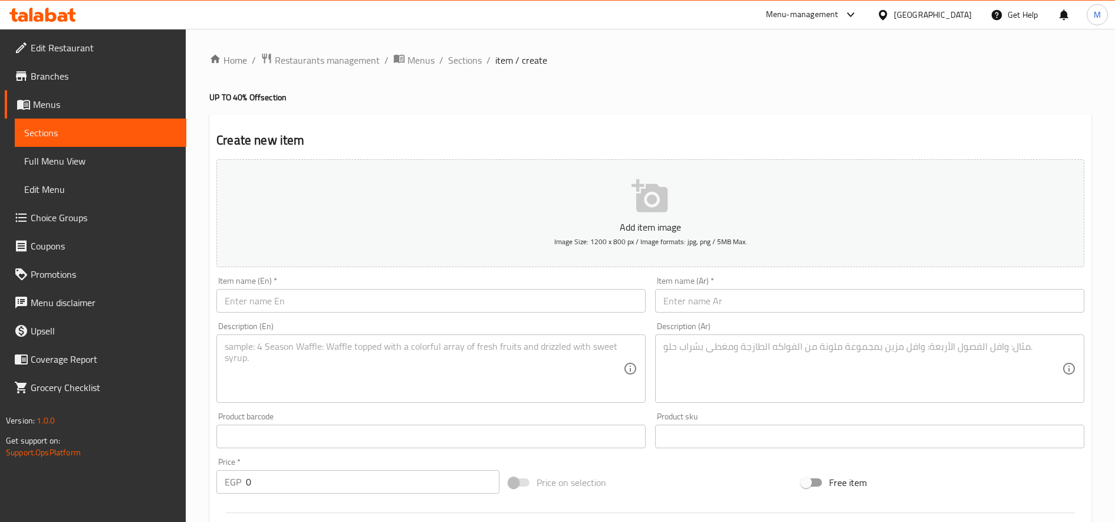
click at [784, 313] on div "Item name (Ar)   * Item name (Ar) *" at bounding box center [869, 294] width 439 height 45
click at [788, 304] on input "text" at bounding box center [869, 301] width 429 height 24
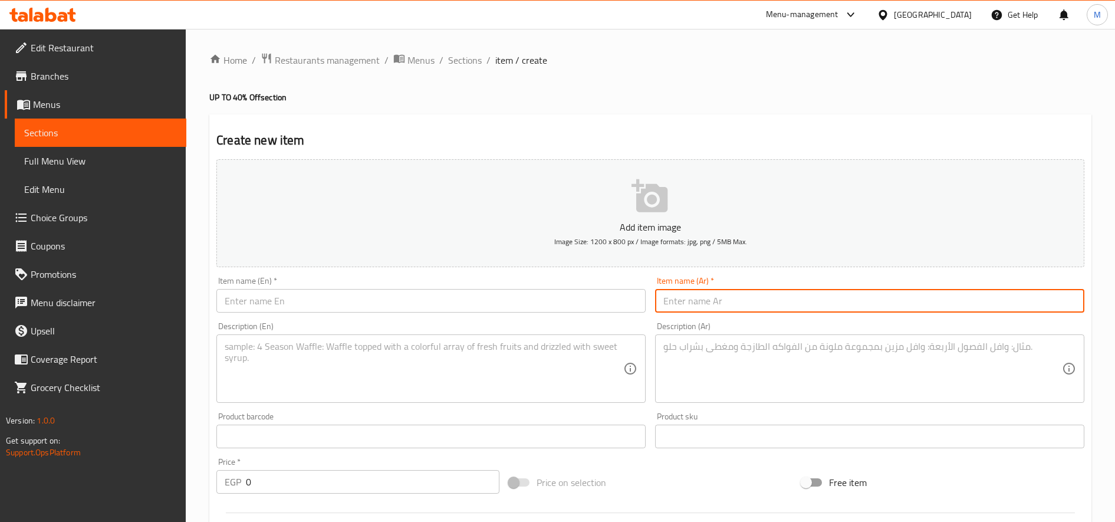
paste input "عرض الروقان"
type input "عرض الروقان"
click at [789, 390] on textarea at bounding box center [862, 369] width 398 height 56
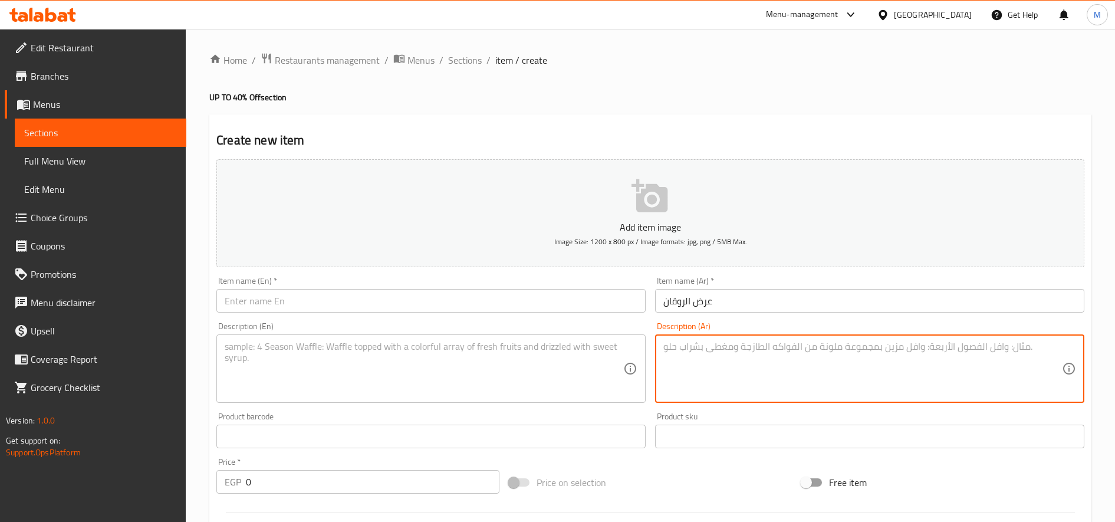
paste textarea "عرض الروقان :ربع فرخه مع سدق مع بسبوسه مع كفته"
type textarea "عرض الروقان :ربع فرخه مع سدق مع بسبوسه مع كفته"
click at [689, 303] on input "عرض الروقان" at bounding box center [869, 301] width 429 height 24
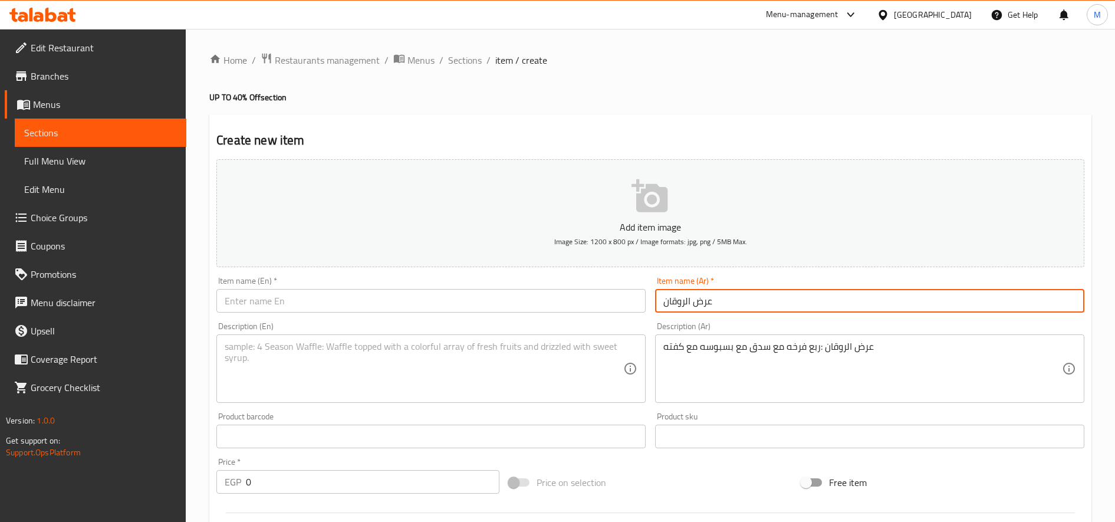
click at [689, 304] on input "عرض الروقان" at bounding box center [869, 301] width 429 height 24
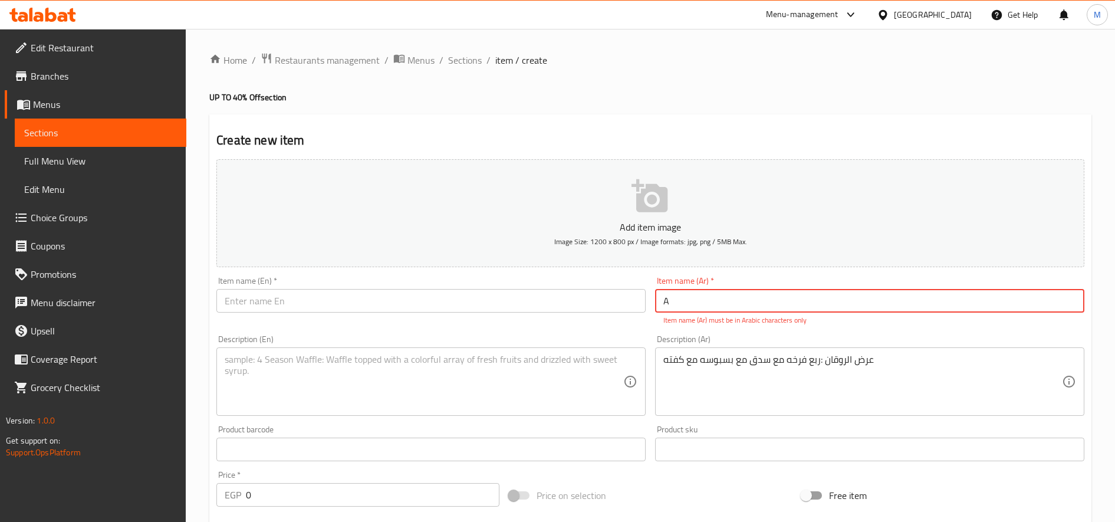
type input "عرض الروقان"
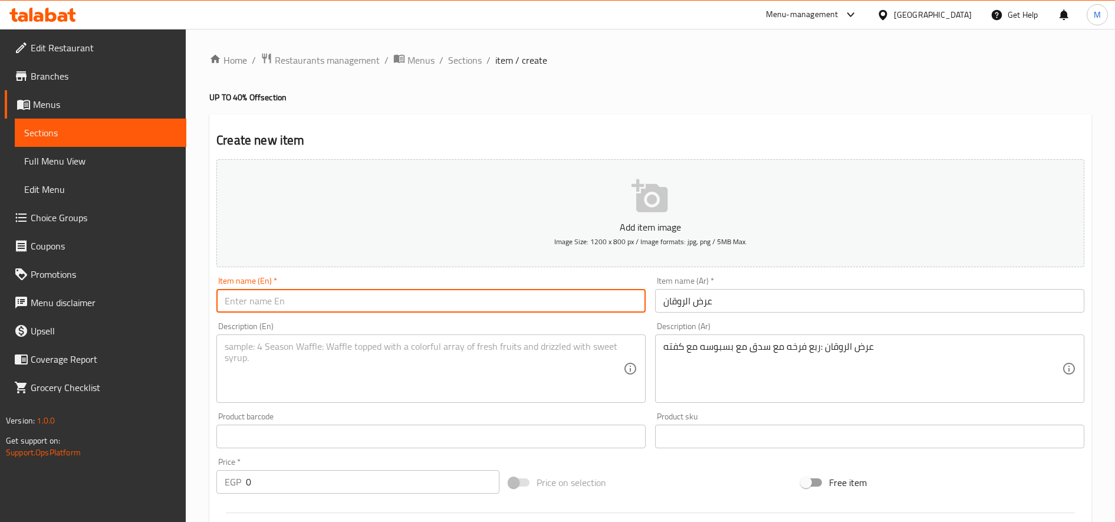
click at [482, 301] on input "text" at bounding box center [430, 301] width 429 height 24
type input "[PERSON_NAME] Offer"
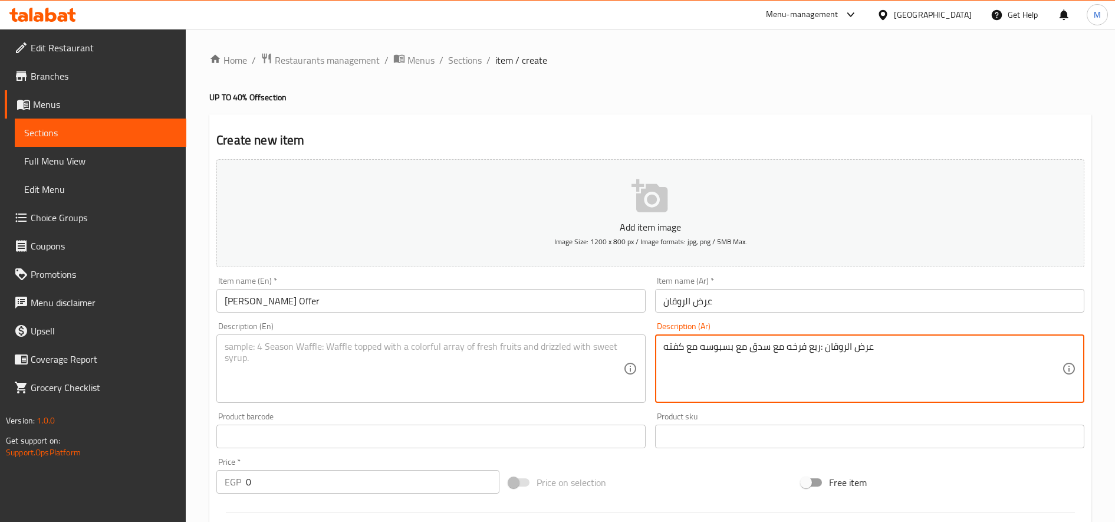
drag, startPoint x: 819, startPoint y: 350, endPoint x: 607, endPoint y: 325, distance: 214.2
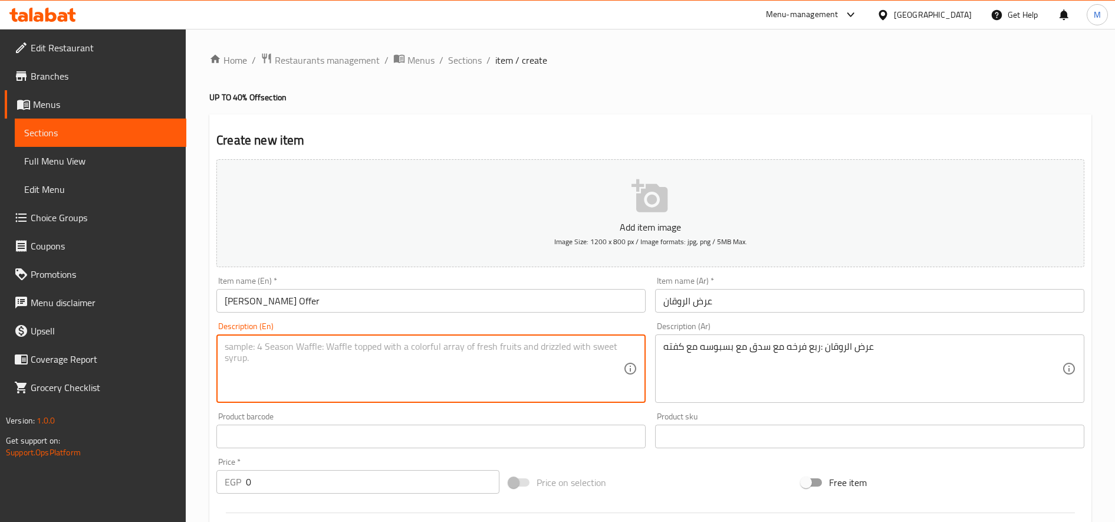
click at [342, 368] on textarea at bounding box center [424, 369] width 398 height 56
paste textarea "Quarter chicken with sausage, basbousah and kofta"
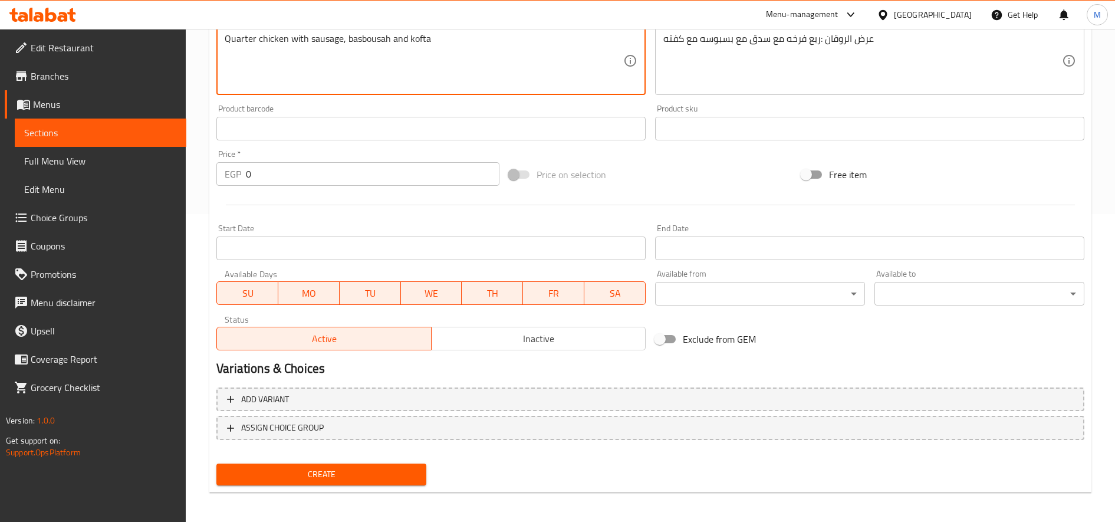
scroll to position [311, 0]
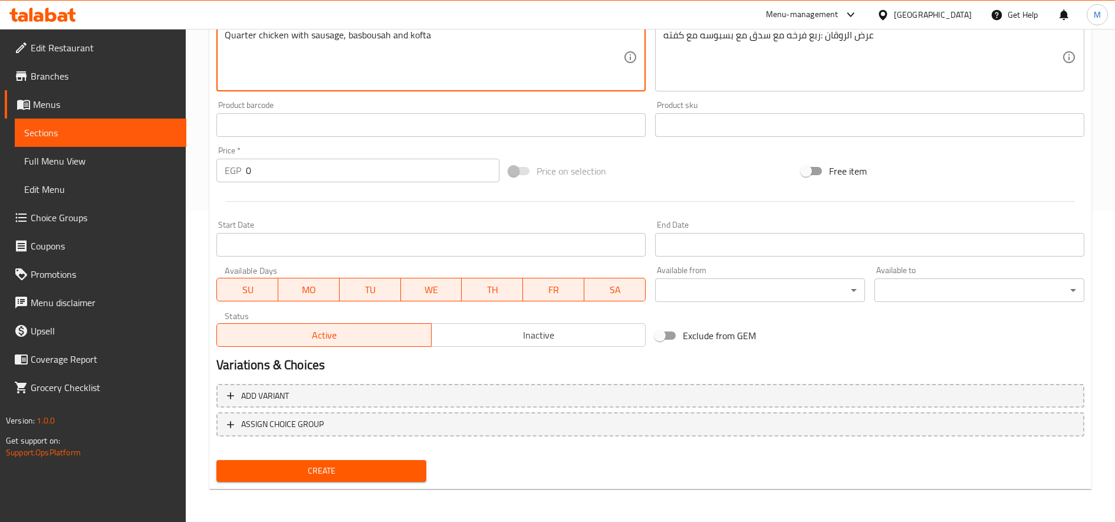
type textarea "Quarter chicken with sausage, basbousah and kofta"
click at [509, 333] on span "Inactive" at bounding box center [538, 335] width 205 height 17
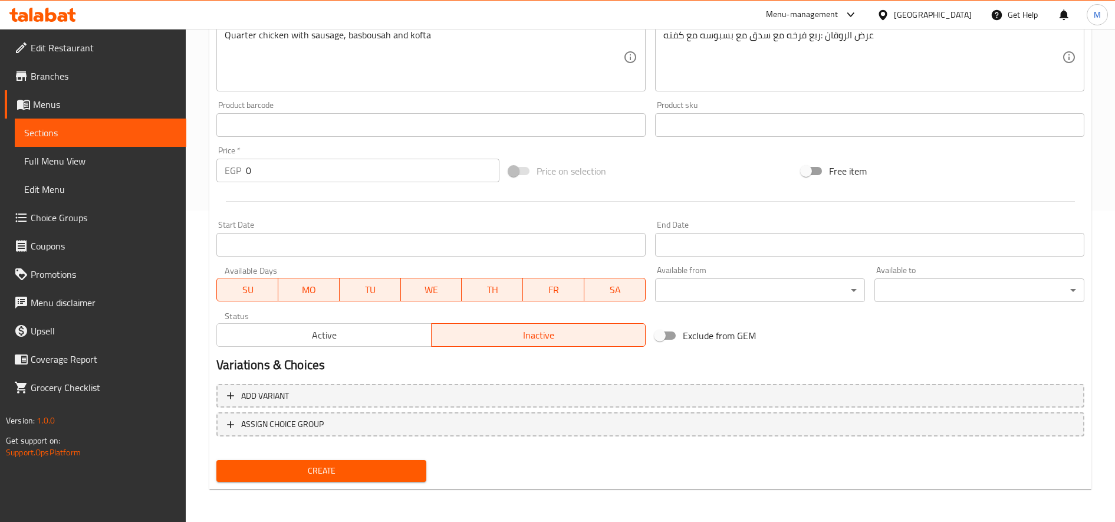
click at [371, 473] on span "Create" at bounding box center [321, 470] width 191 height 15
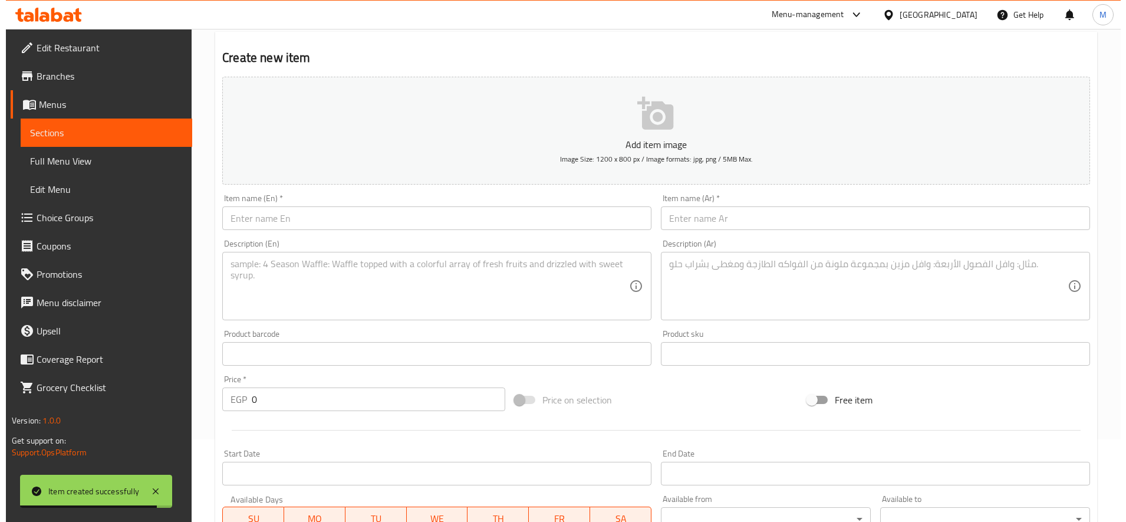
scroll to position [0, 0]
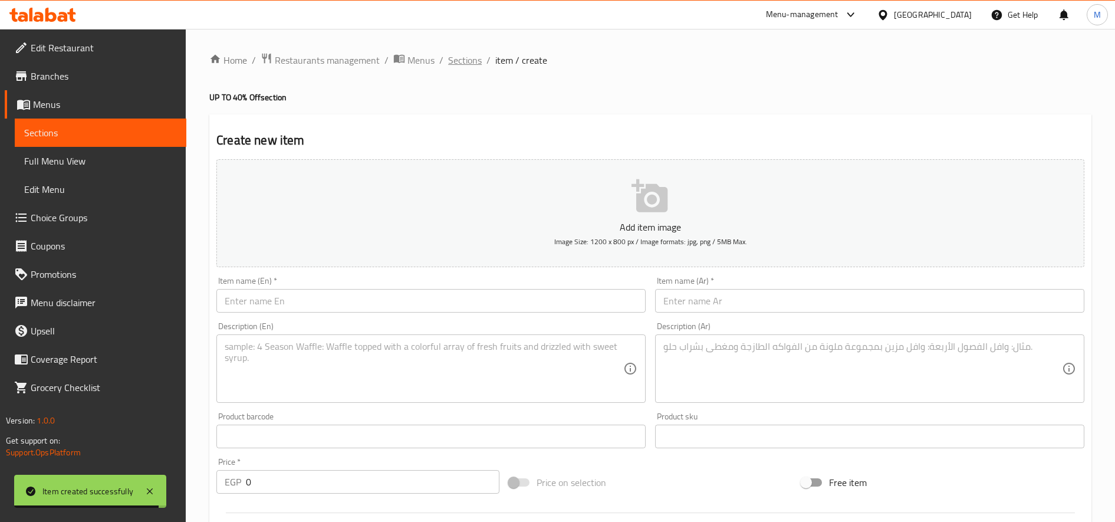
click at [464, 65] on span "Sections" at bounding box center [465, 60] width 34 height 14
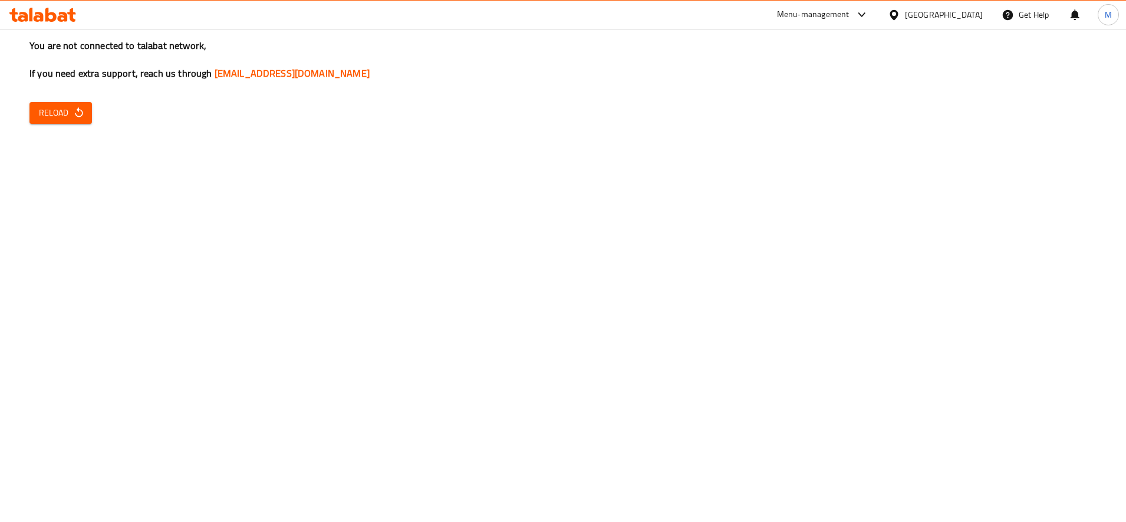
click at [29, 113] on button "Reload" at bounding box center [60, 113] width 62 height 22
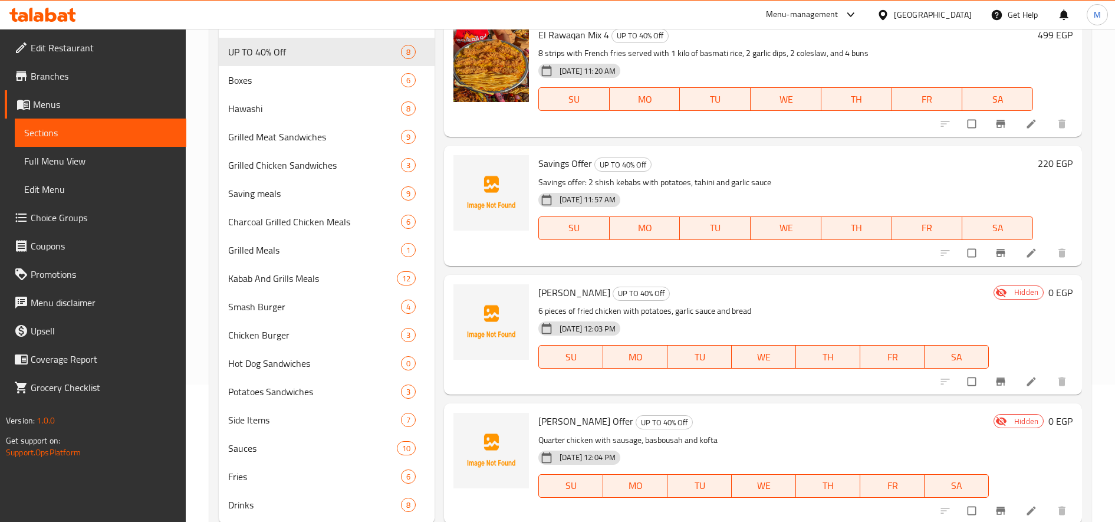
scroll to position [172, 0]
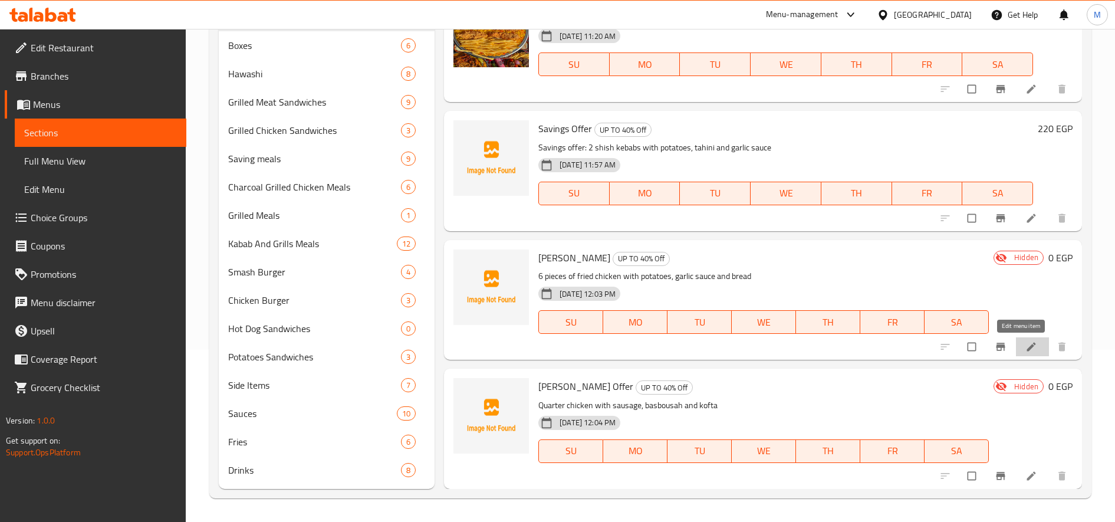
click at [1025, 351] on icon at bounding box center [1031, 347] width 12 height 12
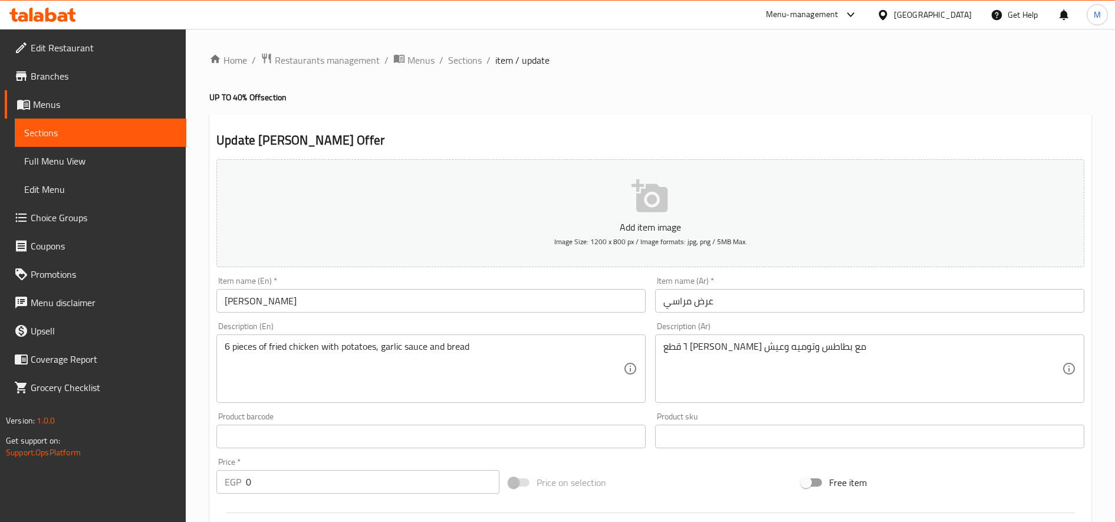
click at [780, 305] on input "عرض مراسي" at bounding box center [869, 301] width 429 height 24
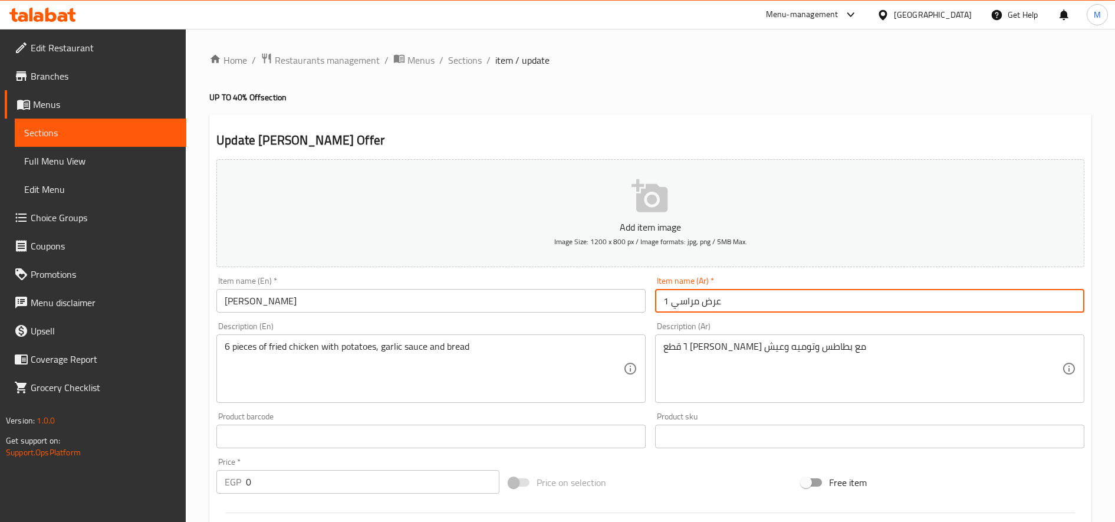
type input "عرض مراسي 1"
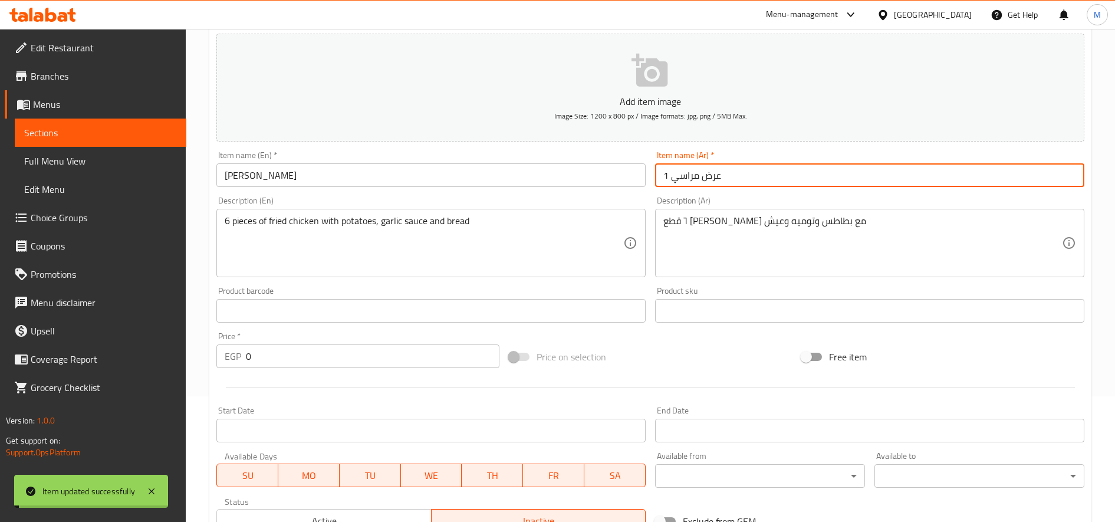
scroll to position [311, 0]
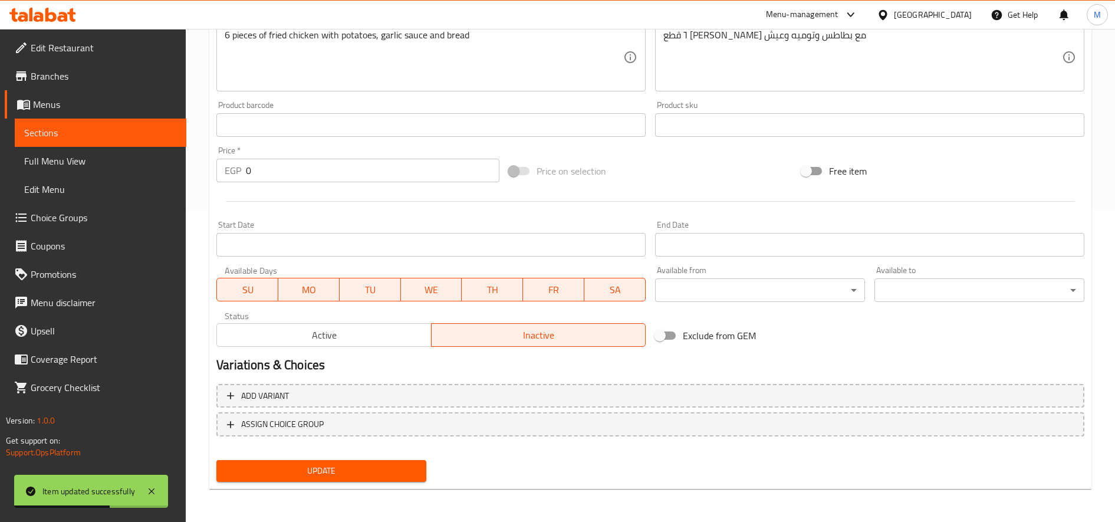
click at [310, 167] on input "0" at bounding box center [372, 171] width 253 height 24
paste input "312.16"
type input "312.16"
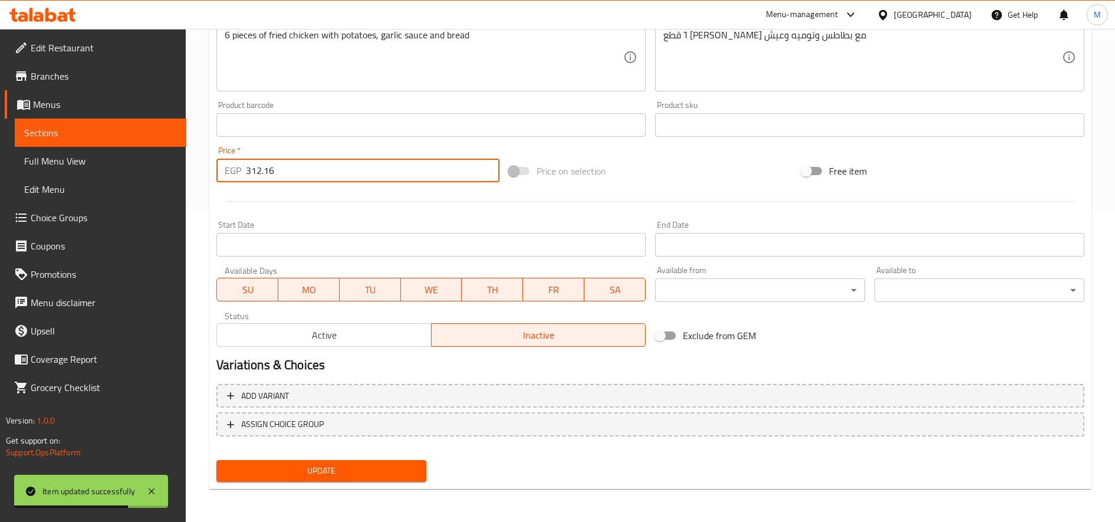
click at [324, 334] on span "Active" at bounding box center [324, 335] width 205 height 17
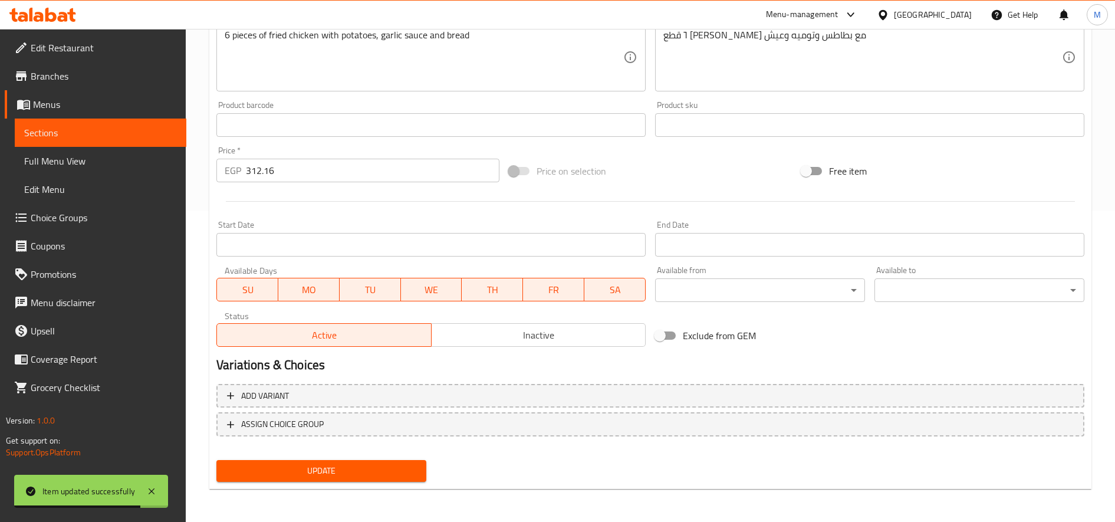
click at [340, 466] on span "Update" at bounding box center [321, 470] width 191 height 15
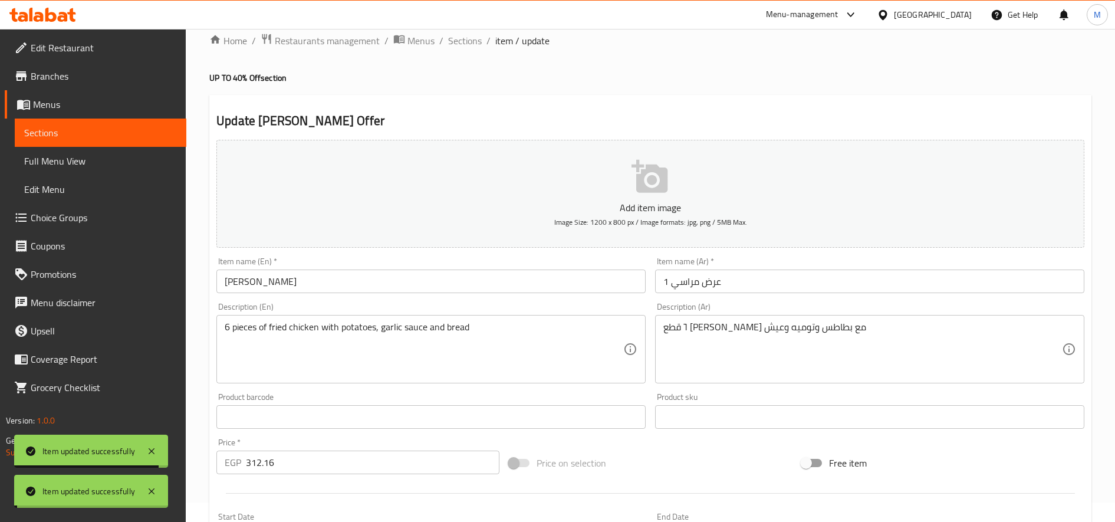
scroll to position [17, 0]
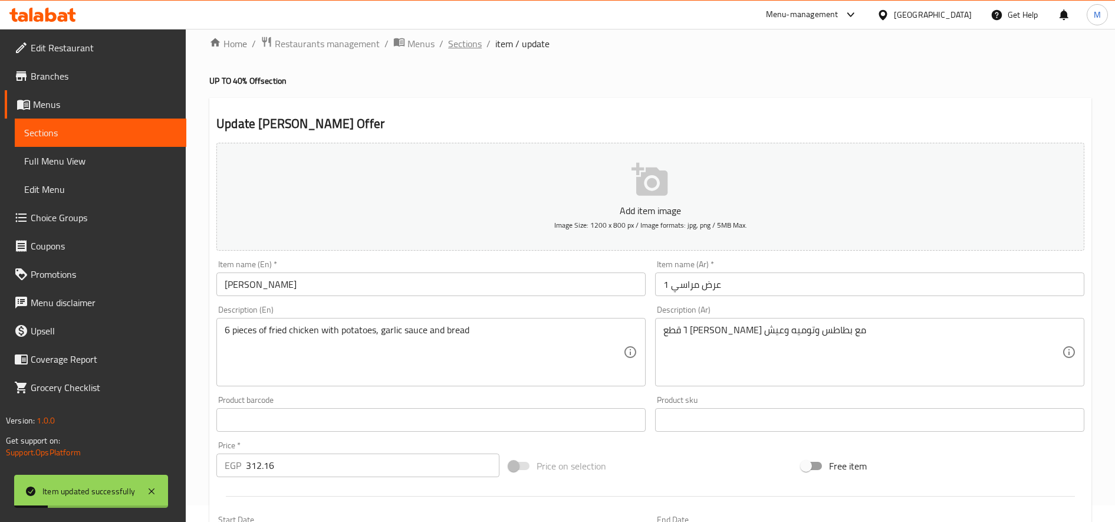
click at [463, 43] on span "Sections" at bounding box center [465, 44] width 34 height 14
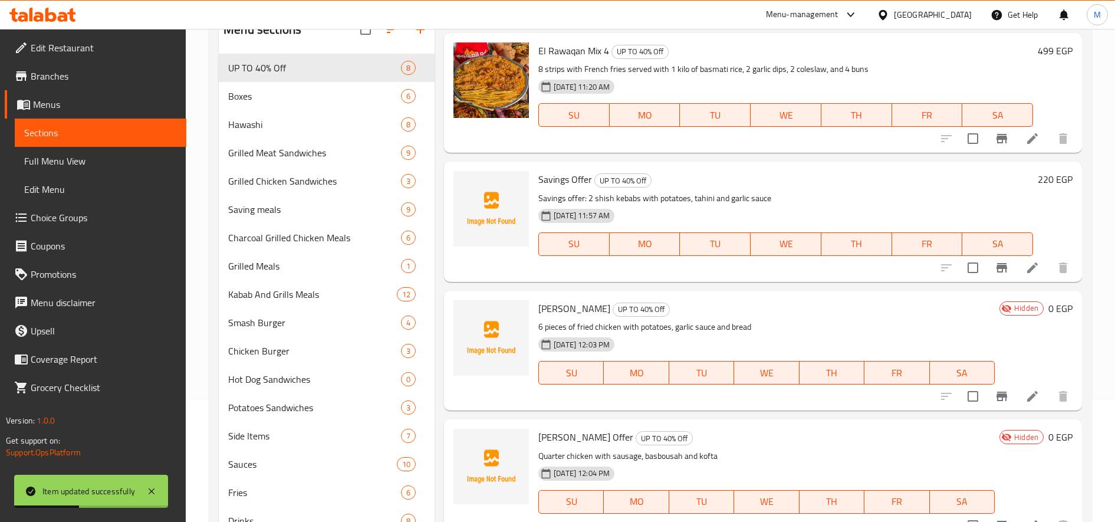
scroll to position [172, 0]
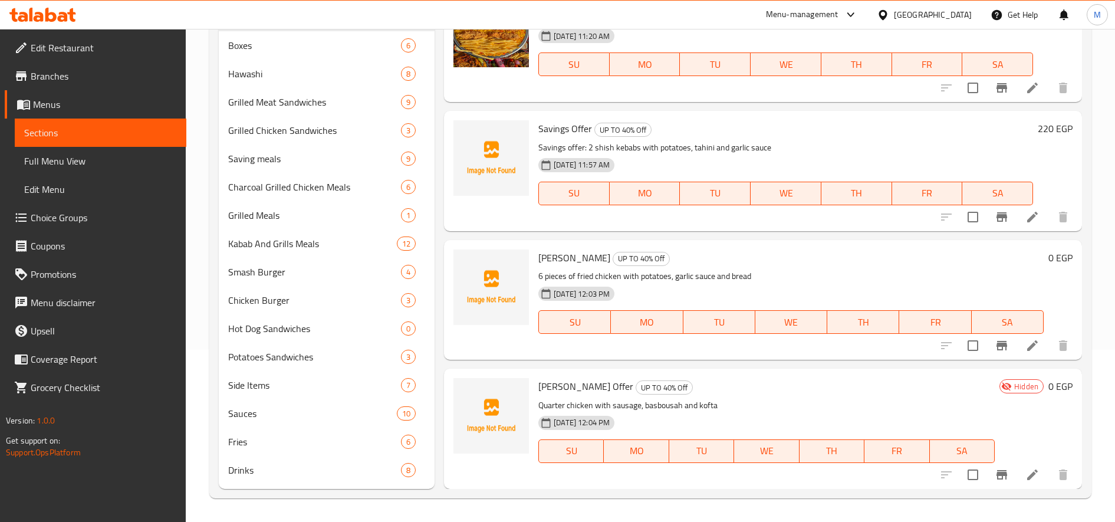
click at [1048, 391] on h6 "0 EGP" at bounding box center [1060, 386] width 24 height 17
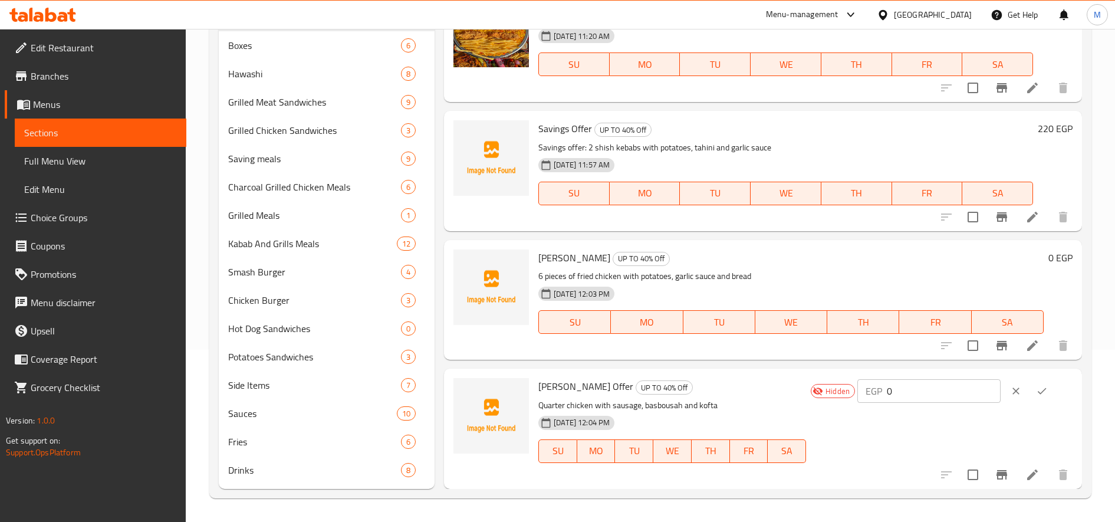
click at [961, 396] on input "0" at bounding box center [944, 391] width 114 height 24
paste input "258.82"
type input "258.82"
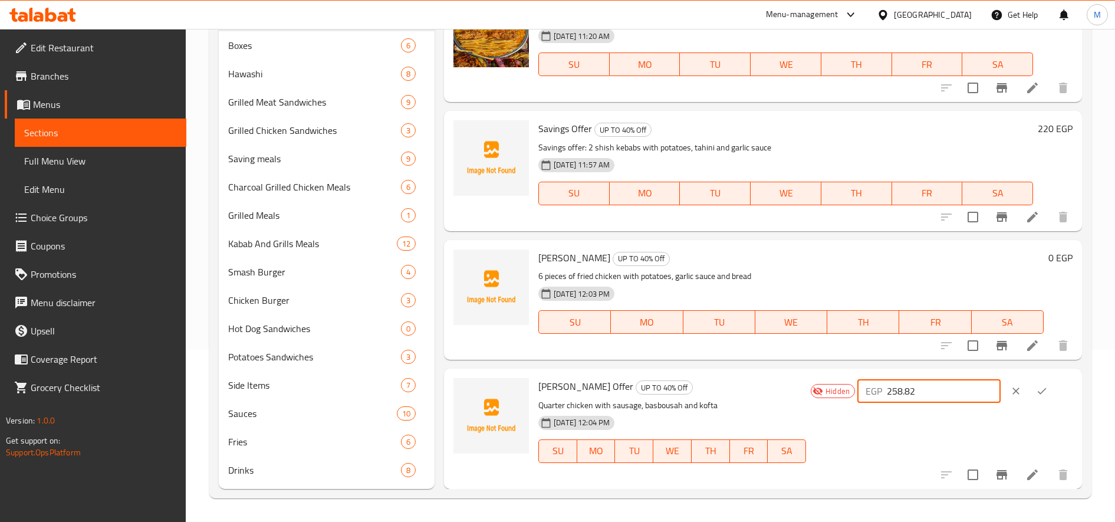
click at [1036, 387] on icon "ok" at bounding box center [1042, 391] width 12 height 12
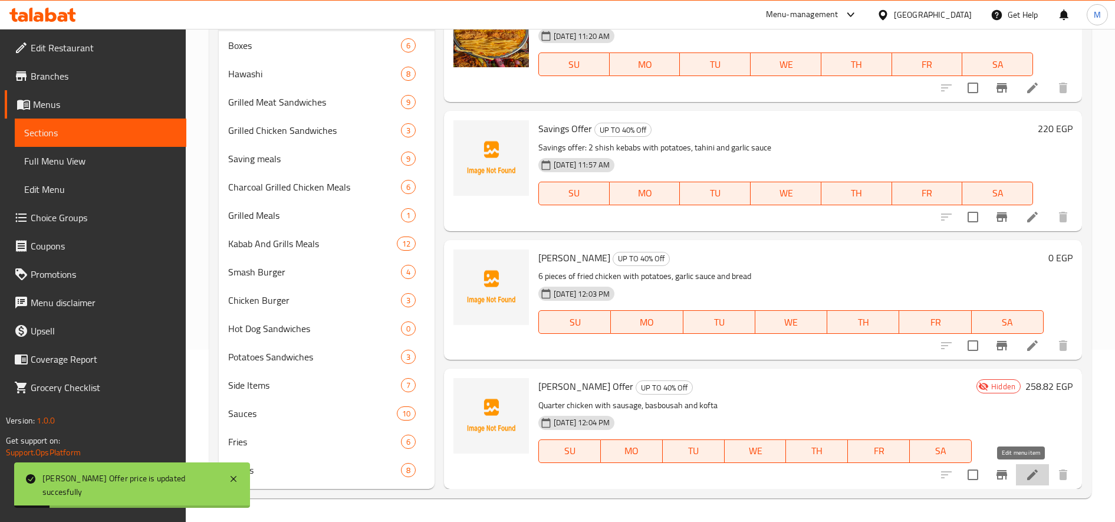
click at [1027, 477] on icon at bounding box center [1032, 474] width 14 height 14
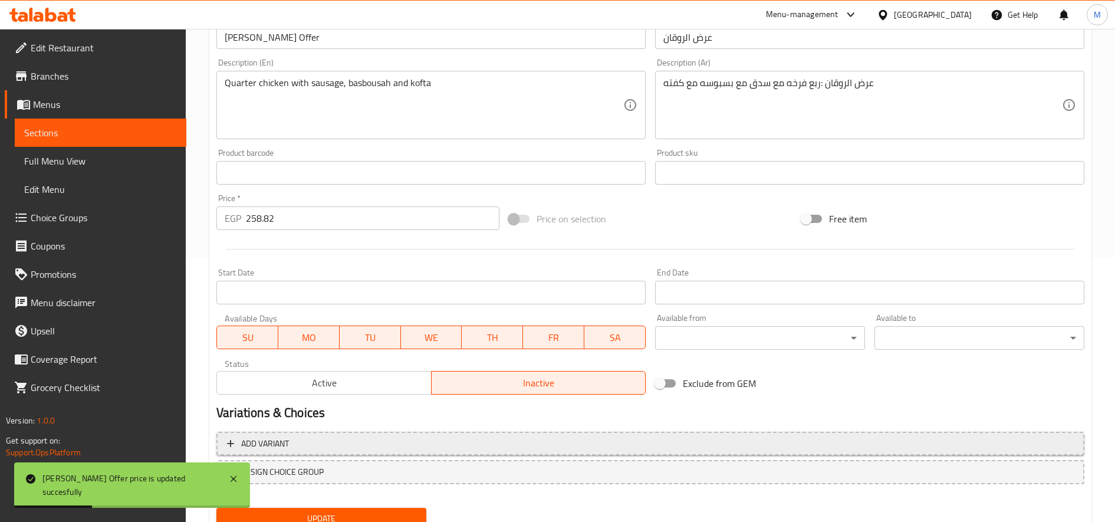
scroll to position [311, 0]
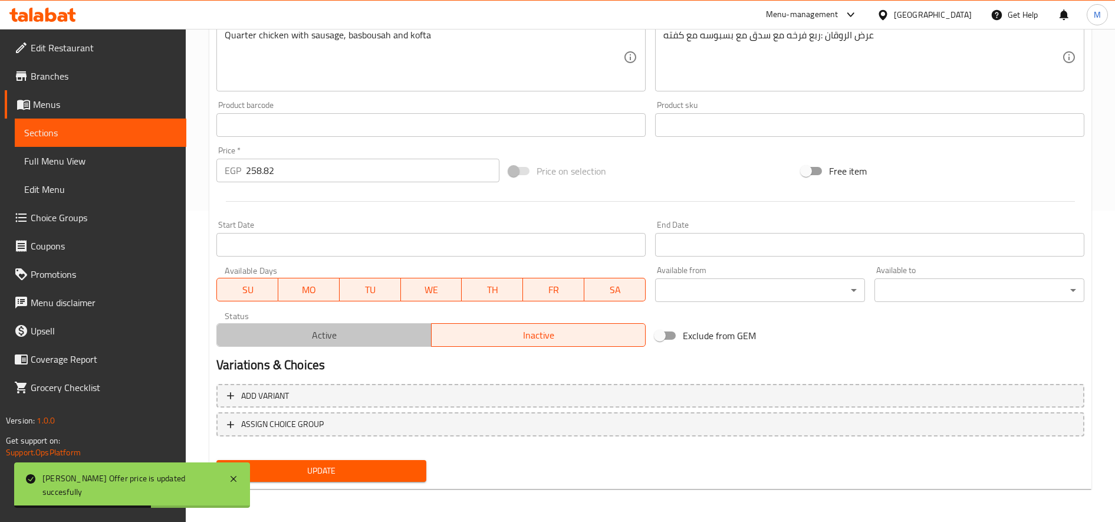
click at [385, 337] on span "Active" at bounding box center [324, 335] width 205 height 17
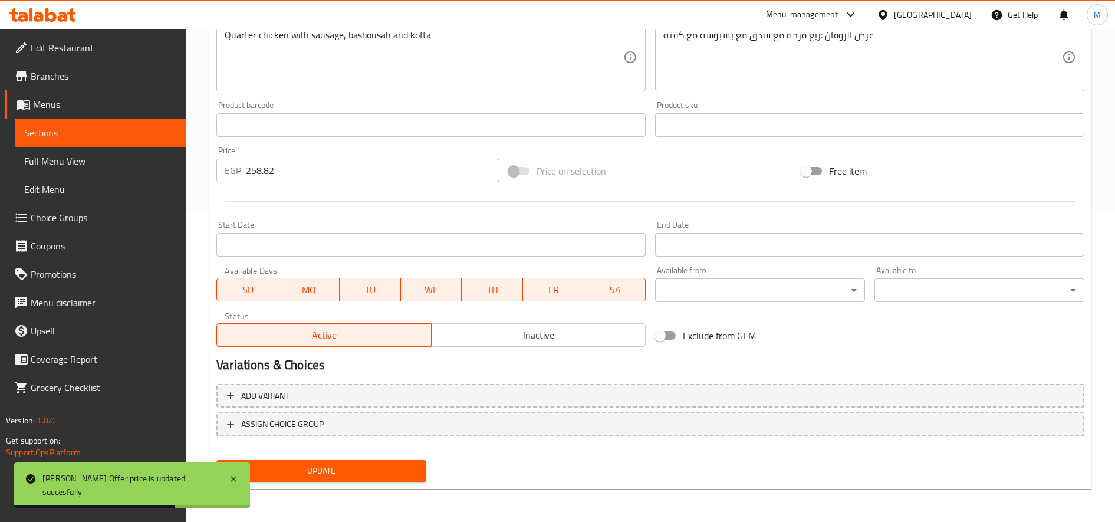
click at [384, 478] on span "Update" at bounding box center [321, 470] width 191 height 15
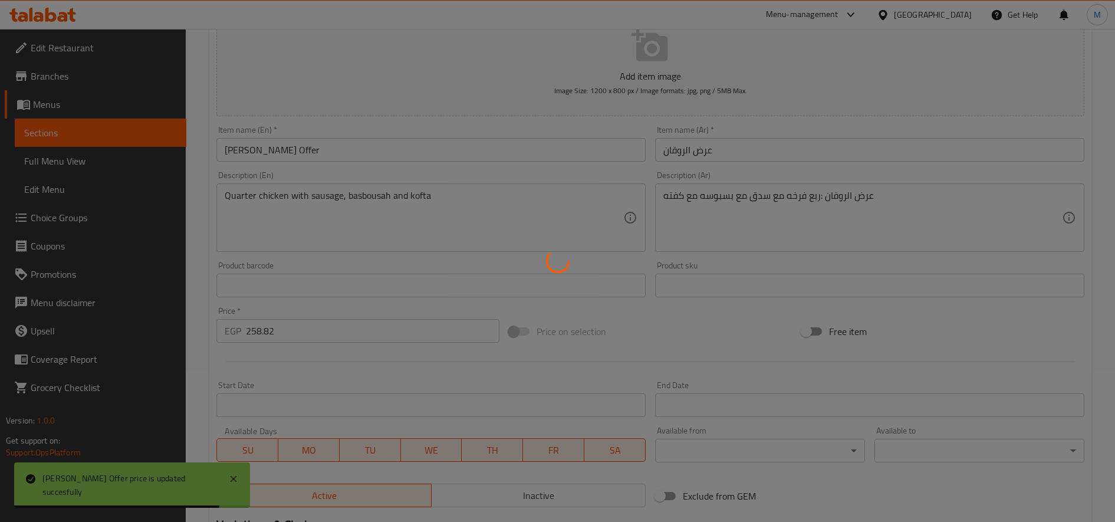
scroll to position [0, 0]
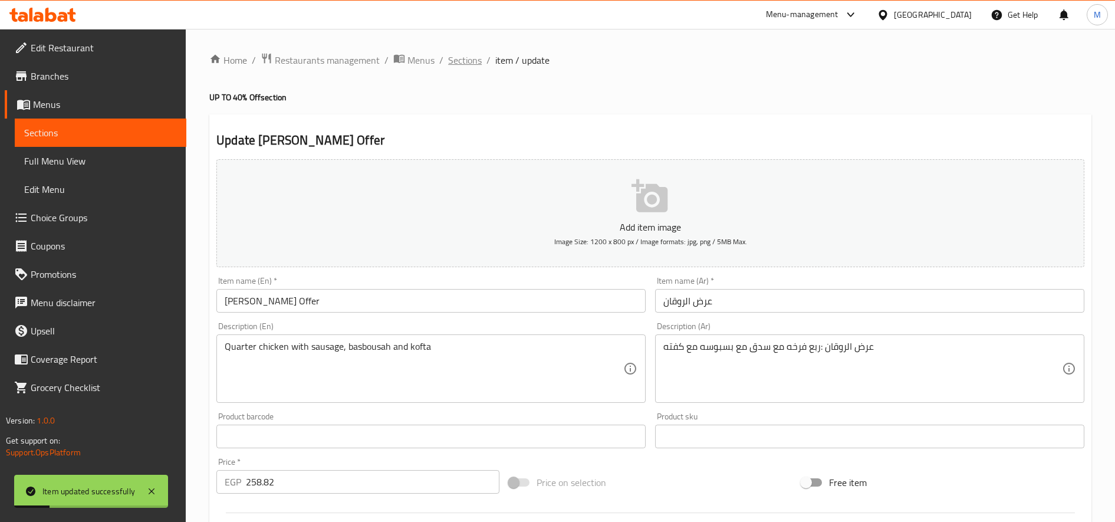
click at [465, 65] on span "Sections" at bounding box center [465, 60] width 34 height 14
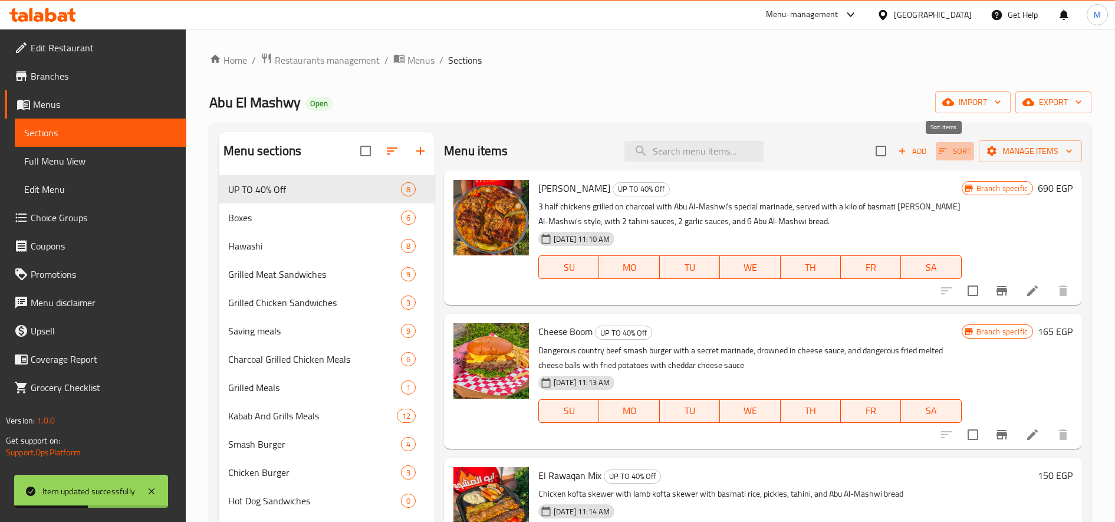
click at [948, 154] on span "Sort" at bounding box center [954, 151] width 32 height 14
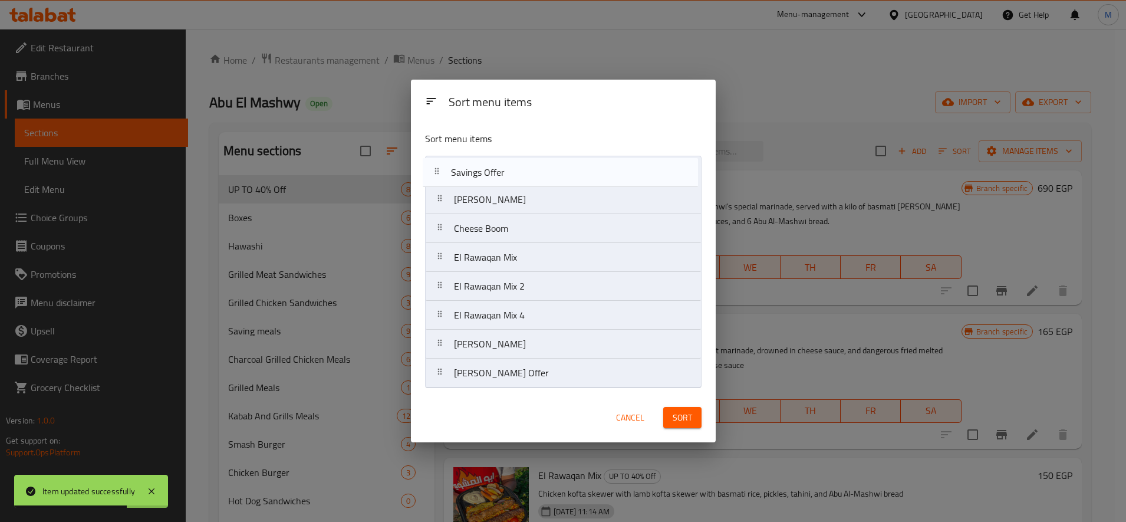
drag, startPoint x: 443, startPoint y: 318, endPoint x: 438, endPoint y: 166, distance: 151.6
click at [438, 166] on nav "Abu Al-Ezz tray Cheese Boom El Rawaqan Mix El Rawaqan Mix 2 El Rawaqan Mix 4 Sa…" at bounding box center [563, 272] width 276 height 232
drag, startPoint x: 436, startPoint y: 370, endPoint x: 432, endPoint y: 180, distance: 189.9
click at [432, 180] on nav "Savings Offer Abu Al-Ezz tray Cheese Boom El Rawaqan Mix El Rawaqan Mix 2 El Ra…" at bounding box center [563, 272] width 276 height 232
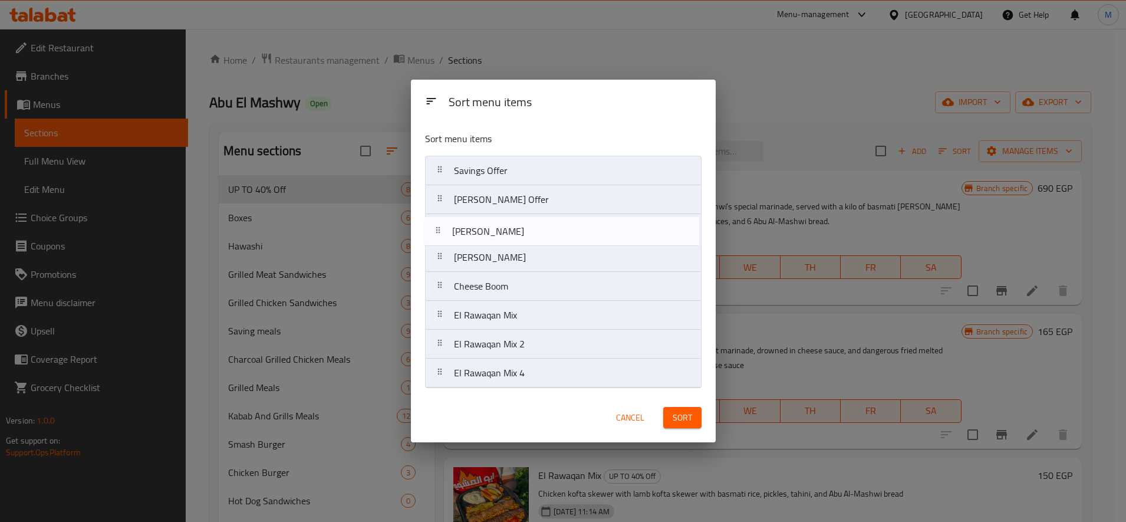
drag, startPoint x: 442, startPoint y: 370, endPoint x: 444, endPoint y: 218, distance: 151.5
click at [444, 218] on nav "Savings Offer Al Rawqan Offer Abu Al-Ezz tray Cheese Boom El Rawaqan Mix El Raw…" at bounding box center [563, 272] width 276 height 232
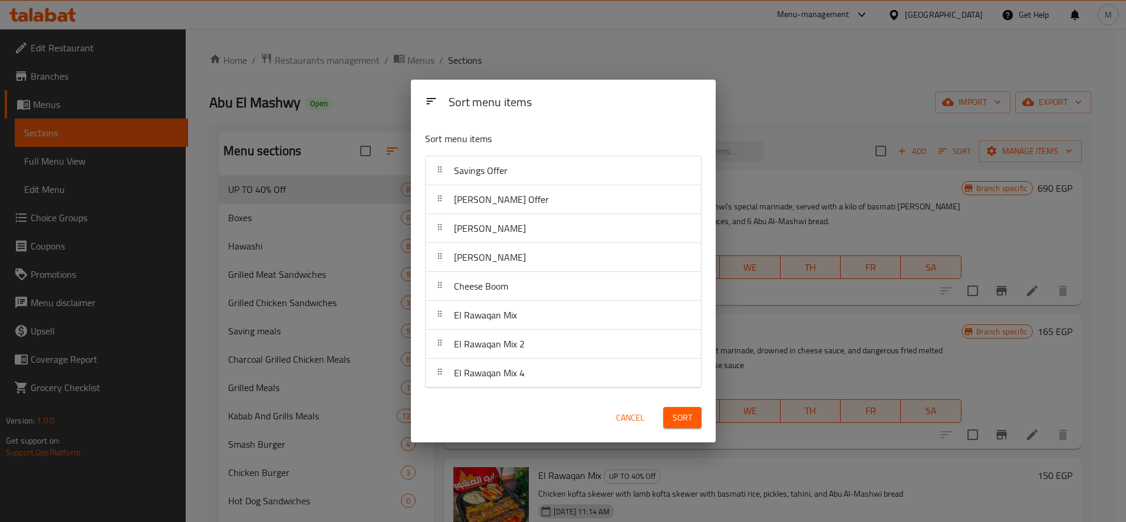
click at [701, 429] on div "Sort" at bounding box center [682, 418] width 52 height 36
click at [696, 419] on button "Sort" at bounding box center [682, 418] width 38 height 22
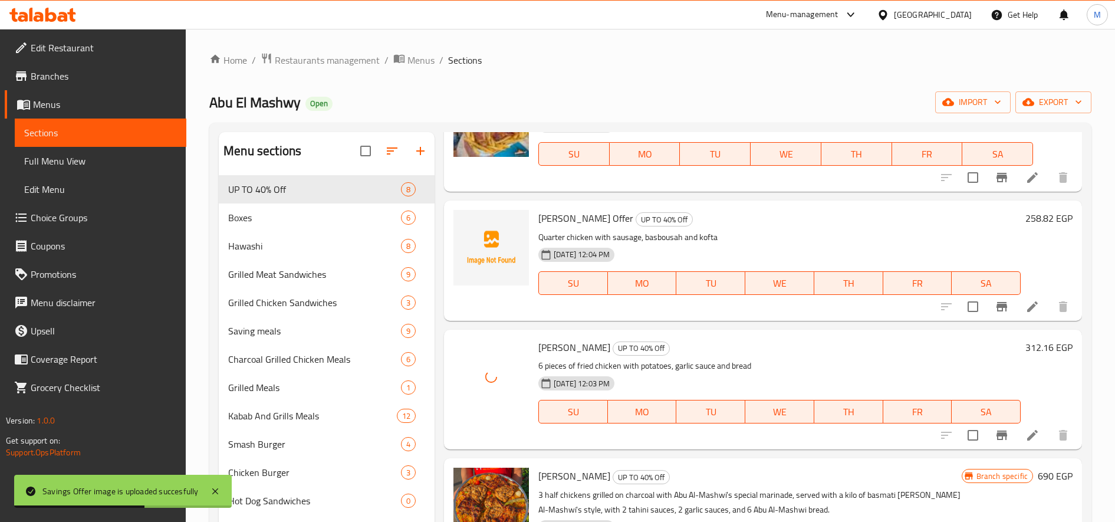
scroll to position [196, 0]
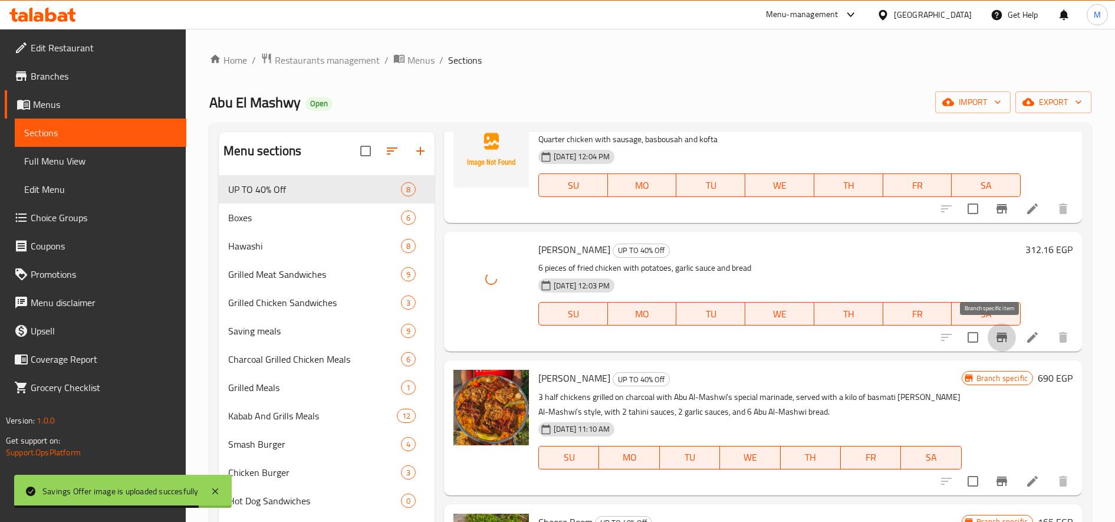
click at [994, 332] on icon "Branch-specific-item" at bounding box center [1001, 337] width 14 height 14
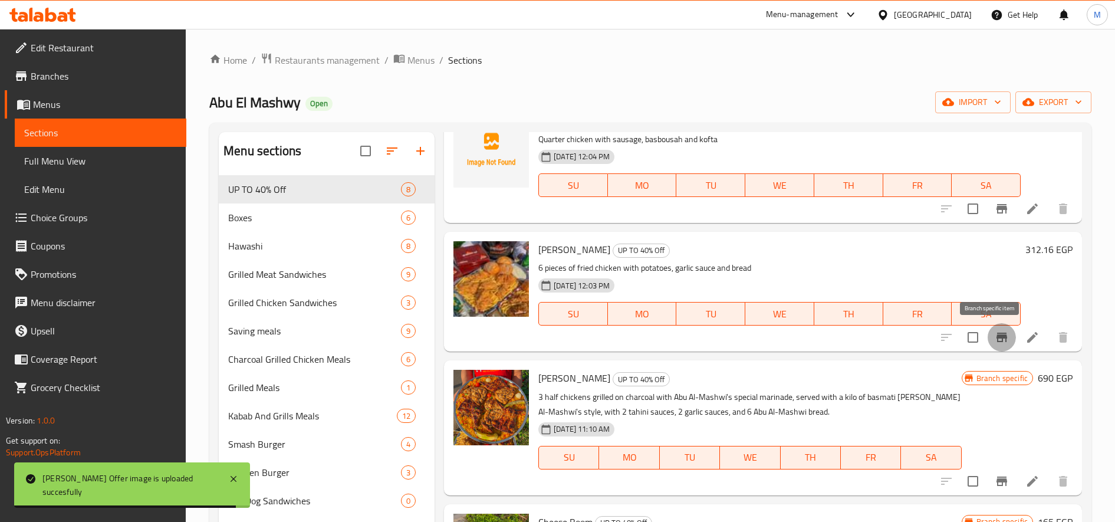
click at [997, 340] on button "Branch-specific-item" at bounding box center [1001, 337] width 28 height 28
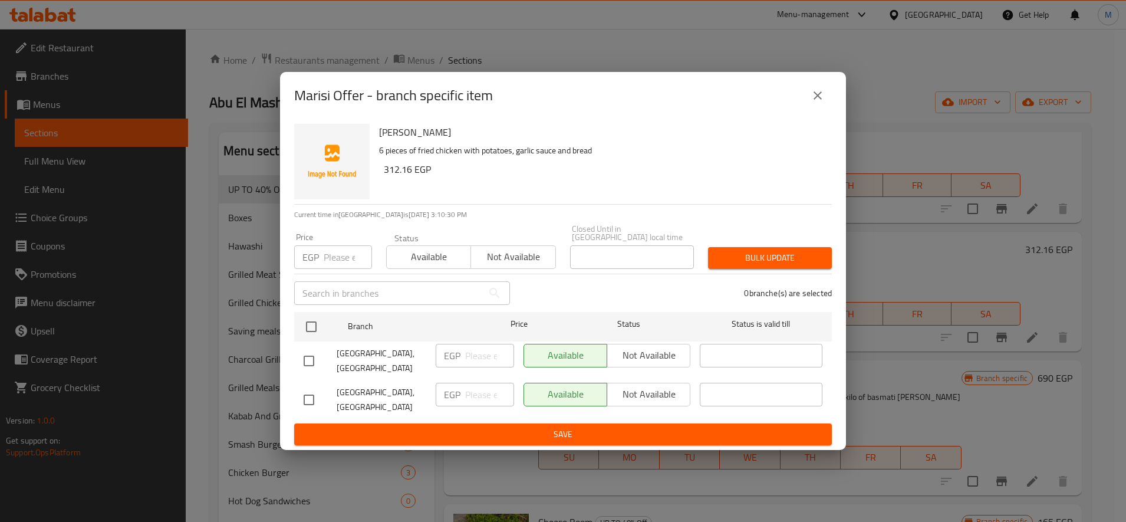
click at [302, 361] on input "checkbox" at bounding box center [309, 360] width 25 height 25
checkbox input "true"
click at [639, 349] on span "Not available" at bounding box center [649, 355] width 74 height 17
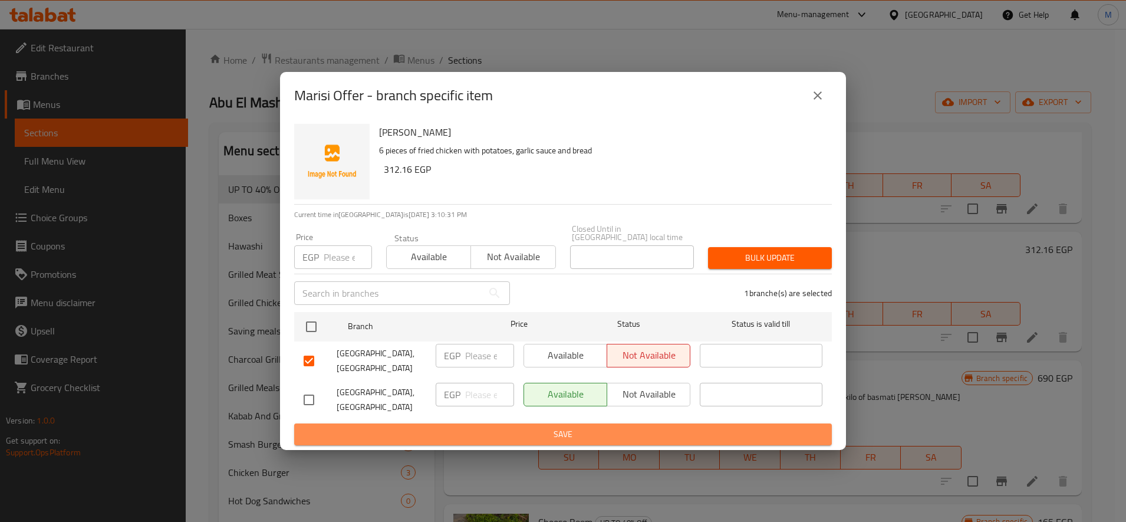
click at [633, 440] on button "Save" at bounding box center [563, 434] width 538 height 22
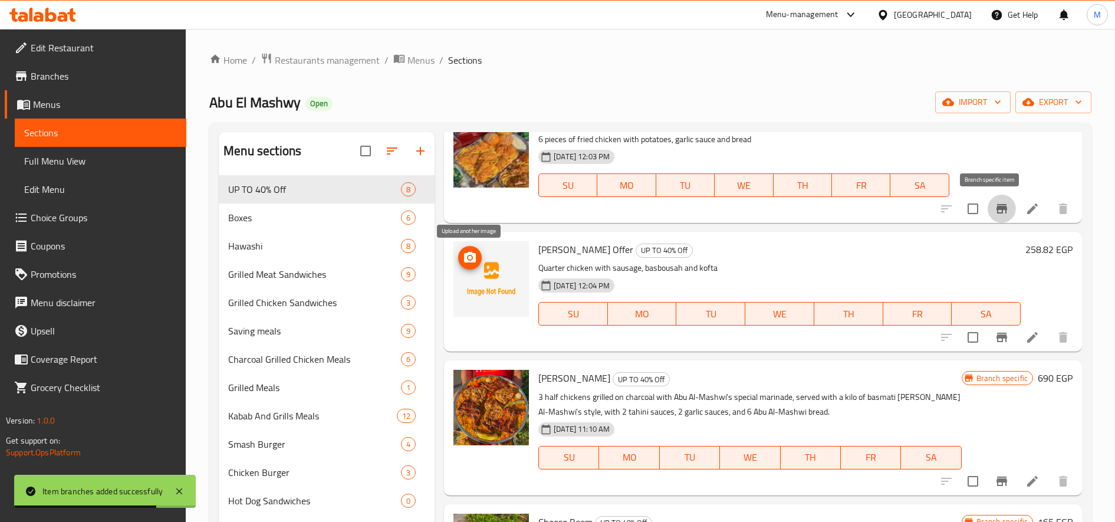
click at [470, 261] on icon "upload picture" at bounding box center [470, 257] width 12 height 11
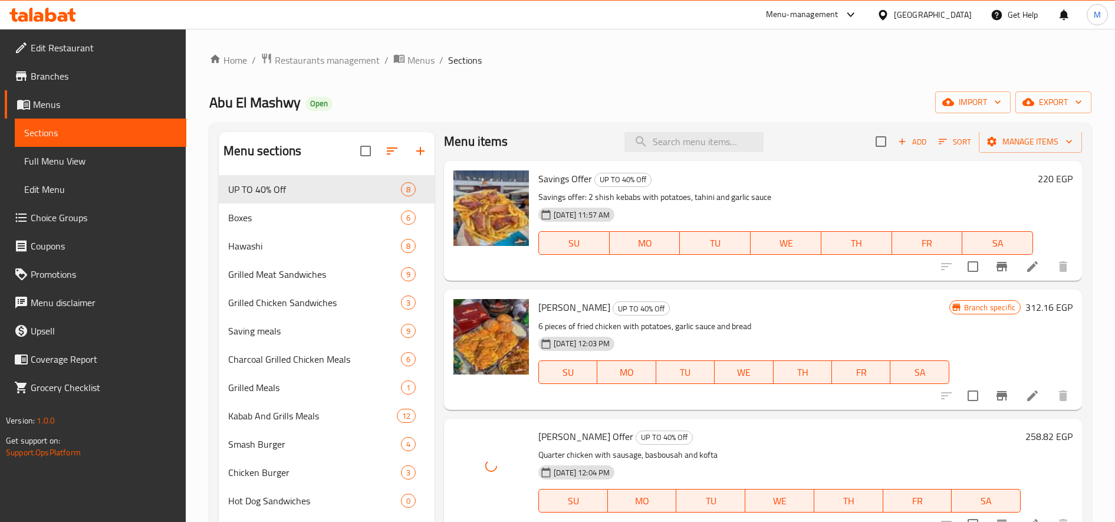
scroll to position [0, 0]
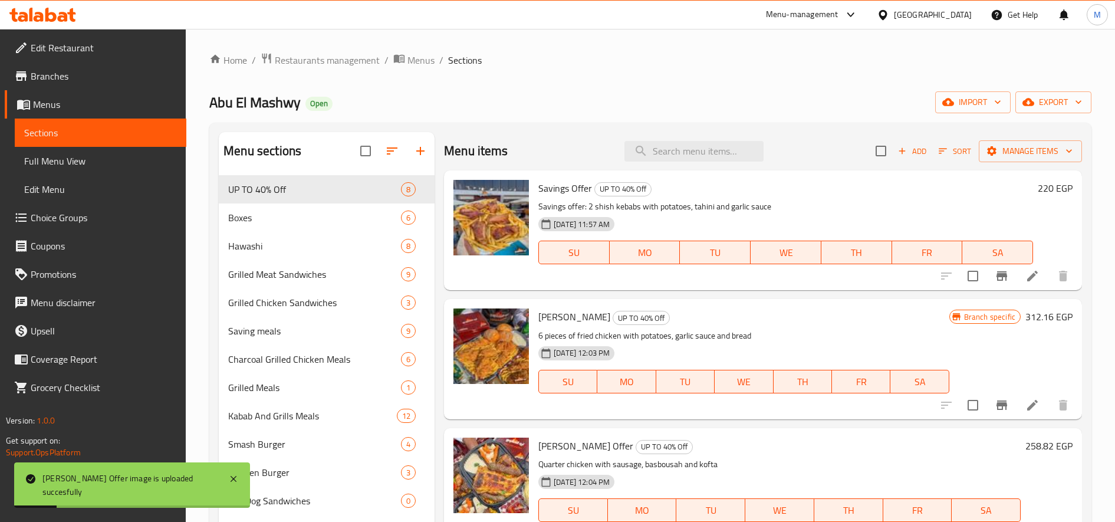
click at [949, 154] on span "Sort" at bounding box center [954, 151] width 32 height 14
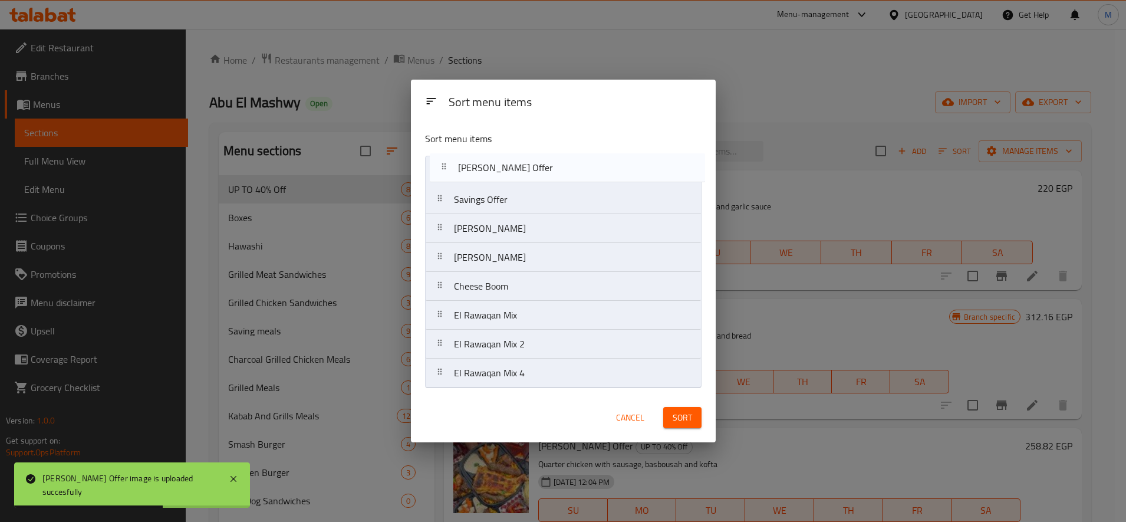
drag, startPoint x: 442, startPoint y: 233, endPoint x: 449, endPoint y: 171, distance: 62.3
click at [449, 171] on nav "Savings Offer Marisi Offer Al Rawqan Offer Abu Al-Ezz tray Cheese Boom El Rawaq…" at bounding box center [563, 272] width 276 height 232
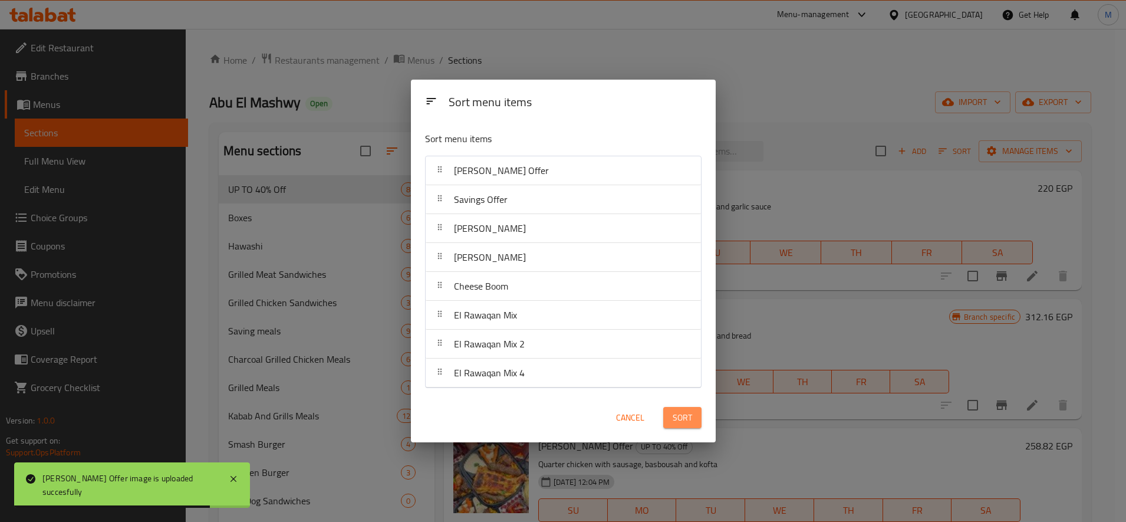
click at [677, 425] on button "Sort" at bounding box center [682, 418] width 38 height 22
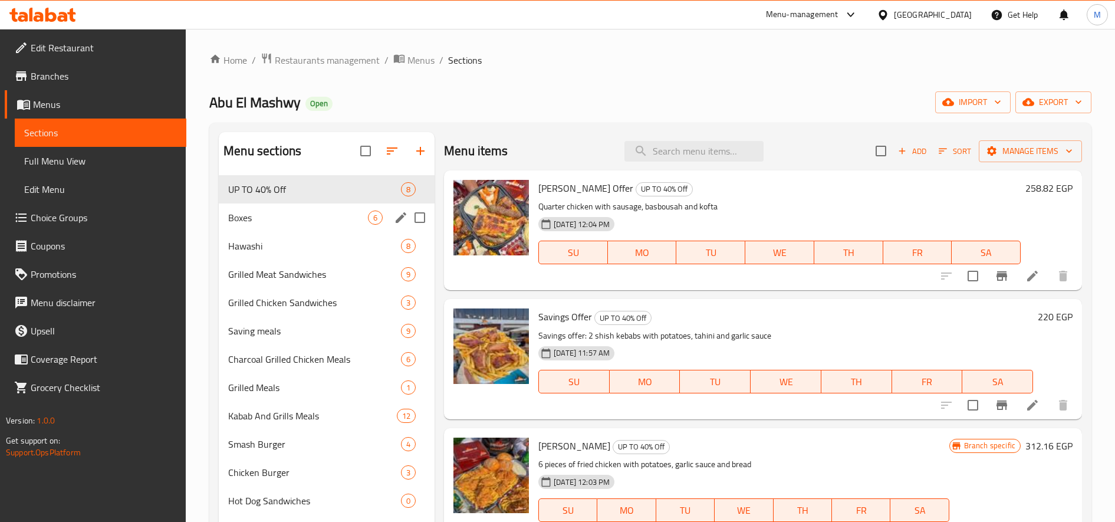
click at [286, 223] on span "Boxes" at bounding box center [298, 217] width 140 height 14
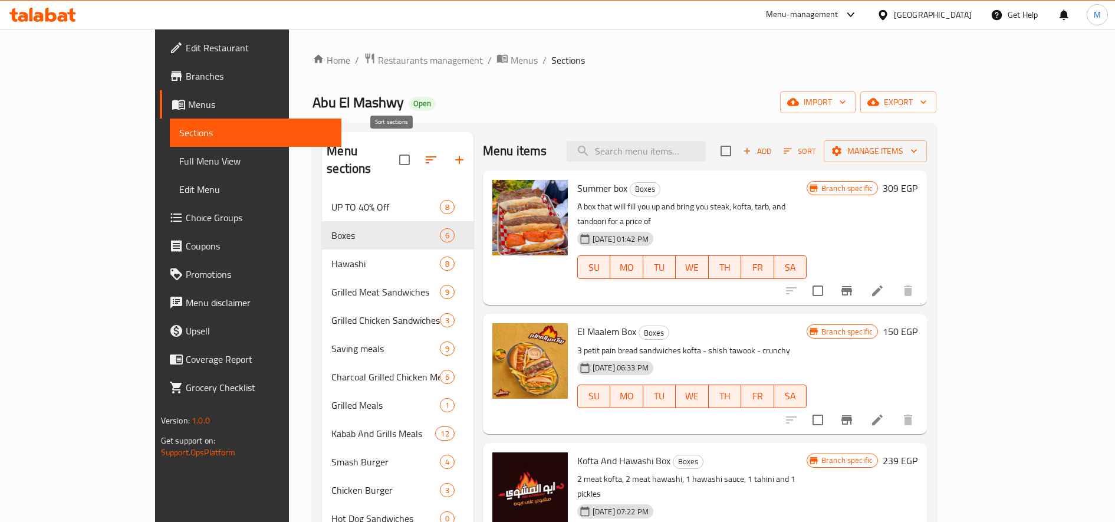
click at [424, 153] on icon "button" at bounding box center [431, 160] width 14 height 14
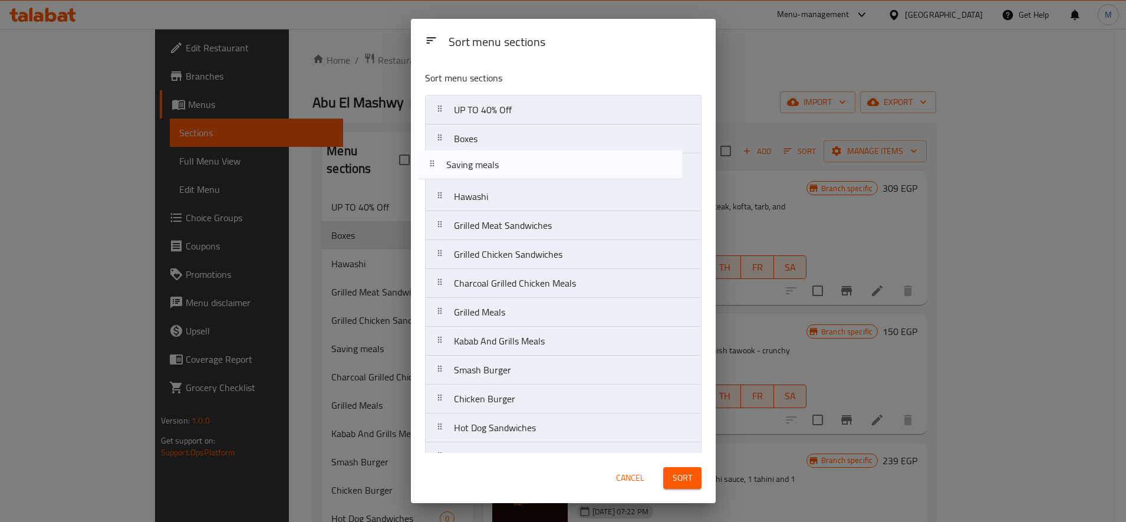
drag, startPoint x: 439, startPoint y: 257, endPoint x: 432, endPoint y: 163, distance: 94.6
click at [432, 163] on nav "UP TO 40% Off Boxes Hawashi Grilled Meat Sandwiches Grilled Chicken Sandwiches …" at bounding box center [563, 341] width 276 height 492
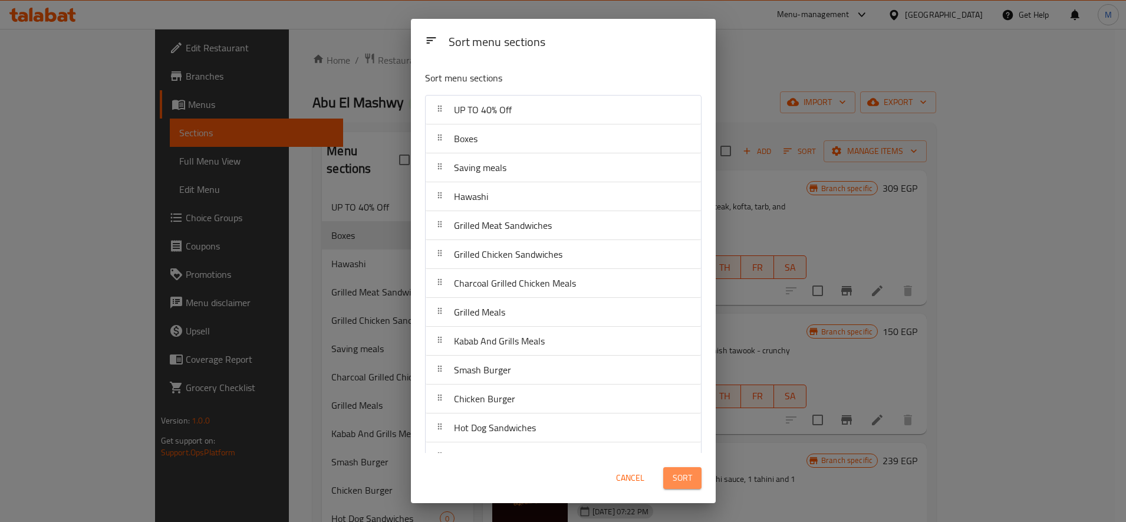
click at [683, 485] on span "Sort" at bounding box center [682, 477] width 19 height 15
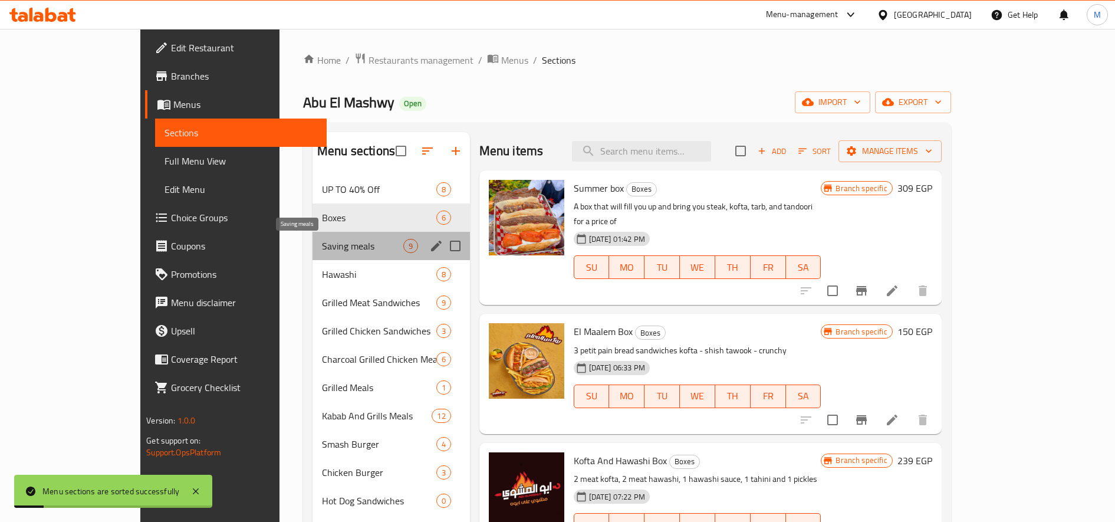
click at [322, 241] on span "Saving meals" at bounding box center [362, 246] width 81 height 14
